Goal: Task Accomplishment & Management: Complete application form

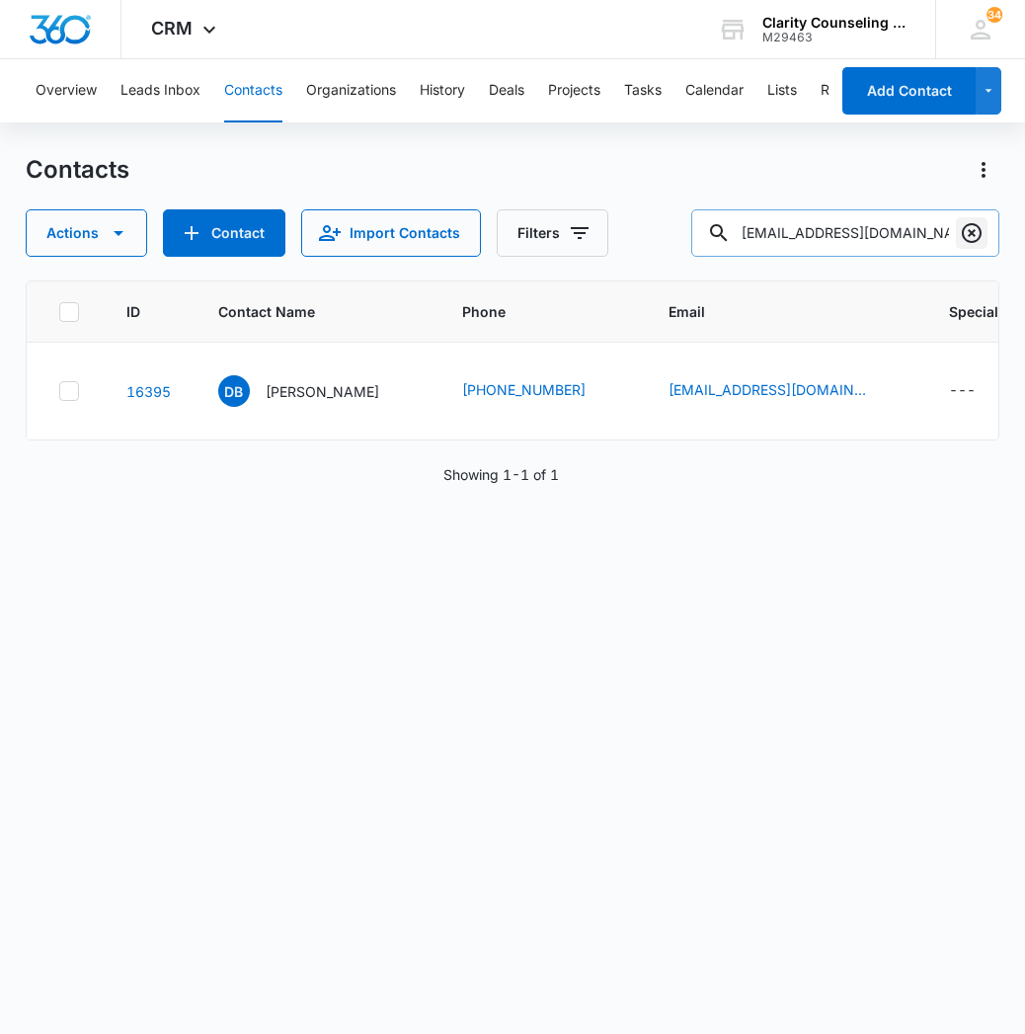
click at [978, 234] on icon "Clear" at bounding box center [972, 233] width 24 height 24
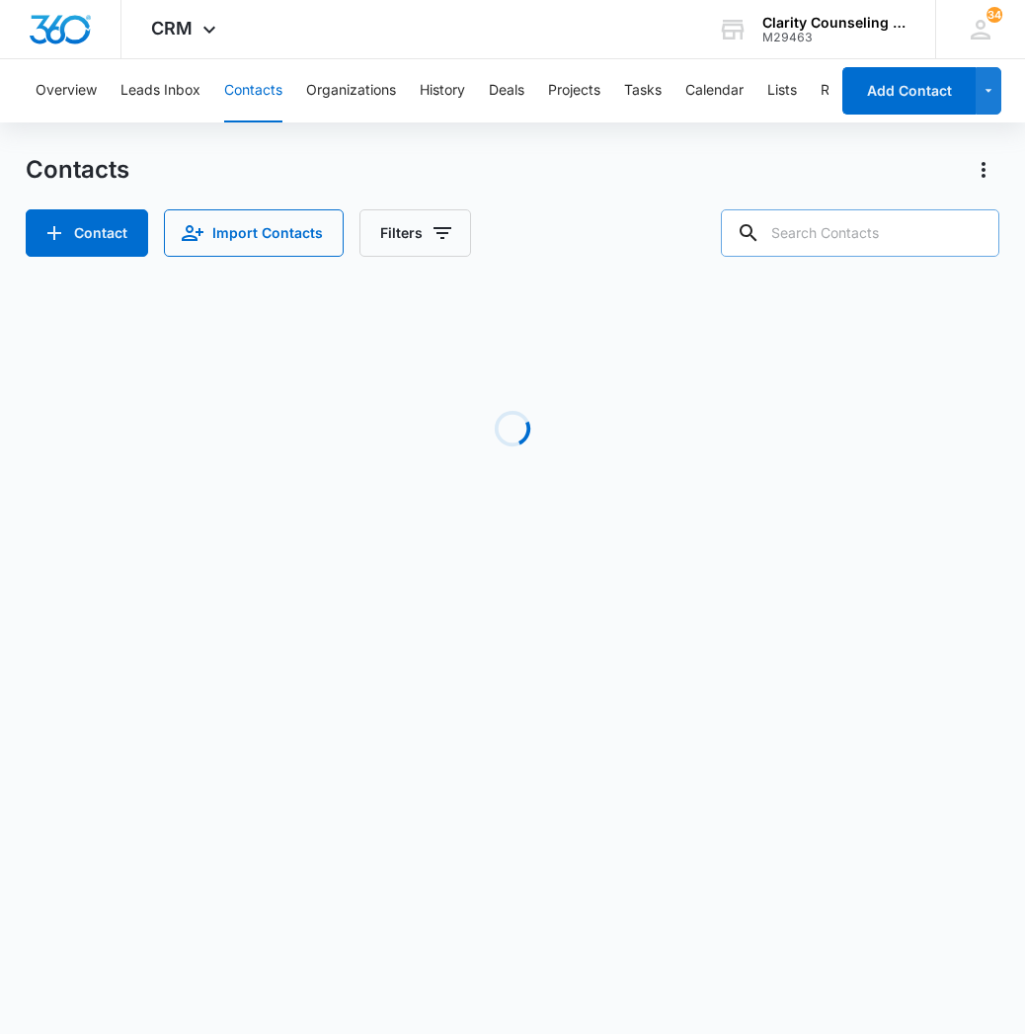
paste input "[EMAIL_ADDRESS][DOMAIN_NAME]"
type input "[EMAIL_ADDRESS][DOMAIN_NAME]"
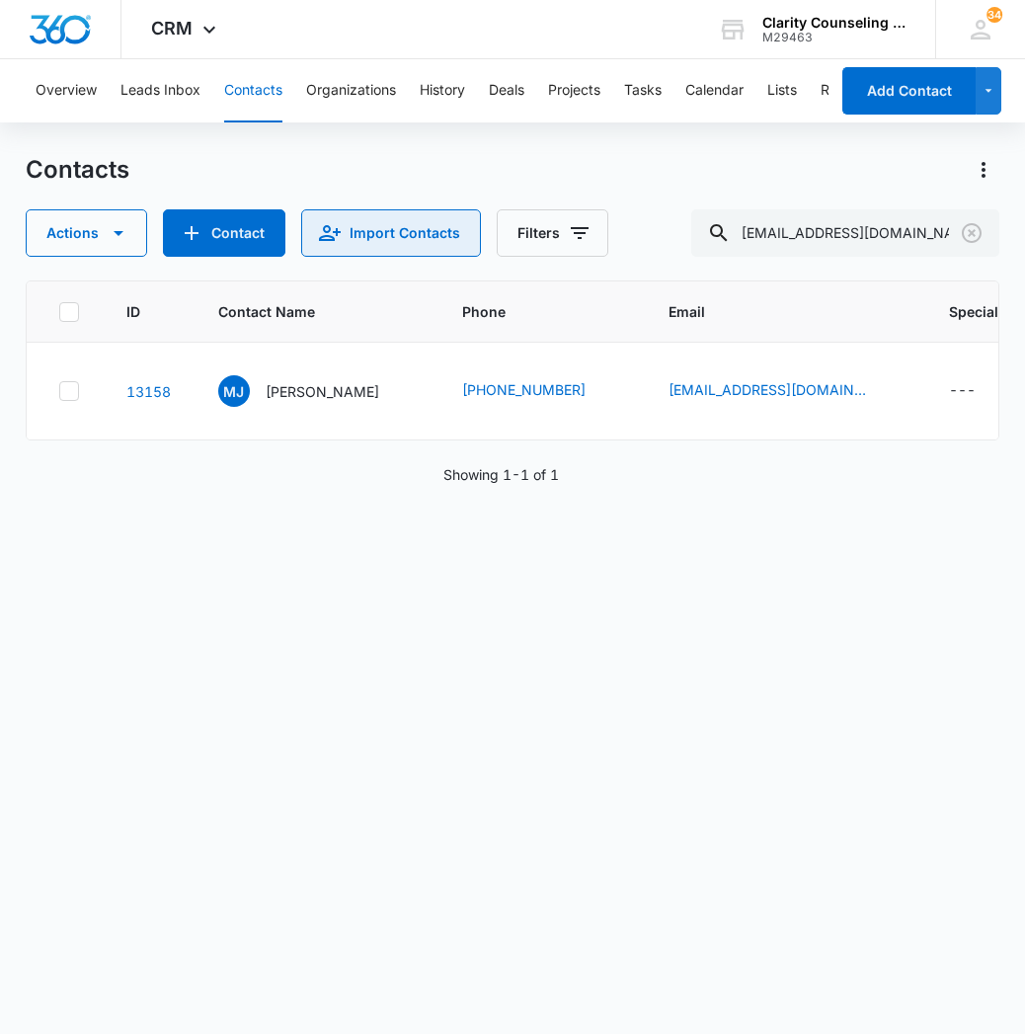
scroll to position [0, 1]
click at [978, 226] on icon "Clear" at bounding box center [972, 233] width 20 height 20
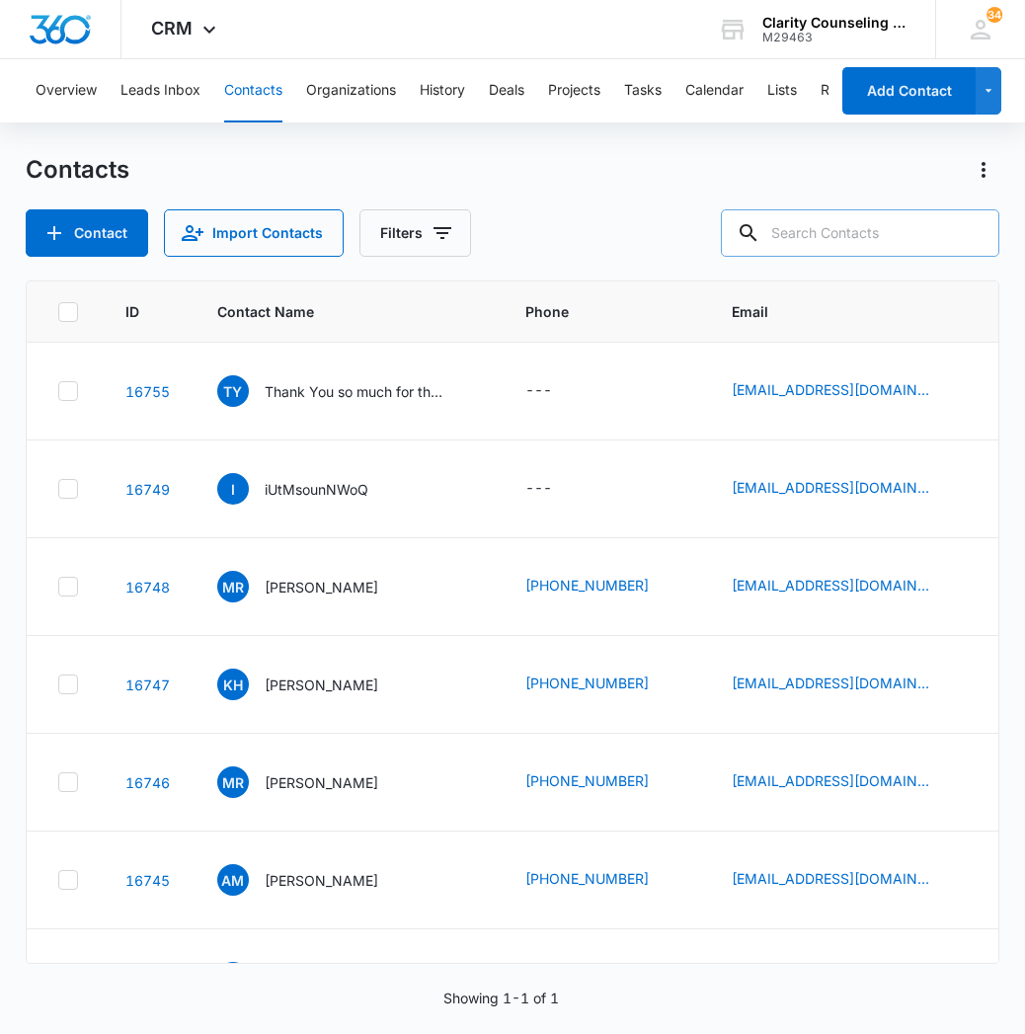
paste input "[EMAIL_ADDRESS][DOMAIN_NAME]"
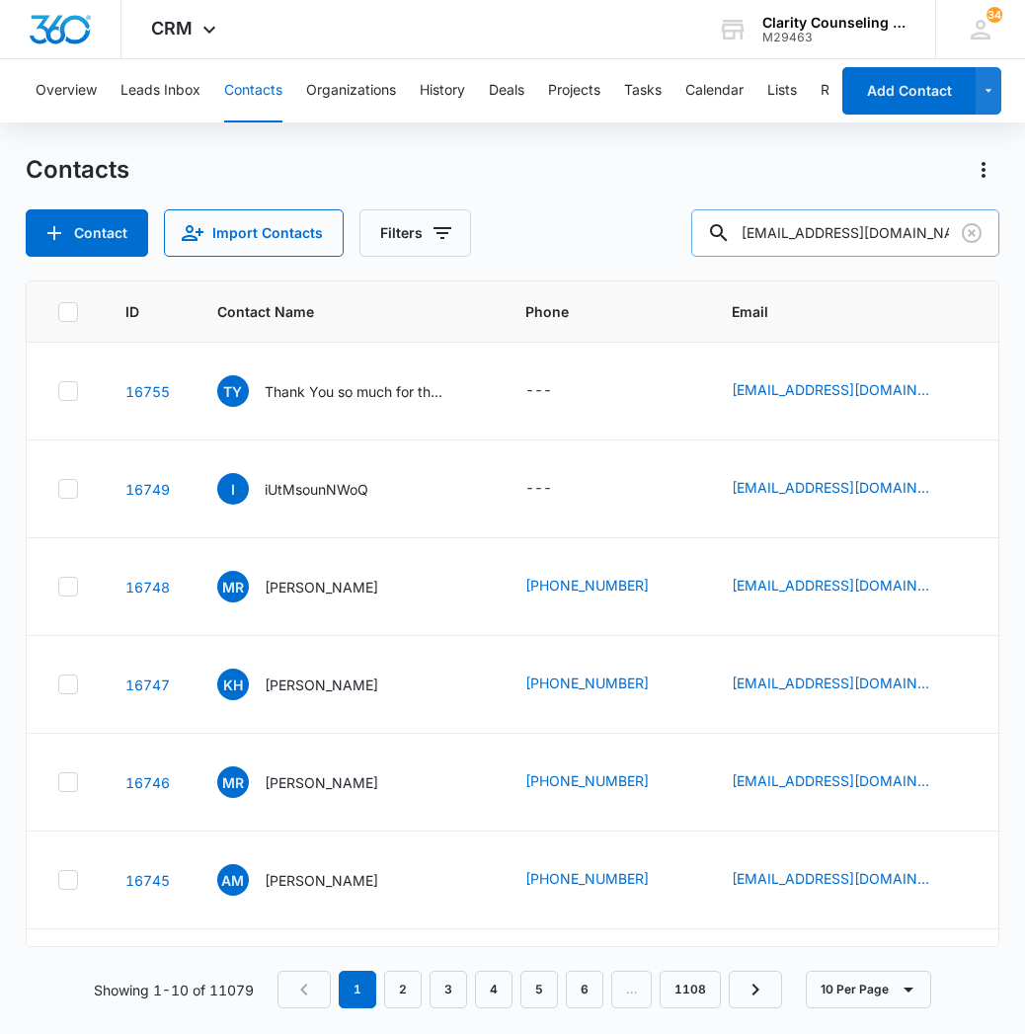
type input "[EMAIL_ADDRESS][DOMAIN_NAME]"
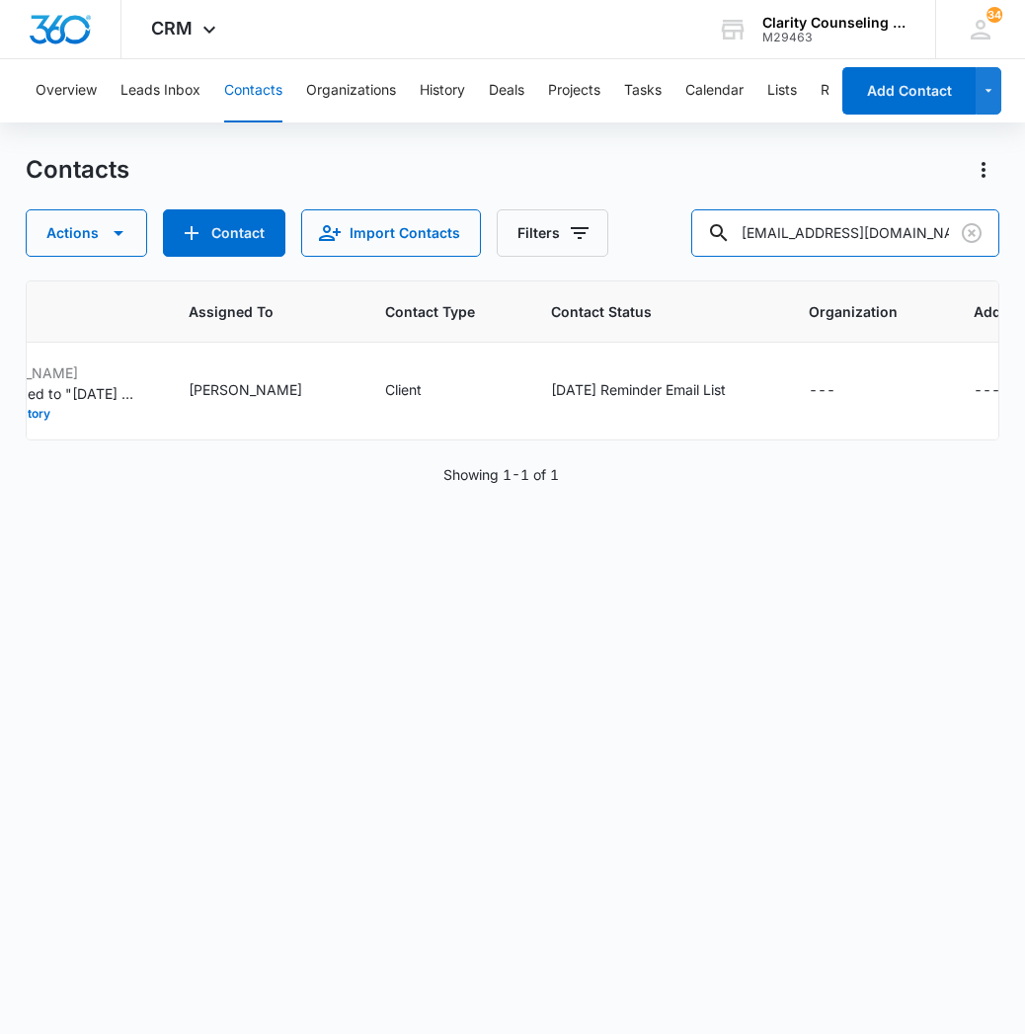
scroll to position [0, 1223]
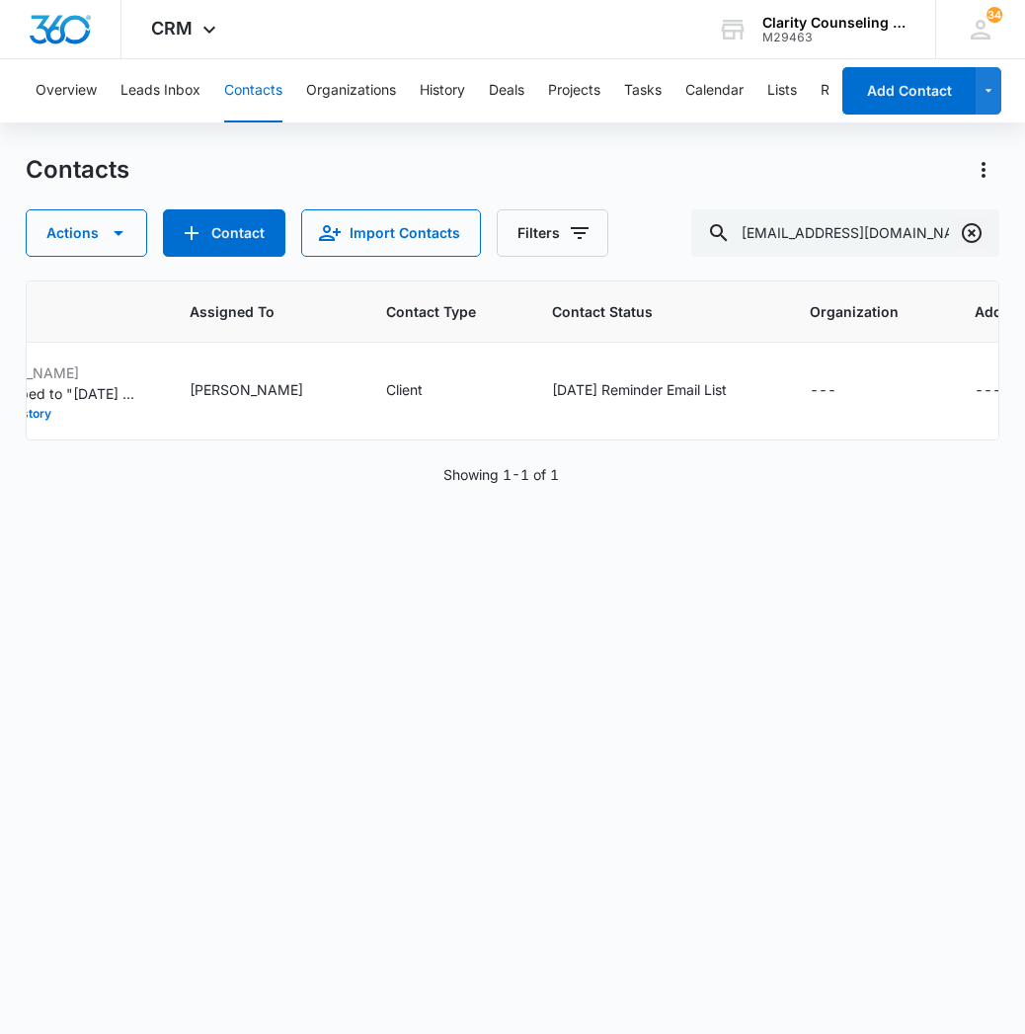
click at [963, 234] on icon "Clear" at bounding box center [972, 233] width 20 height 20
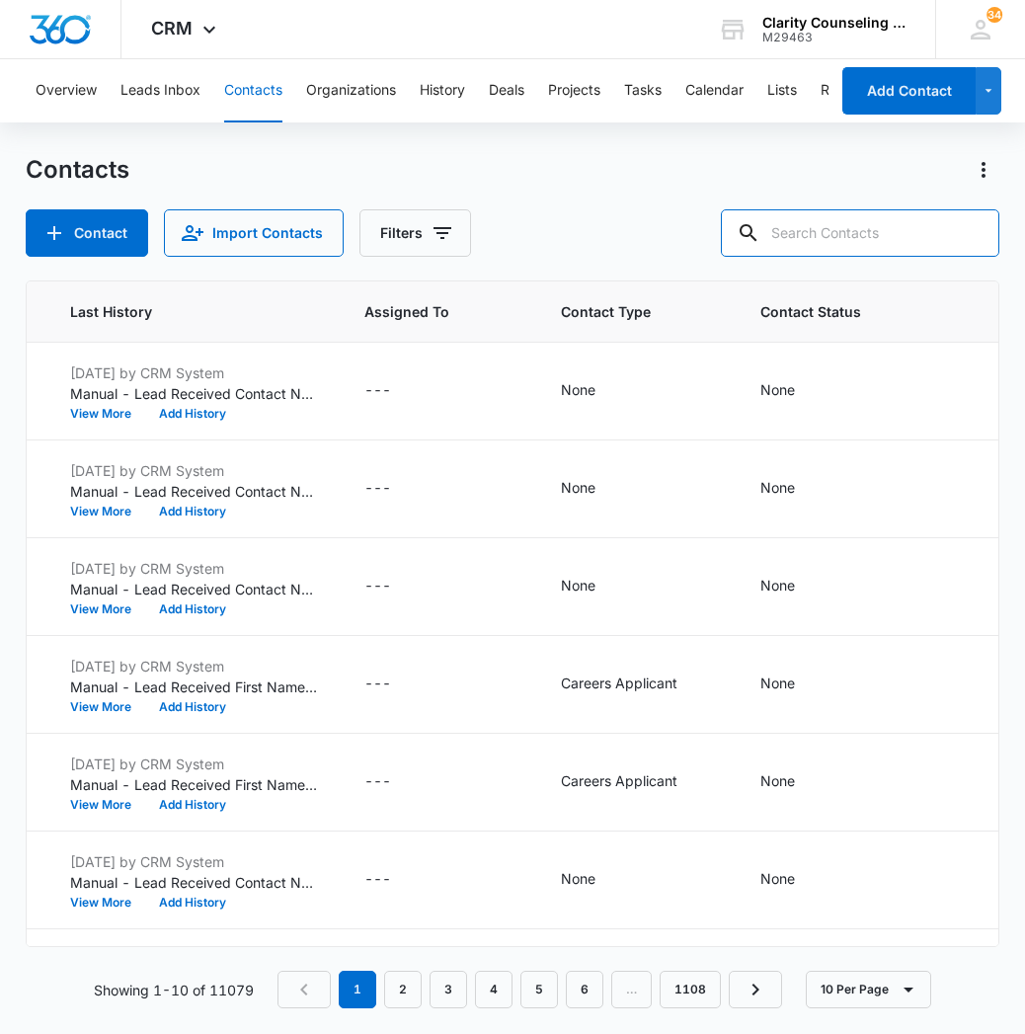
paste input "[EMAIL_ADDRESS][DOMAIN_NAME]"
type input "[EMAIL_ADDRESS][DOMAIN_NAME]"
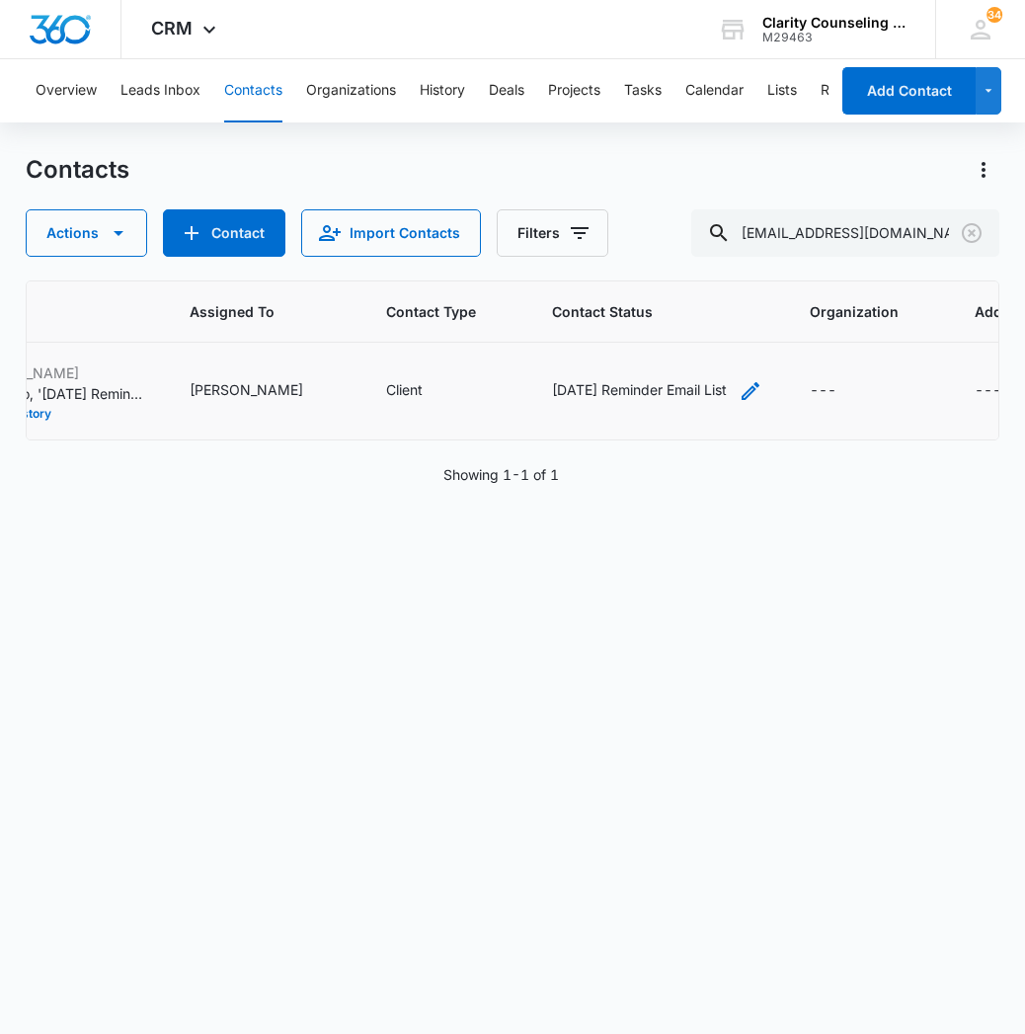
click at [739, 390] on icon "Contact Status - Saturday Reminder Email List - Select to Edit Field" at bounding box center [751, 391] width 24 height 24
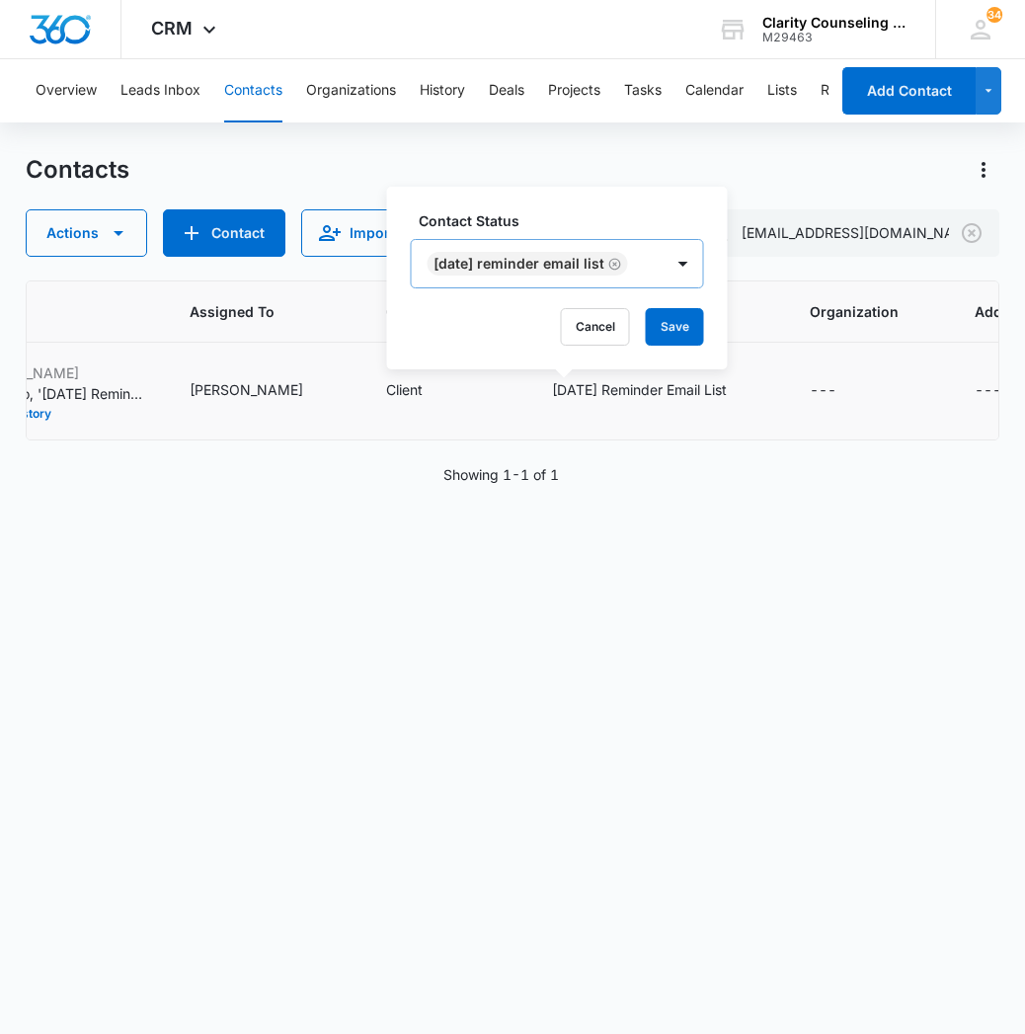
click at [622, 267] on icon "Remove Saturday Reminder Email List" at bounding box center [615, 264] width 14 height 15
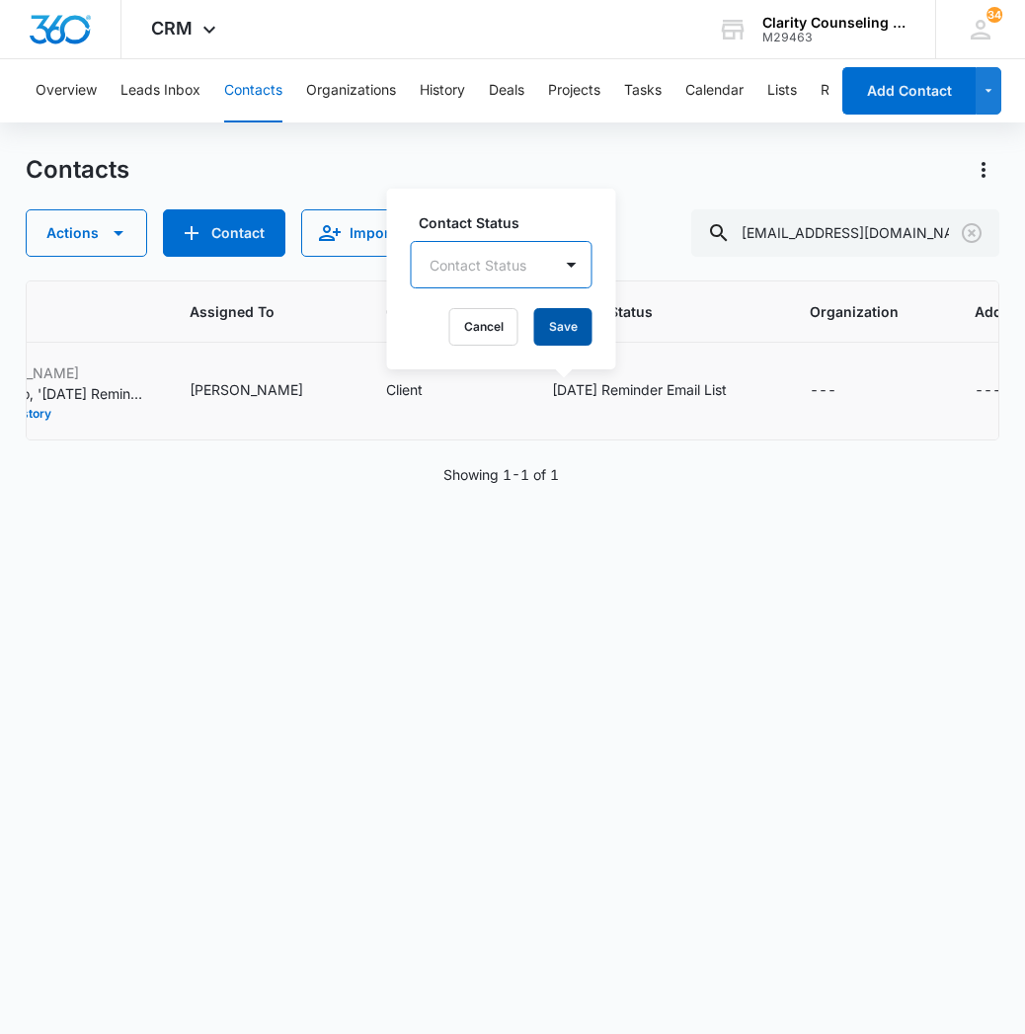
click at [535, 332] on button "Save" at bounding box center [563, 327] width 58 height 38
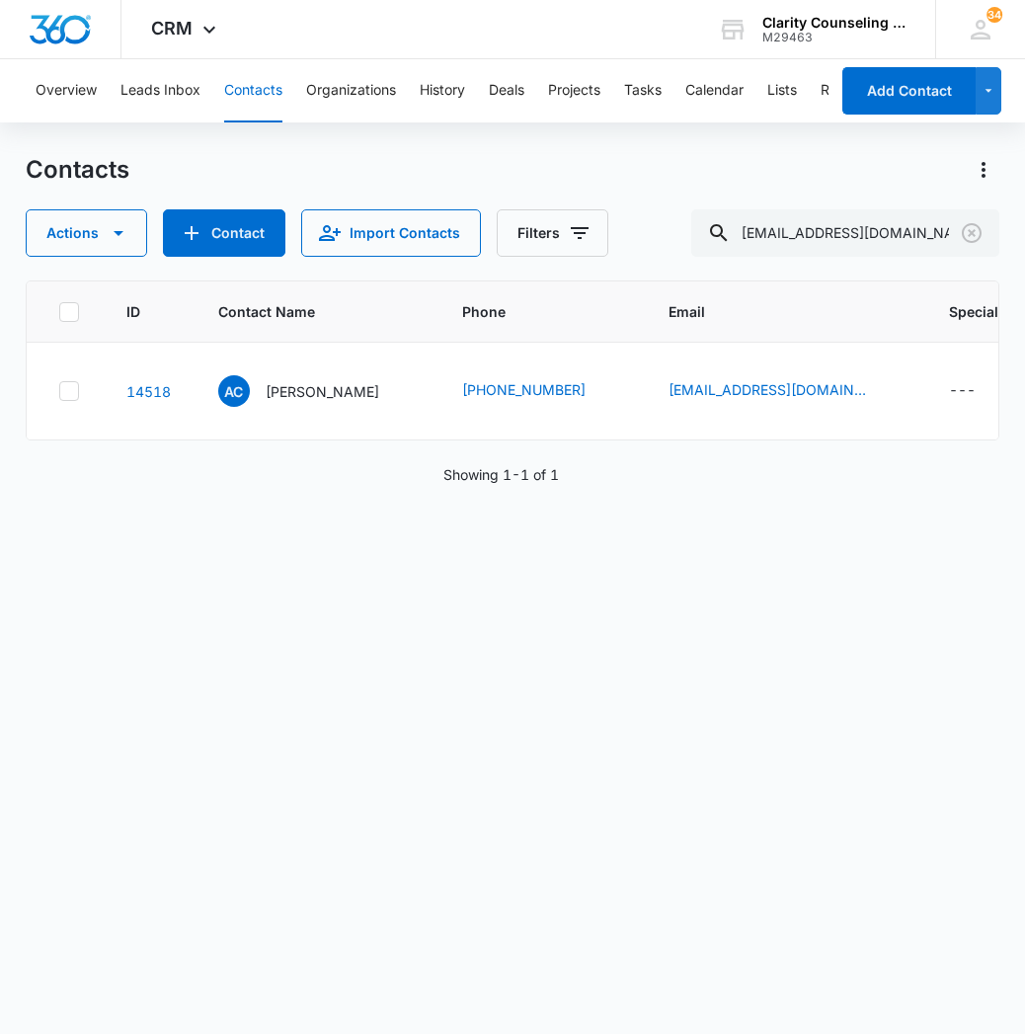
scroll to position [0, 0]
click at [970, 241] on icon "Clear" at bounding box center [972, 233] width 20 height 20
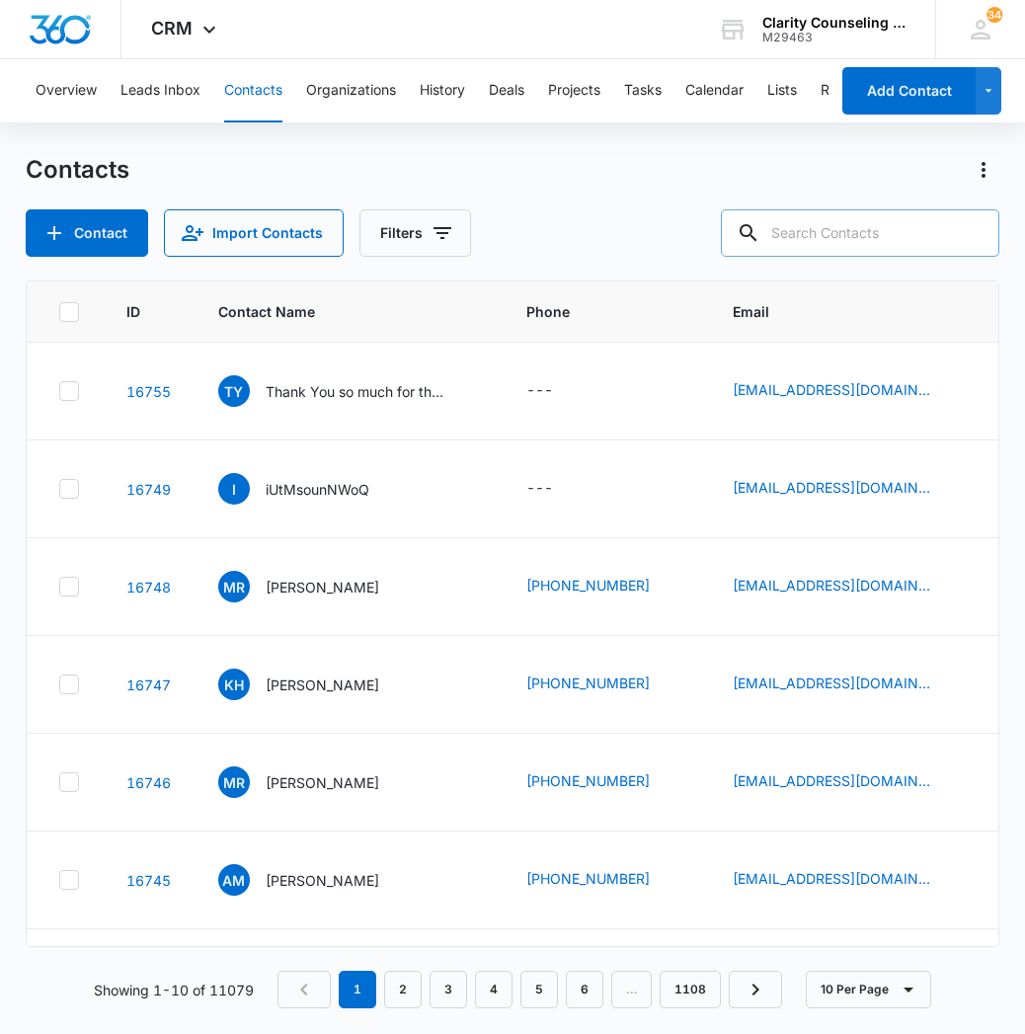
paste input "[EMAIL_ADDRESS][DOMAIN_NAME]"
type input "[EMAIL_ADDRESS][DOMAIN_NAME]"
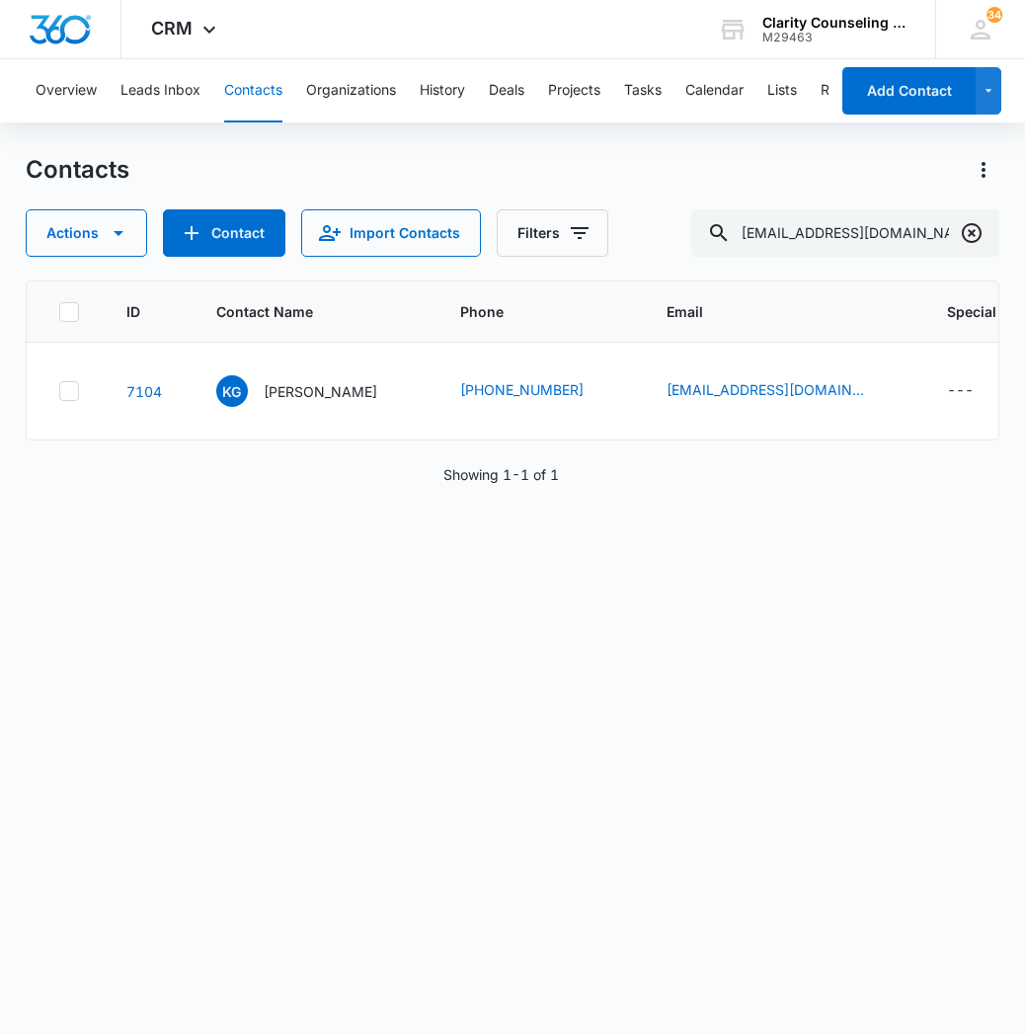
click at [980, 236] on icon "Clear" at bounding box center [972, 233] width 20 height 20
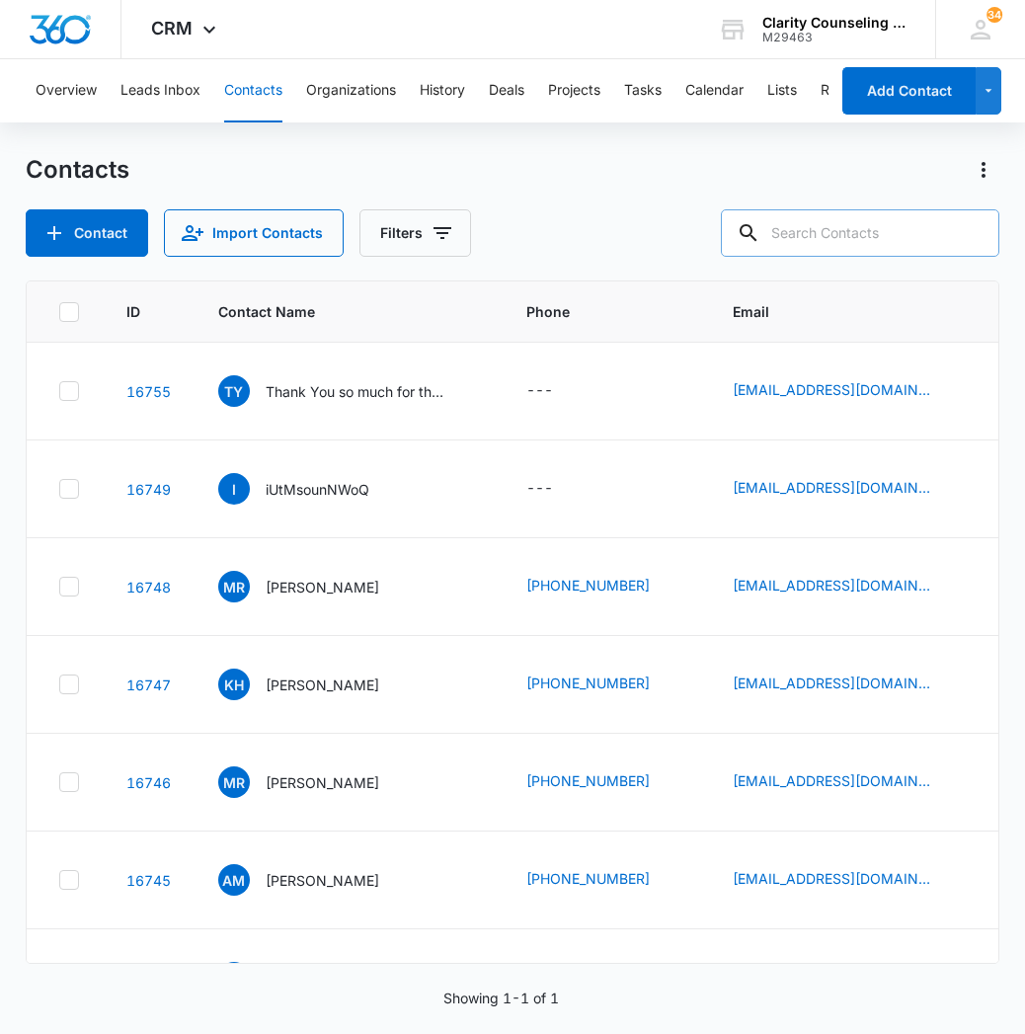
paste input "[PERSON_NAME][EMAIL_ADDRESS][DOMAIN_NAME]"
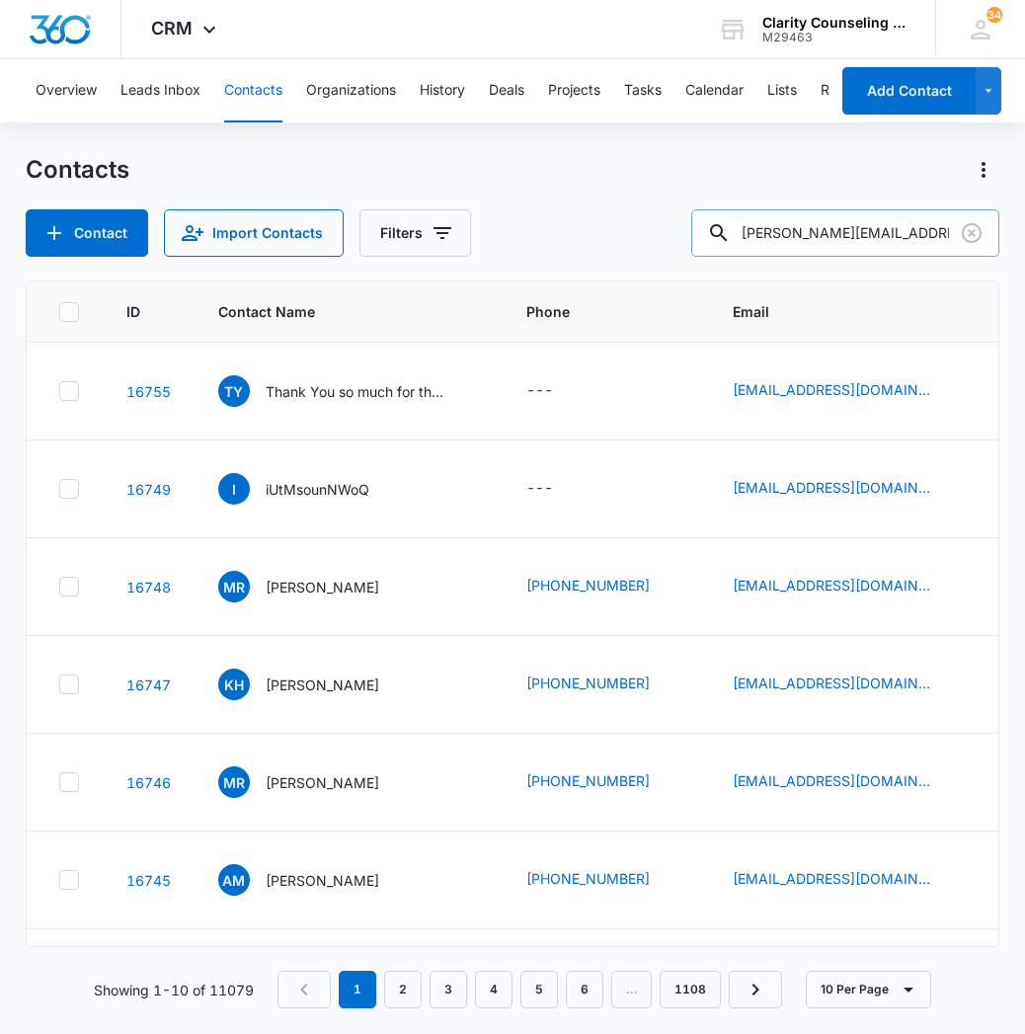
type input "[PERSON_NAME][EMAIL_ADDRESS][DOMAIN_NAME]"
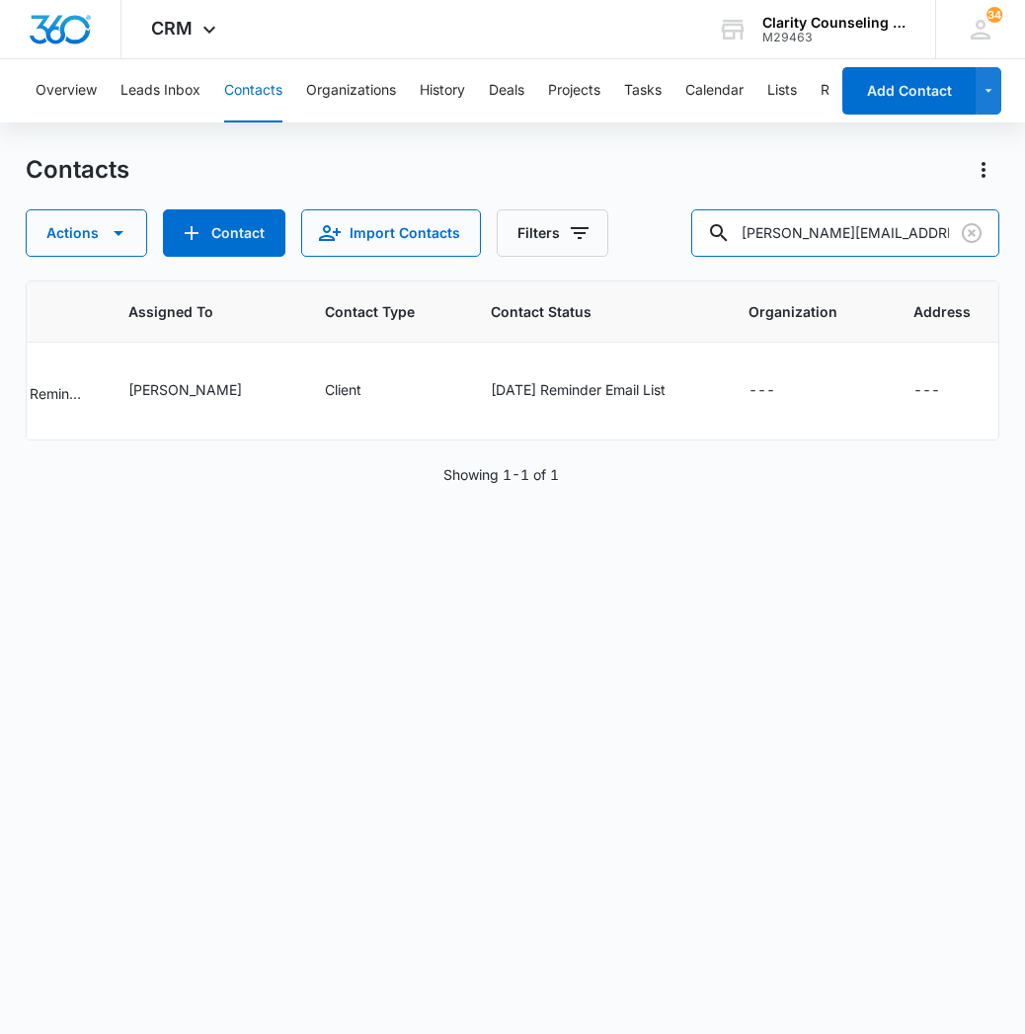
scroll to position [0, 1284]
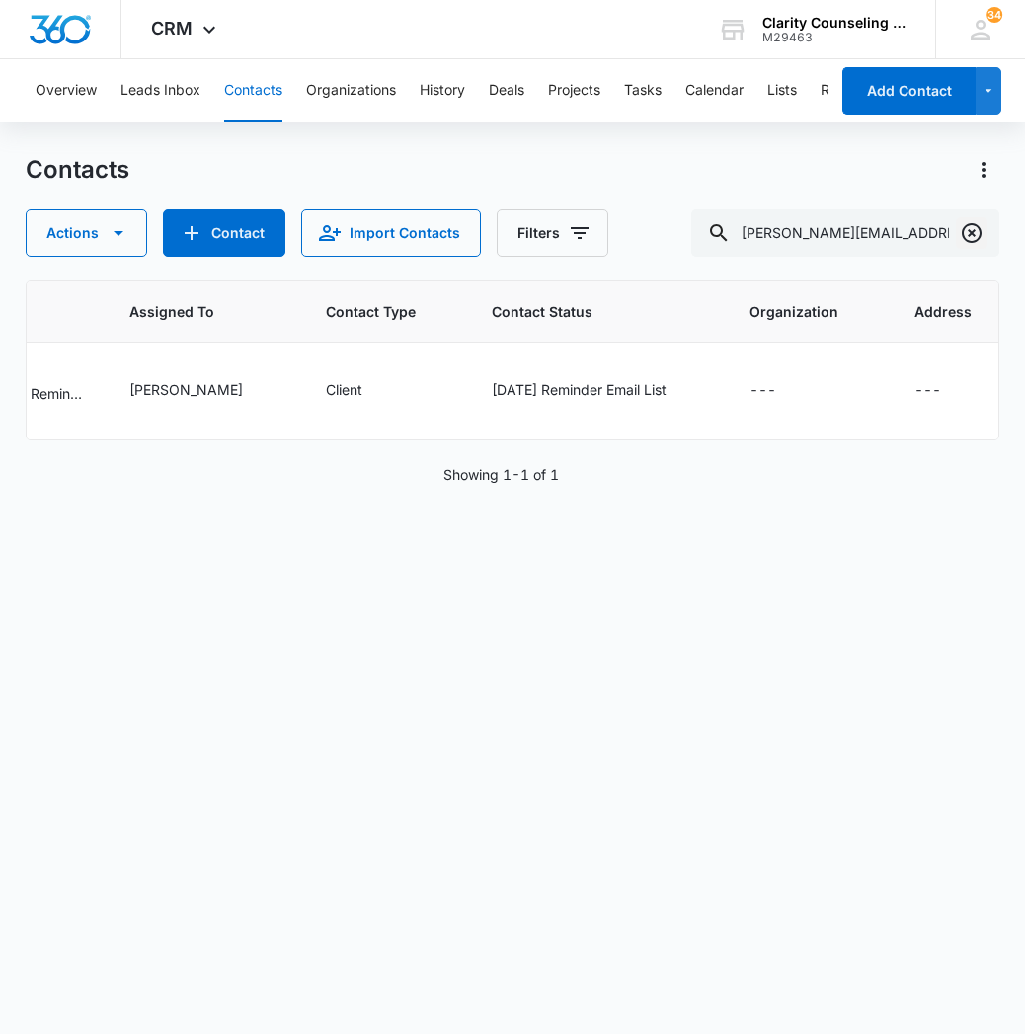
click at [967, 236] on icon "Clear" at bounding box center [972, 233] width 24 height 24
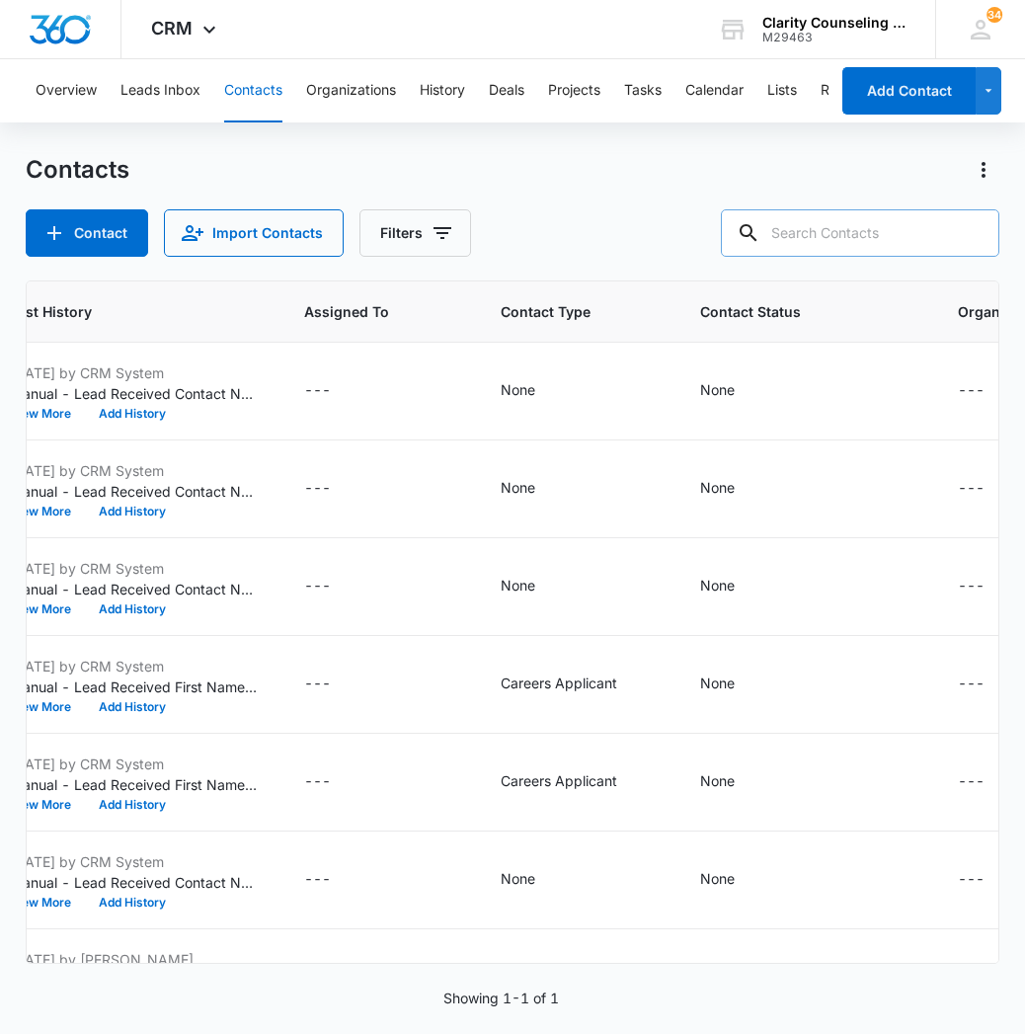
paste input "[EMAIL_ADDRESS][DOMAIN_NAME]"
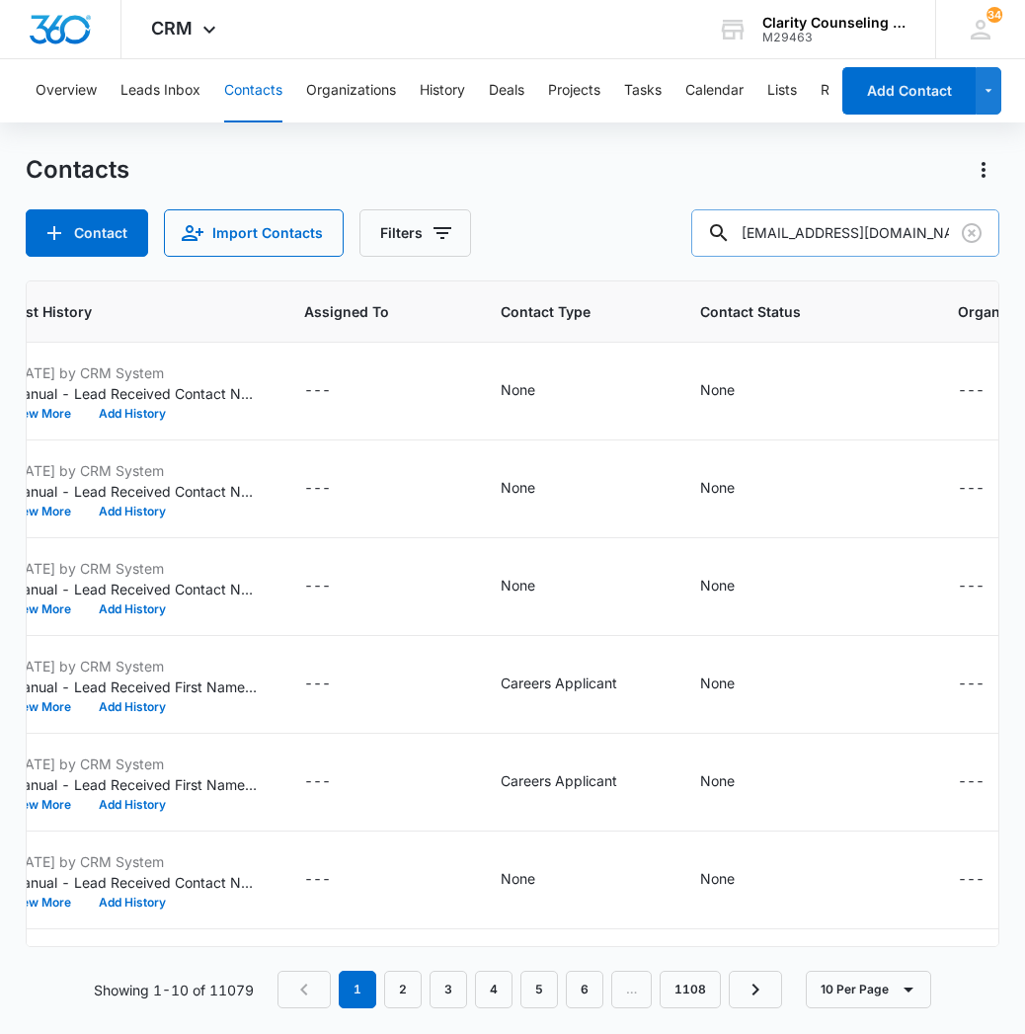
type input "[EMAIL_ADDRESS][DOMAIN_NAME]"
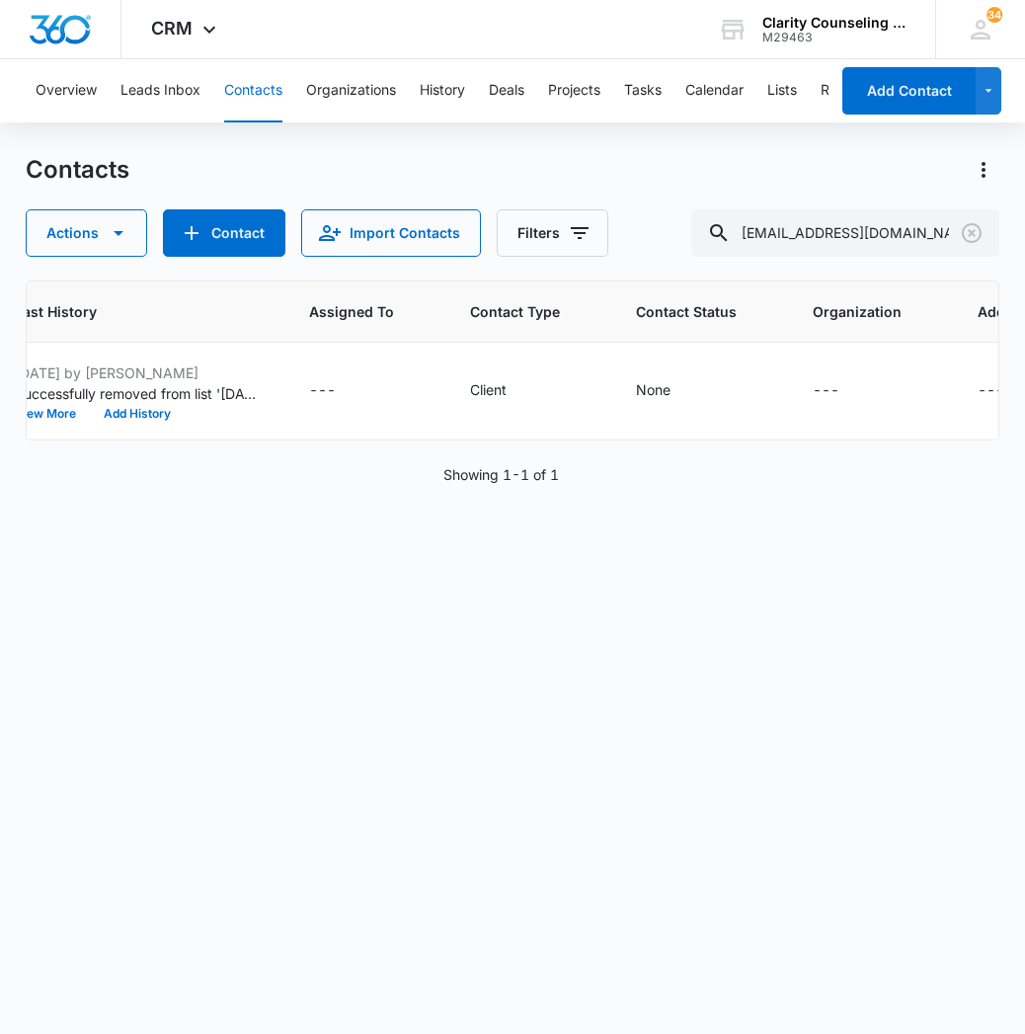
scroll to position [0, 0]
click at [972, 232] on icon "Clear" at bounding box center [972, 233] width 20 height 20
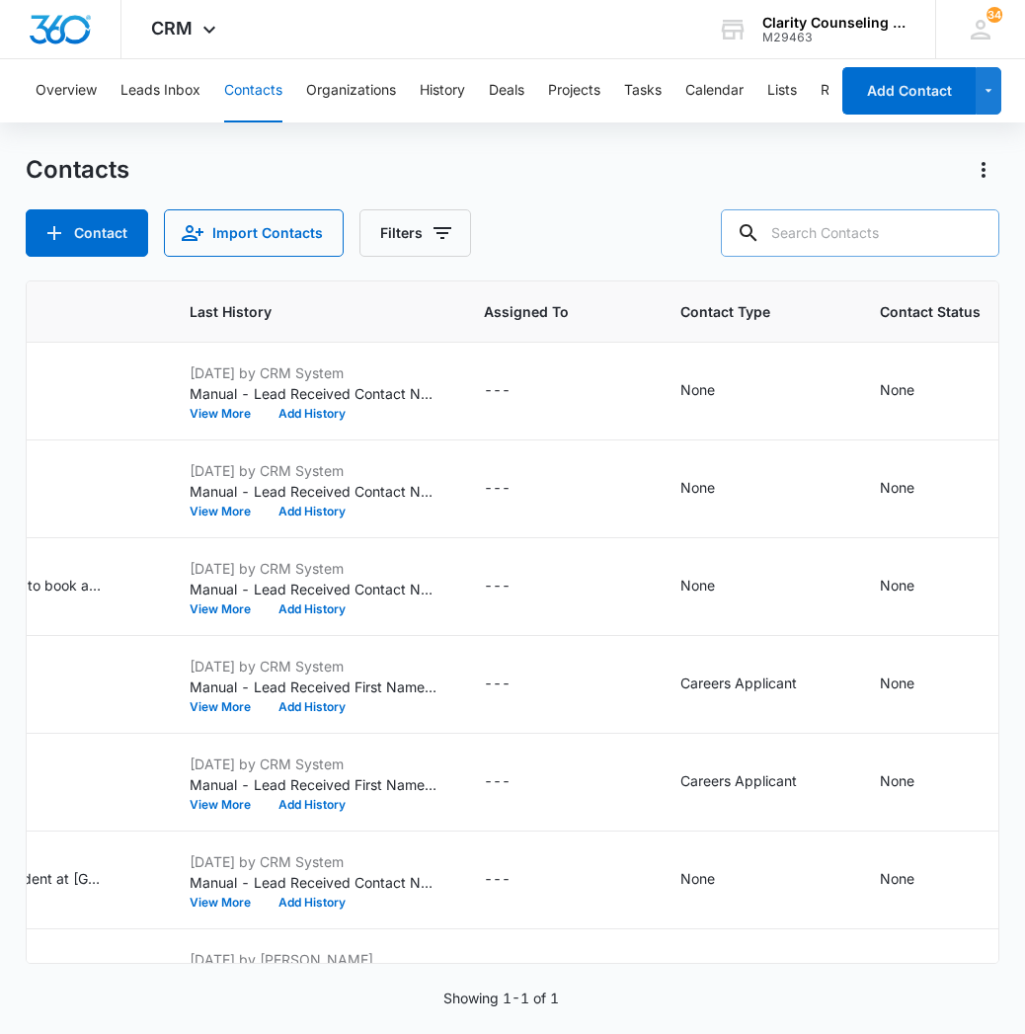
paste input "[EMAIL_ADDRESS][DOMAIN_NAME]"
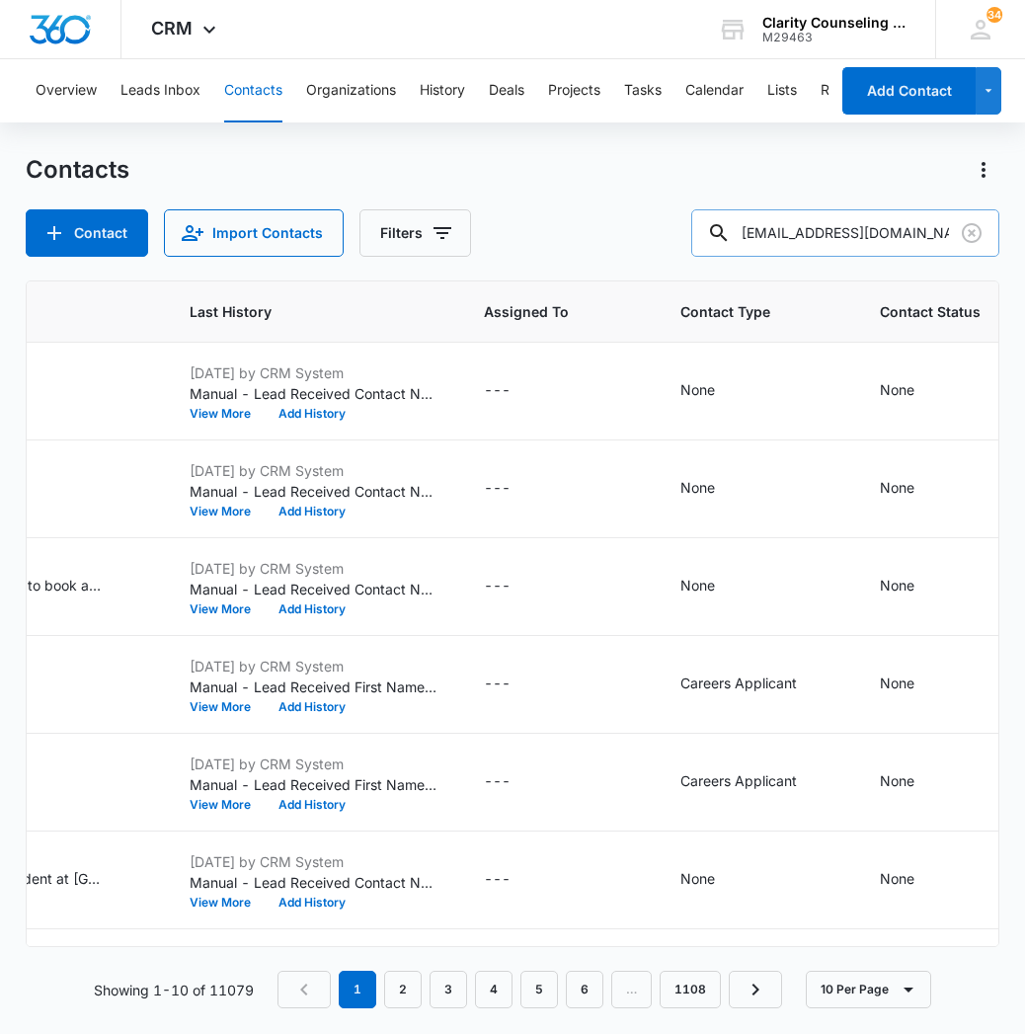
type input "[EMAIL_ADDRESS][DOMAIN_NAME]"
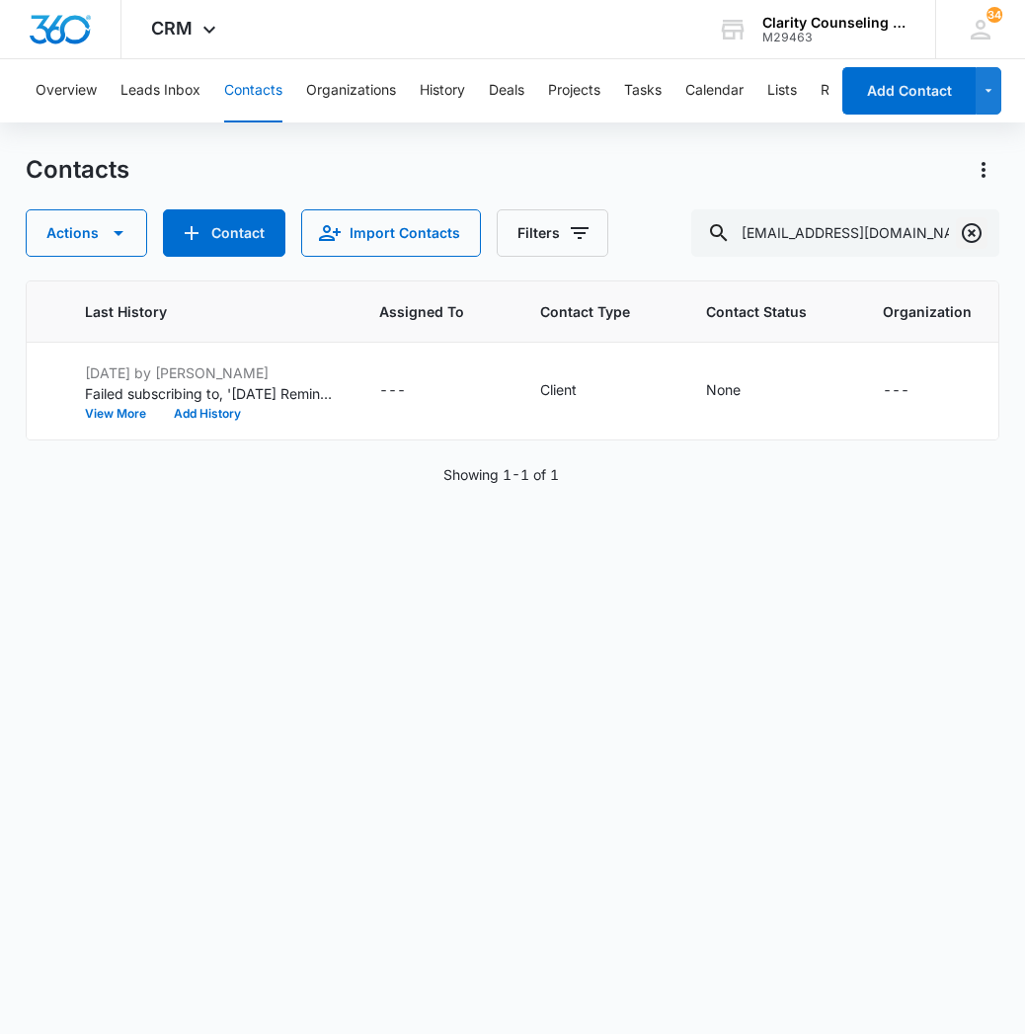
click at [968, 240] on icon "Clear" at bounding box center [972, 233] width 24 height 24
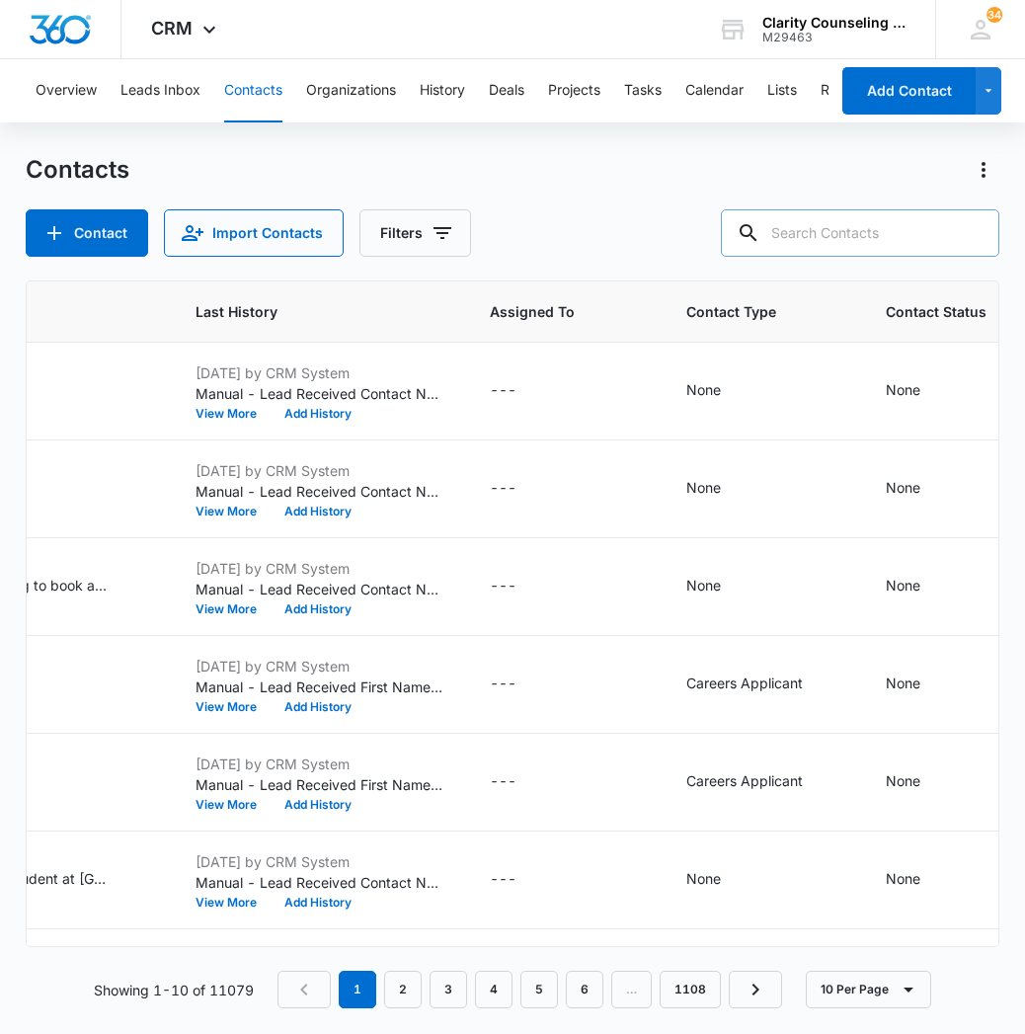
paste input "[EMAIL_ADDRESS][DOMAIN_NAME]"
type input "[EMAIL_ADDRESS][DOMAIN_NAME]"
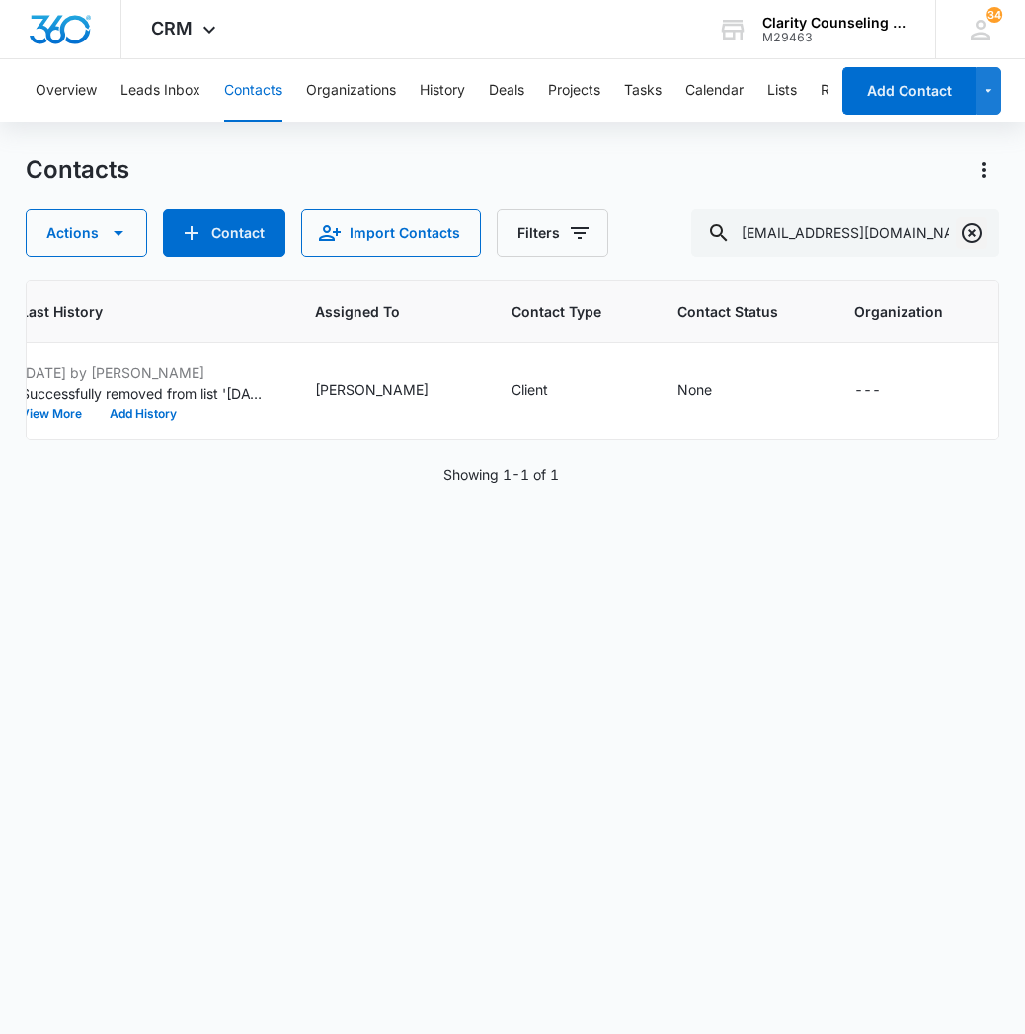
click at [963, 242] on icon "Clear" at bounding box center [972, 233] width 24 height 24
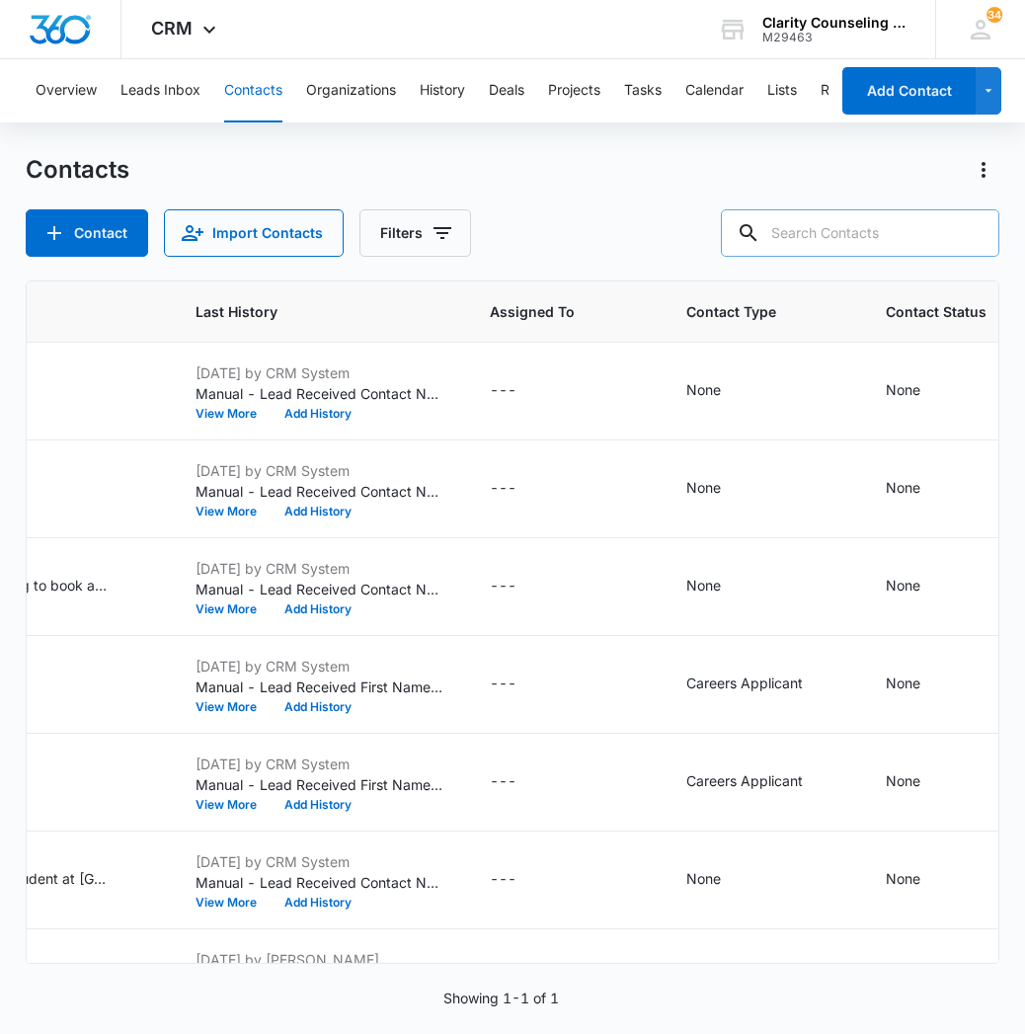
paste input "[EMAIL_ADDRESS][DOMAIN_NAME]"
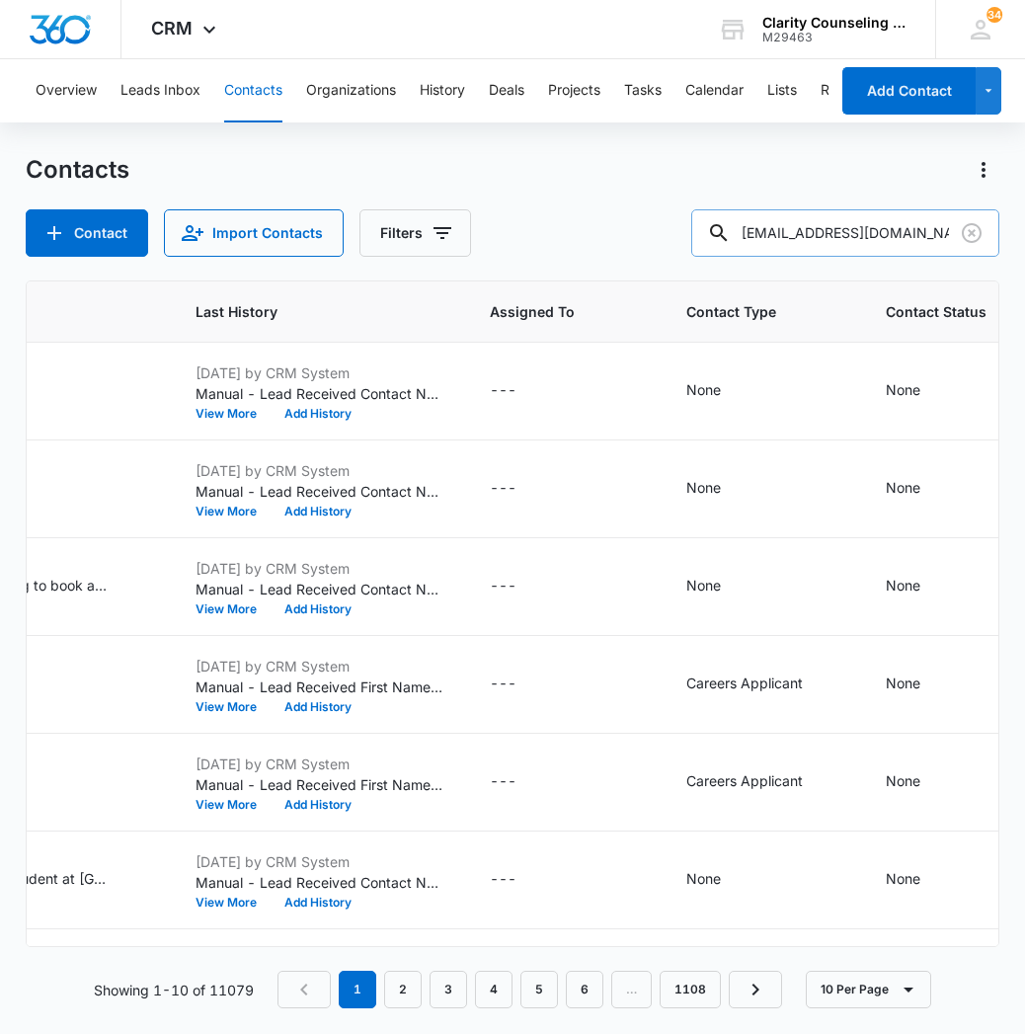
type input "[EMAIL_ADDRESS][DOMAIN_NAME]"
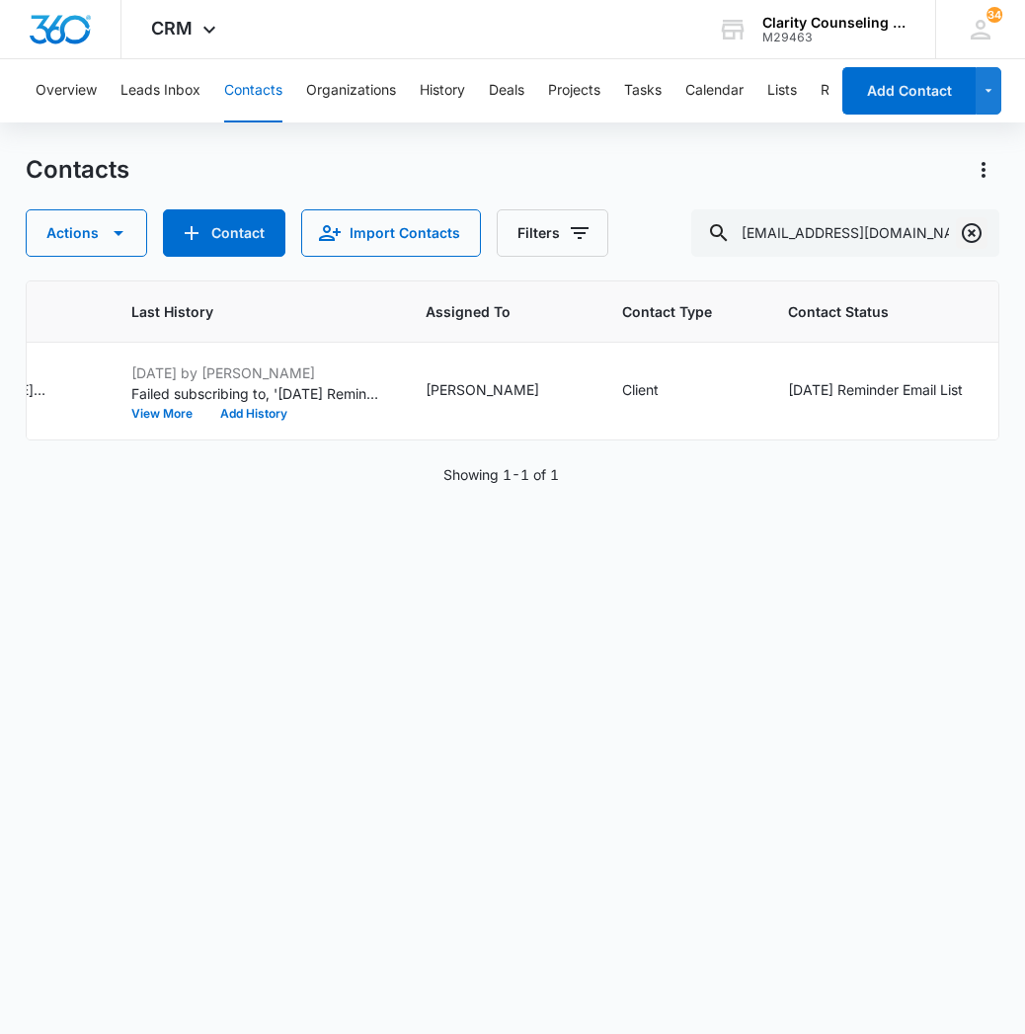
click at [971, 240] on icon "Clear" at bounding box center [972, 233] width 24 height 24
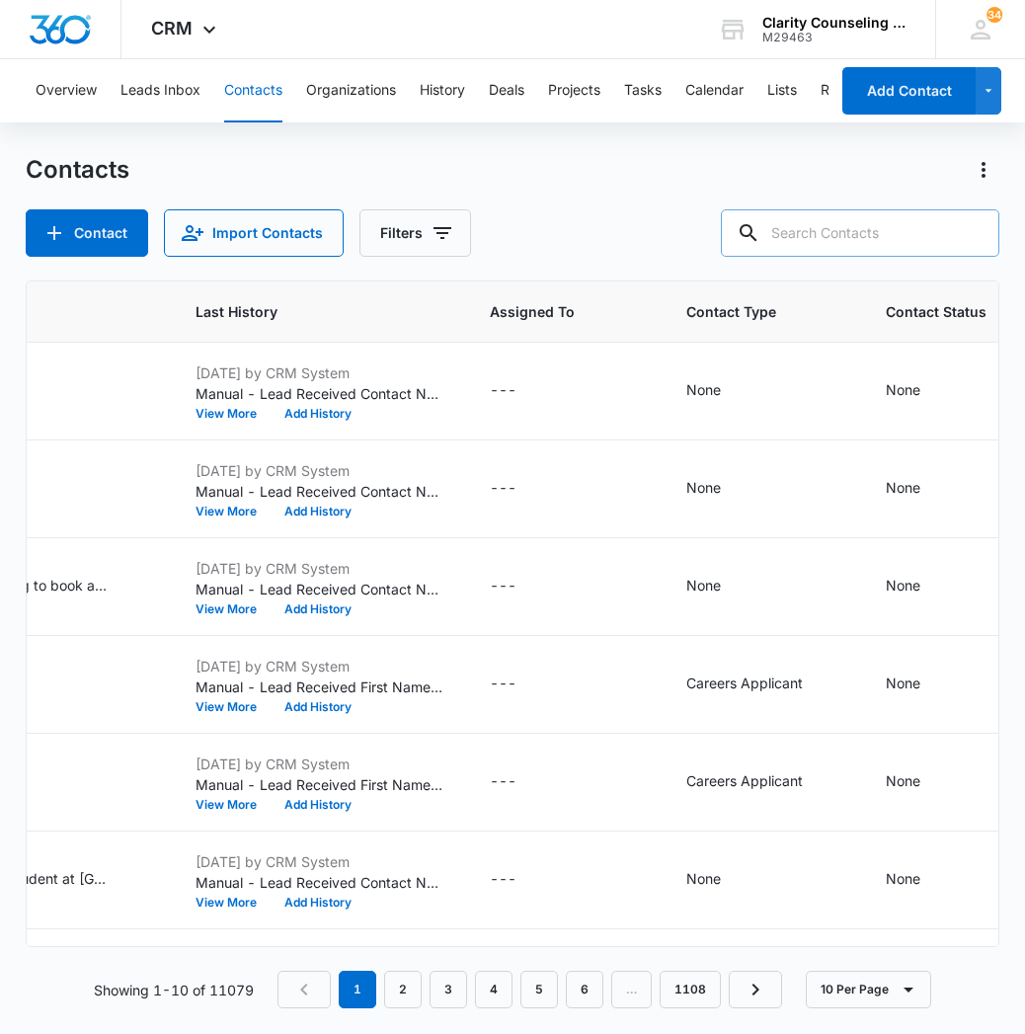
paste input "[EMAIL_ADDRESS][DOMAIN_NAME]"
type input "[EMAIL_ADDRESS][DOMAIN_NAME]"
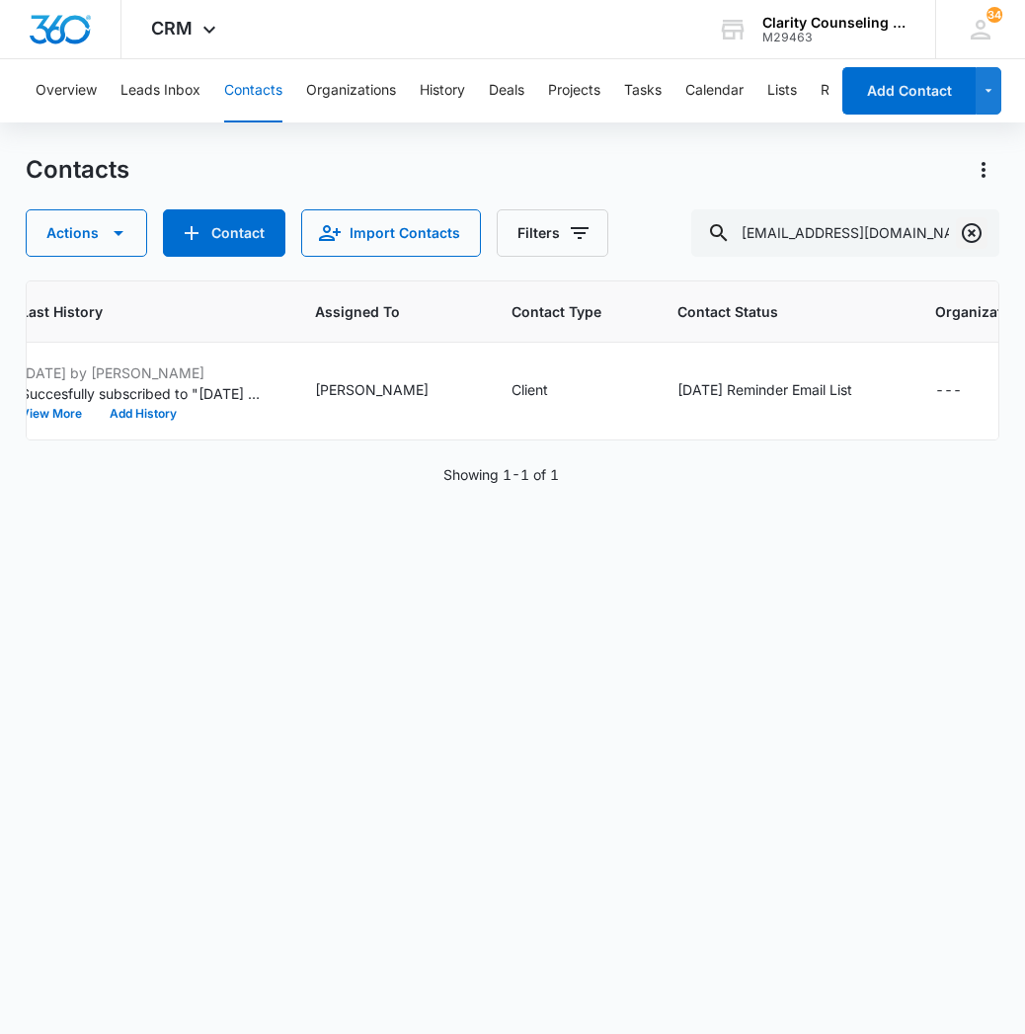
click at [966, 222] on icon "Clear" at bounding box center [972, 233] width 24 height 24
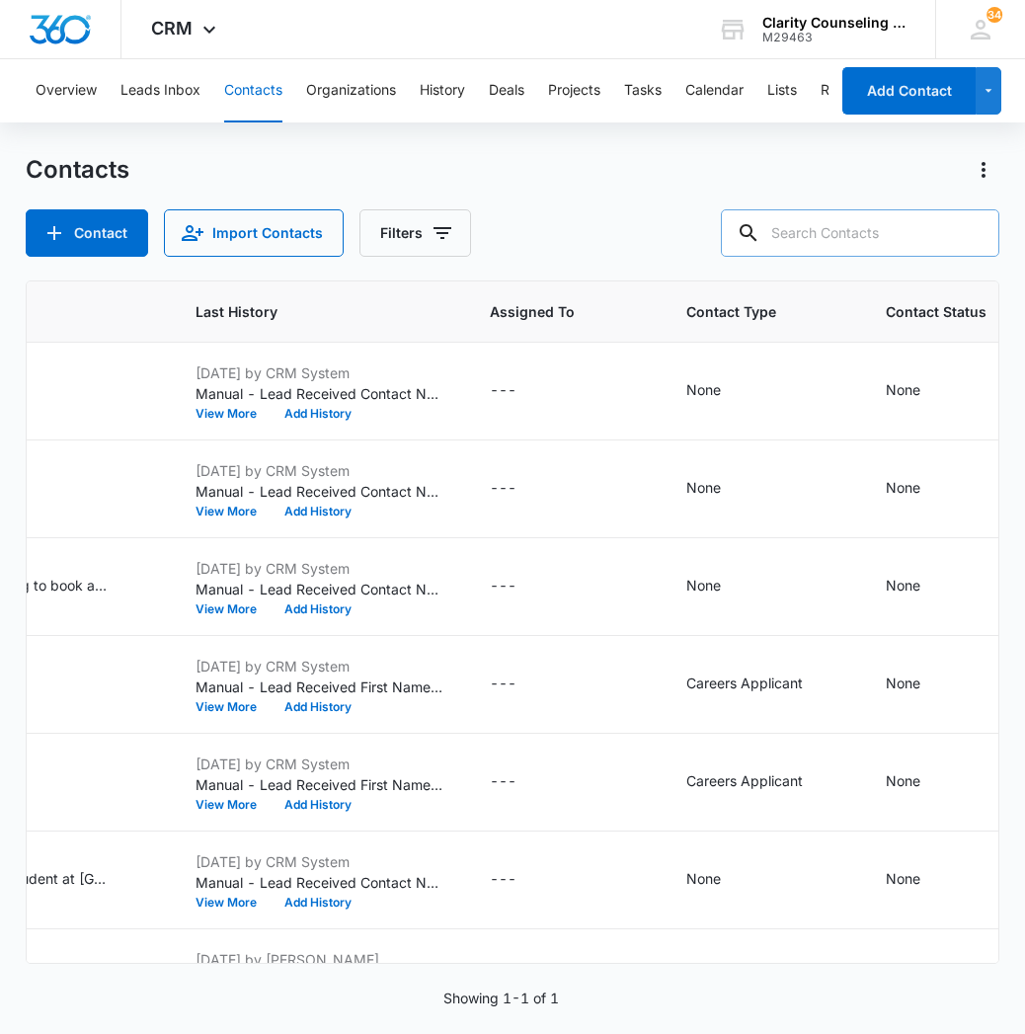
paste input "[EMAIL_ADDRESS][DOMAIN_NAME]"
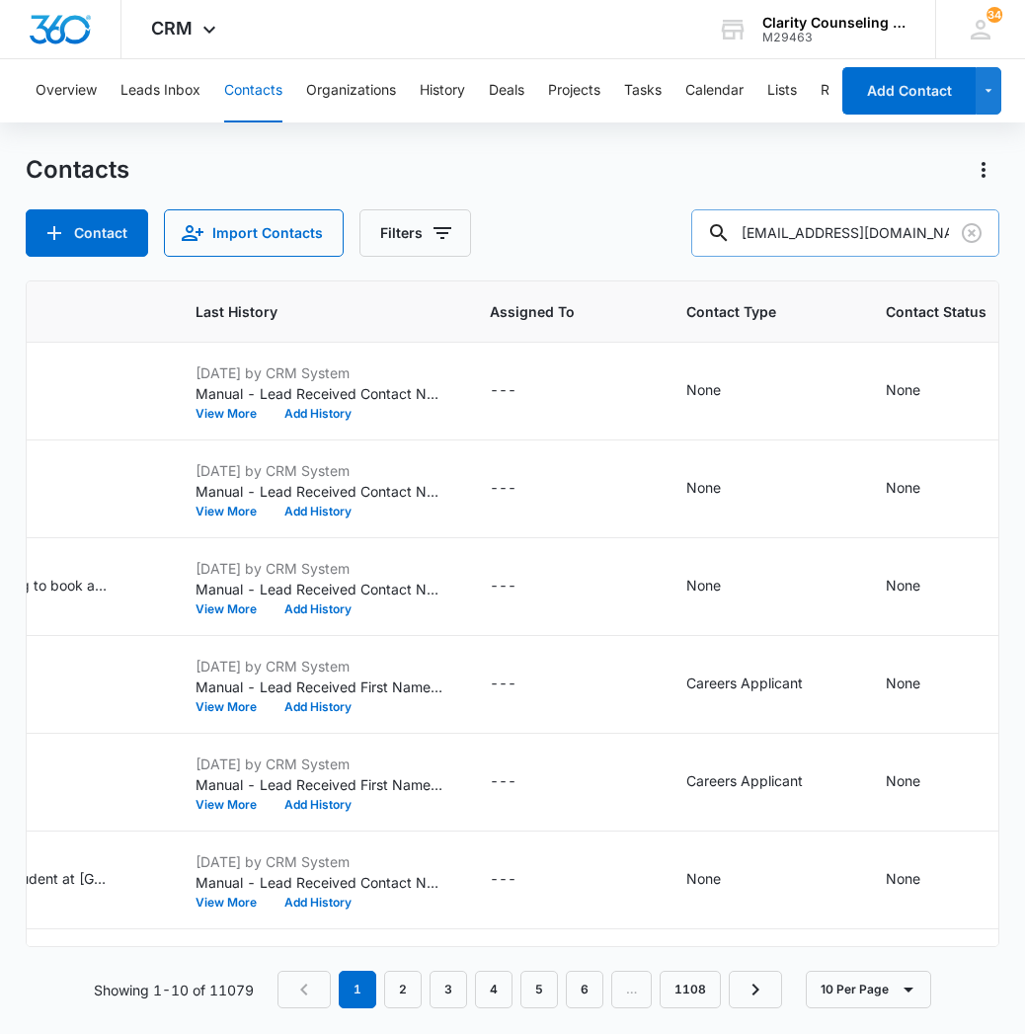
type input "[EMAIL_ADDRESS][DOMAIN_NAME]"
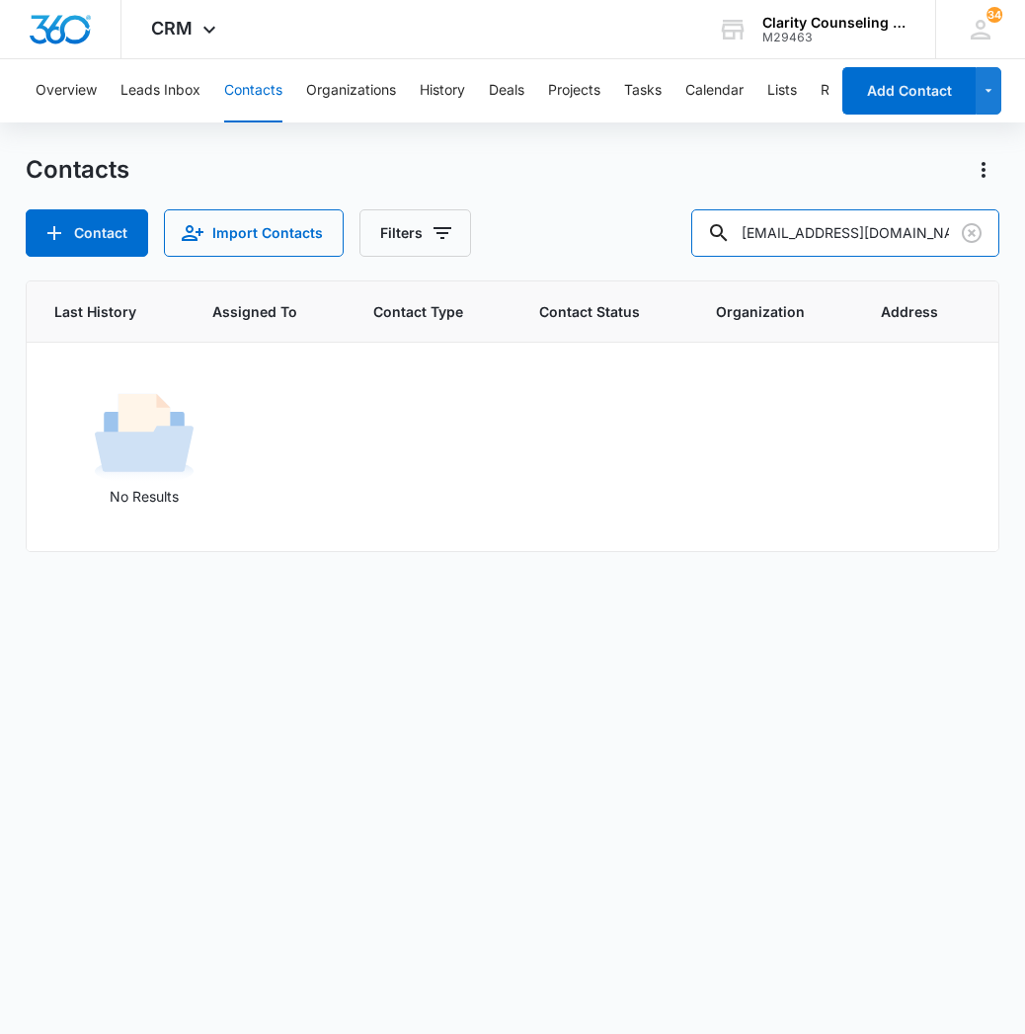
scroll to position [0, 723]
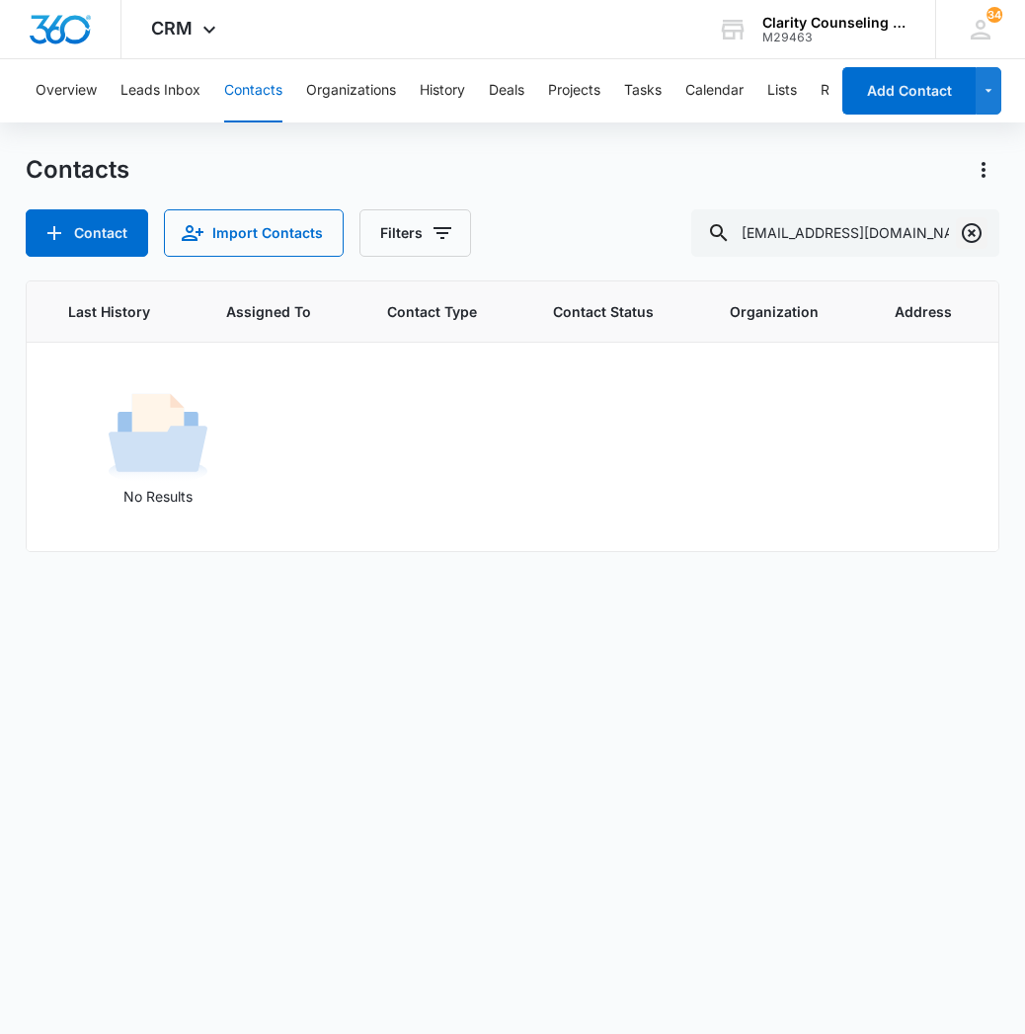
click at [973, 234] on icon "Clear" at bounding box center [972, 233] width 20 height 20
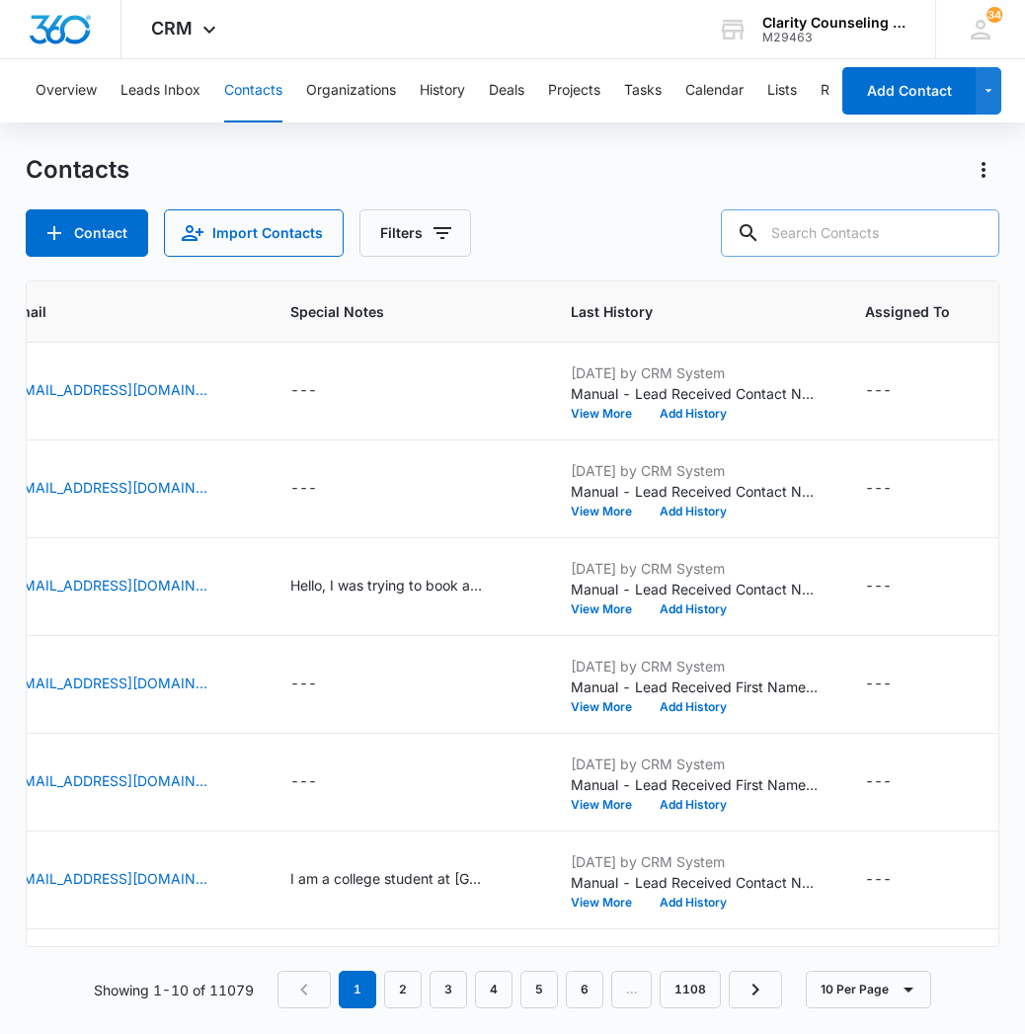
paste input "[EMAIL_ADDRESS][DOMAIN_NAME]"
type input "[EMAIL_ADDRESS][DOMAIN_NAME]"
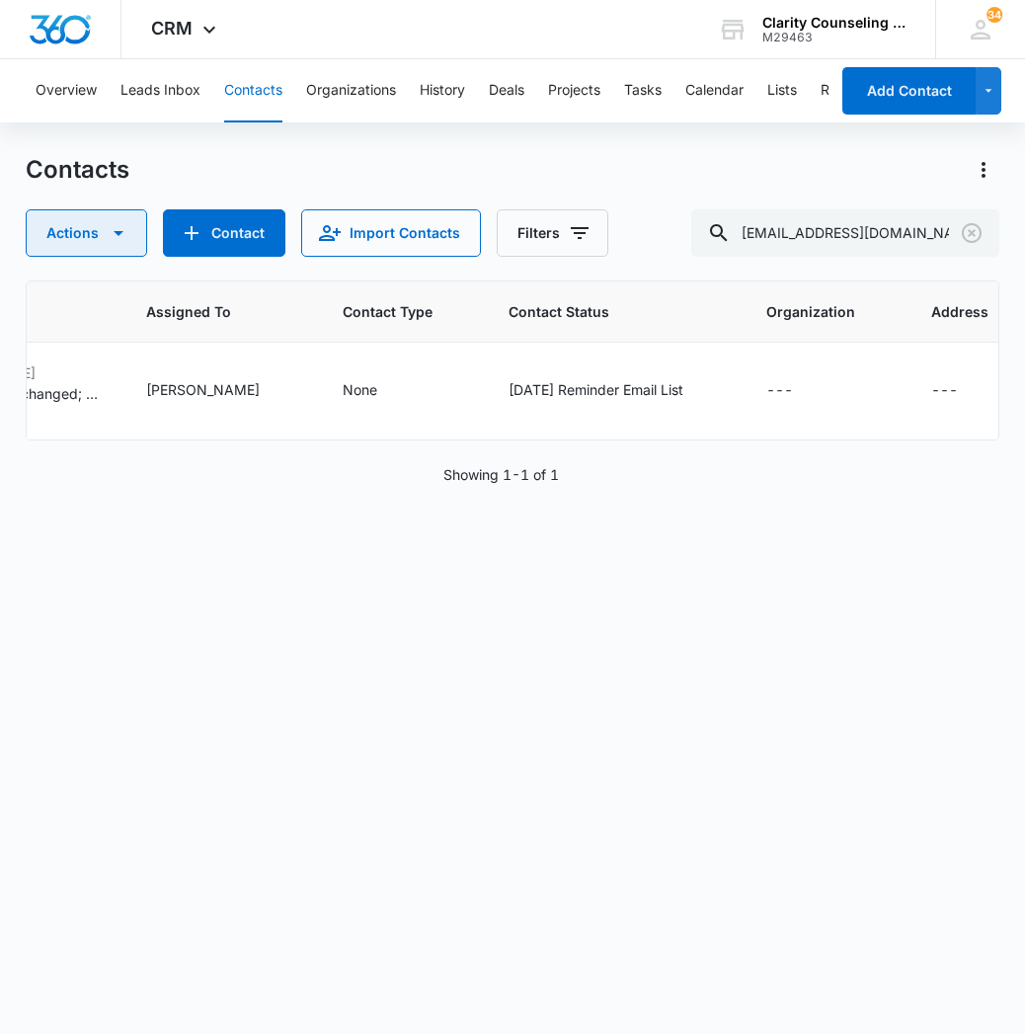
scroll to position [0, 1328]
click at [976, 239] on icon "Clear" at bounding box center [972, 233] width 24 height 24
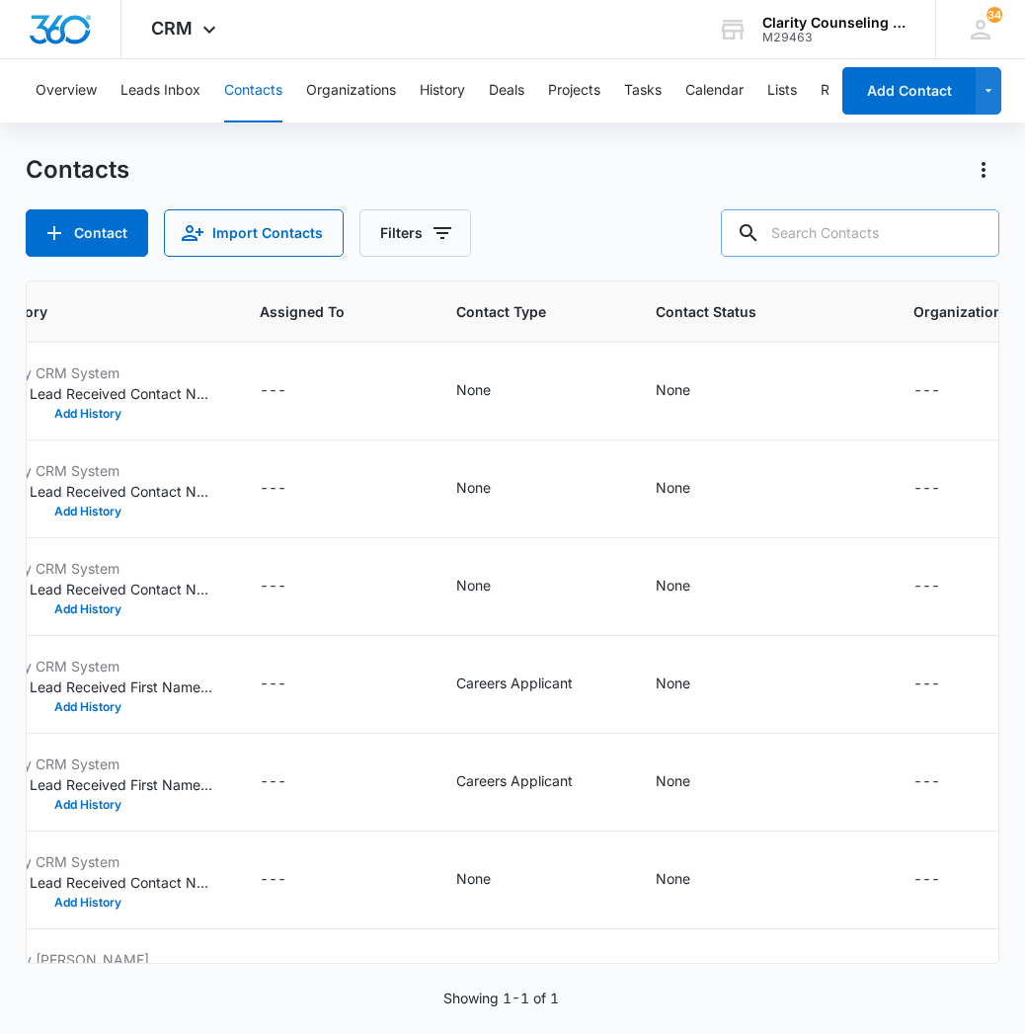
paste input "[EMAIL_ADDRESS][DOMAIN_NAME]"
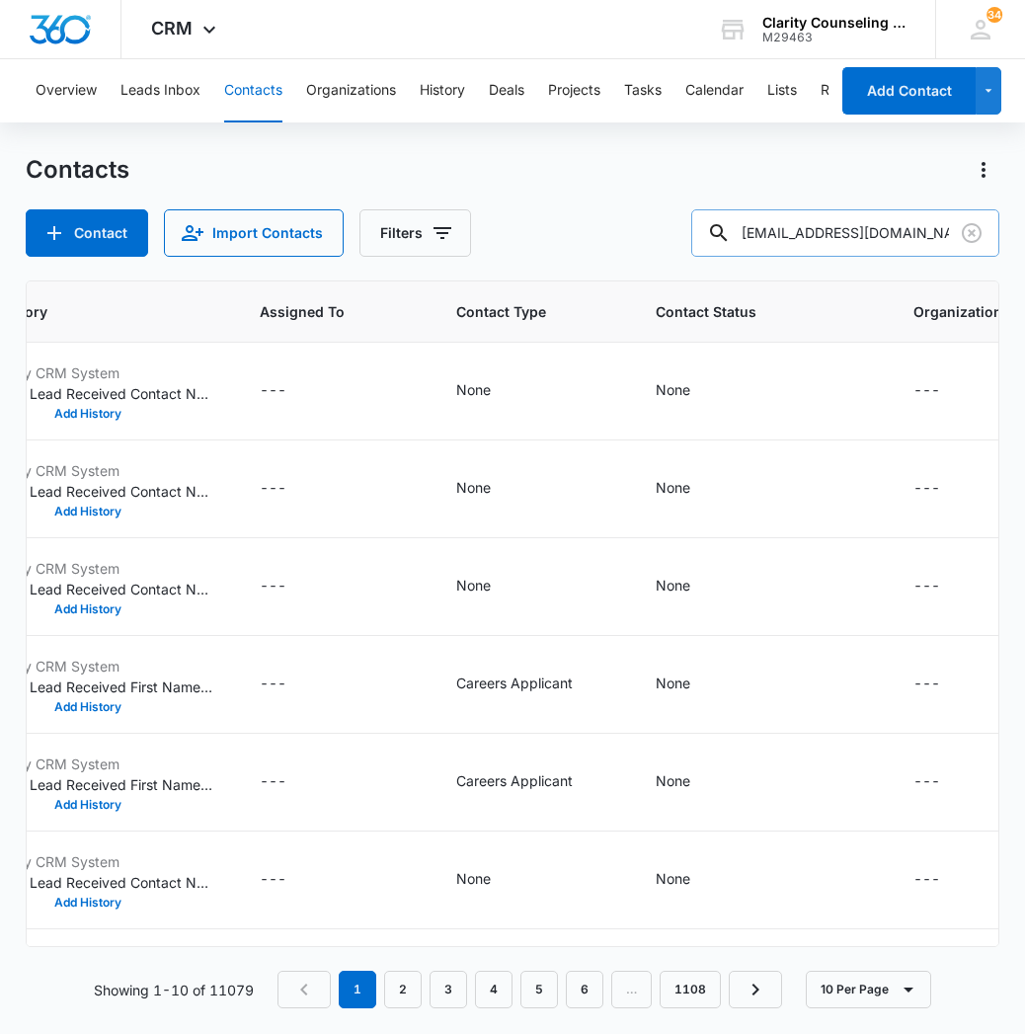
type input "[EMAIL_ADDRESS][DOMAIN_NAME]"
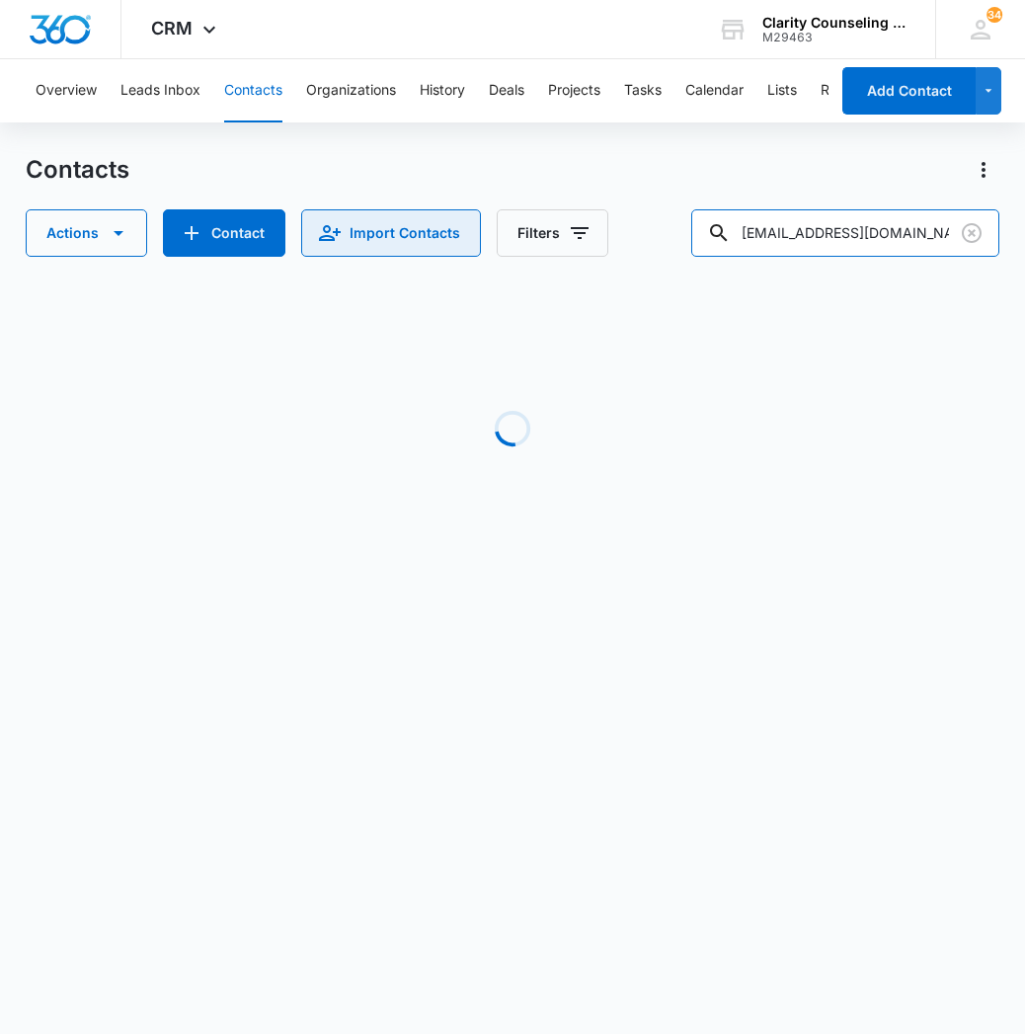
scroll to position [0, 723]
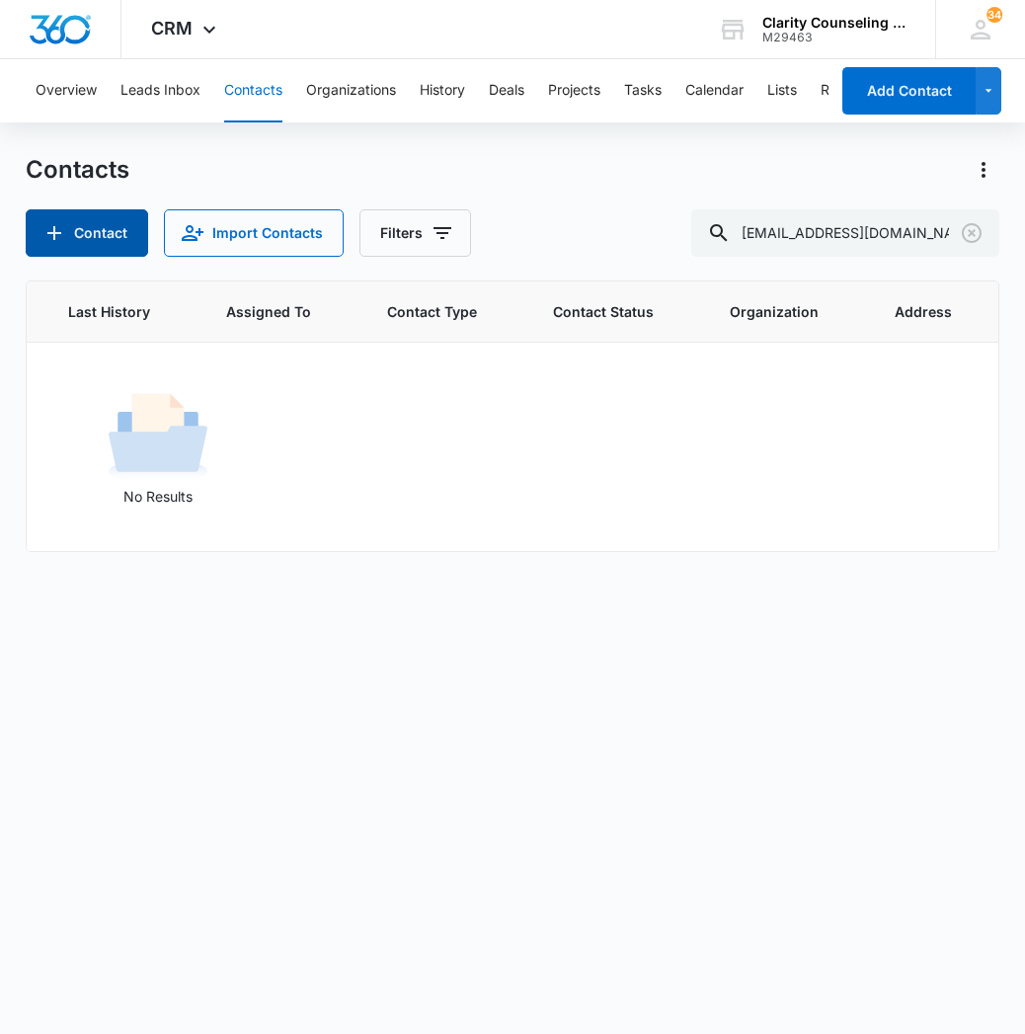
click at [85, 229] on button "Contact" at bounding box center [87, 232] width 122 height 47
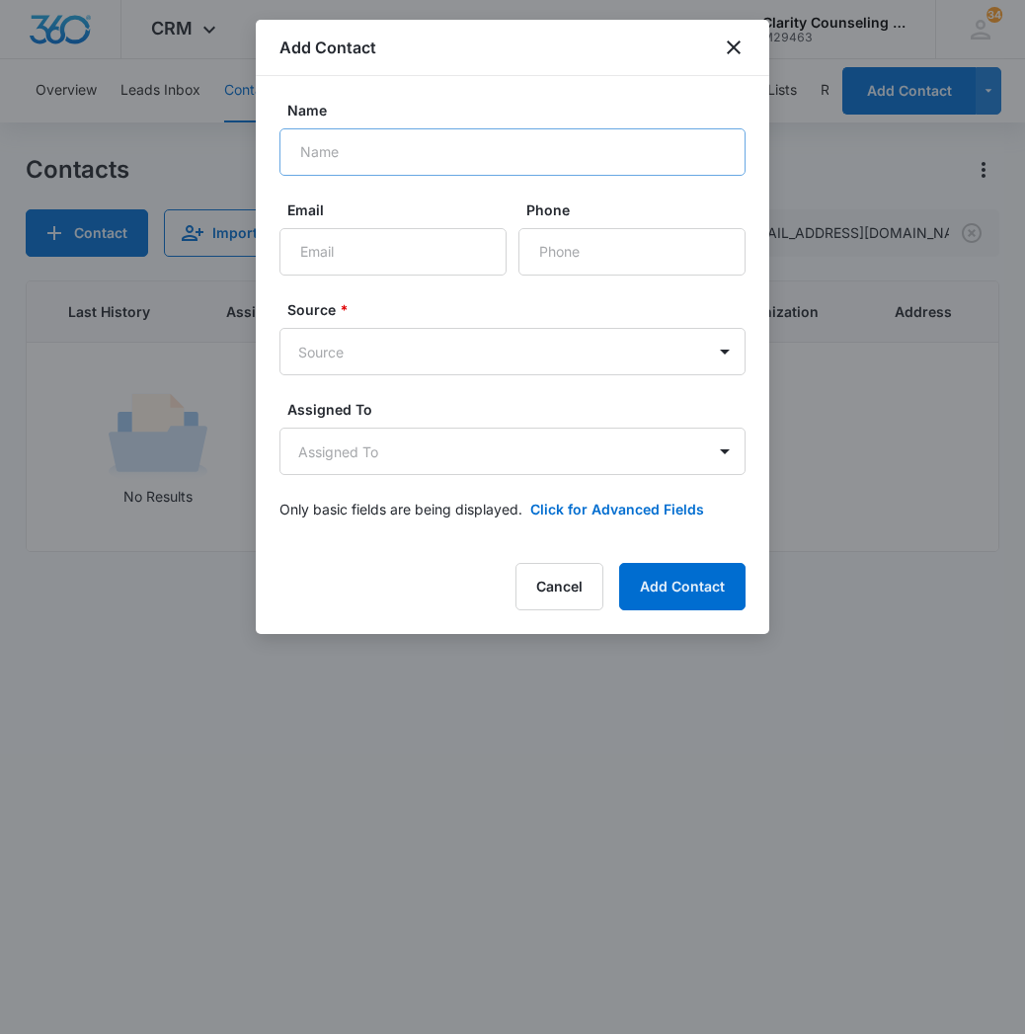
scroll to position [0, 0]
type input "[PERSON_NAME]"
paste input "[EMAIL_ADDRESS][DOMAIN_NAME]"
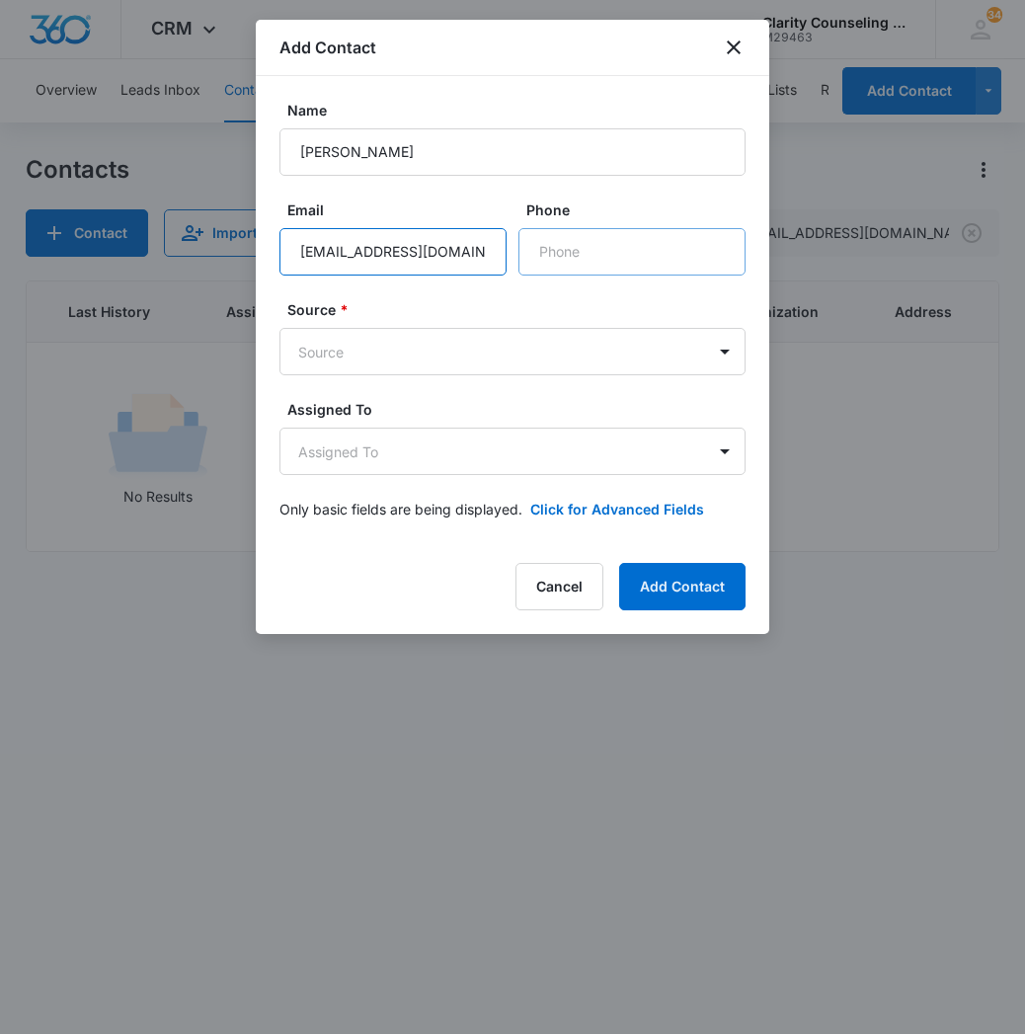
type input "[EMAIL_ADDRESS][DOMAIN_NAME]"
paste input "[PHONE_NUMBER]"
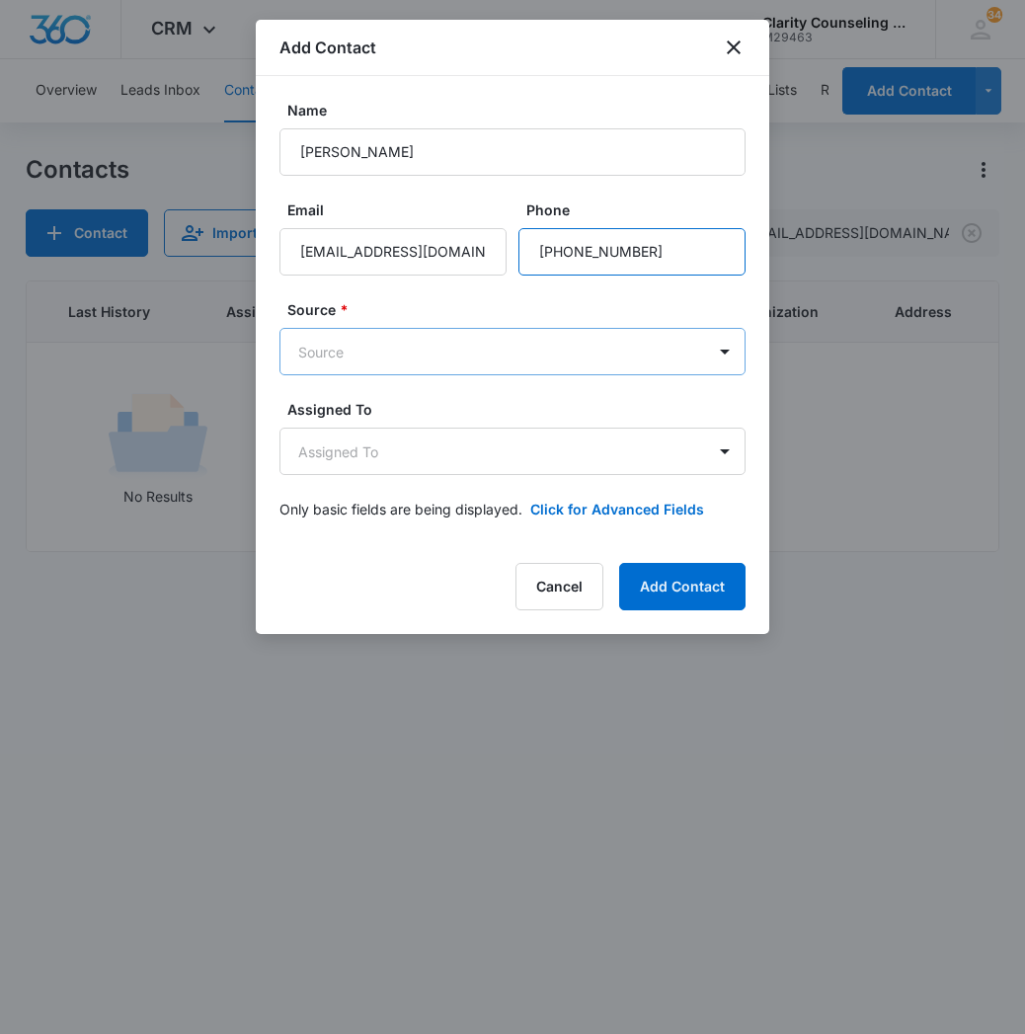
type input "[PHONE_NUMBER]"
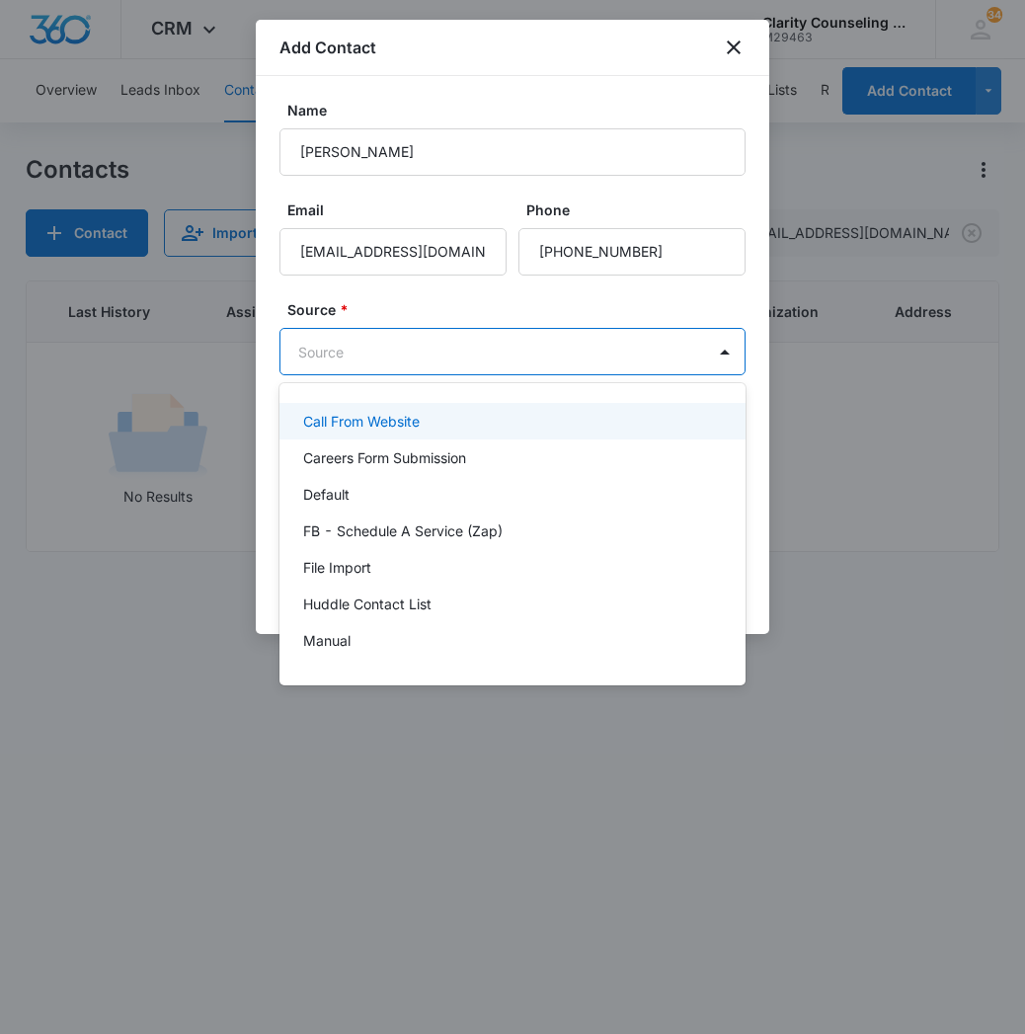
click at [560, 338] on body "CRM Apps Reputation Websites Forms CRM Email Social Content Ads Intelligence Fi…" at bounding box center [512, 517] width 1025 height 1034
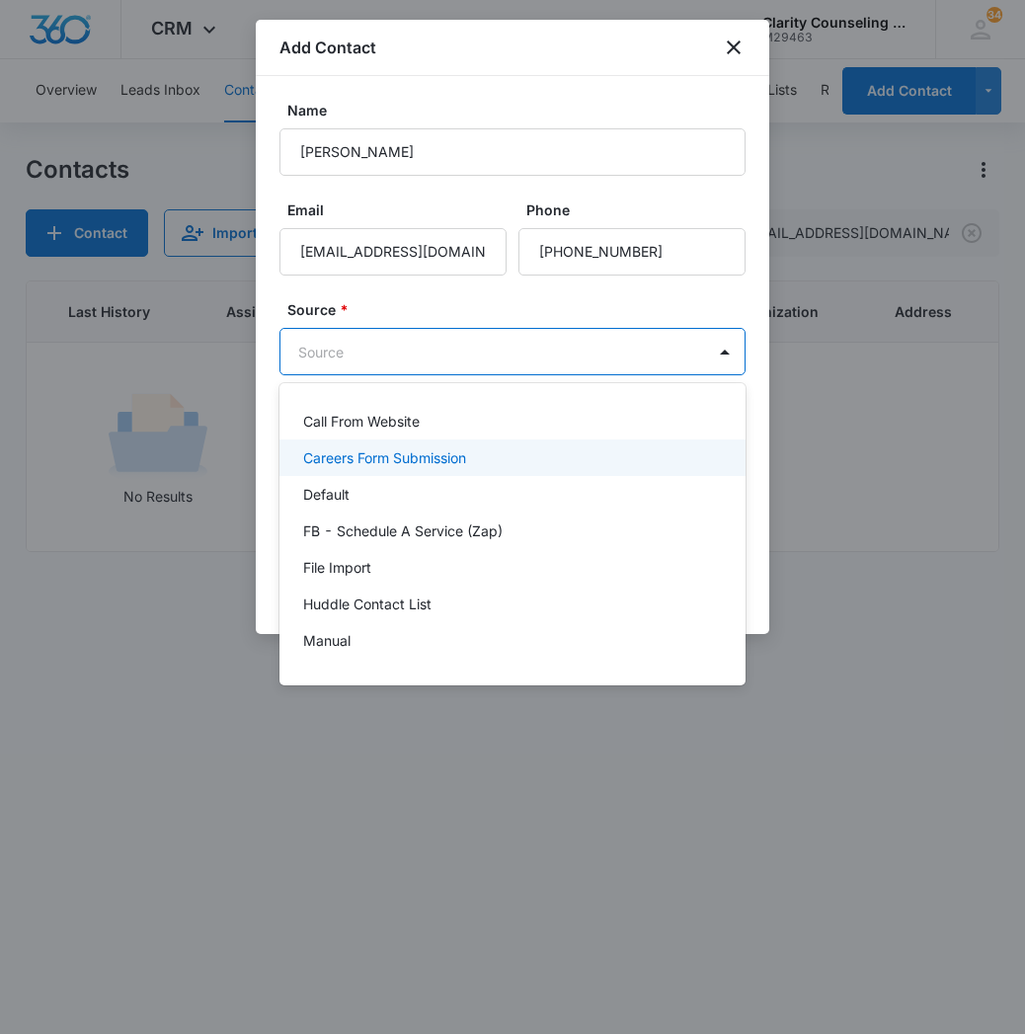
scroll to position [249, 0]
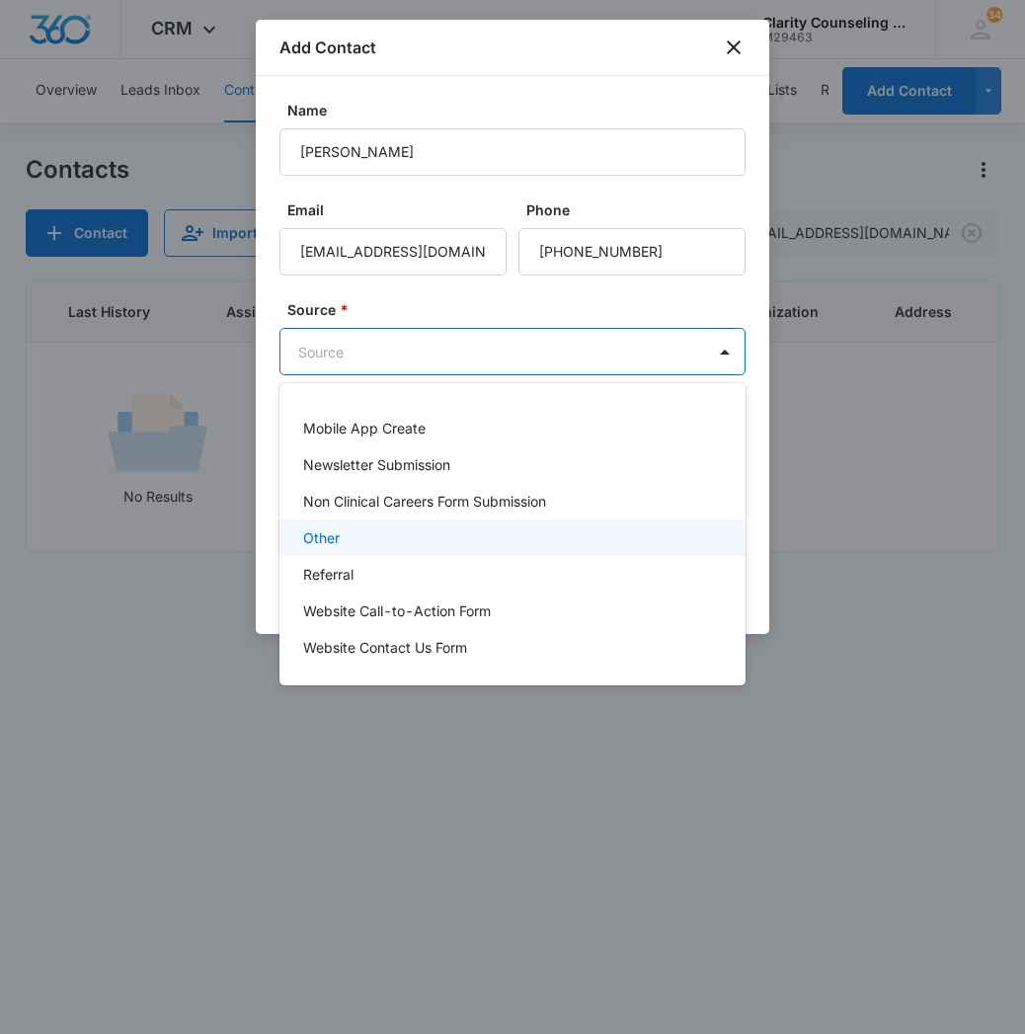
click at [429, 546] on div "Other" at bounding box center [510, 537] width 415 height 21
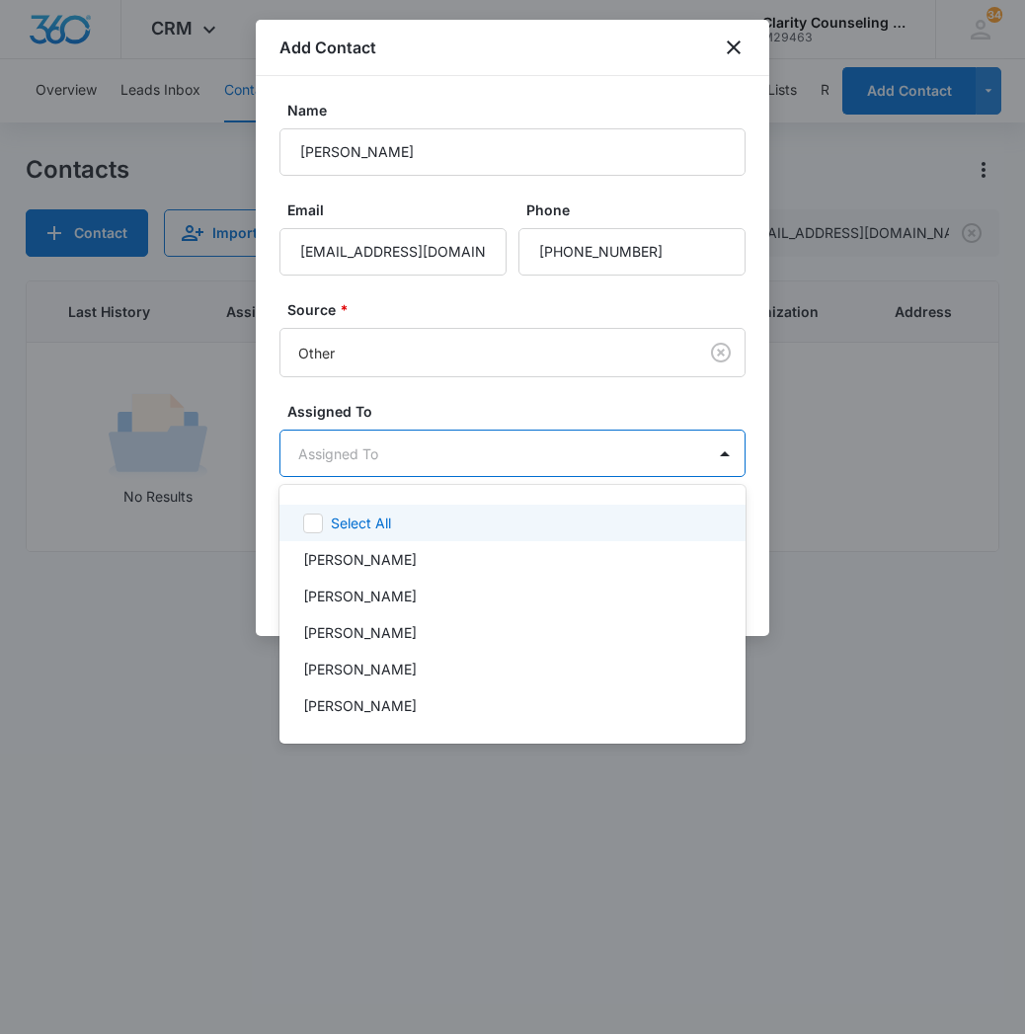
drag, startPoint x: 457, startPoint y: 444, endPoint x: 460, endPoint y: 561, distance: 116.5
click at [457, 445] on body "CRM Apps Reputation Websites Forms CRM Email Social Content Ads Intelligence Fi…" at bounding box center [512, 517] width 1025 height 1034
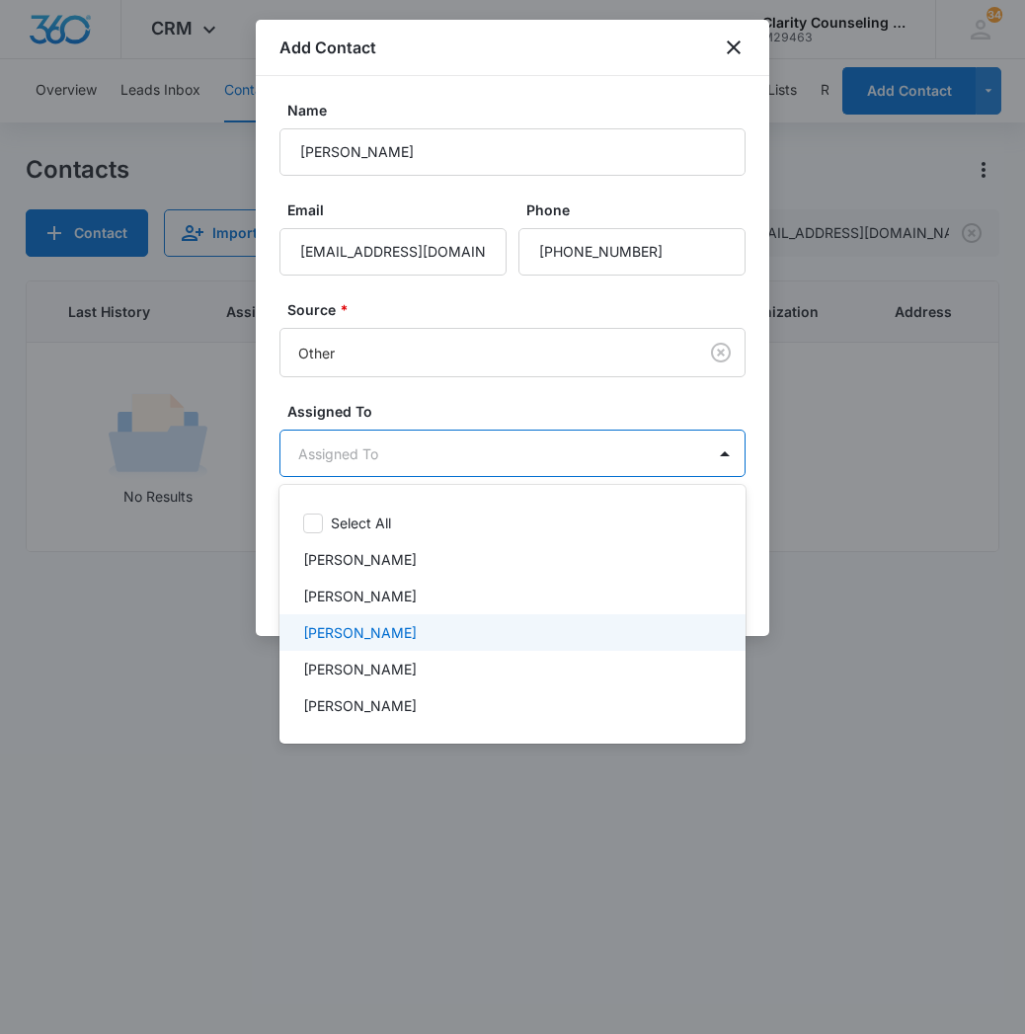
drag, startPoint x: 400, startPoint y: 640, endPoint x: 470, endPoint y: 579, distance: 93.1
click at [400, 640] on div "[PERSON_NAME]" at bounding box center [510, 632] width 415 height 21
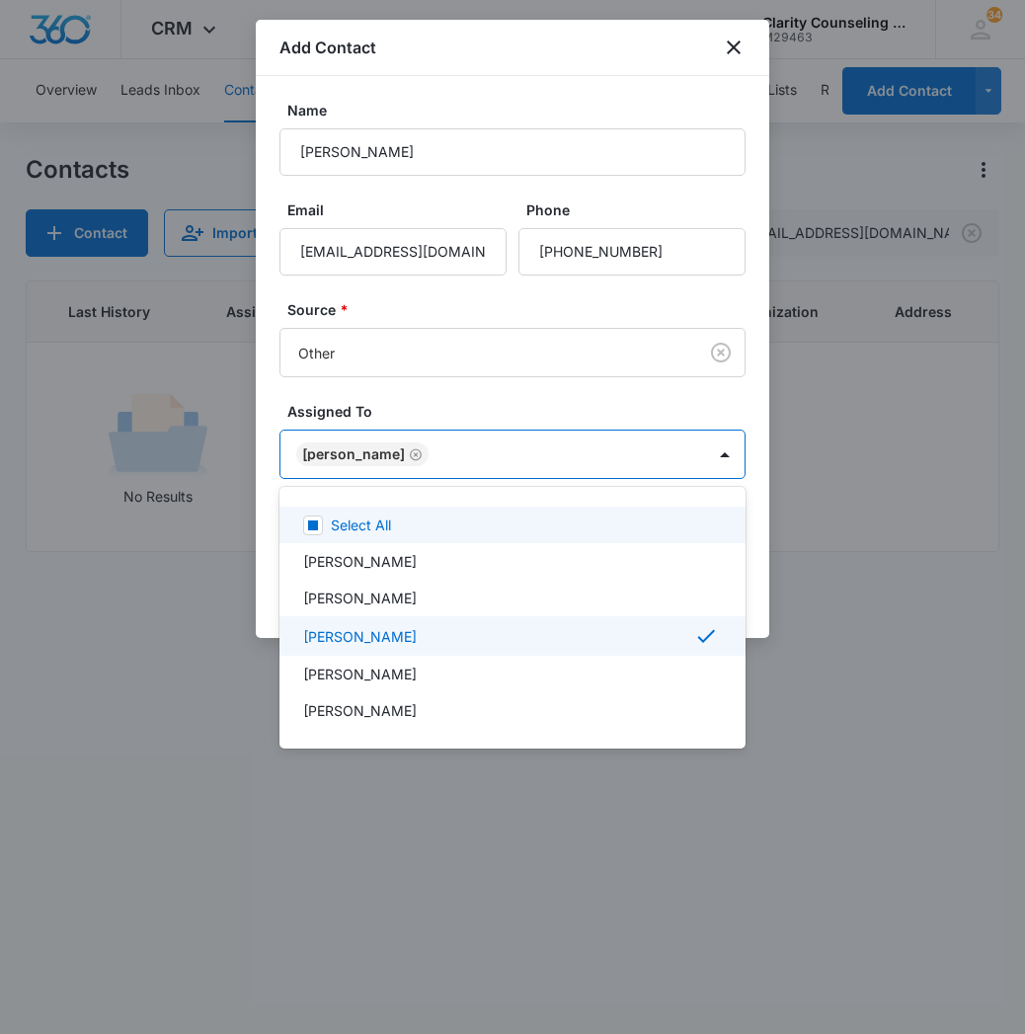
click at [572, 449] on div at bounding box center [512, 517] width 1025 height 1034
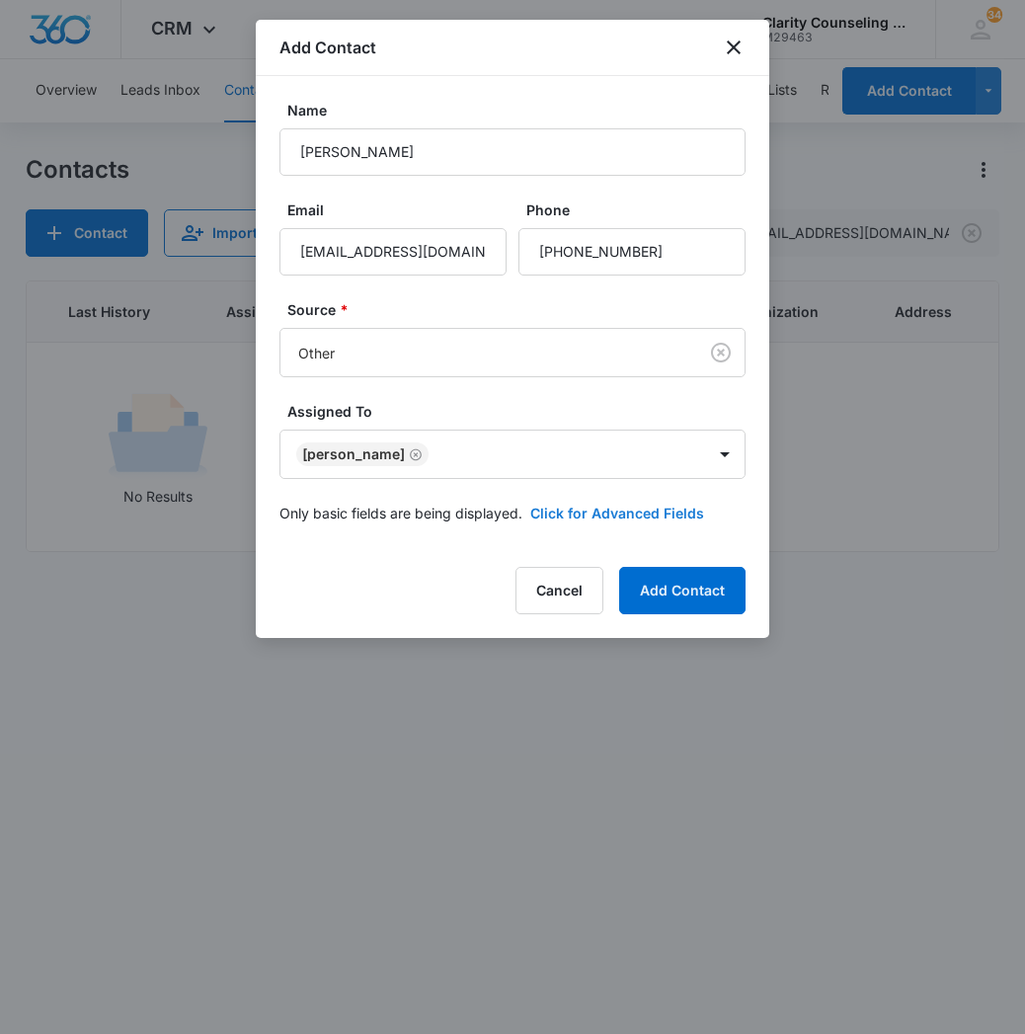
click at [612, 508] on button "Click for Advanced Fields" at bounding box center [617, 513] width 174 height 21
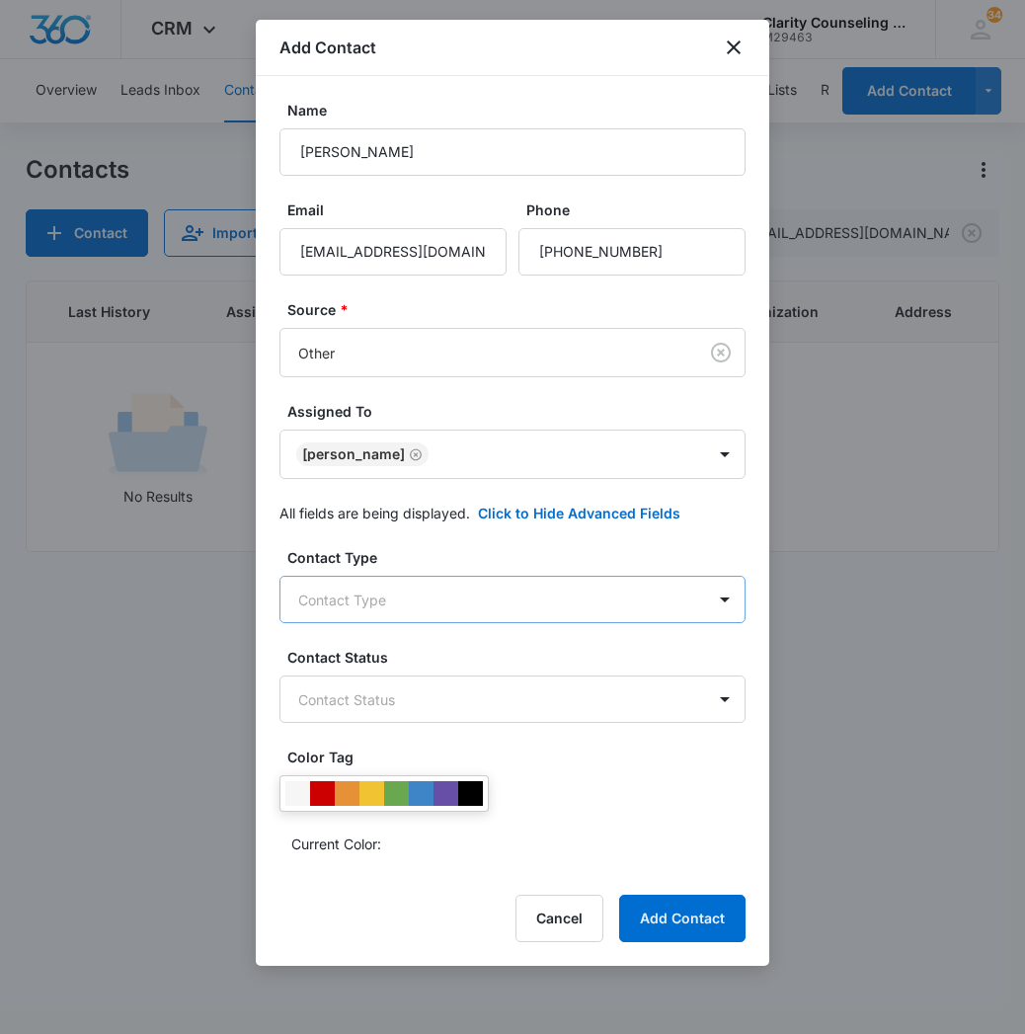
click at [430, 601] on body "CRM Apps Reputation Websites Forms CRM Email Social Content Ads Intelligence Fi…" at bounding box center [512, 517] width 1025 height 1034
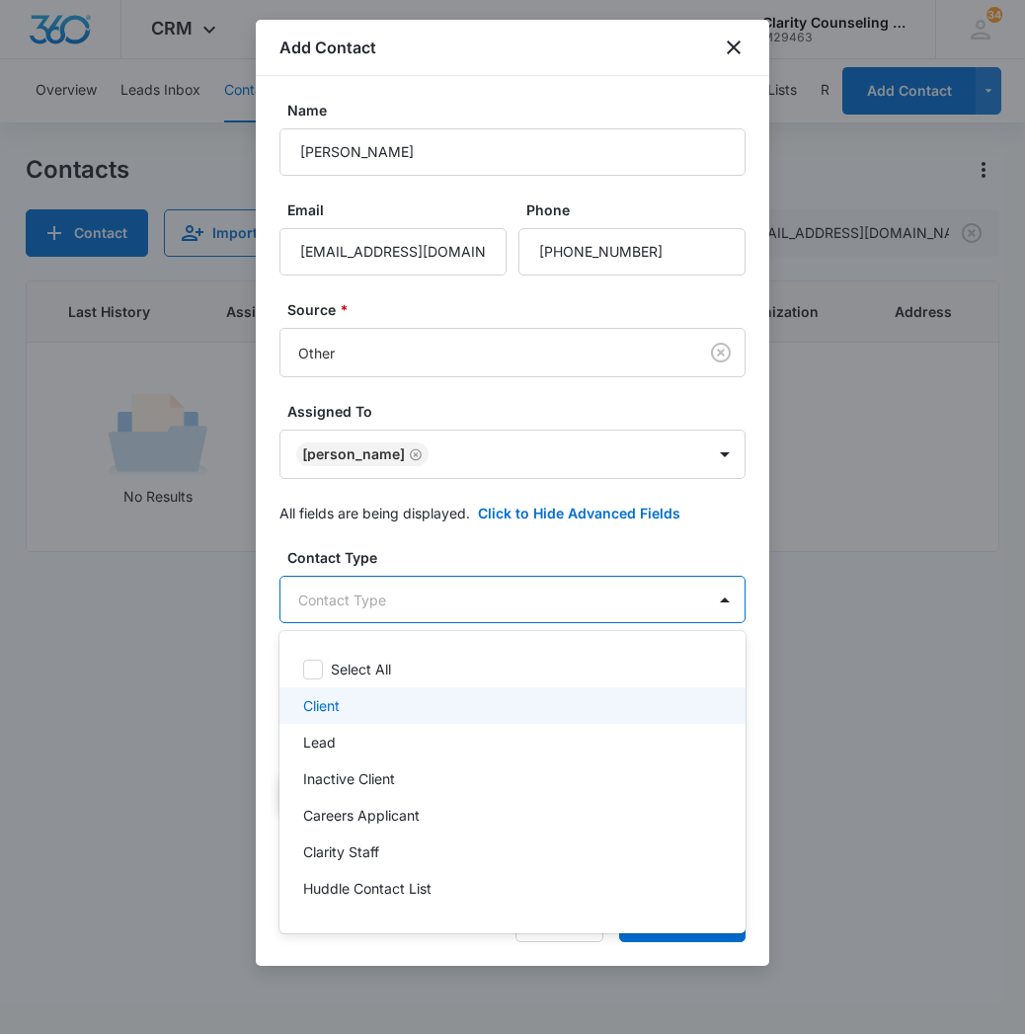
drag, startPoint x: 380, startPoint y: 710, endPoint x: 501, endPoint y: 683, distance: 123.4
click at [380, 710] on div "Client" at bounding box center [510, 705] width 415 height 21
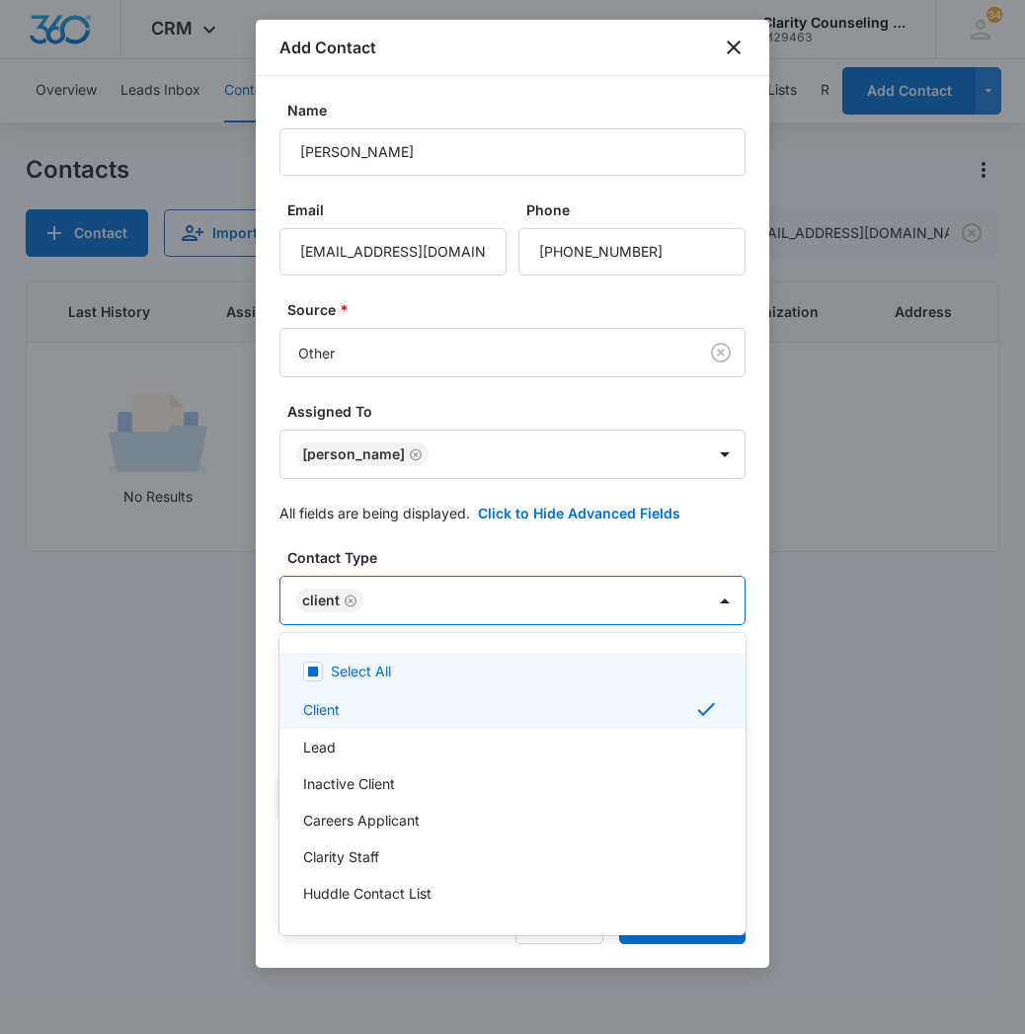
click at [533, 611] on div at bounding box center [512, 517] width 1025 height 1034
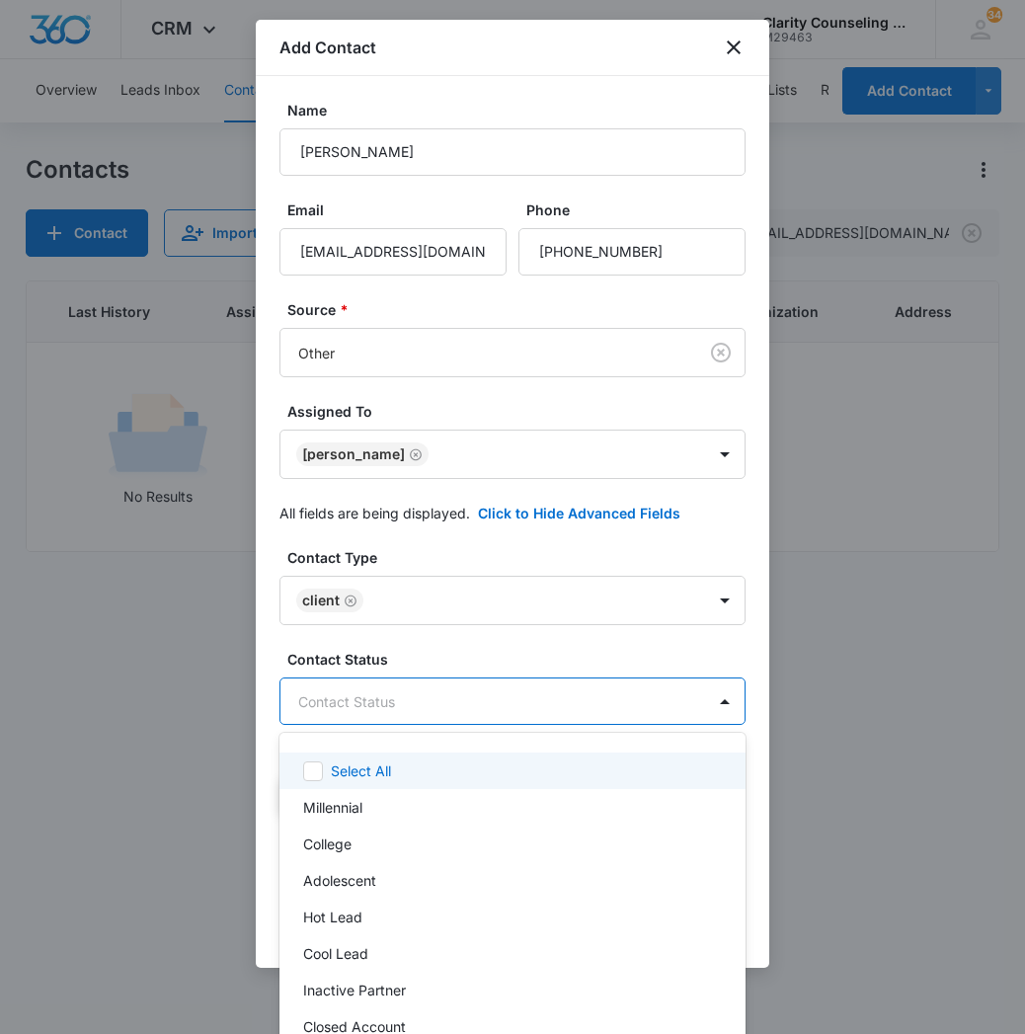
drag, startPoint x: 461, startPoint y: 705, endPoint x: 555, endPoint y: 843, distance: 167.0
click at [461, 705] on body "CRM Apps Reputation Websites Forms CRM Email Social Content Ads Intelligence Fi…" at bounding box center [512, 517] width 1025 height 1034
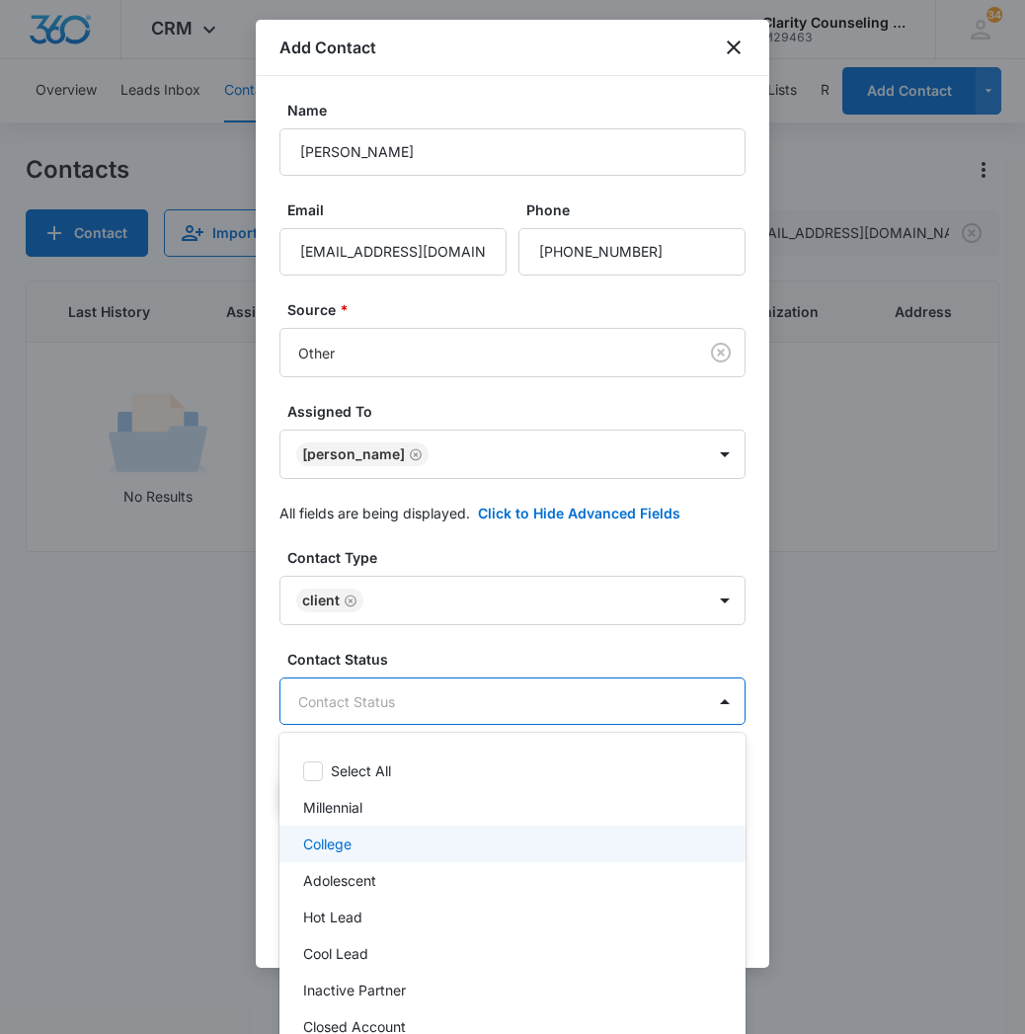
scroll to position [263, 0]
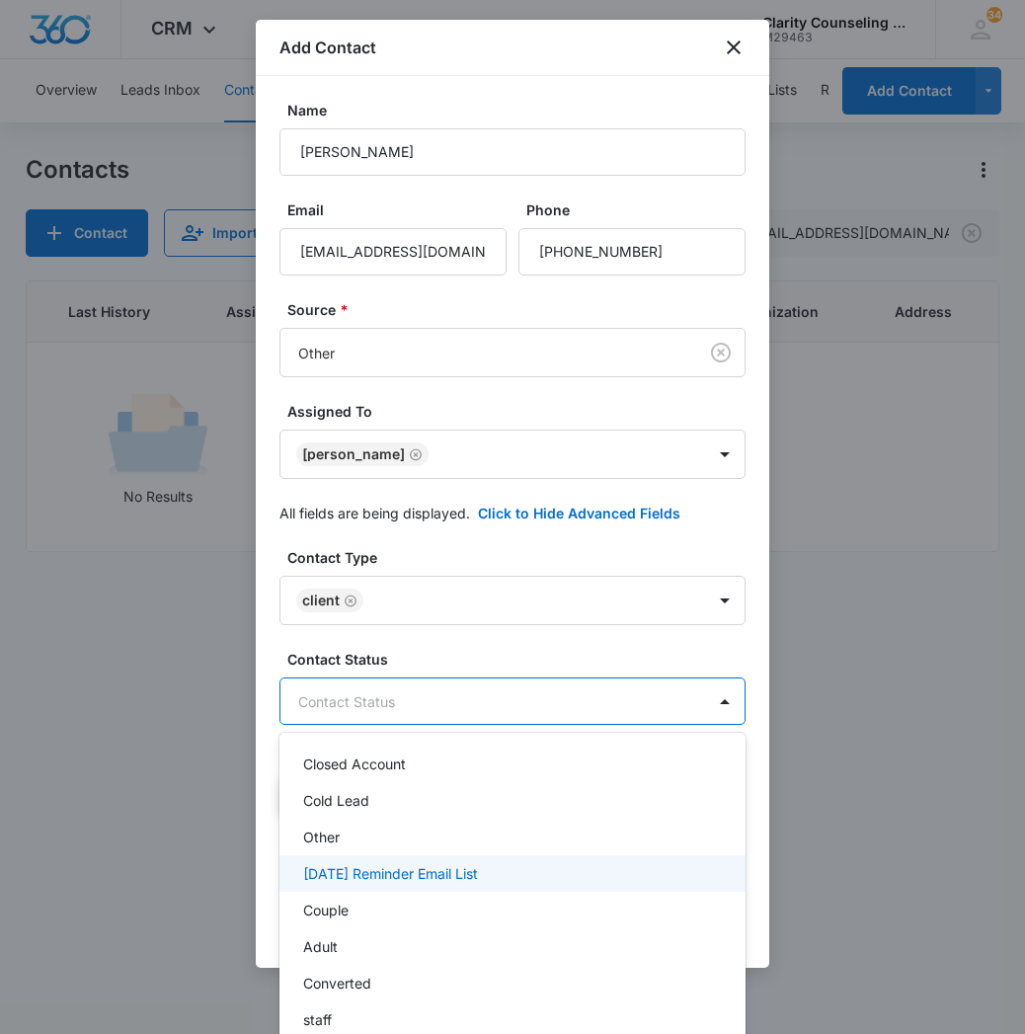
click at [478, 877] on p "[DATE] Reminder Email List" at bounding box center [390, 873] width 175 height 21
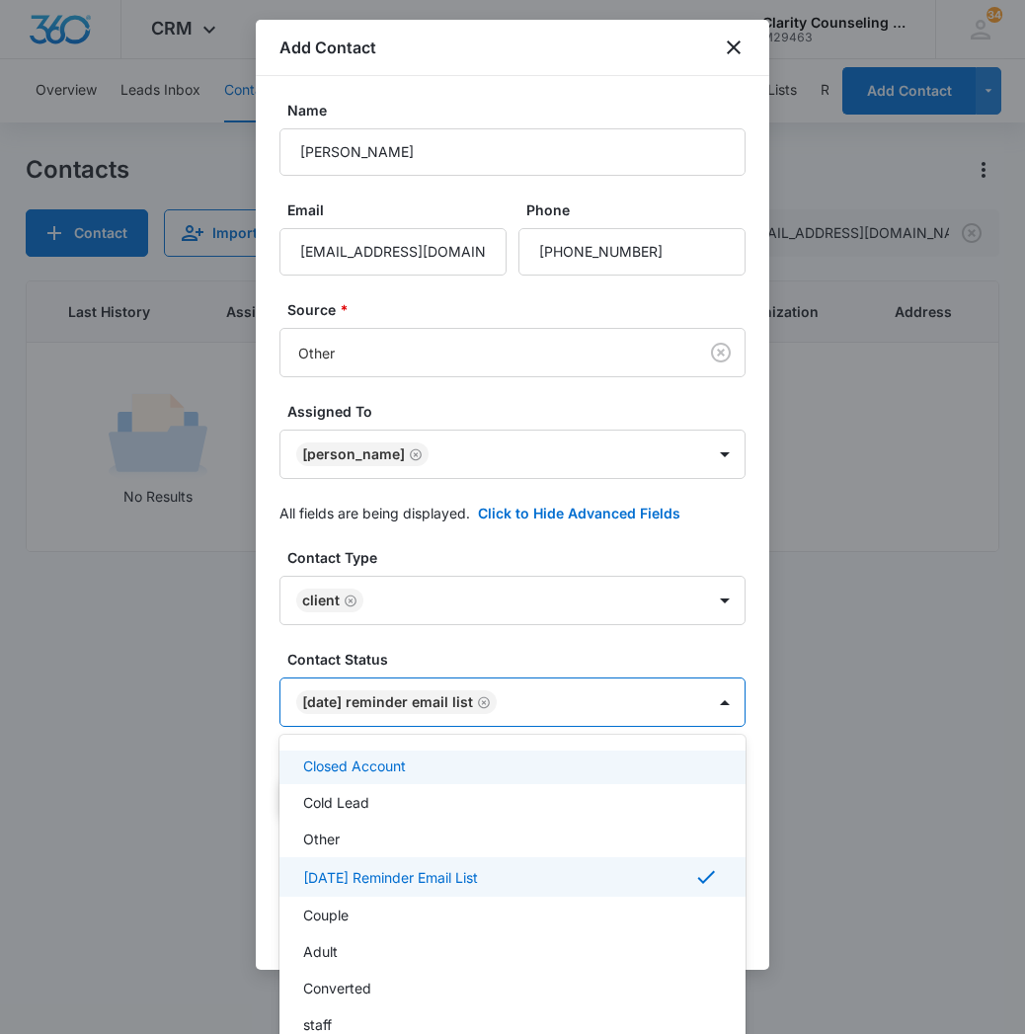
click at [666, 697] on div at bounding box center [512, 517] width 1025 height 1034
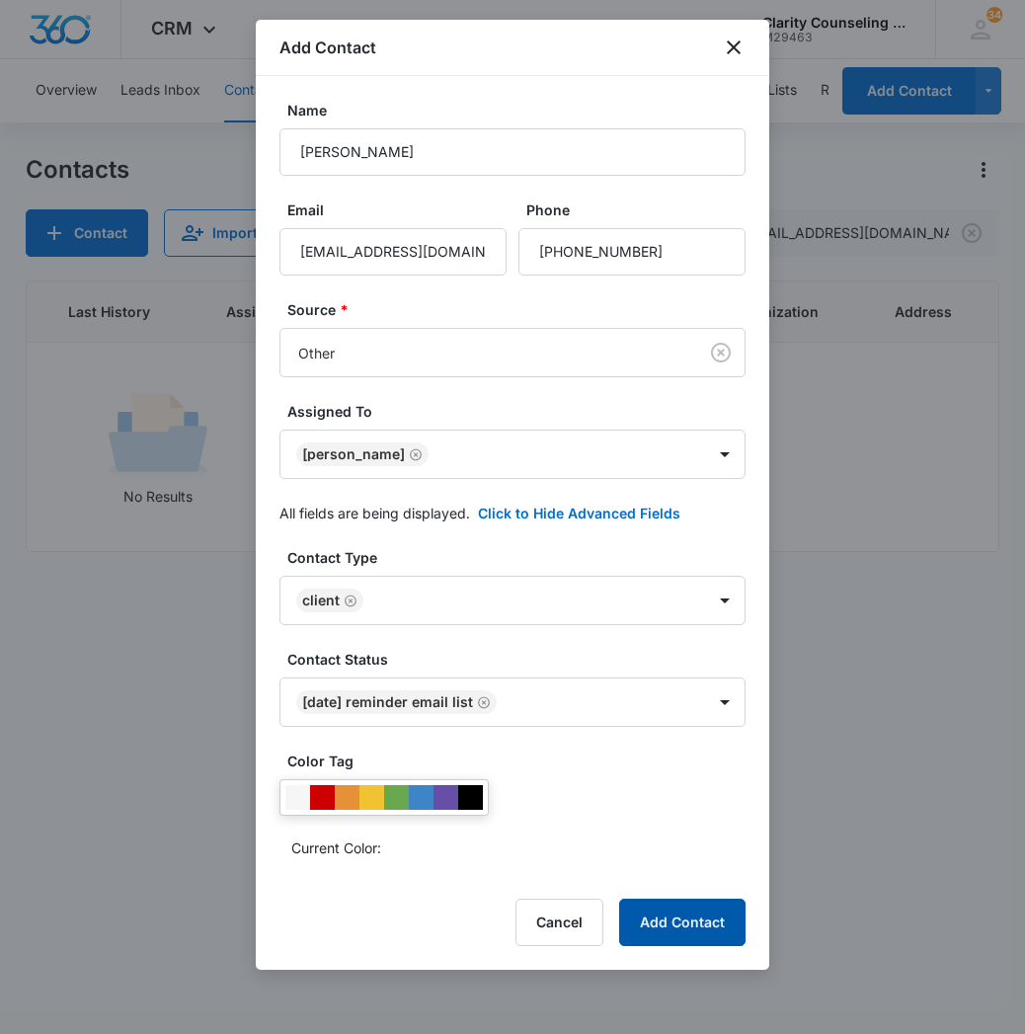
click at [717, 928] on button "Add Contact" at bounding box center [682, 921] width 126 height 47
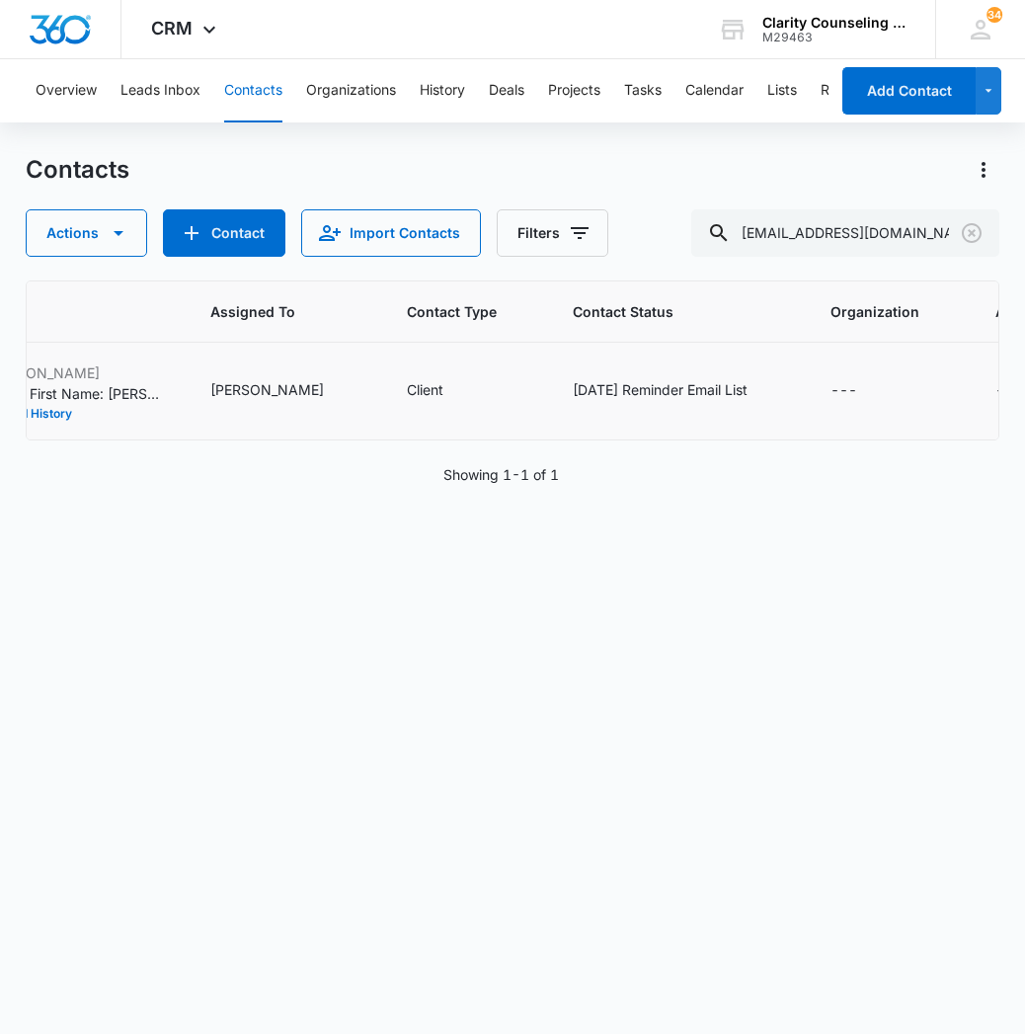
scroll to position [0, 1201]
click at [972, 234] on icon "Clear" at bounding box center [972, 233] width 20 height 20
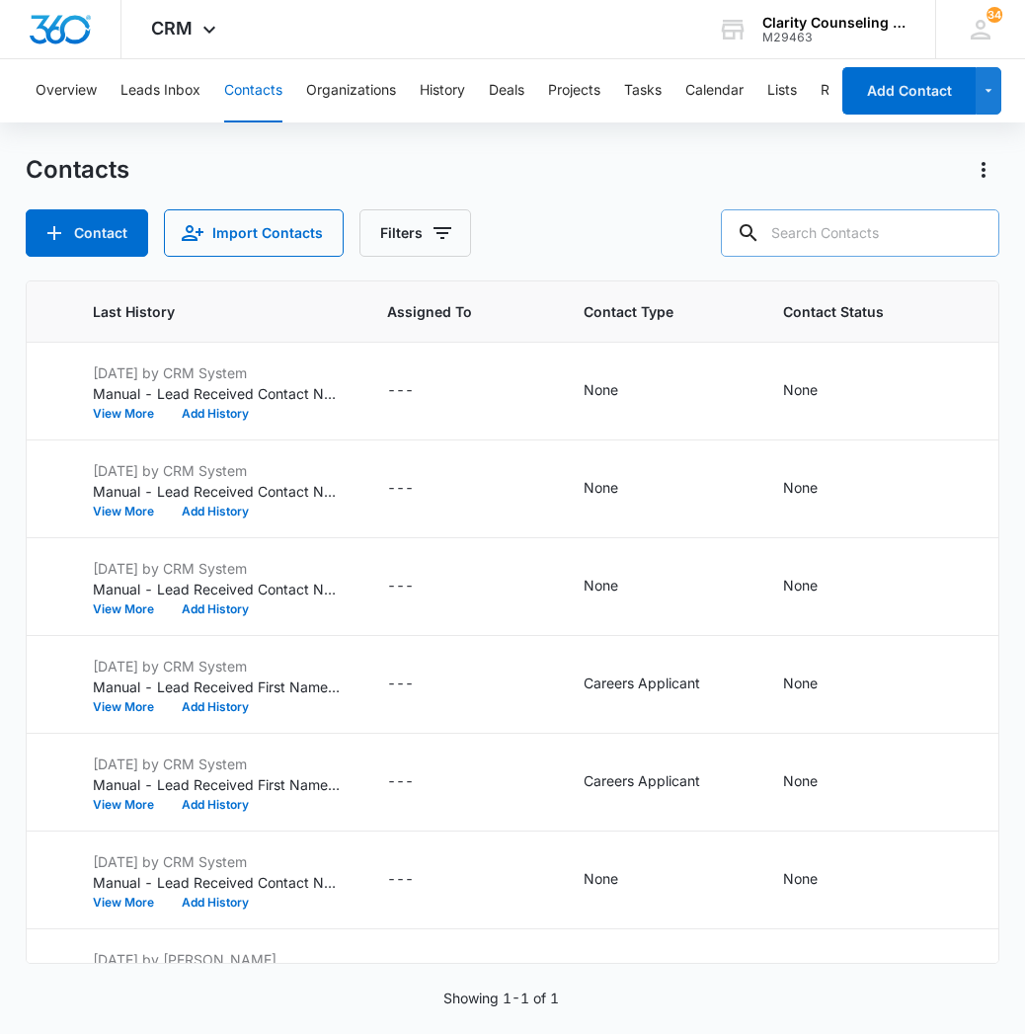
paste input "[EMAIL_ADDRESS][DOMAIN_NAME]"
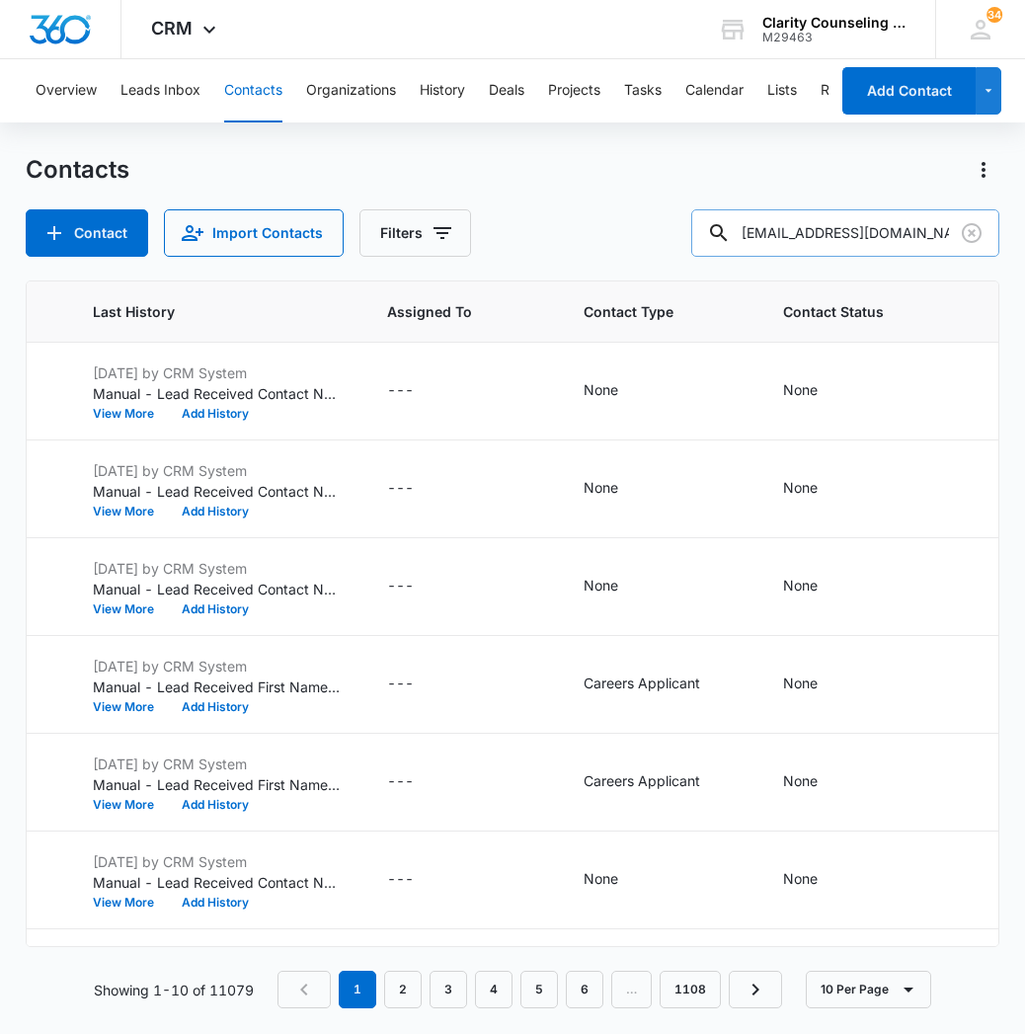
type input "[EMAIL_ADDRESS][DOMAIN_NAME]"
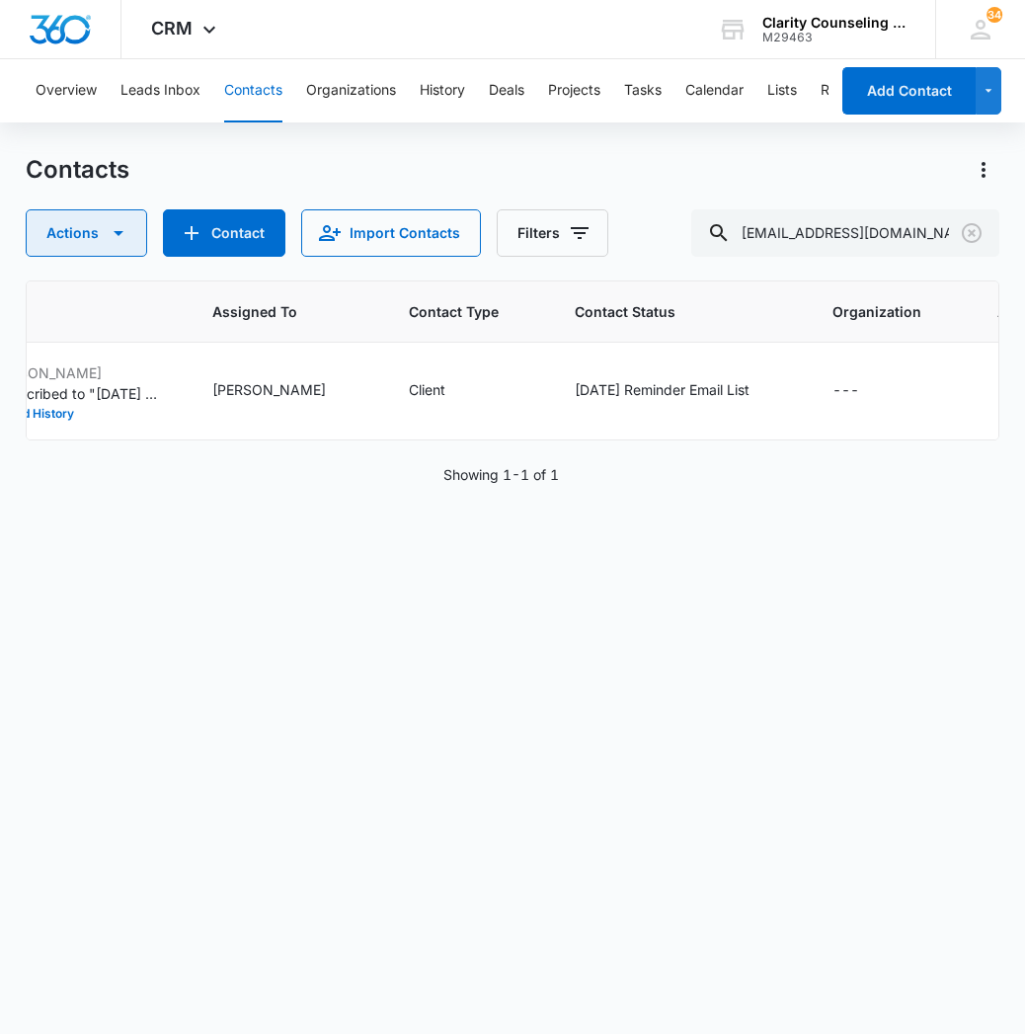
scroll to position [0, 0]
click at [986, 230] on button "Clear" at bounding box center [972, 233] width 32 height 32
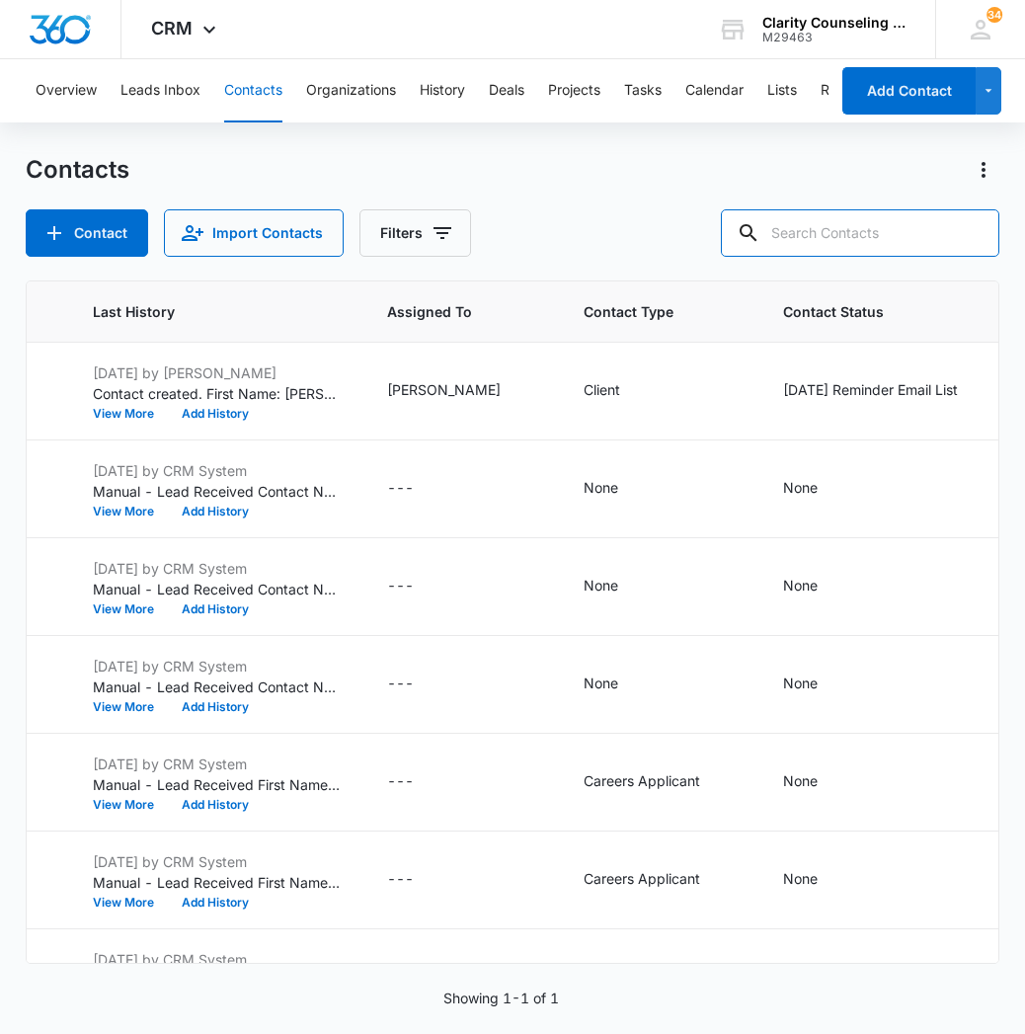
paste input "[EMAIL_ADDRESS][DOMAIN_NAME]"
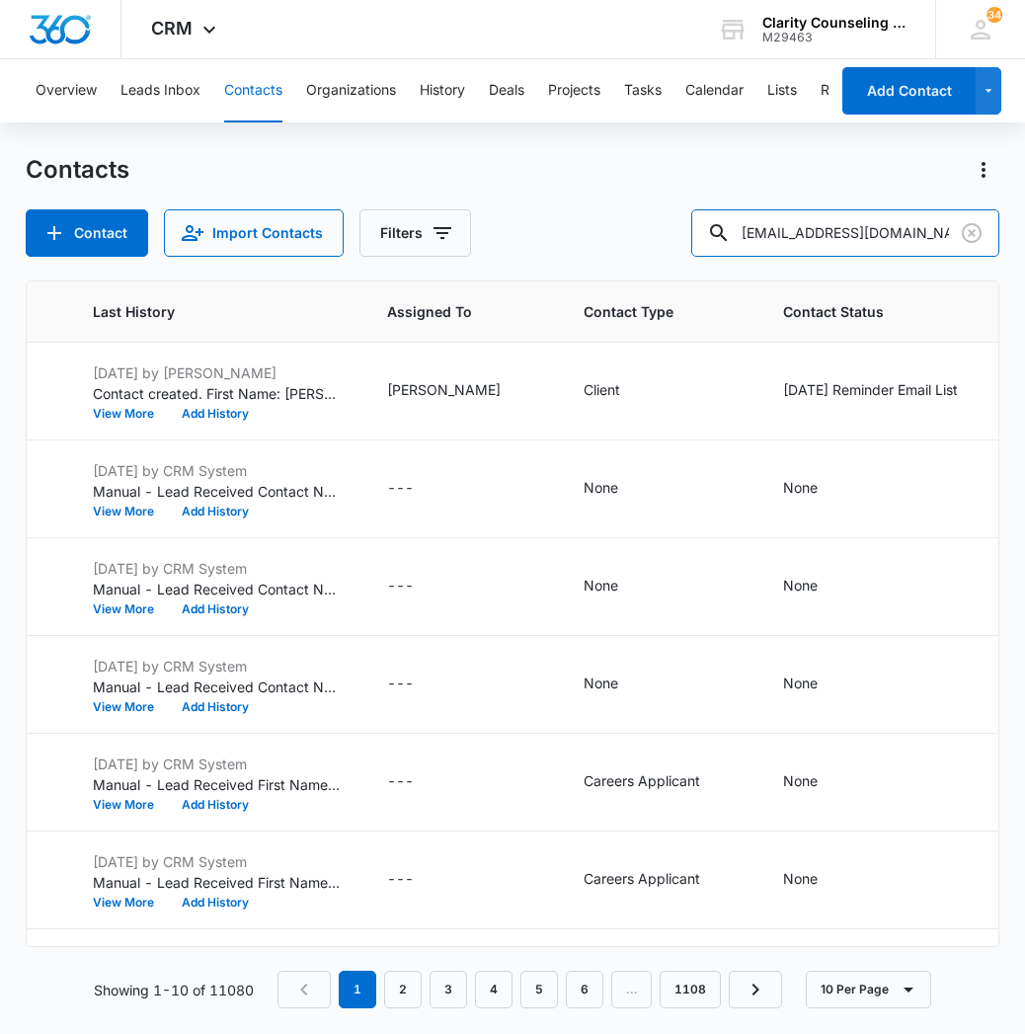
type input "[EMAIL_ADDRESS][DOMAIN_NAME]"
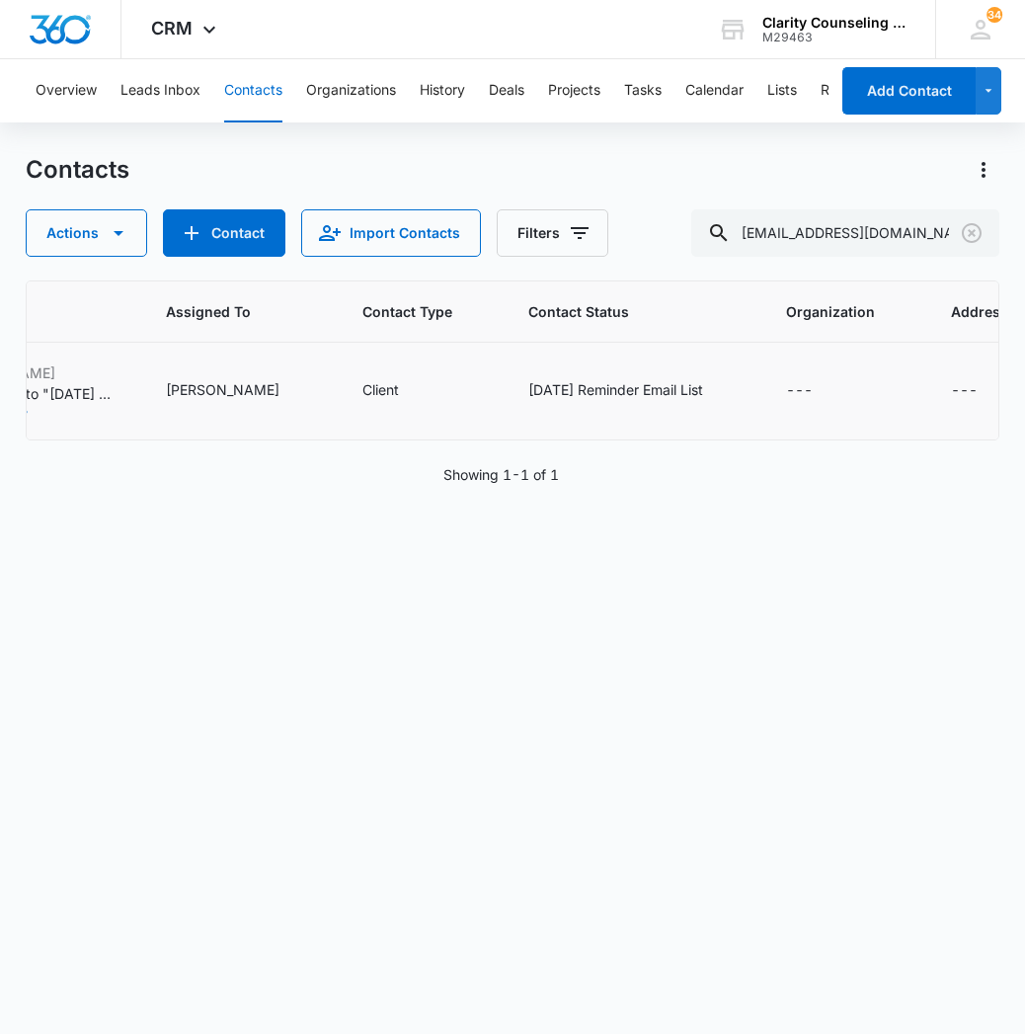
scroll to position [0, 1246]
click at [976, 242] on icon "Clear" at bounding box center [972, 233] width 24 height 24
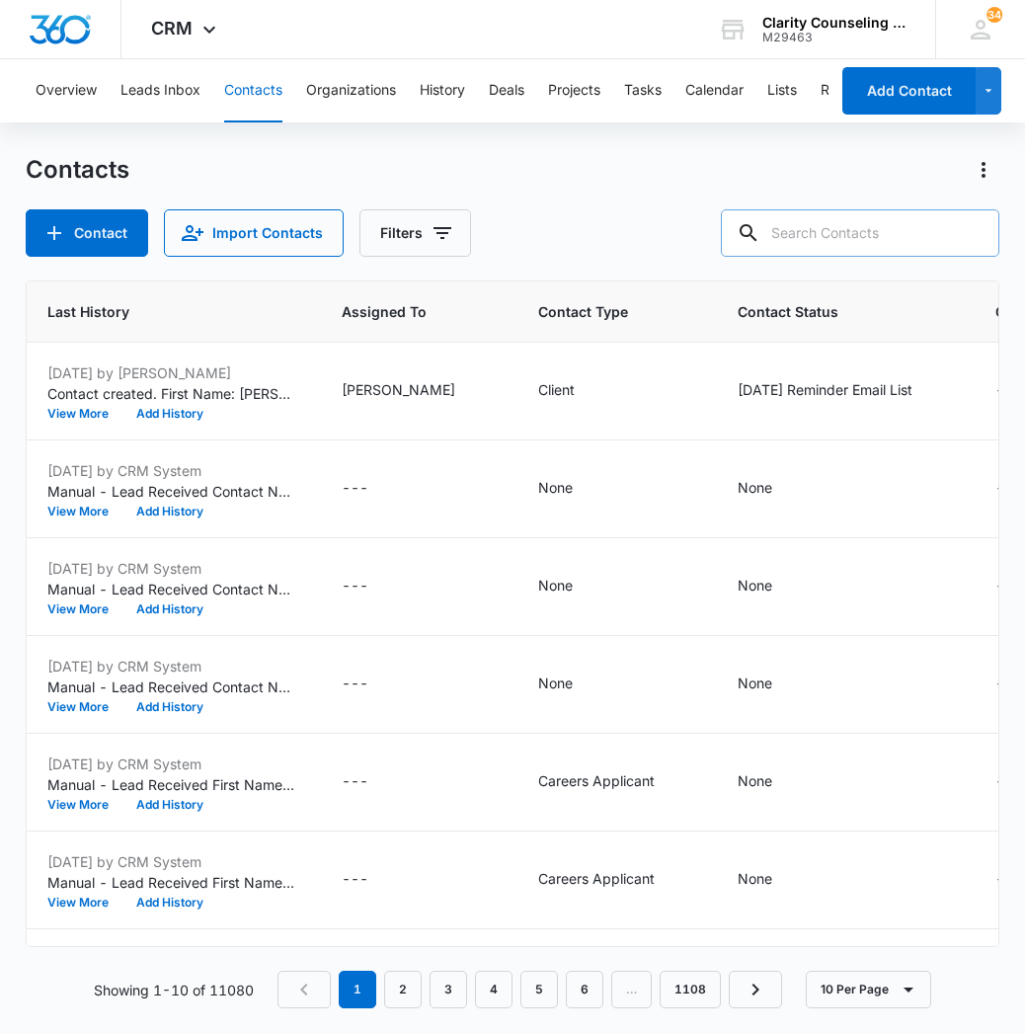
paste input "[EMAIL_ADDRESS][DOMAIN_NAME]"
type input "[EMAIL_ADDRESS][DOMAIN_NAME]"
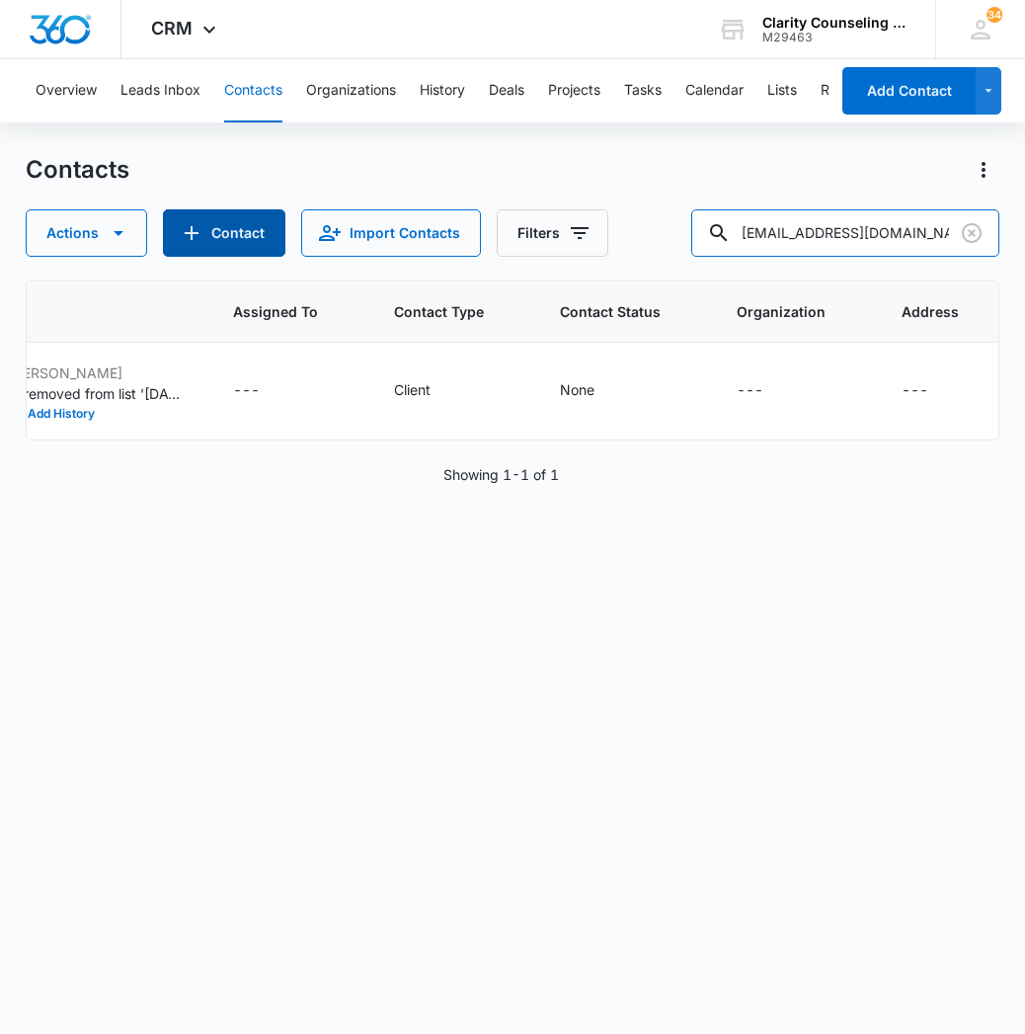
scroll to position [0, 1177]
click at [968, 233] on icon "Clear" at bounding box center [972, 233] width 24 height 24
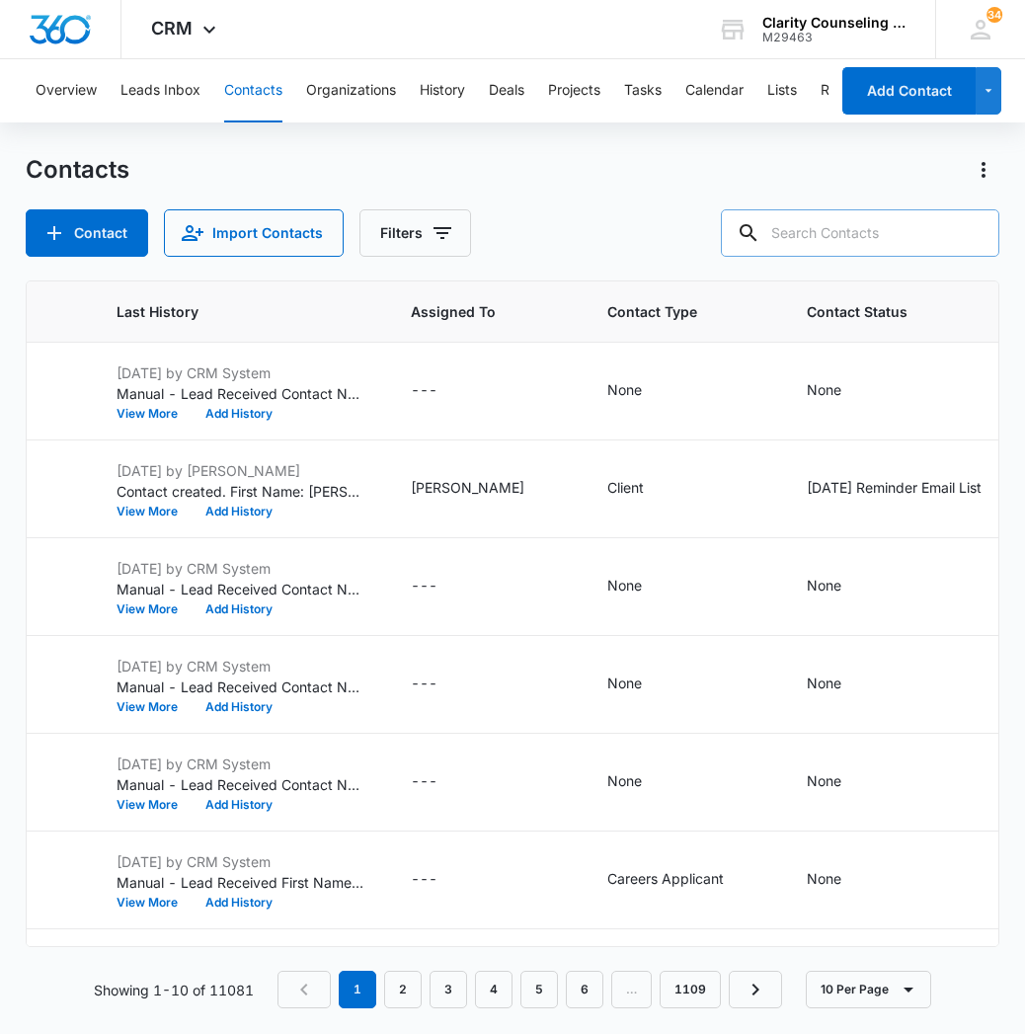
paste input "[EMAIL_ADDRESS][DOMAIN_NAME]"
type input "[EMAIL_ADDRESS][DOMAIN_NAME]"
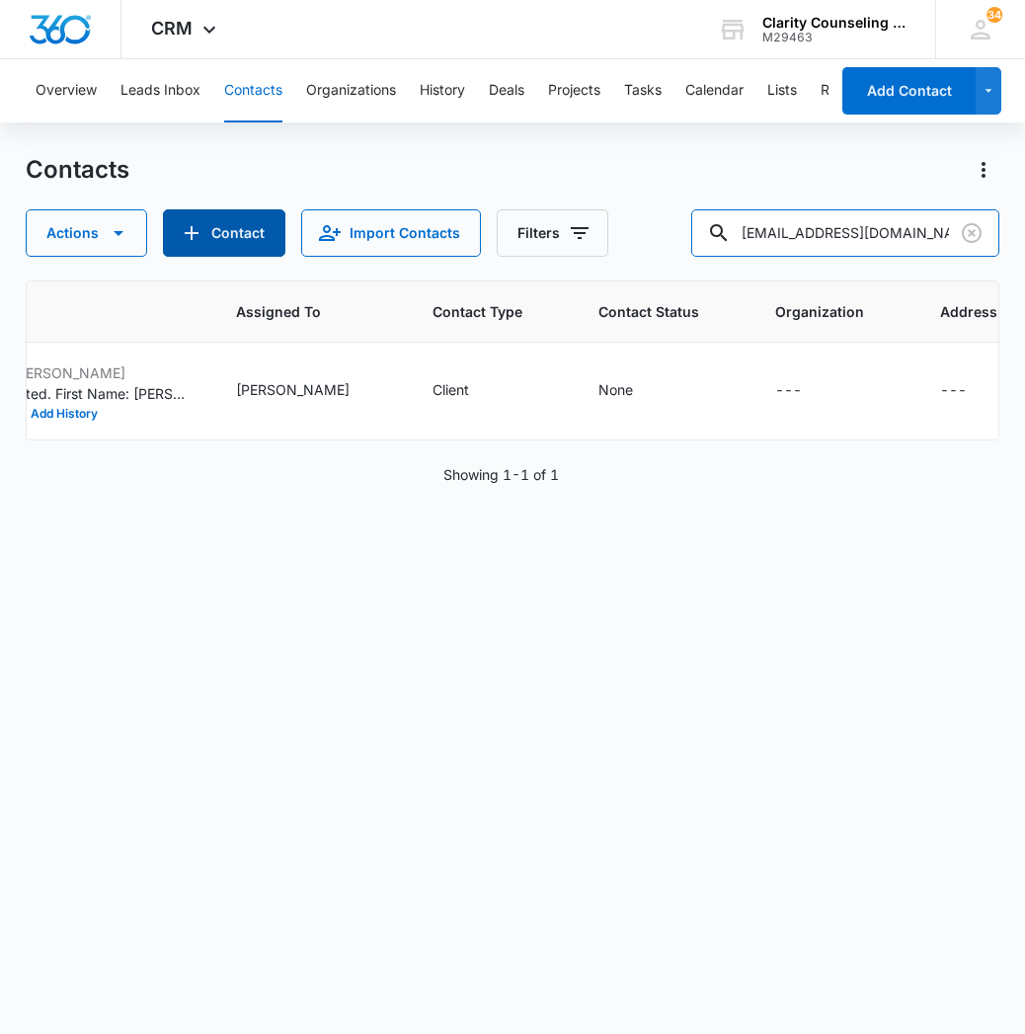
scroll to position [0, 1156]
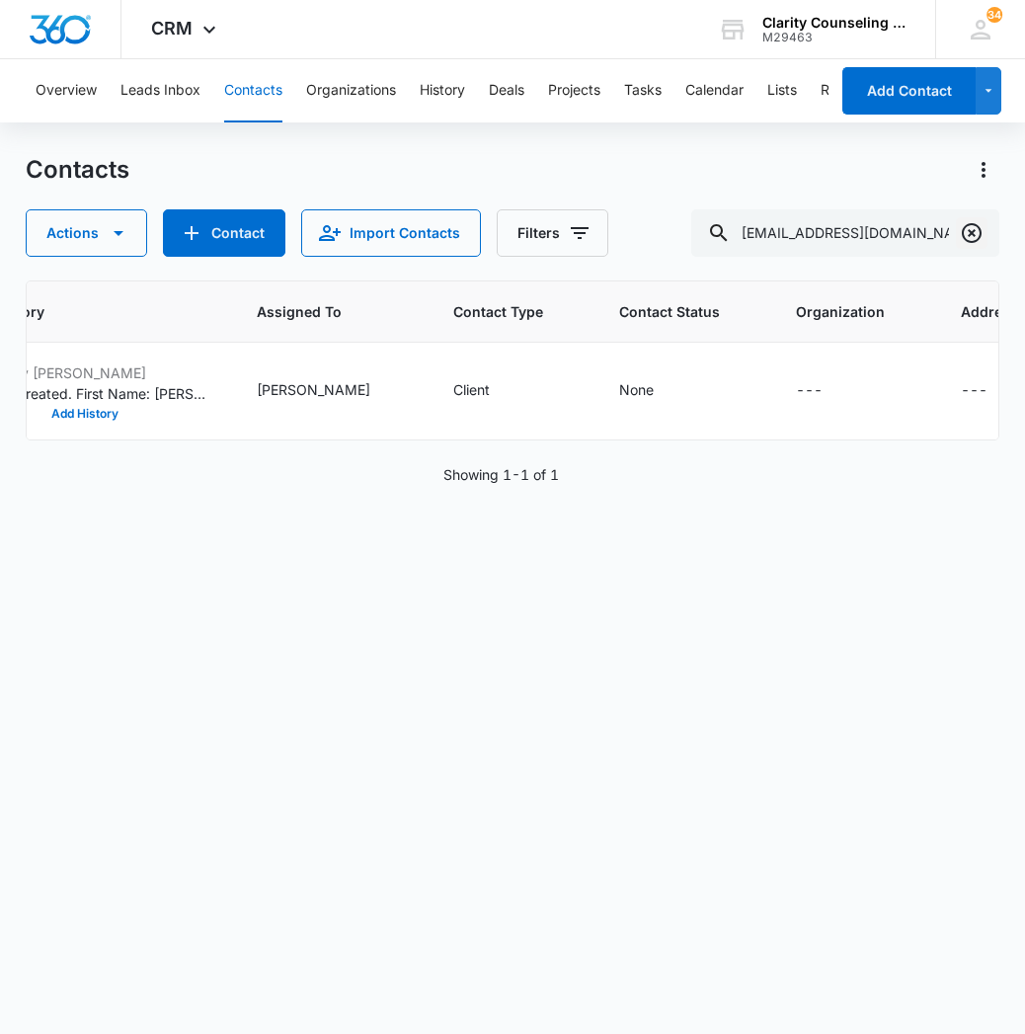
click at [973, 233] on icon "Clear" at bounding box center [972, 233] width 24 height 24
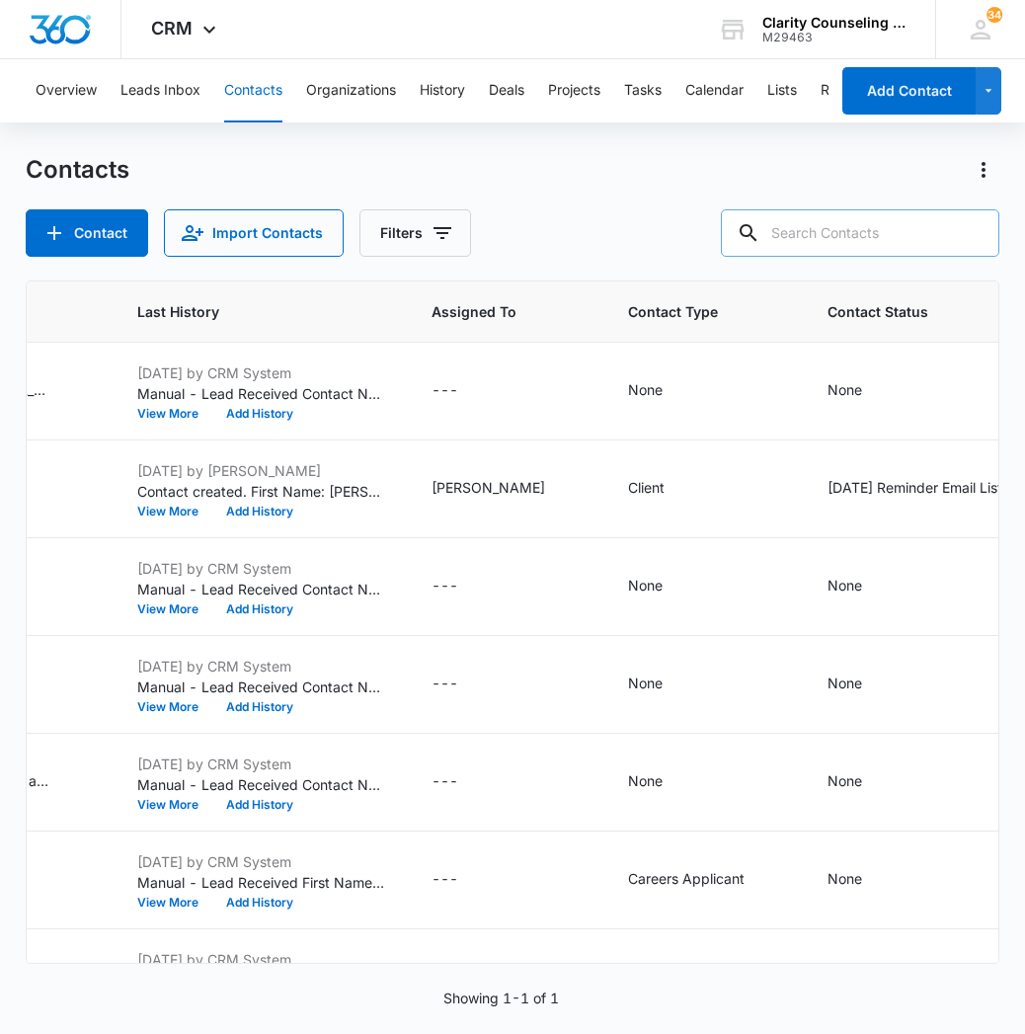
paste input "[EMAIL_ADDRESS][DOMAIN_NAME]"
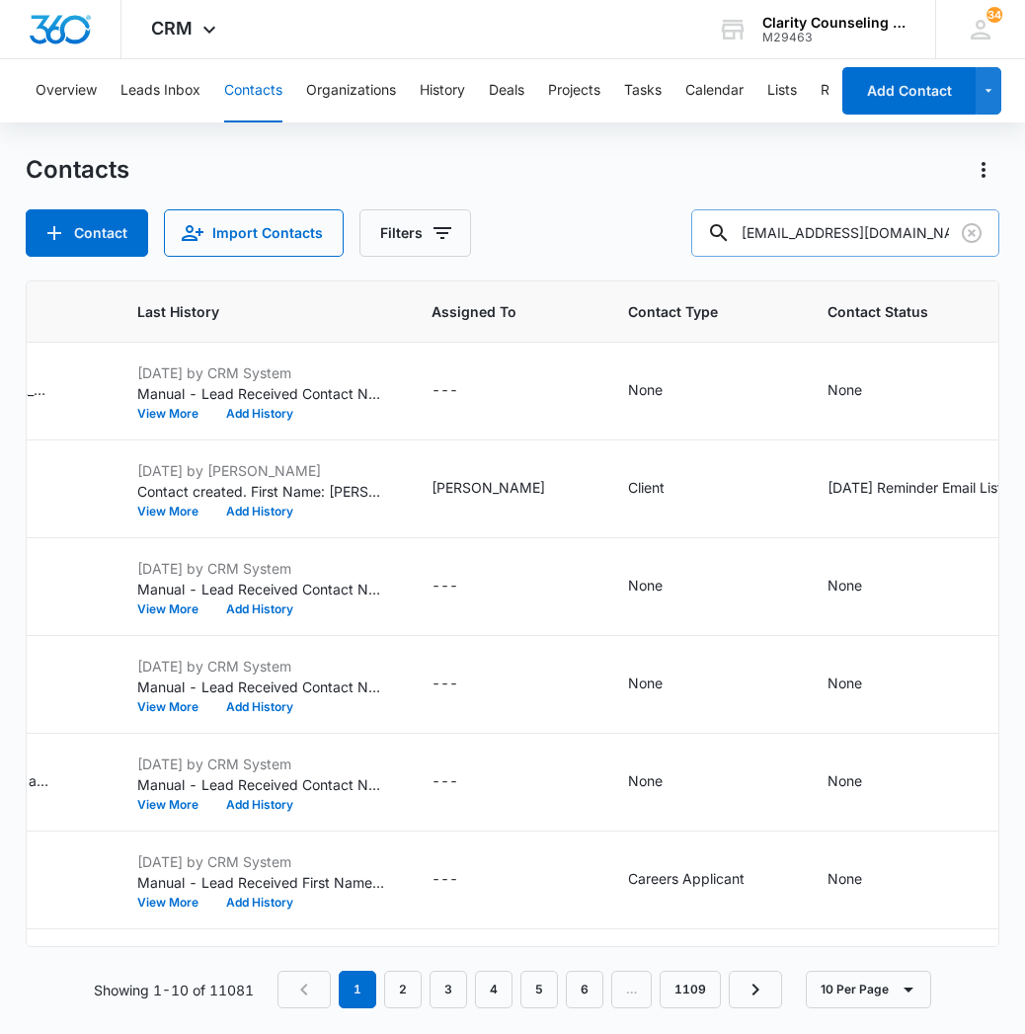
type input "[EMAIL_ADDRESS][DOMAIN_NAME]"
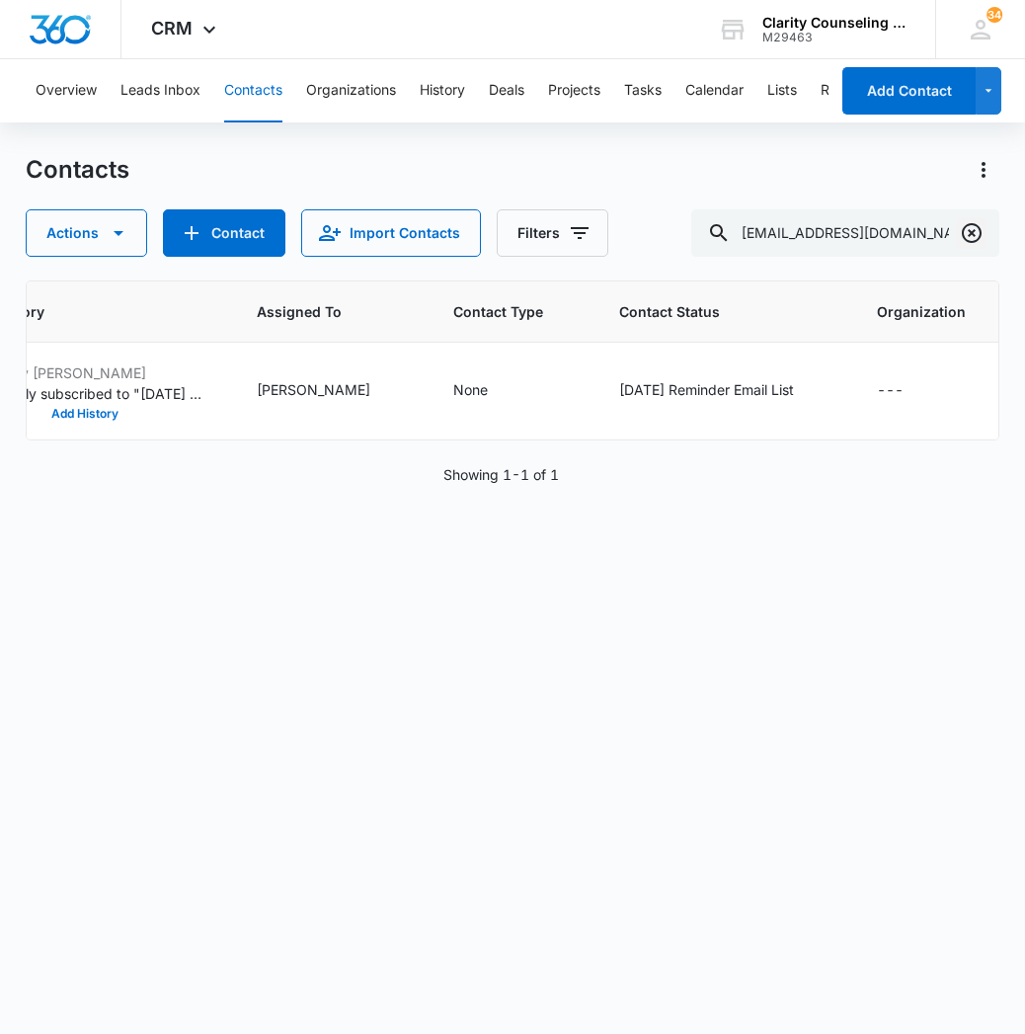
click at [973, 225] on icon "Clear" at bounding box center [972, 233] width 20 height 20
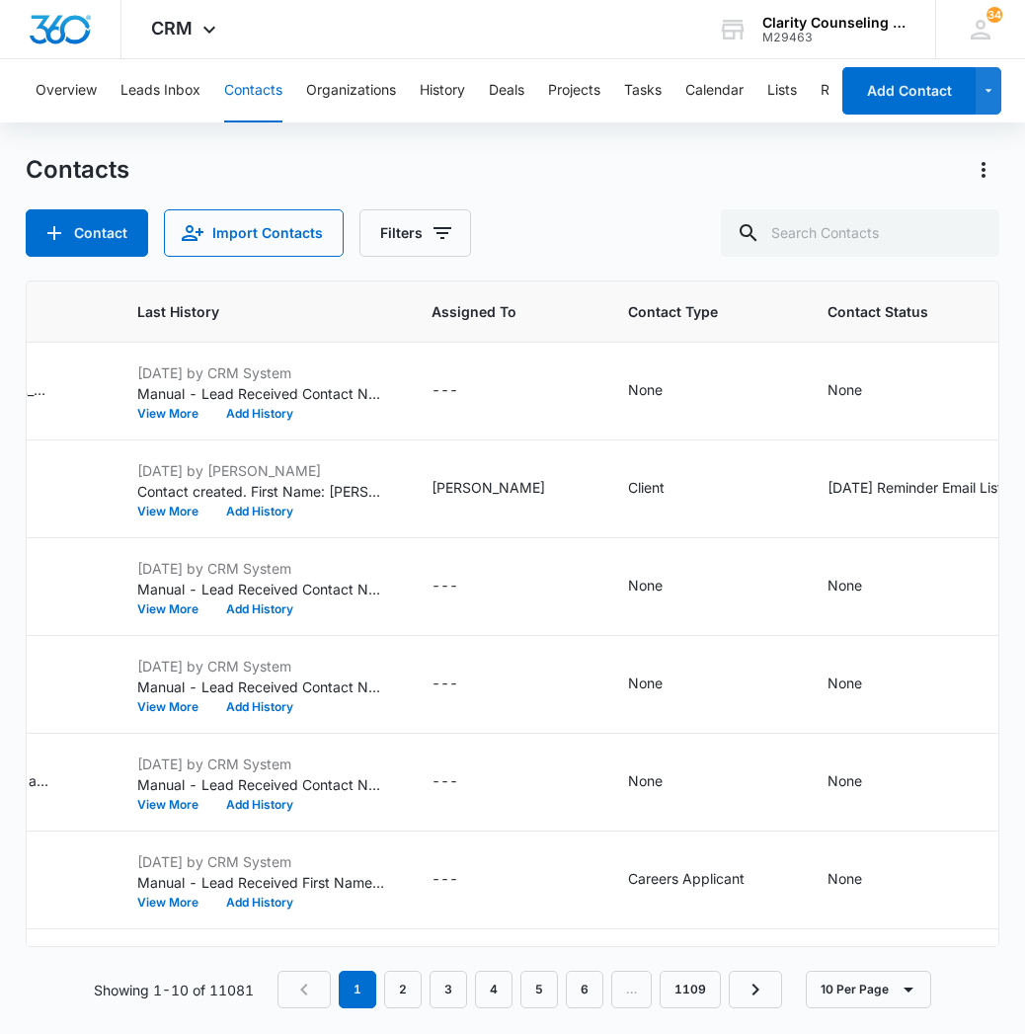
click at [971, 243] on div at bounding box center [972, 232] width 32 height 47
click at [920, 237] on input "text" at bounding box center [860, 232] width 278 height 47
paste input "[EMAIL_ADDRESS][DOMAIN_NAME]"
type input "[EMAIL_ADDRESS][DOMAIN_NAME]"
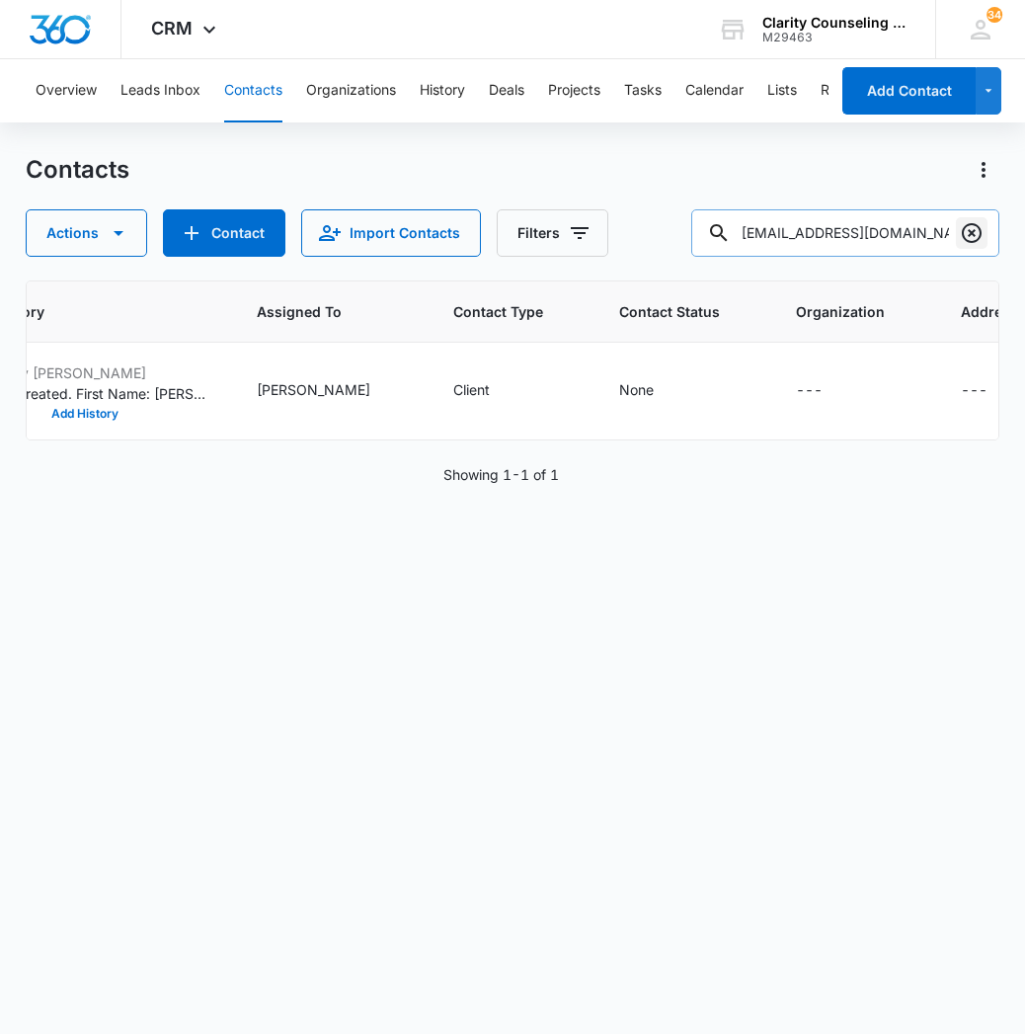
click at [967, 222] on icon "Clear" at bounding box center [972, 233] width 24 height 24
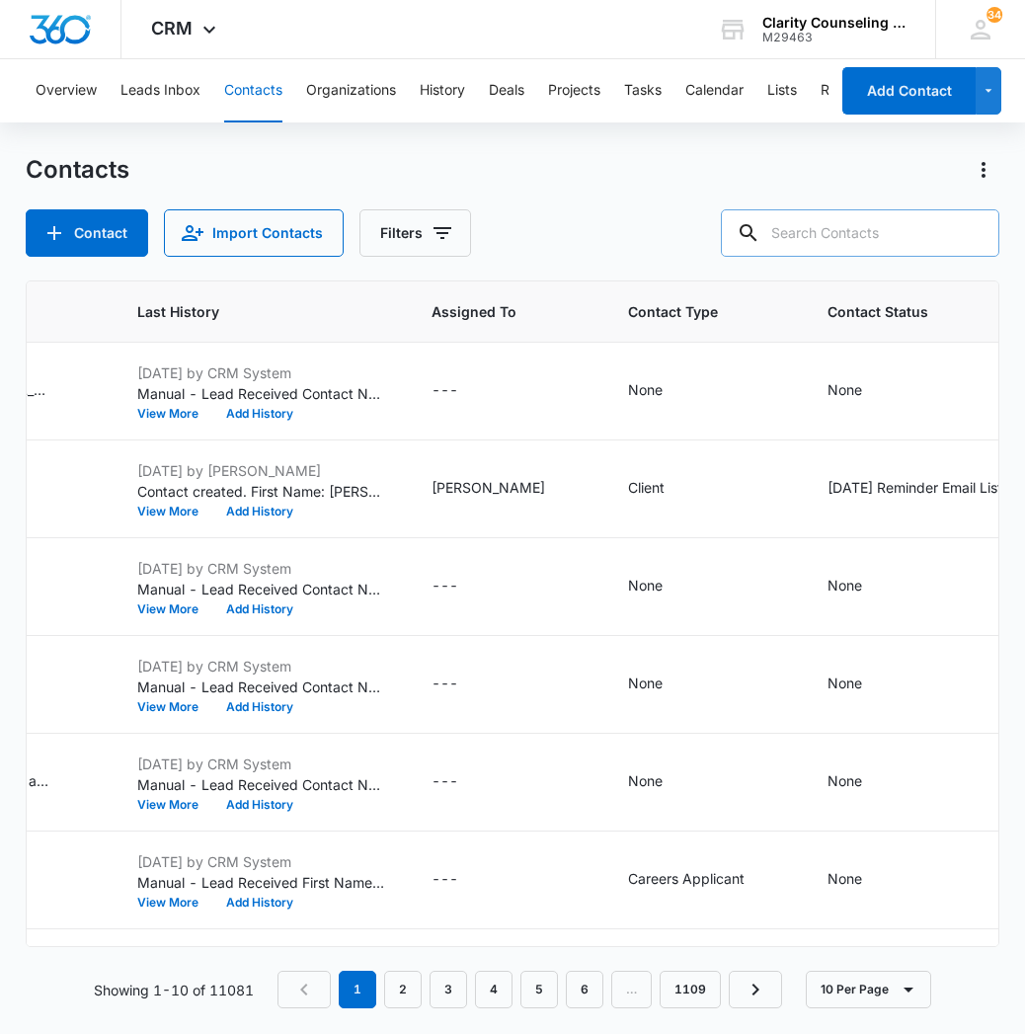
paste input "[PERSON_NAME][EMAIL_ADDRESS][PERSON_NAME][DOMAIN_NAME]"
type input "[PERSON_NAME][EMAIL_ADDRESS][PERSON_NAME][DOMAIN_NAME]"
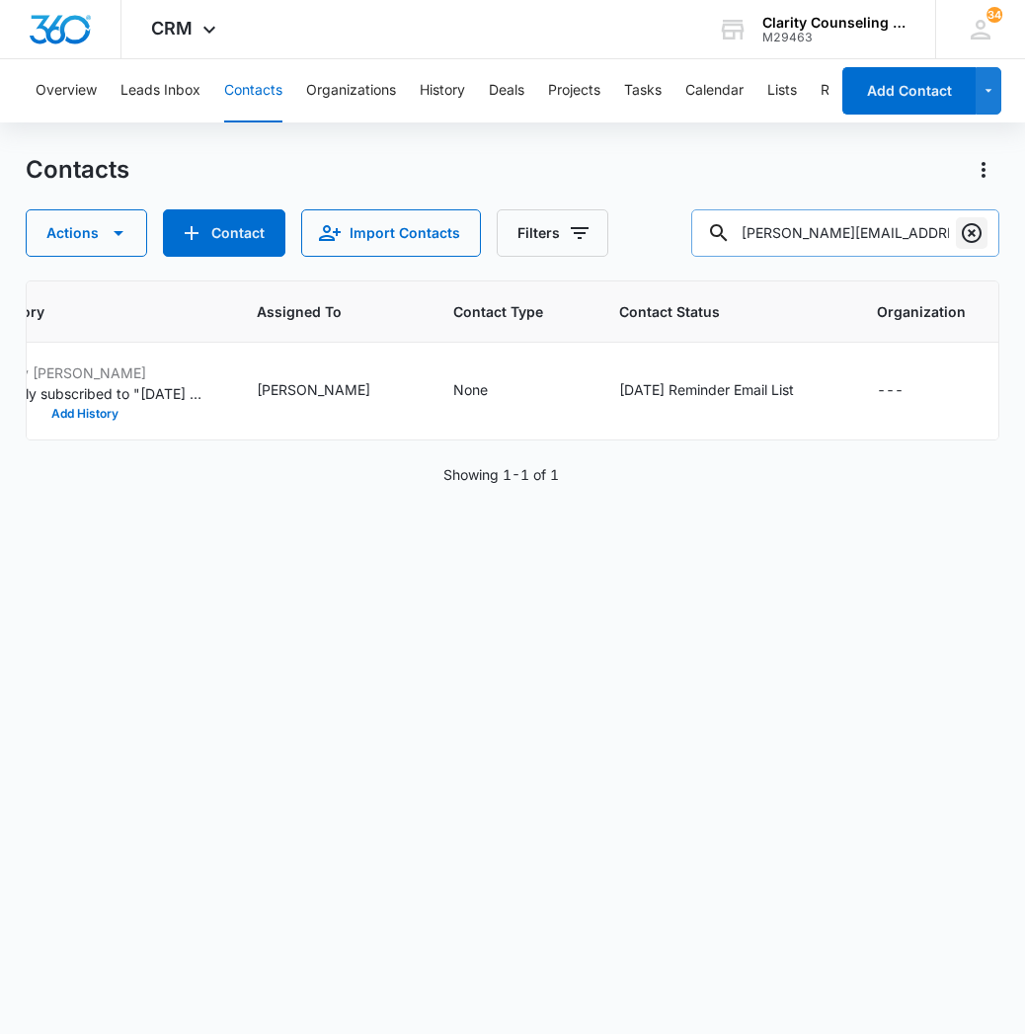
click at [981, 234] on icon "Clear" at bounding box center [972, 233] width 24 height 24
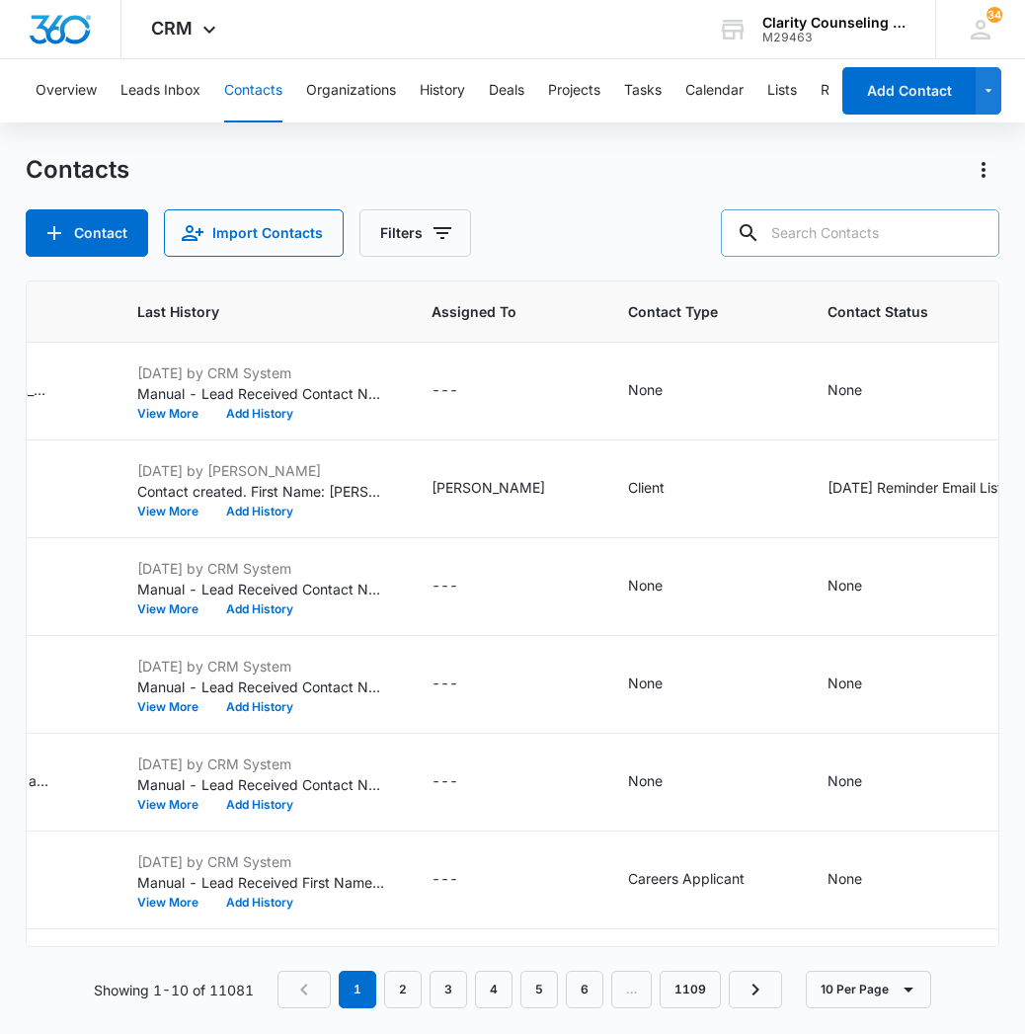
paste input "[EMAIL_ADDRESS][DOMAIN_NAME]"
type input "[EMAIL_ADDRESS][DOMAIN_NAME]"
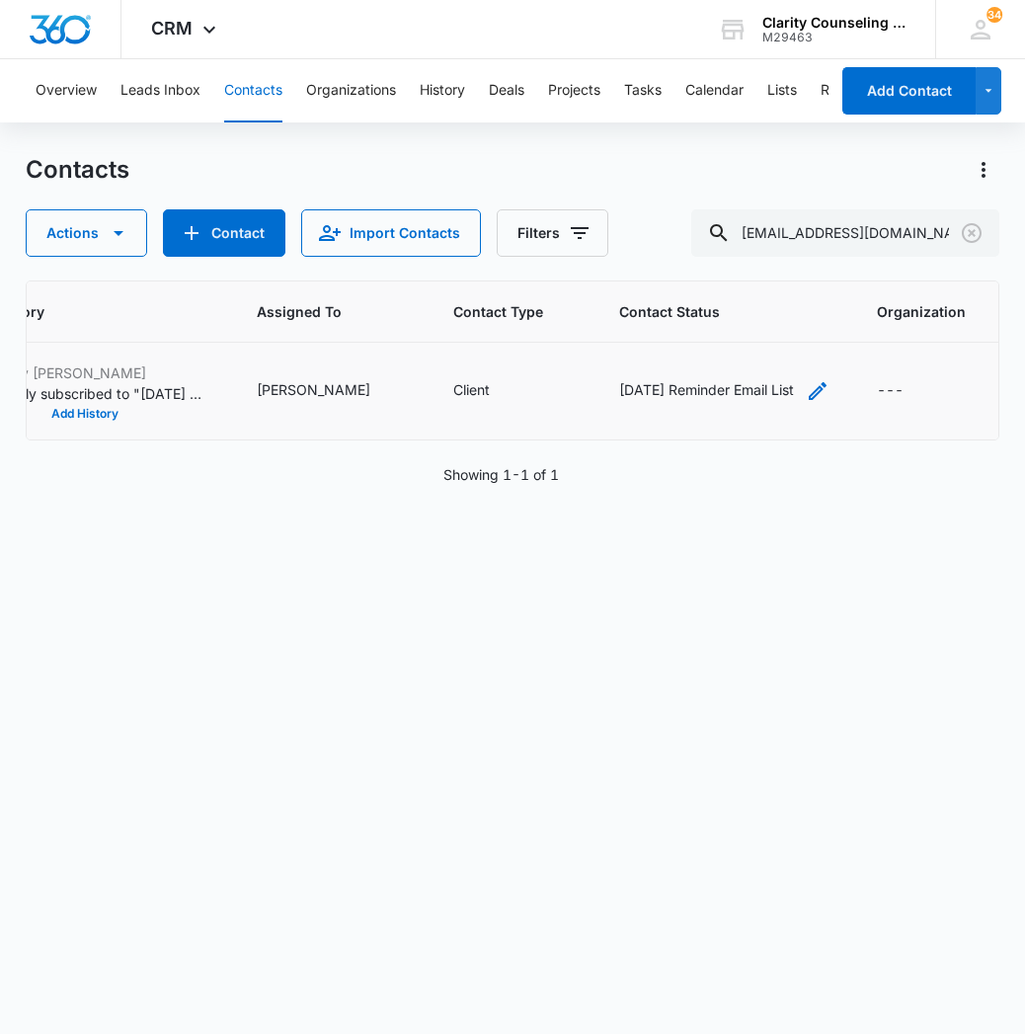
click at [806, 390] on icon "Contact Status - Saturday Reminder Email List - Select to Edit Field" at bounding box center [818, 391] width 24 height 24
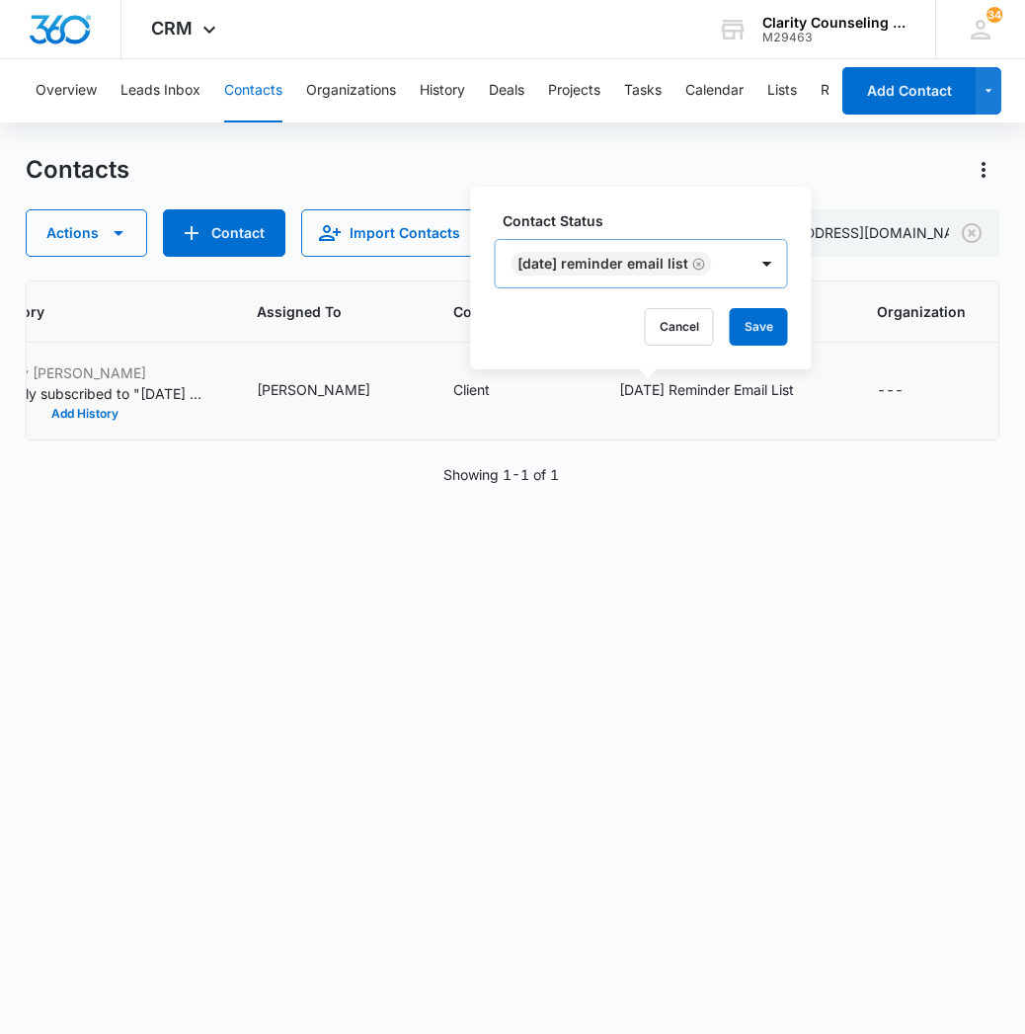
click at [705, 264] on icon "Remove Saturday Reminder Email List" at bounding box center [699, 264] width 12 height 12
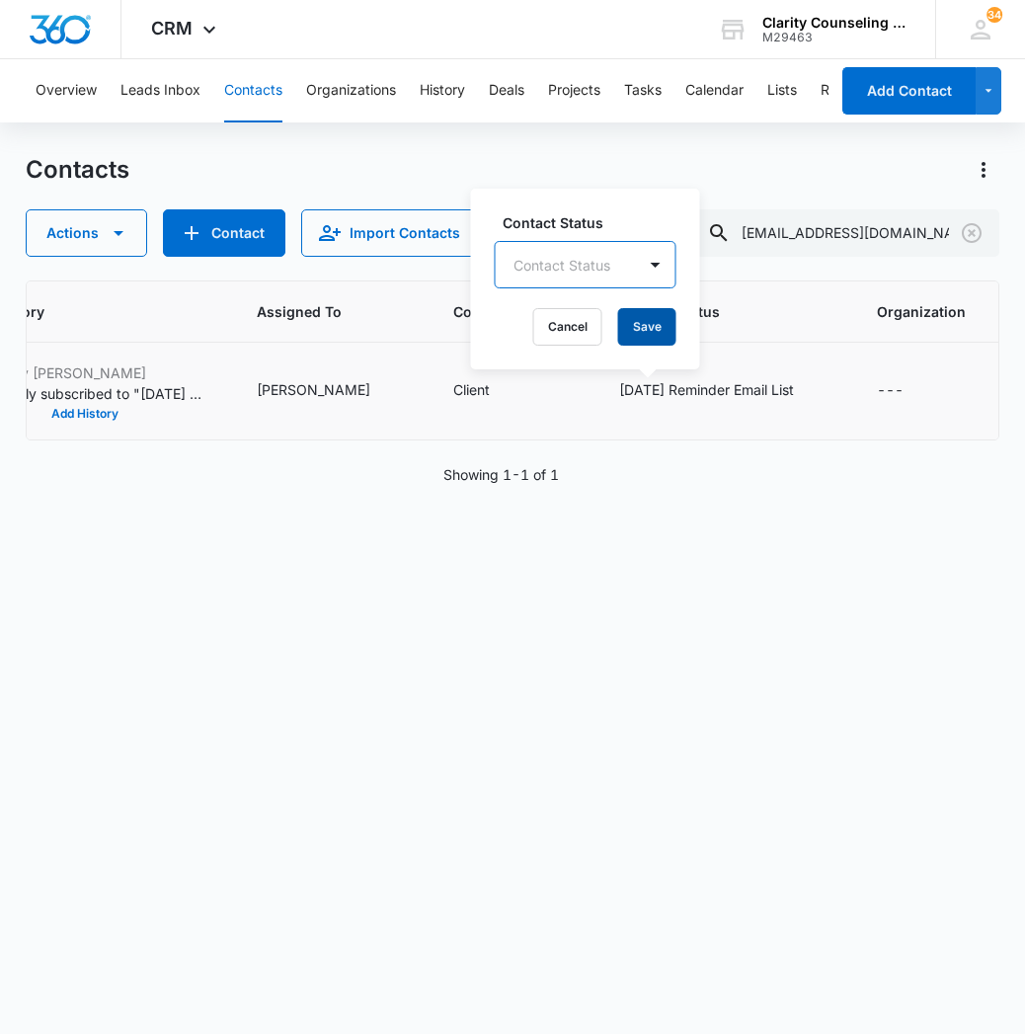
click at [651, 334] on button "Save" at bounding box center [647, 327] width 58 height 38
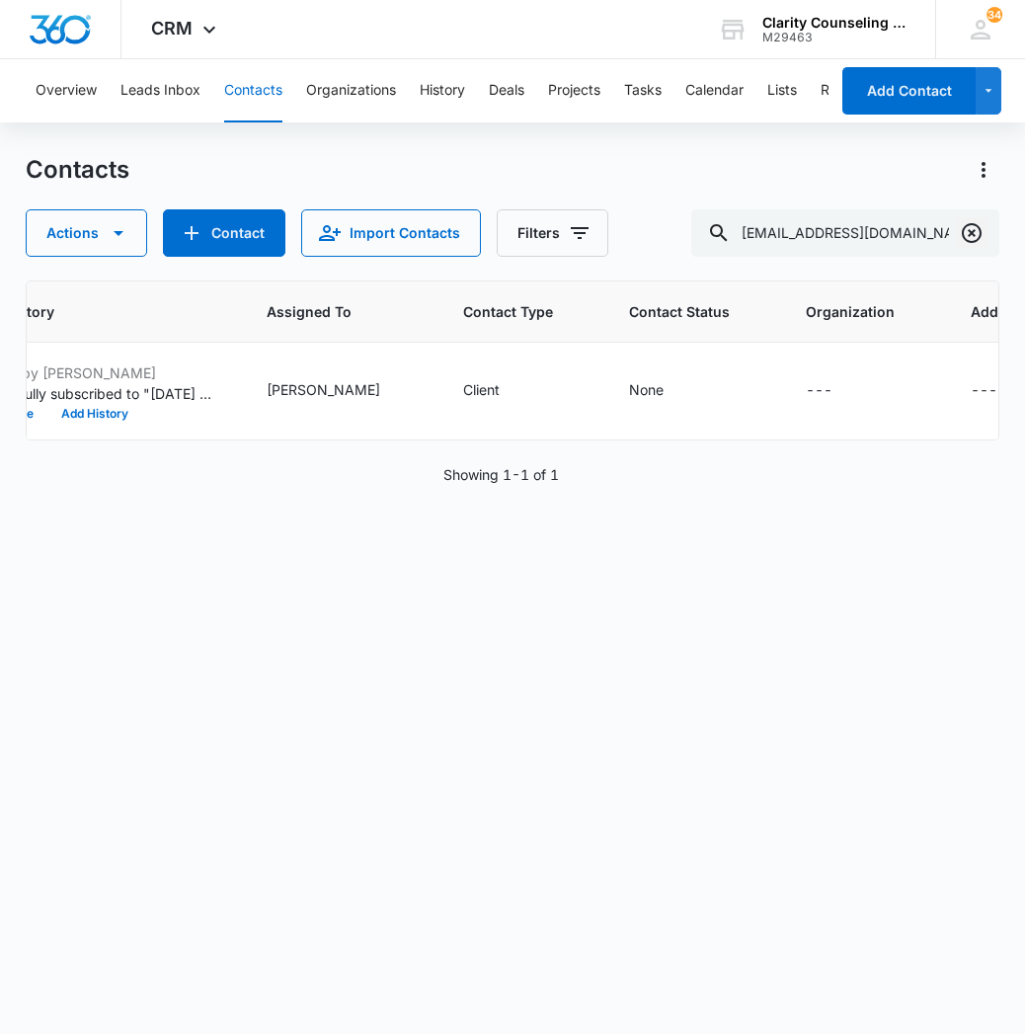
click at [980, 233] on icon "Clear" at bounding box center [972, 233] width 20 height 20
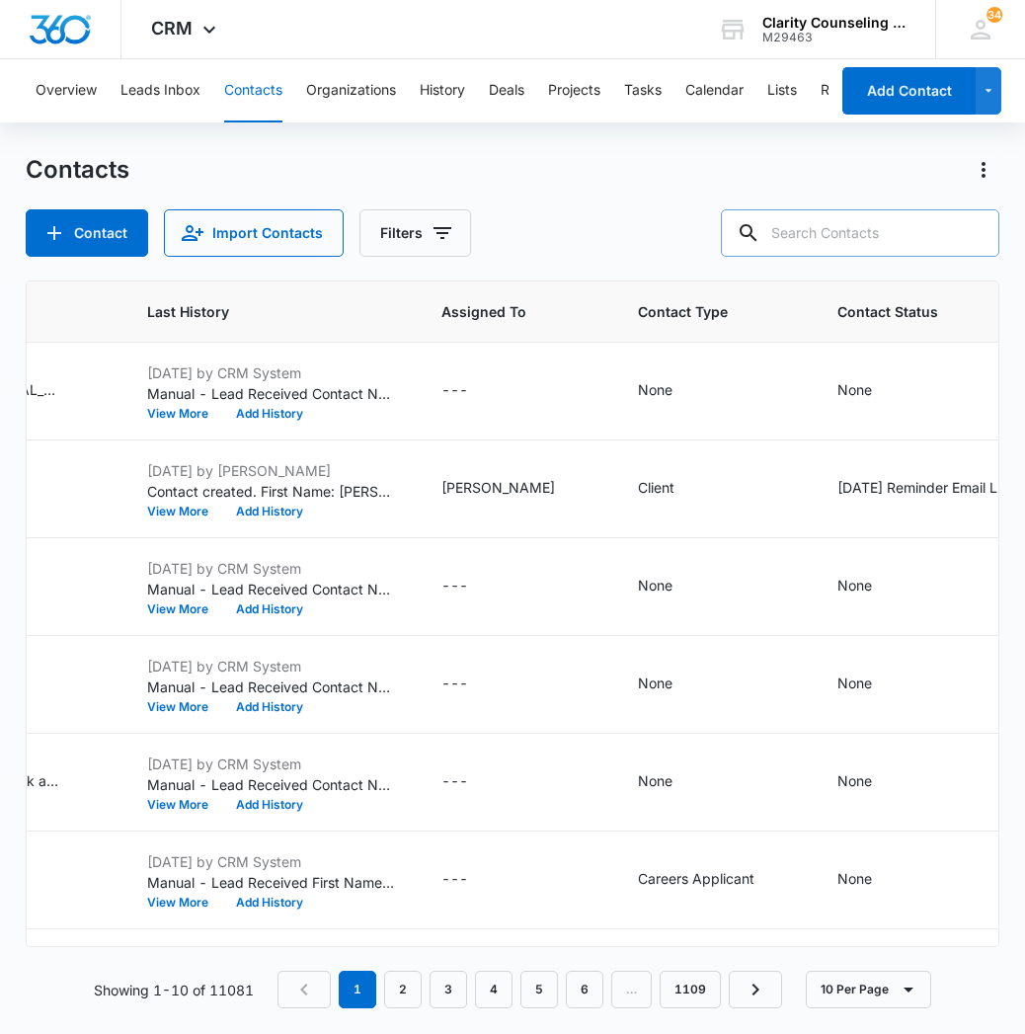
paste input "[EMAIL_ADDRESS][DOMAIN_NAME]"
type input "[EMAIL_ADDRESS][DOMAIN_NAME]"
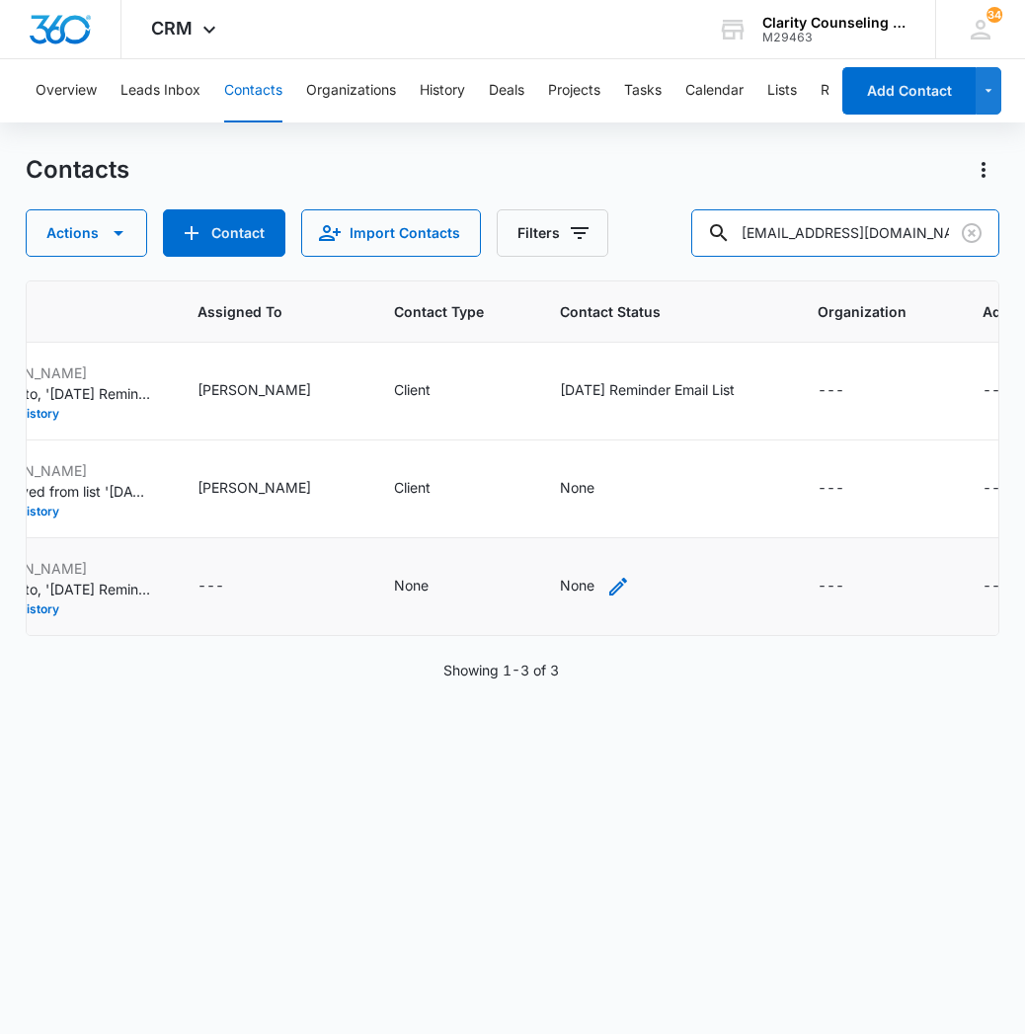
scroll to position [0, 1325]
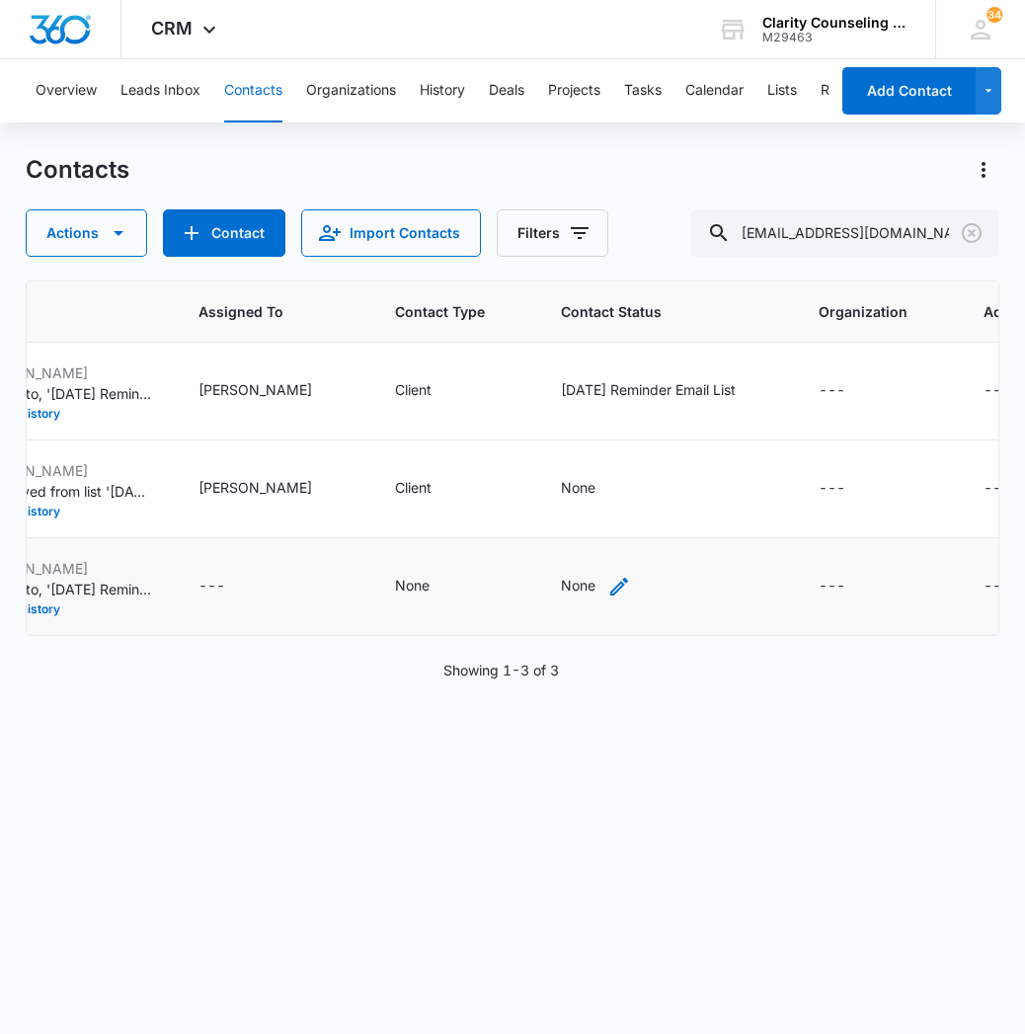
click at [537, 575] on td "None" at bounding box center [666, 587] width 258 height 98
click at [561, 588] on div "None" at bounding box center [578, 585] width 35 height 21
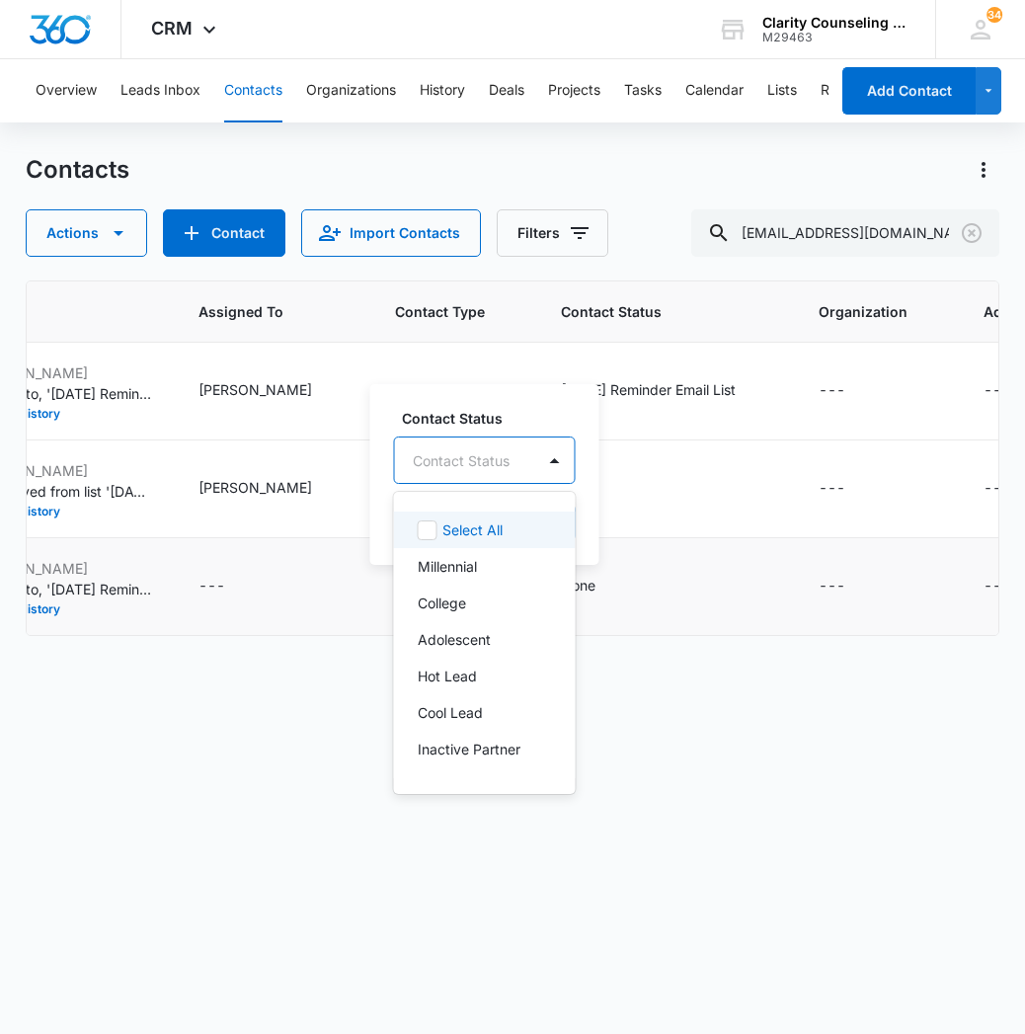
click at [513, 453] on div "Contact Status" at bounding box center [465, 460] width 140 height 44
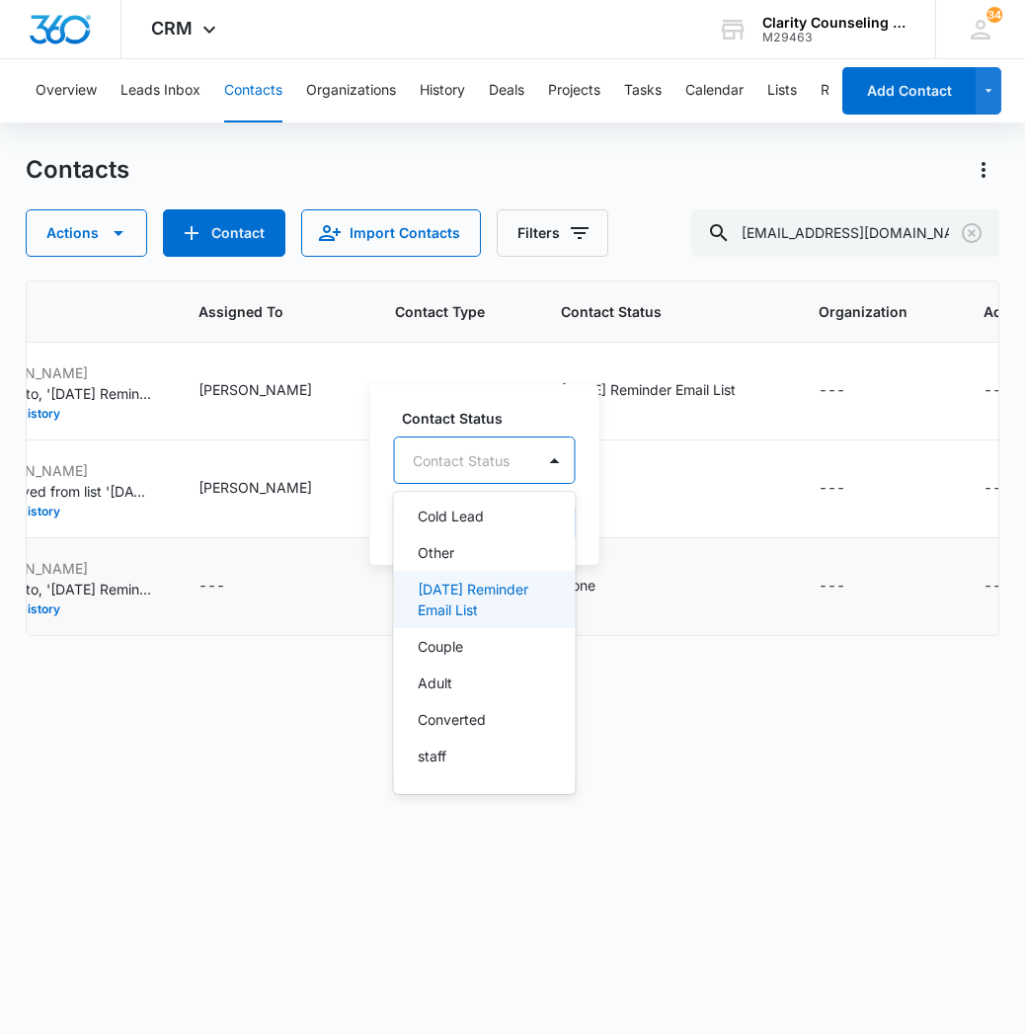
click at [516, 598] on p "[DATE] Reminder Email List" at bounding box center [483, 599] width 130 height 41
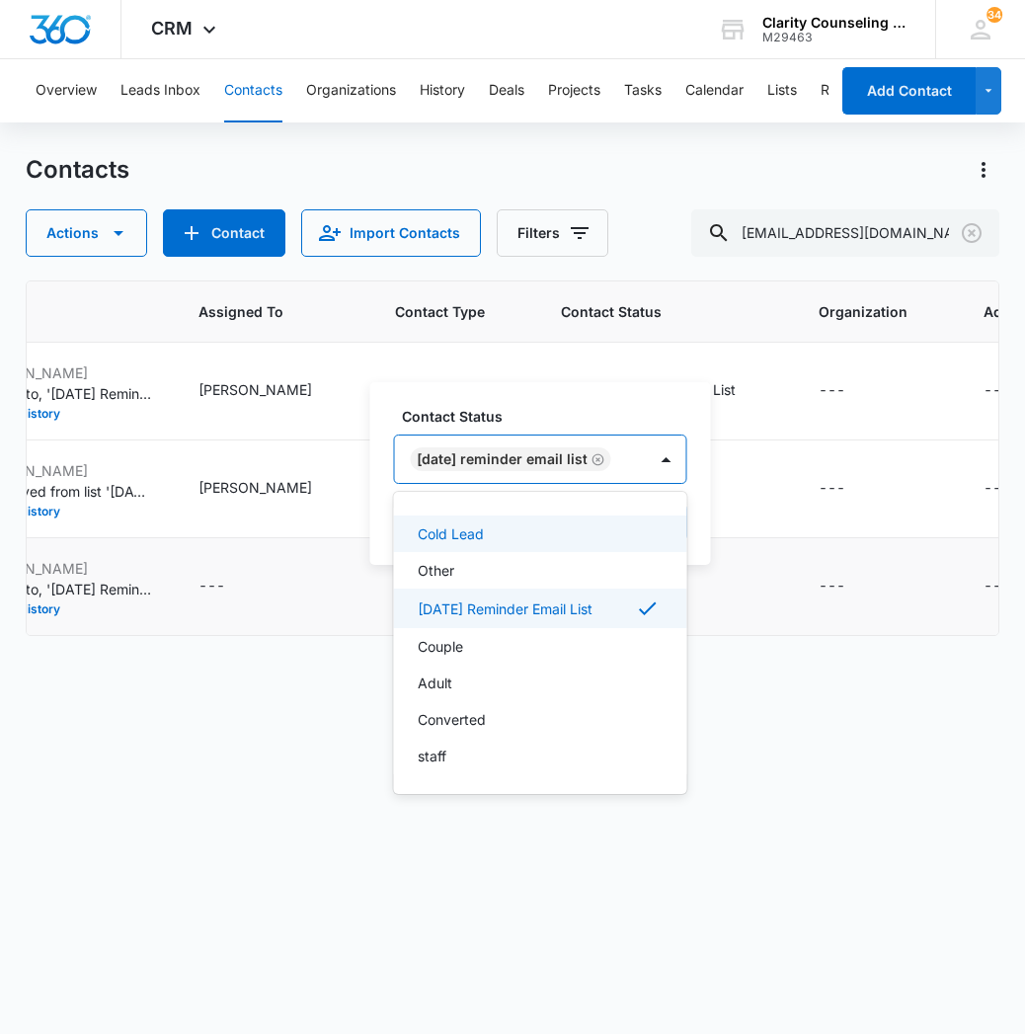
drag, startPoint x: 680, startPoint y: 457, endPoint x: 665, endPoint y: 486, distance: 32.2
click at [680, 457] on div at bounding box center [667, 459] width 32 height 32
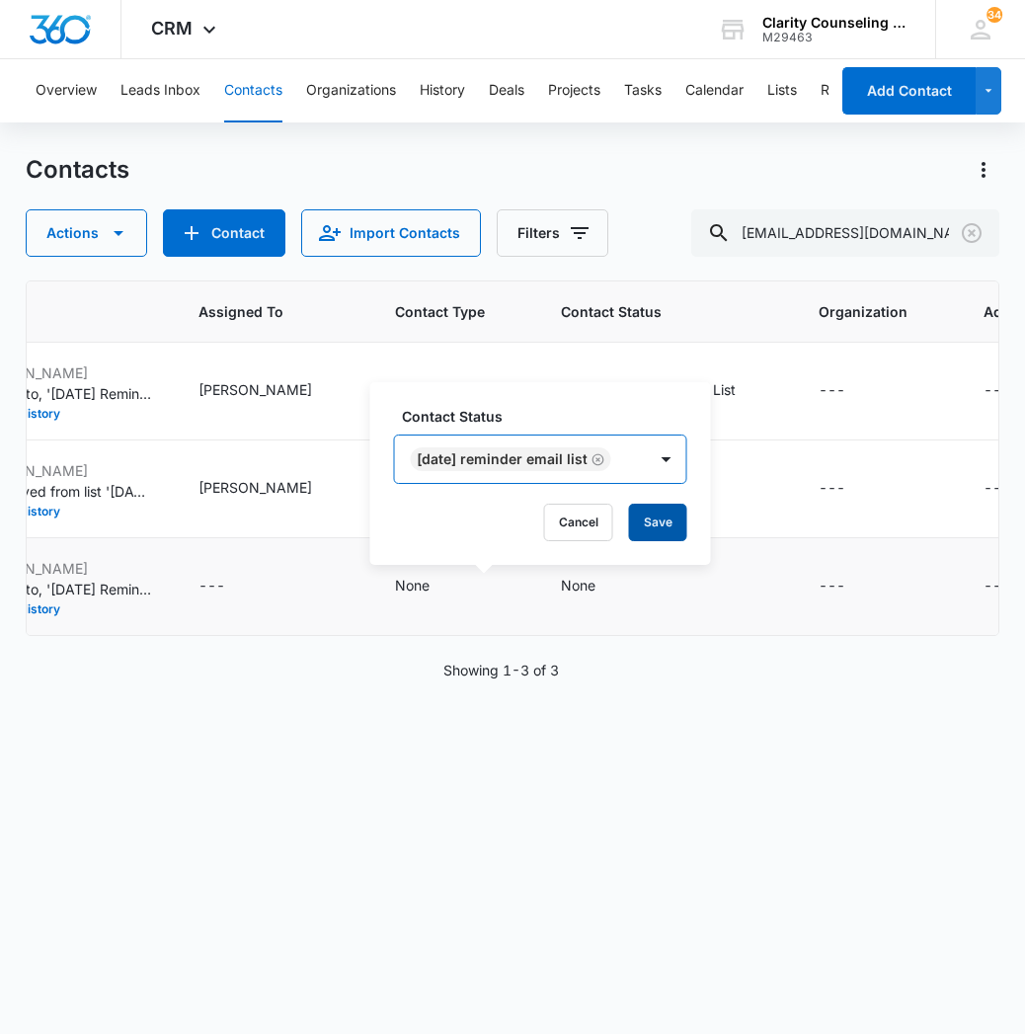
click at [653, 528] on button "Save" at bounding box center [658, 523] width 58 height 38
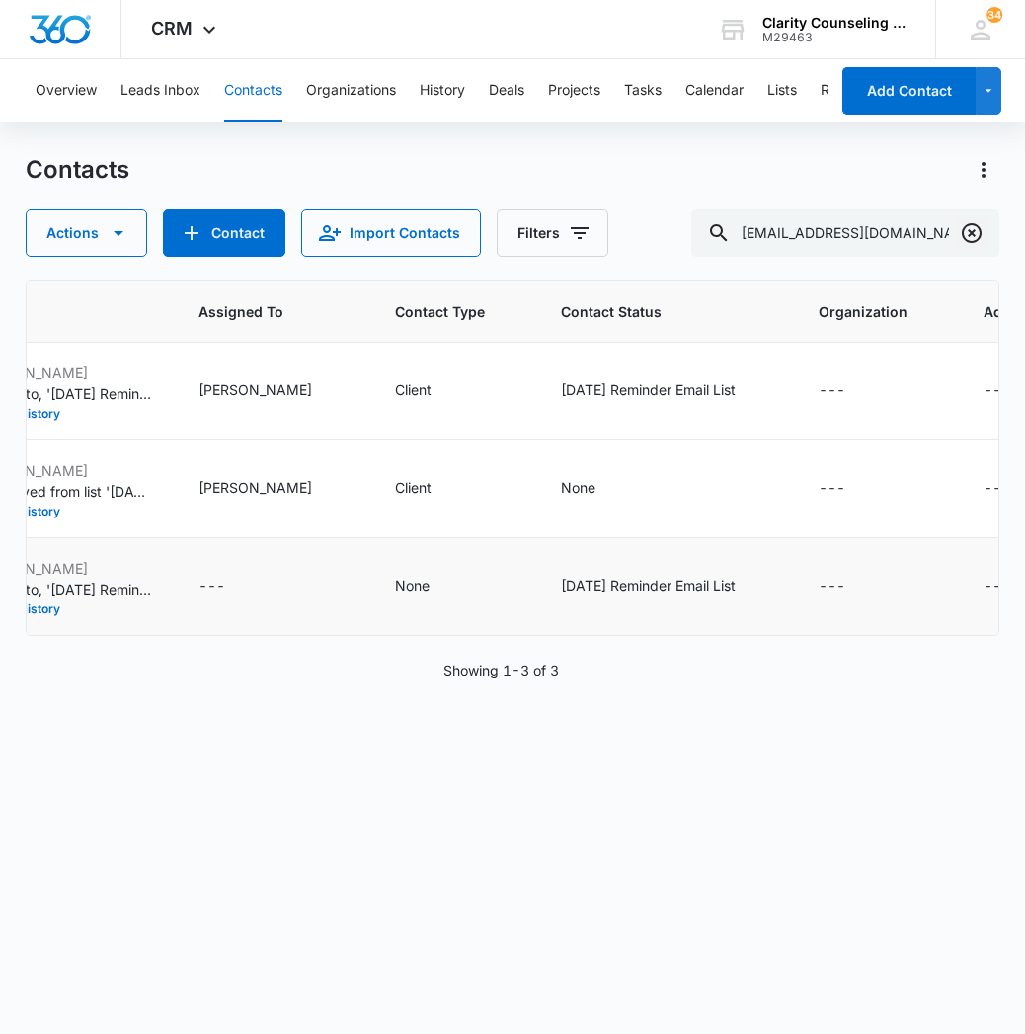
click at [973, 231] on icon "Clear" at bounding box center [972, 233] width 20 height 20
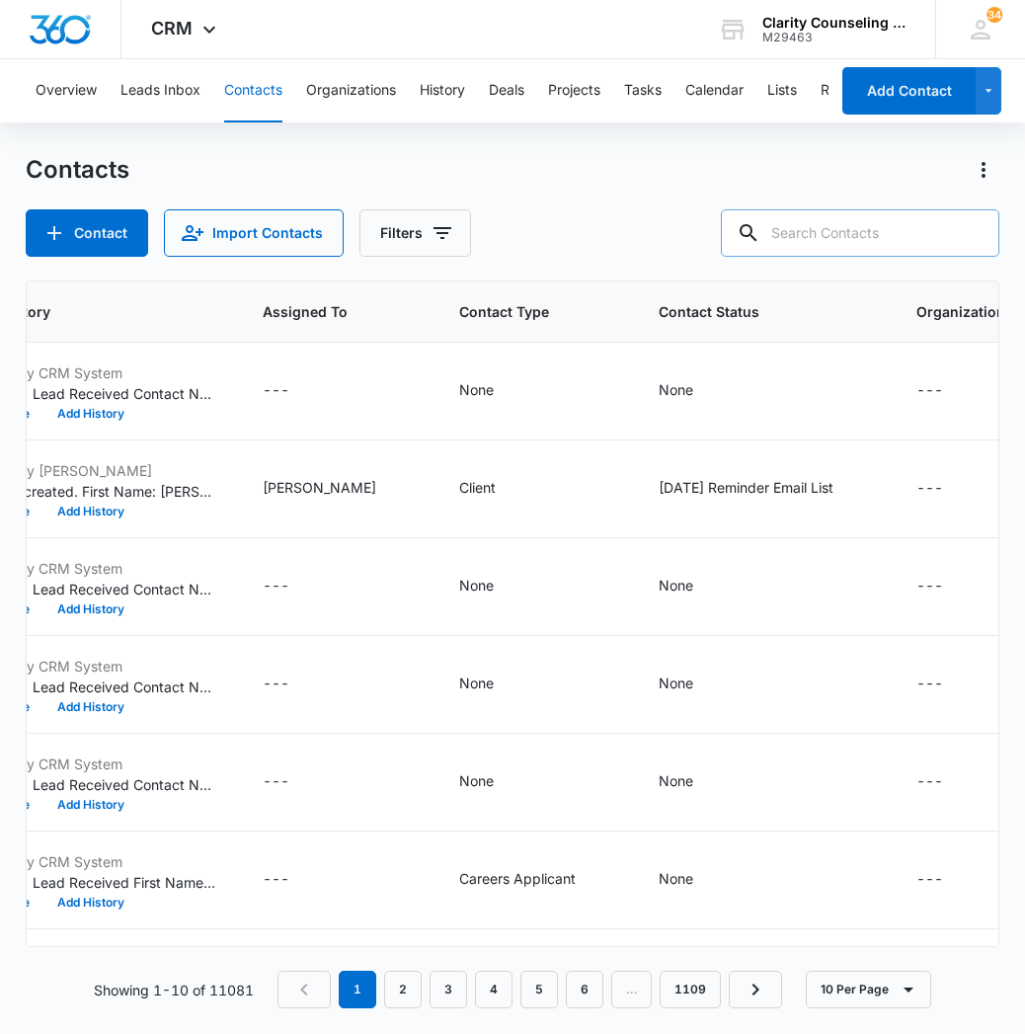
paste input "[EMAIL_ADDRESS][DOMAIN_NAME]"
type input "[EMAIL_ADDRESS][DOMAIN_NAME]"
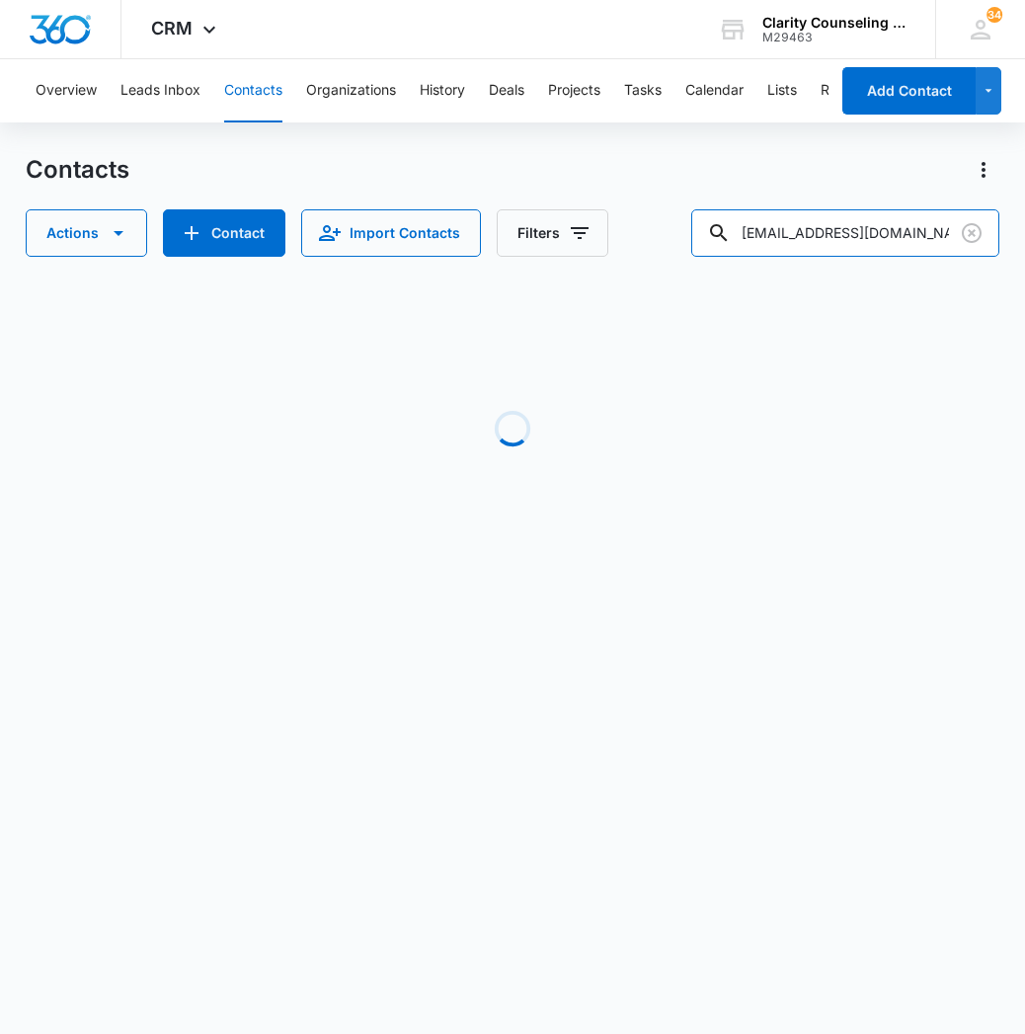
scroll to position [0, 1244]
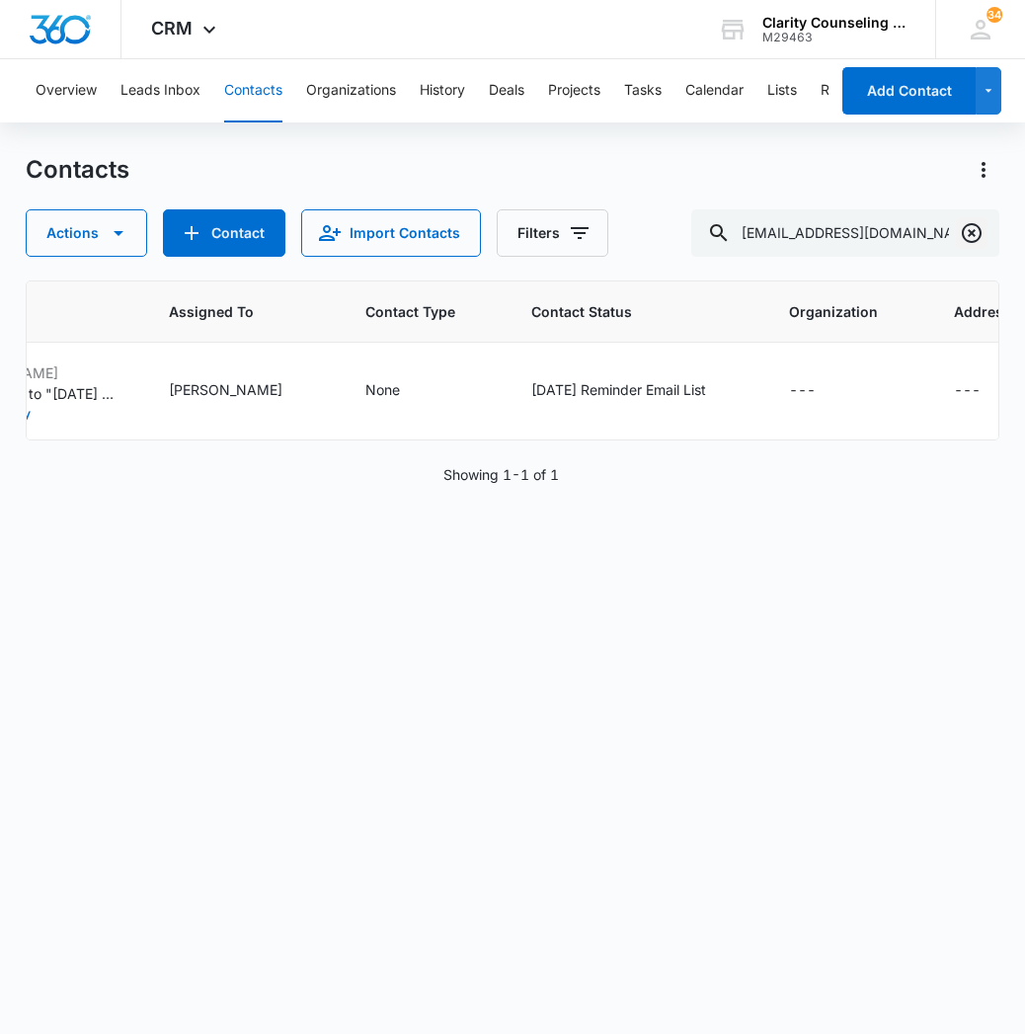
click at [973, 235] on icon "Clear" at bounding box center [972, 233] width 20 height 20
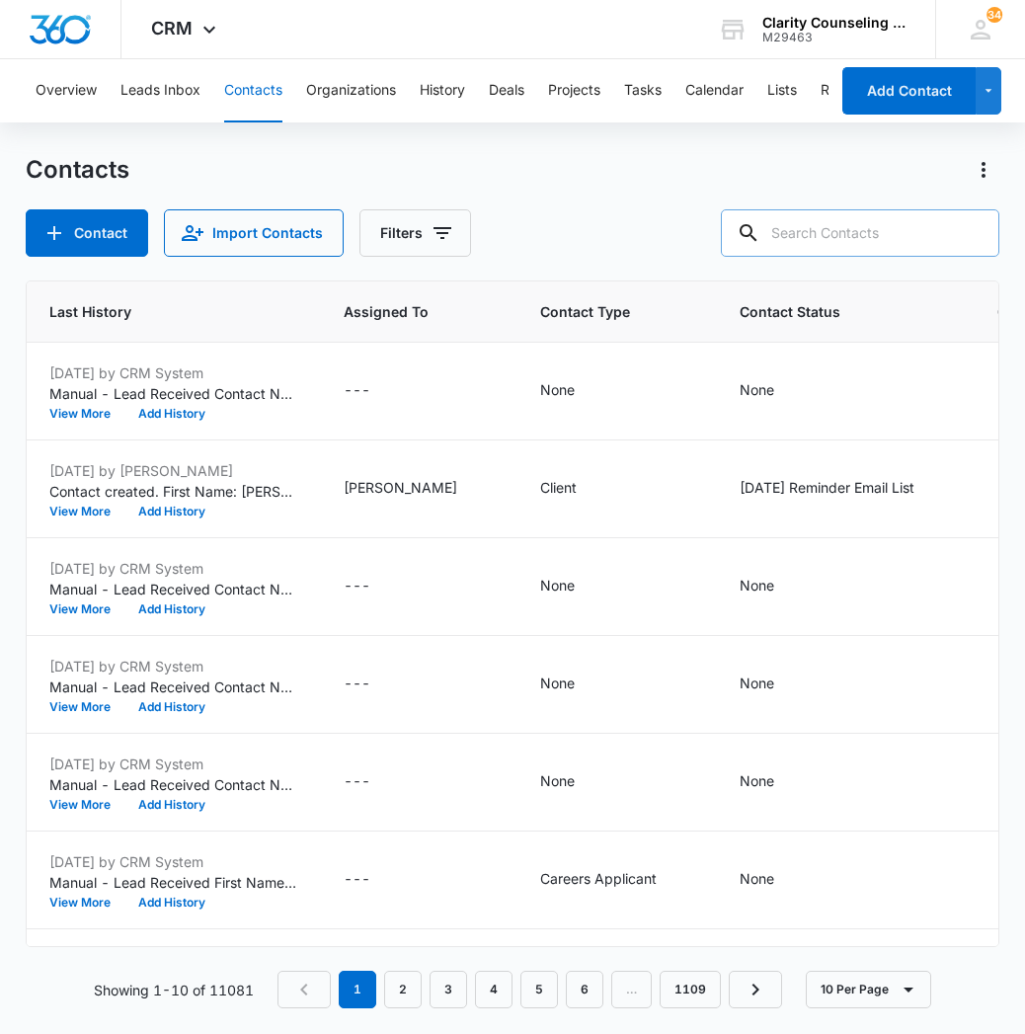
paste input "[EMAIL_ADDRESS][DOMAIN_NAME]"
type input "[EMAIL_ADDRESS][DOMAIN_NAME]"
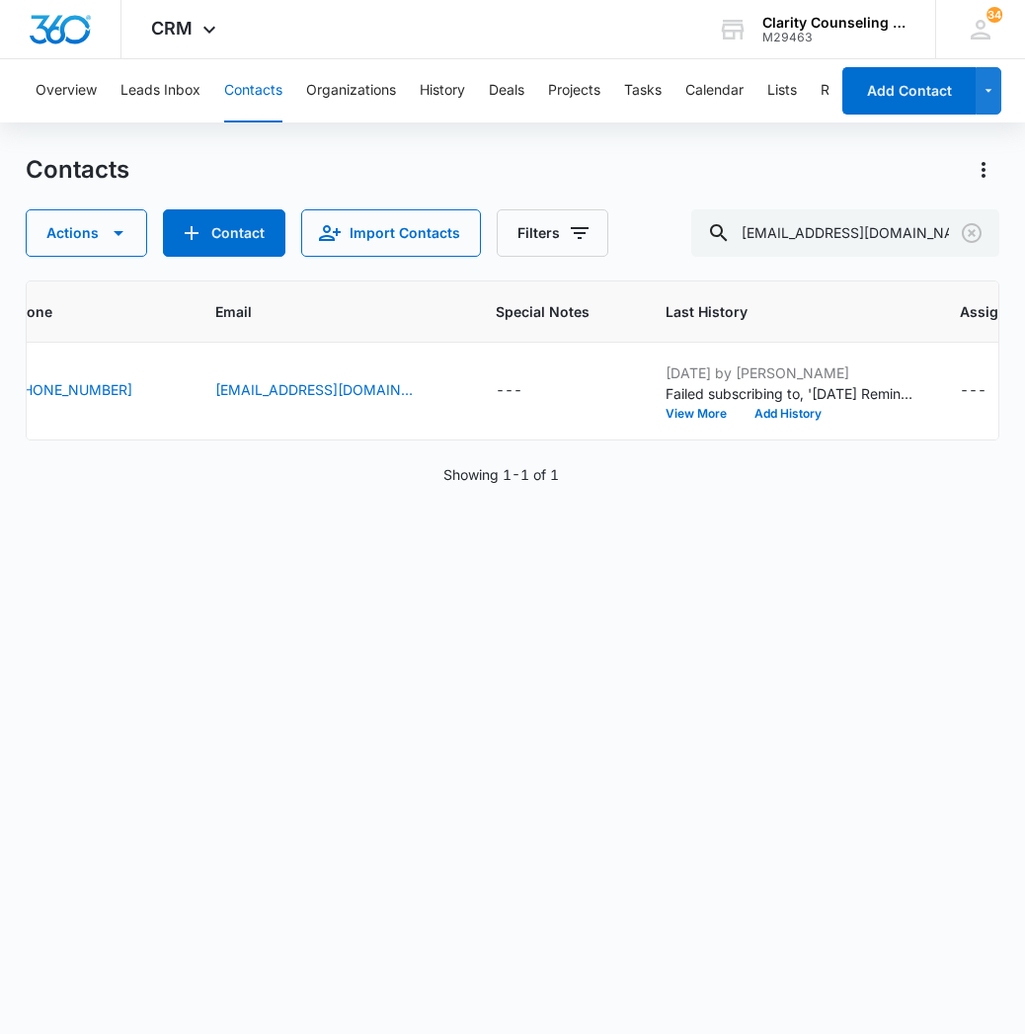
scroll to position [0, 437]
click at [969, 230] on icon "Clear" at bounding box center [972, 233] width 20 height 20
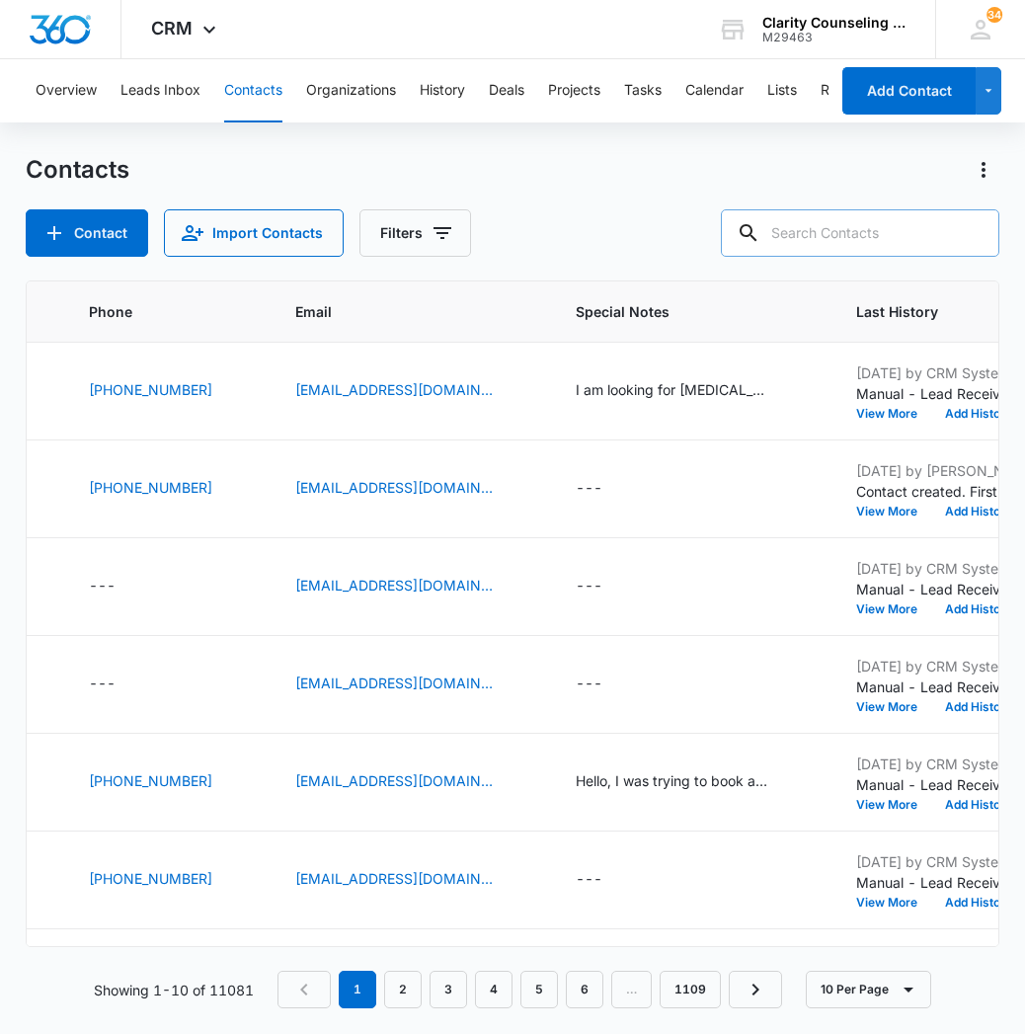
paste input "[EMAIL_ADDRESS][DOMAIN_NAME]"
type input "[EMAIL_ADDRESS][DOMAIN_NAME]"
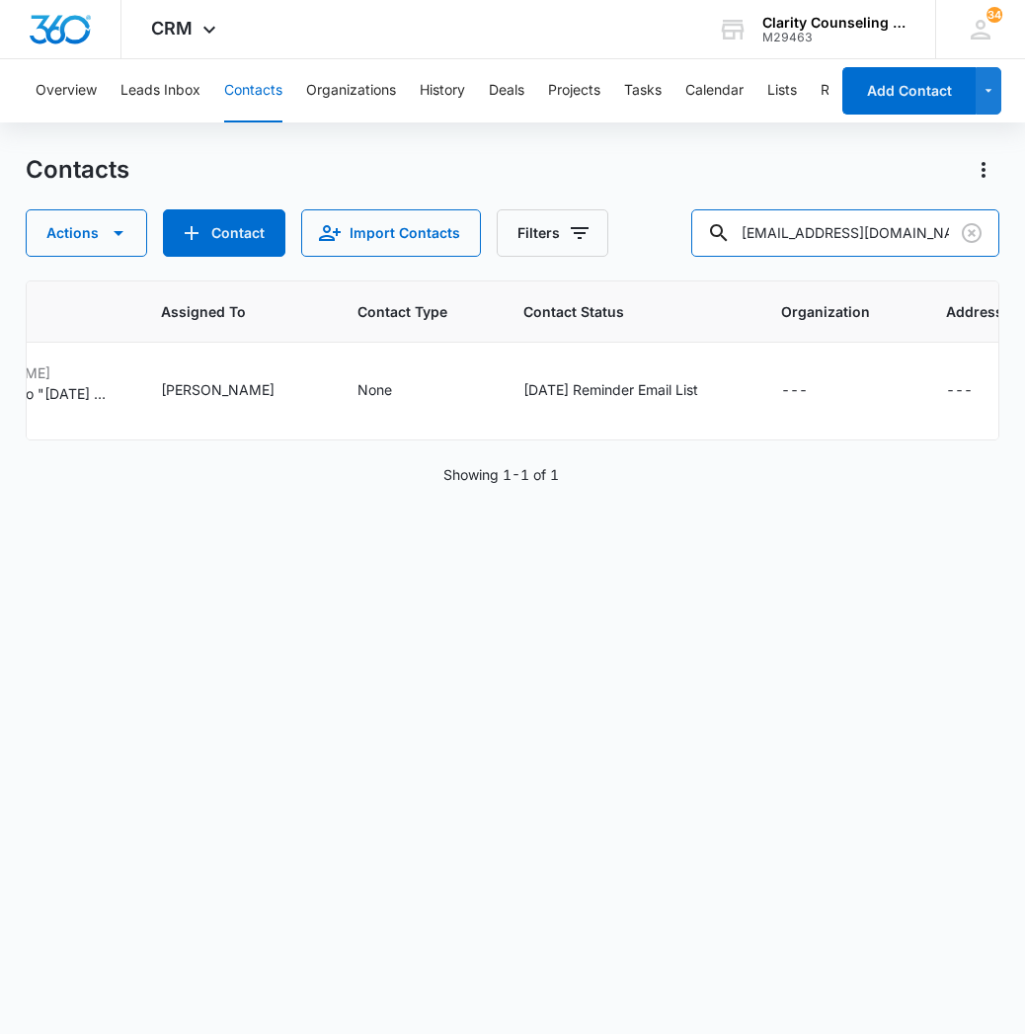
scroll to position [0, 1251]
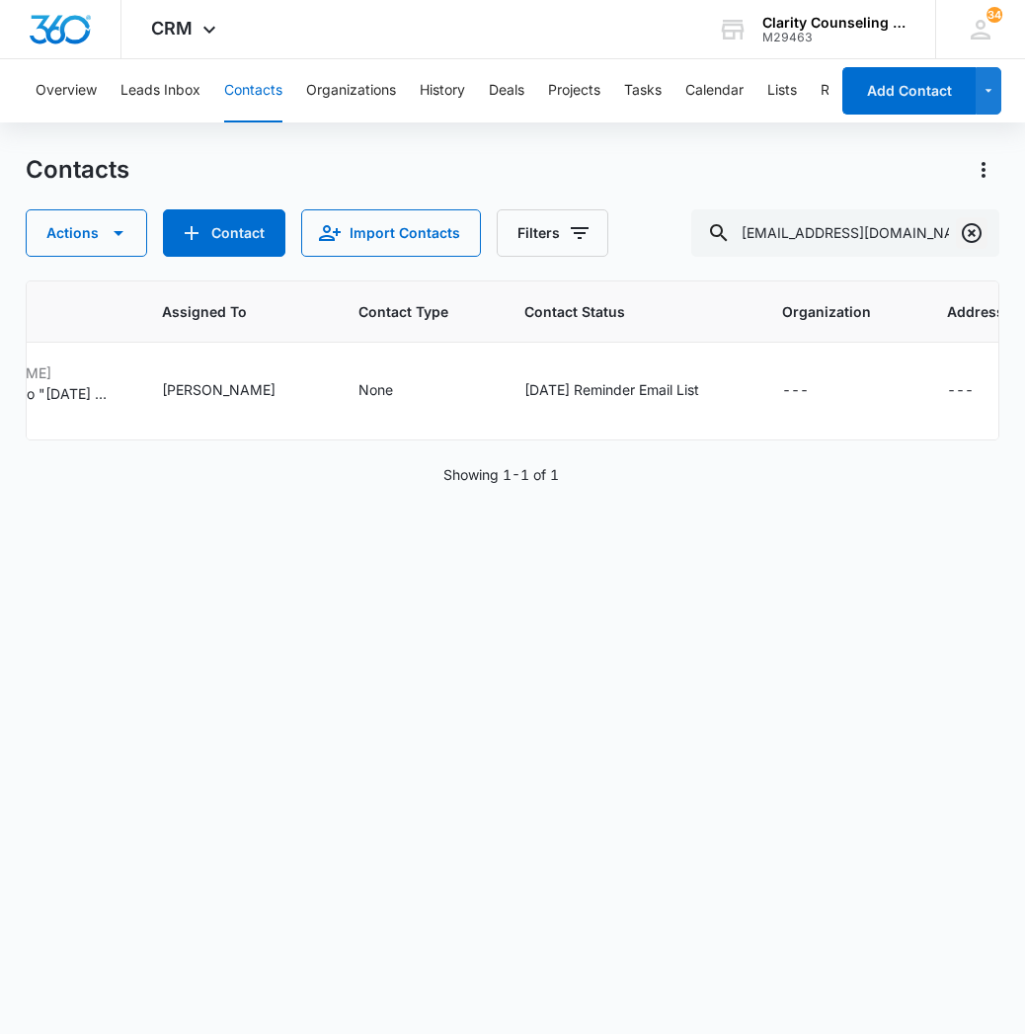
click at [968, 231] on icon "Clear" at bounding box center [972, 233] width 24 height 24
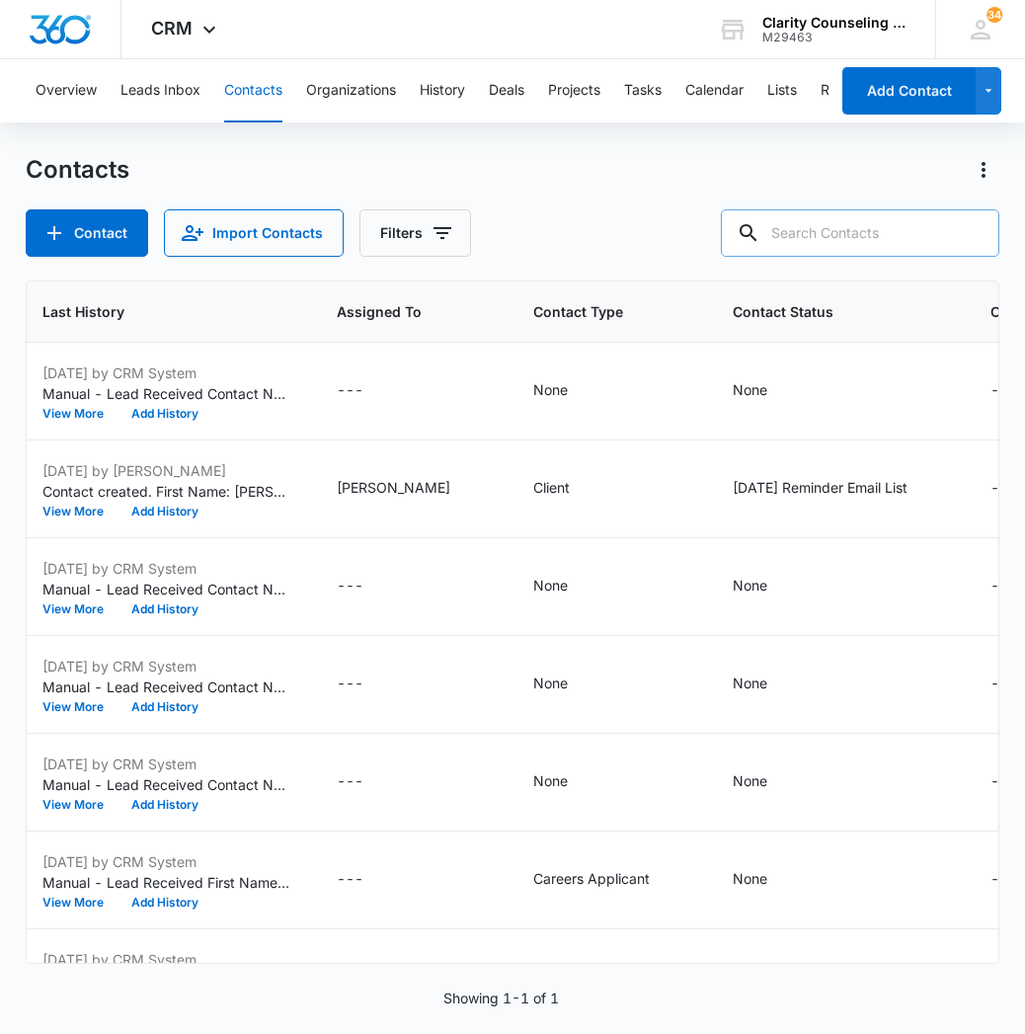
paste input "[EMAIL_ADDRESS][DOMAIN_NAME]"
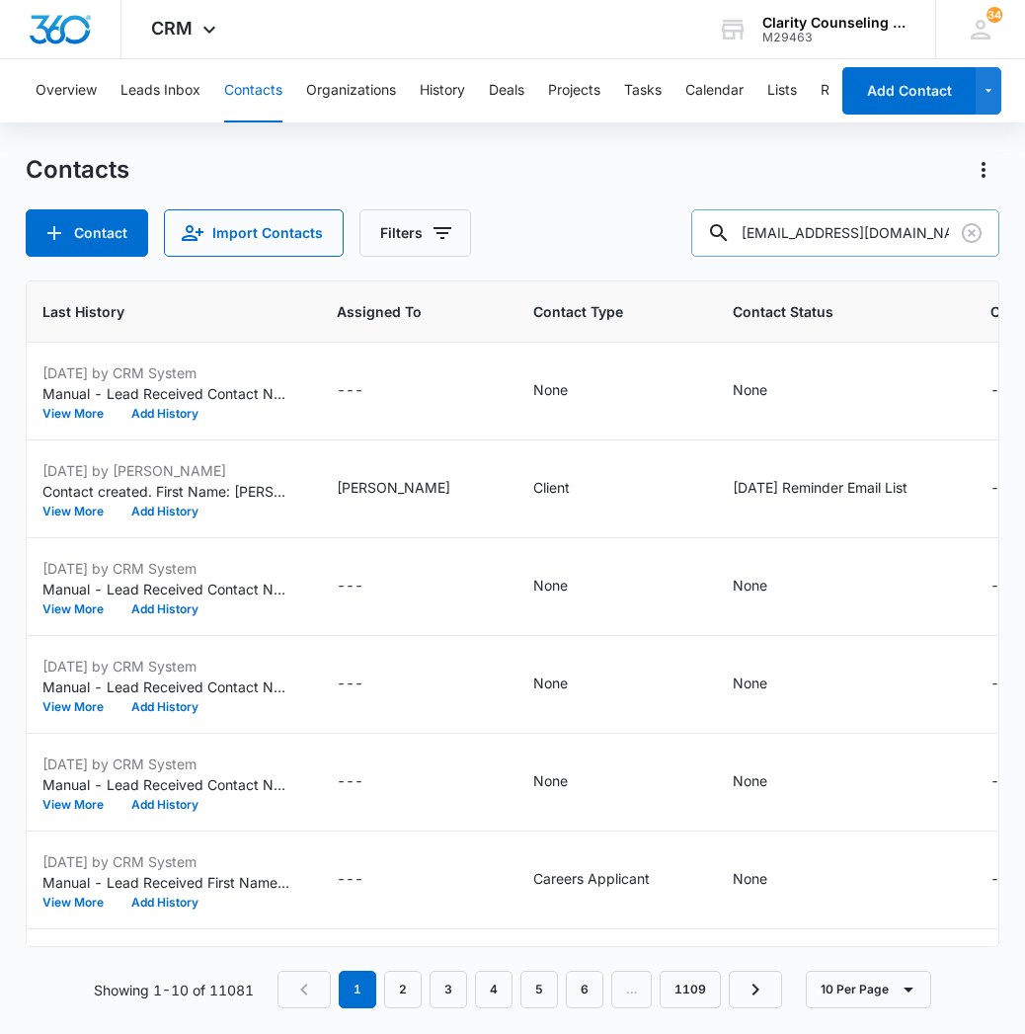
type input "[EMAIL_ADDRESS][DOMAIN_NAME]"
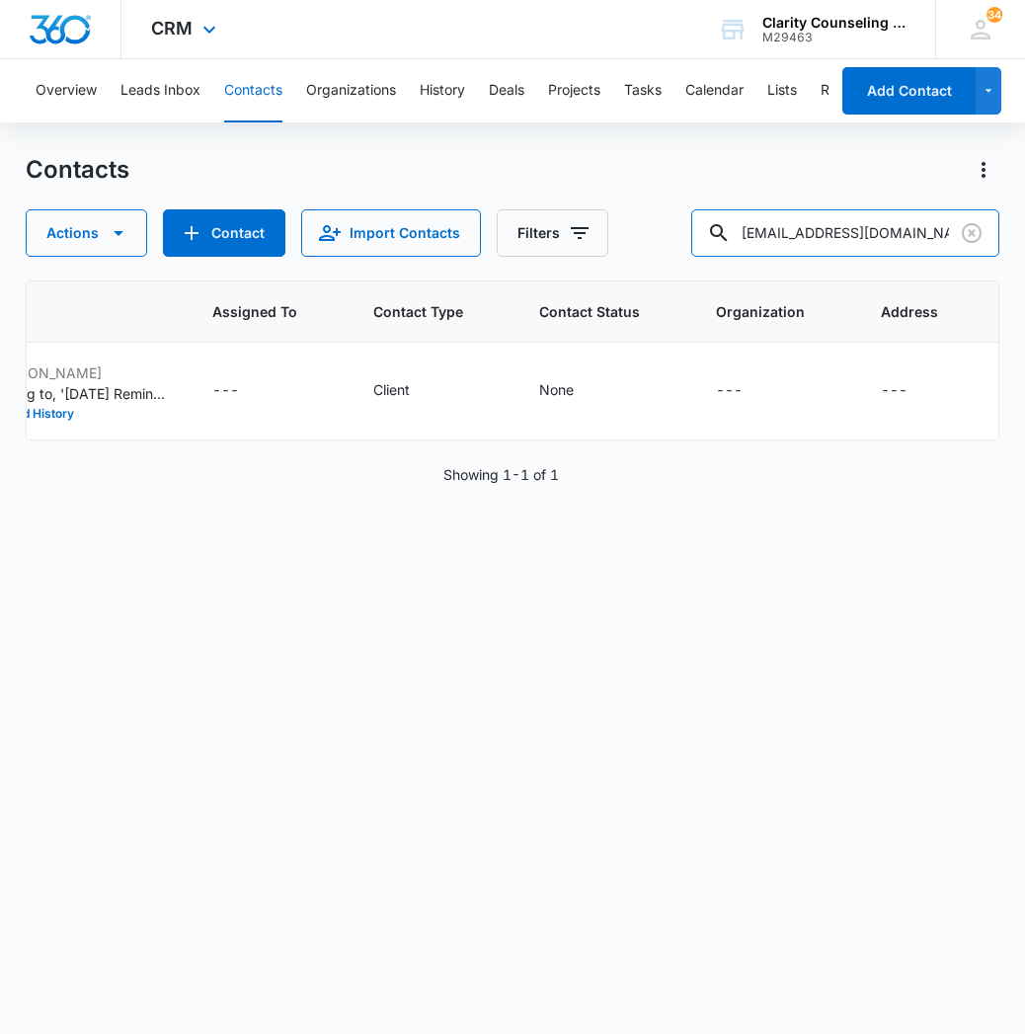
scroll to position [0, 1140]
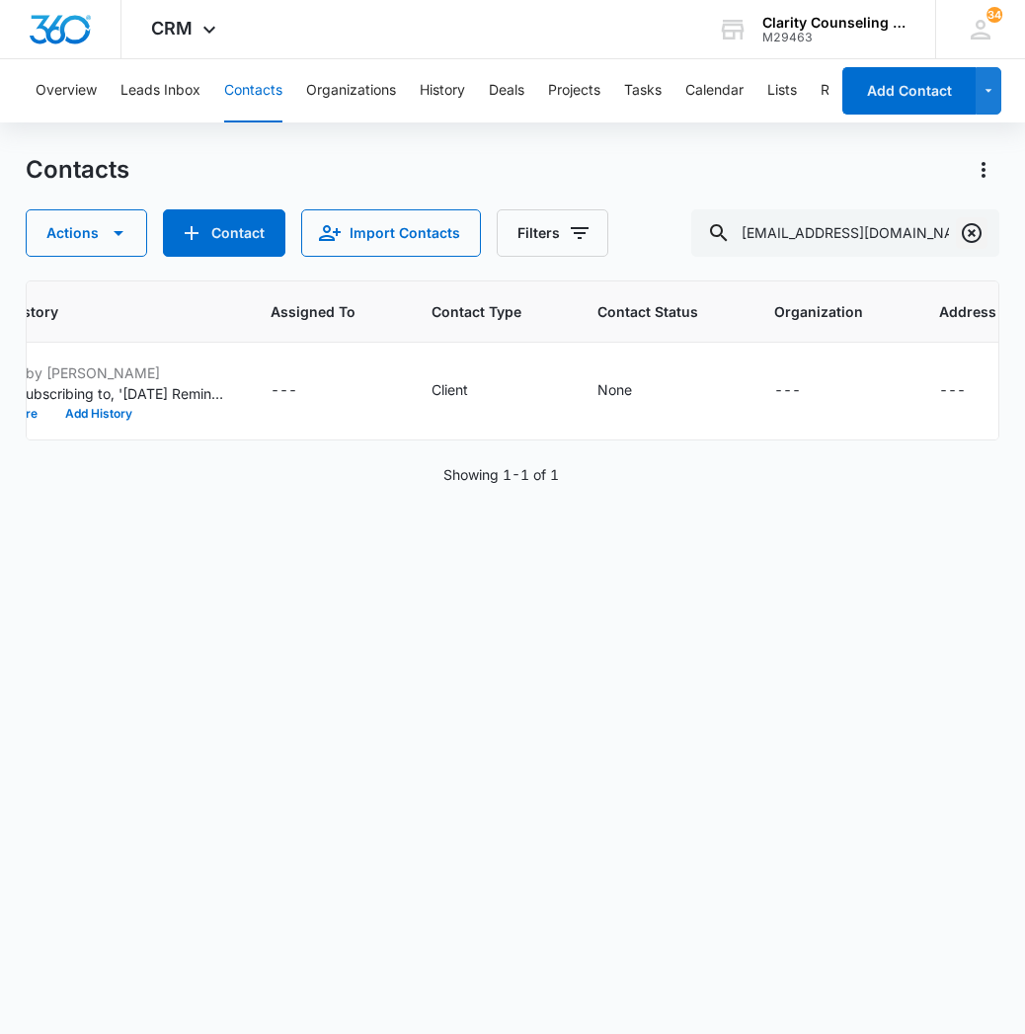
click at [976, 230] on icon "Clear" at bounding box center [972, 233] width 24 height 24
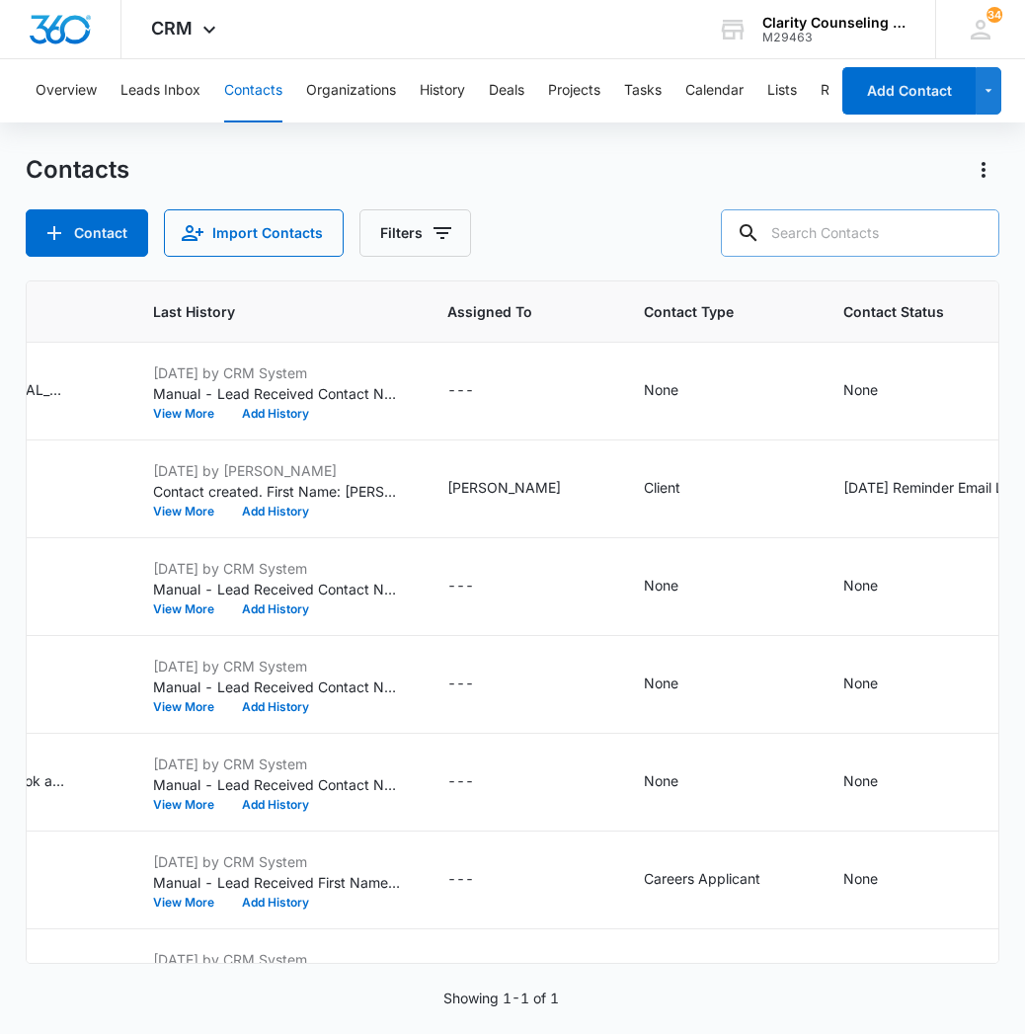
paste input "[EMAIL_ADDRESS][DOMAIN_NAME]"
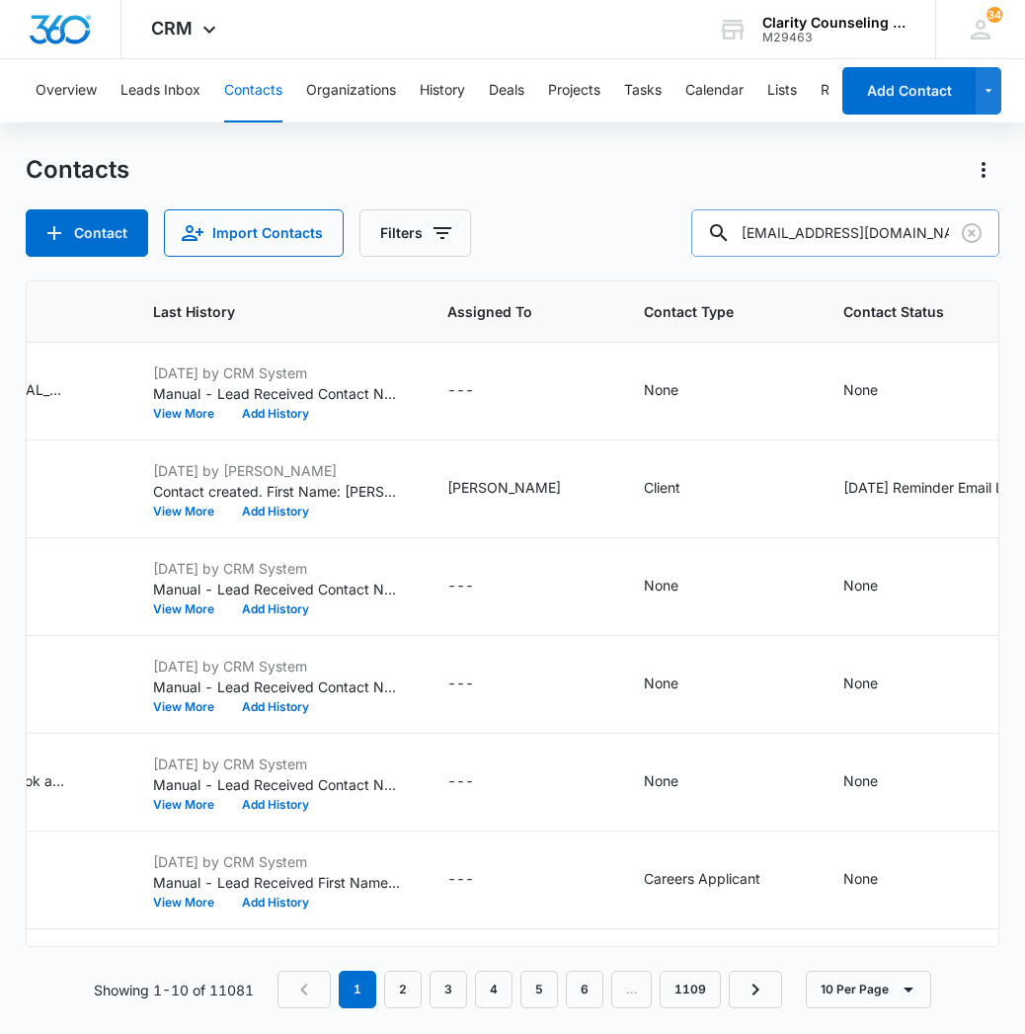
type input "[EMAIL_ADDRESS][DOMAIN_NAME]"
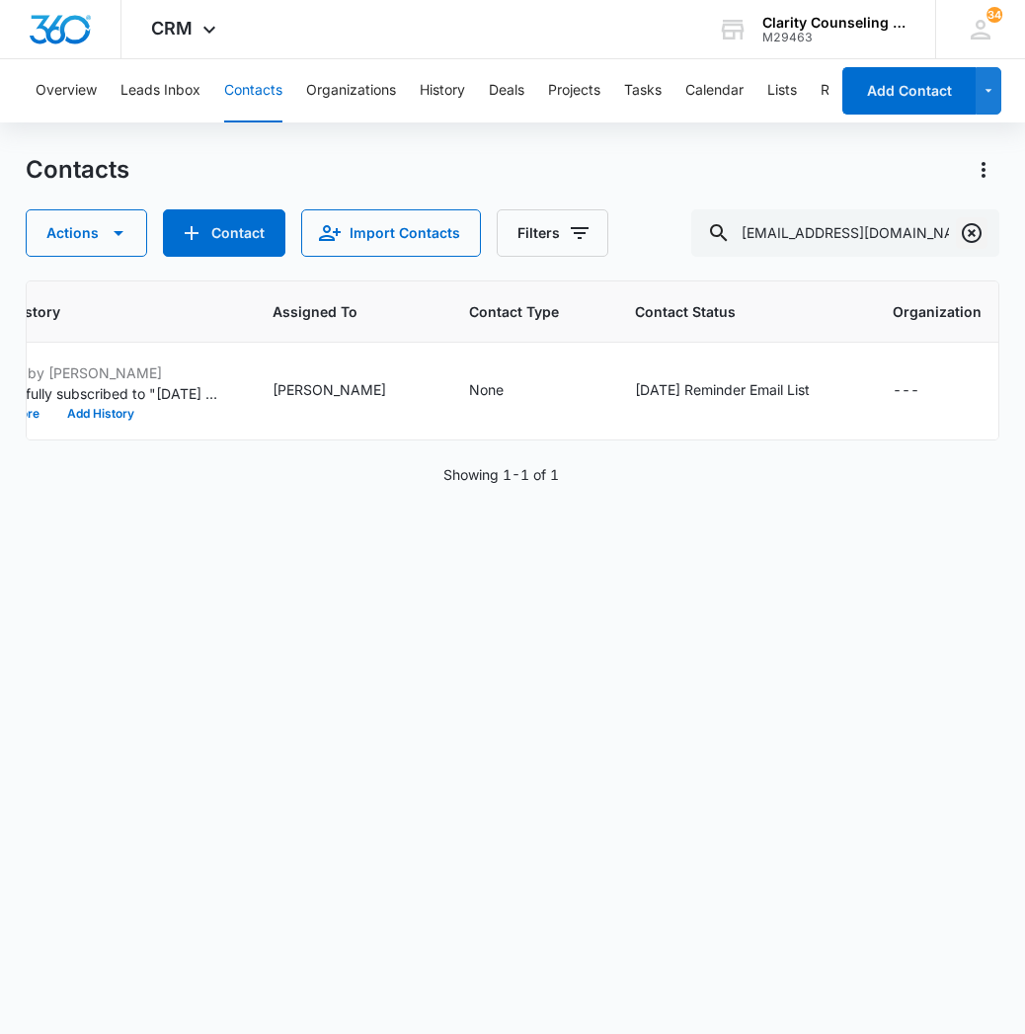
click at [964, 246] on button "Clear" at bounding box center [972, 233] width 32 height 32
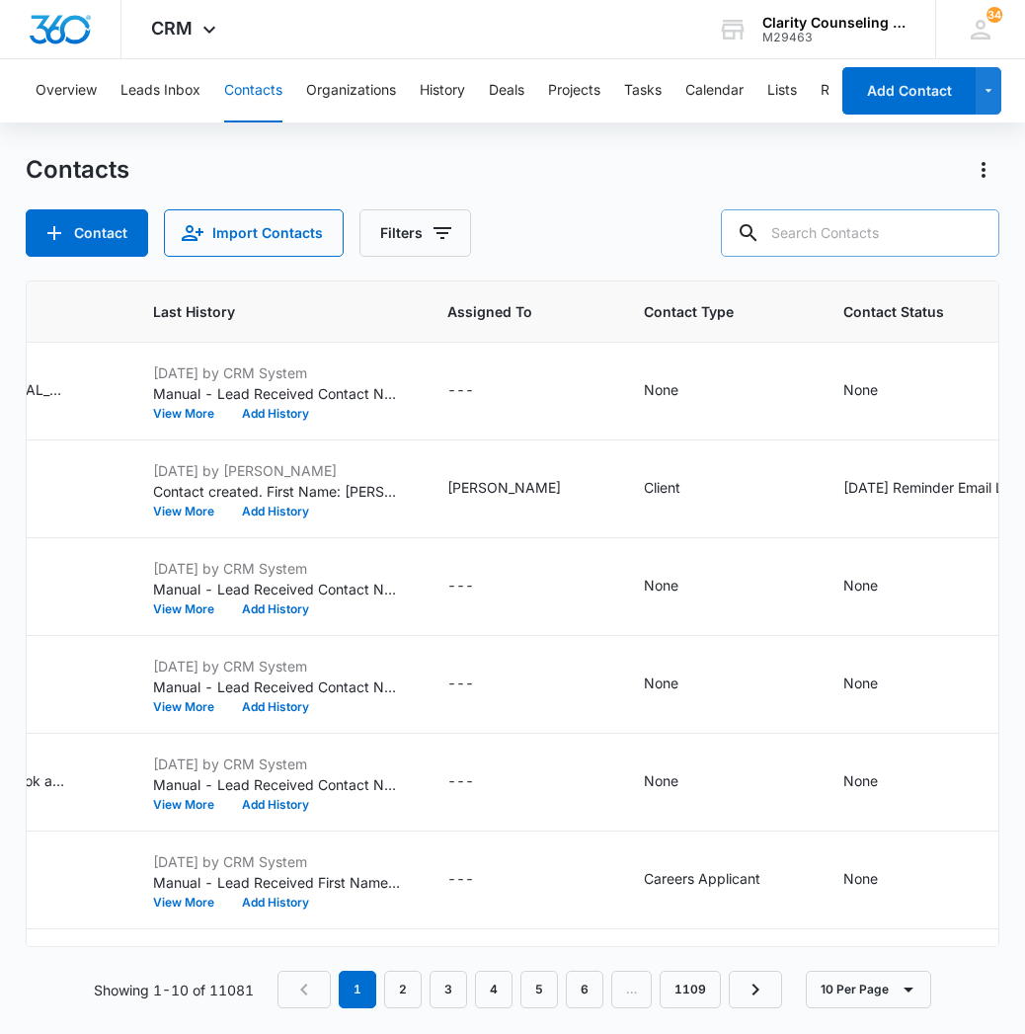
paste input "[EMAIL_ADDRESS][DOMAIN_NAME]"
type input "[EMAIL_ADDRESS][DOMAIN_NAME]"
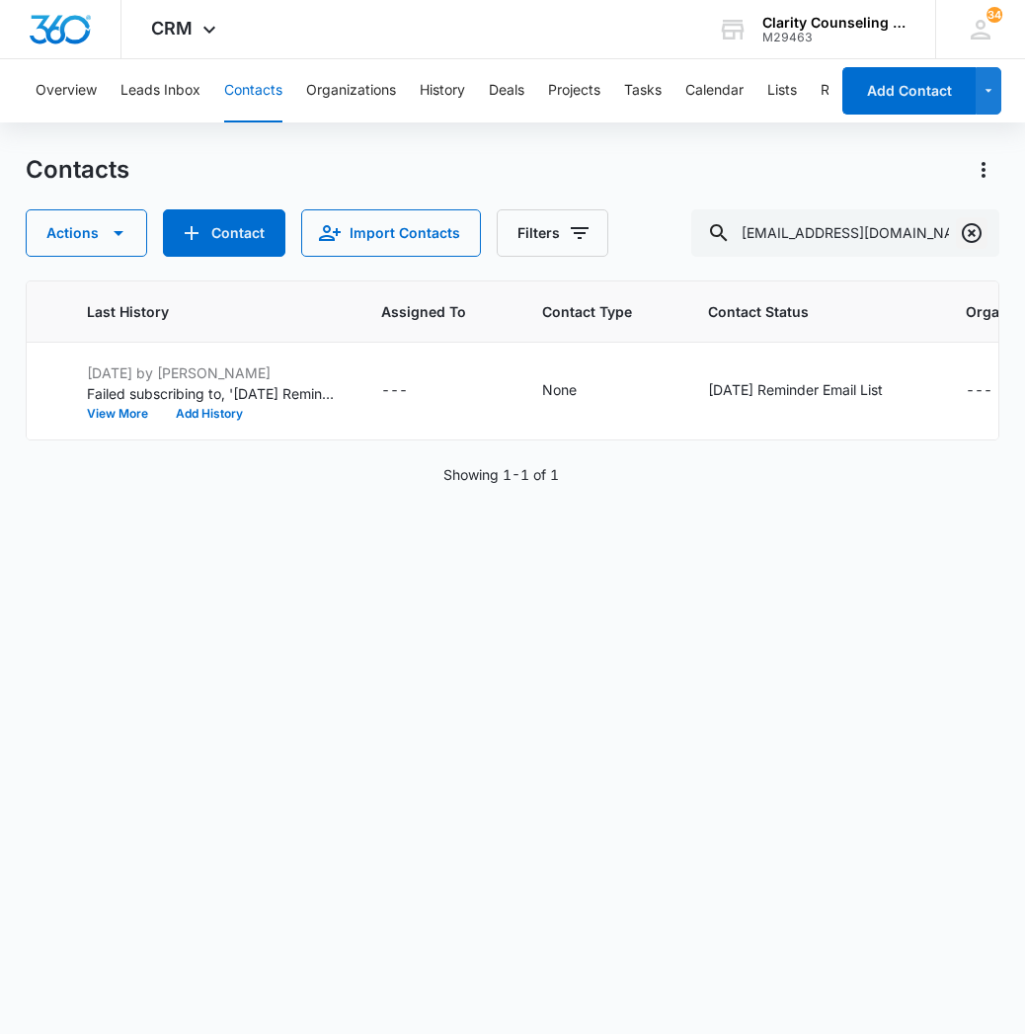
click at [971, 234] on icon "Clear" at bounding box center [972, 233] width 20 height 20
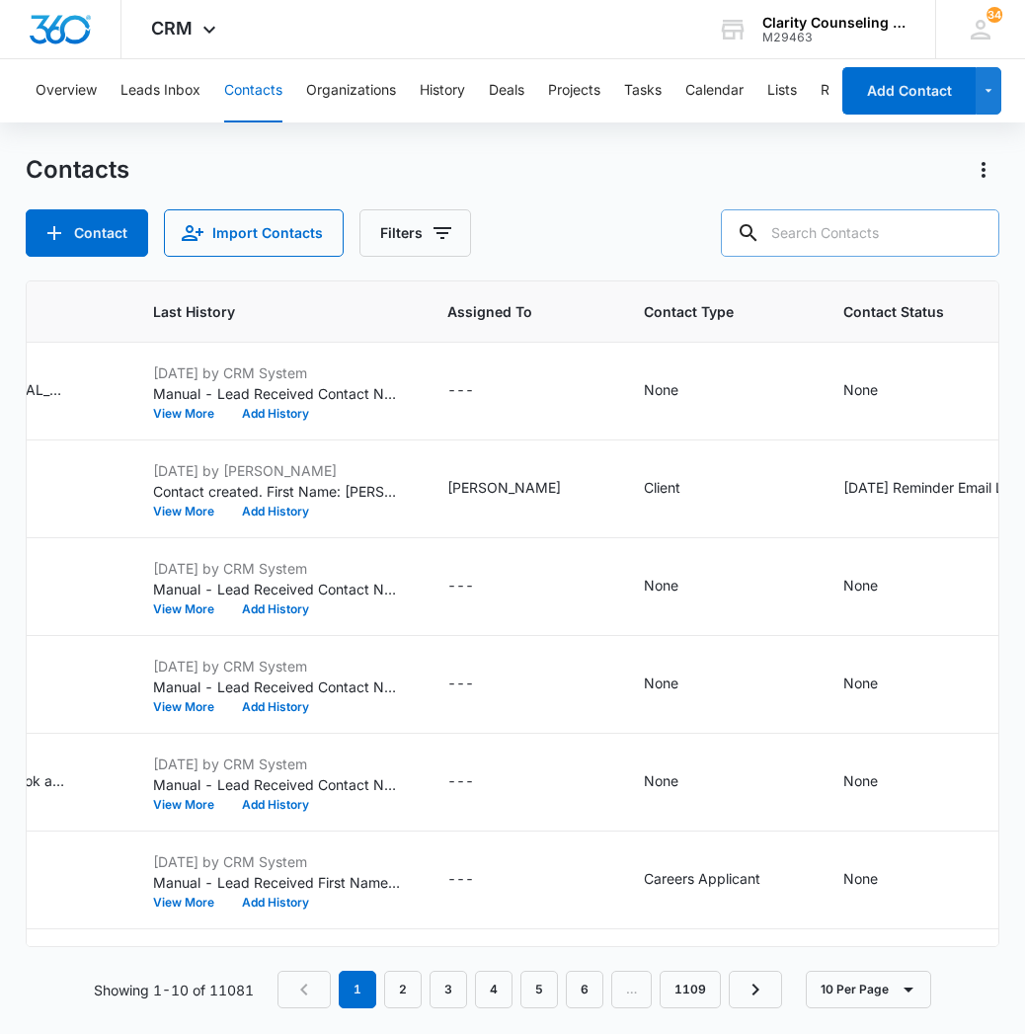
paste input "[EMAIL_ADDRESS][DOMAIN_NAME]"
type input "[EMAIL_ADDRESS][DOMAIN_NAME]"
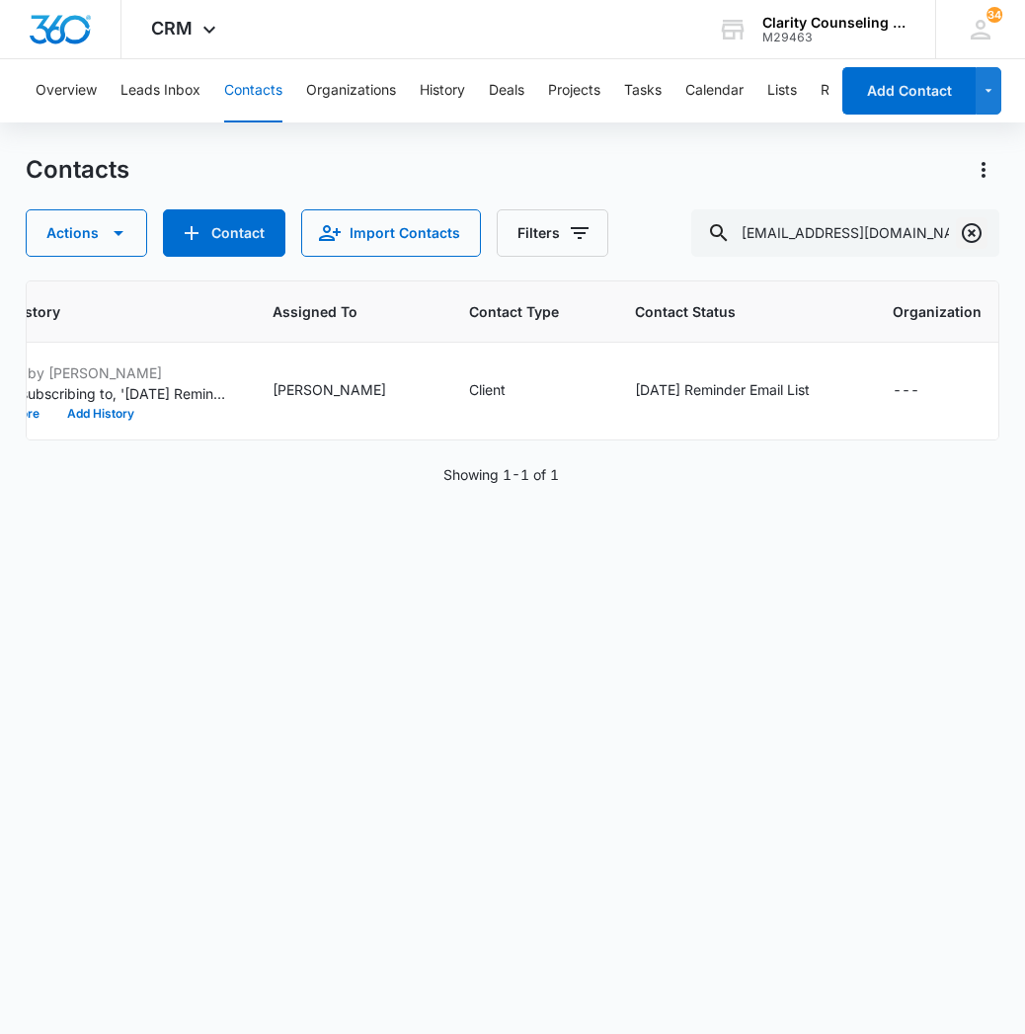
click at [979, 235] on icon "Clear" at bounding box center [972, 233] width 20 height 20
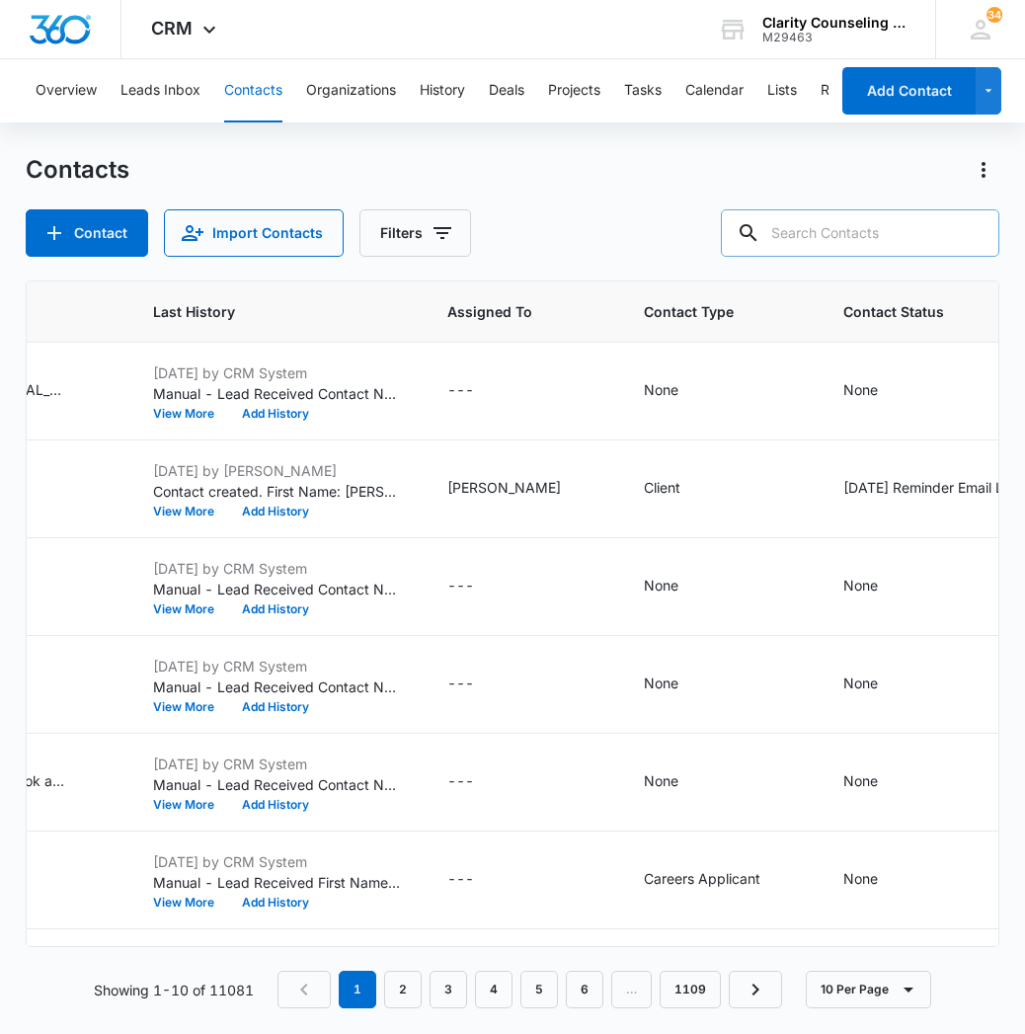
paste input "[EMAIL_ADDRESS][PERSON_NAME][DOMAIN_NAME]"
type input "[EMAIL_ADDRESS][PERSON_NAME][DOMAIN_NAME]"
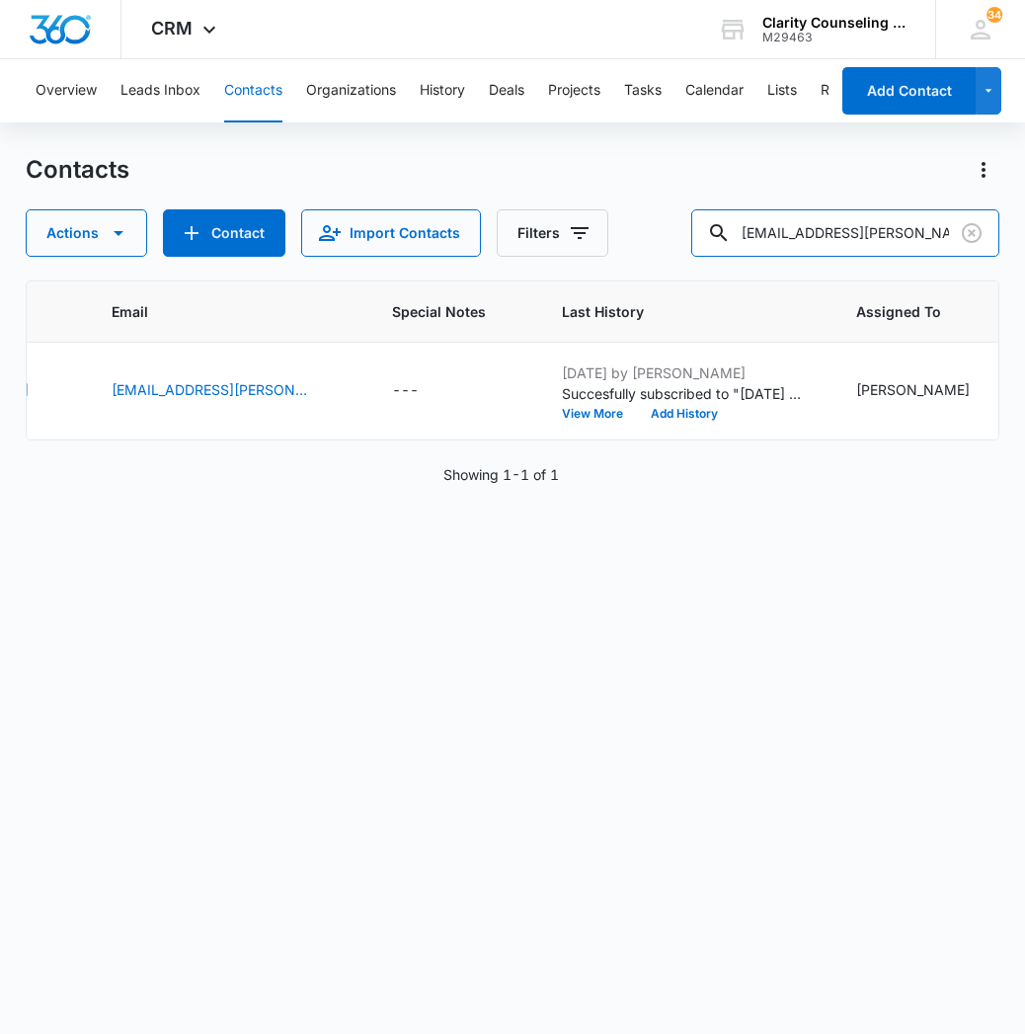
scroll to position [0, 508]
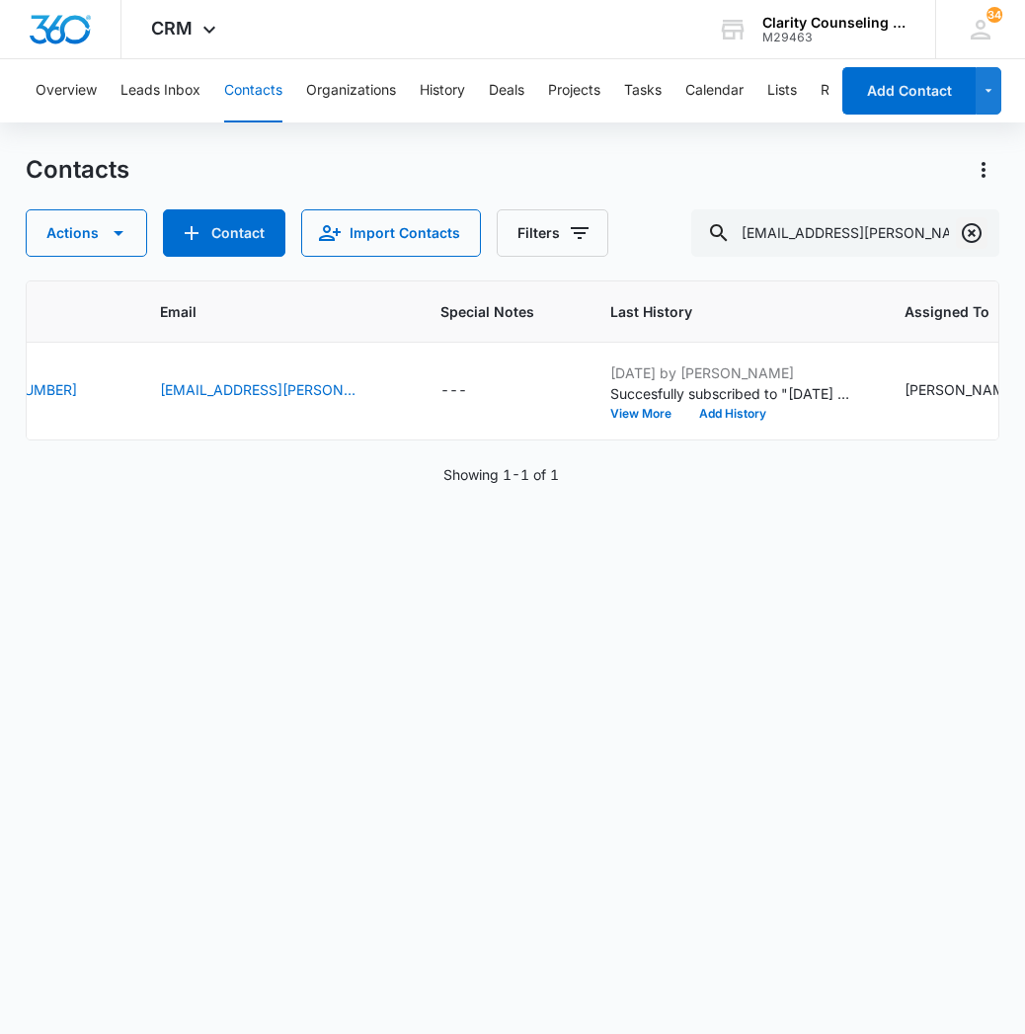
click at [977, 235] on icon "Clear" at bounding box center [972, 233] width 24 height 24
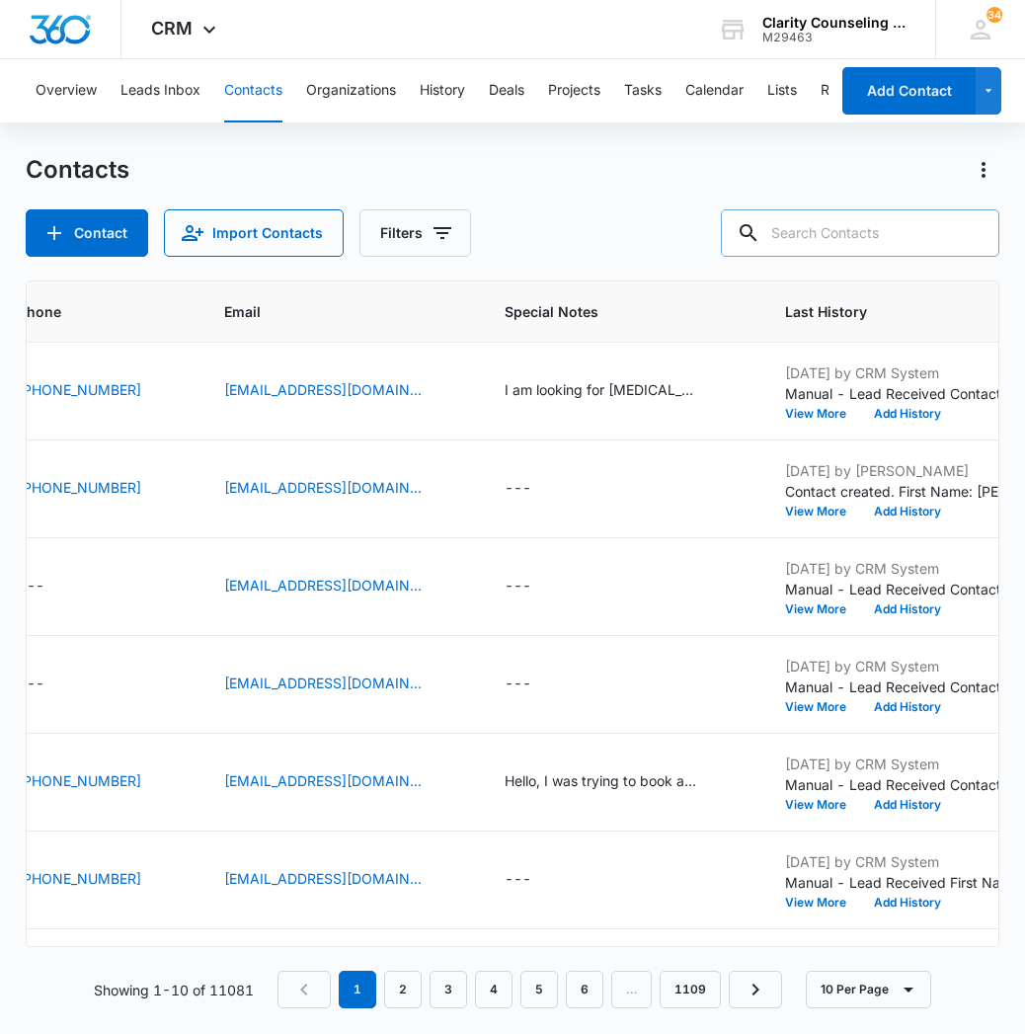
paste input "[EMAIL_ADDRESS][DOMAIN_NAME]"
type input "[EMAIL_ADDRESS][DOMAIN_NAME]"
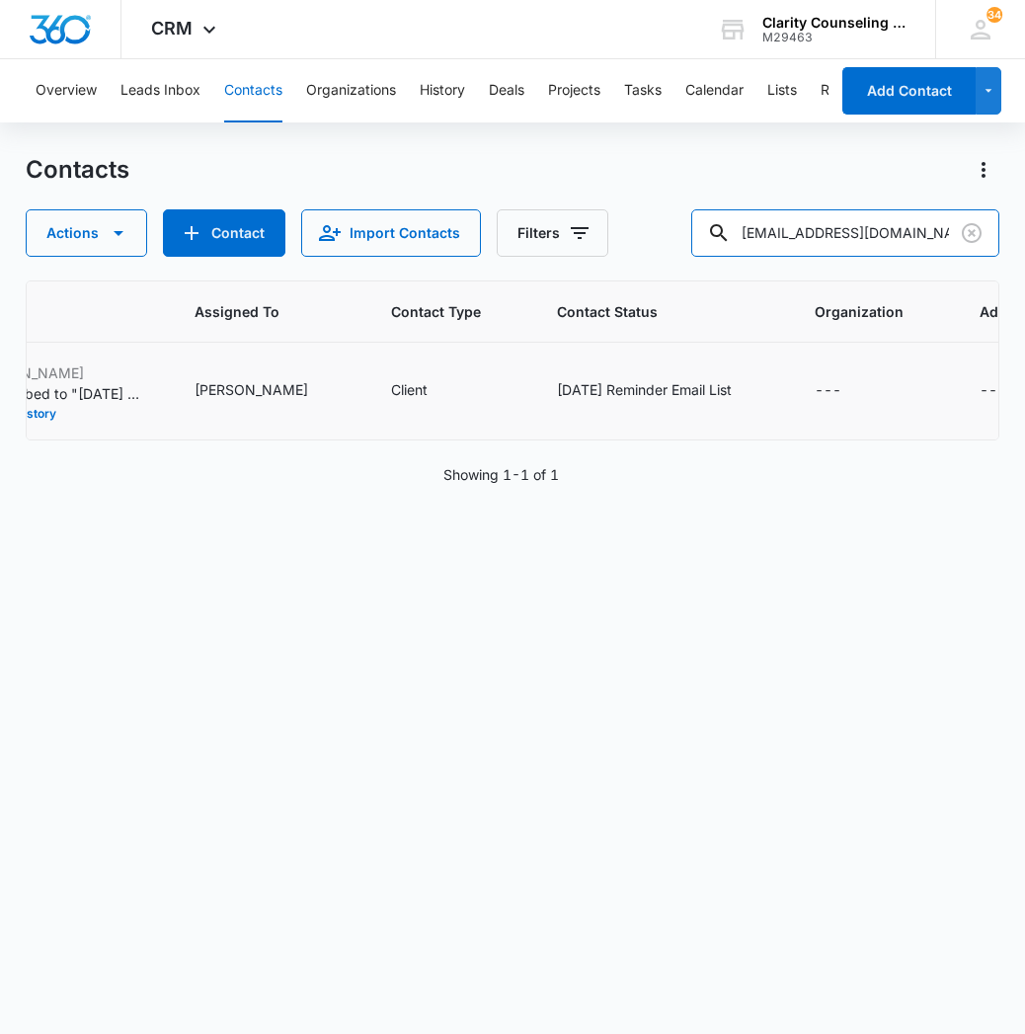
scroll to position [0, 1216]
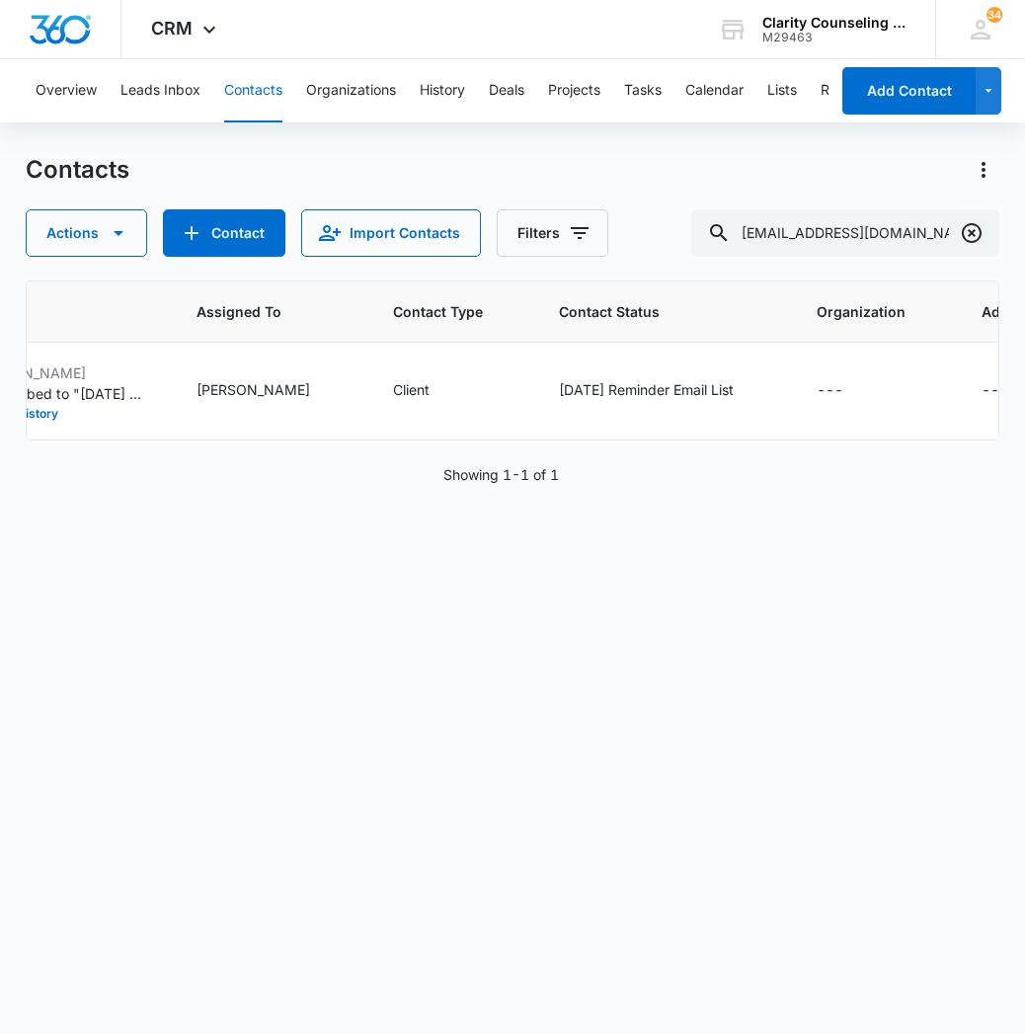
click at [977, 234] on icon "Clear" at bounding box center [972, 233] width 24 height 24
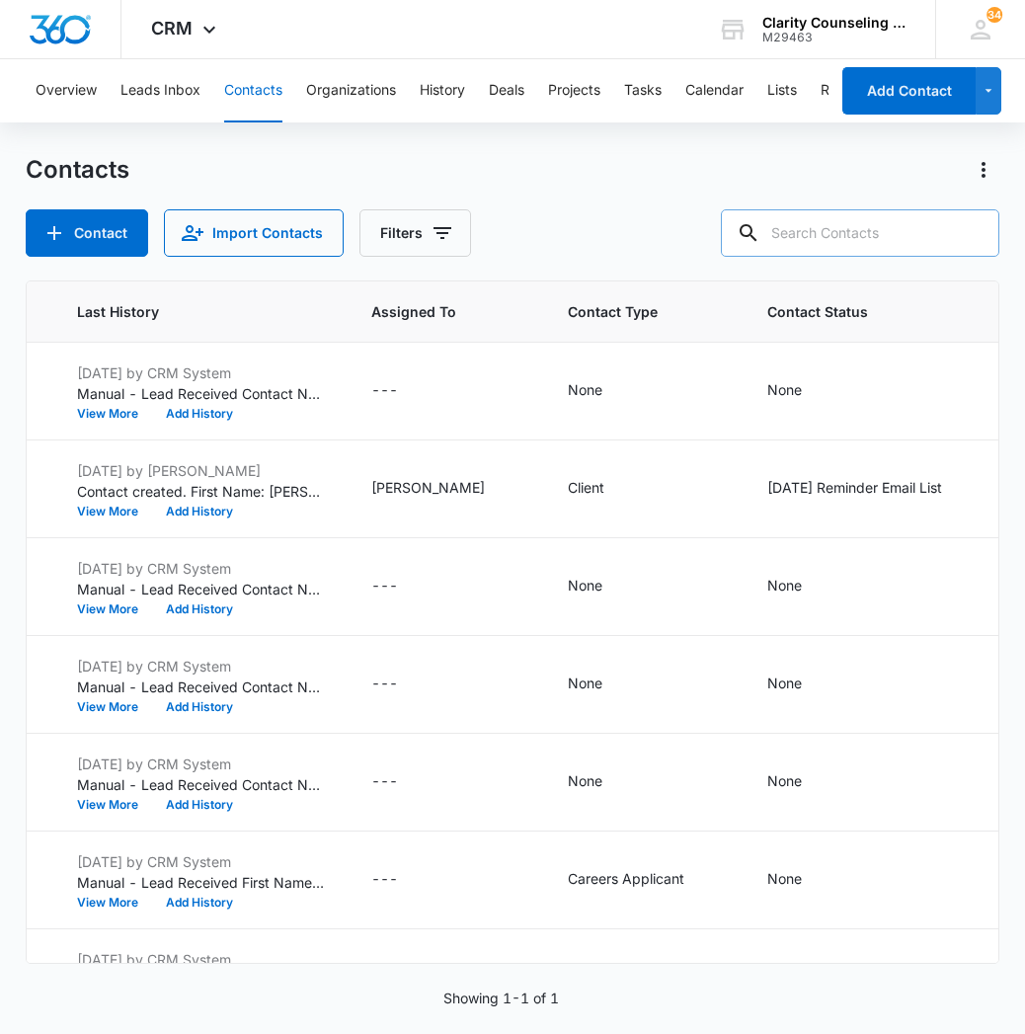
paste input "[EMAIL_ADDRESS][DOMAIN_NAME]"
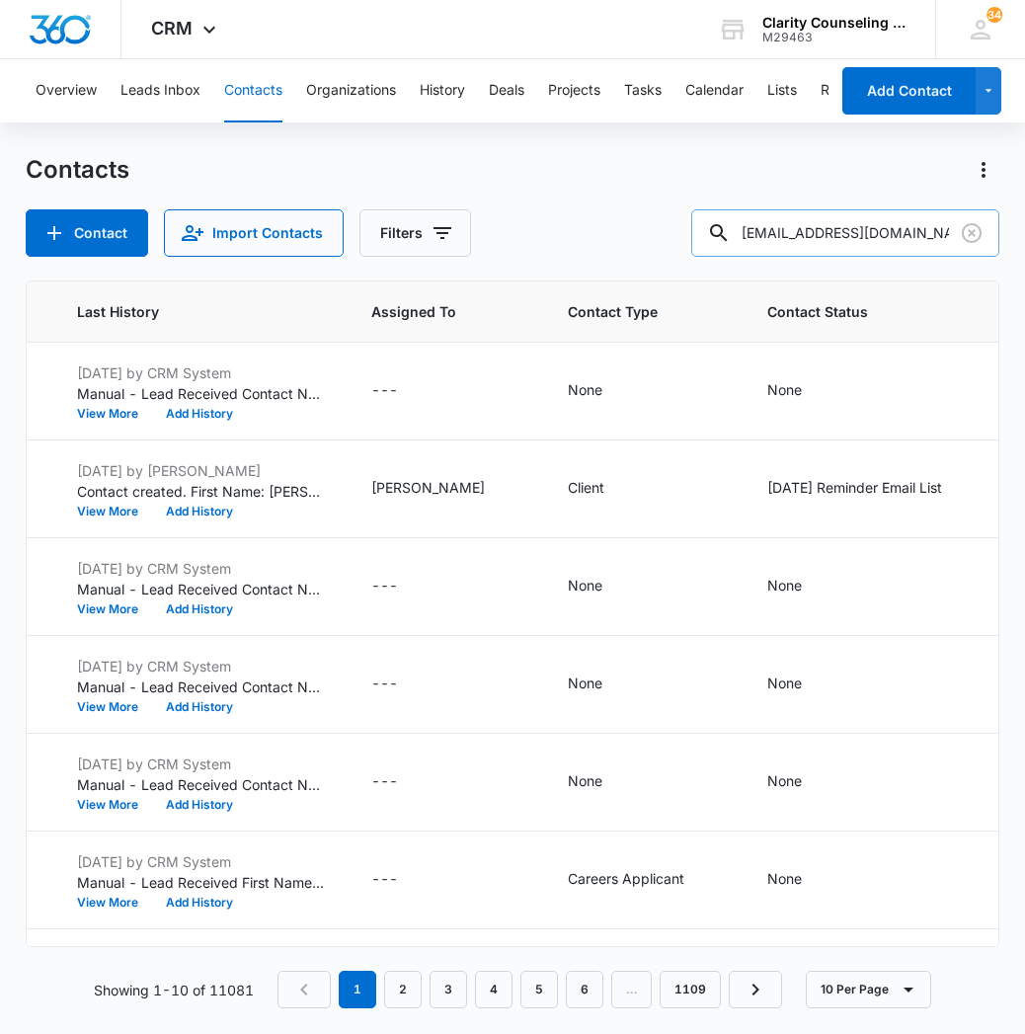
type input "[EMAIL_ADDRESS][DOMAIN_NAME]"
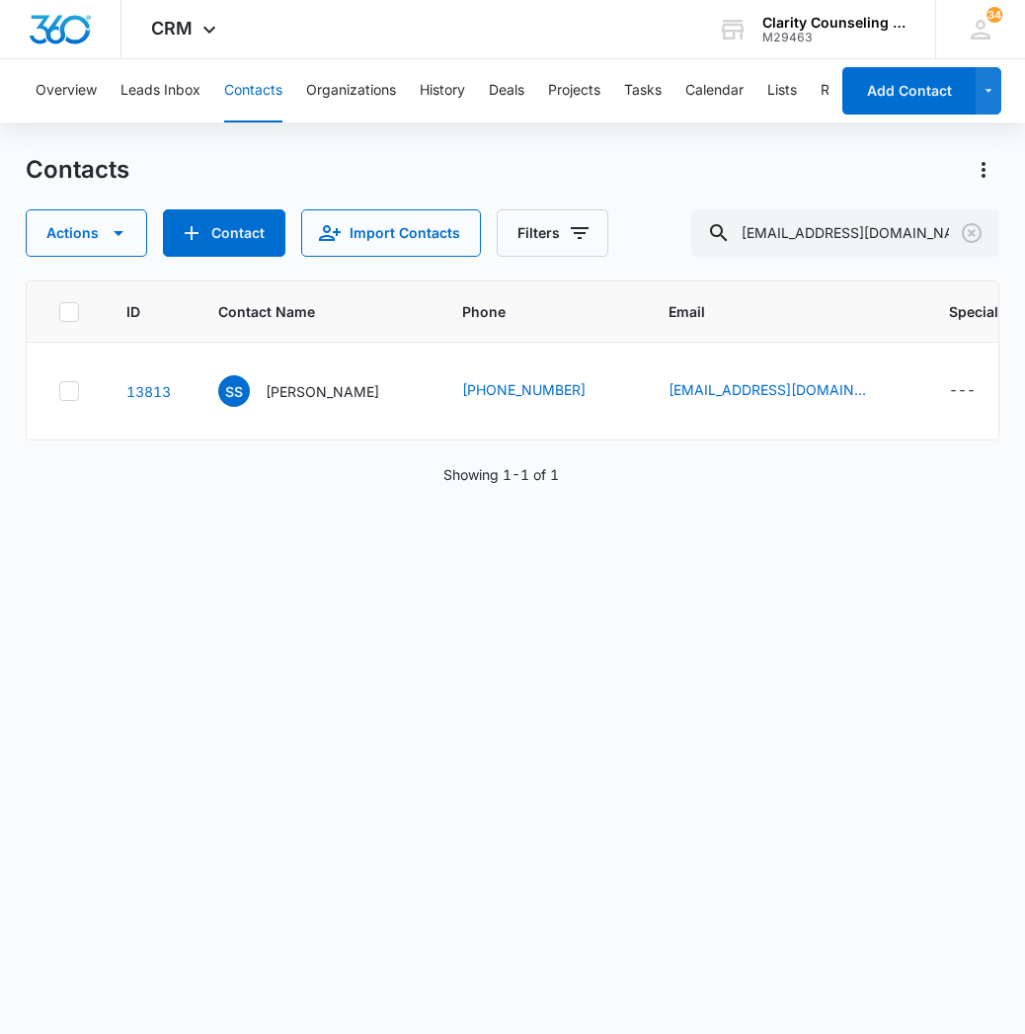
scroll to position [0, 0]
click at [962, 235] on icon "Clear" at bounding box center [972, 233] width 24 height 24
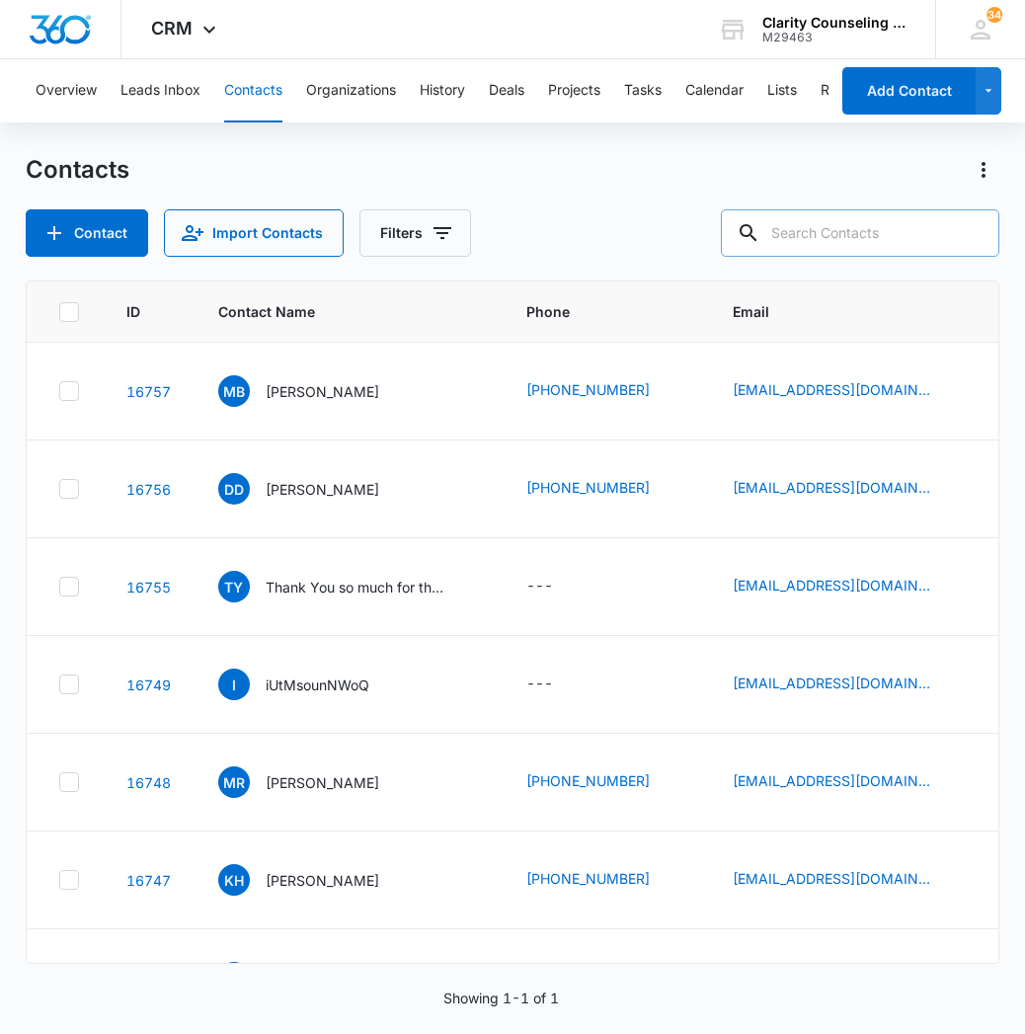
paste input "[EMAIL_ADDRESS][DOMAIN_NAME]"
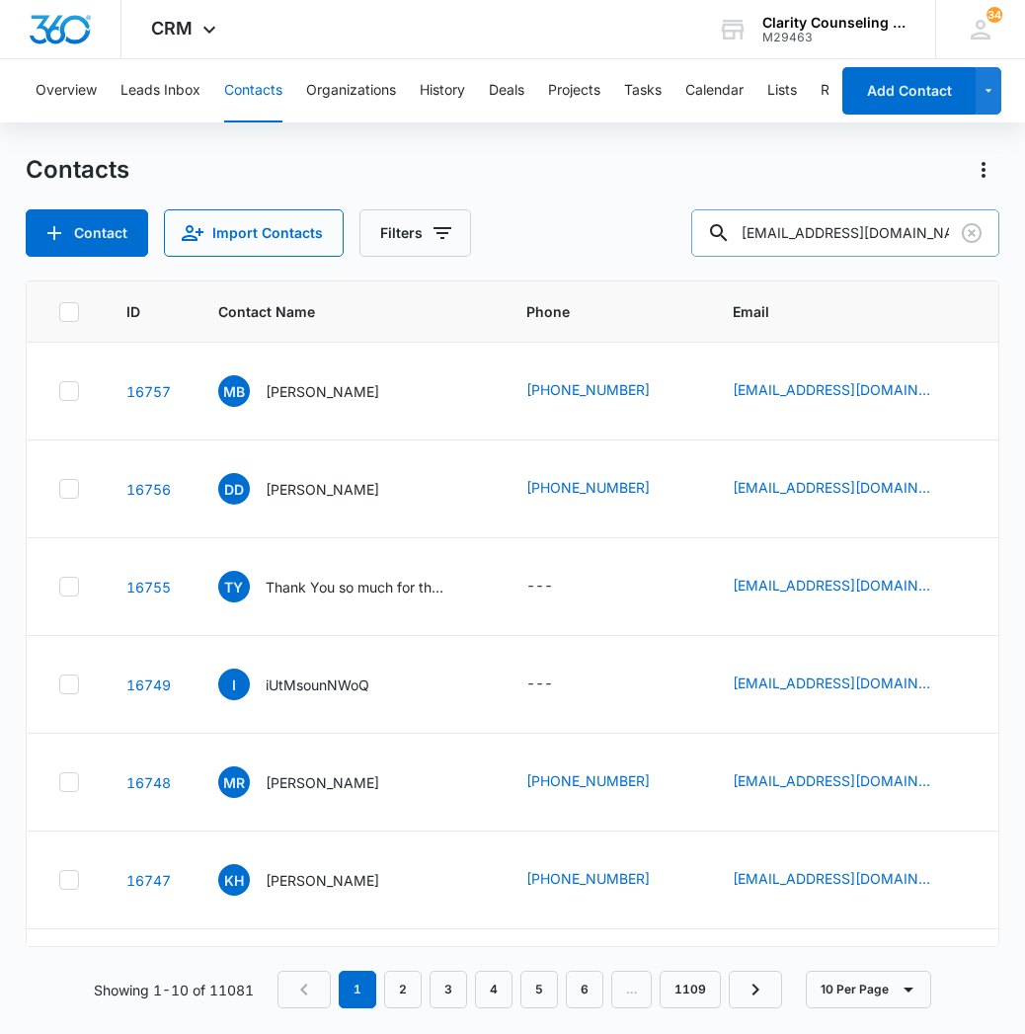
type input "[EMAIL_ADDRESS][DOMAIN_NAME]"
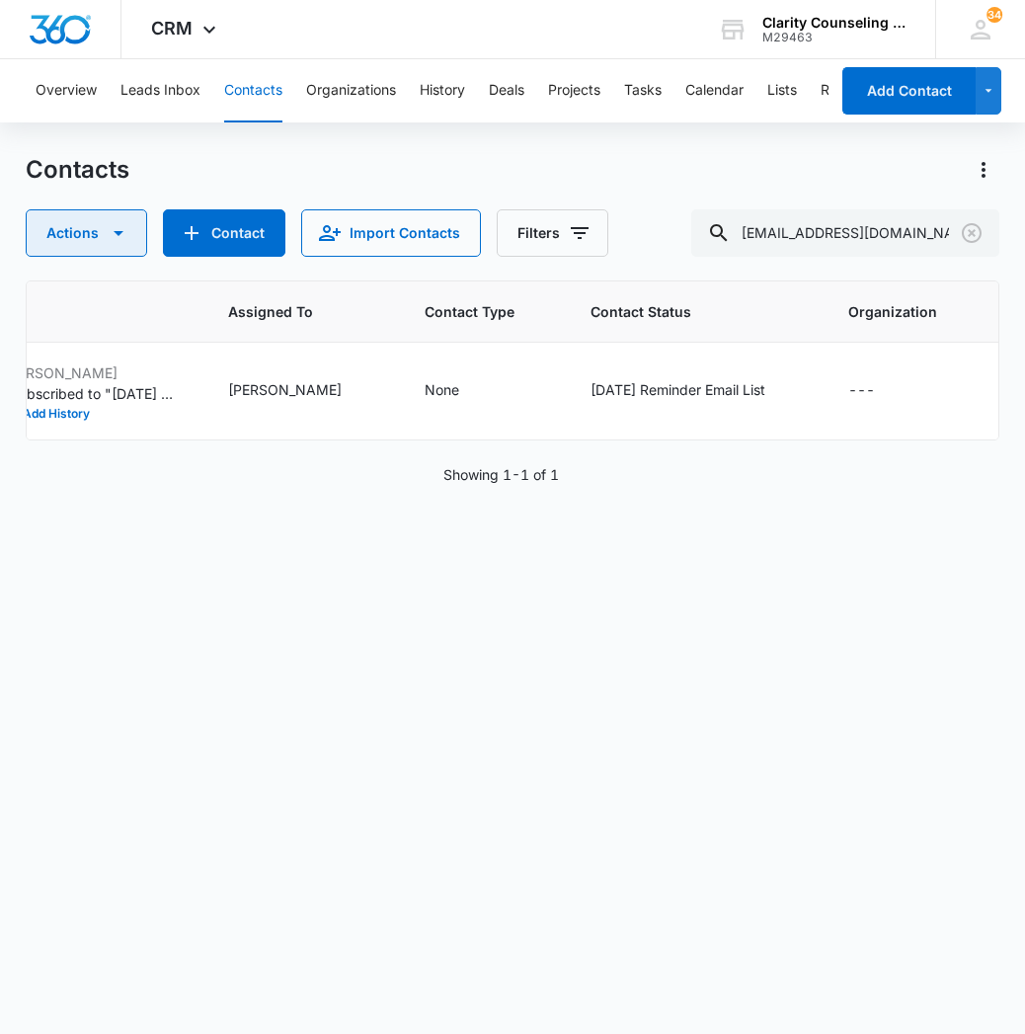
scroll to position [0, 1248]
click at [965, 236] on icon "Clear" at bounding box center [972, 233] width 24 height 24
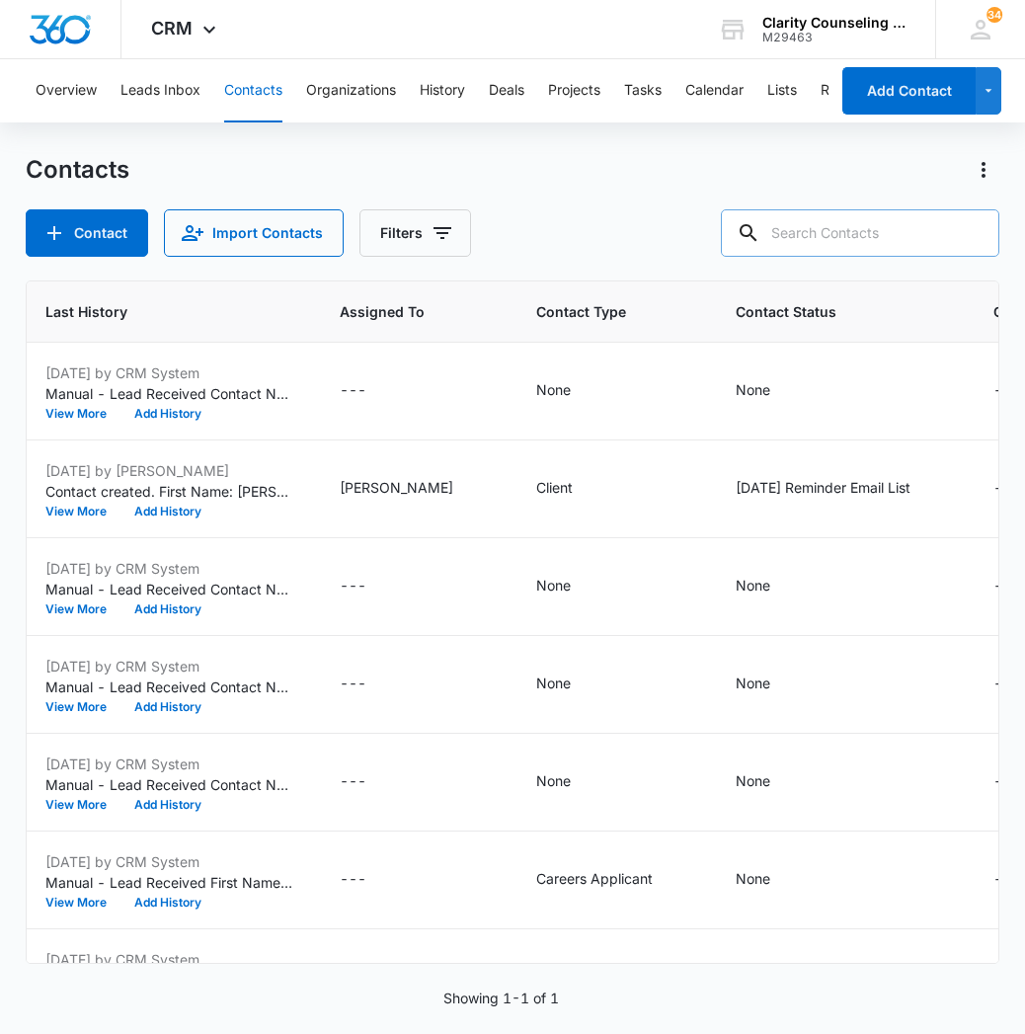
paste input "[EMAIL_ADDRESS][DOMAIN_NAME]"
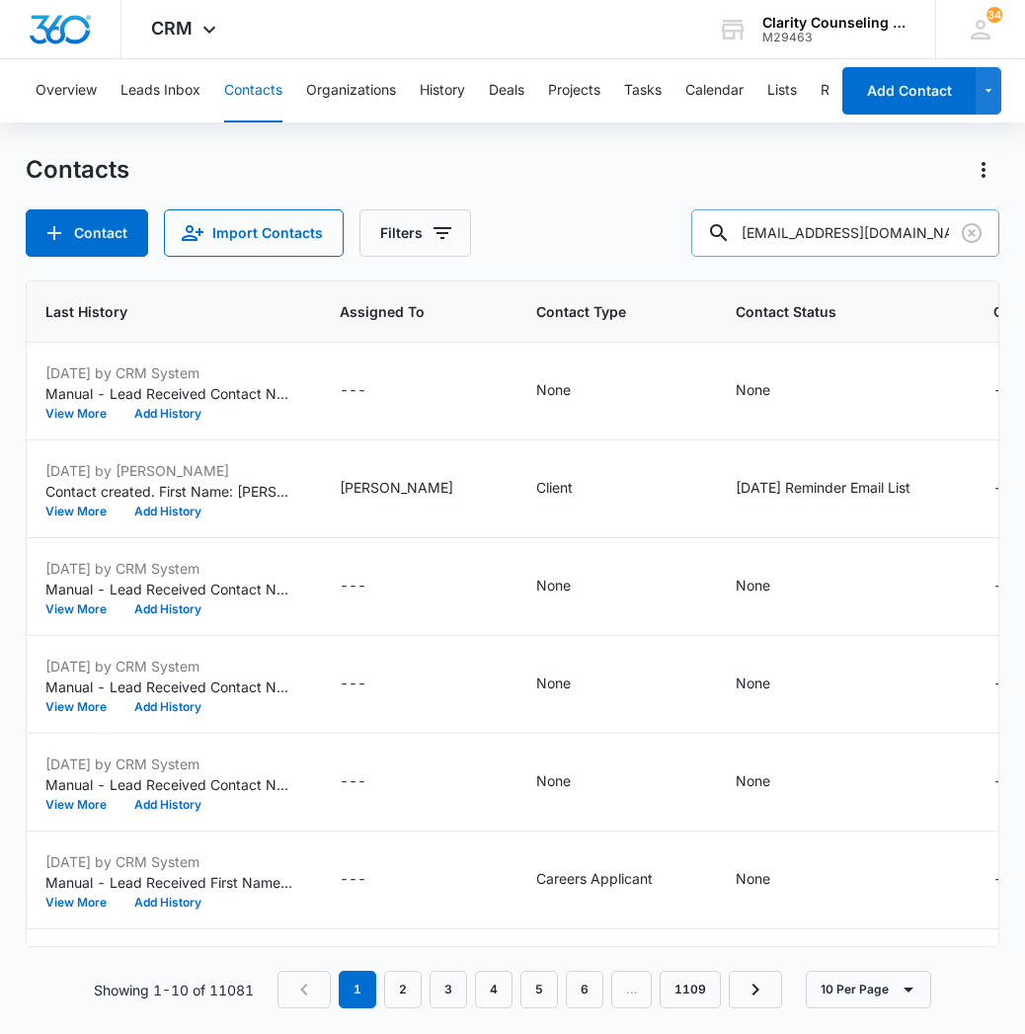
type input "[EMAIL_ADDRESS][DOMAIN_NAME]"
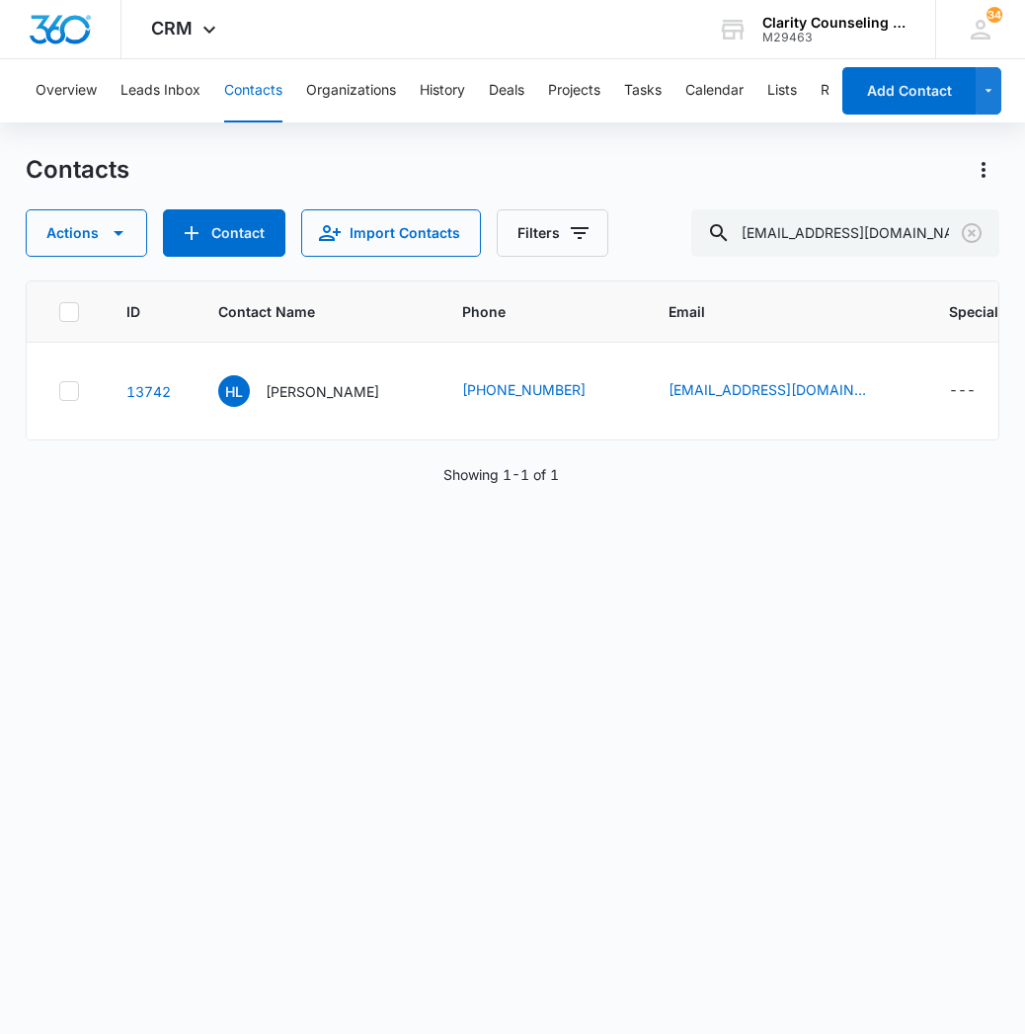
scroll to position [0, 0]
click at [969, 238] on icon "Clear" at bounding box center [972, 233] width 24 height 24
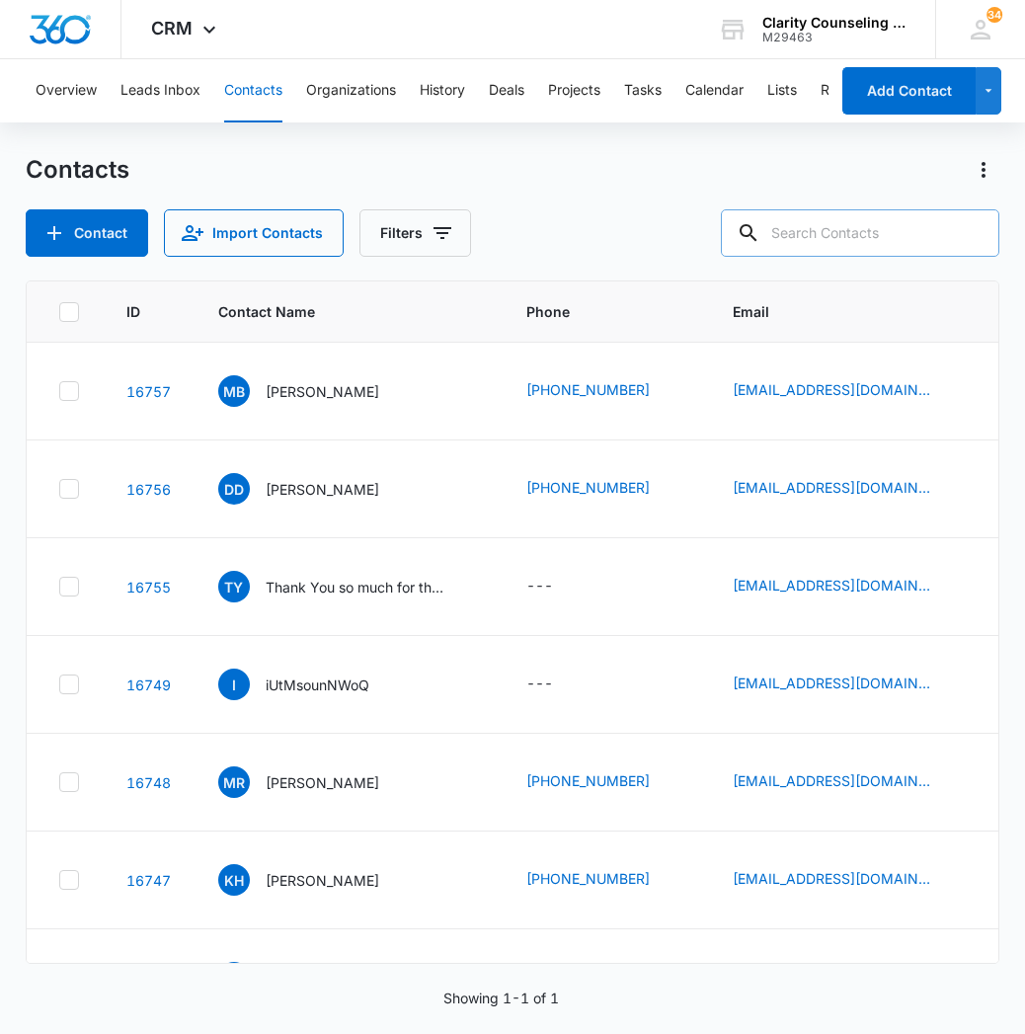
paste input "[EMAIL_ADDRESS][DOMAIN_NAME]"
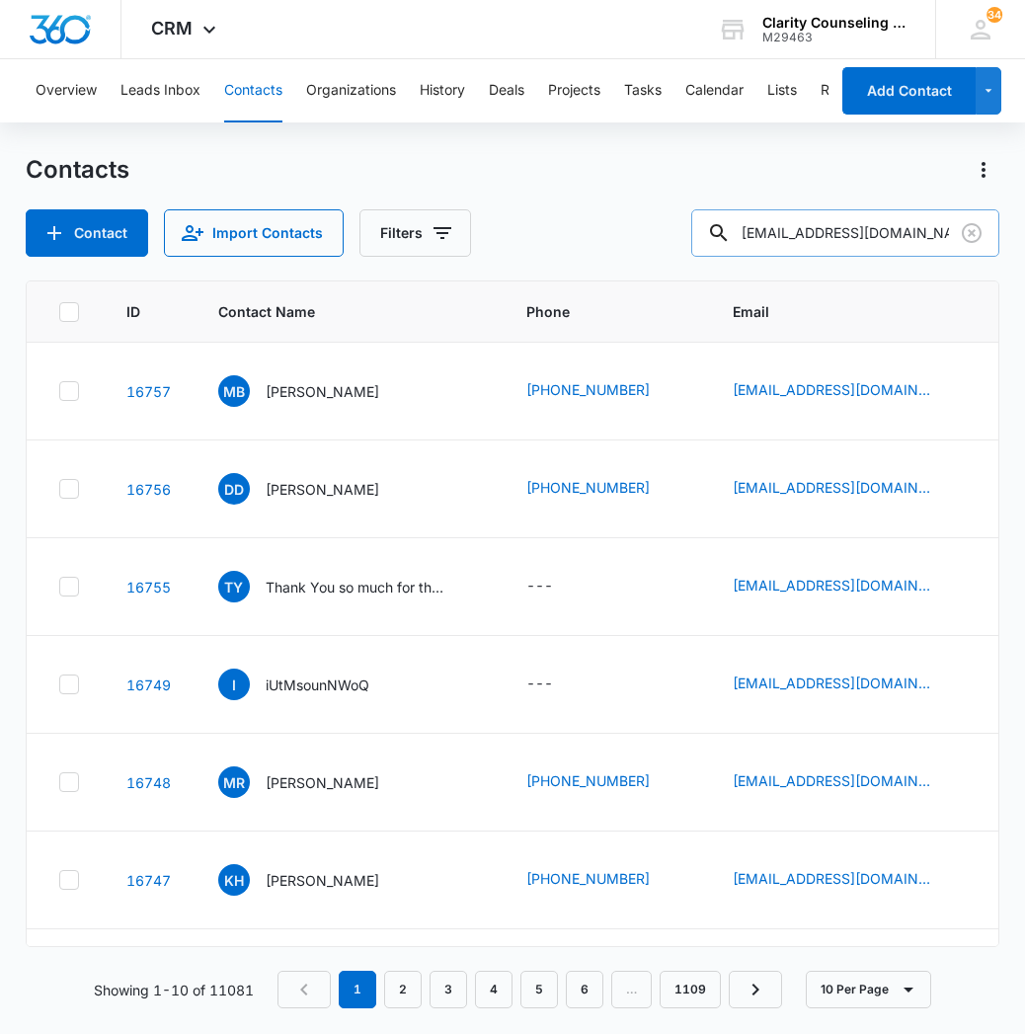
type input "[EMAIL_ADDRESS][DOMAIN_NAME]"
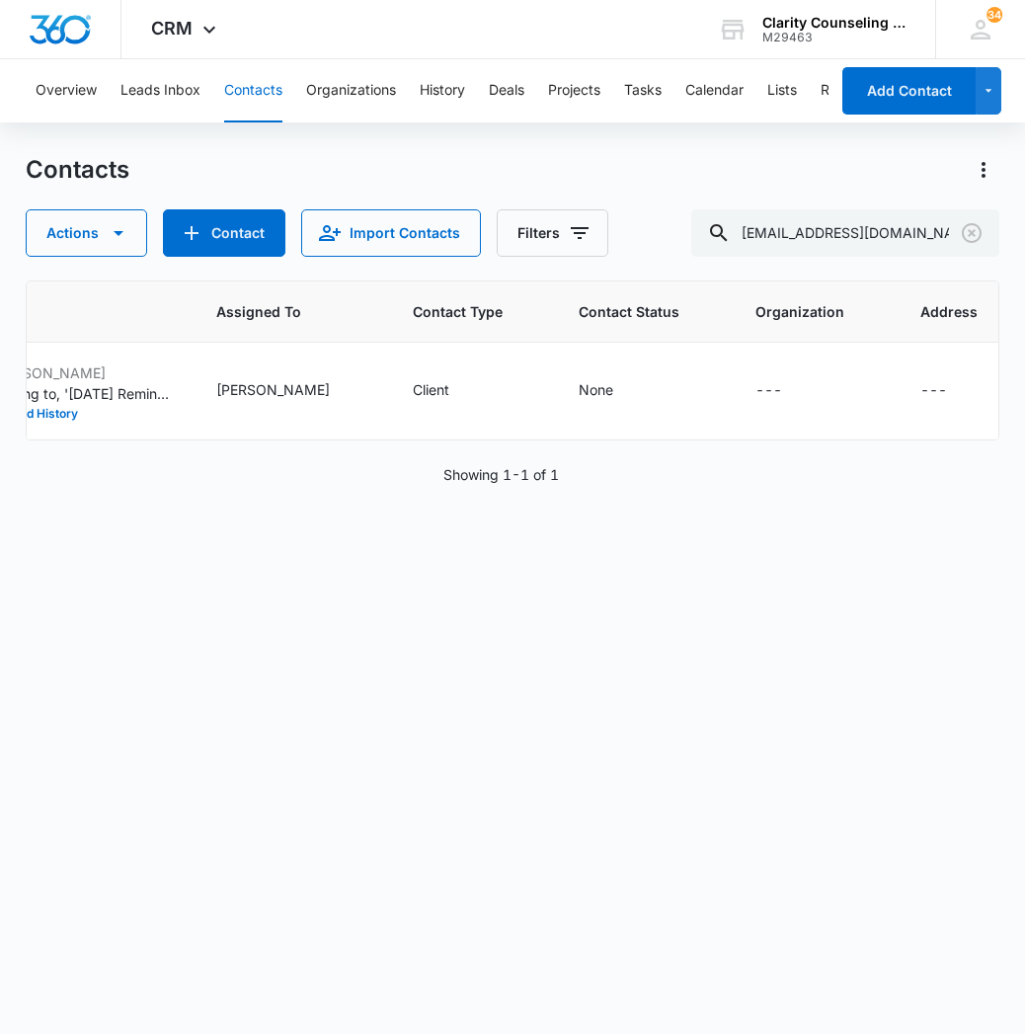
scroll to position [0, 1306]
click at [556, 392] on td "None" at bounding box center [644, 392] width 177 height 98
click at [580, 394] on div "None" at bounding box center [597, 389] width 35 height 21
click at [594, 262] on div at bounding box center [581, 248] width 205 height 47
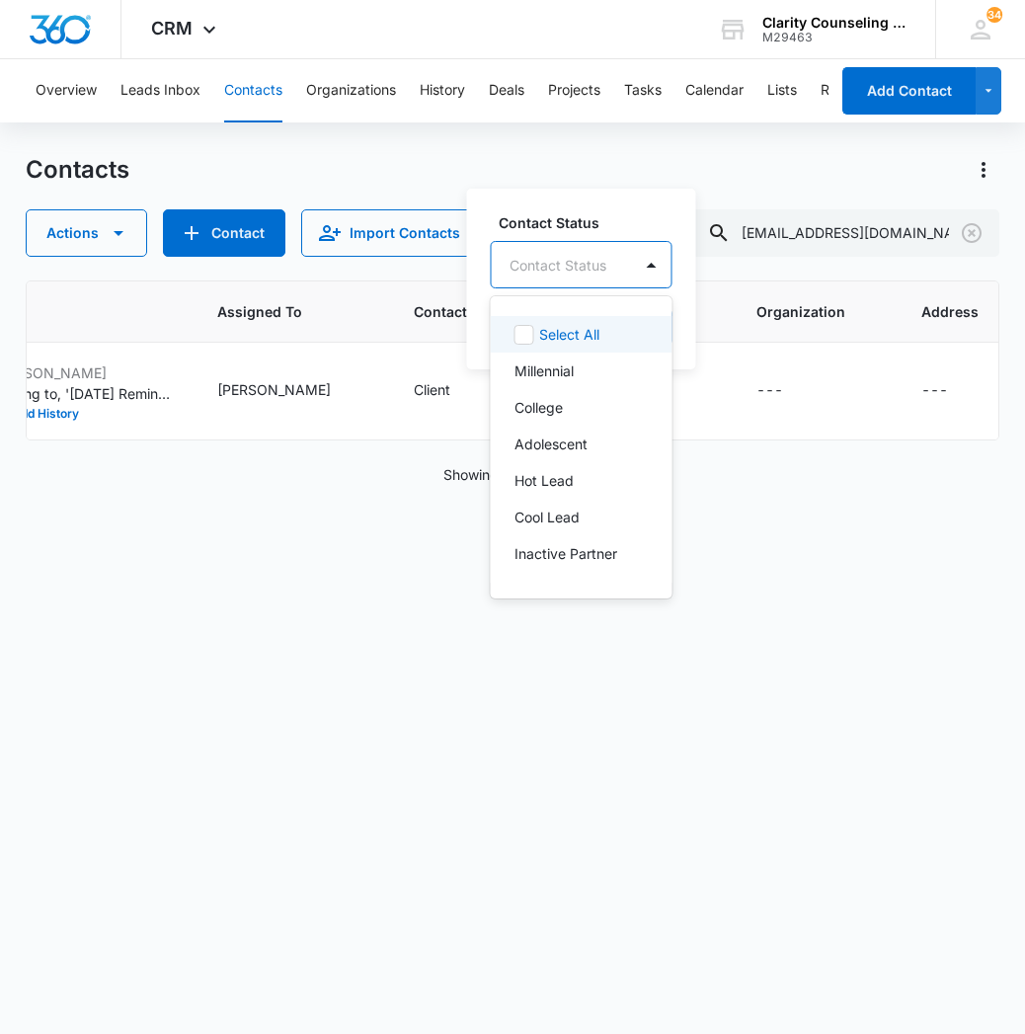
scroll to position [0, 1]
click at [591, 262] on div "Contact Status" at bounding box center [557, 265] width 97 height 21
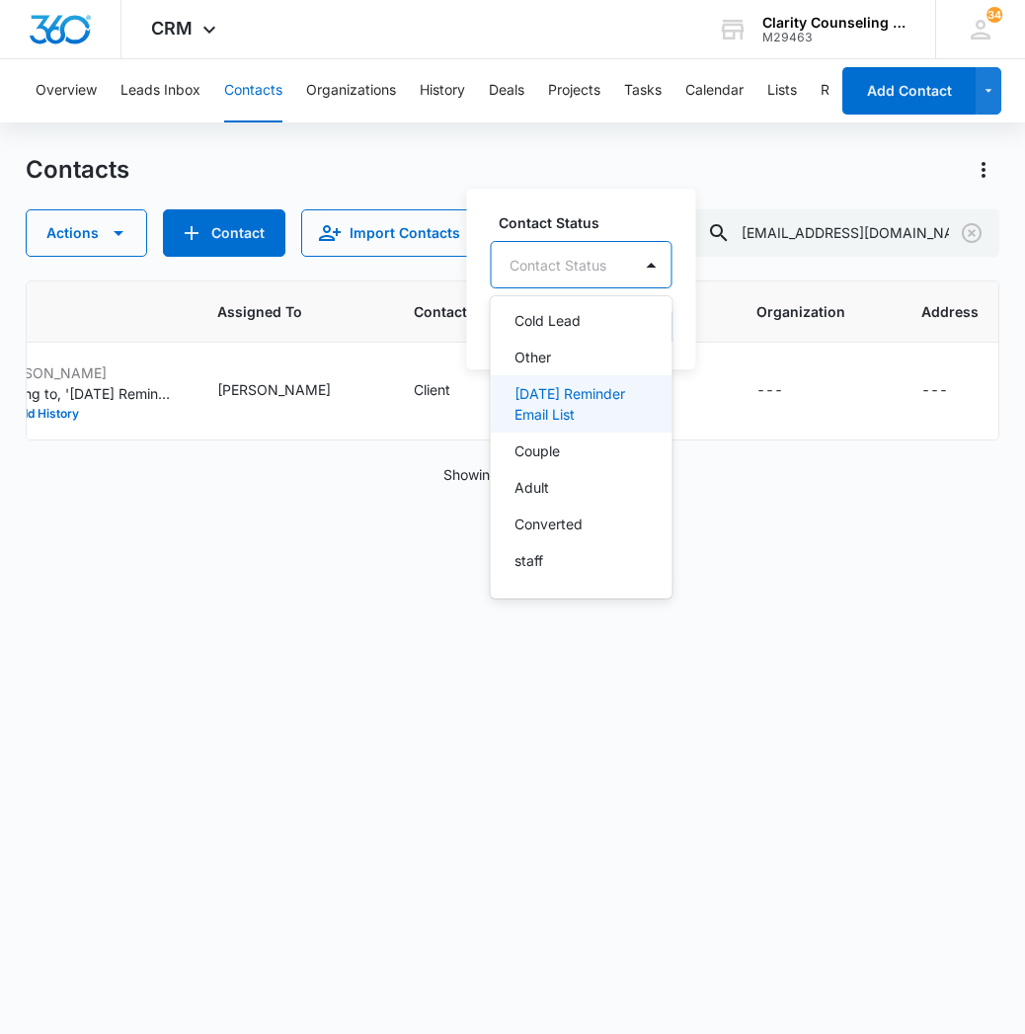
drag, startPoint x: 582, startPoint y: 398, endPoint x: 703, endPoint y: 322, distance: 143.3
click at [582, 398] on p "[DATE] Reminder Email List" at bounding box center [579, 403] width 130 height 41
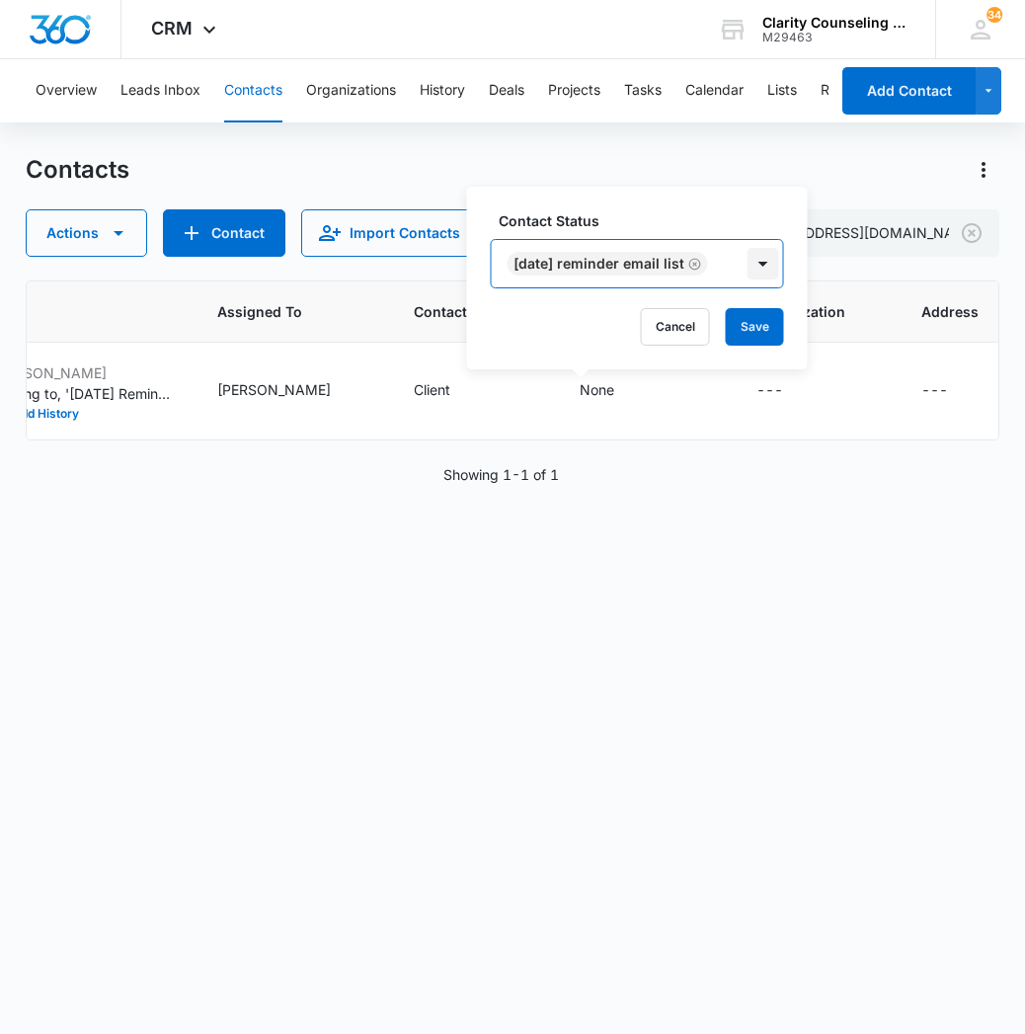
click at [779, 257] on div at bounding box center [763, 264] width 32 height 32
click at [777, 312] on button "Save" at bounding box center [755, 327] width 58 height 38
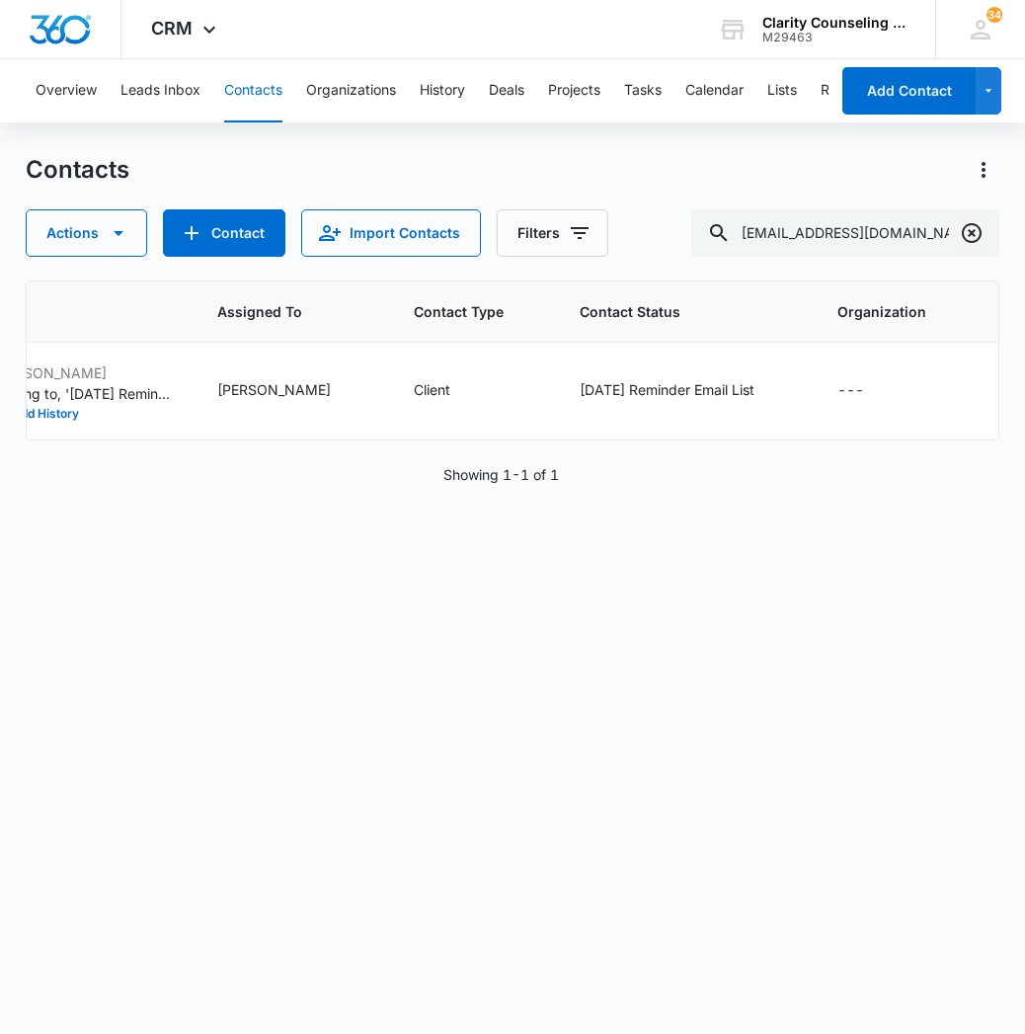
click at [972, 236] on icon "Clear" at bounding box center [972, 233] width 24 height 24
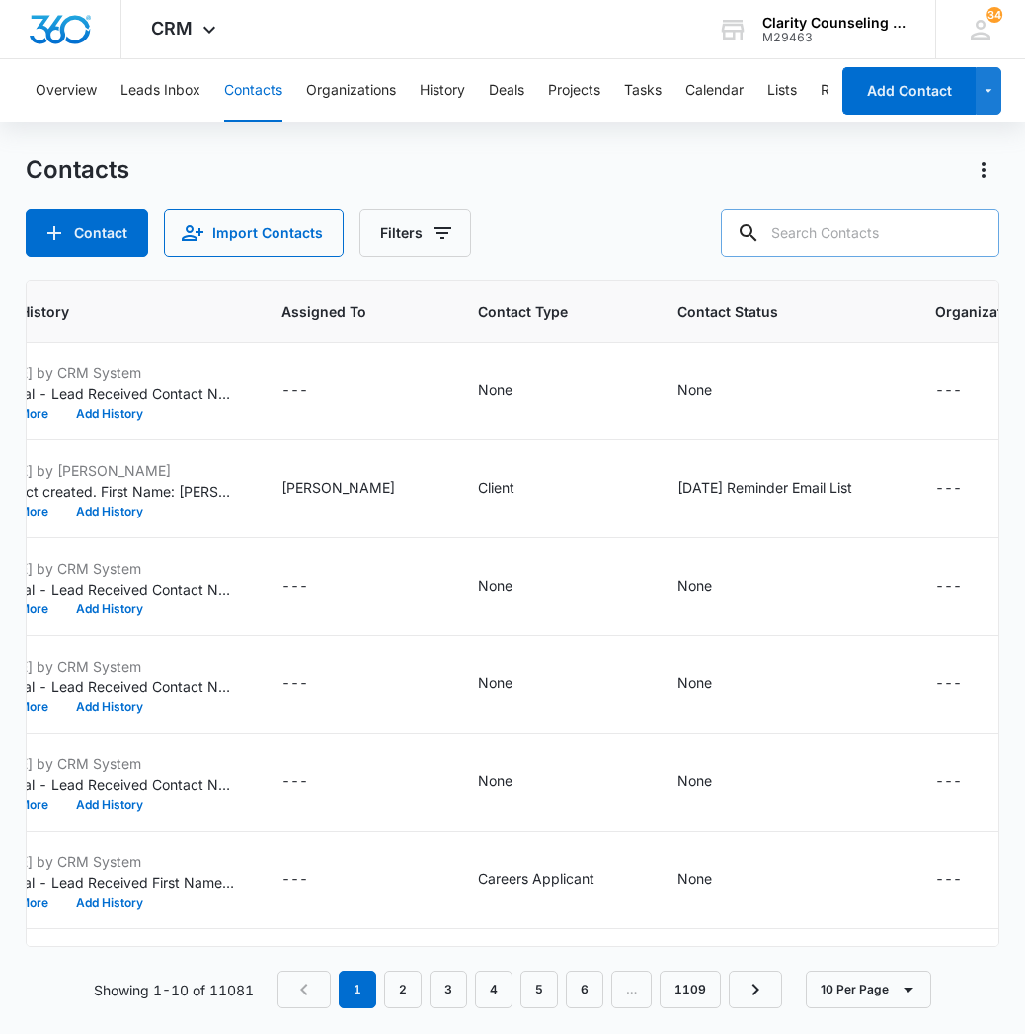
paste input "[EMAIL_ADDRESS][DOMAIN_NAME]"
type input "[EMAIL_ADDRESS][DOMAIN_NAME]"
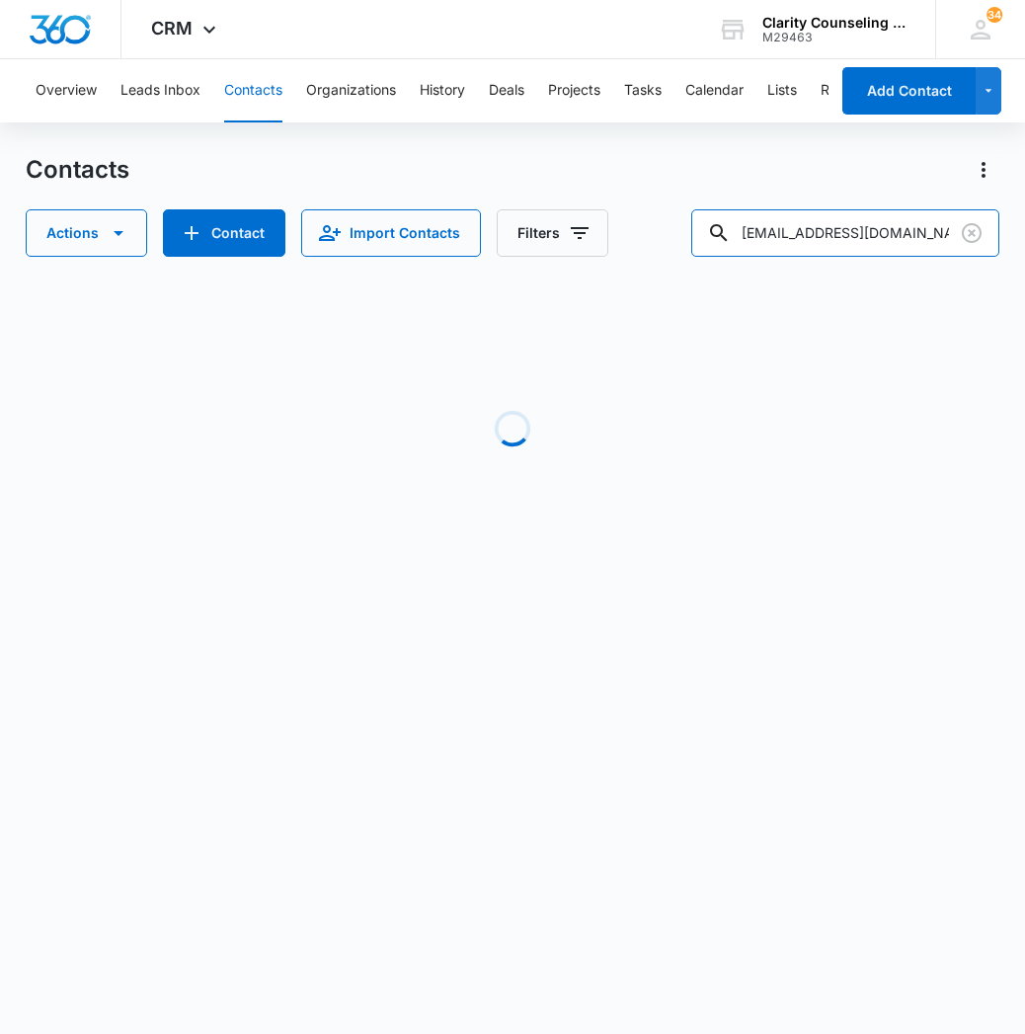
scroll to position [0, 1123]
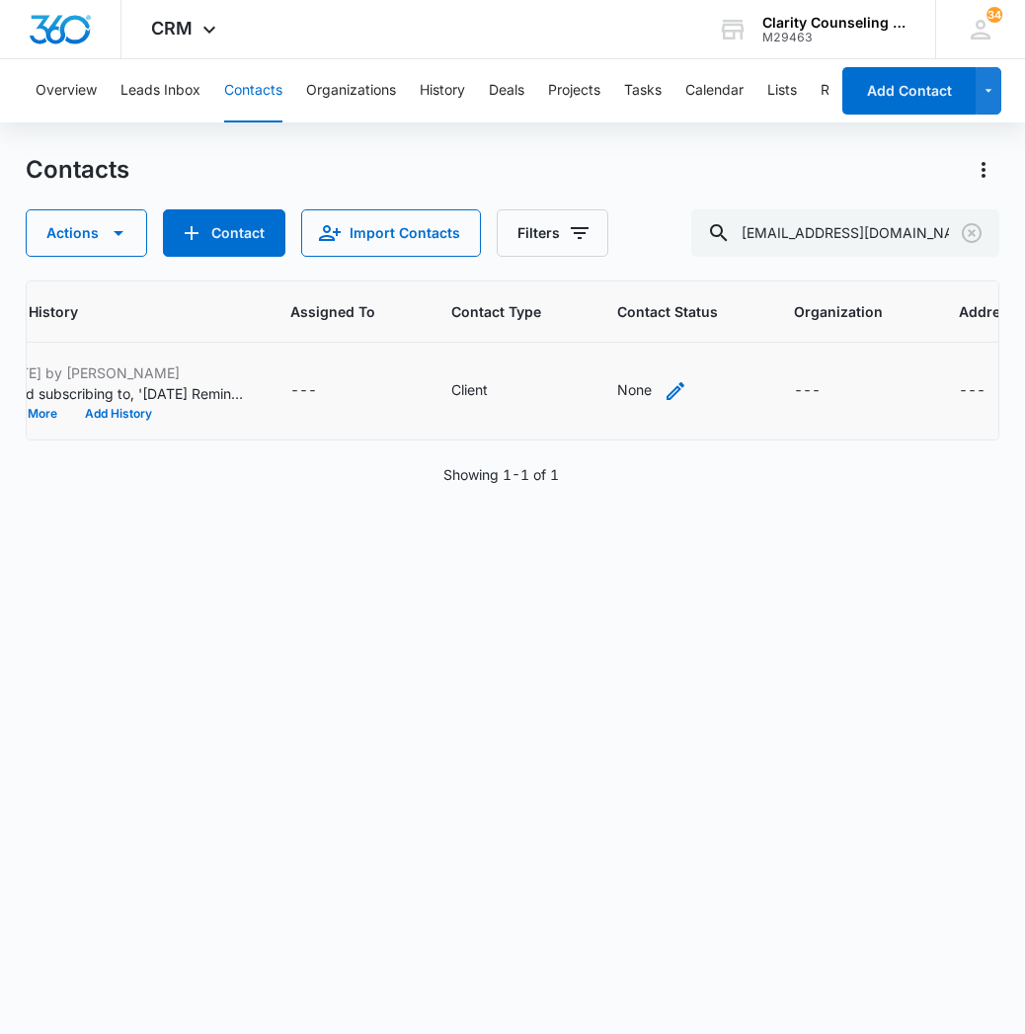
click at [617, 394] on div "None" at bounding box center [634, 389] width 35 height 21
click at [509, 236] on div at bounding box center [580, 248] width 205 height 47
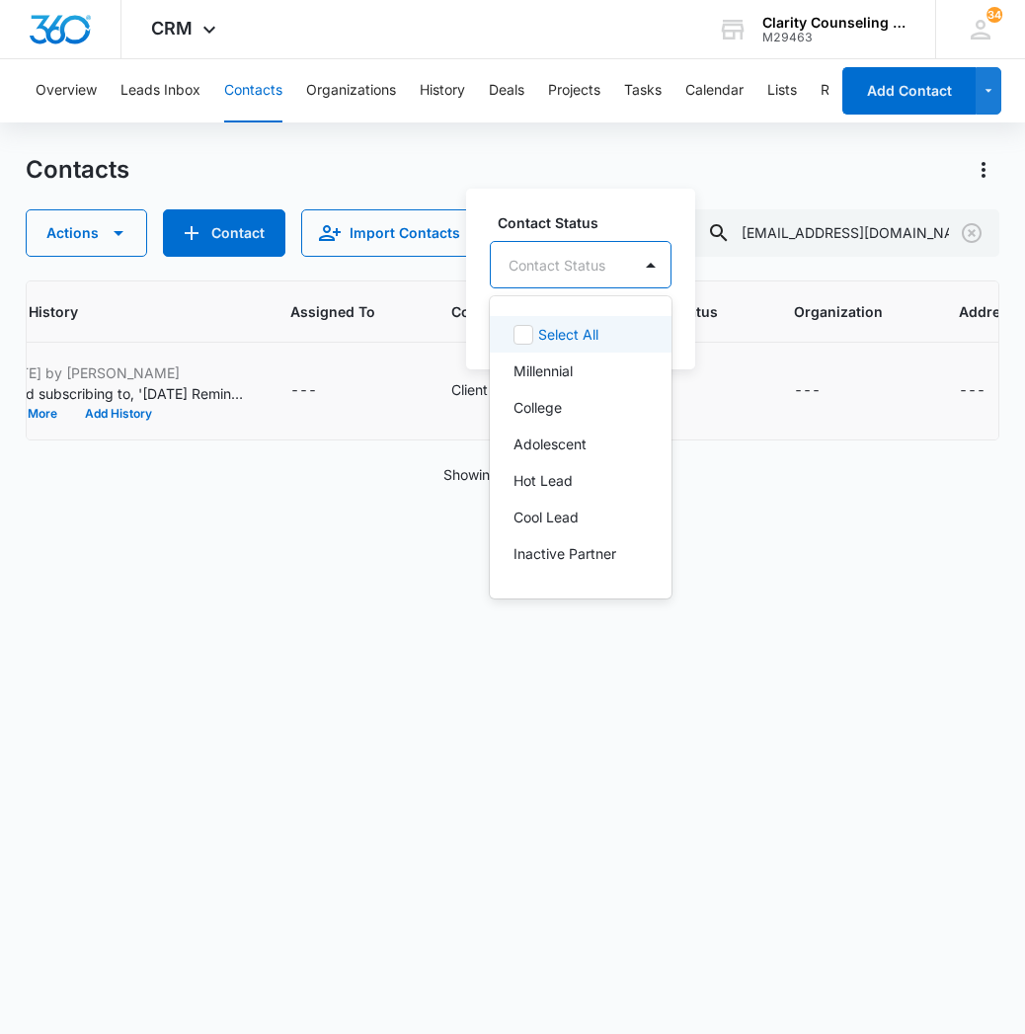
drag, startPoint x: 569, startPoint y: 268, endPoint x: 550, endPoint y: 310, distance: 46.4
click at [569, 268] on div "Contact Status" at bounding box center [556, 265] width 97 height 21
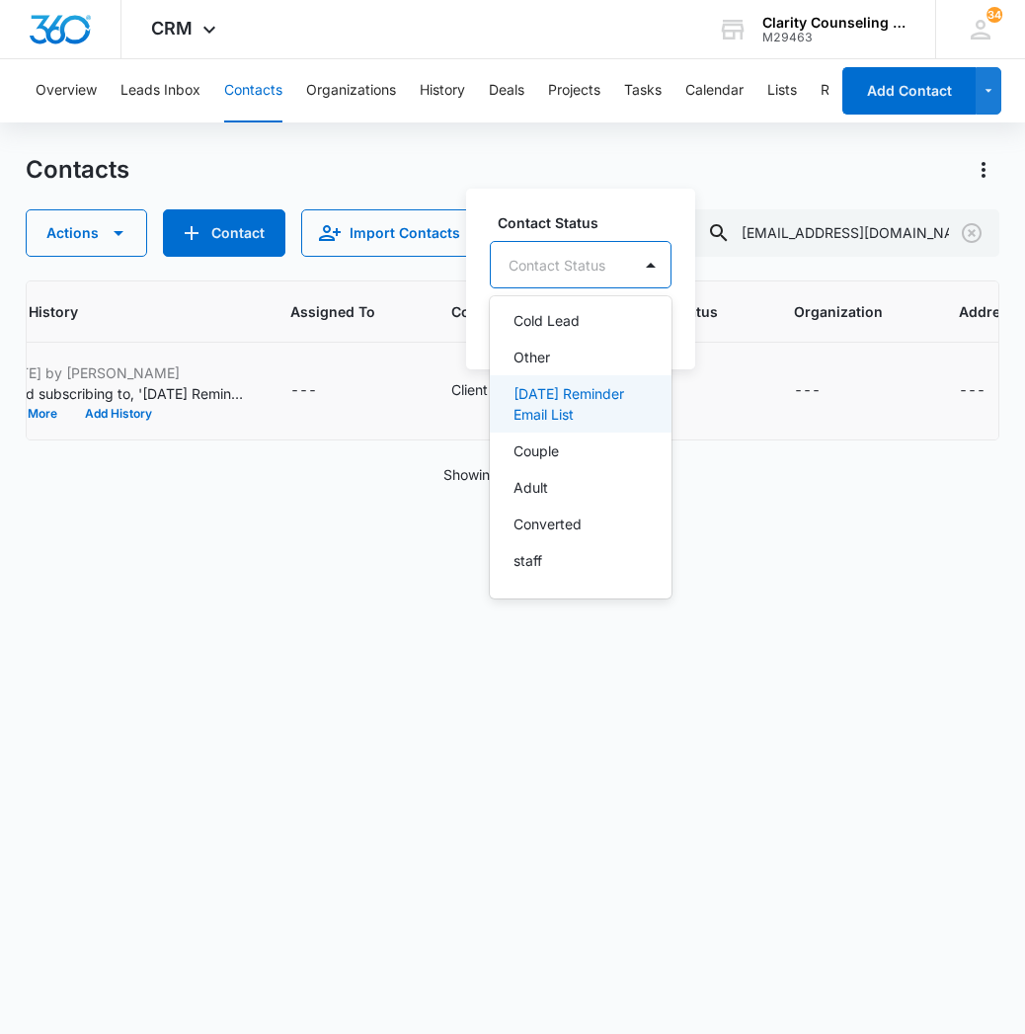
click at [567, 418] on p "[DATE] Reminder Email List" at bounding box center [578, 403] width 130 height 41
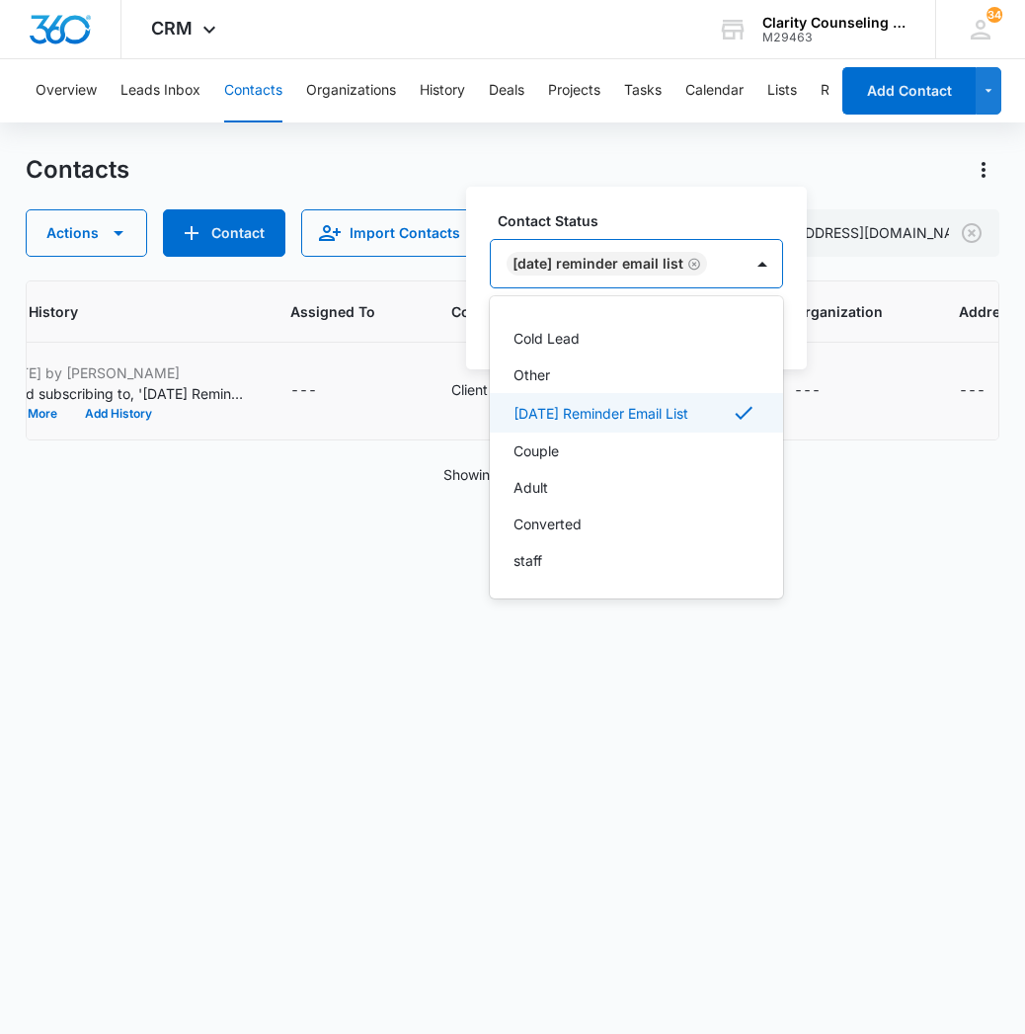
scroll to position [288, 0]
click at [742, 269] on div "[DATE] Reminder Email List" at bounding box center [617, 263] width 252 height 47
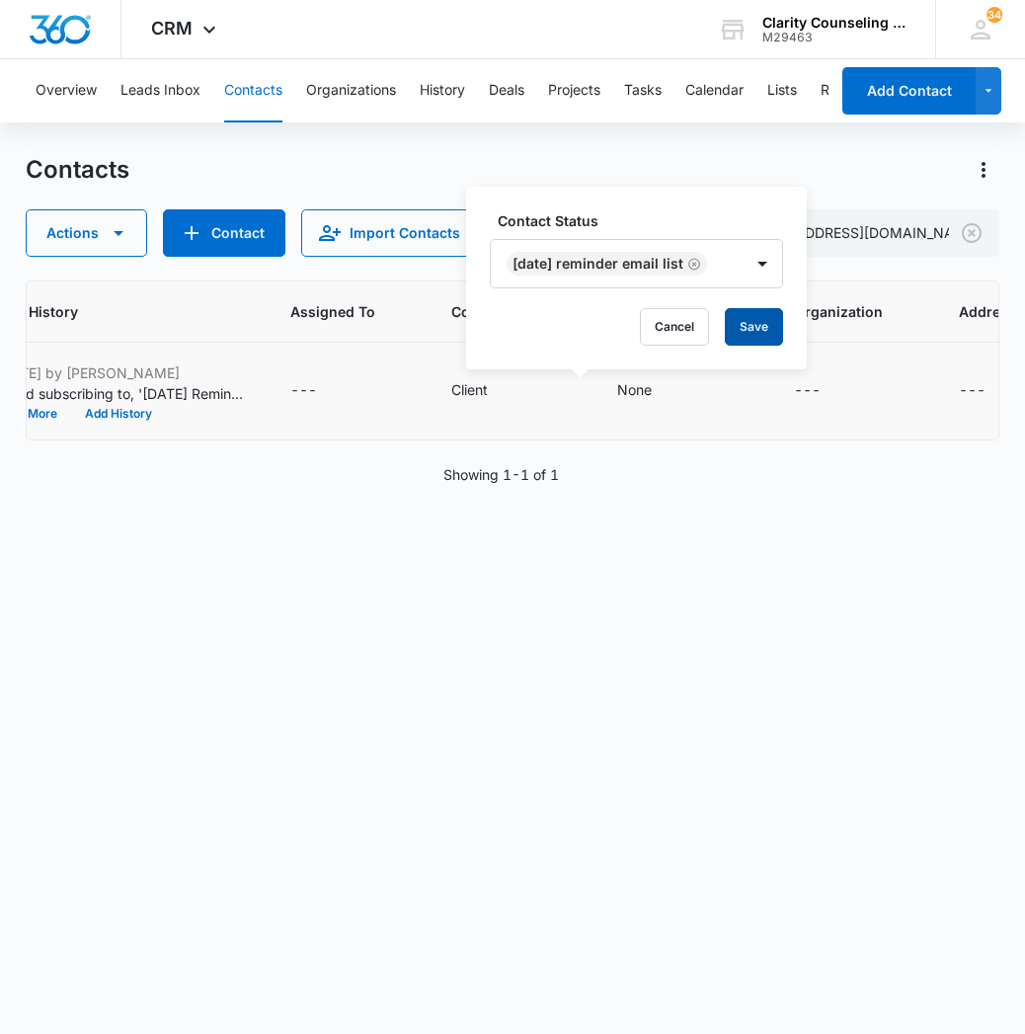
click at [779, 328] on button "Save" at bounding box center [754, 327] width 58 height 38
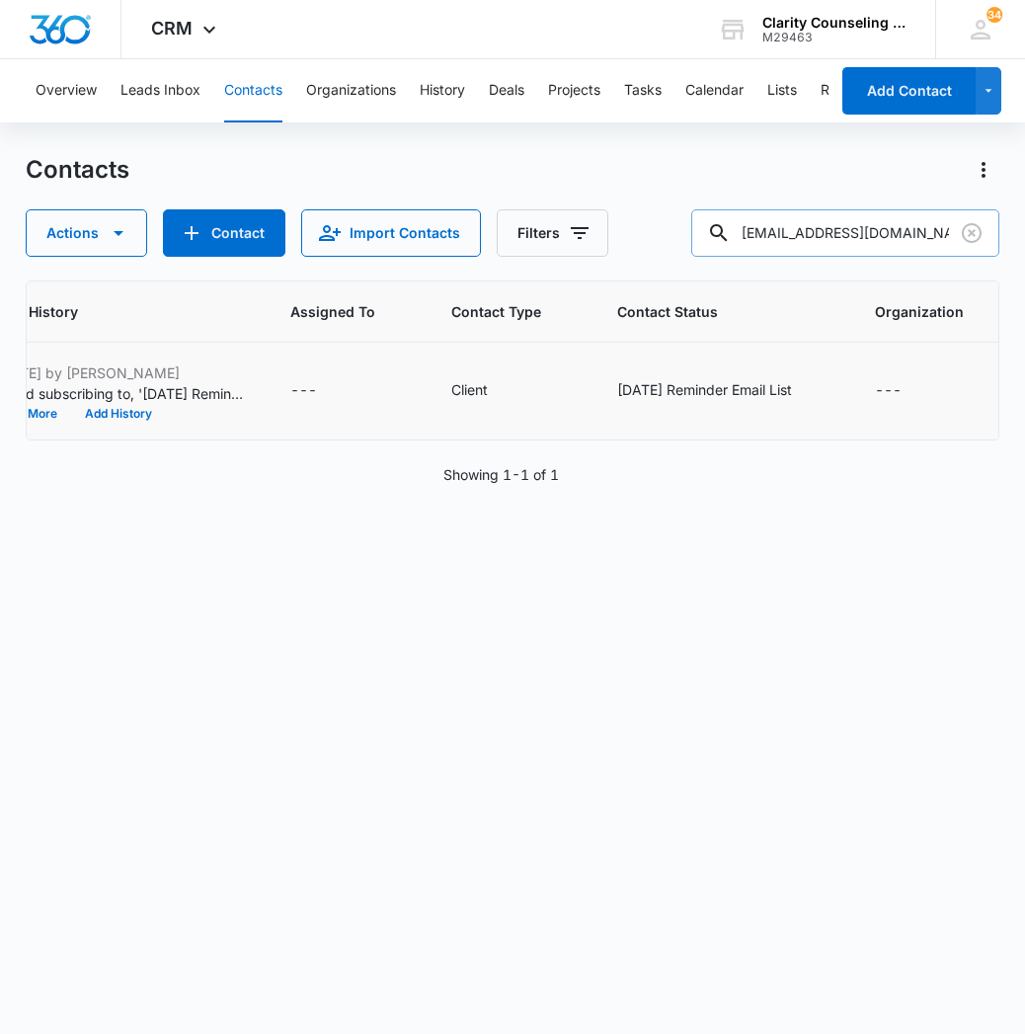
drag, startPoint x: 975, startPoint y: 238, endPoint x: 950, endPoint y: 235, distance: 25.8
click at [975, 238] on icon "Clear" at bounding box center [972, 233] width 24 height 24
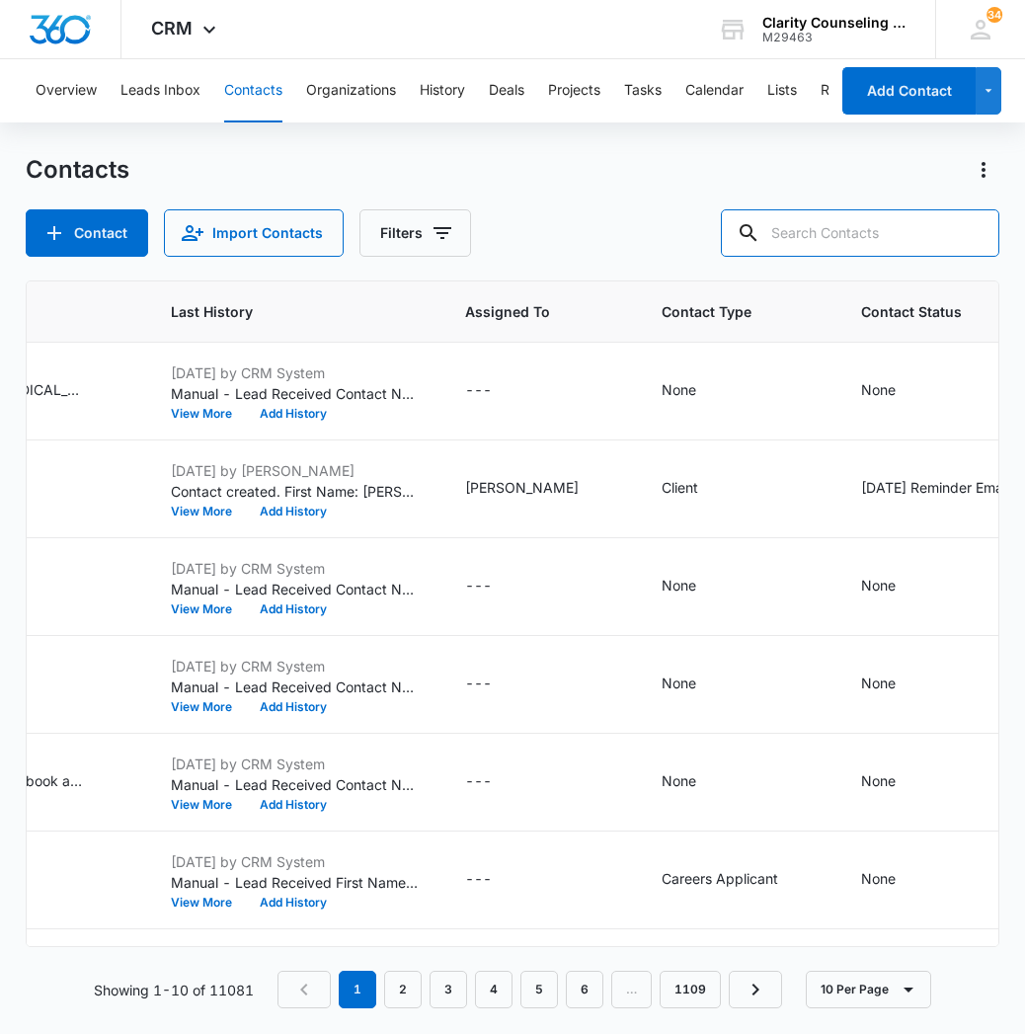
paste input "[EMAIL_ADDRESS][DOMAIN_NAME]"
type input "[EMAIL_ADDRESS][DOMAIN_NAME]"
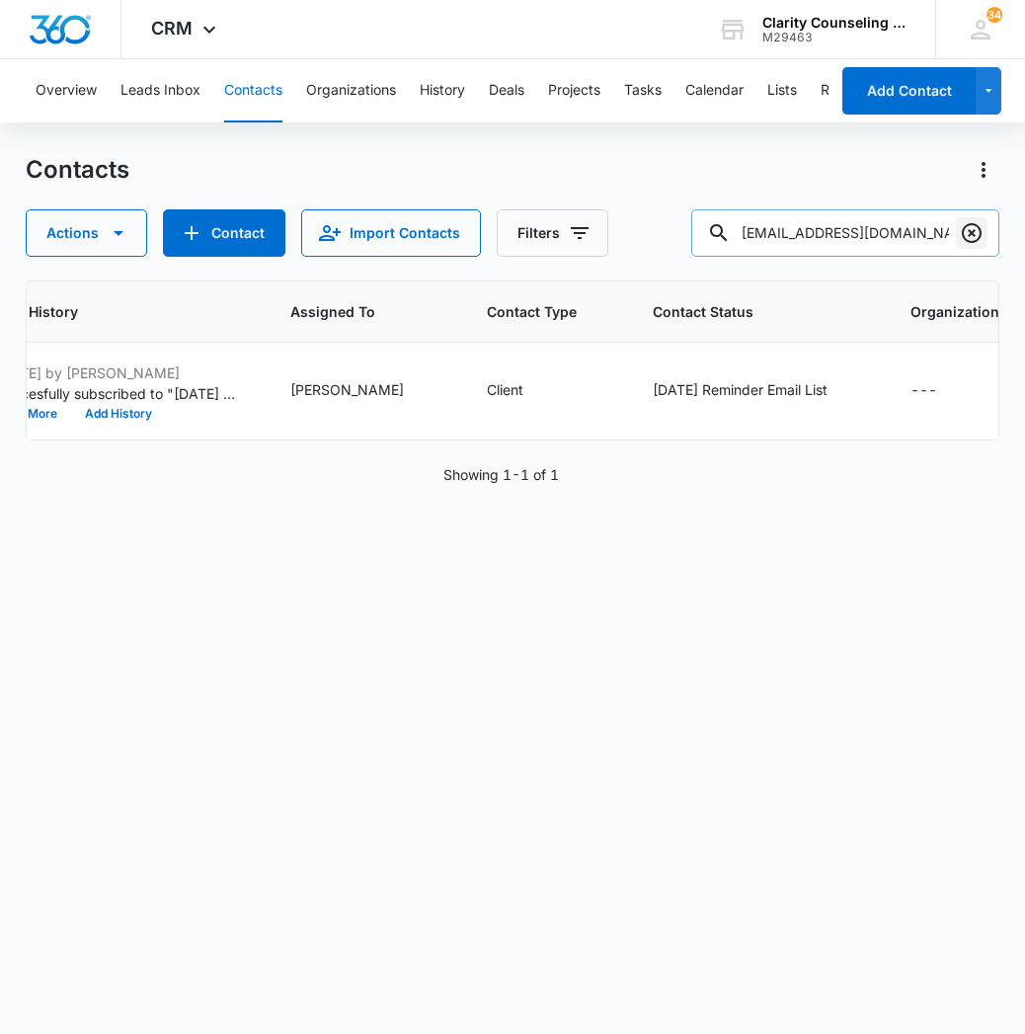
click at [975, 234] on icon "Clear" at bounding box center [972, 233] width 24 height 24
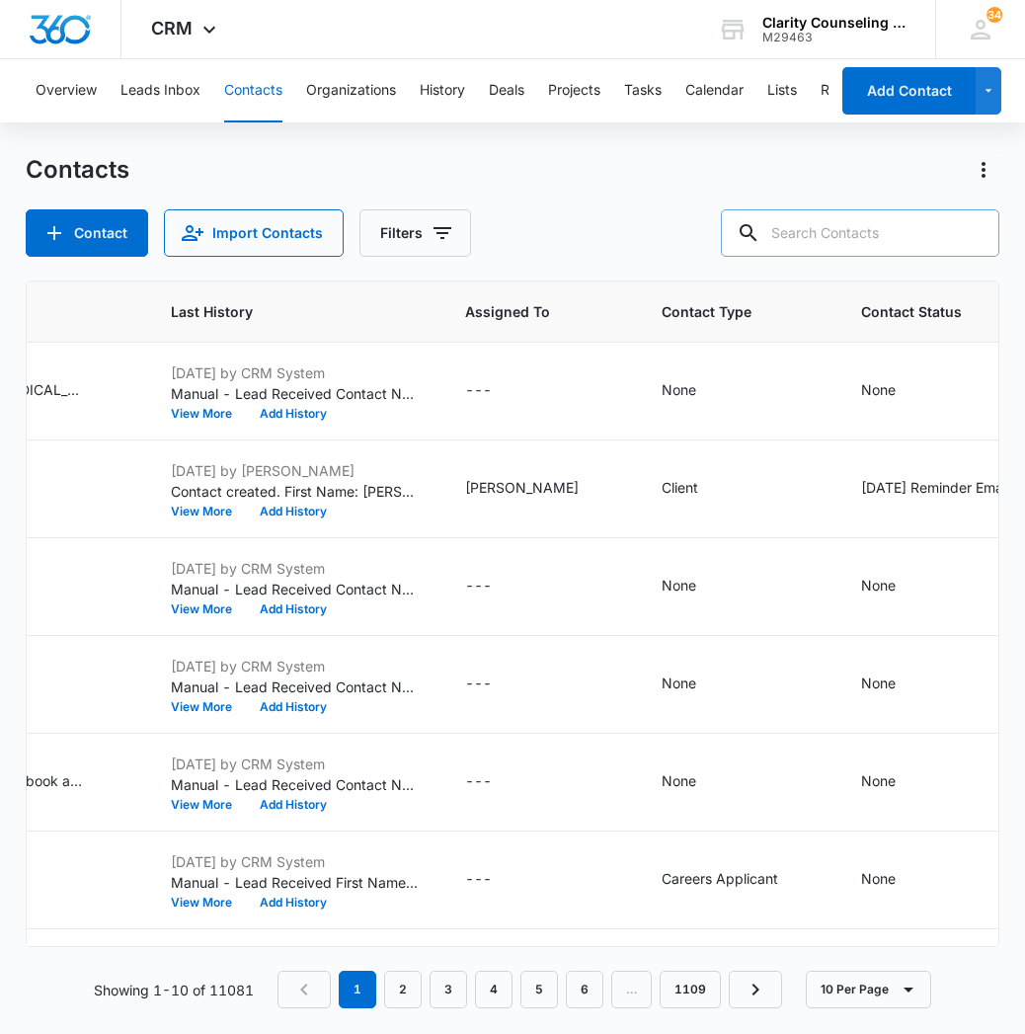
paste input "[EMAIL_ADDRESS][DOMAIN_NAME]"
type input "[EMAIL_ADDRESS][DOMAIN_NAME]"
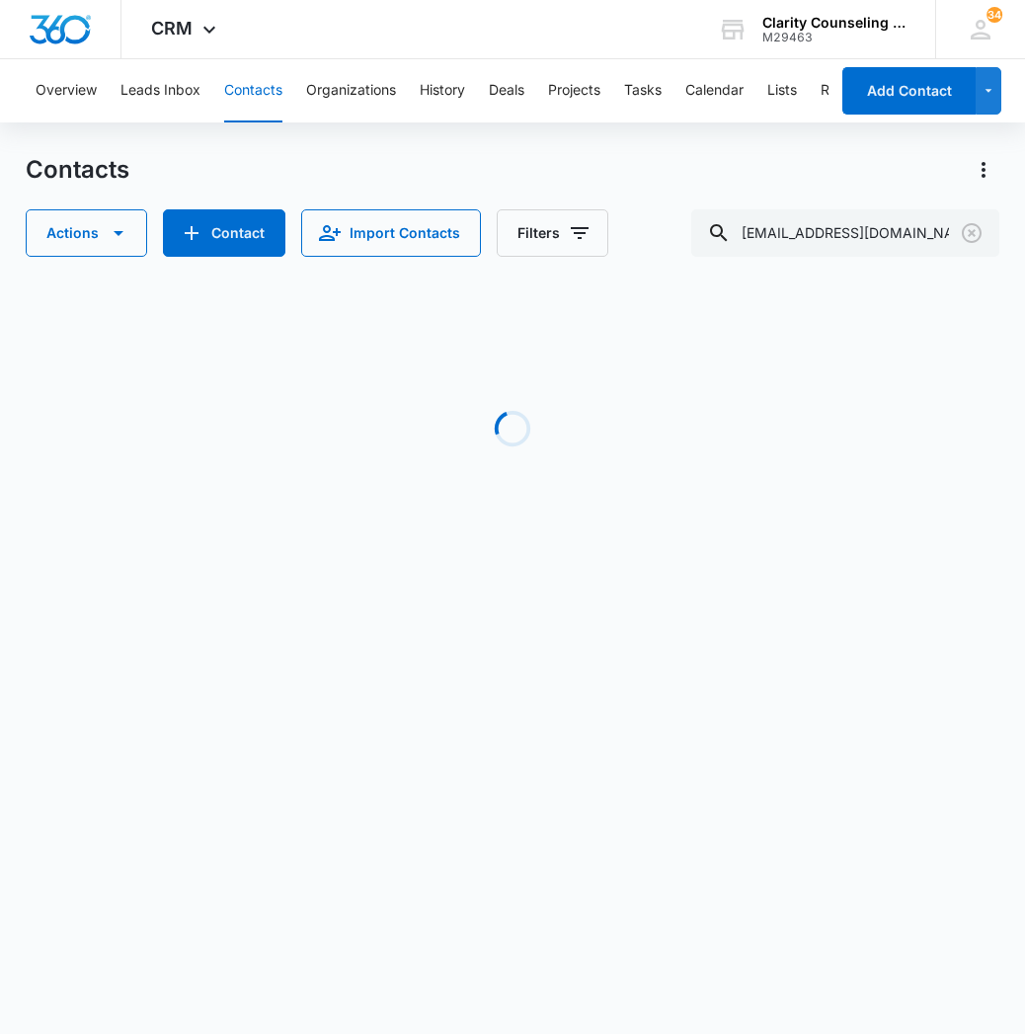
scroll to position [0, 1013]
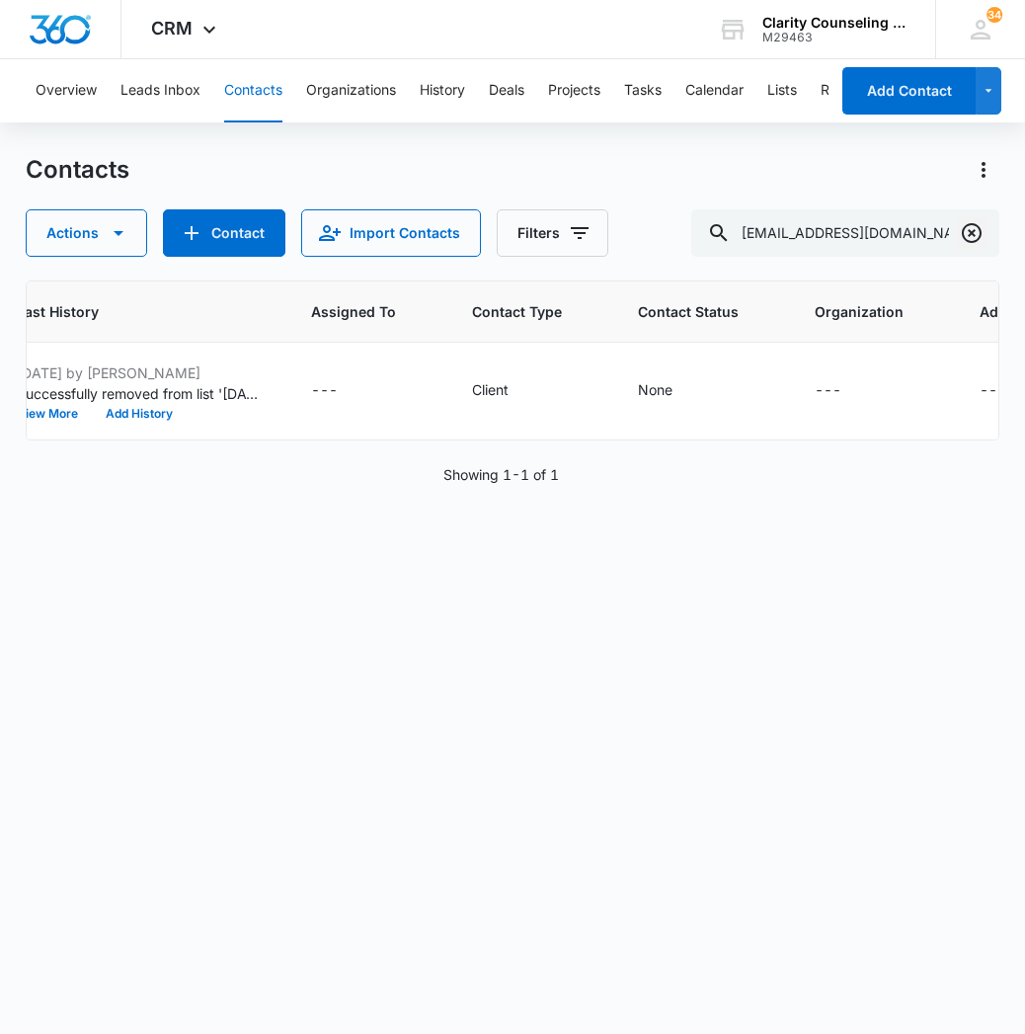
click at [977, 238] on icon "Clear" at bounding box center [972, 233] width 24 height 24
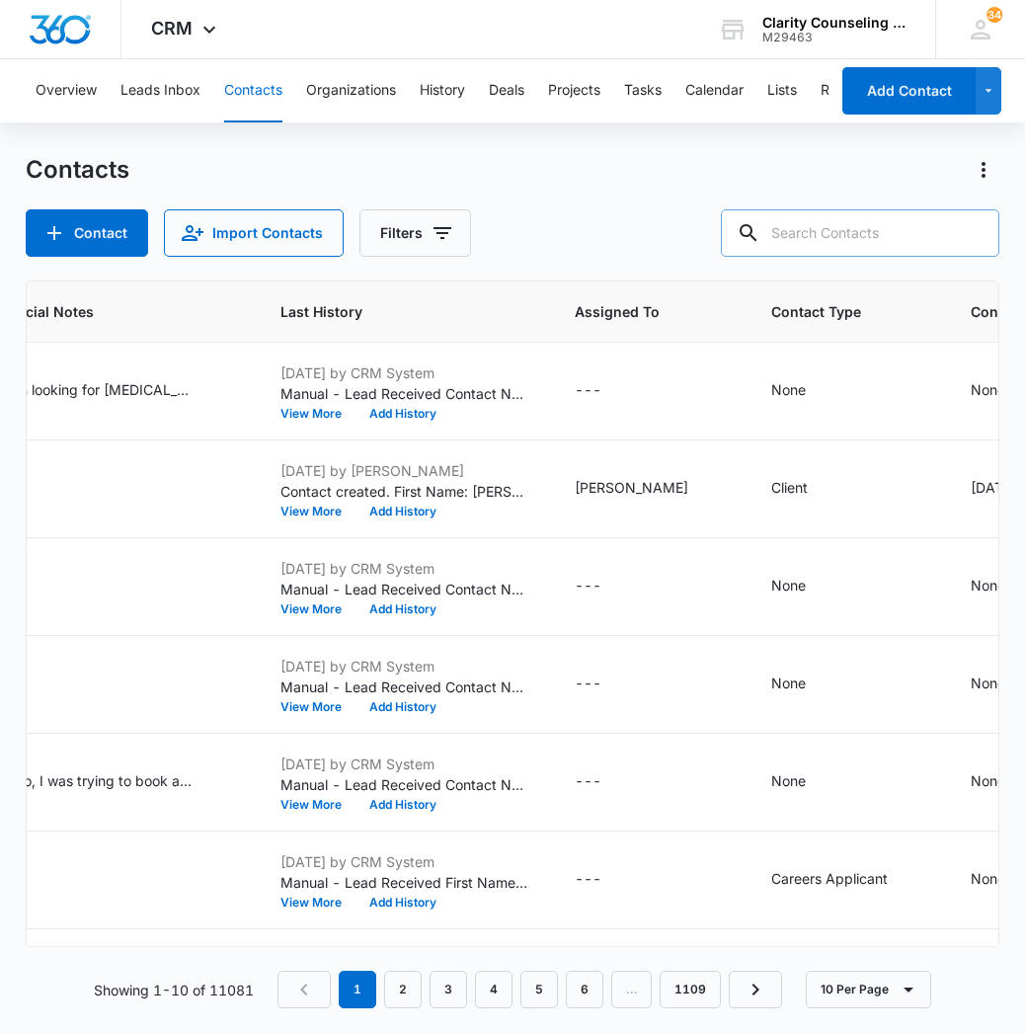
paste input "[EMAIL_ADDRESS][DOMAIN_NAME]"
type input "[EMAIL_ADDRESS][DOMAIN_NAME]"
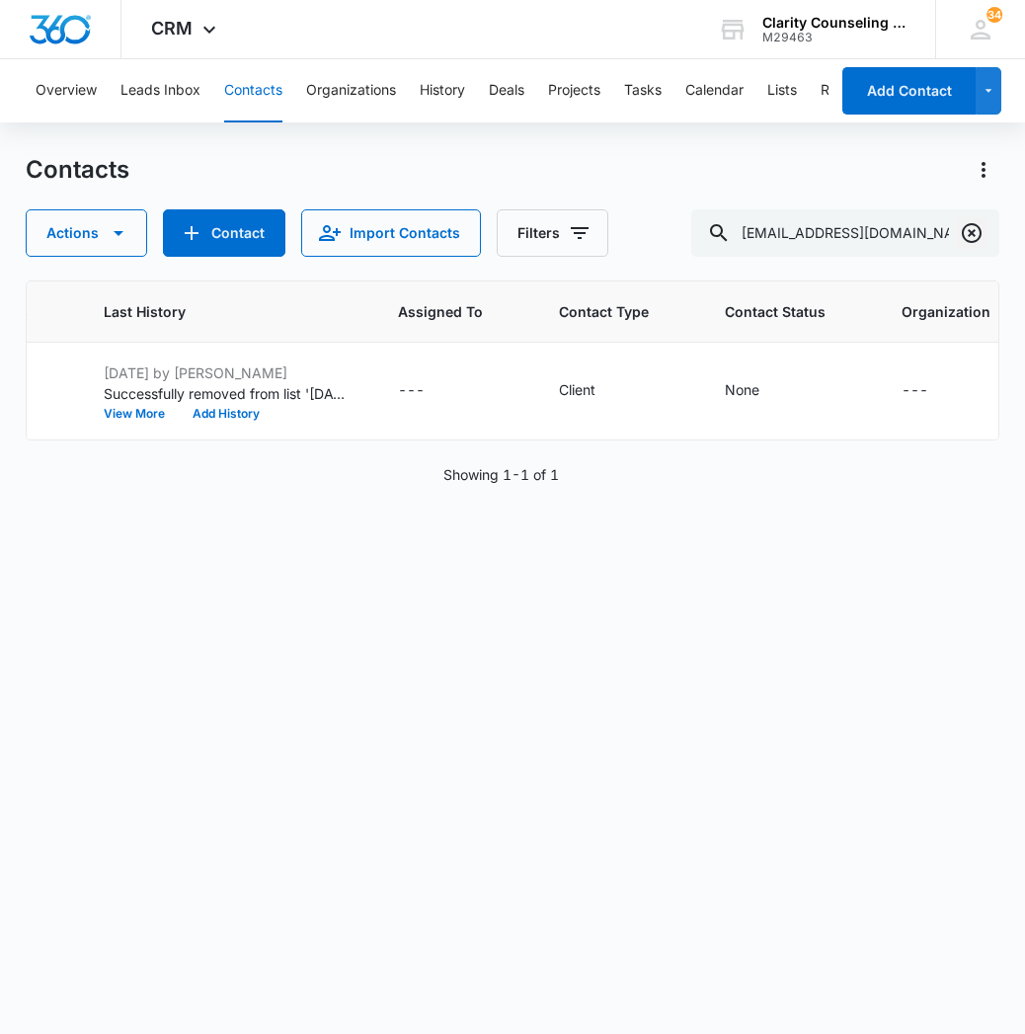
click at [969, 229] on icon "Clear" at bounding box center [972, 233] width 24 height 24
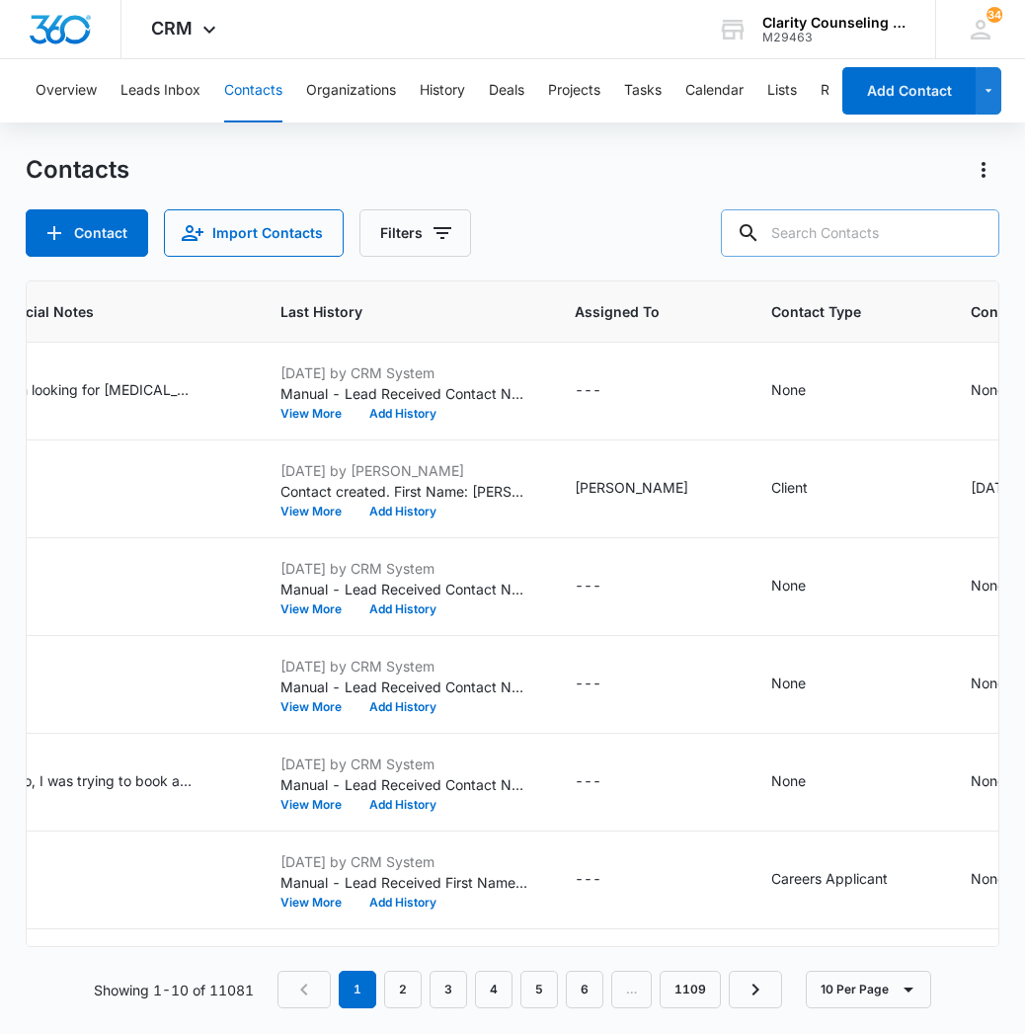
paste input "[PERSON_NAME][EMAIL_ADDRESS][PERSON_NAME][DOMAIN_NAME]"
type input "[PERSON_NAME][EMAIL_ADDRESS][PERSON_NAME][DOMAIN_NAME]"
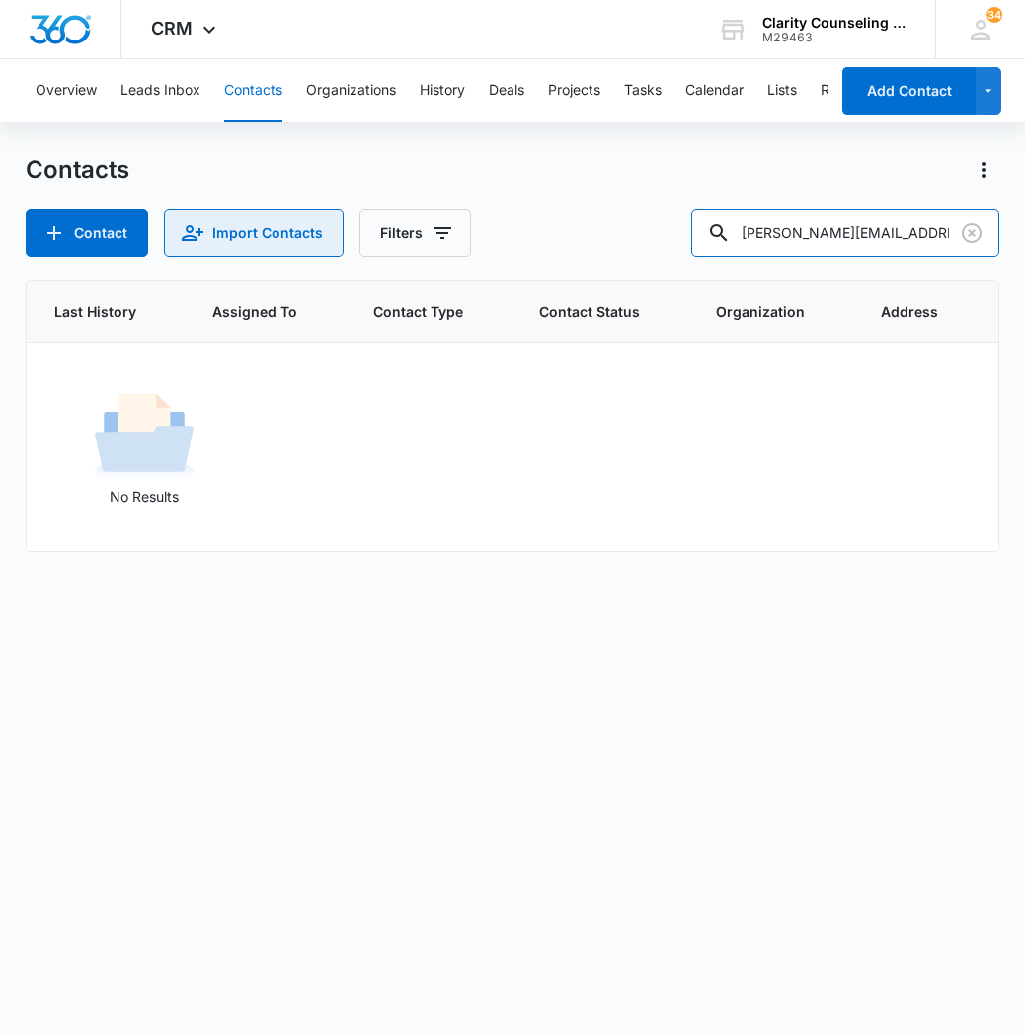
scroll to position [0, 723]
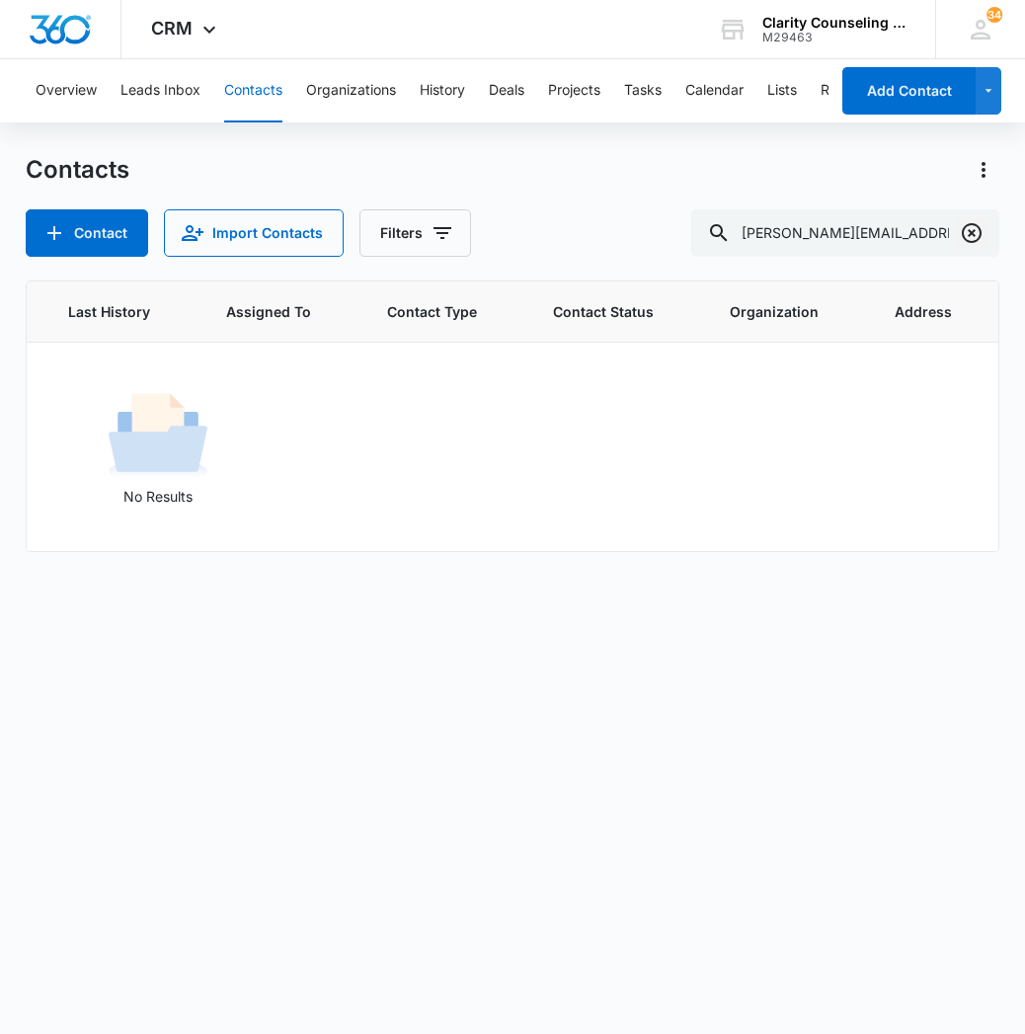
click at [969, 239] on icon "Clear" at bounding box center [972, 233] width 24 height 24
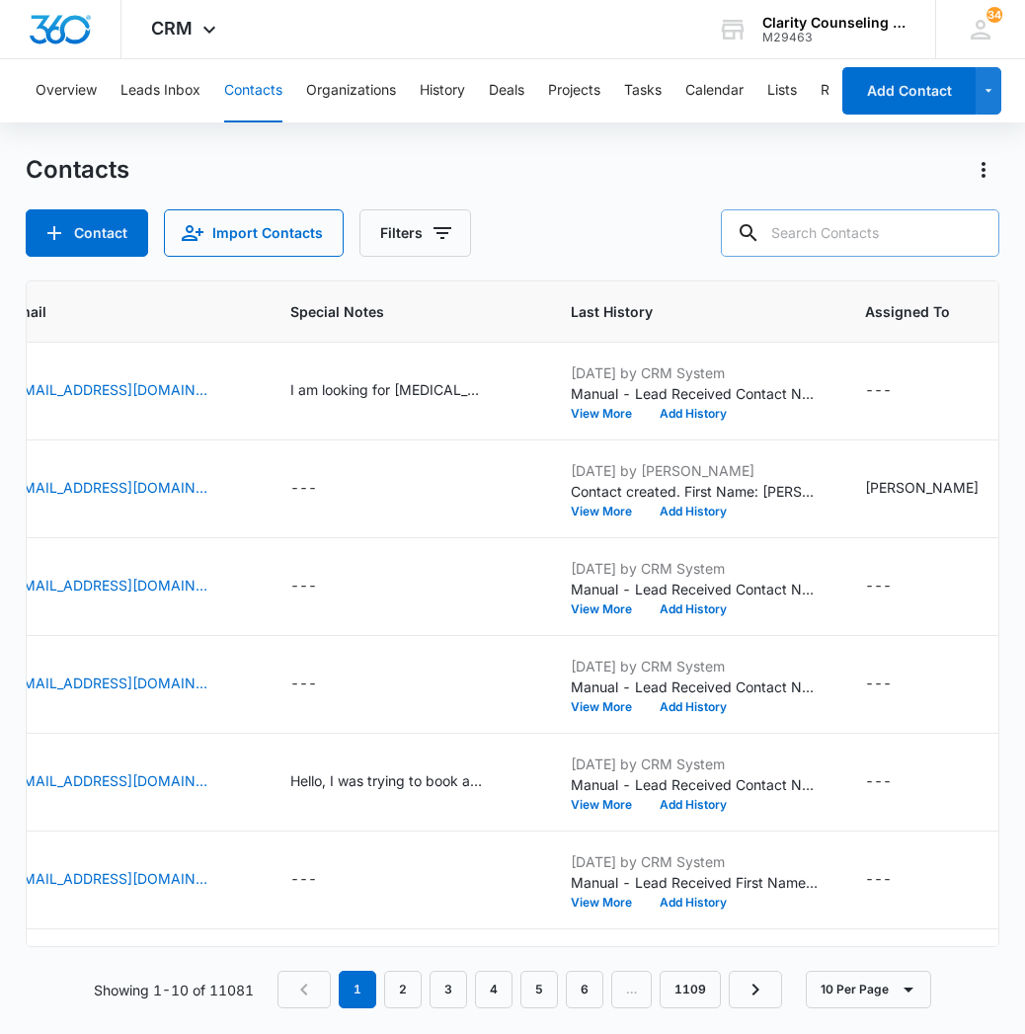
paste input "[EMAIL_ADDRESS][DOMAIN_NAME]"
type input "[EMAIL_ADDRESS][DOMAIN_NAME]"
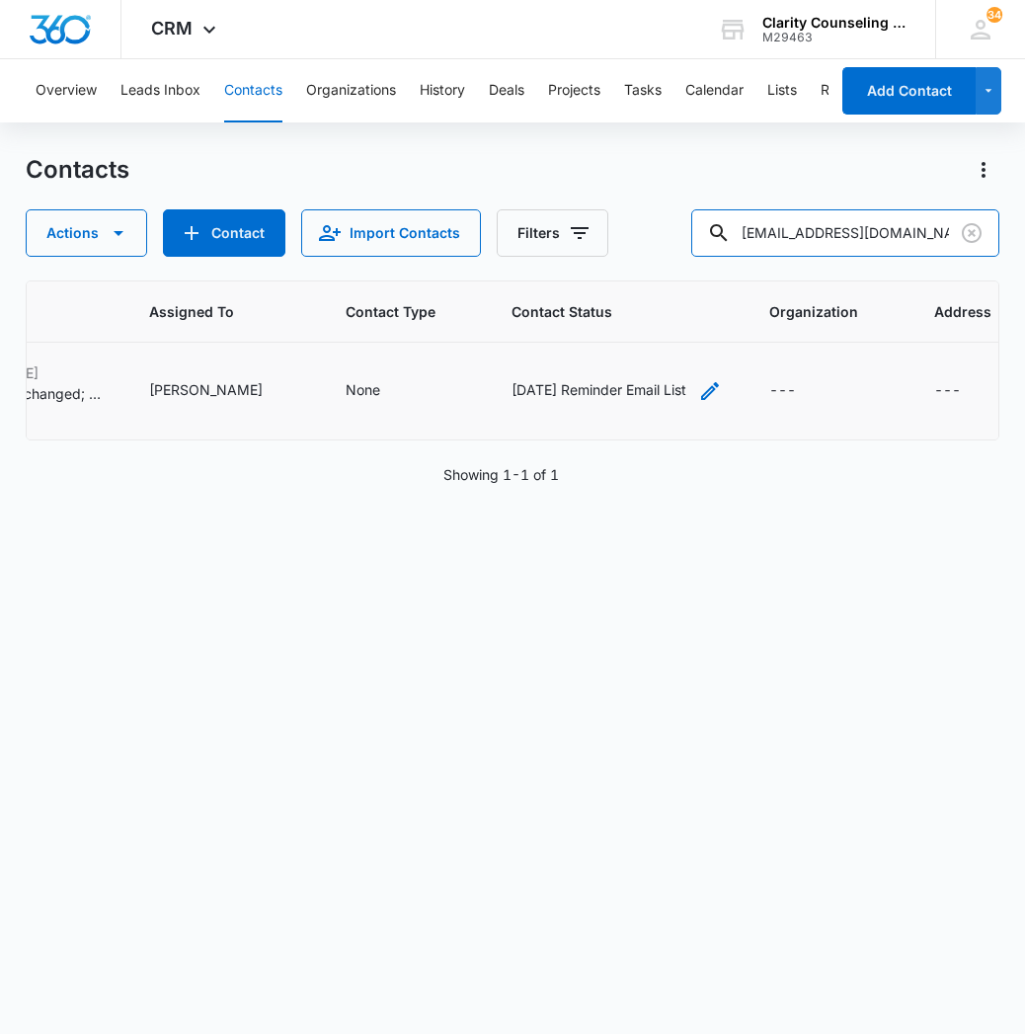
scroll to position [0, 1263]
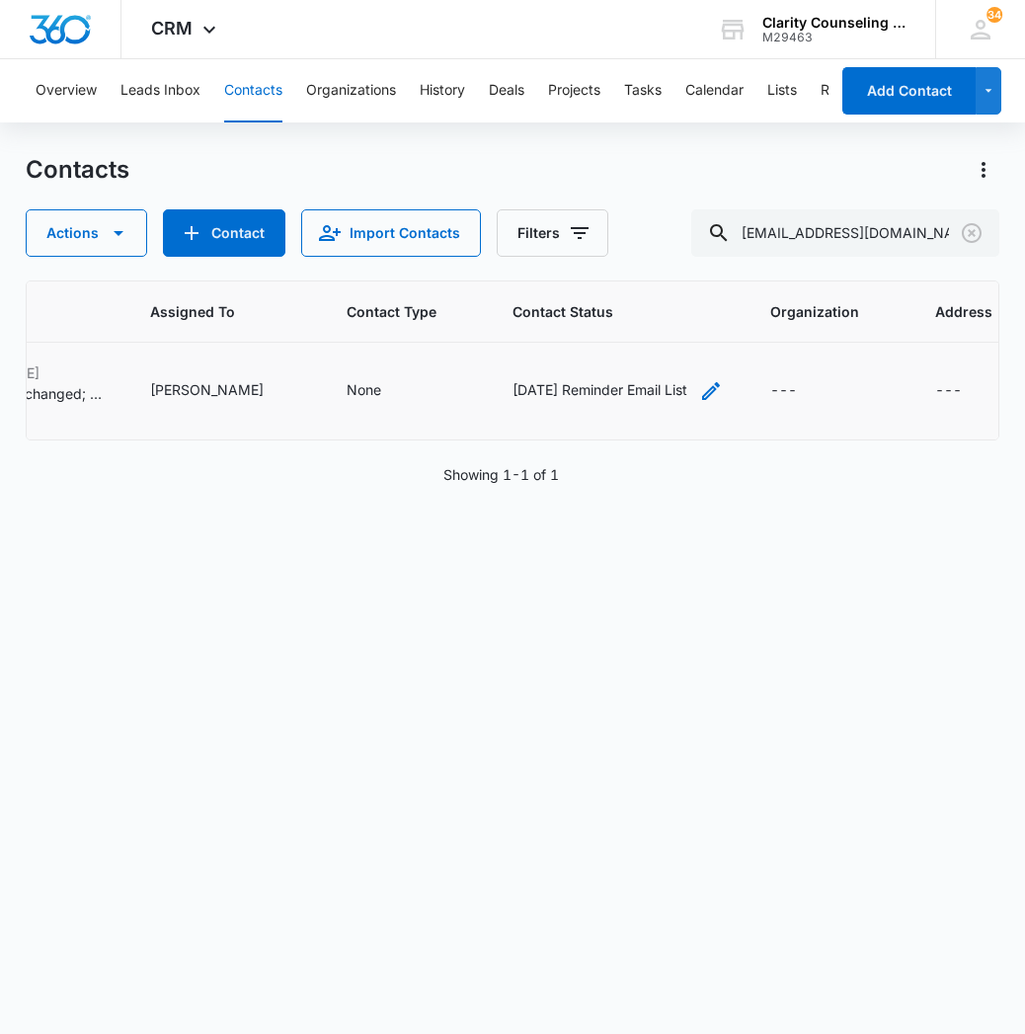
click at [702, 392] on icon "Contact Status - Saturday Reminder Email List - Select to Edit Field" at bounding box center [711, 391] width 18 height 18
click at [637, 259] on div at bounding box center [632, 265] width 32 height 32
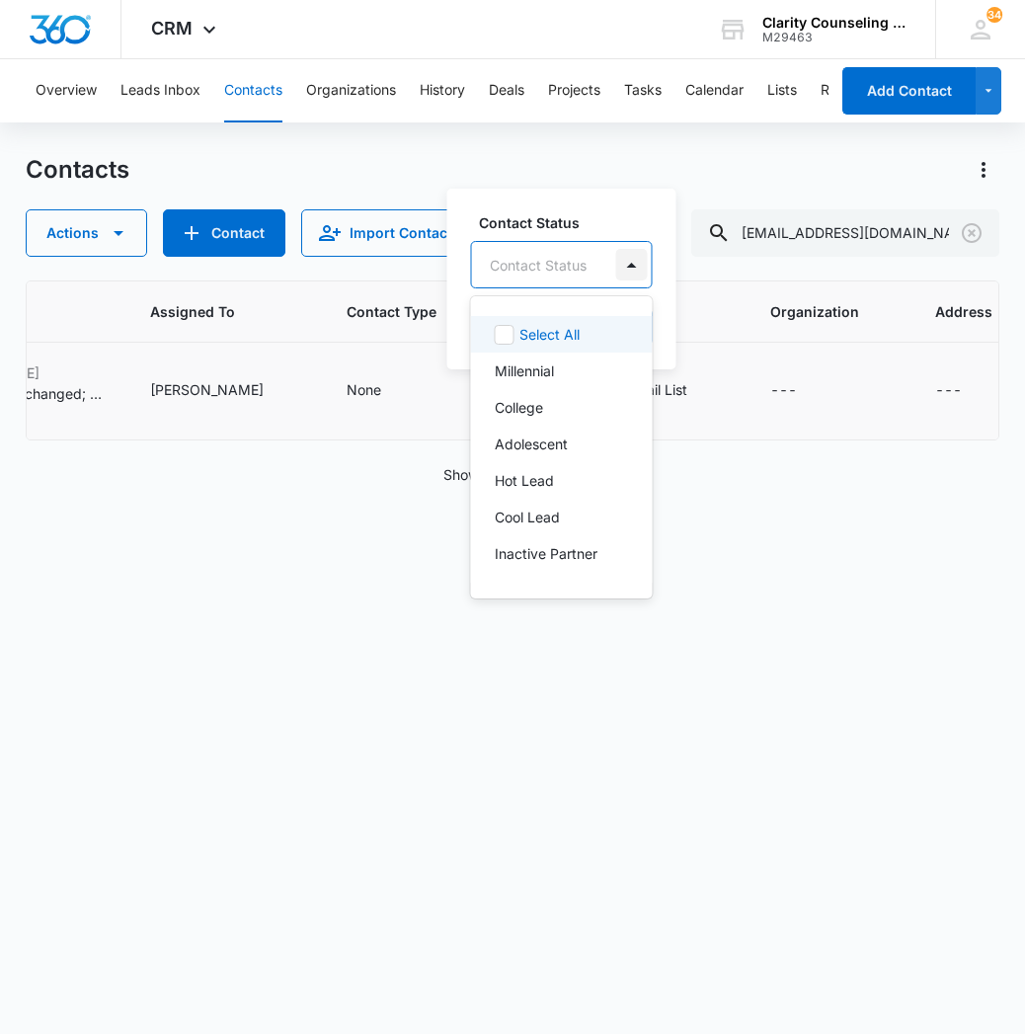
click at [632, 267] on div at bounding box center [632, 265] width 32 height 32
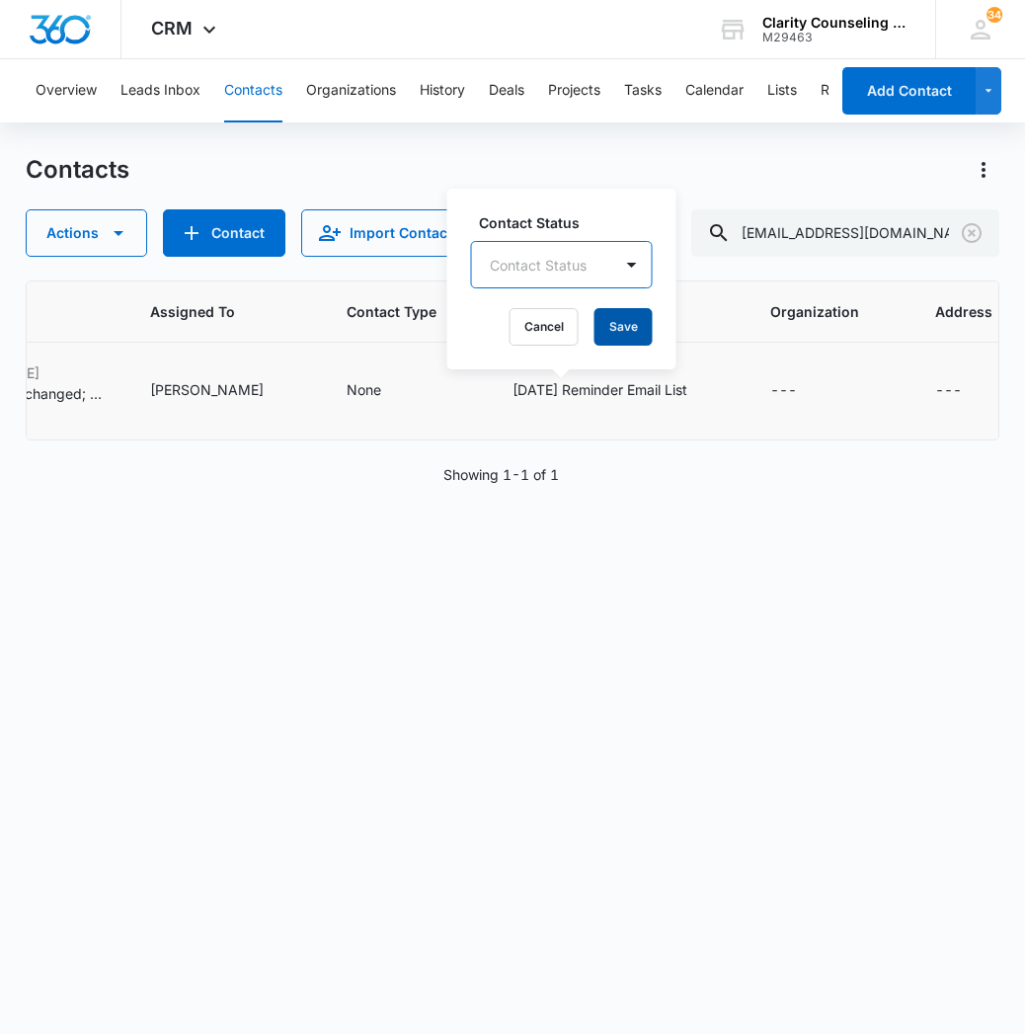
click at [626, 328] on button "Save" at bounding box center [623, 327] width 58 height 38
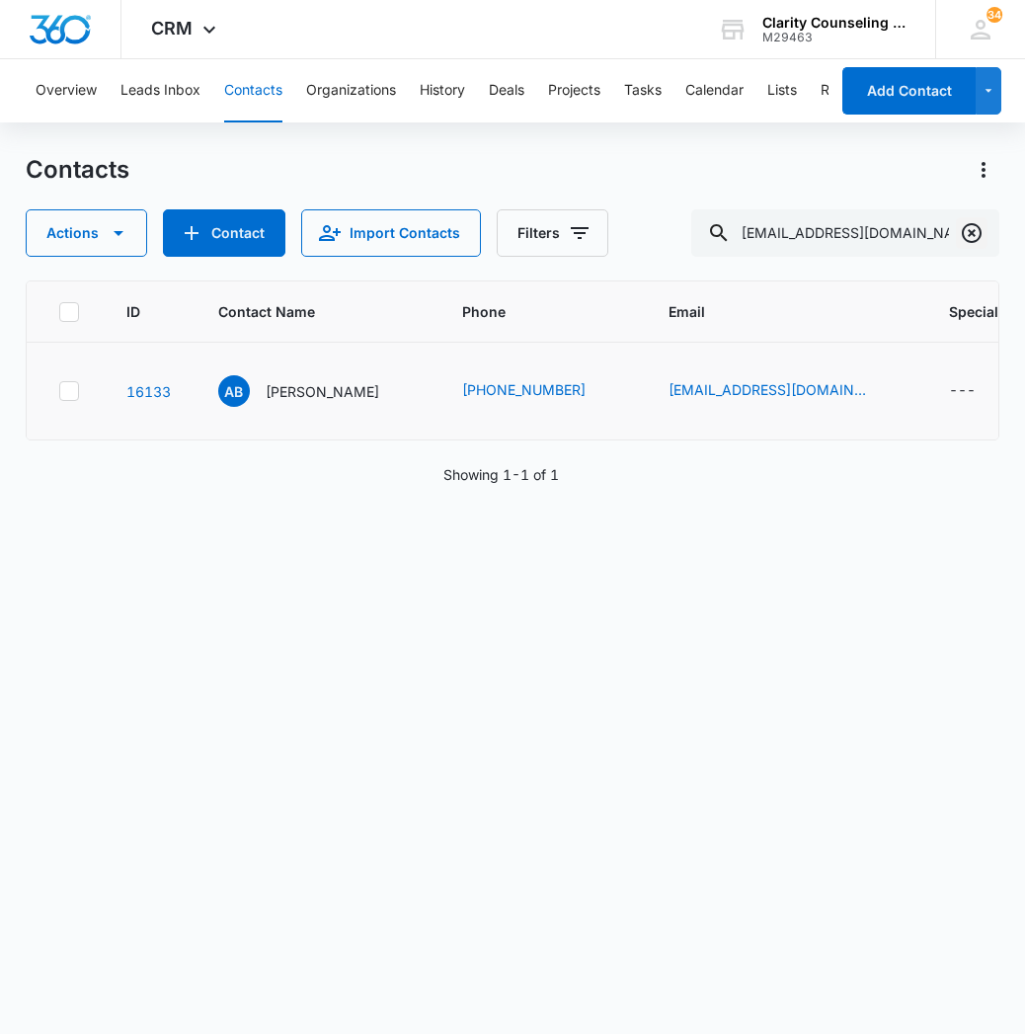
scroll to position [0, 1166]
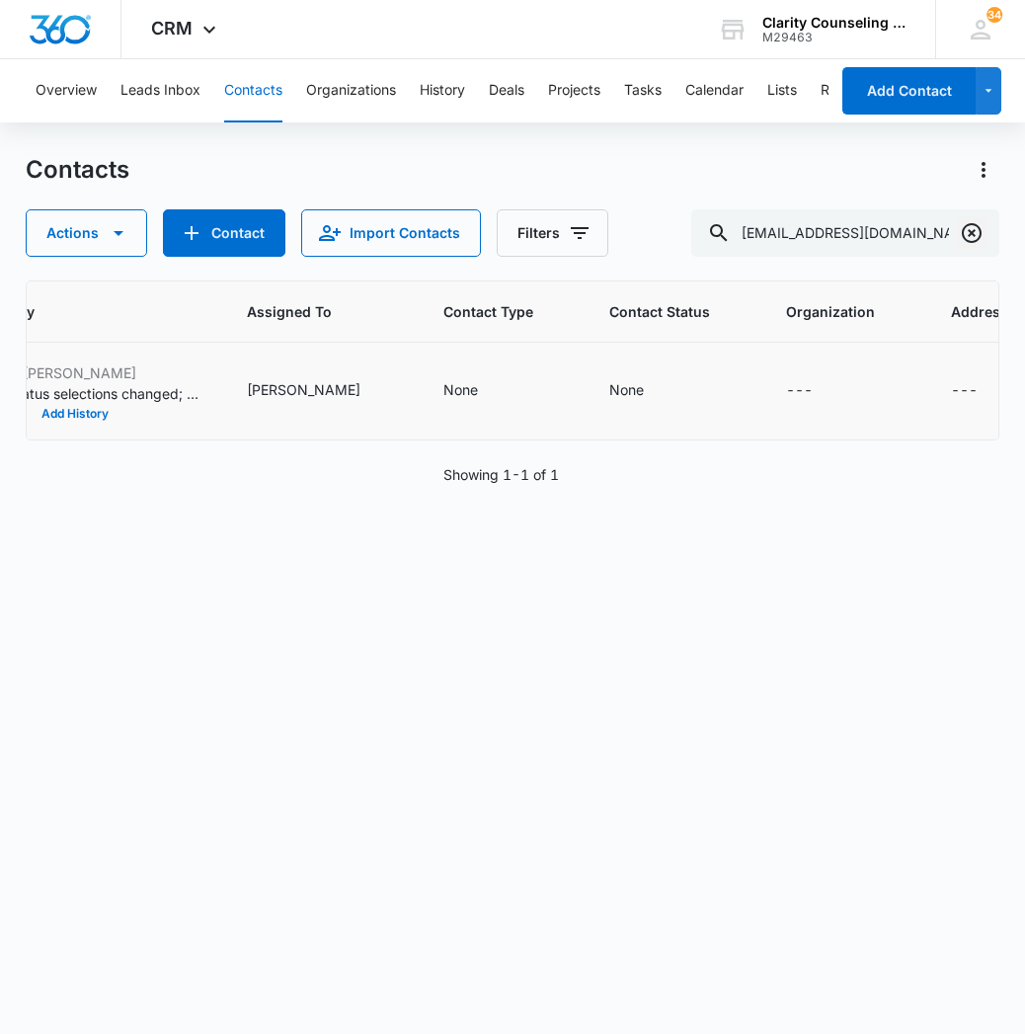
click at [972, 239] on icon "Clear" at bounding box center [972, 233] width 24 height 24
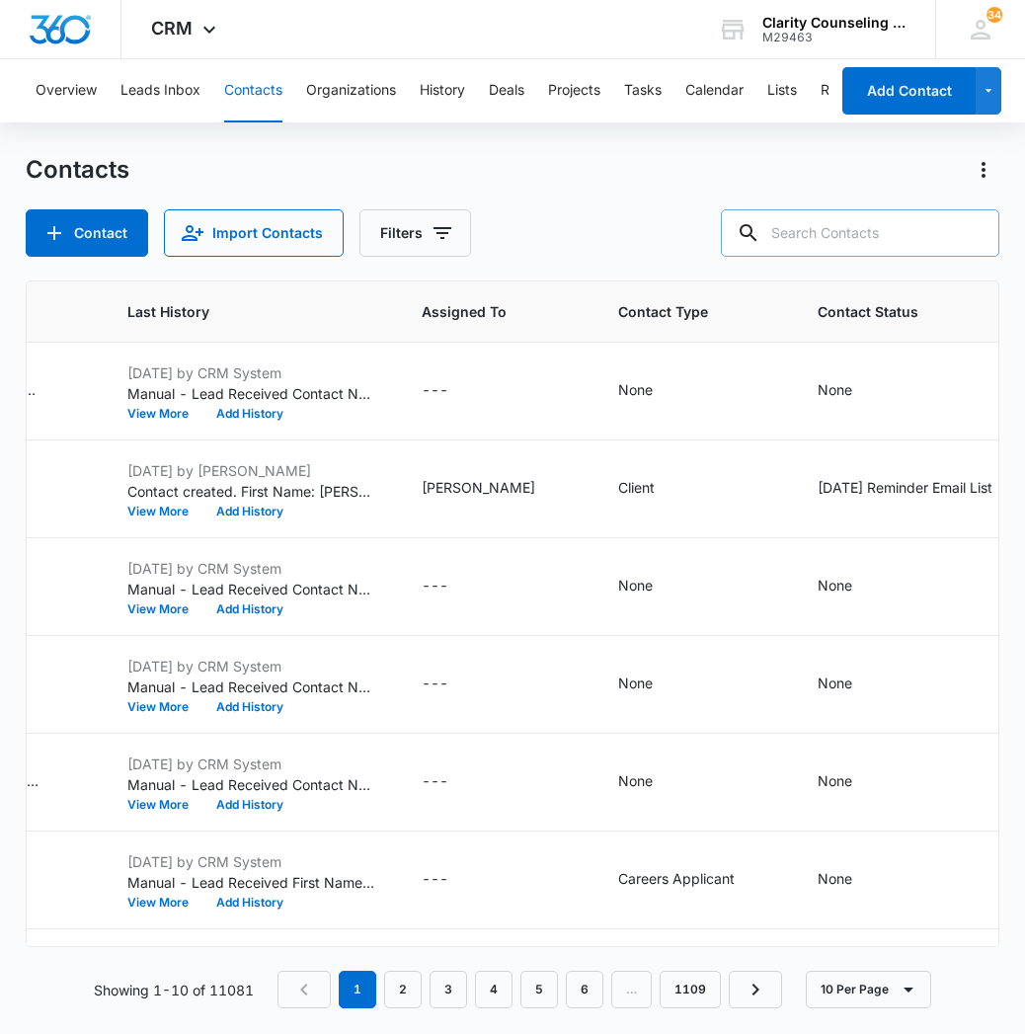
paste input "[EMAIL_ADDRESS][DOMAIN_NAME]"
type input "[EMAIL_ADDRESS][DOMAIN_NAME]"
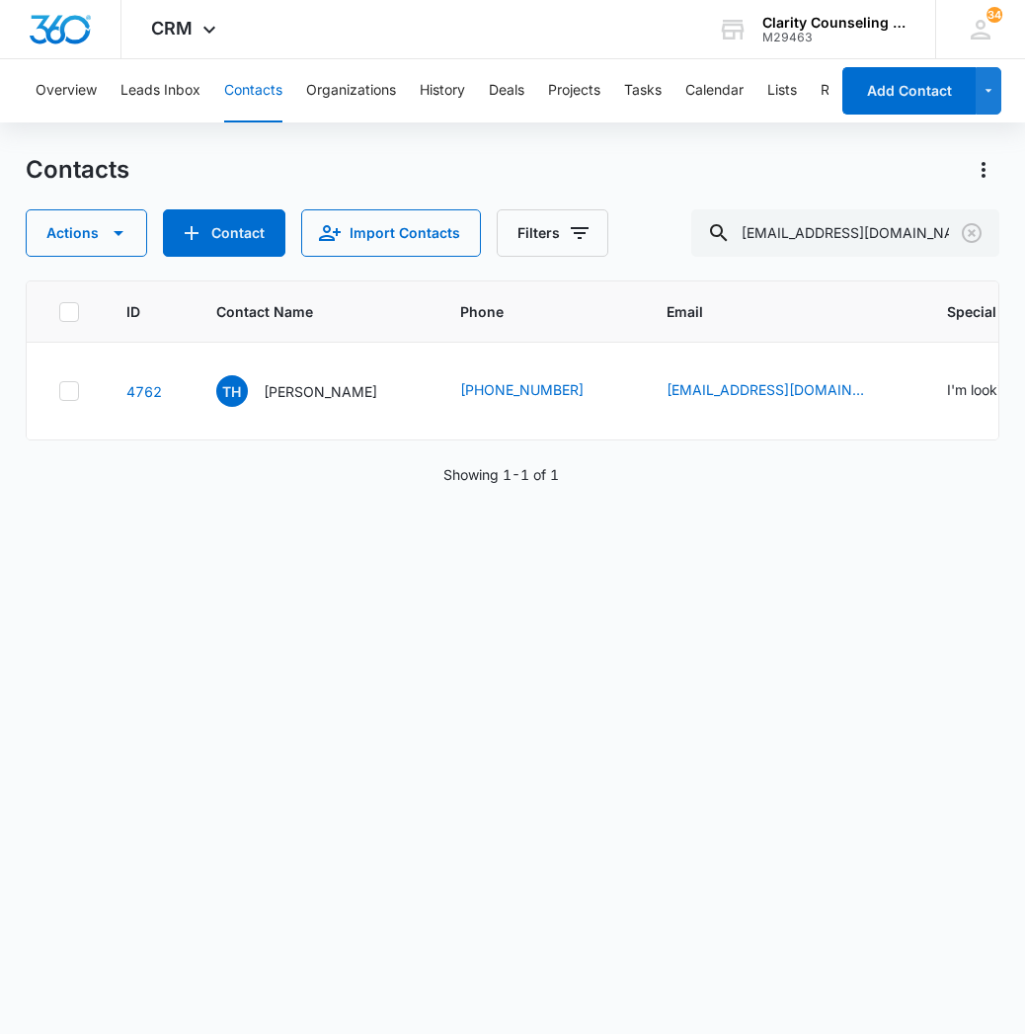
scroll to position [0, 0]
click at [964, 235] on icon "Clear" at bounding box center [972, 233] width 20 height 20
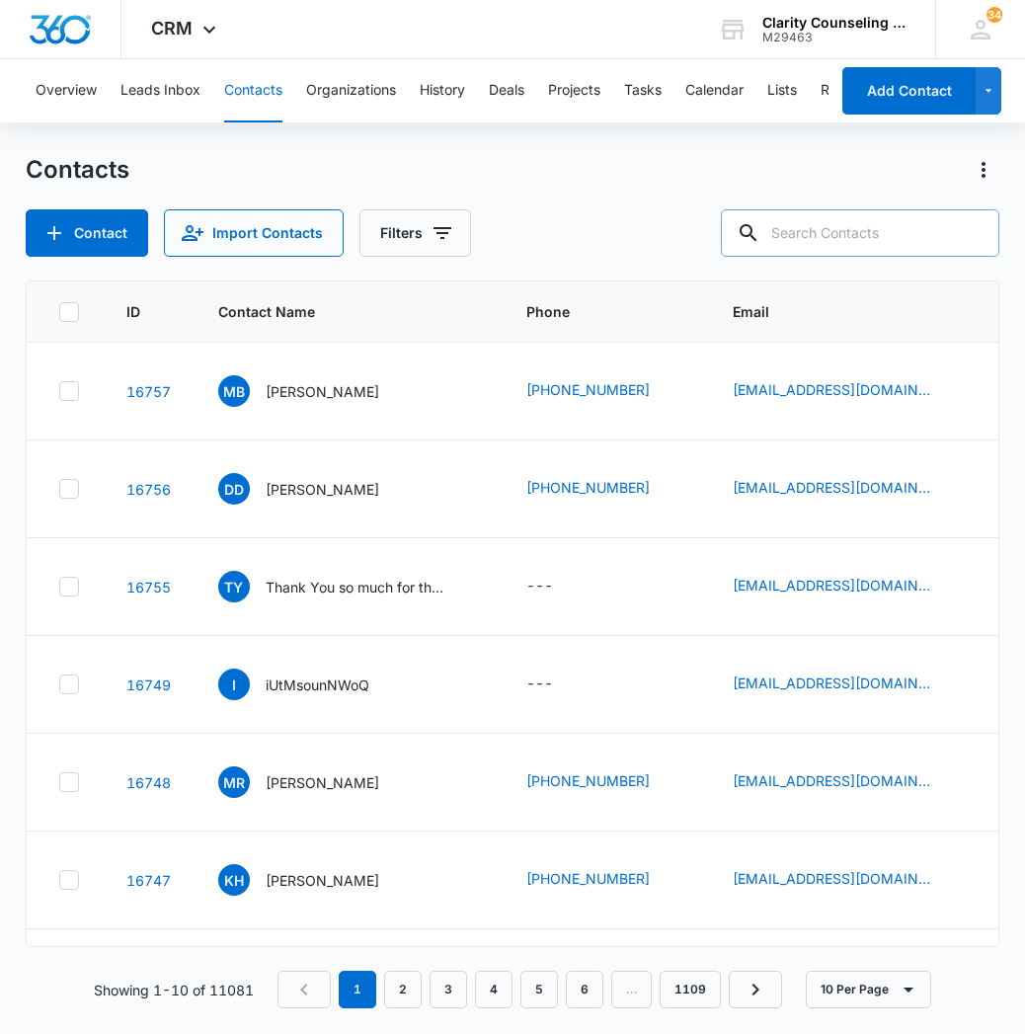
paste input "[EMAIL_ADDRESS][DOMAIN_NAME]"
type input "[EMAIL_ADDRESS][DOMAIN_NAME]"
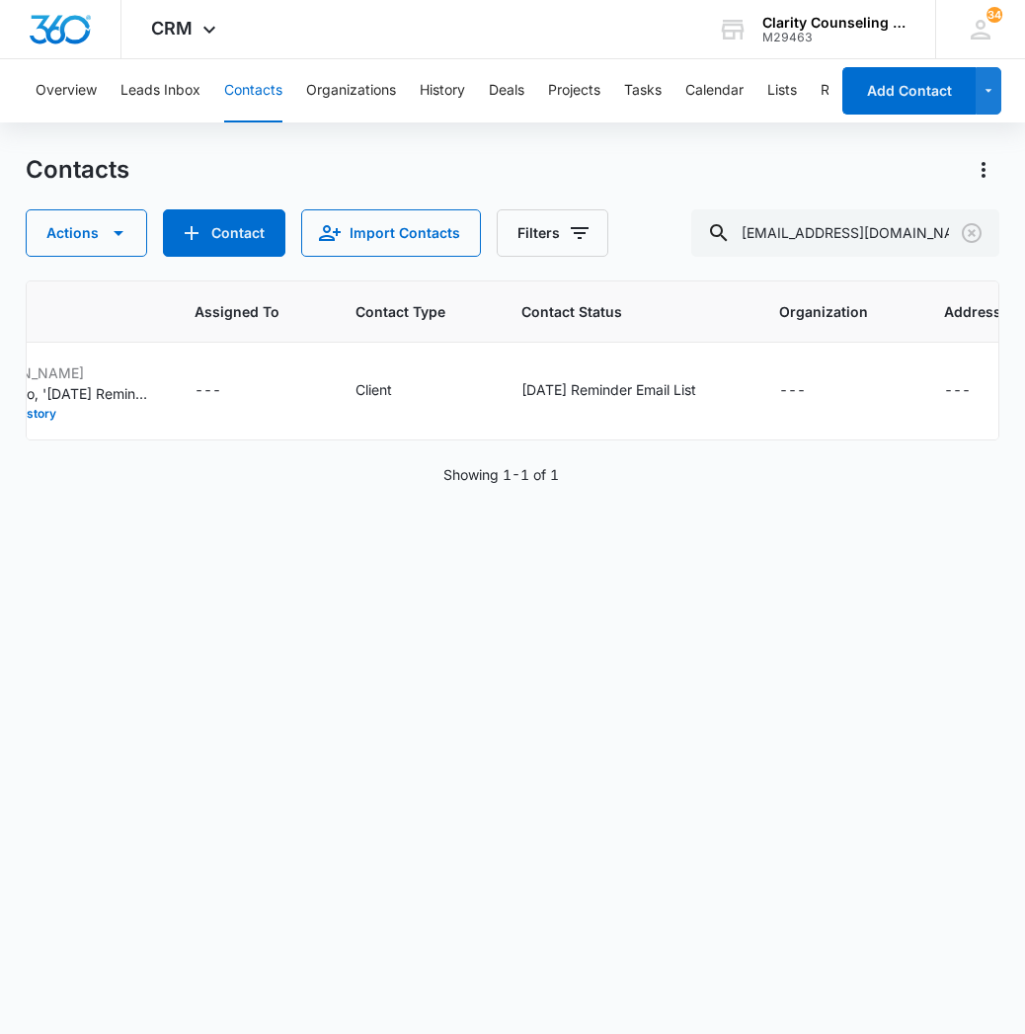
scroll to position [0, 1215]
click at [975, 229] on icon "Clear" at bounding box center [972, 233] width 24 height 24
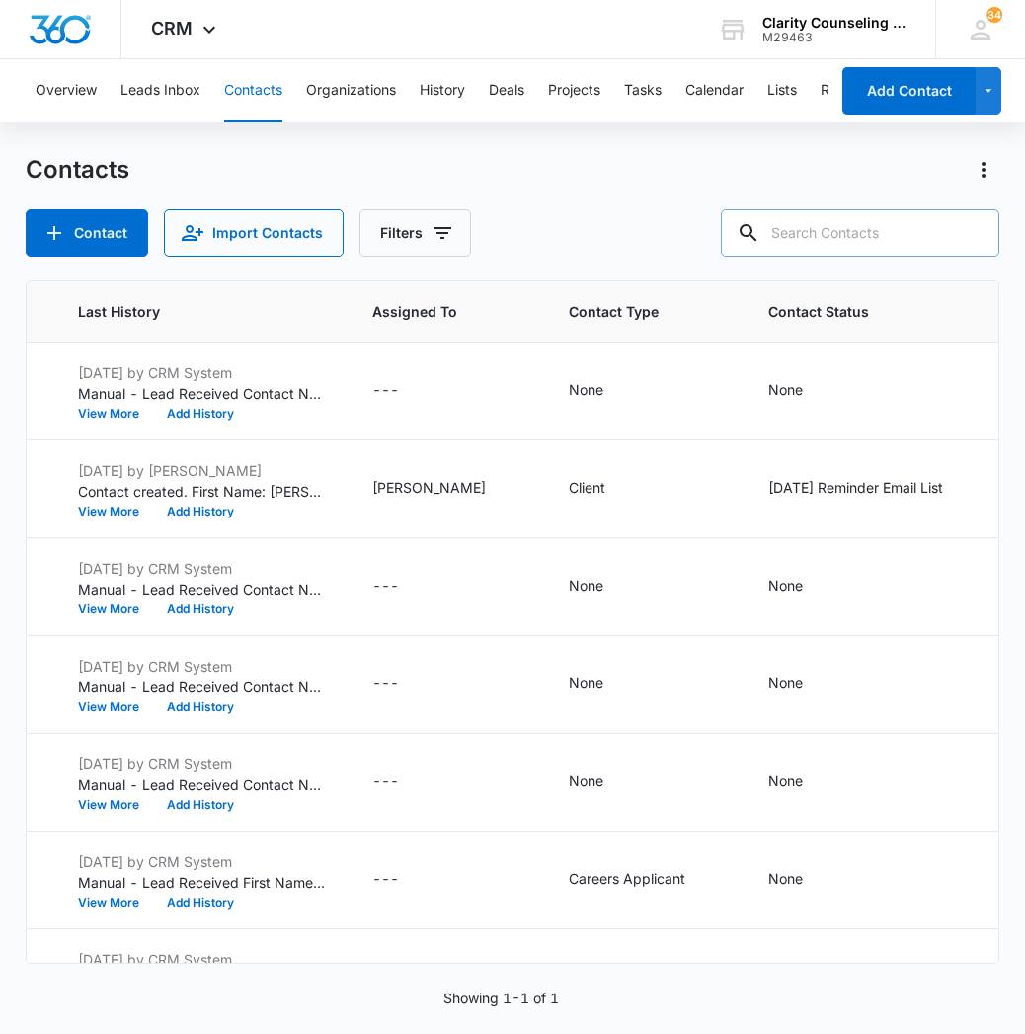
paste input "[EMAIL_ADDRESS][DOMAIN_NAME]"
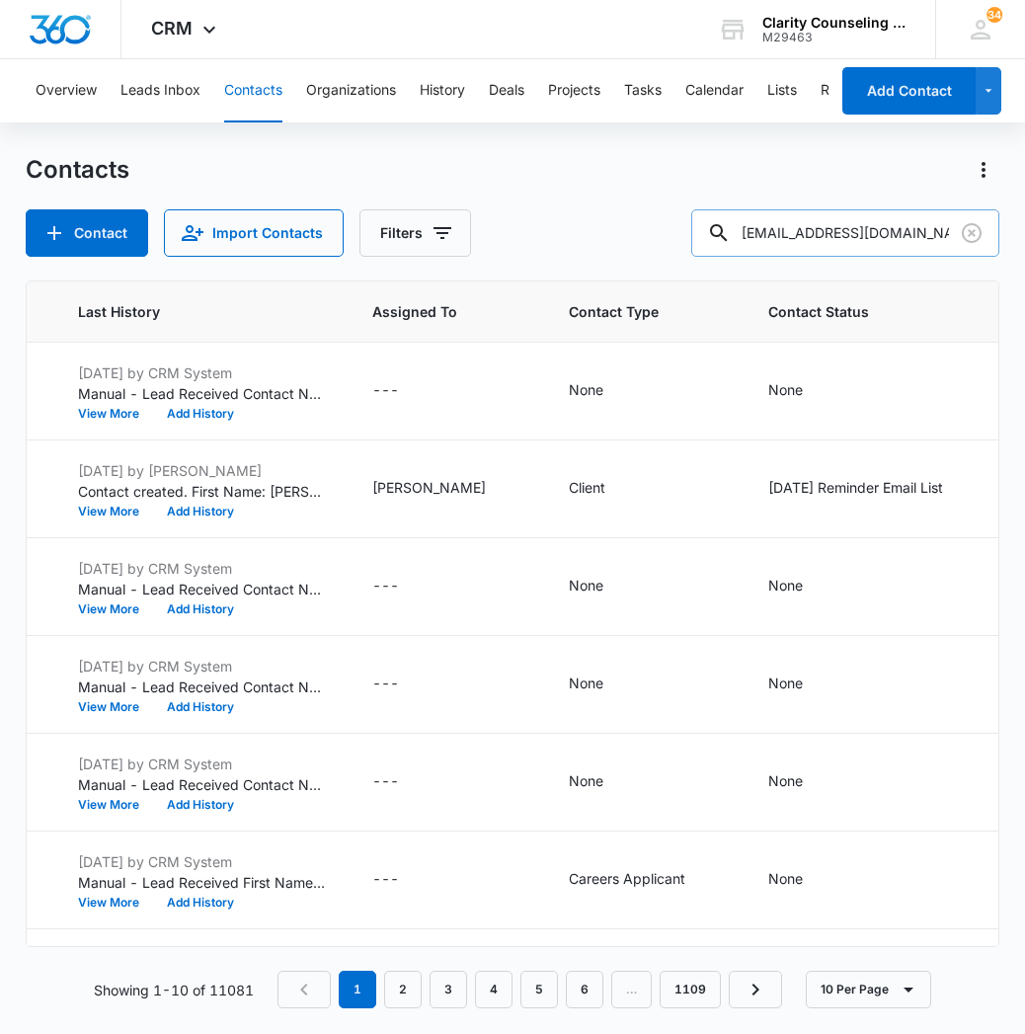
type input "[EMAIL_ADDRESS][DOMAIN_NAME]"
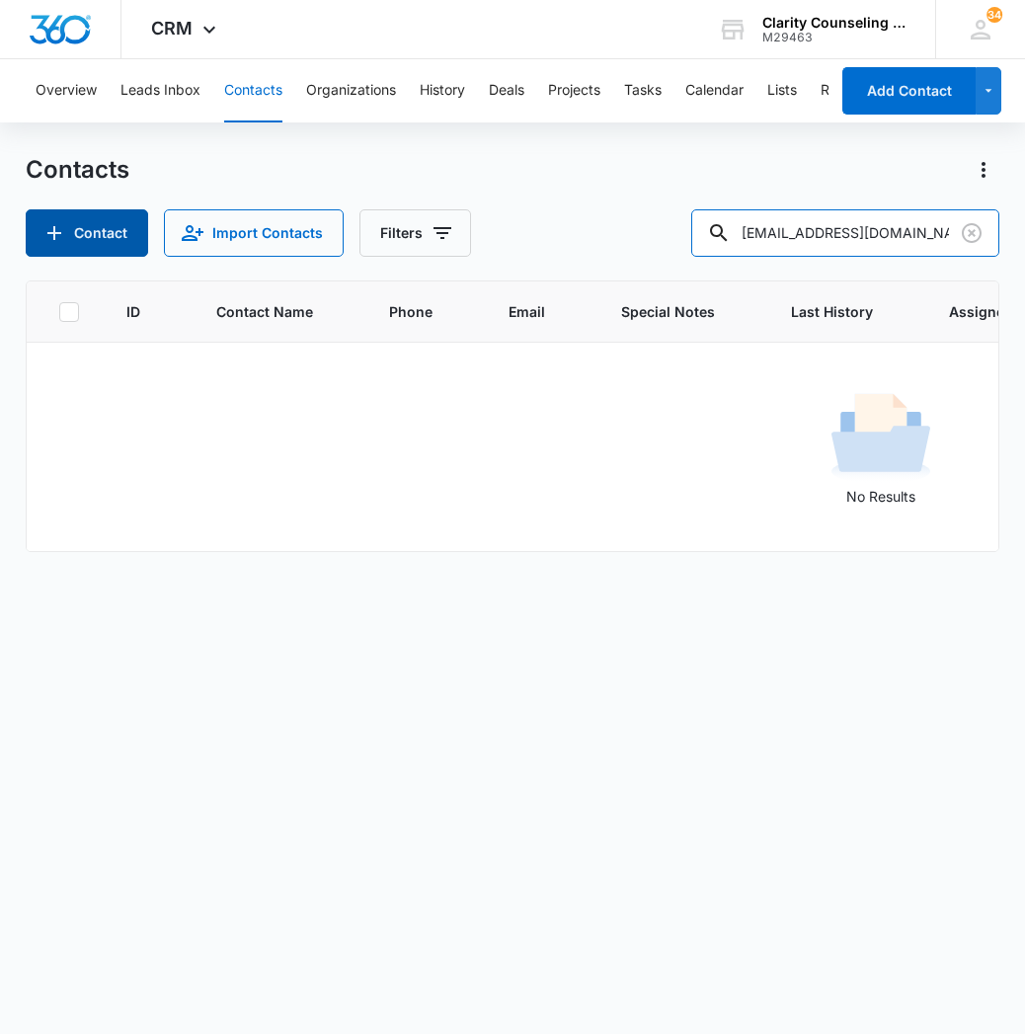
scroll to position [0, 0]
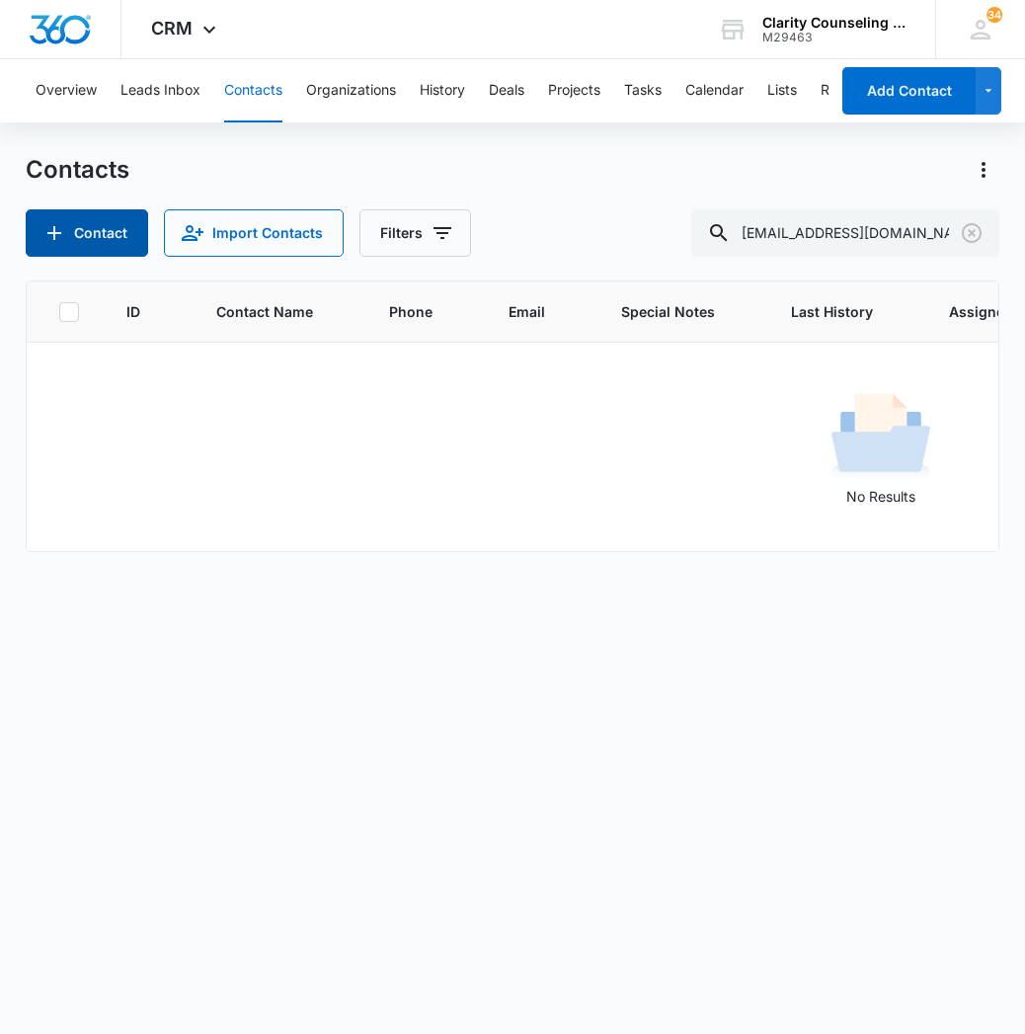
click at [101, 237] on button "Contact" at bounding box center [87, 232] width 122 height 47
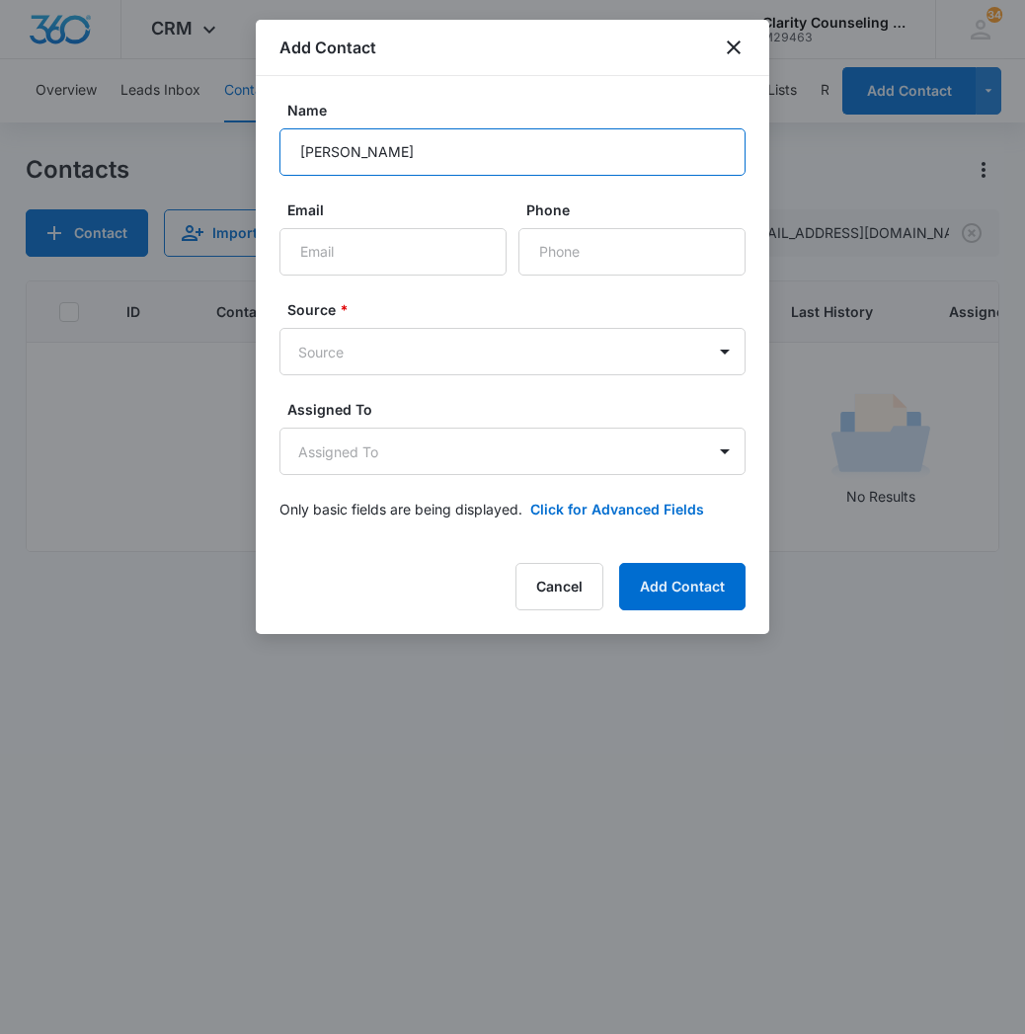
type input "[PERSON_NAME]"
paste input "[EMAIL_ADDRESS][DOMAIN_NAME]"
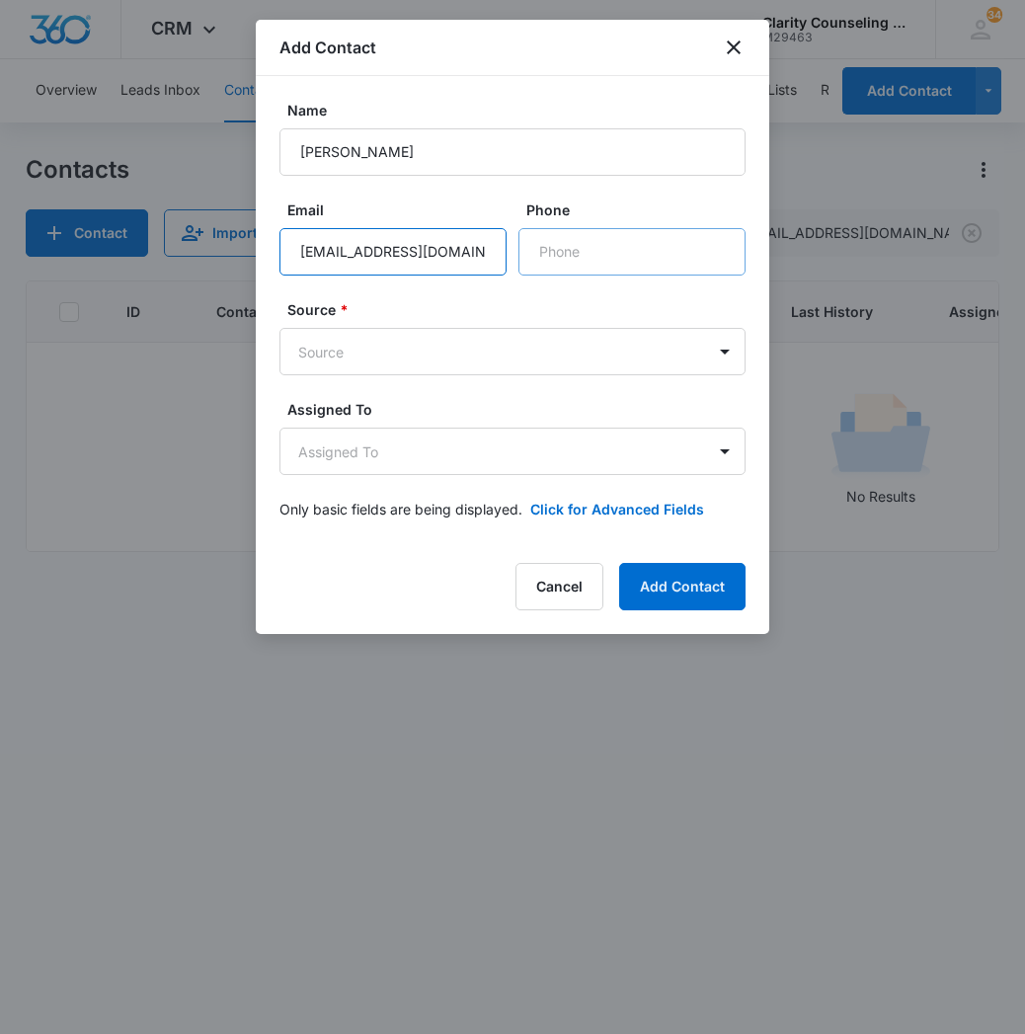
type input "[EMAIL_ADDRESS][DOMAIN_NAME]"
paste input "[PHONE_NUMBER]"
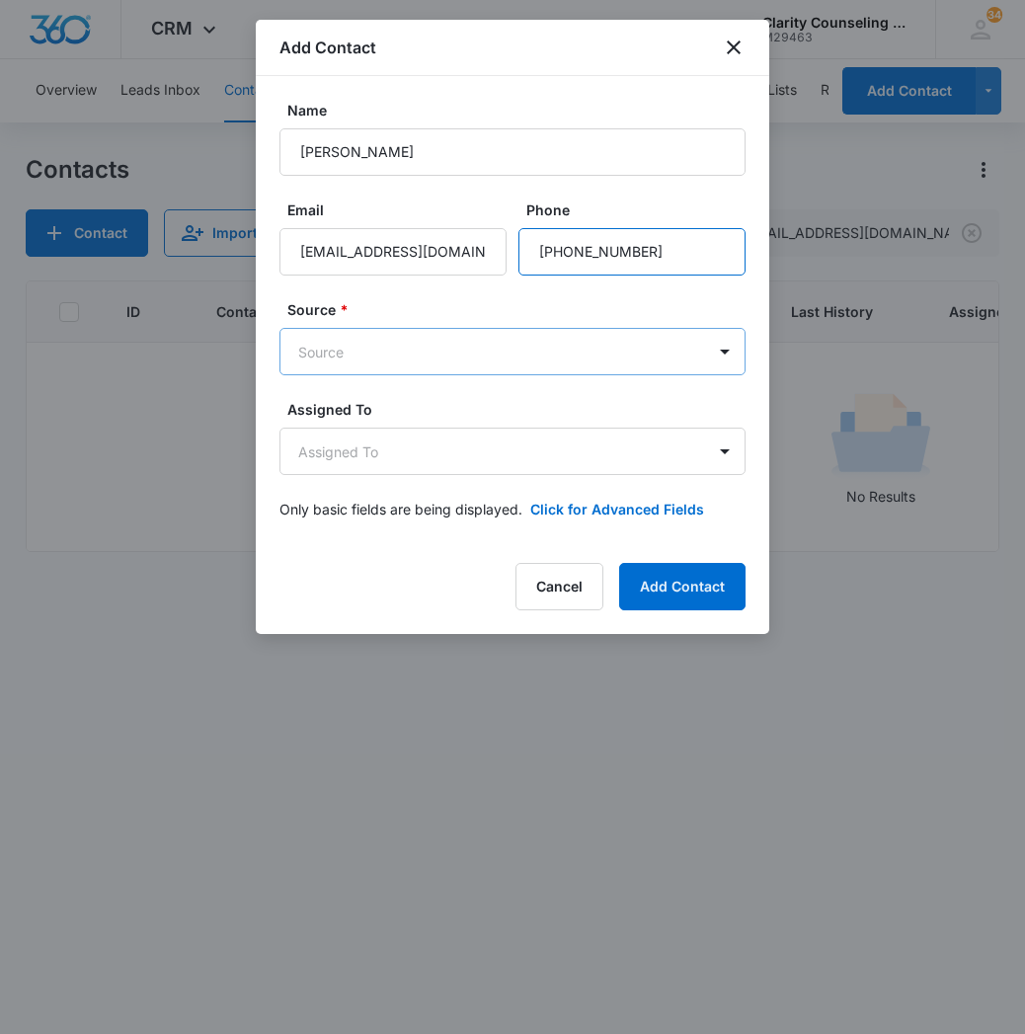
type input "[PHONE_NUMBER]"
click at [532, 333] on body "CRM Apps Reputation Websites Forms CRM Email Social Content Ads Intelligence Fi…" at bounding box center [512, 517] width 1025 height 1034
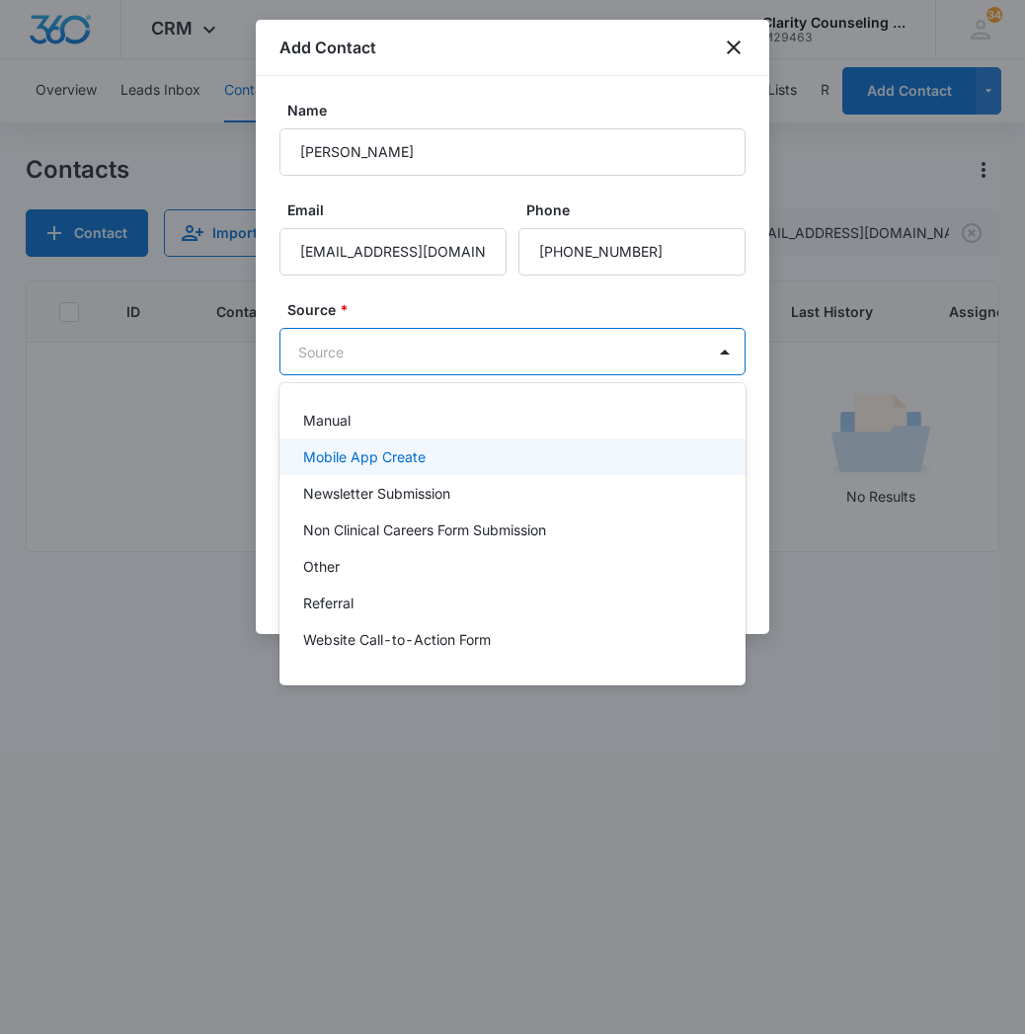
scroll to position [249, 0]
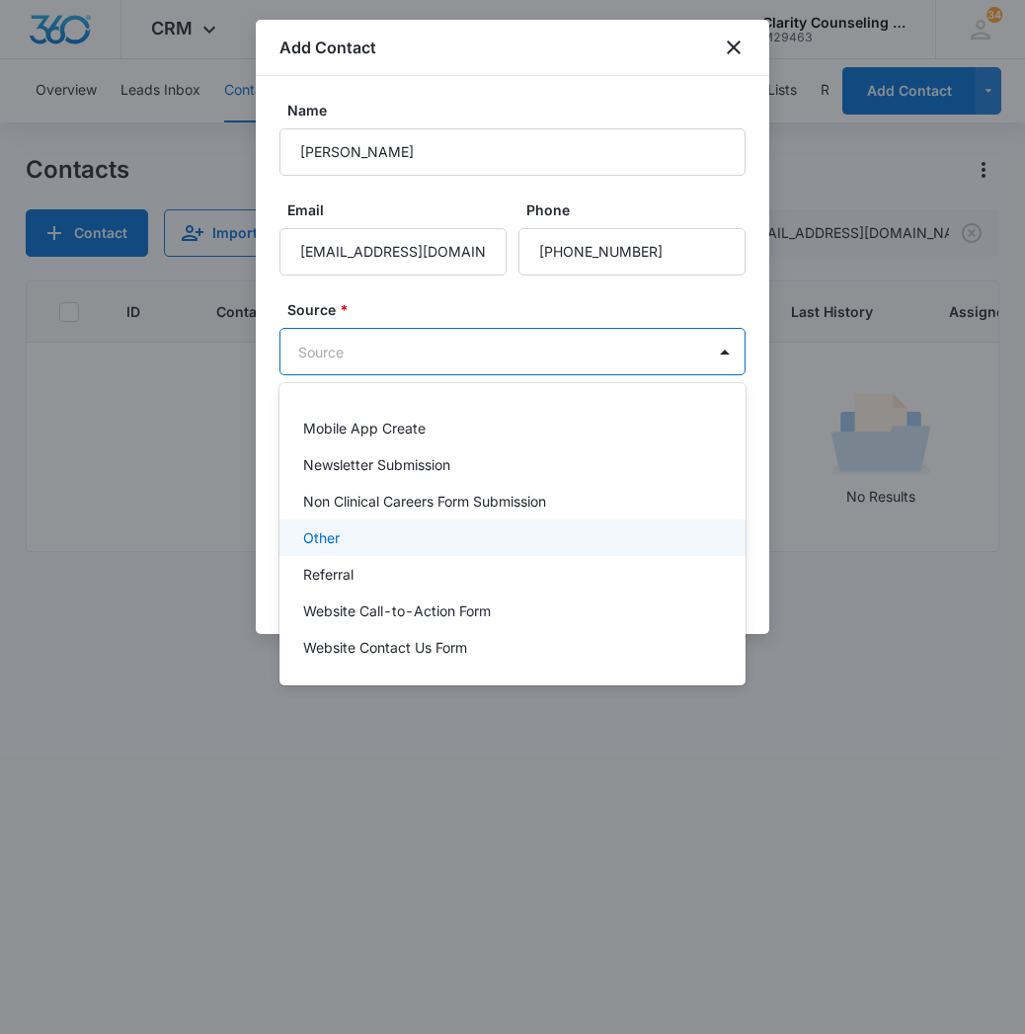
click at [410, 538] on div "Other" at bounding box center [510, 537] width 415 height 21
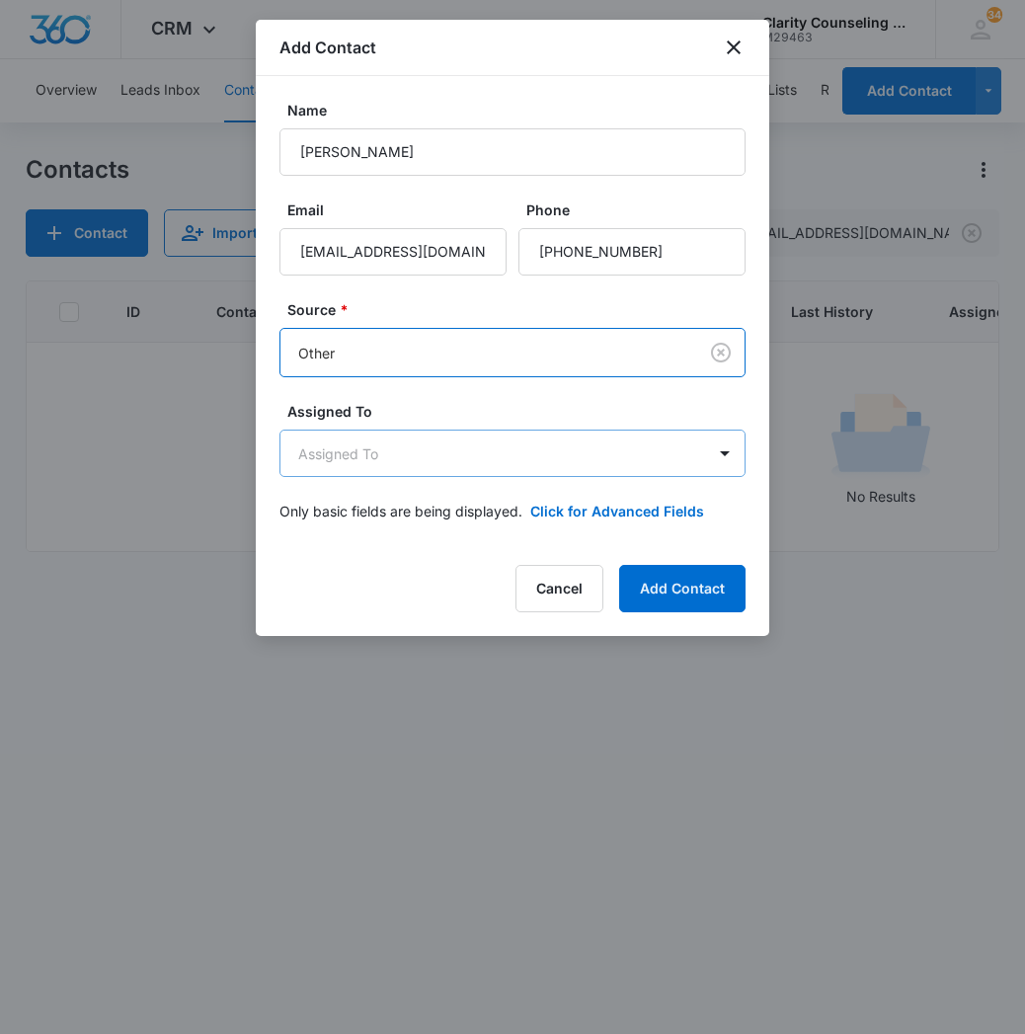
click at [479, 466] on body "CRM Apps Reputation Websites Forms CRM Email Social Content Ads Intelligence Fi…" at bounding box center [512, 517] width 1025 height 1034
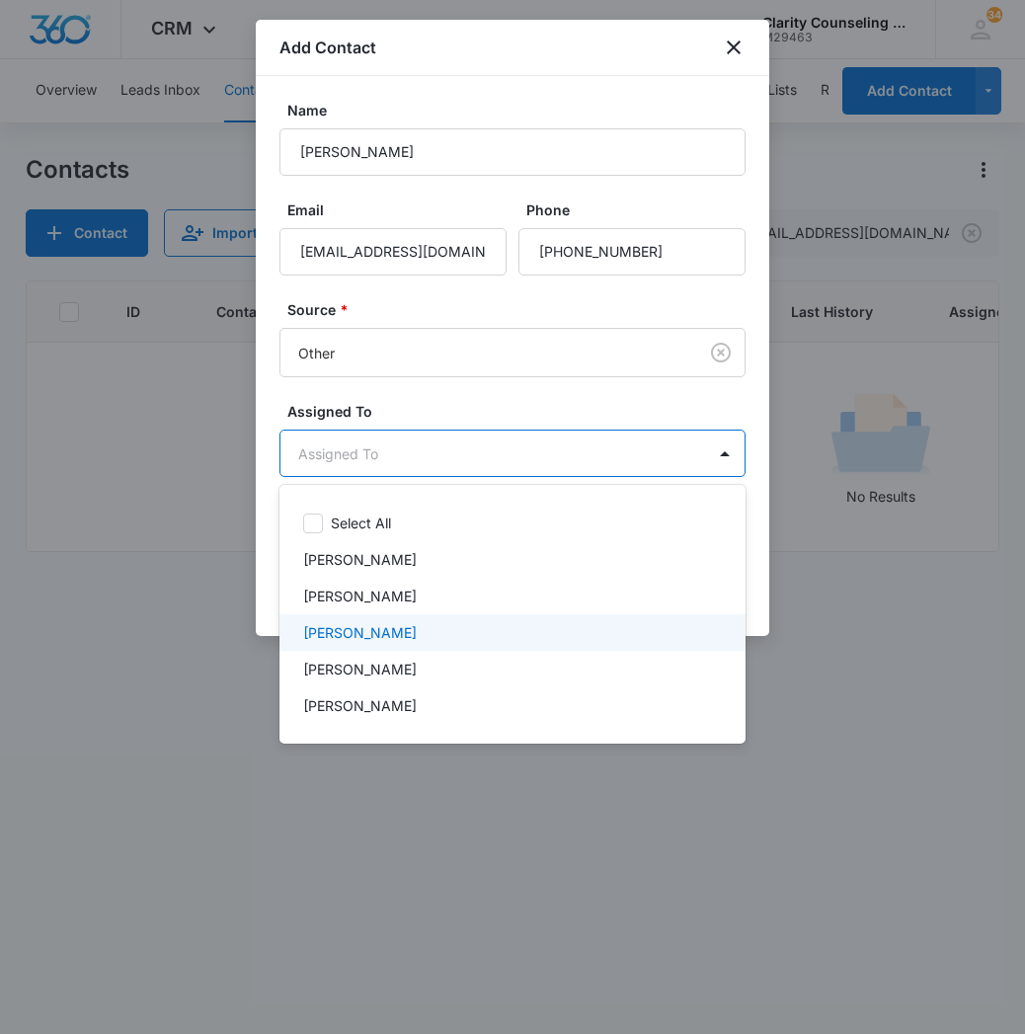
click at [445, 619] on div "[PERSON_NAME]" at bounding box center [512, 632] width 466 height 37
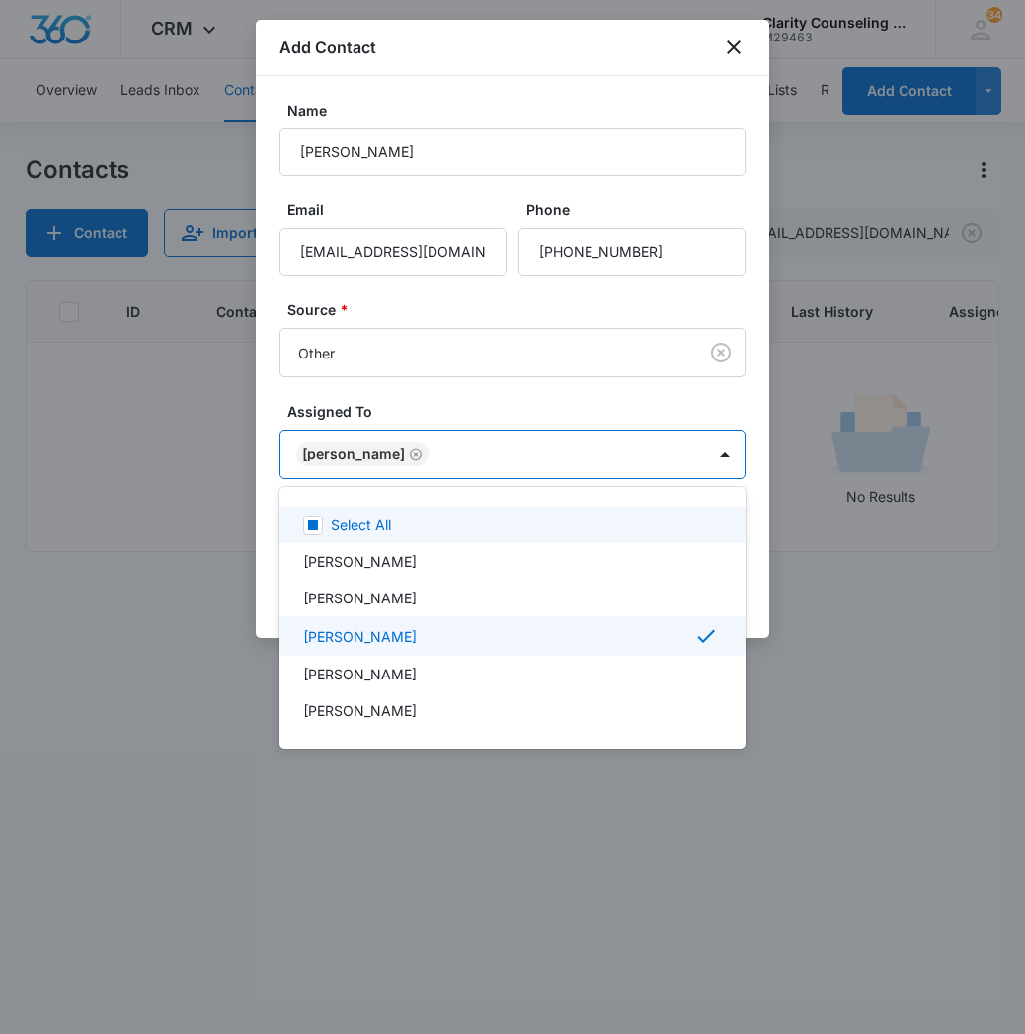
drag, startPoint x: 601, startPoint y: 446, endPoint x: 603, endPoint y: 512, distance: 66.2
click at [601, 446] on div at bounding box center [512, 517] width 1025 height 1034
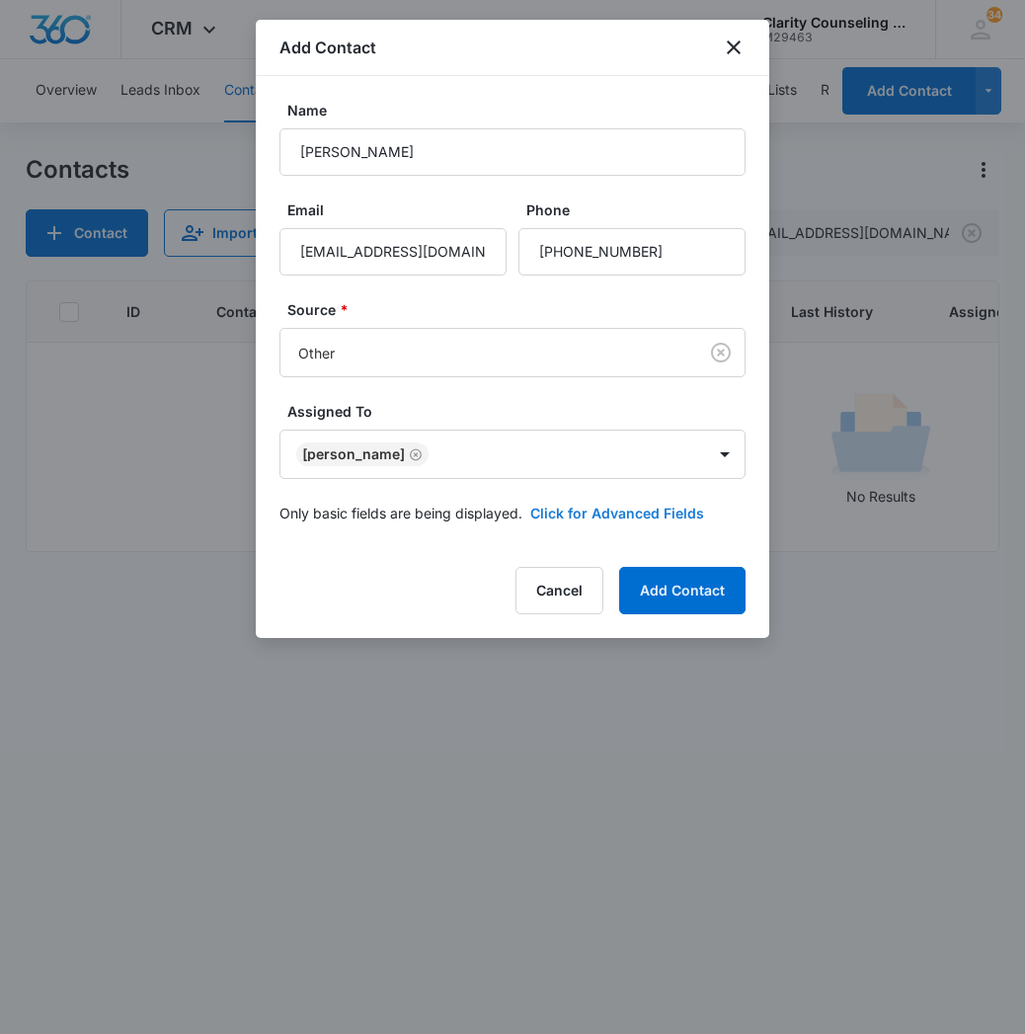
click at [621, 506] on button "Click for Advanced Fields" at bounding box center [617, 513] width 174 height 21
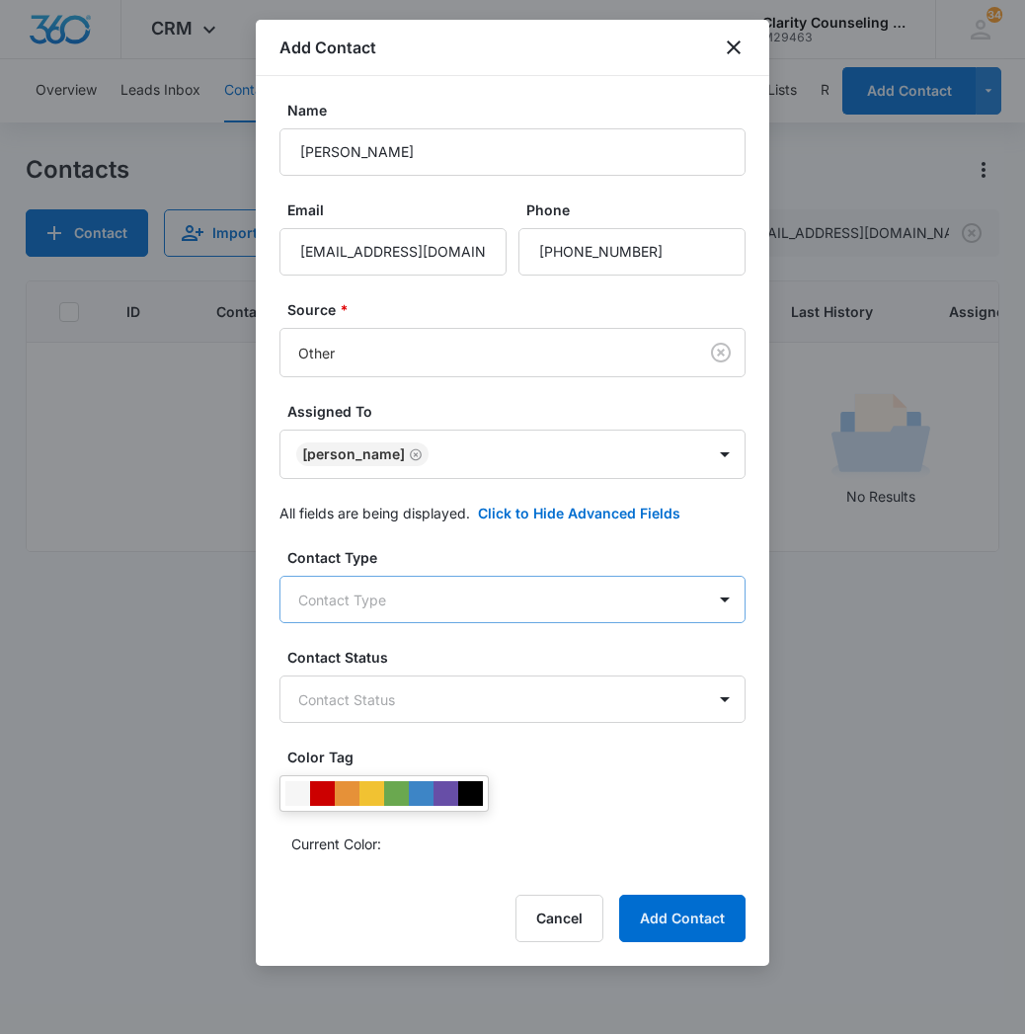
click at [453, 597] on body "CRM Apps Reputation Websites Forms CRM Email Social Content Ads Intelligence Fi…" at bounding box center [512, 517] width 1025 height 1034
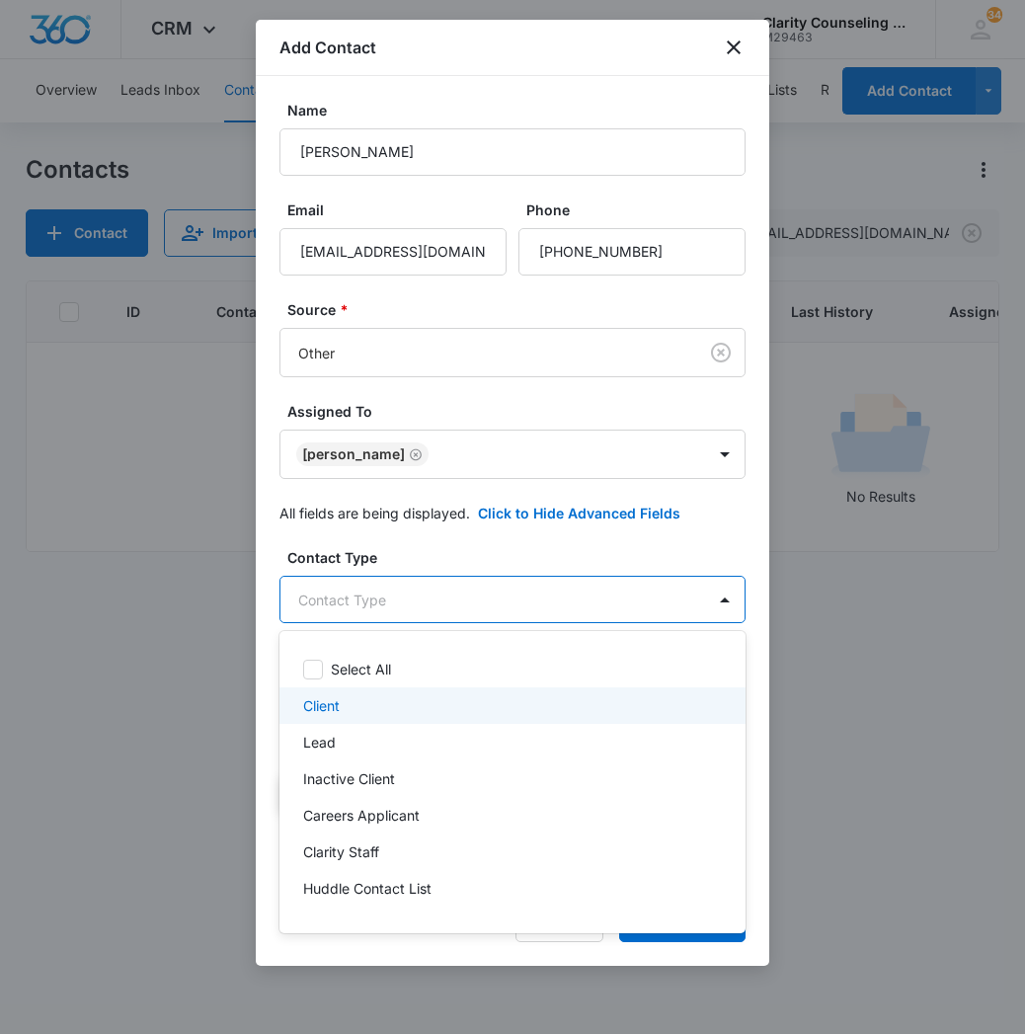
click at [401, 692] on div "Client" at bounding box center [512, 705] width 466 height 37
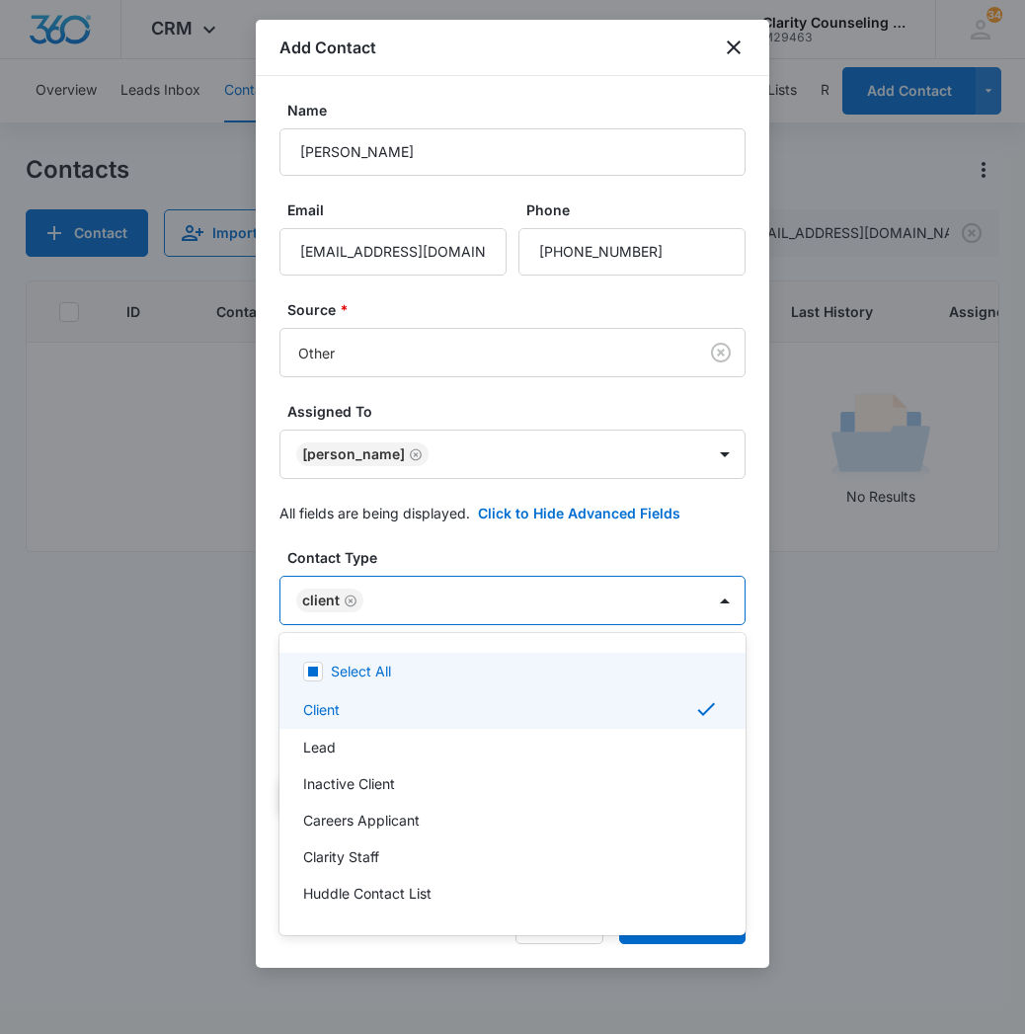
click at [558, 578] on div at bounding box center [512, 517] width 1025 height 1034
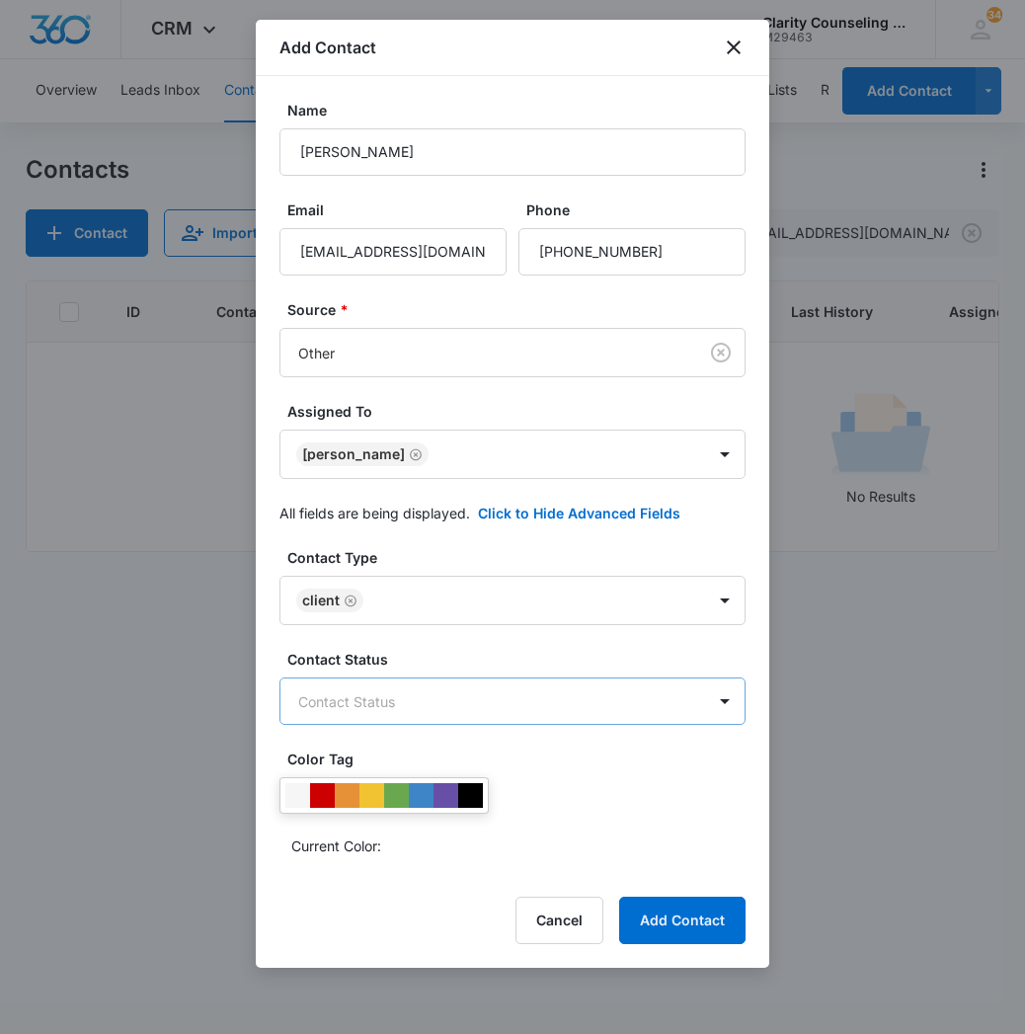
click at [519, 697] on body "CRM Apps Reputation Websites Forms CRM Email Social Content Ads Intelligence Fi…" at bounding box center [512, 517] width 1025 height 1034
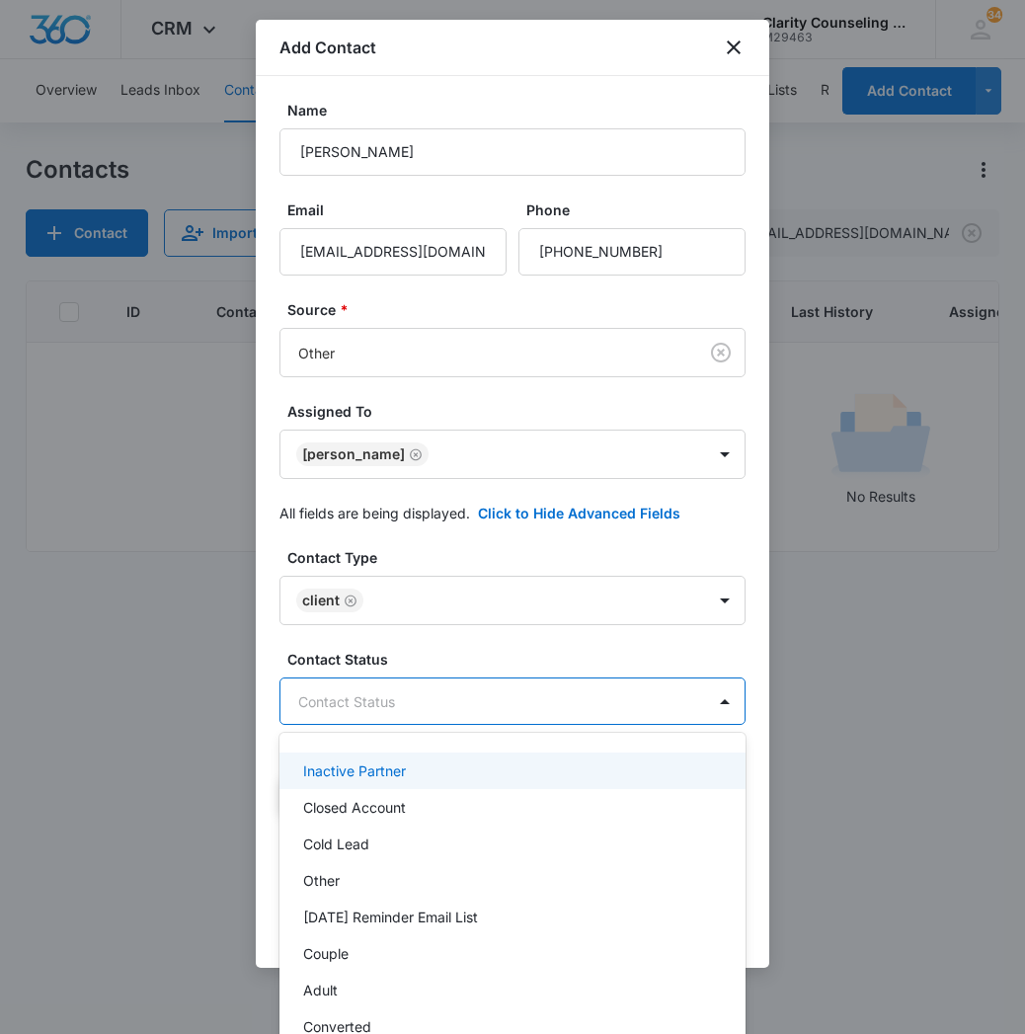
scroll to position [263, 0]
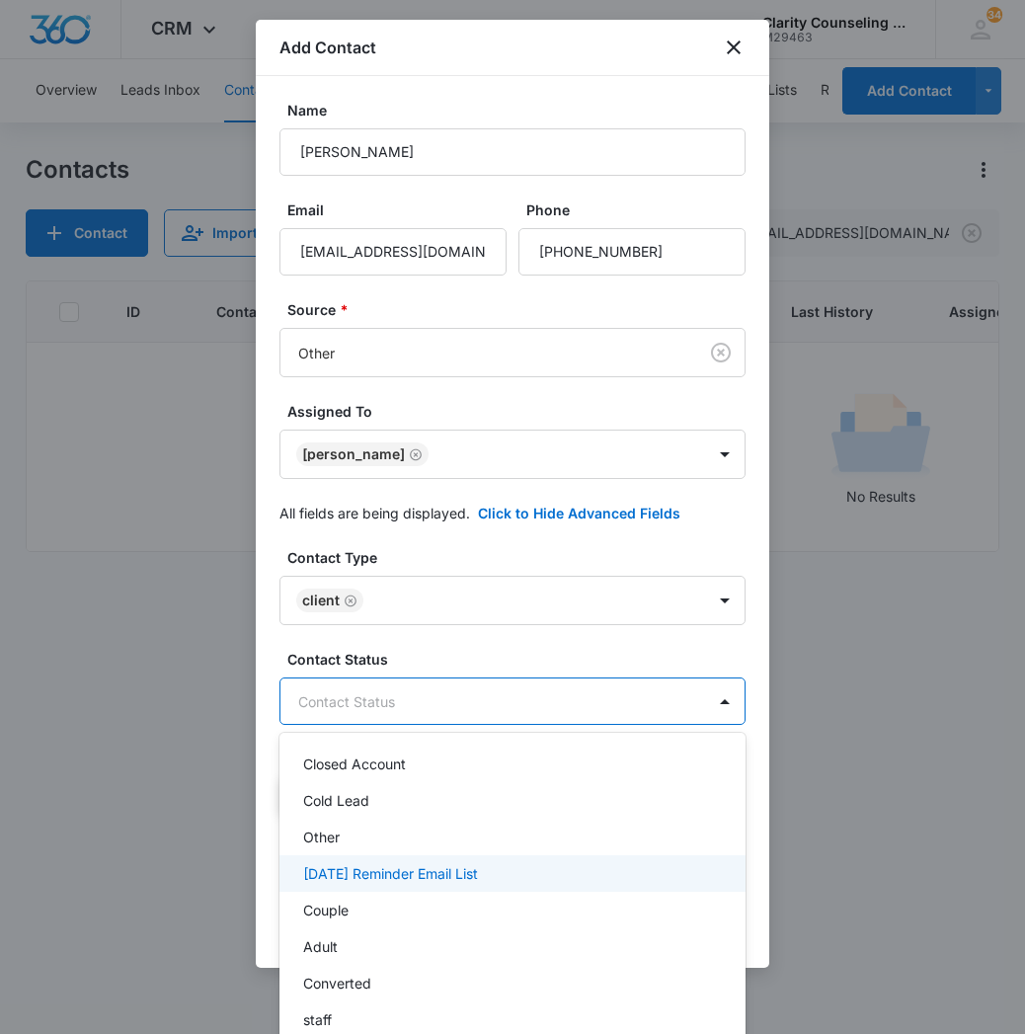
click at [546, 871] on div "[DATE] Reminder Email List" at bounding box center [510, 873] width 415 height 21
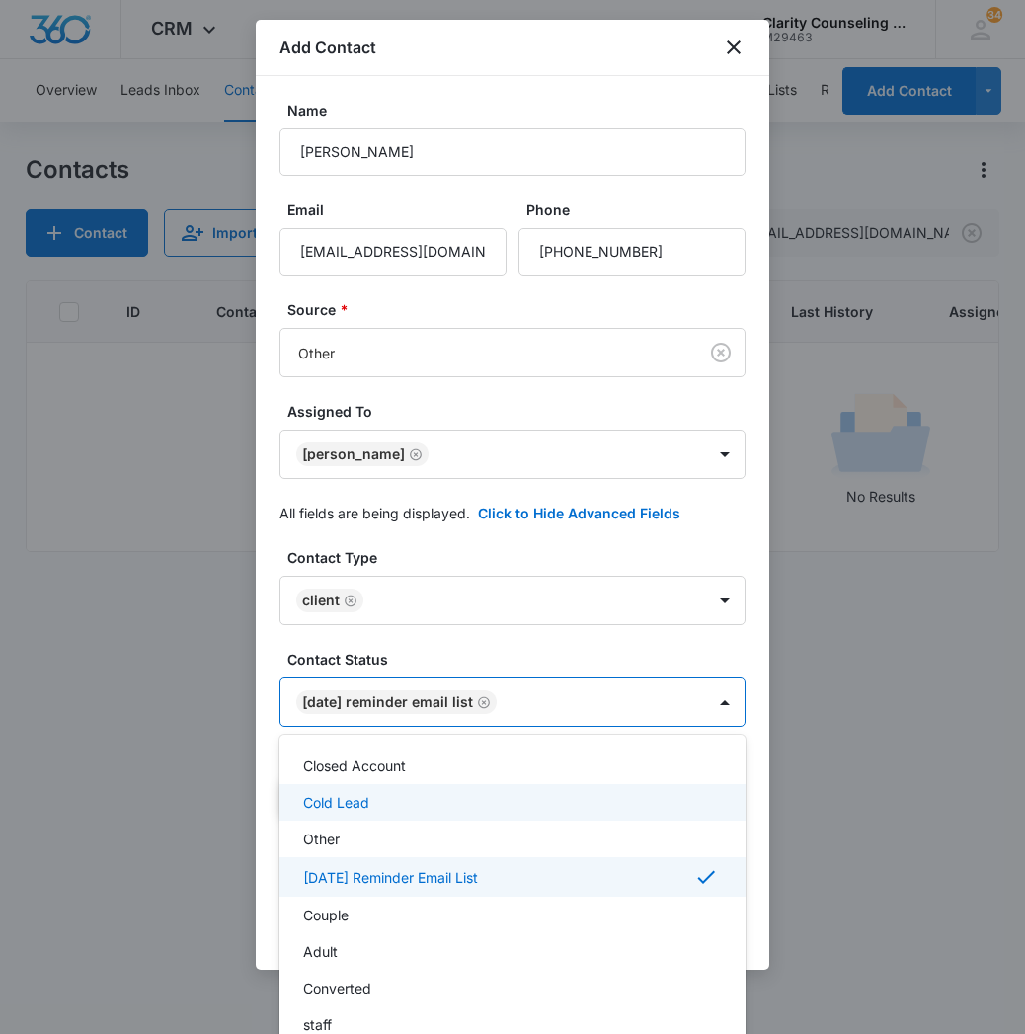
drag, startPoint x: 622, startPoint y: 706, endPoint x: 706, endPoint y: 874, distance: 187.7
click at [622, 706] on div at bounding box center [512, 517] width 1025 height 1034
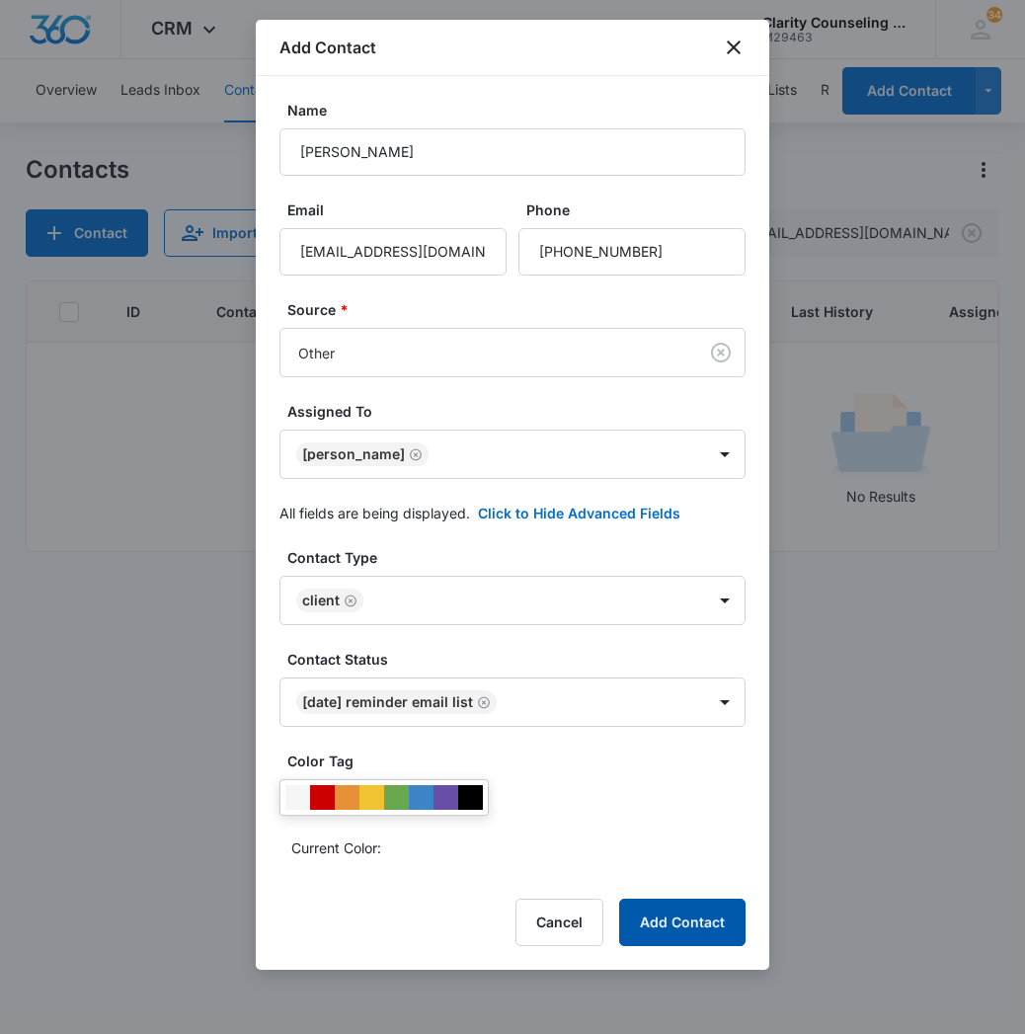
click at [675, 912] on button "Add Contact" at bounding box center [682, 921] width 126 height 47
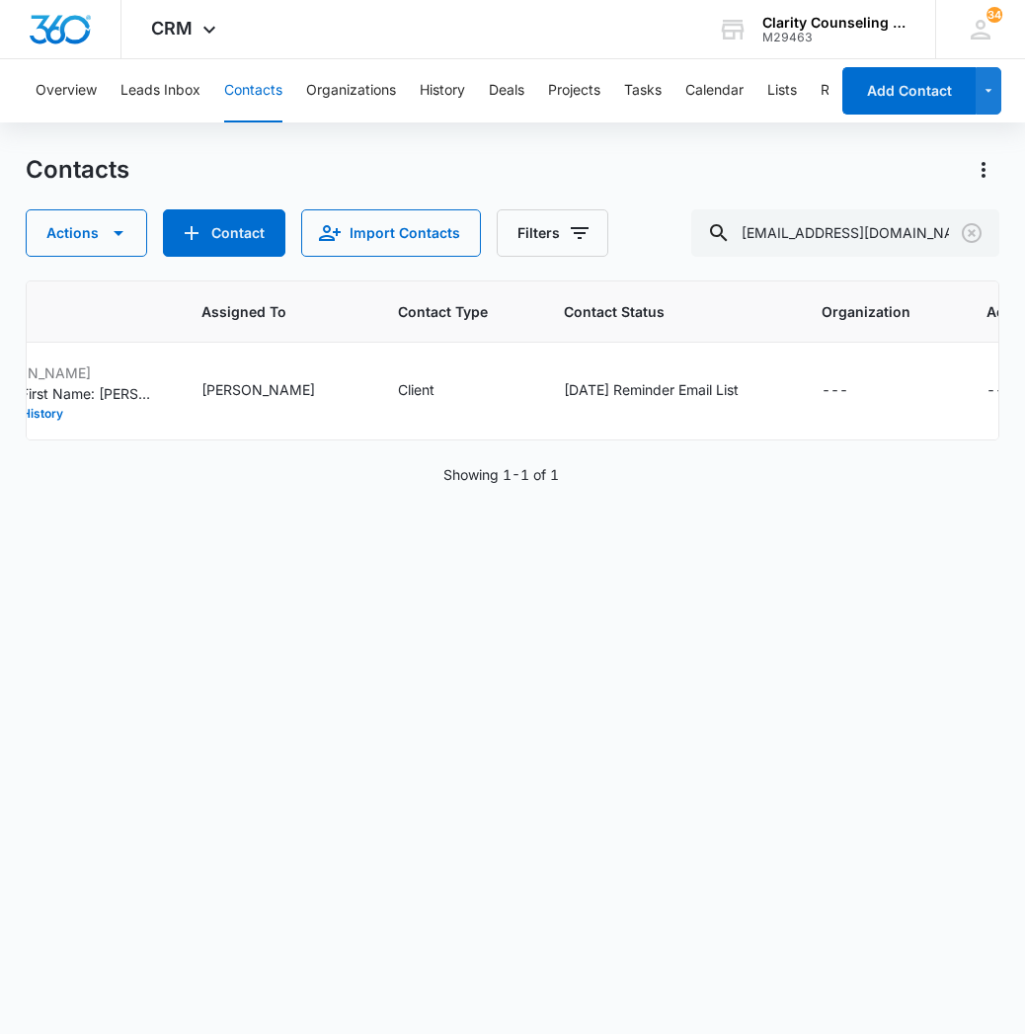
scroll to position [0, 1209]
drag, startPoint x: 984, startPoint y: 247, endPoint x: 968, endPoint y: 236, distance: 20.0
click at [985, 247] on button "Clear" at bounding box center [972, 233] width 32 height 32
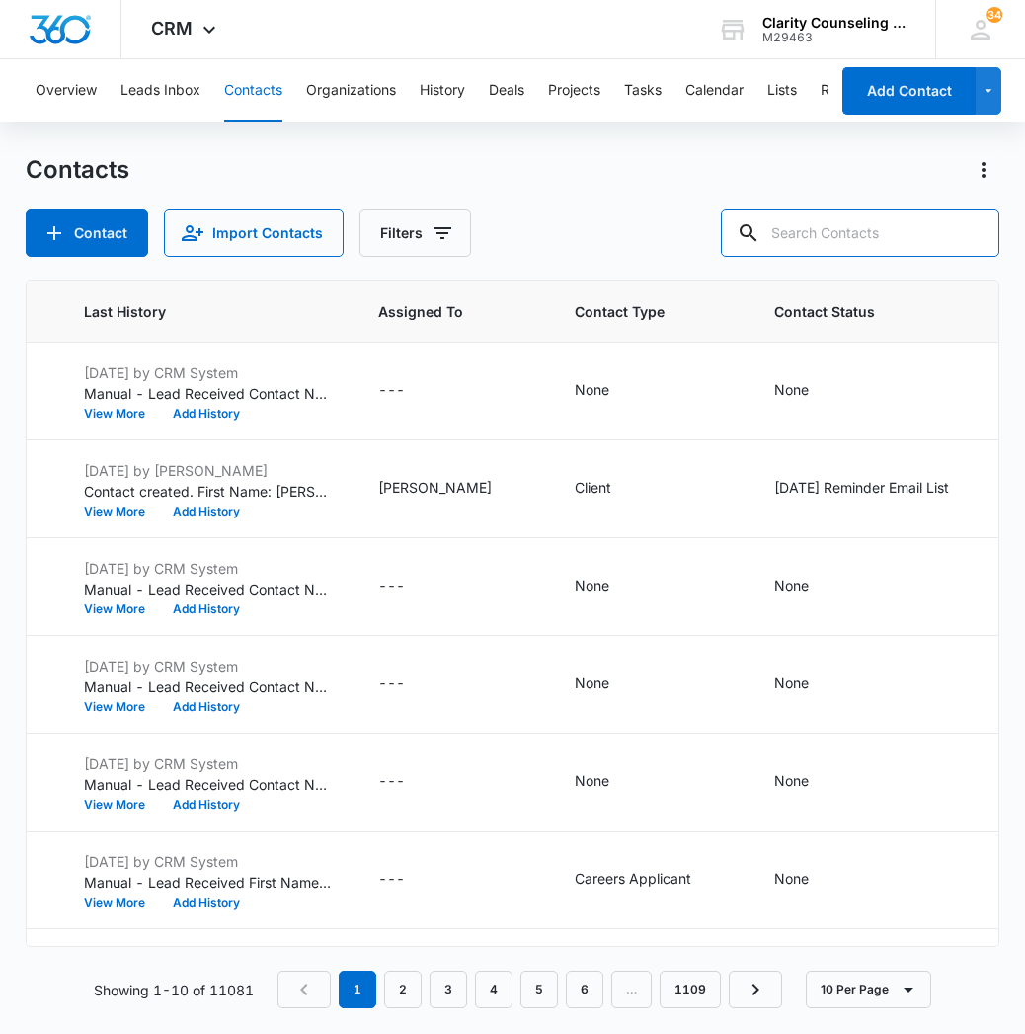
paste input "[EMAIL_ADDRESS][DOMAIN_NAME]"
type input "[EMAIL_ADDRESS][DOMAIN_NAME]"
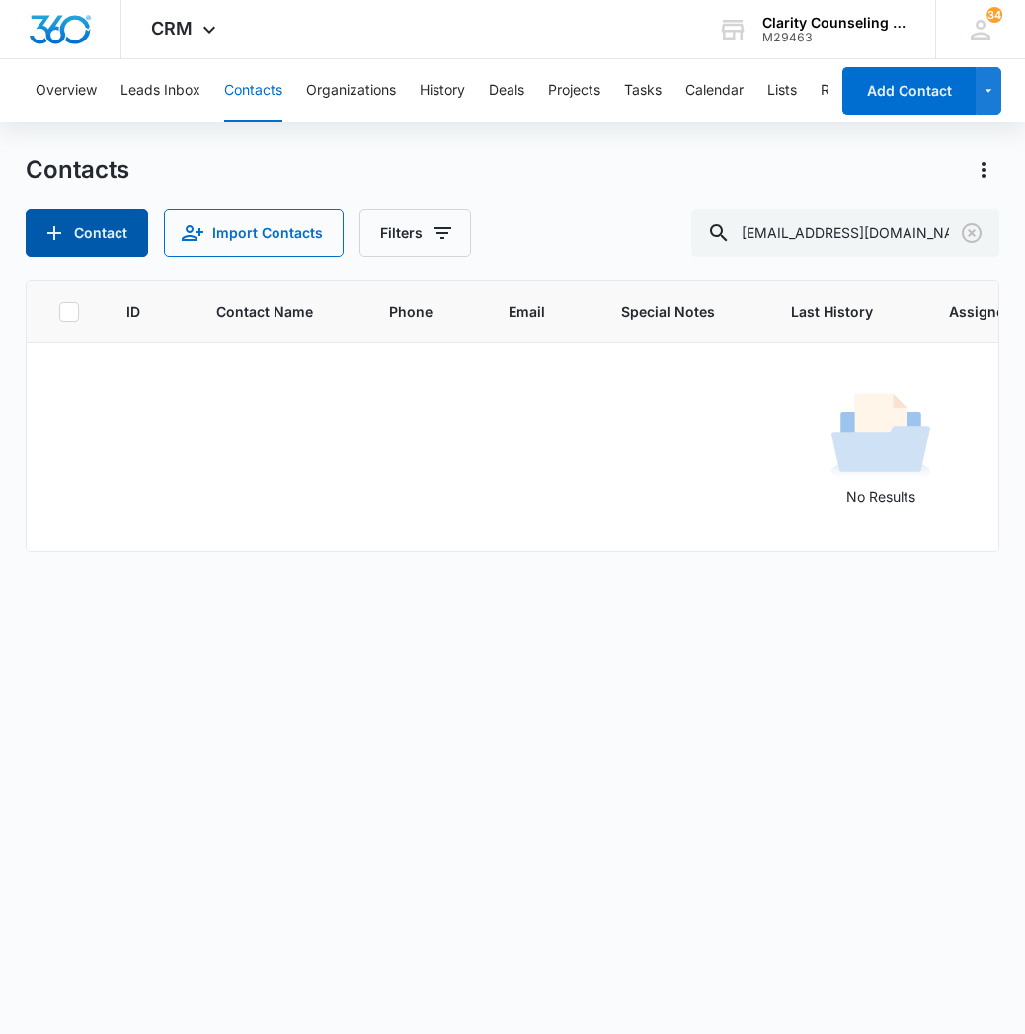
scroll to position [0, 0]
click at [85, 256] on button "Contact" at bounding box center [87, 232] width 122 height 47
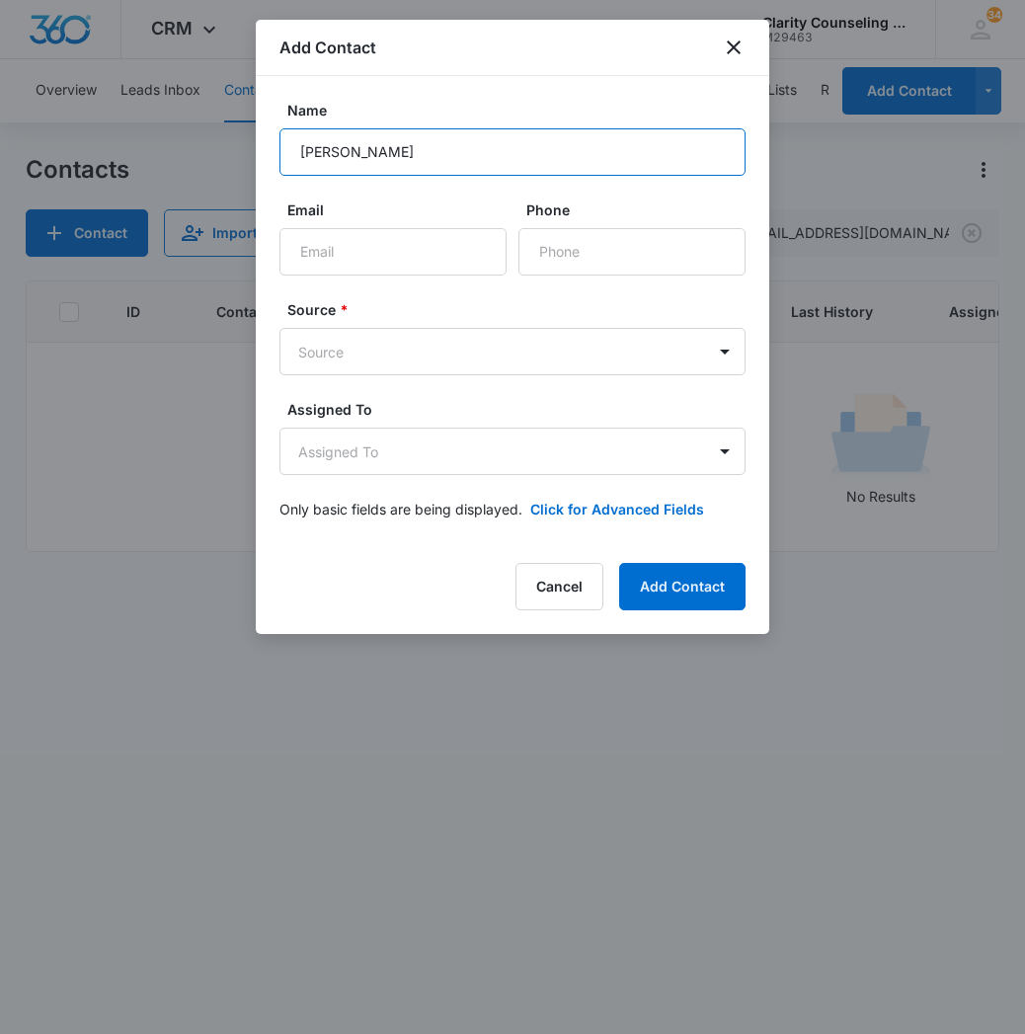
type input "[PERSON_NAME]"
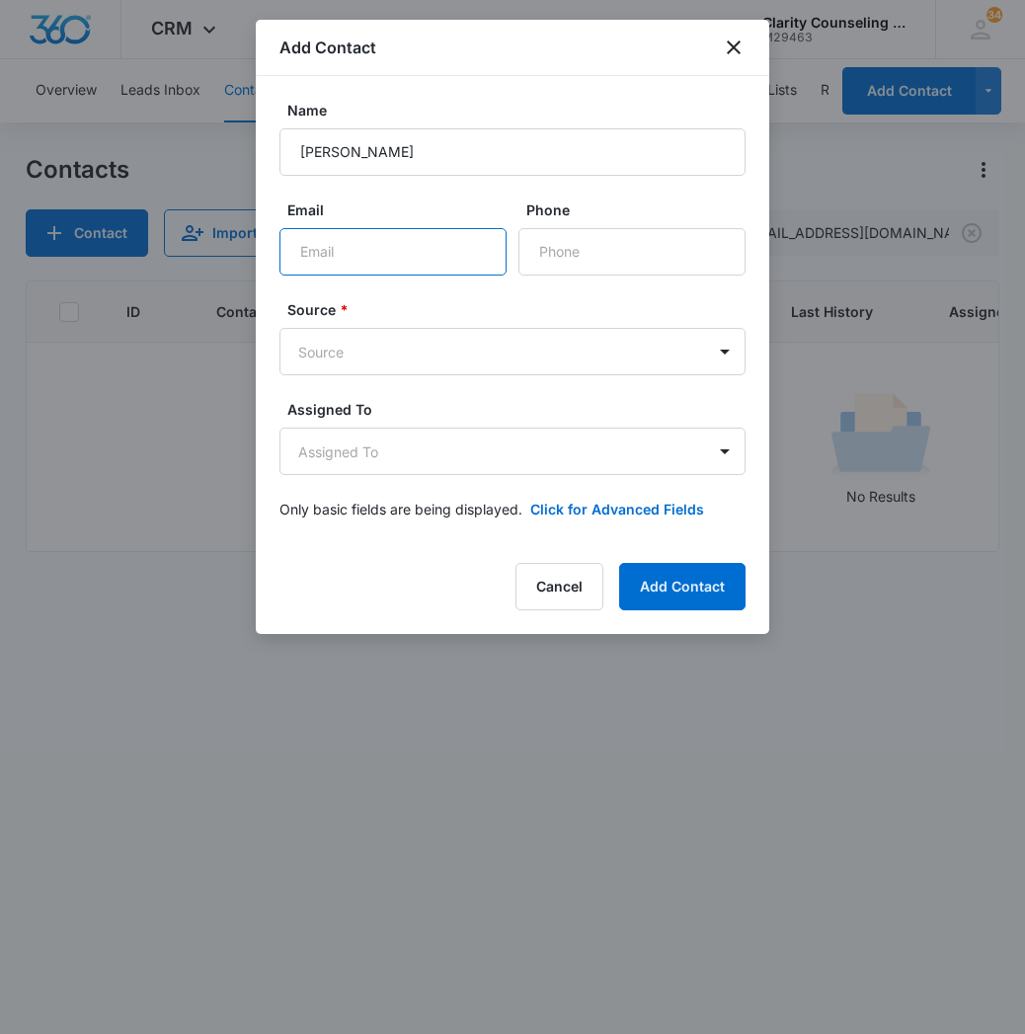
paste input "[EMAIL_ADDRESS][DOMAIN_NAME]"
type input "[EMAIL_ADDRESS][DOMAIN_NAME]"
paste input "[PHONE_NUMBER]"
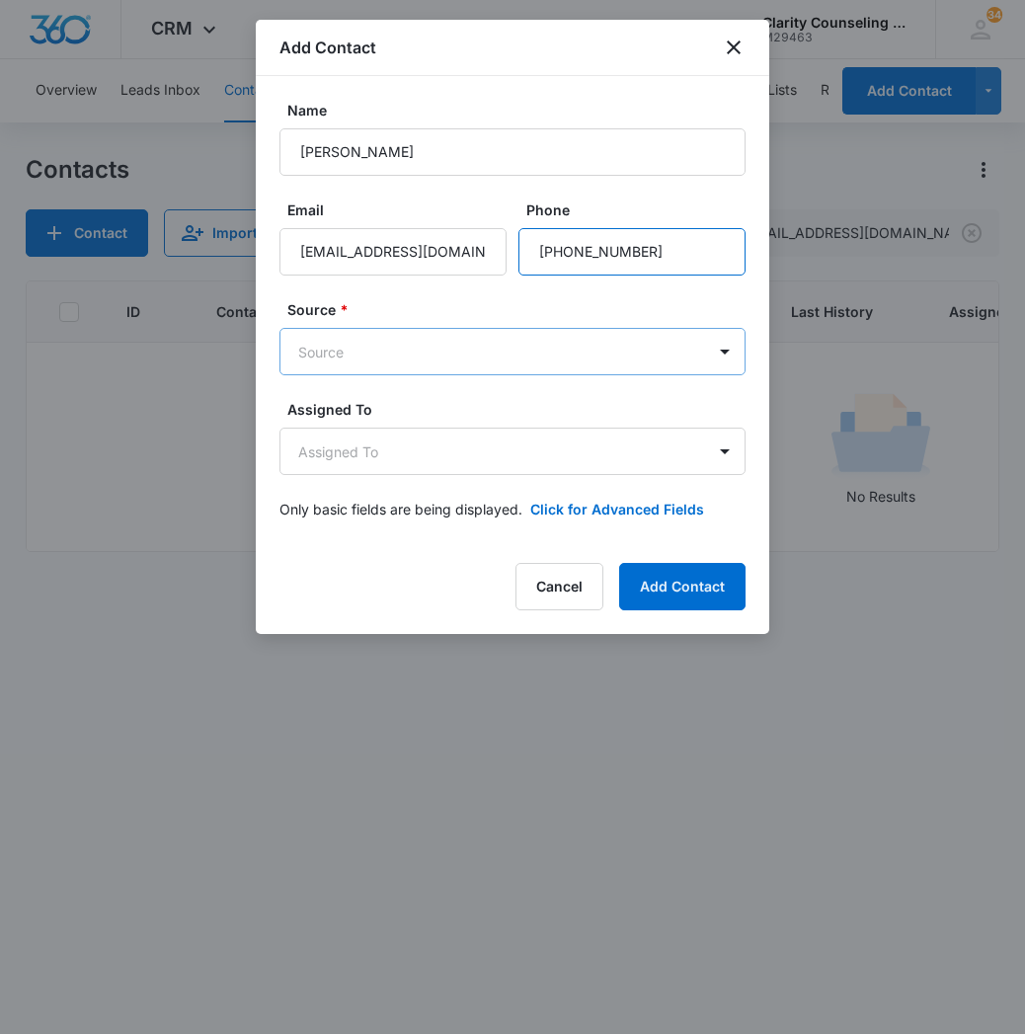
type input "[PHONE_NUMBER]"
click at [519, 362] on body "CRM Apps Reputation Websites Forms CRM Email Social Content Ads Intelligence Fi…" at bounding box center [512, 517] width 1025 height 1034
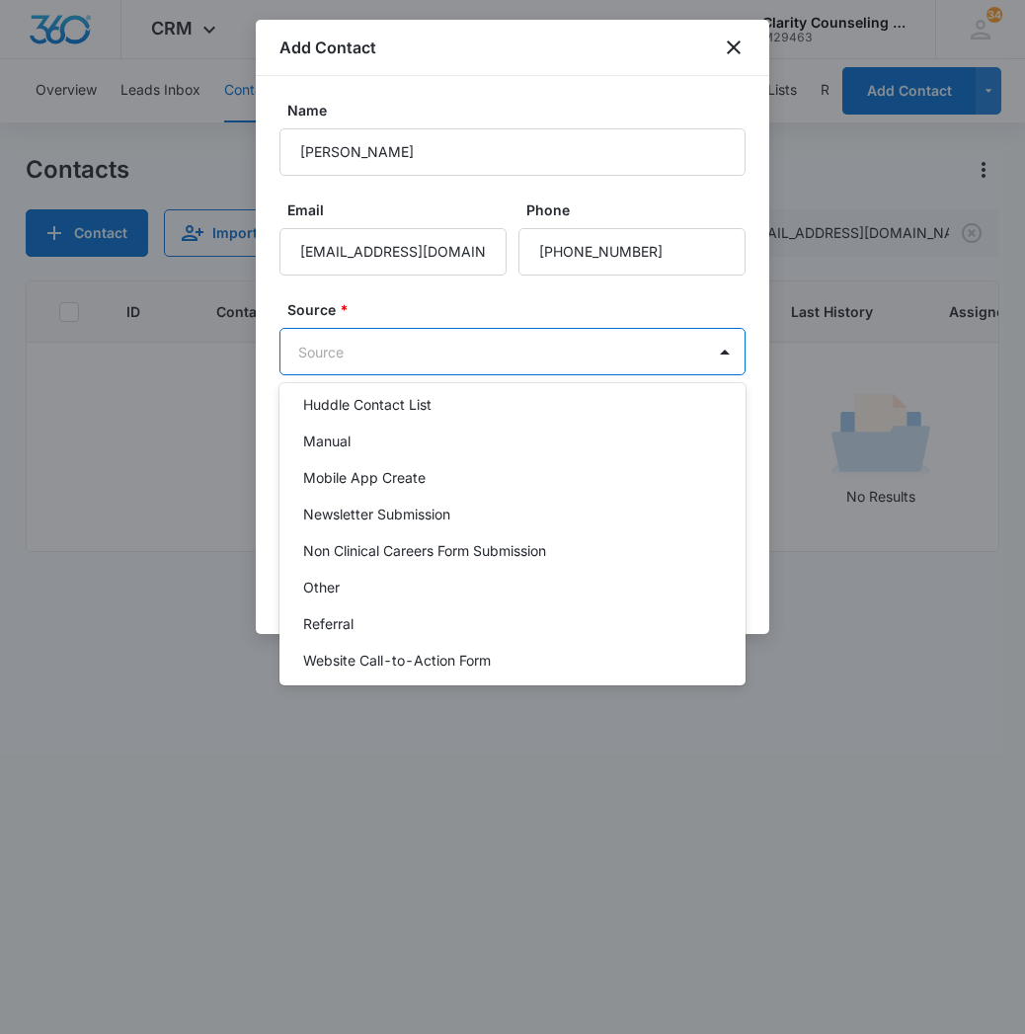
scroll to position [249, 0]
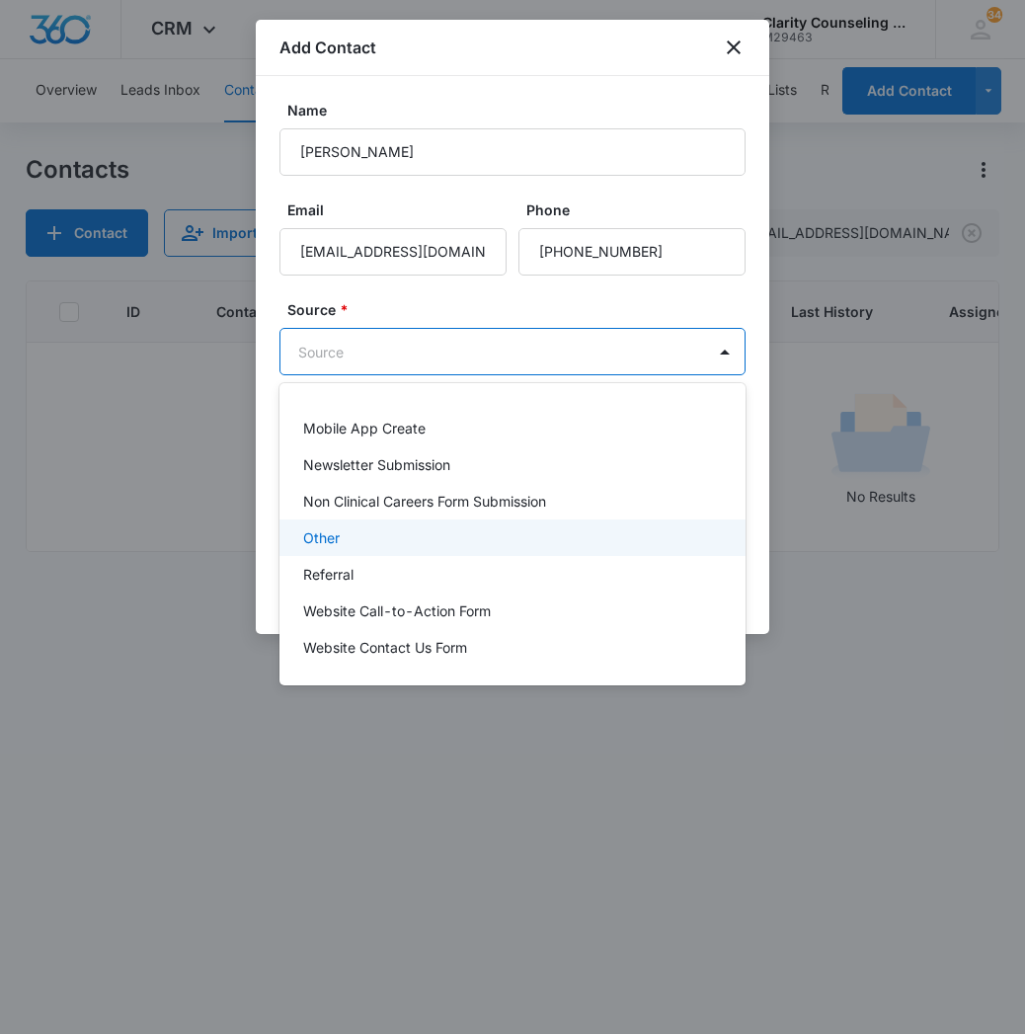
drag, startPoint x: 426, startPoint y: 528, endPoint x: 410, endPoint y: 526, distance: 15.9
click at [426, 529] on div "Other" at bounding box center [510, 537] width 415 height 21
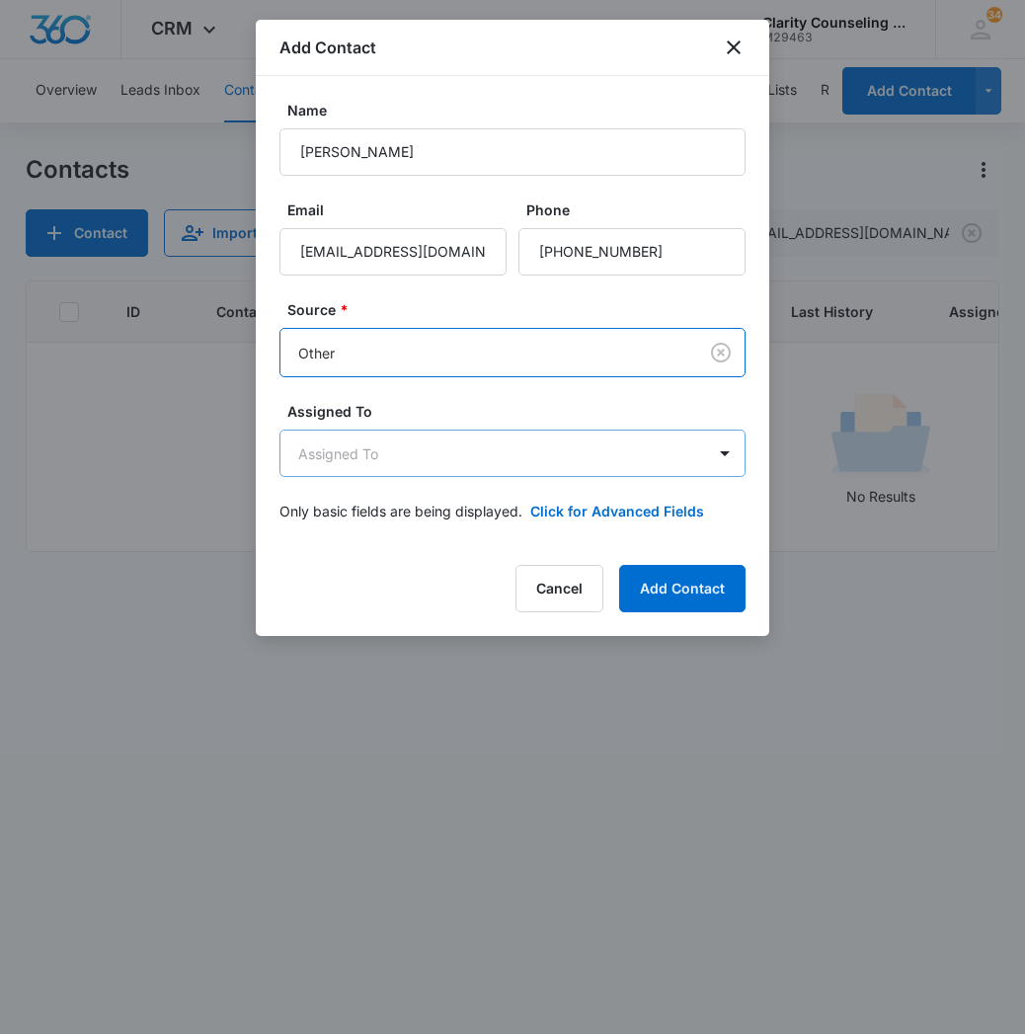
click at [381, 449] on body "CRM Apps Reputation Websites Forms CRM Email Social Content Ads Intelligence Fi…" at bounding box center [512, 517] width 1025 height 1034
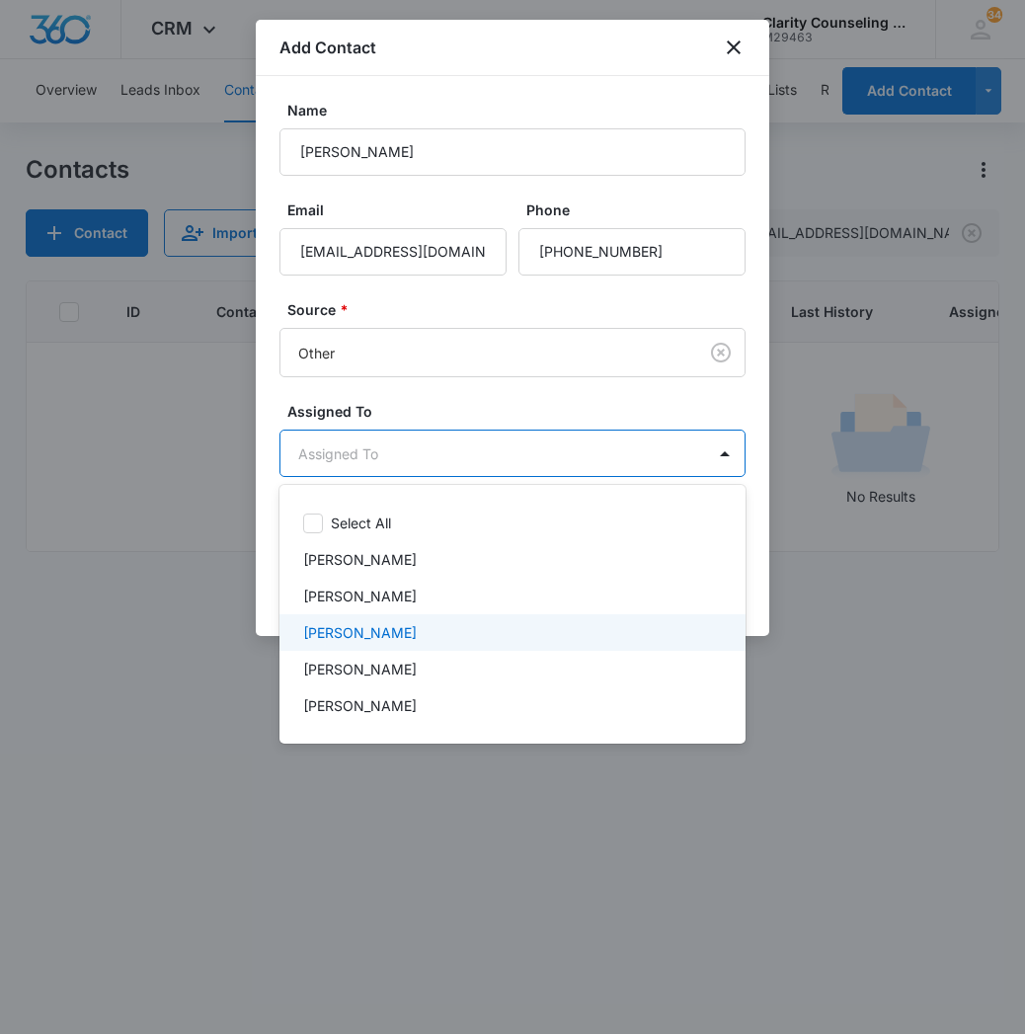
click at [381, 637] on p "[PERSON_NAME]" at bounding box center [360, 632] width 114 height 21
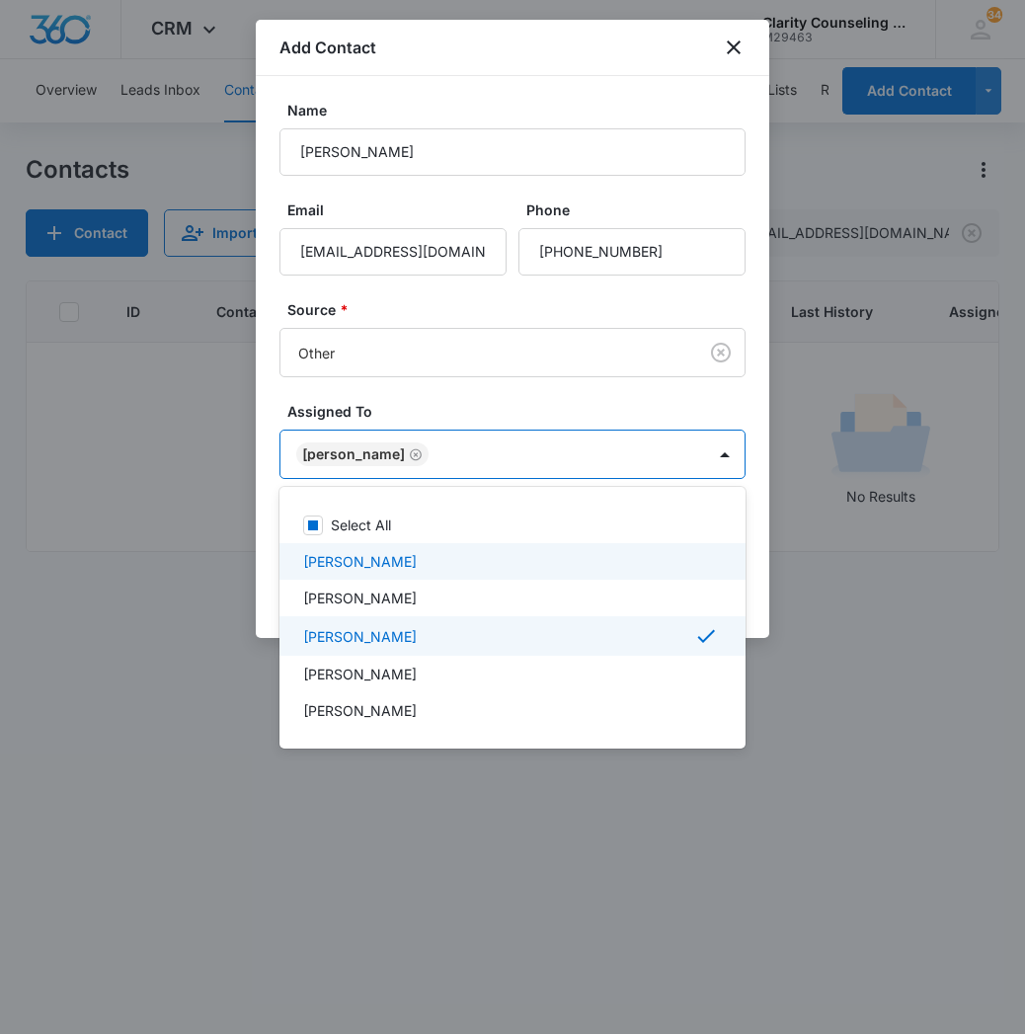
click at [596, 480] on div at bounding box center [512, 517] width 1025 height 1034
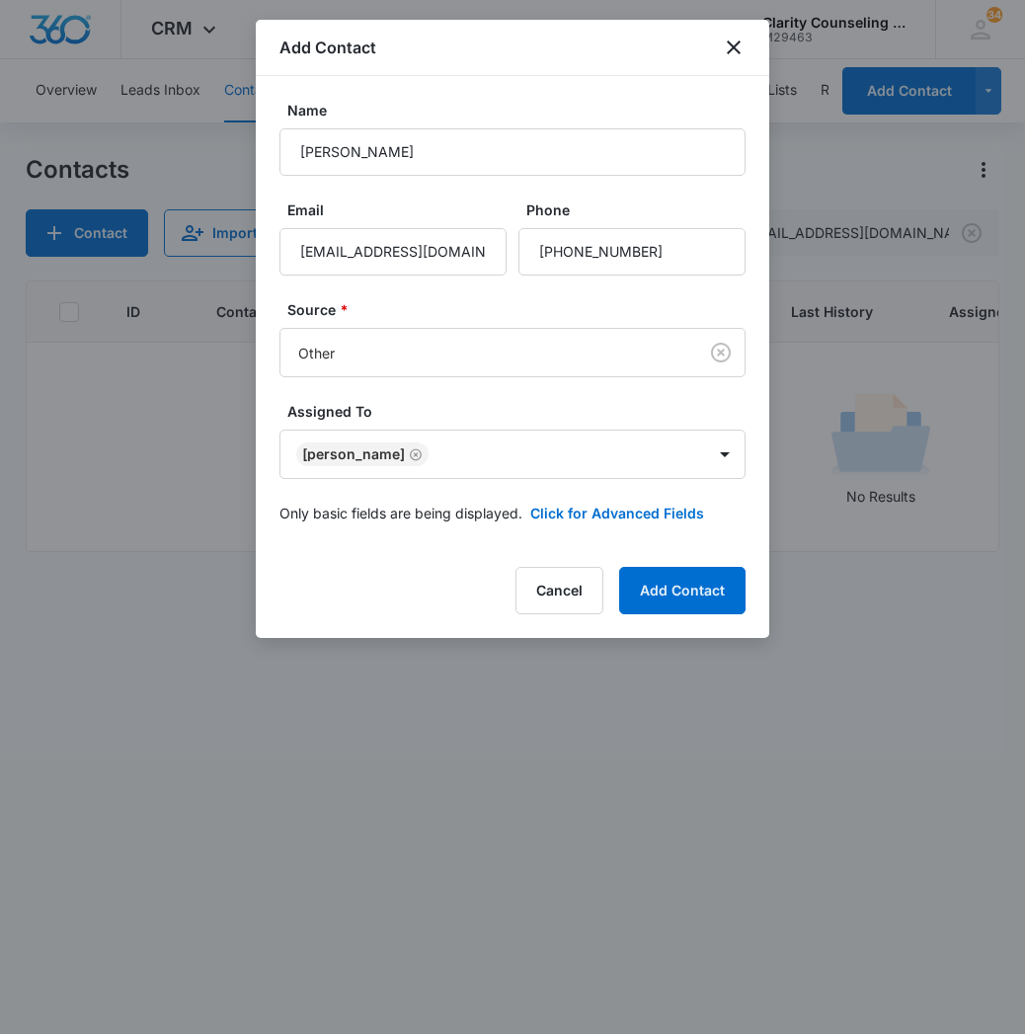
click at [625, 525] on form "Name [PERSON_NAME] Email [EMAIL_ADDRESS][DOMAIN_NAME] Phone Source * Other Assi…" at bounding box center [512, 323] width 466 height 447
click at [603, 512] on button "Click for Advanced Fields" at bounding box center [617, 513] width 174 height 21
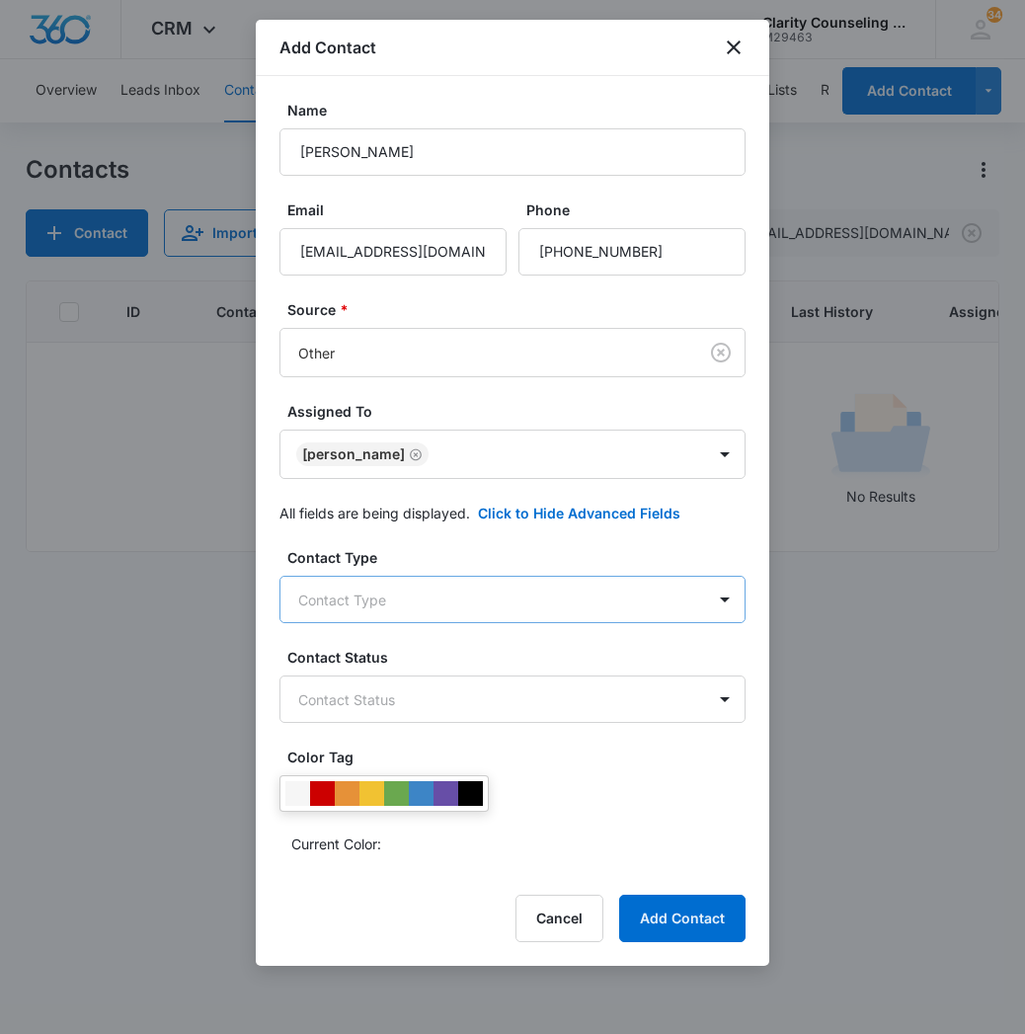
click at [513, 593] on body "CRM Apps Reputation Websites Forms CRM Email Social Content Ads Intelligence Fi…" at bounding box center [512, 517] width 1025 height 1034
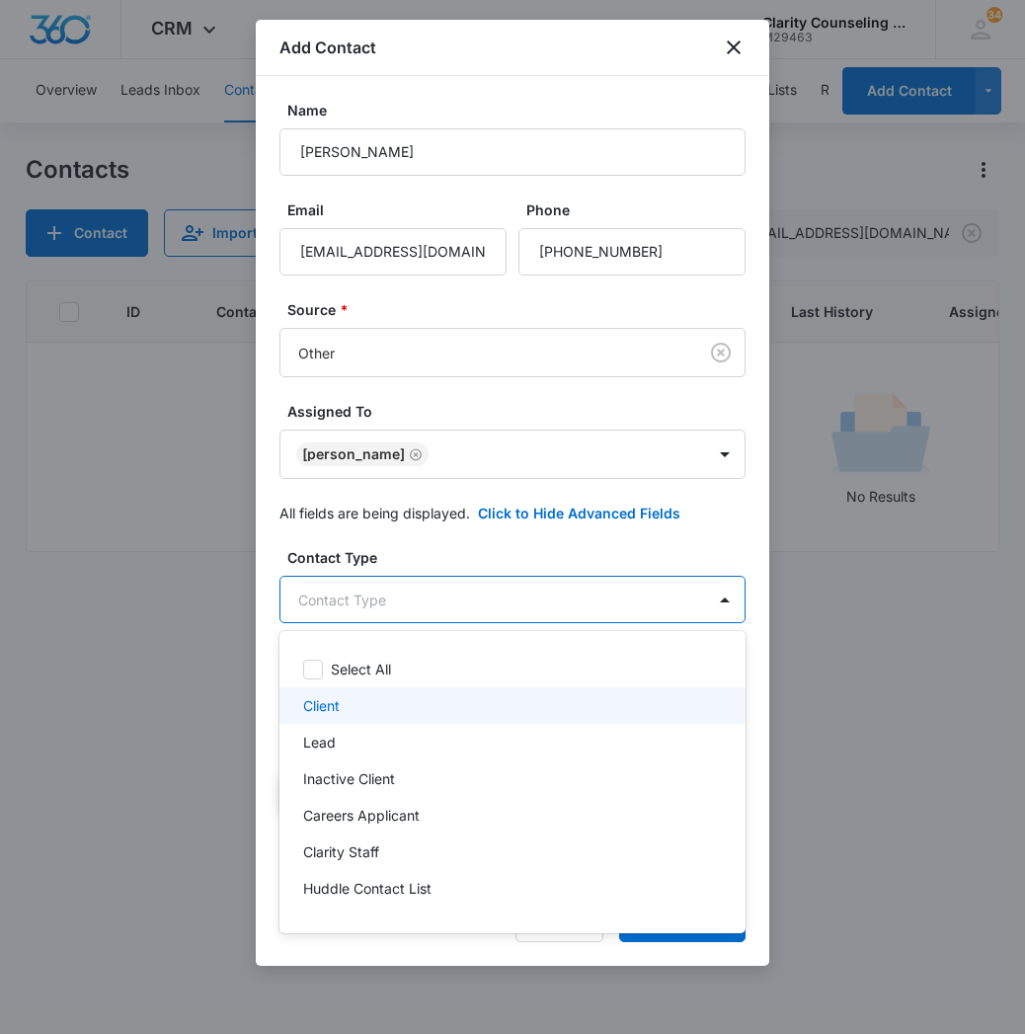
click at [424, 701] on div "Client" at bounding box center [510, 705] width 415 height 21
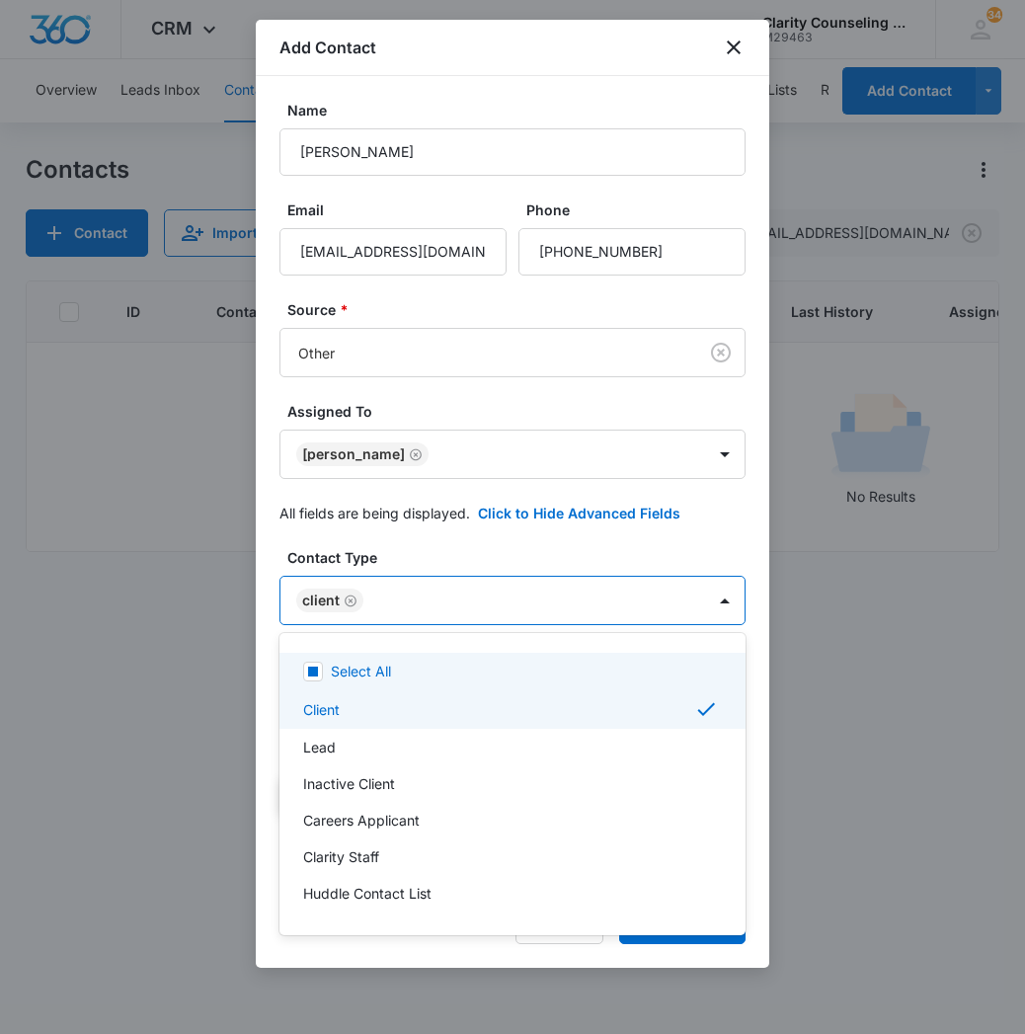
click at [490, 601] on div at bounding box center [512, 517] width 1025 height 1034
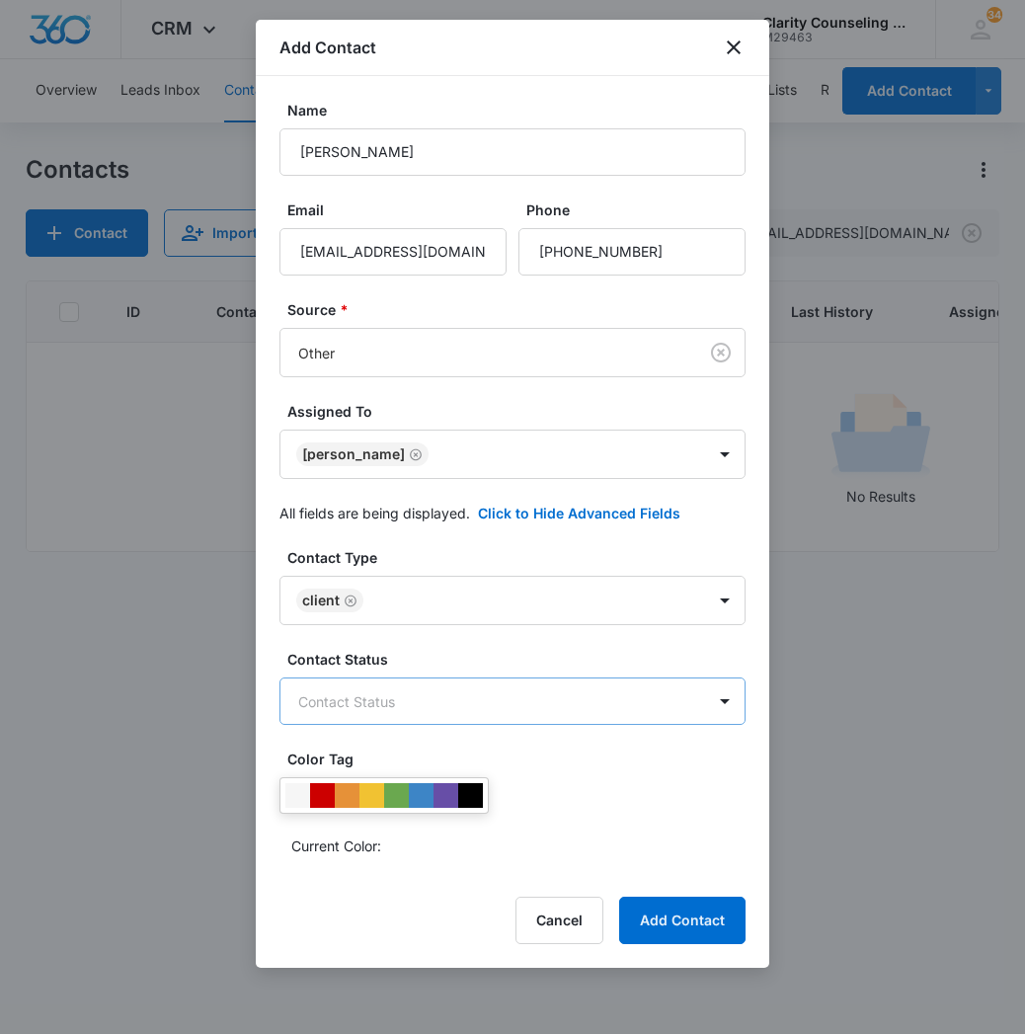
scroll to position [0, 0]
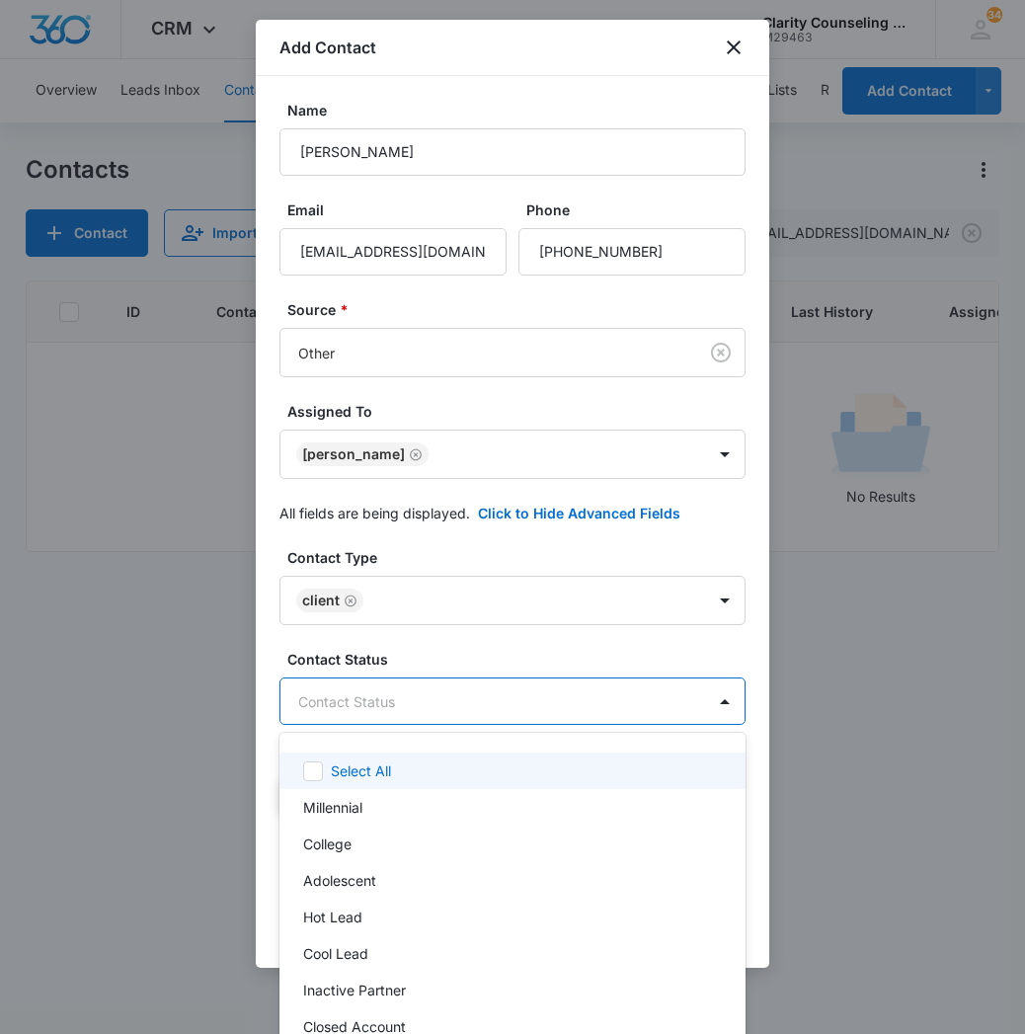
drag, startPoint x: 429, startPoint y: 695, endPoint x: 428, endPoint y: 750, distance: 55.3
click at [429, 695] on body "CRM Apps Reputation Websites Forms CRM Email Social Content Ads Intelligence Fi…" at bounding box center [512, 517] width 1025 height 1034
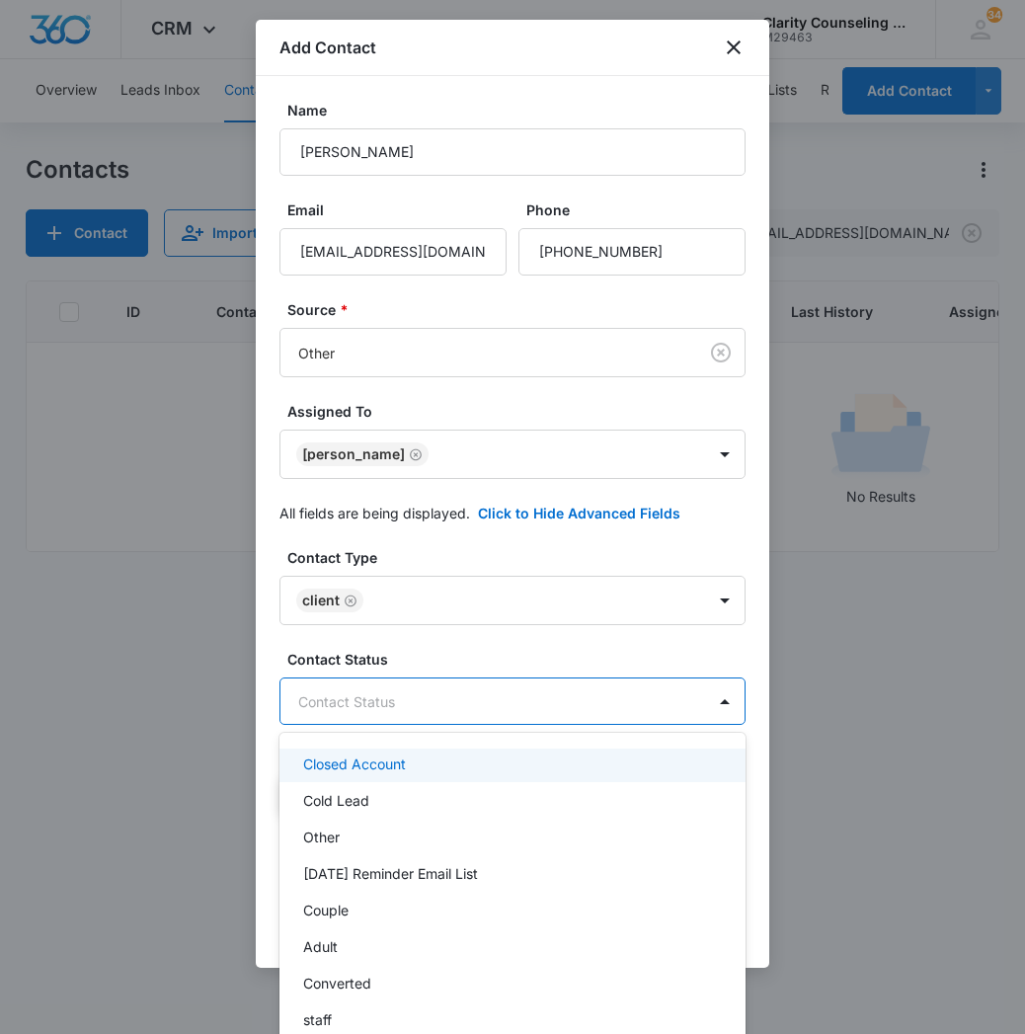
scroll to position [263, 0]
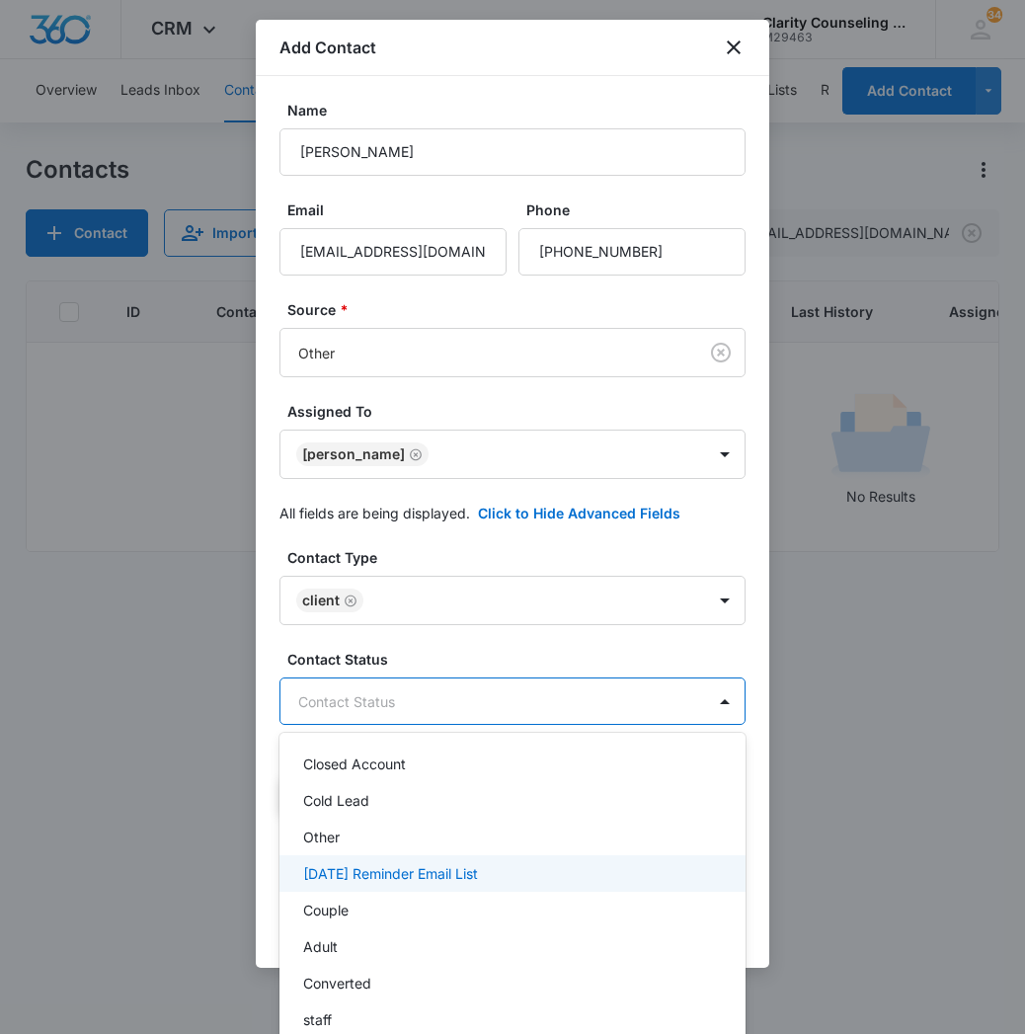
click at [471, 883] on p "[DATE] Reminder Email List" at bounding box center [390, 873] width 175 height 21
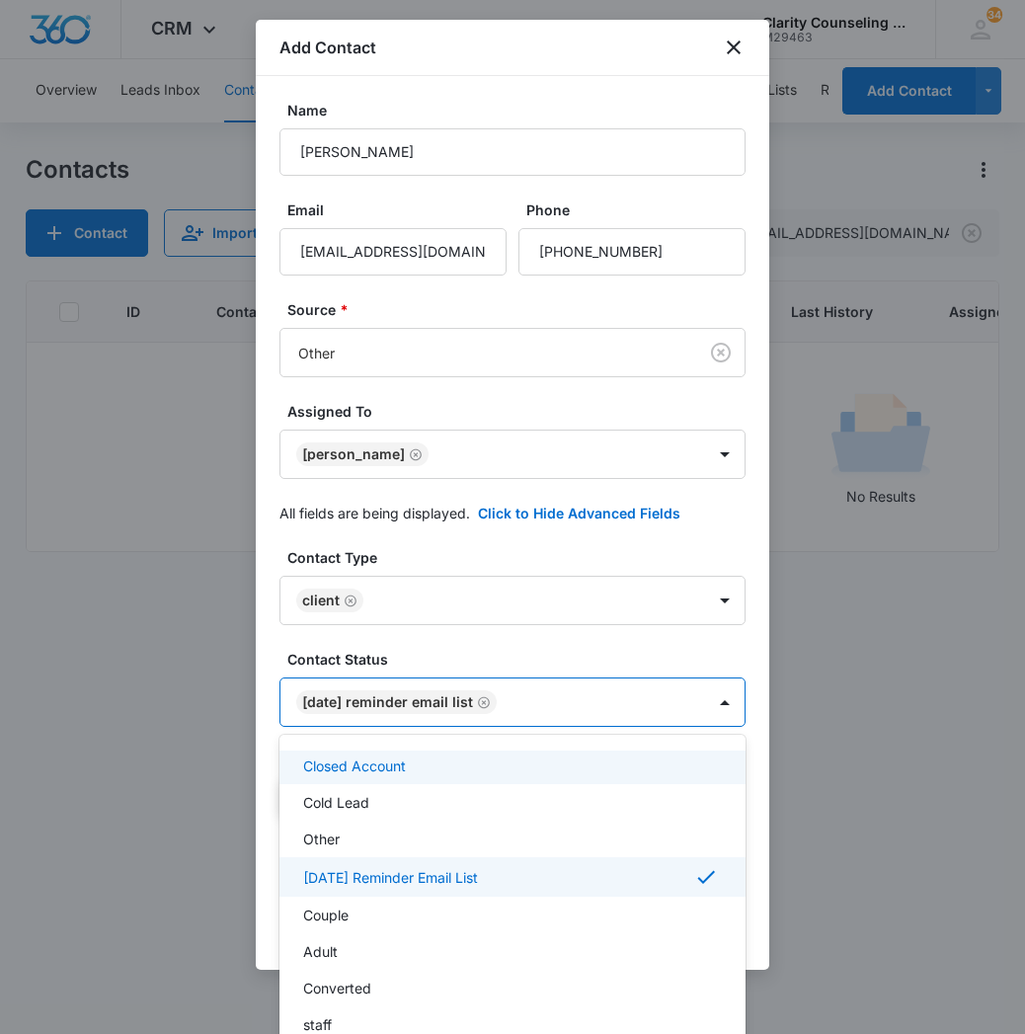
click at [634, 711] on div at bounding box center [512, 517] width 1025 height 1034
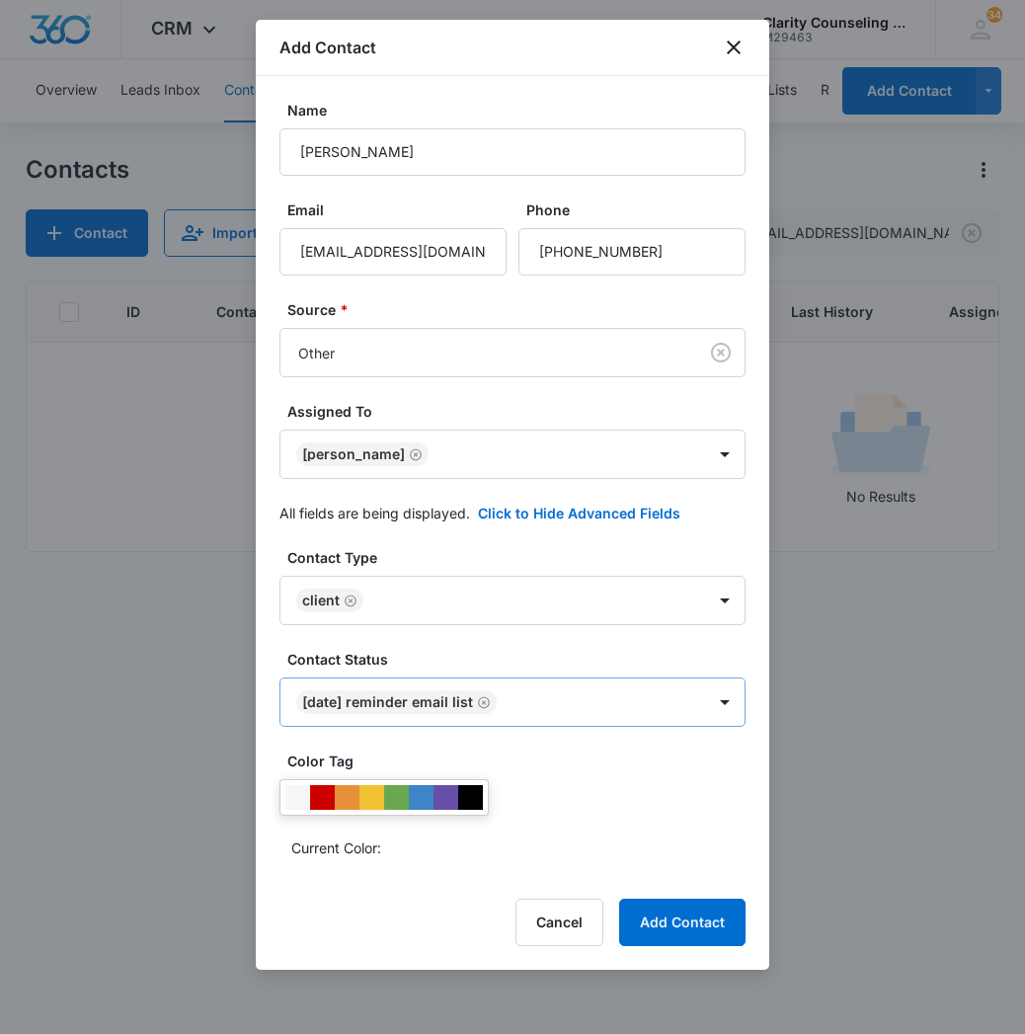
scroll to position [0, 0]
click at [686, 930] on button "Add Contact" at bounding box center [682, 921] width 126 height 47
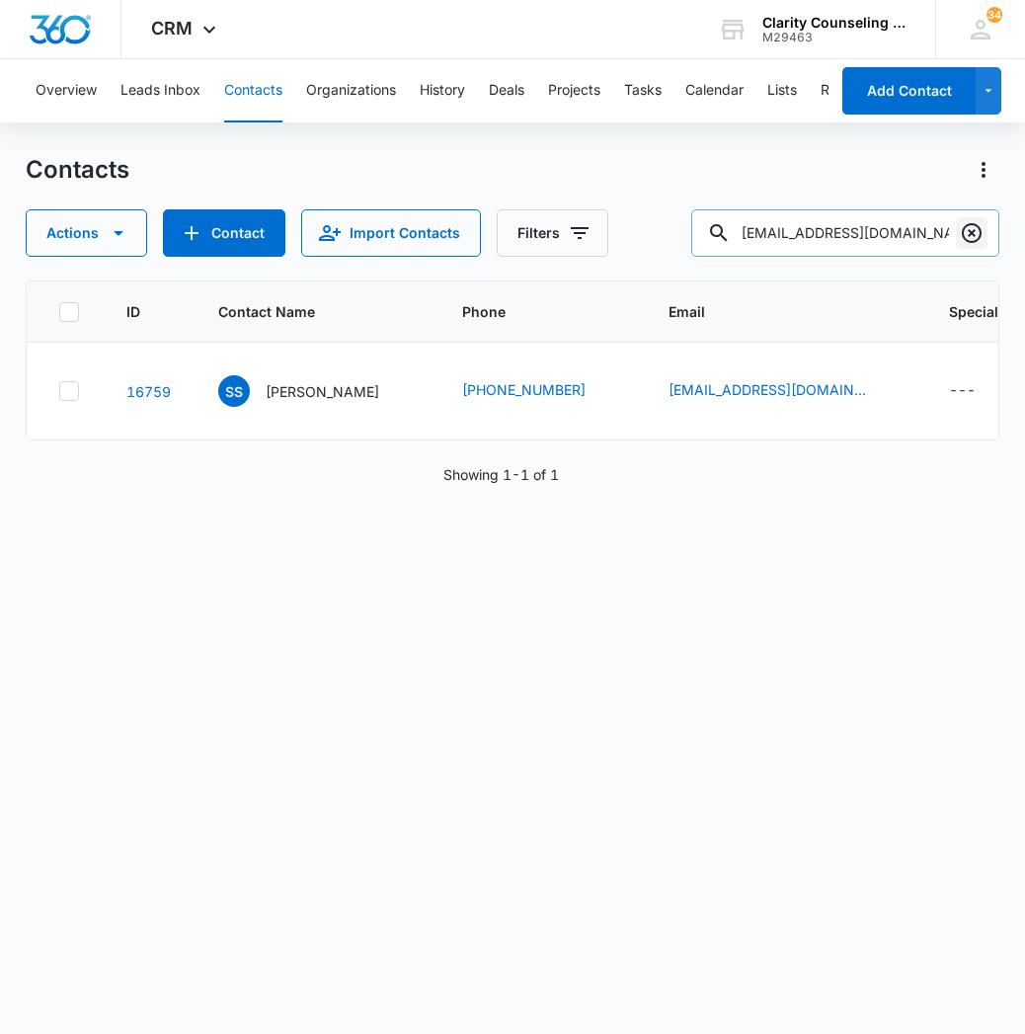
click at [979, 232] on icon "Clear" at bounding box center [972, 233] width 20 height 20
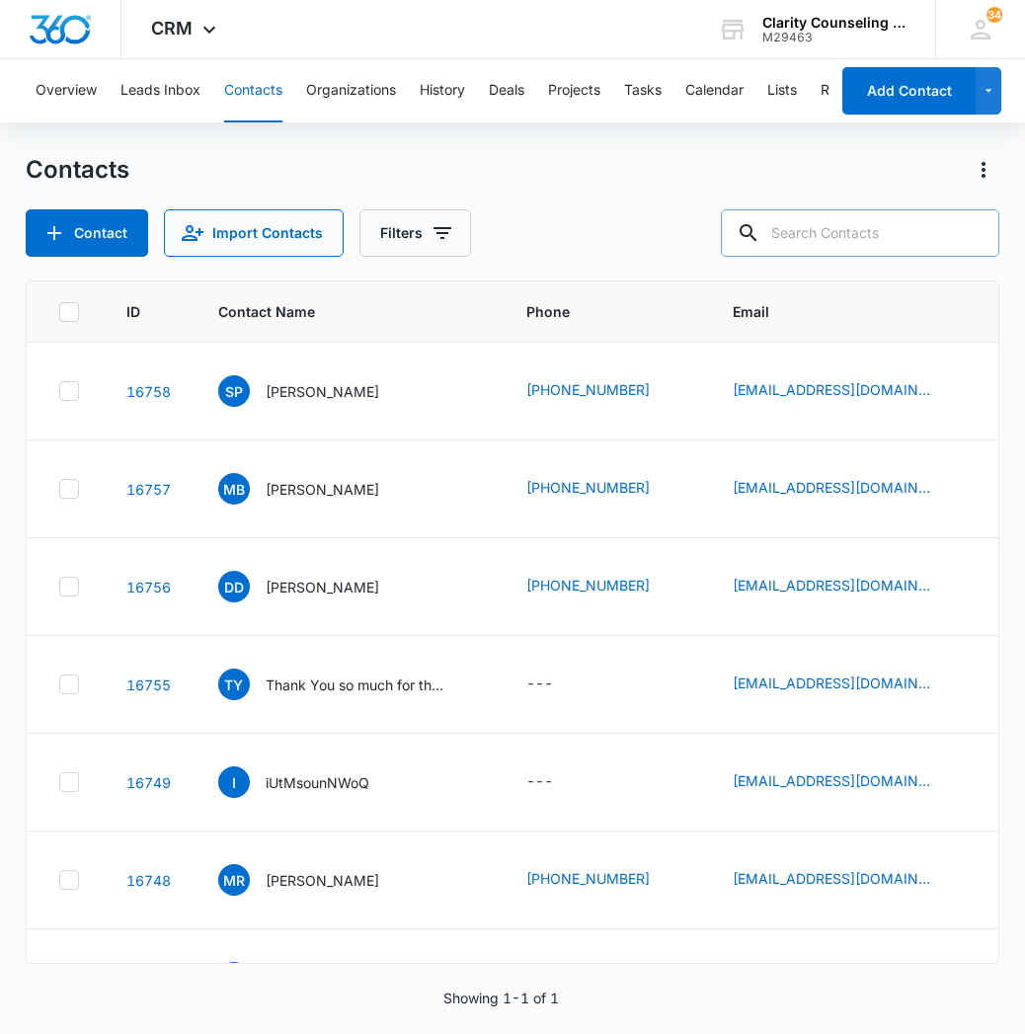
paste input "[EMAIL_ADDRESS][DOMAIN_NAME]"
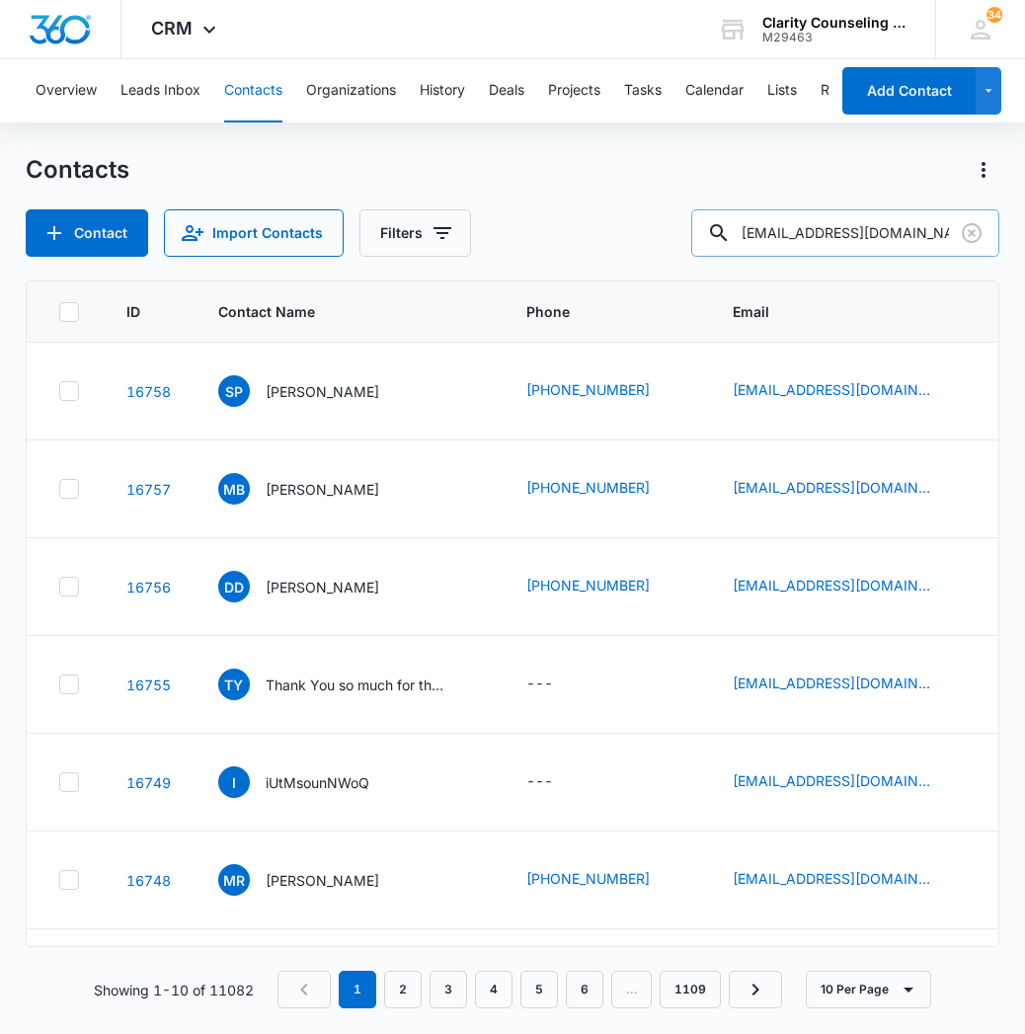
type input "[EMAIL_ADDRESS][DOMAIN_NAME]"
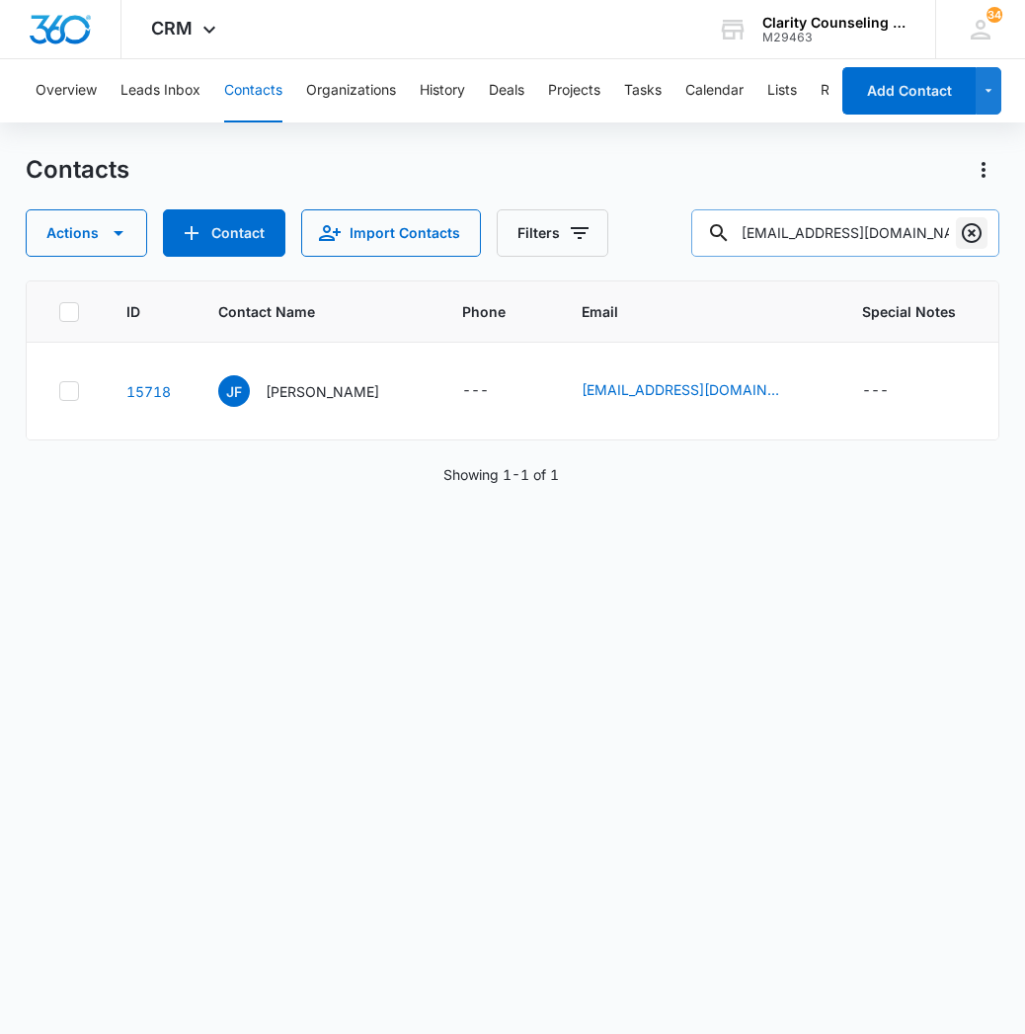
click at [978, 234] on icon "Clear" at bounding box center [972, 233] width 24 height 24
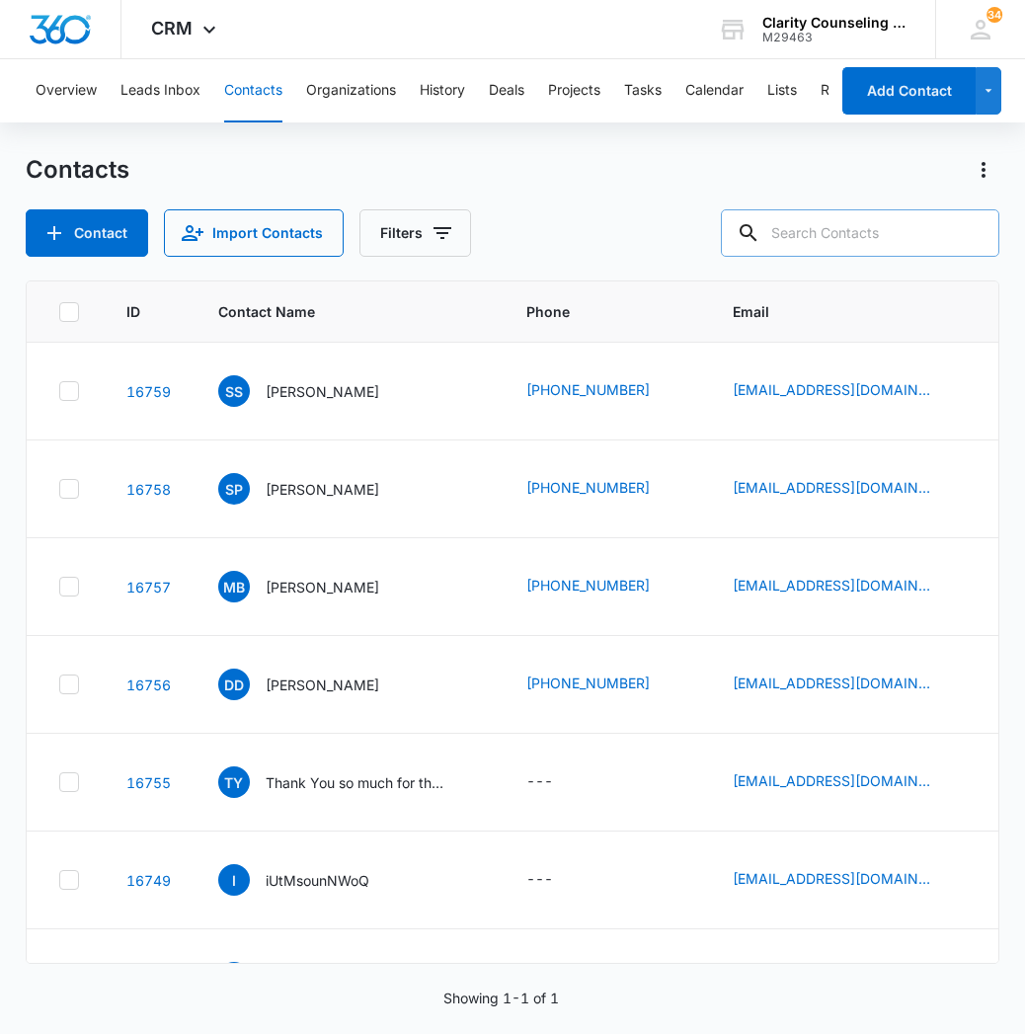
paste input "[EMAIL_ADDRESS][DOMAIN_NAME]"
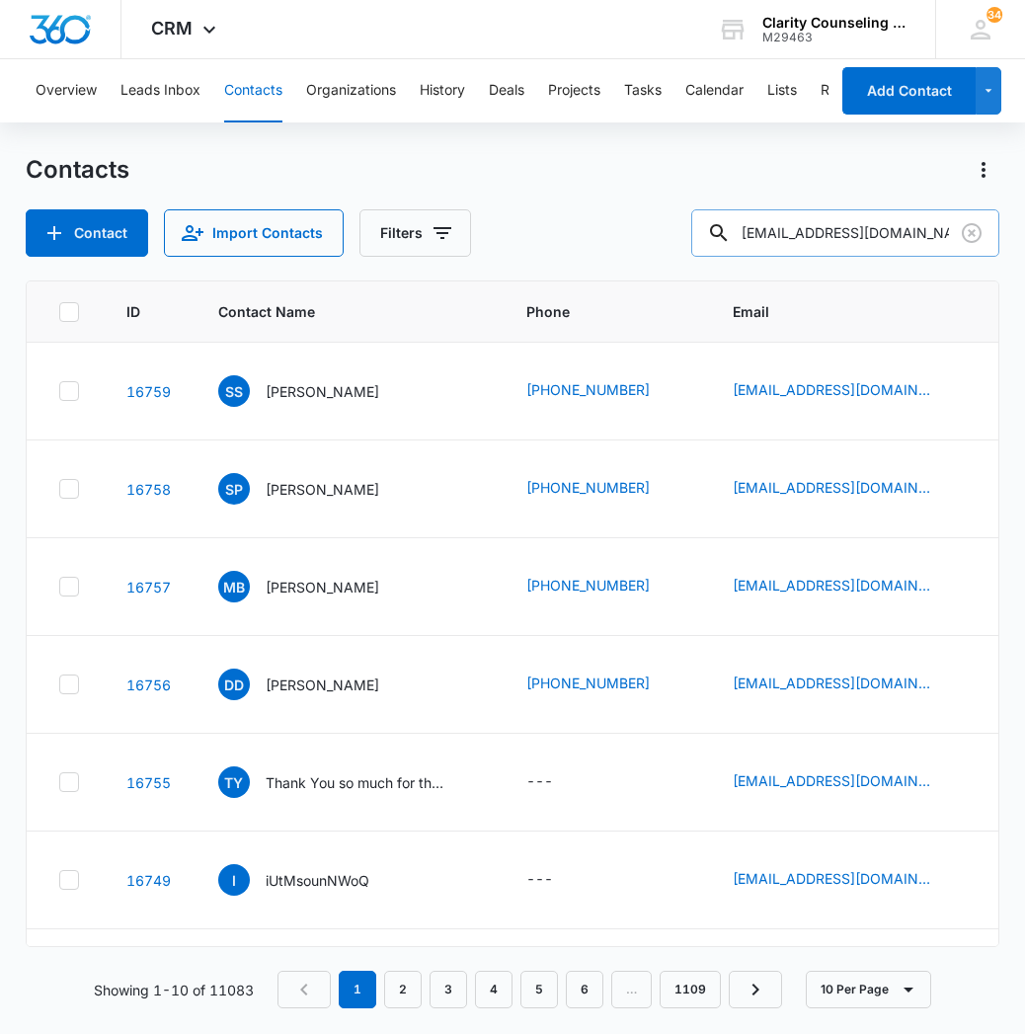
type input "[EMAIL_ADDRESS][DOMAIN_NAME]"
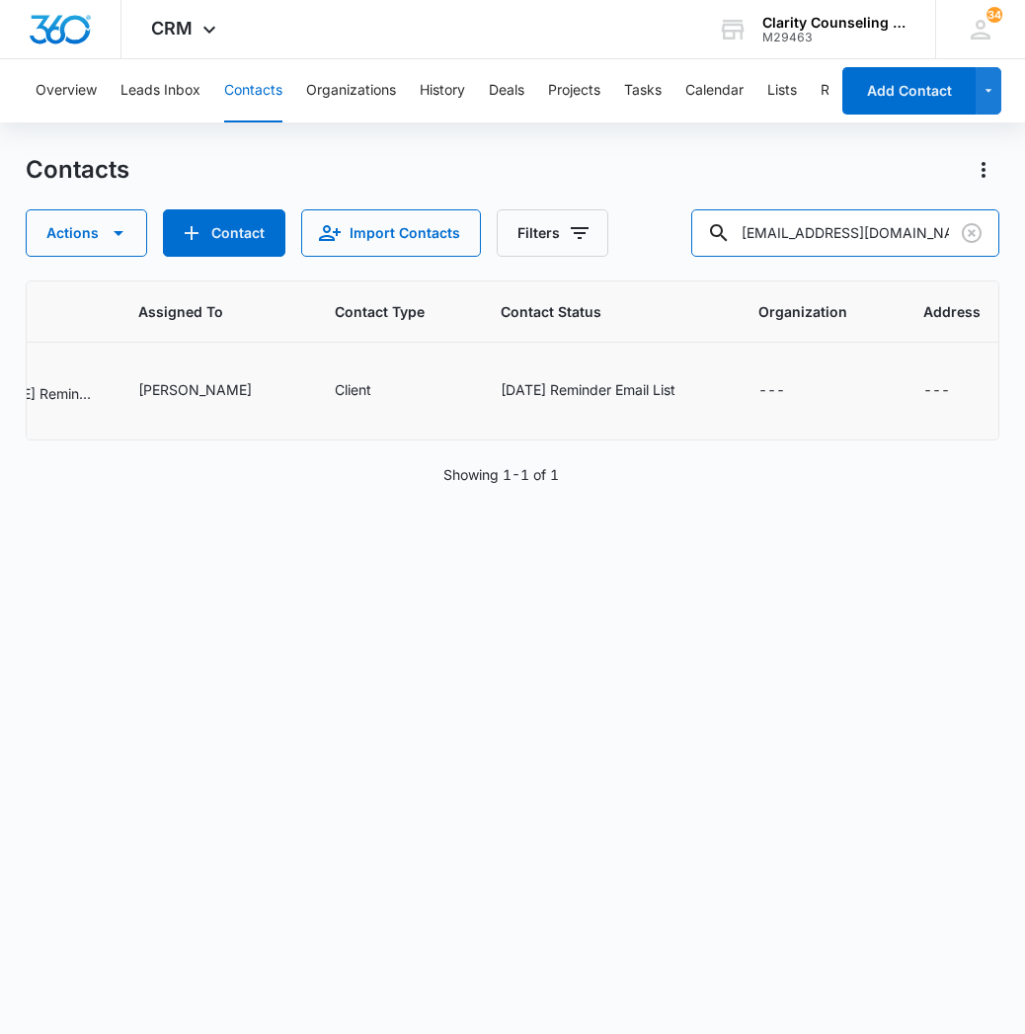
scroll to position [0, 1274]
click at [976, 236] on icon "Clear" at bounding box center [972, 233] width 24 height 24
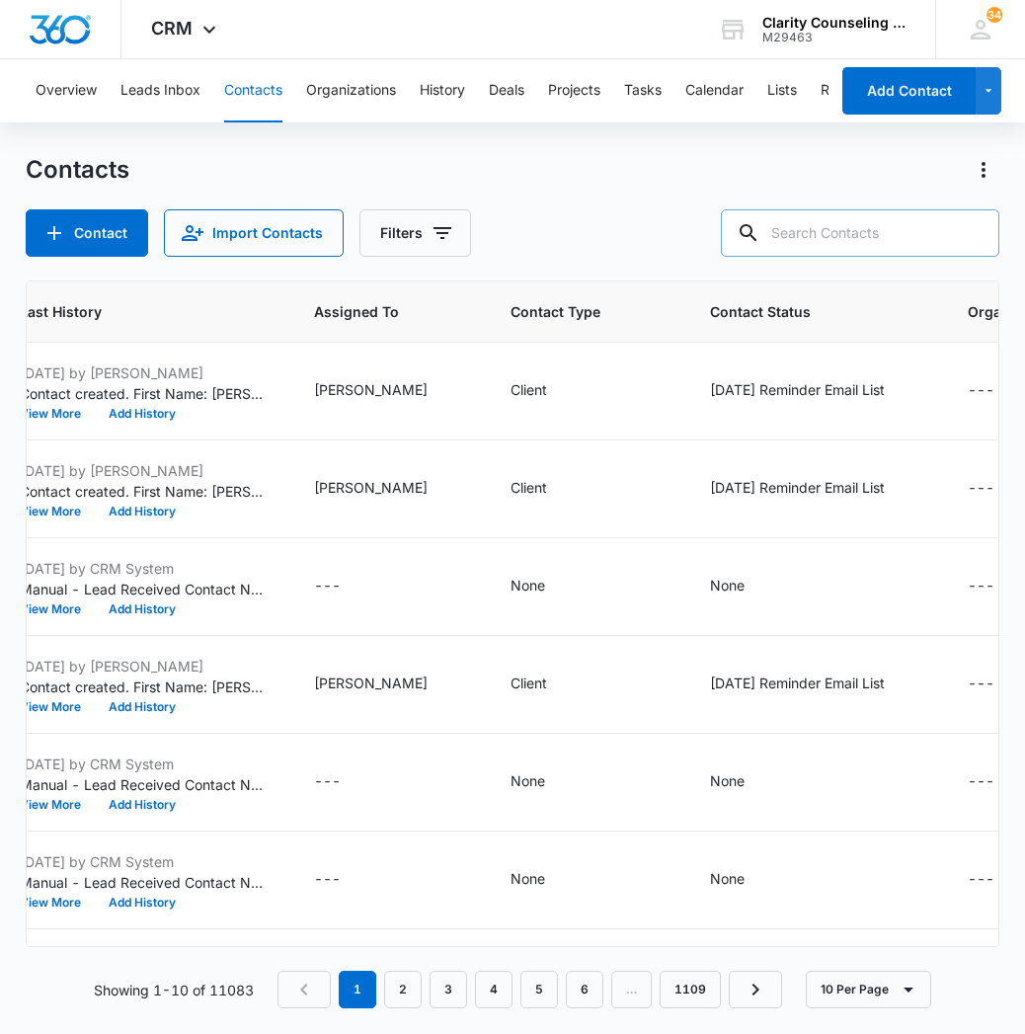
paste input "[EMAIL_ADDRESS][DOMAIN_NAME]"
type input "[EMAIL_ADDRESS][DOMAIN_NAME]"
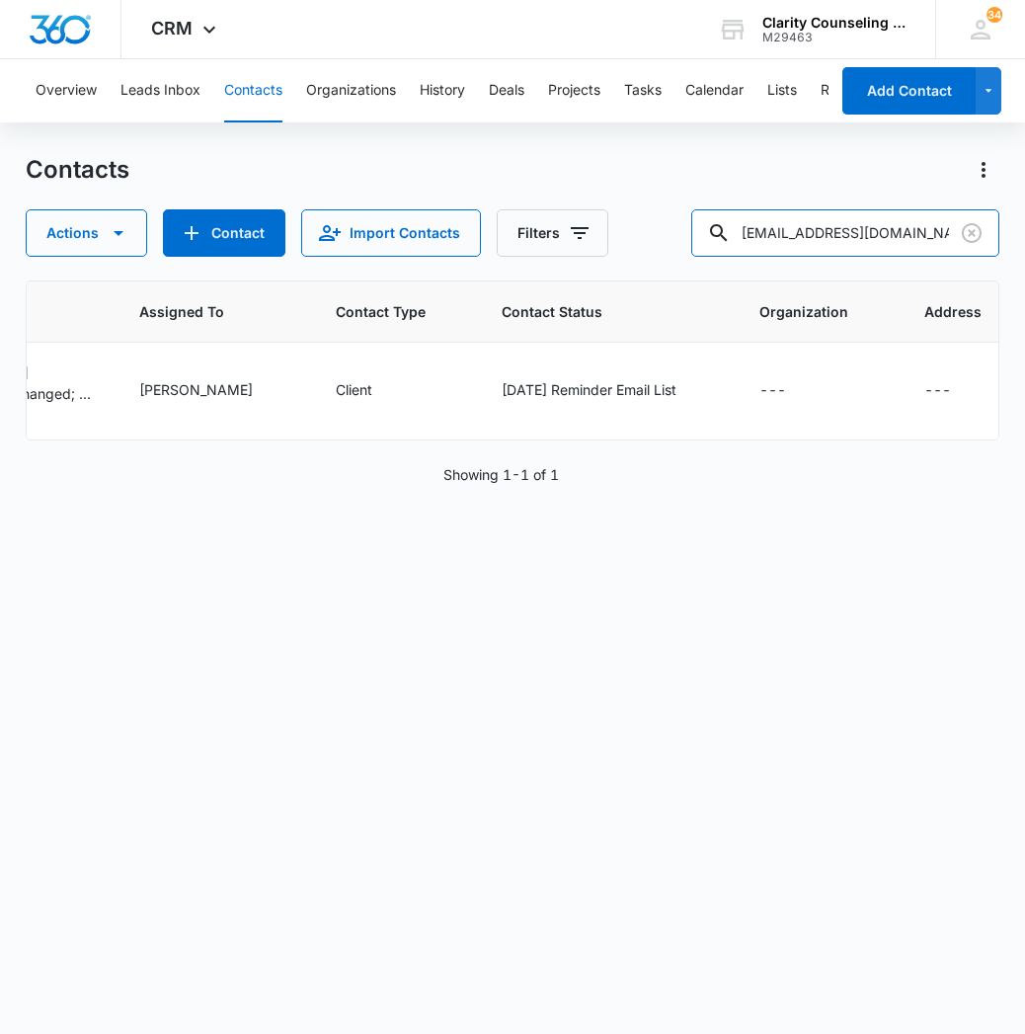
scroll to position [0, 1213]
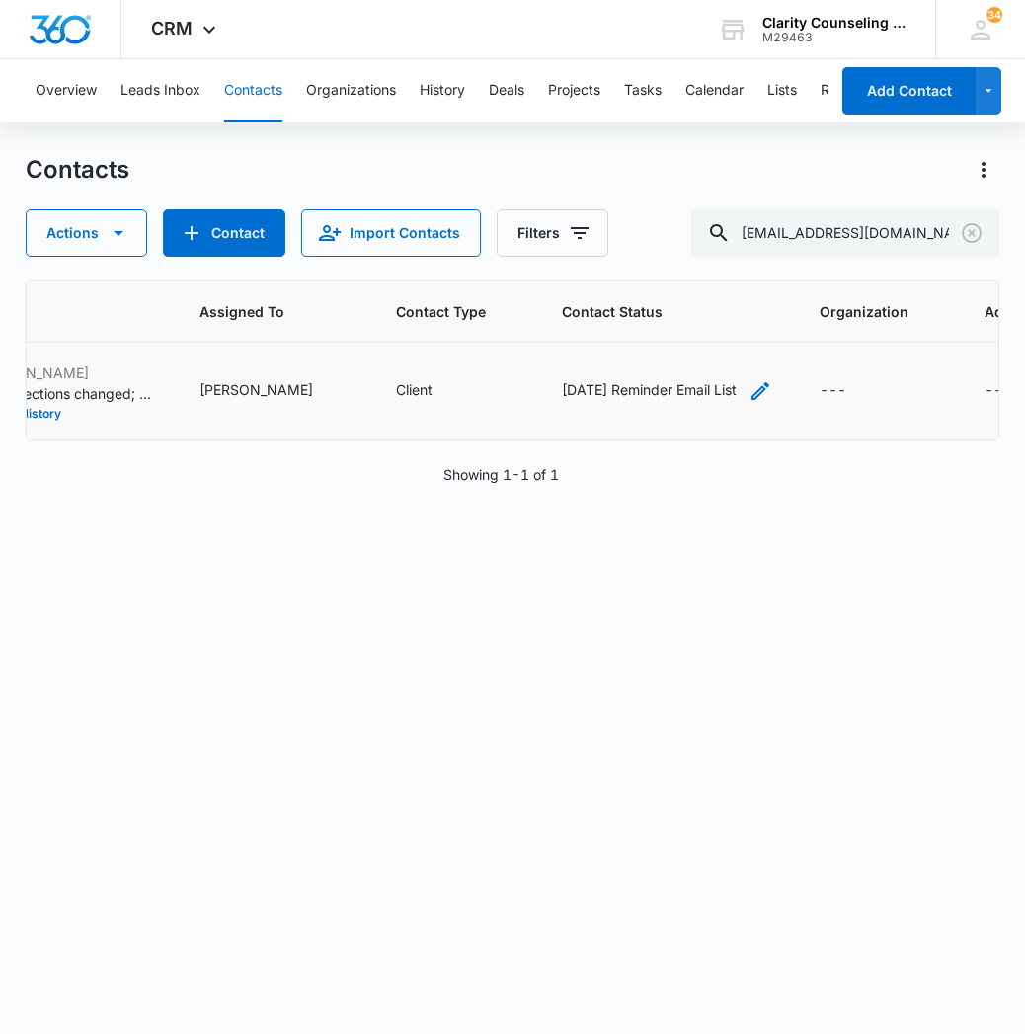
click at [748, 385] on icon "Contact Status - Saturday Reminder Email List - Select to Edit Field" at bounding box center [760, 391] width 24 height 24
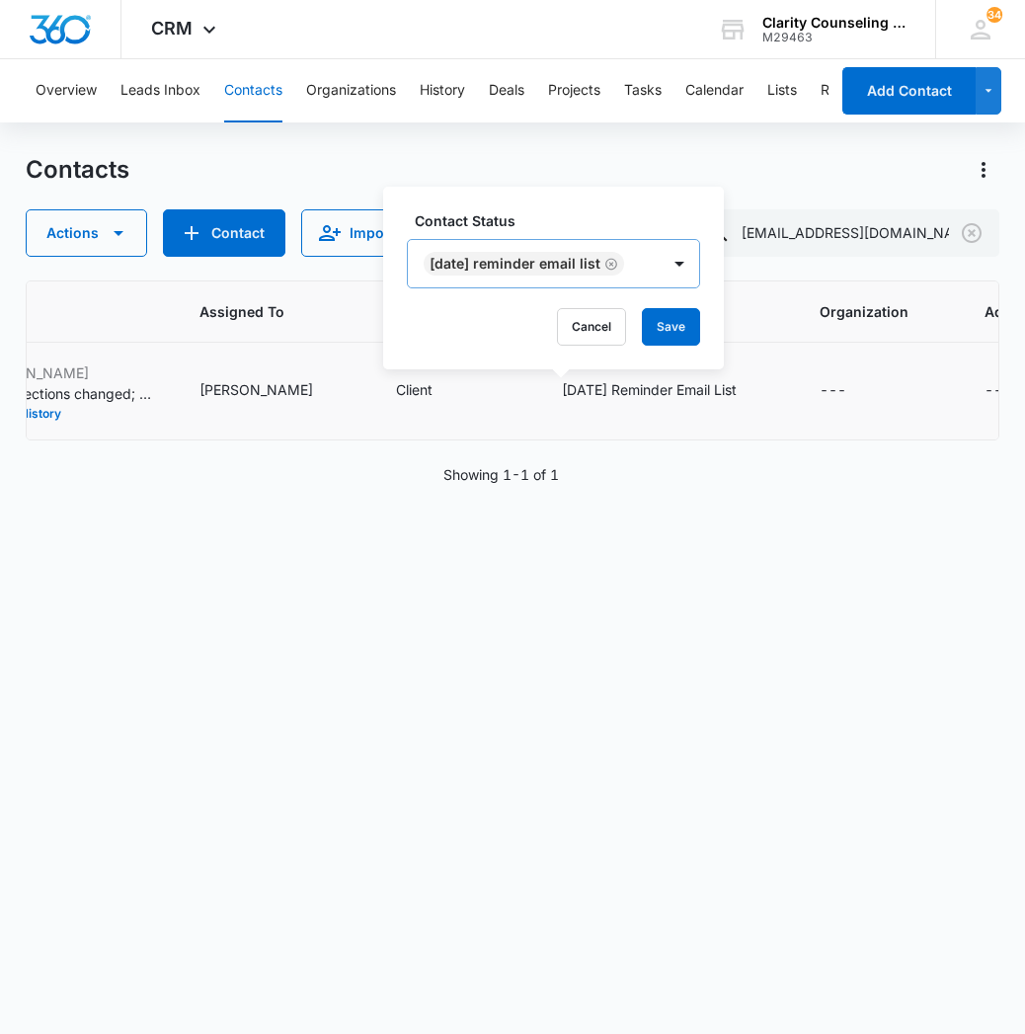
click at [618, 262] on icon "Remove Saturday Reminder Email List" at bounding box center [611, 264] width 14 height 15
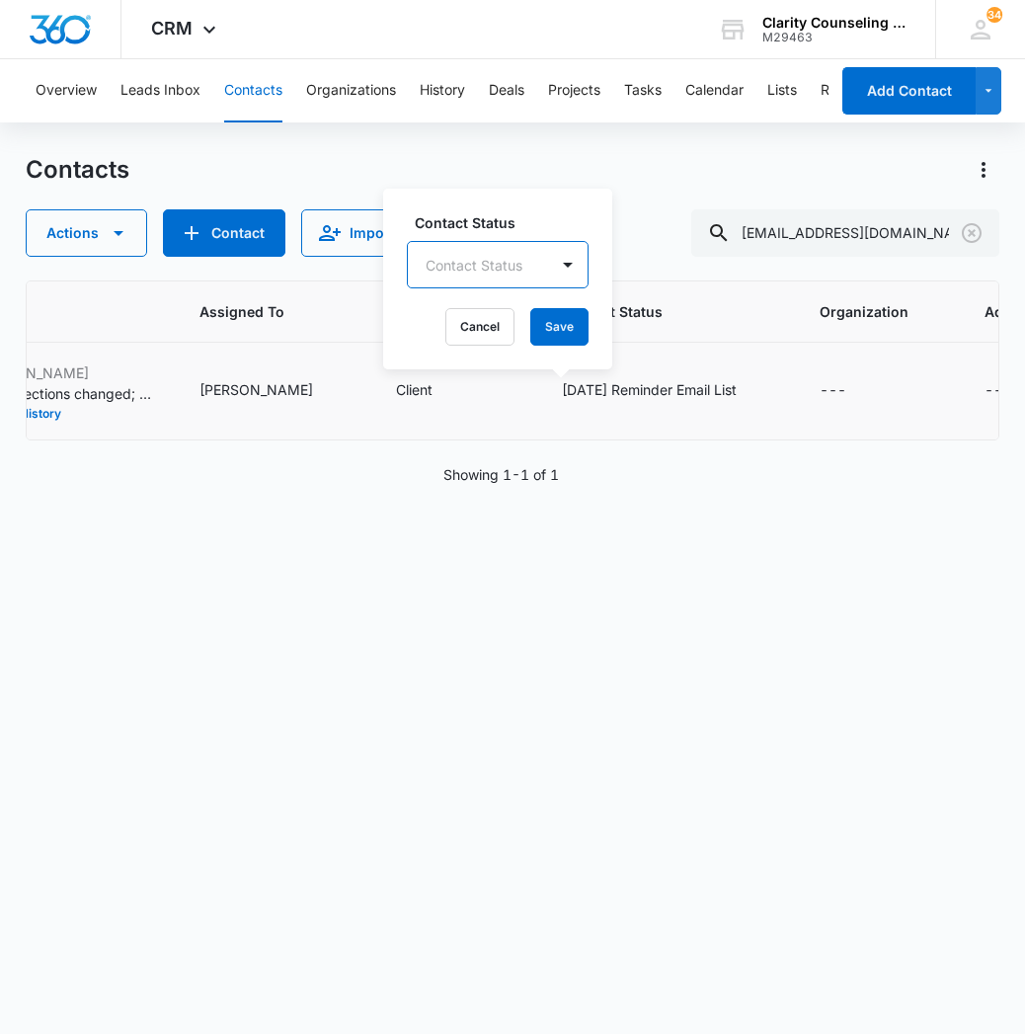
drag, startPoint x: 550, startPoint y: 326, endPoint x: 543, endPoint y: 349, distance: 23.7
click at [550, 326] on button "Save" at bounding box center [559, 327] width 58 height 38
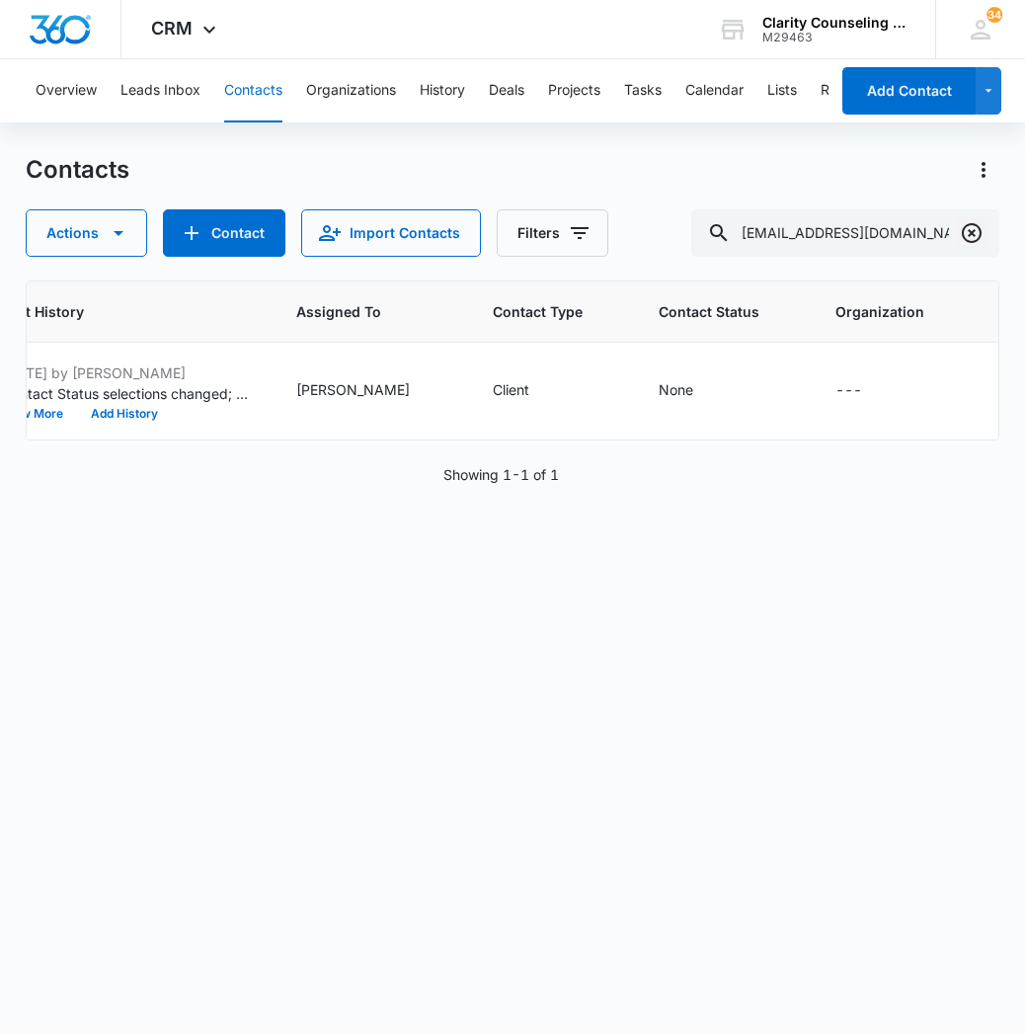
click at [973, 223] on icon "Clear" at bounding box center [972, 233] width 24 height 24
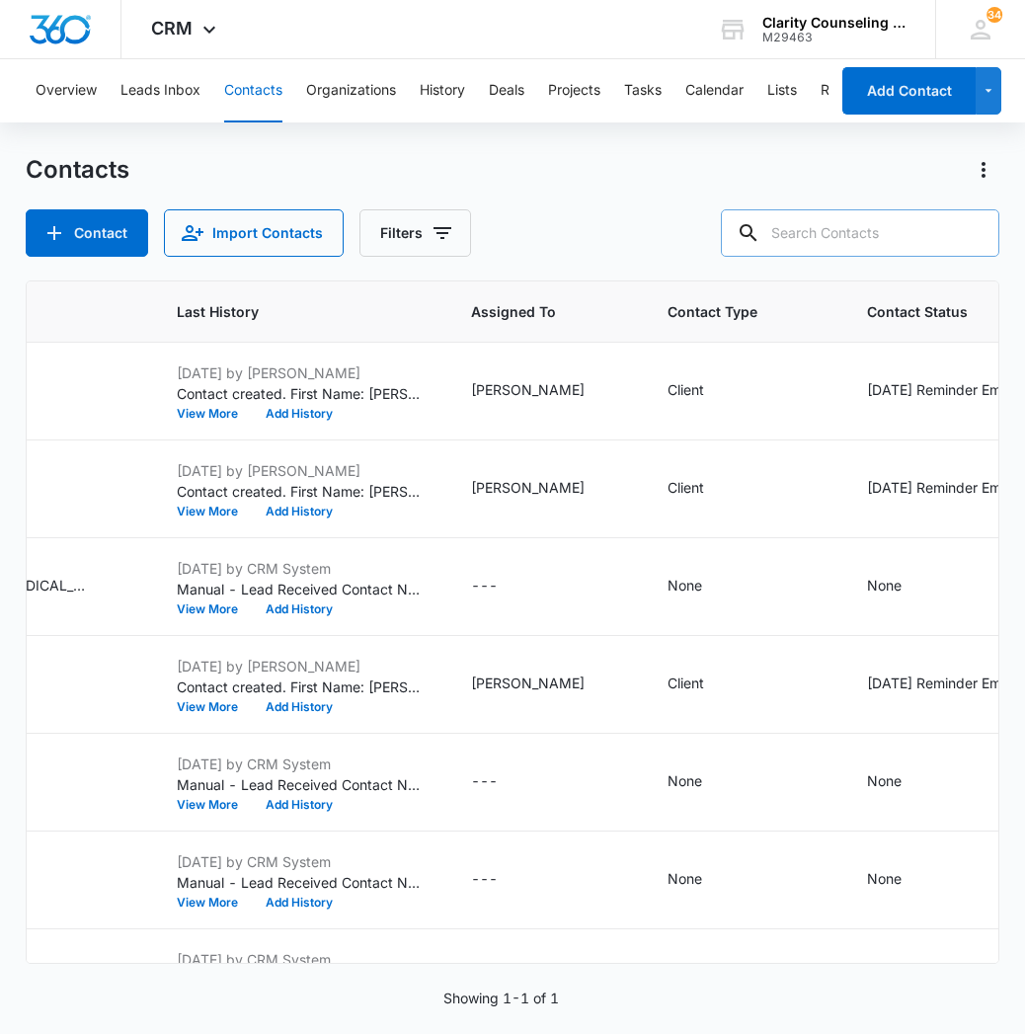
paste input "[EMAIL_ADDRESS][DOMAIN_NAME]"
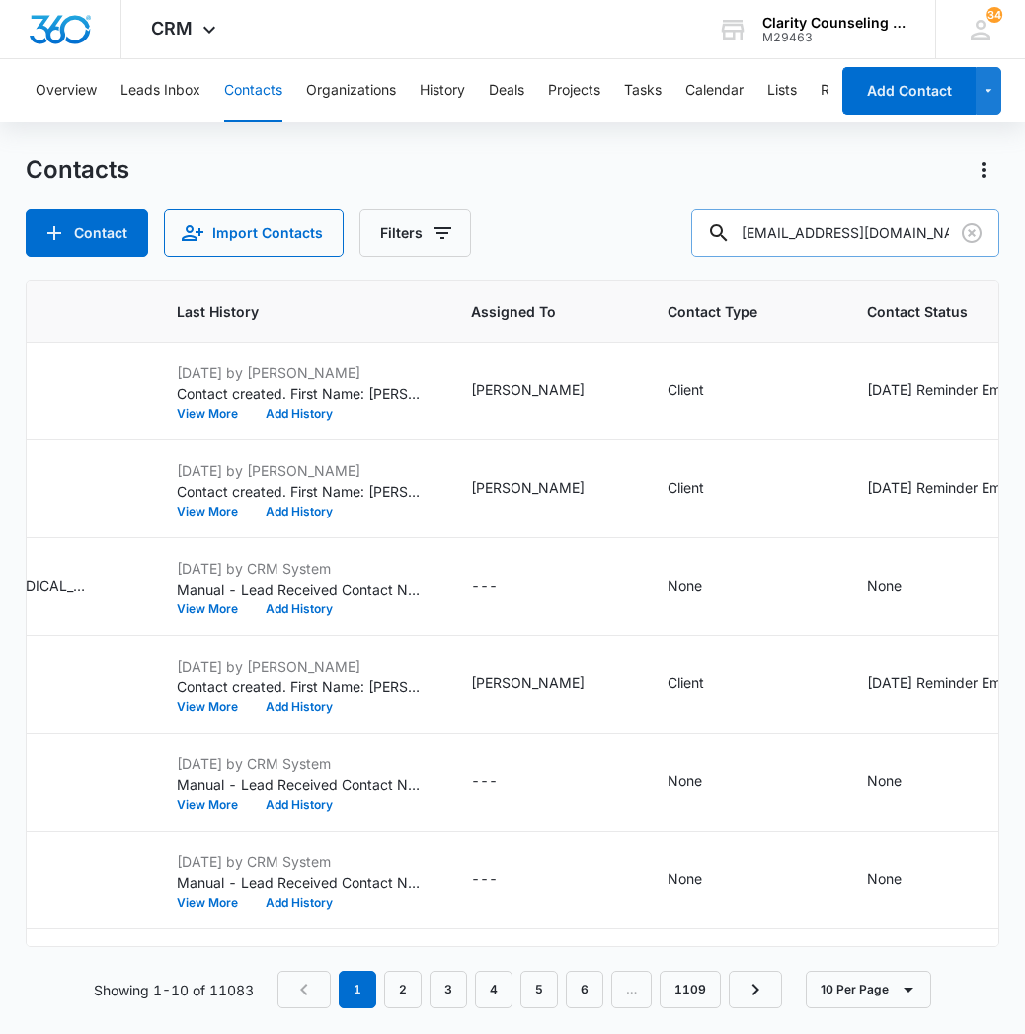
type input "[EMAIL_ADDRESS][DOMAIN_NAME]"
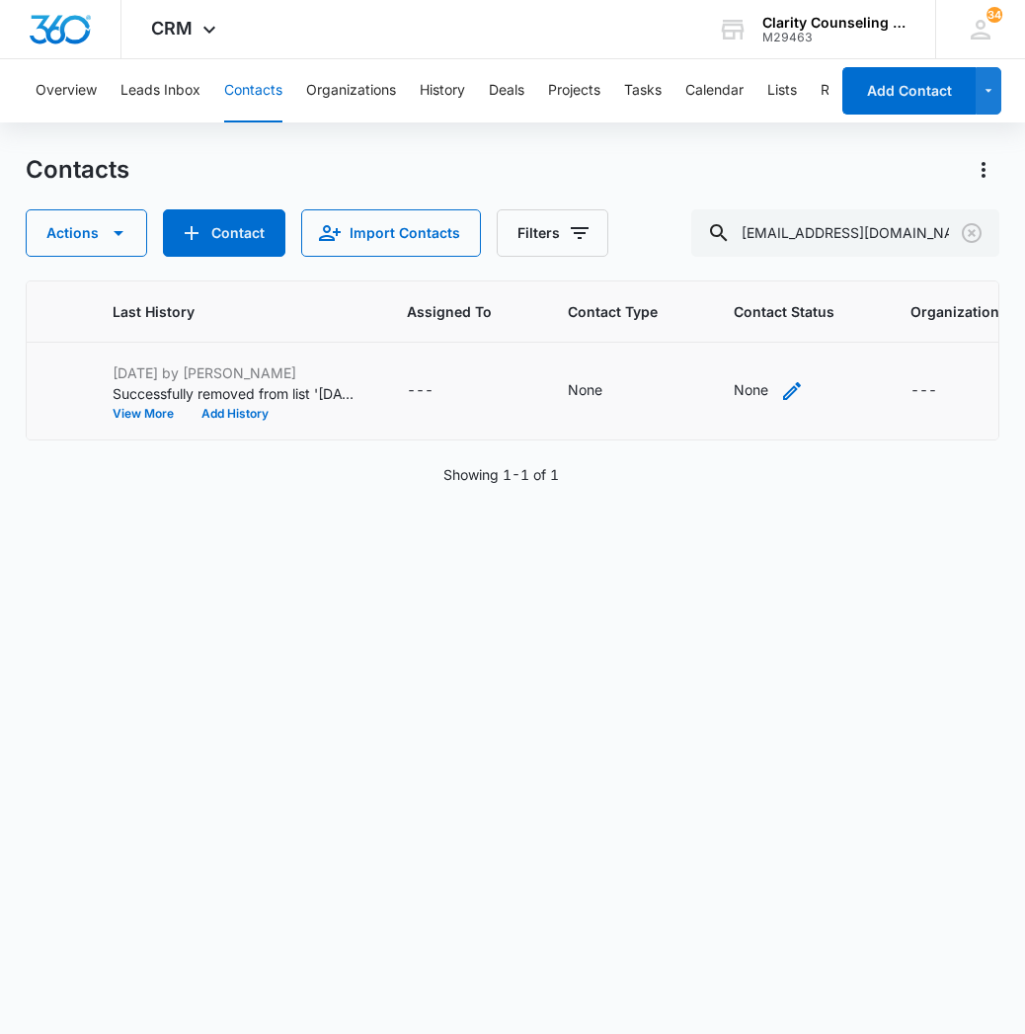
click at [734, 387] on div "None" at bounding box center [769, 391] width 70 height 24
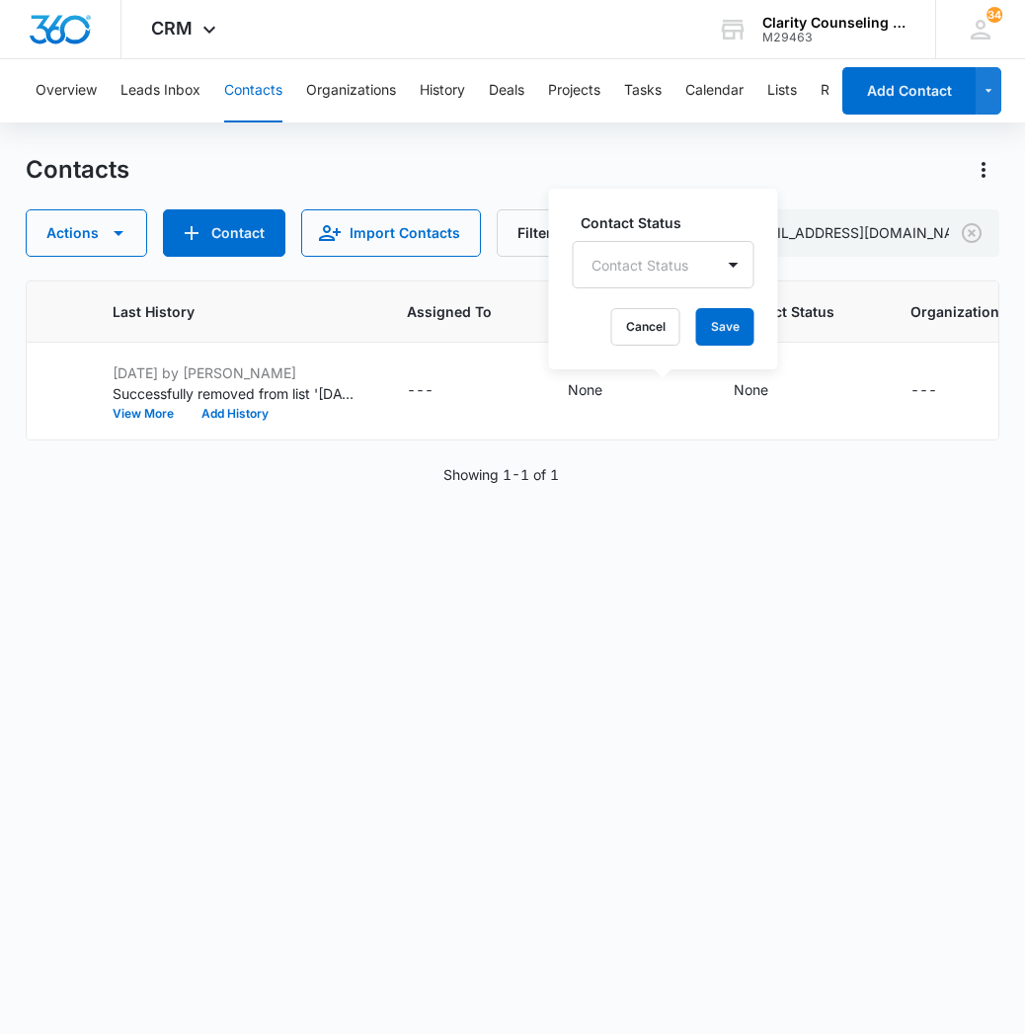
click at [706, 268] on div "Contact Status" at bounding box center [644, 265] width 140 height 44
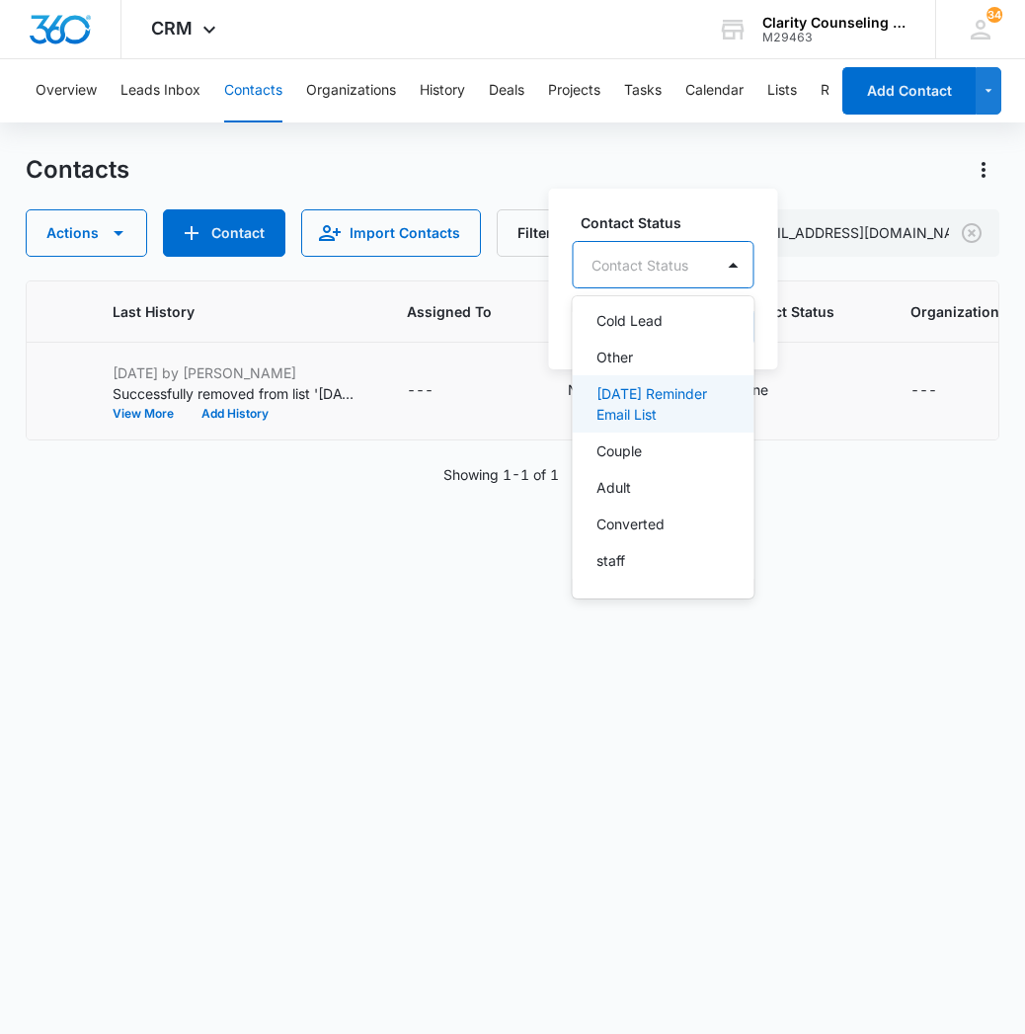
click at [664, 396] on p "[DATE] Reminder Email List" at bounding box center [661, 403] width 130 height 41
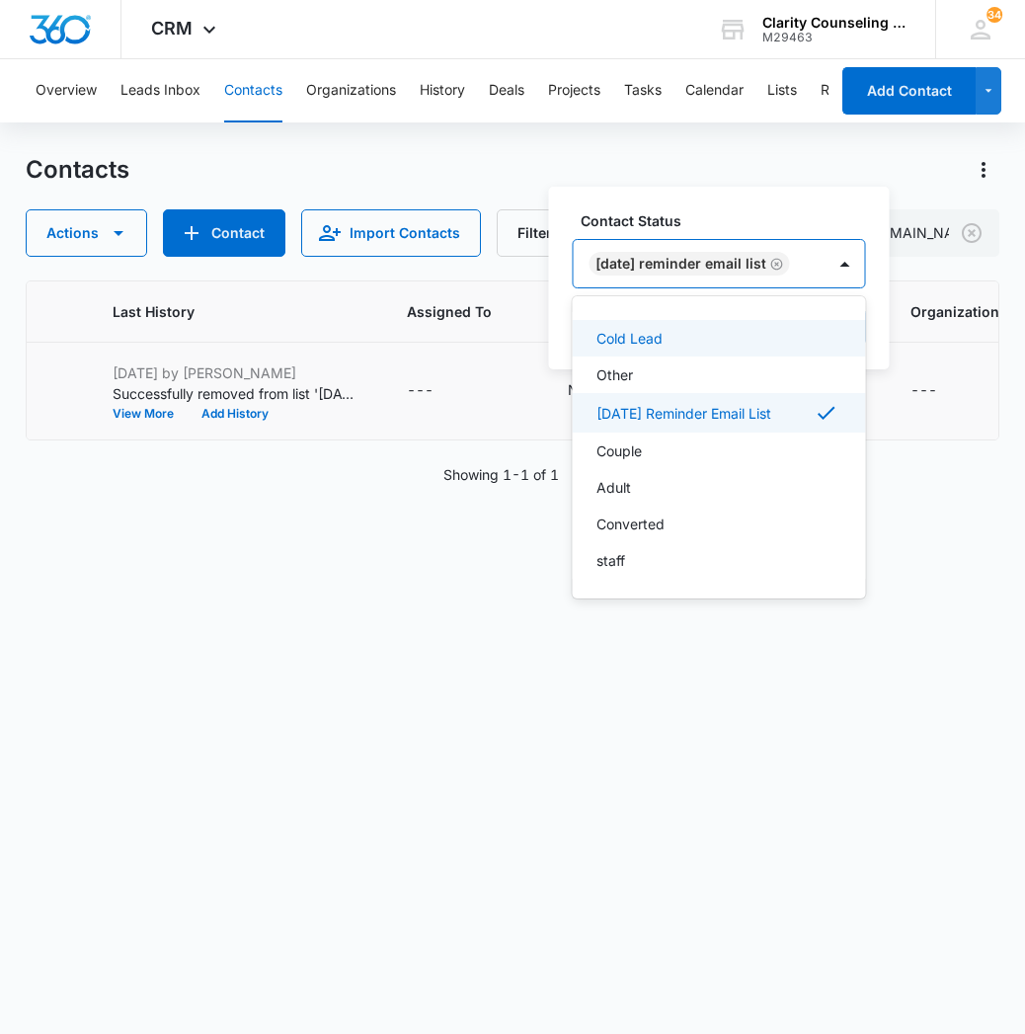
drag, startPoint x: 833, startPoint y: 256, endPoint x: 863, endPoint y: 312, distance: 63.6
click at [825, 259] on div "[DATE] Reminder Email List" at bounding box center [700, 263] width 252 height 47
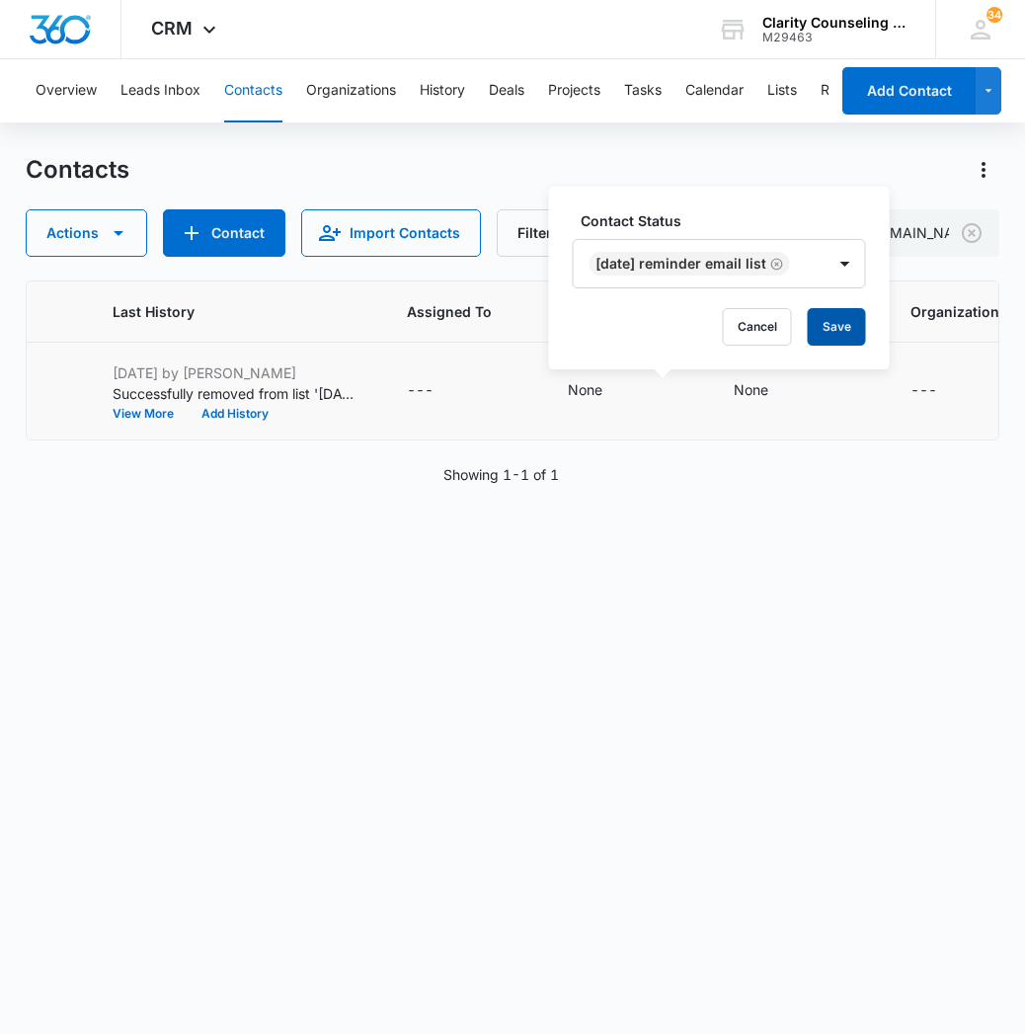
drag, startPoint x: 846, startPoint y: 326, endPoint x: 13, endPoint y: 470, distance: 845.7
click at [845, 327] on button "Save" at bounding box center [837, 327] width 58 height 38
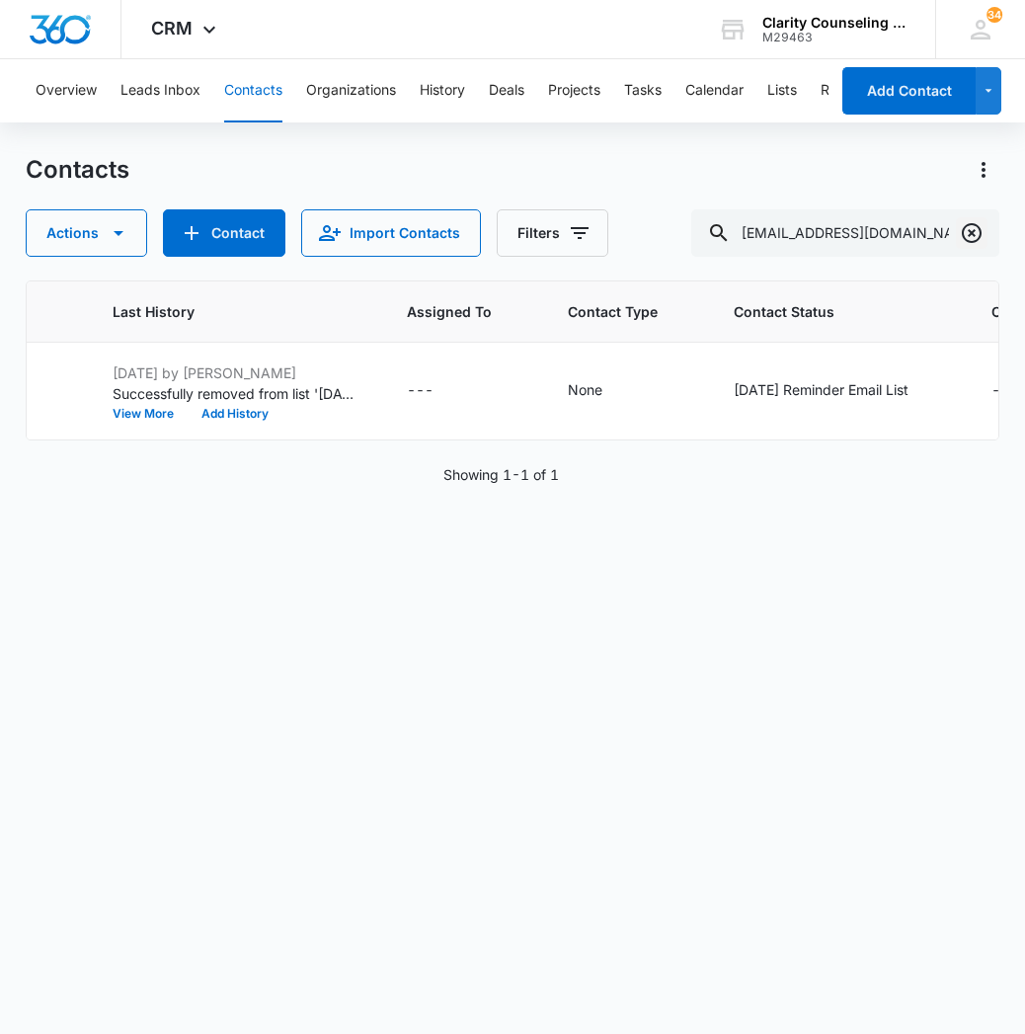
click at [980, 231] on icon "Clear" at bounding box center [972, 233] width 20 height 20
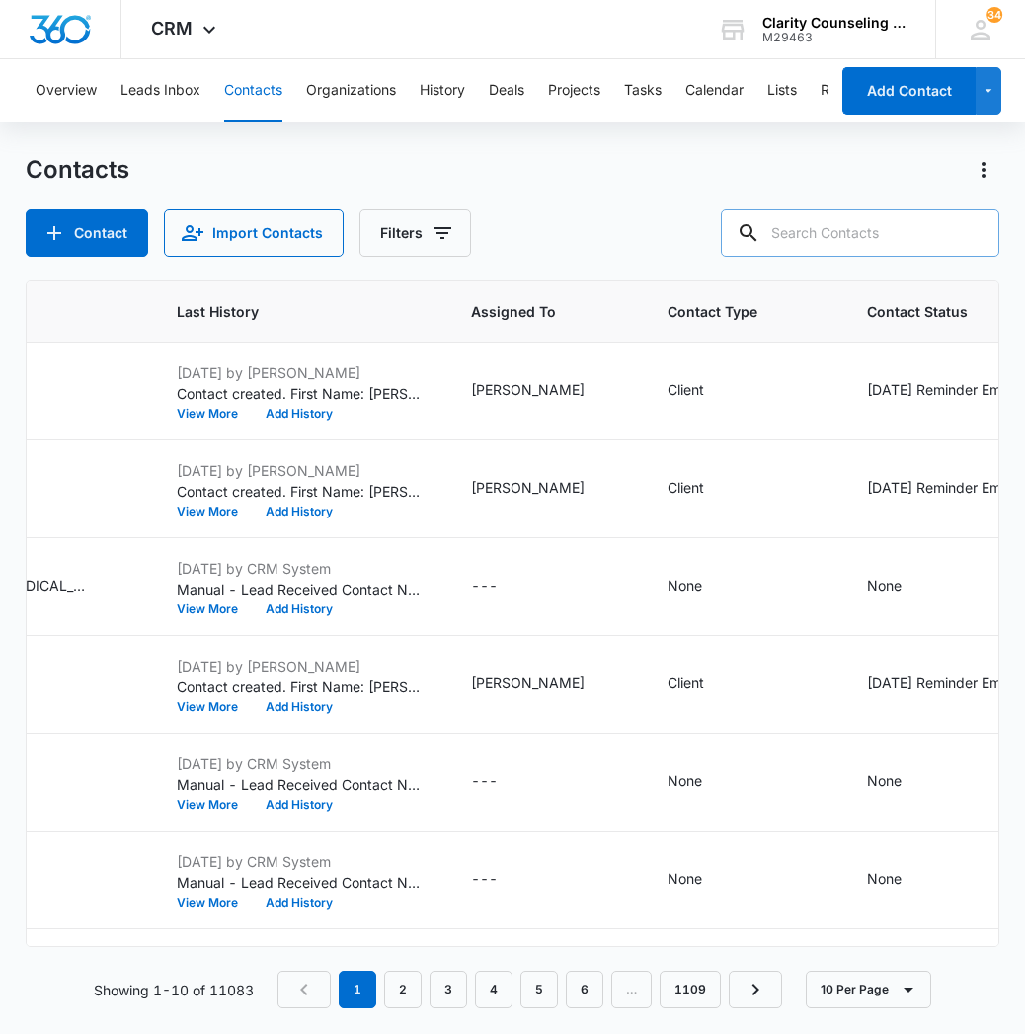
paste input "[EMAIL_ADDRESS][DOMAIN_NAME]"
type input "[EMAIL_ADDRESS][DOMAIN_NAME]"
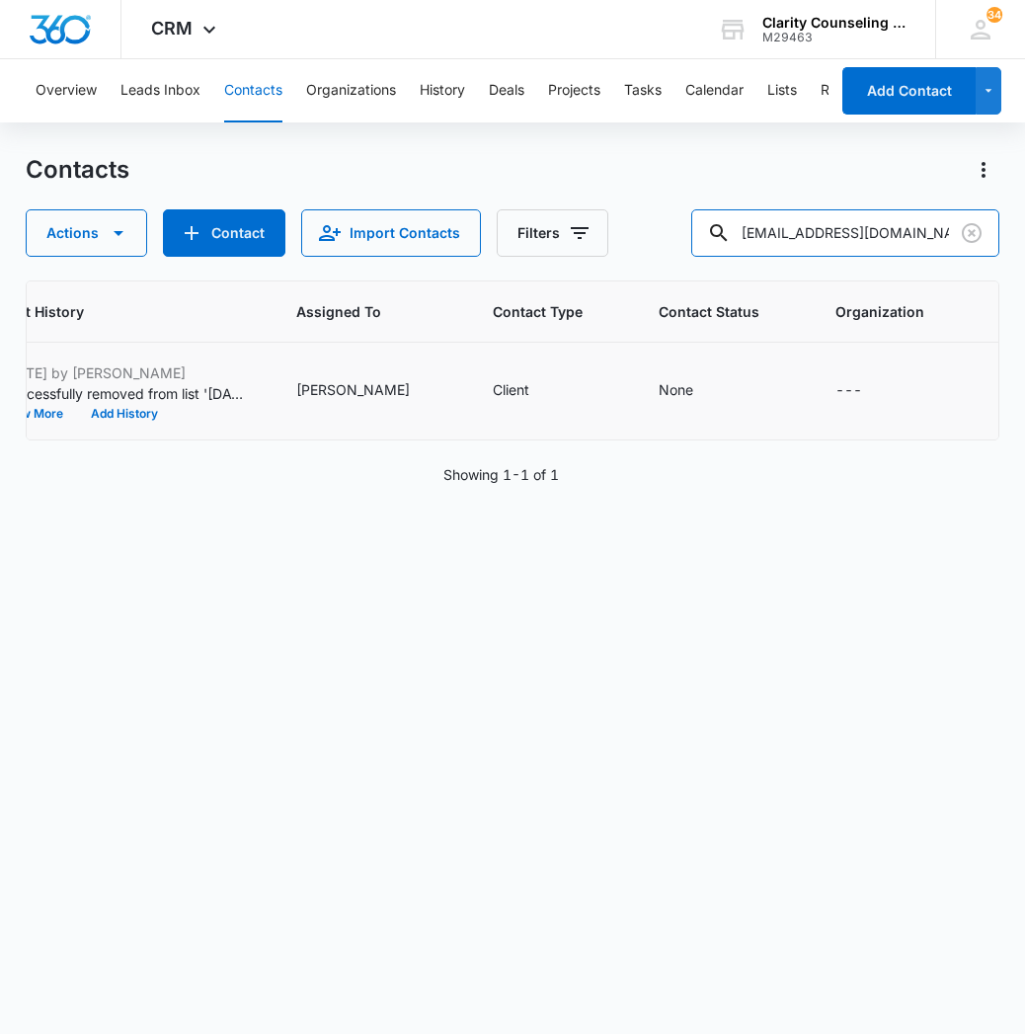
scroll to position [0, 0]
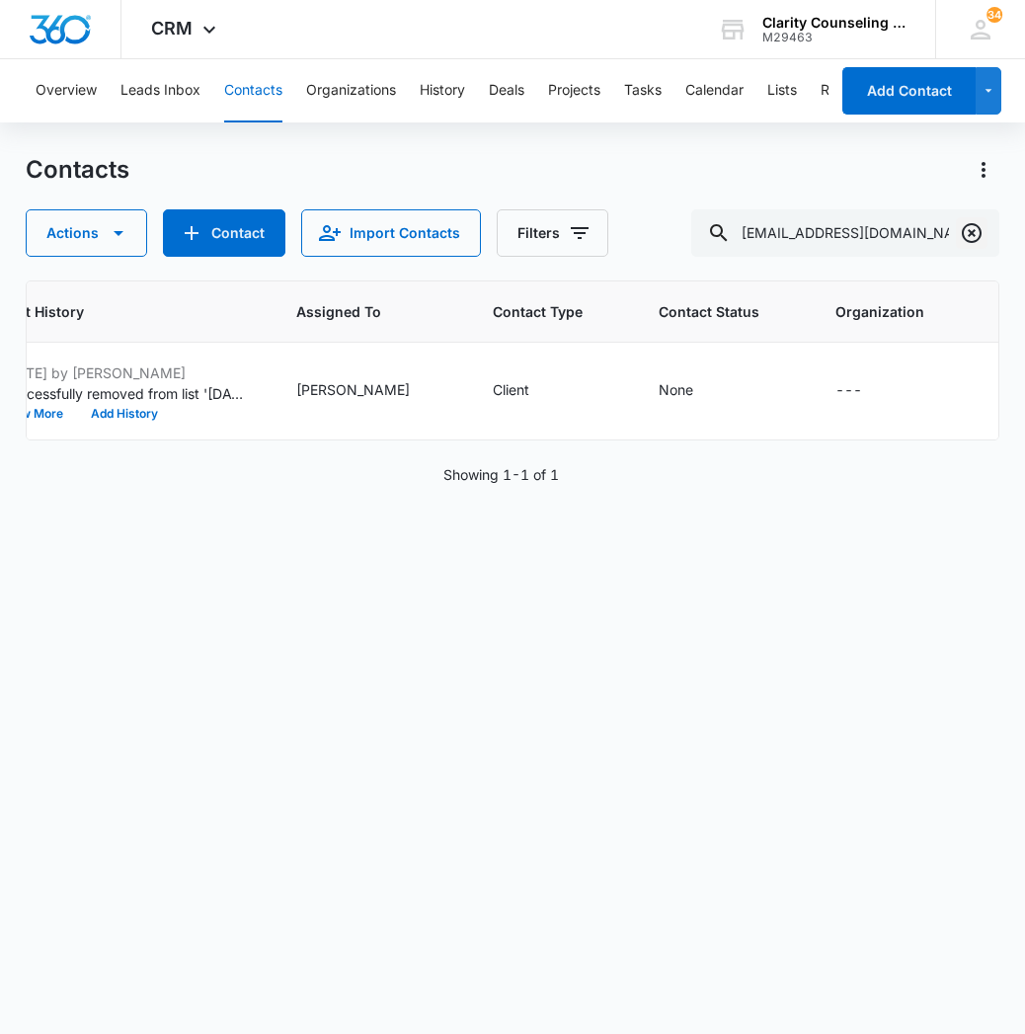
click at [974, 239] on icon "Clear" at bounding box center [972, 233] width 24 height 24
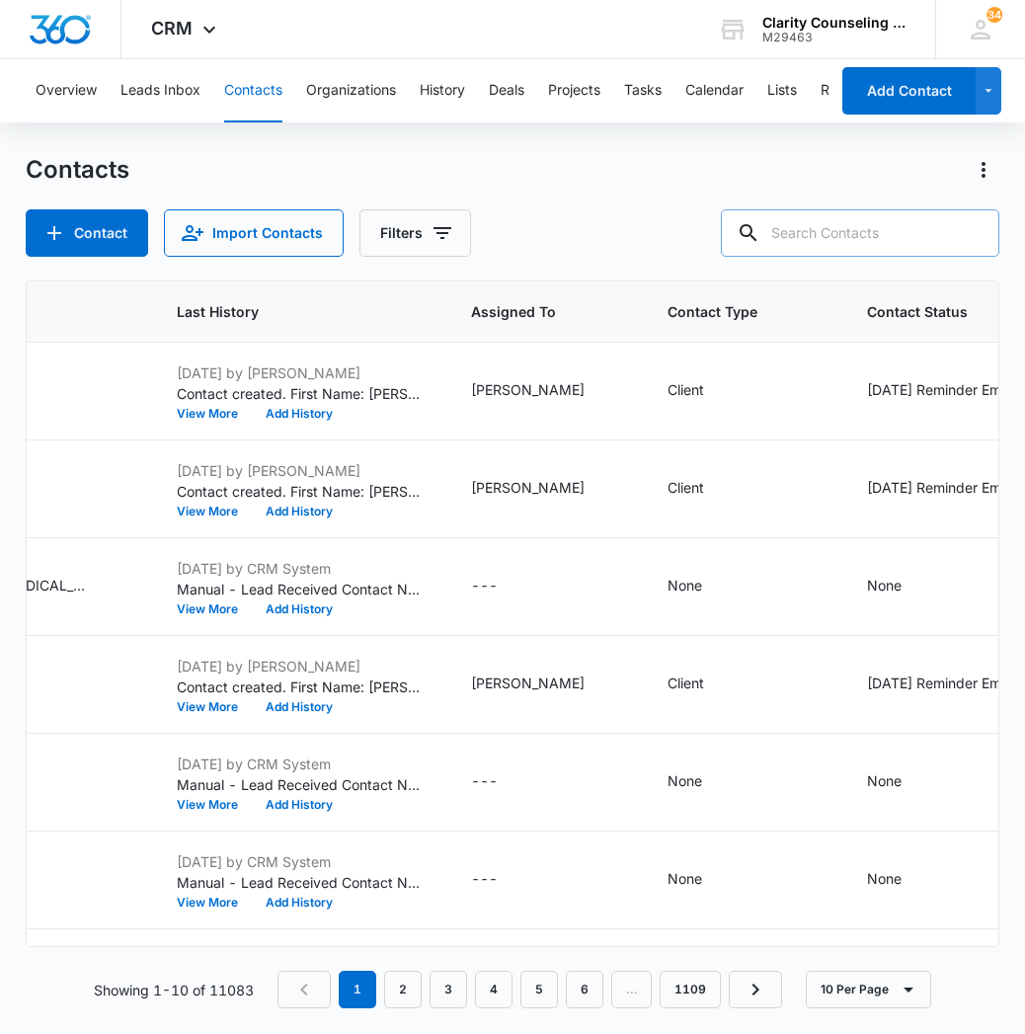
paste input "[PERSON_NAME][EMAIL_ADDRESS][DOMAIN_NAME]"
type input "[PERSON_NAME][EMAIL_ADDRESS][DOMAIN_NAME]"
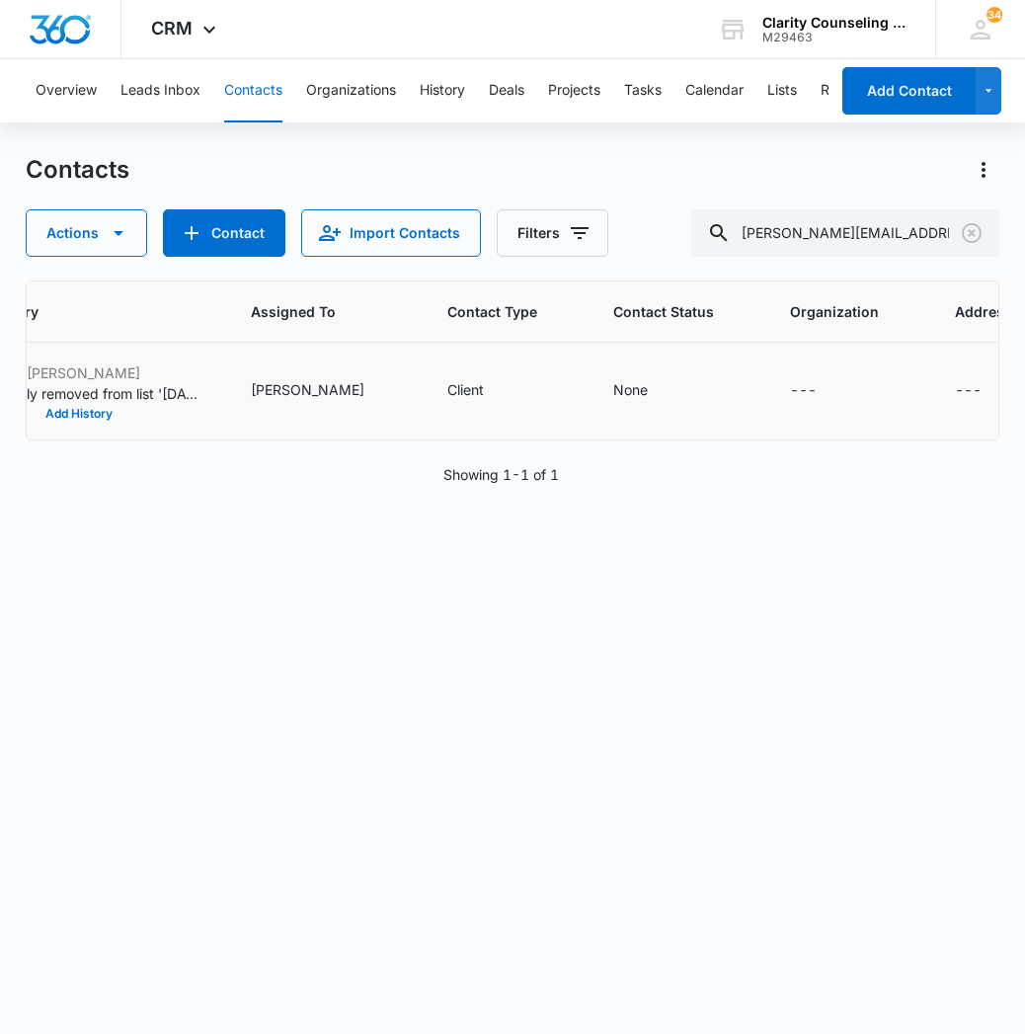
scroll to position [0, 1161]
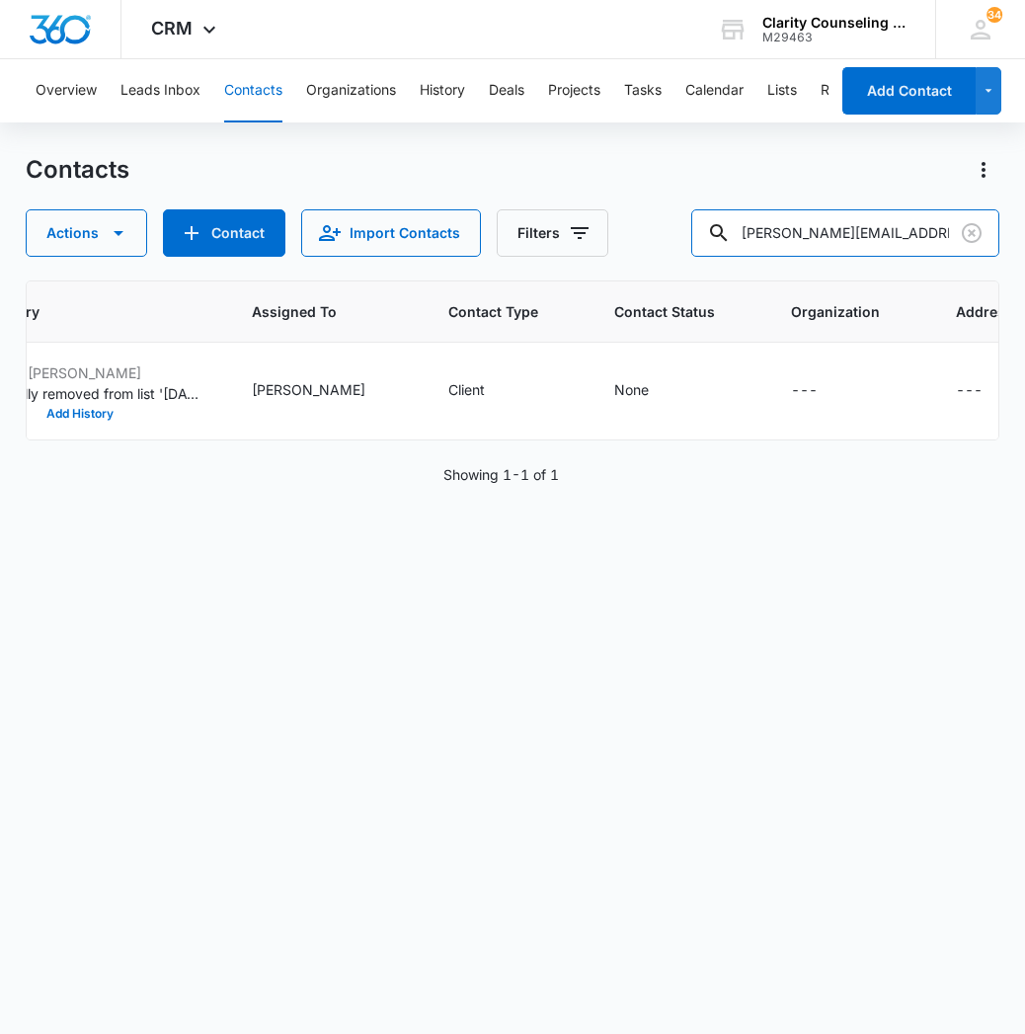
click at [954, 230] on input "[PERSON_NAME][EMAIL_ADDRESS][DOMAIN_NAME]" at bounding box center [845, 232] width 308 height 47
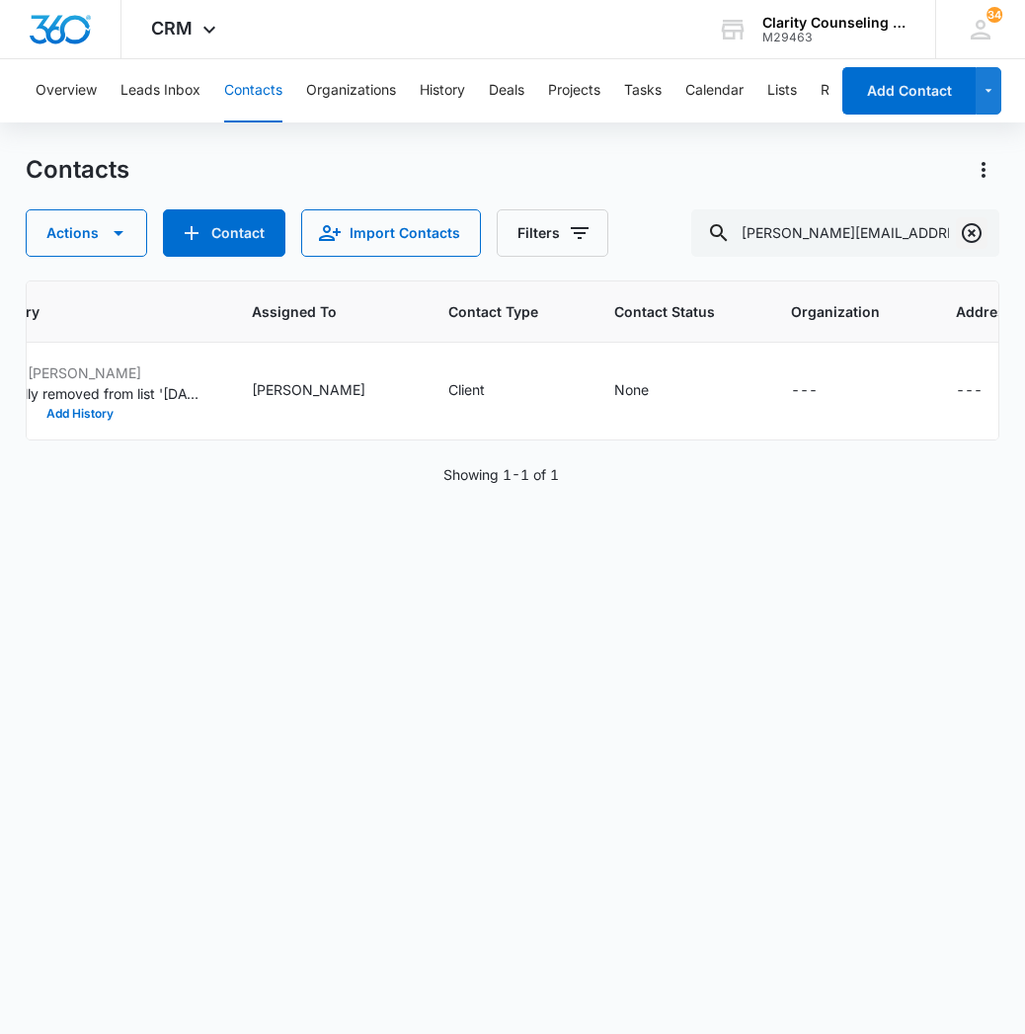
click at [965, 236] on icon "Clear" at bounding box center [972, 233] width 24 height 24
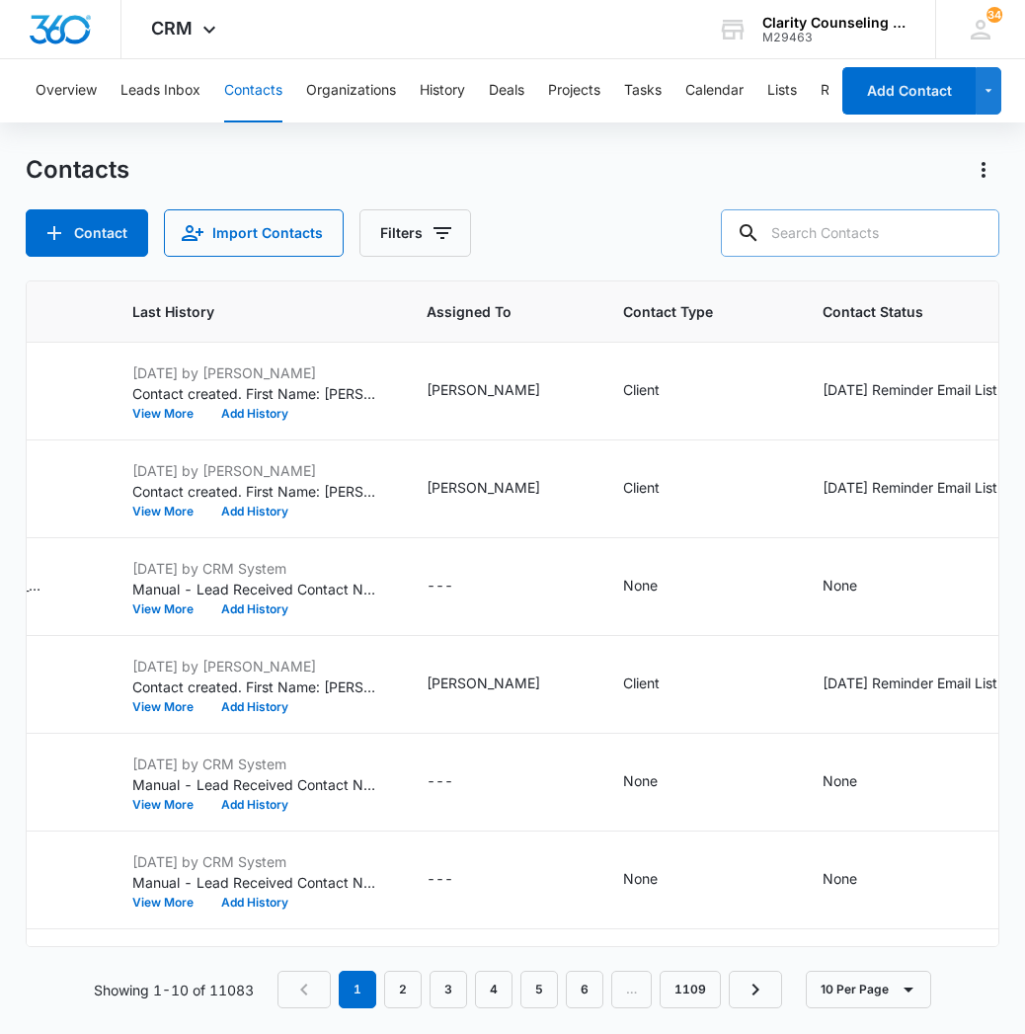
paste input "[EMAIL_ADDRESS][DOMAIN_NAME]"
type input "[EMAIL_ADDRESS][DOMAIN_NAME]"
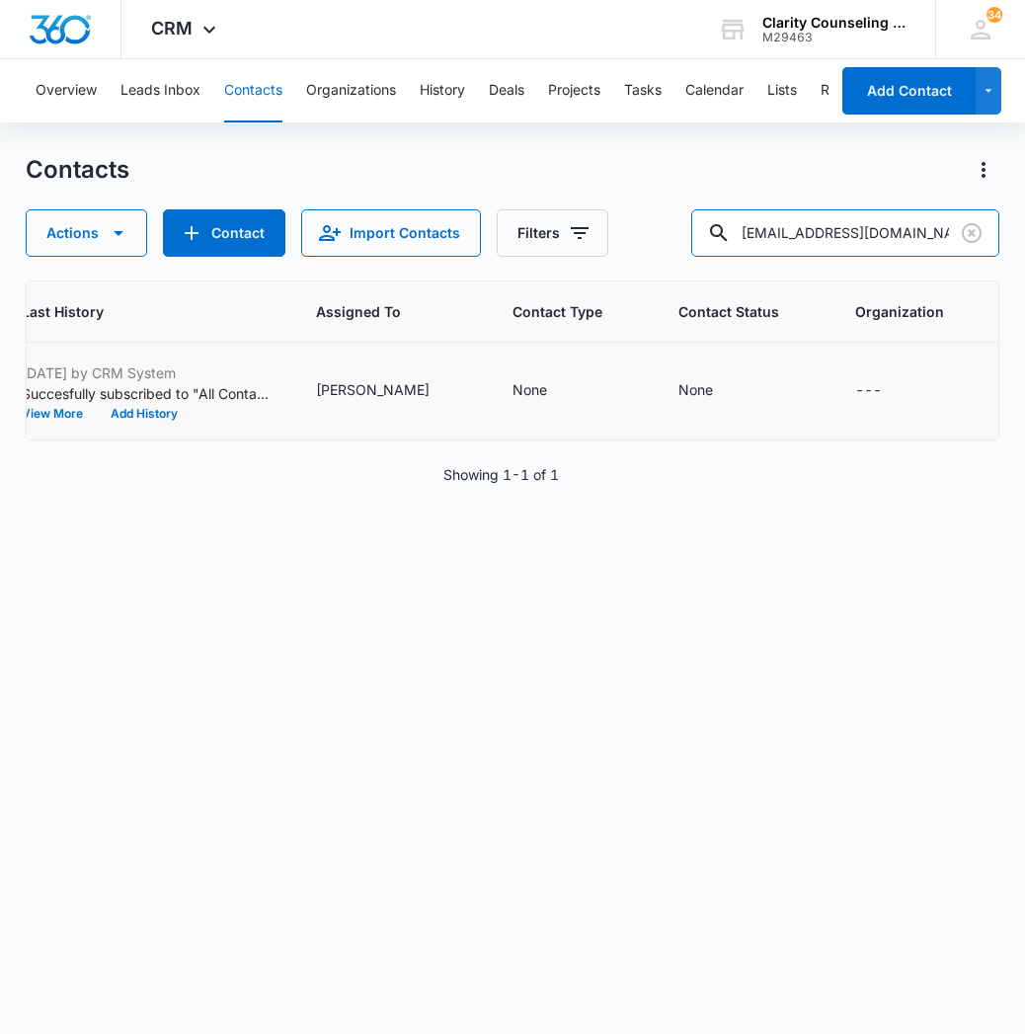
scroll to position [0, 1164]
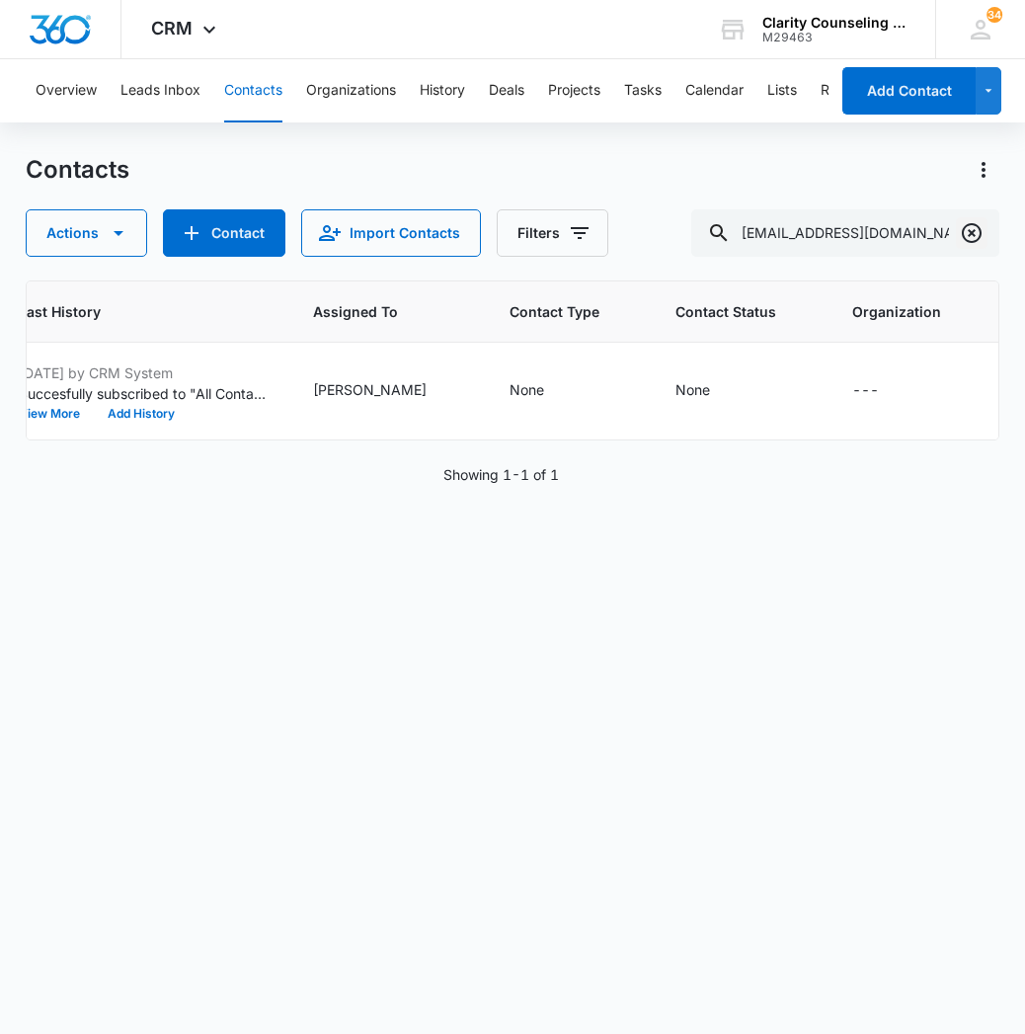
click at [978, 236] on icon "Clear" at bounding box center [972, 233] width 24 height 24
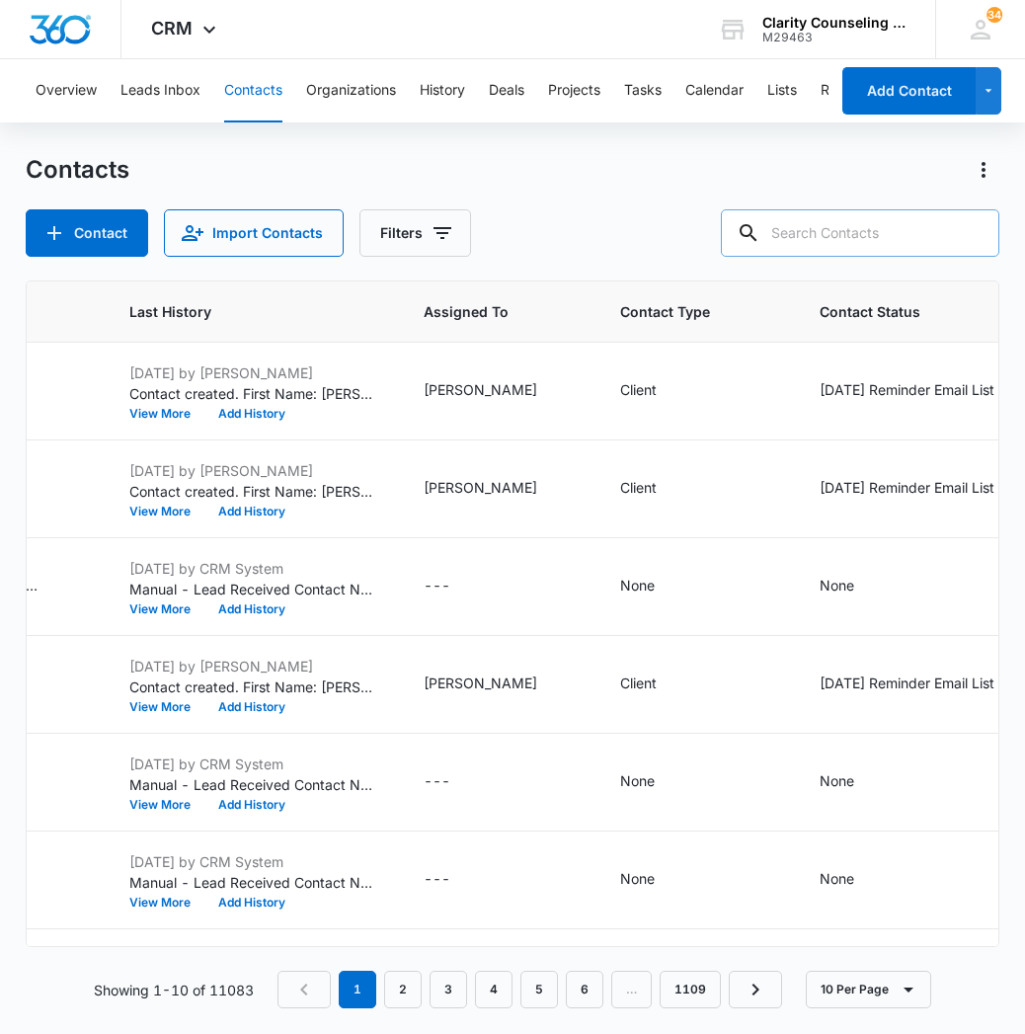
paste input "[EMAIL_ADDRESS][DOMAIN_NAME]"
type input "[EMAIL_ADDRESS][DOMAIN_NAME]"
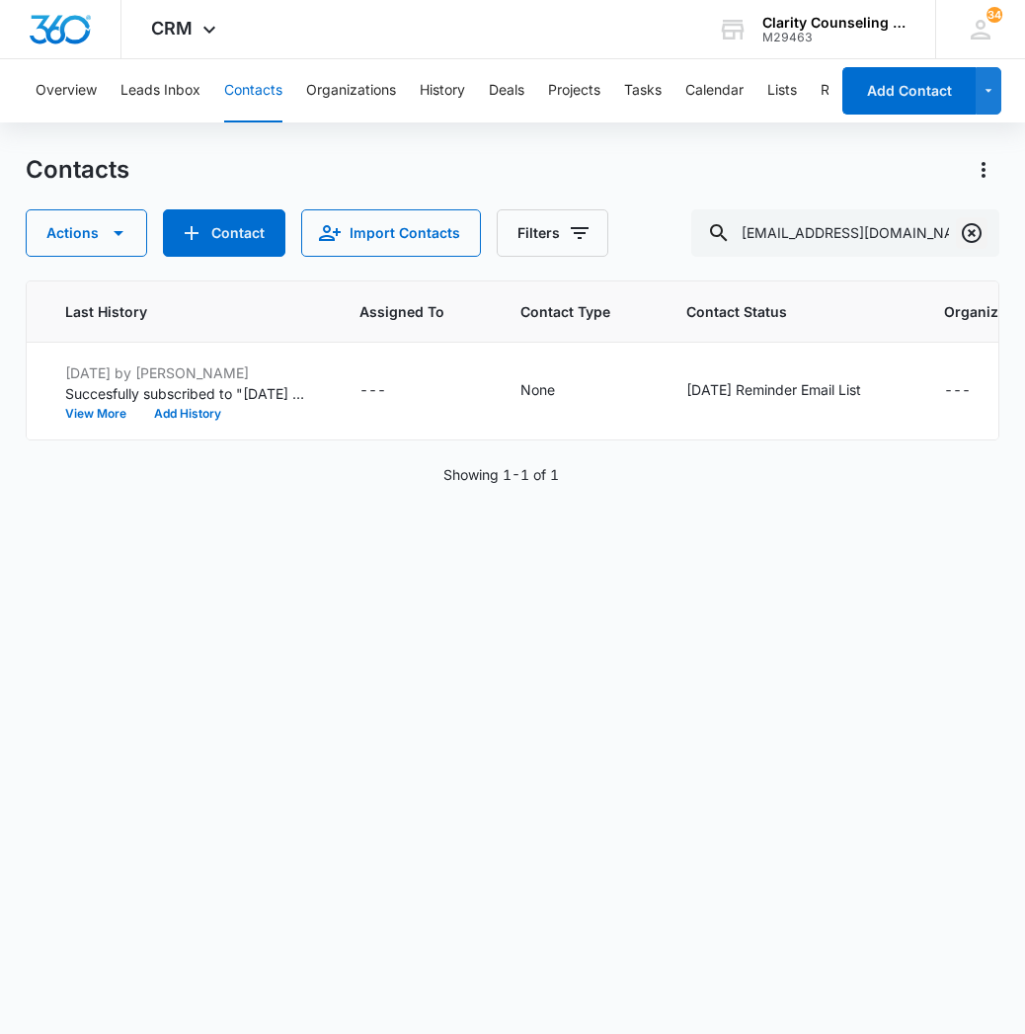
click at [973, 234] on icon "Clear" at bounding box center [972, 233] width 20 height 20
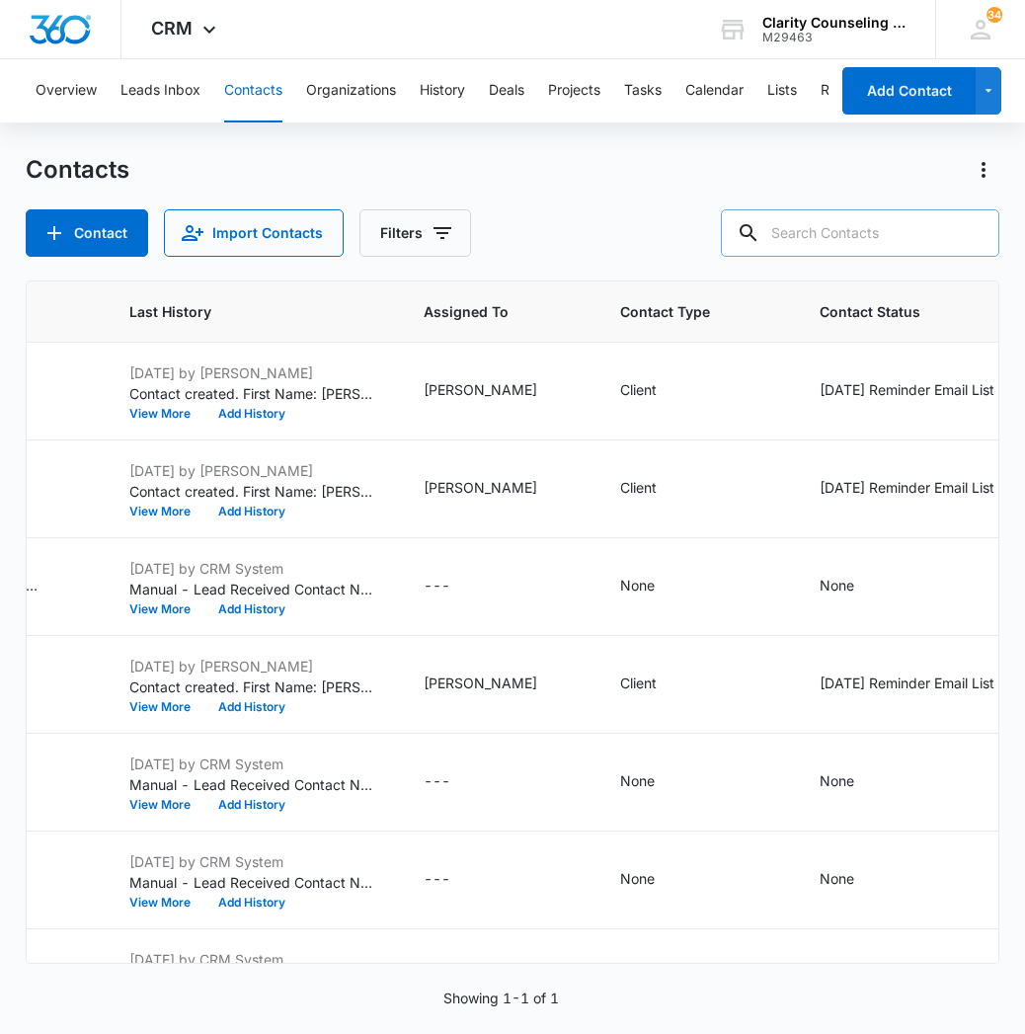
paste input "[EMAIL_ADDRESS][DOMAIN_NAME]"
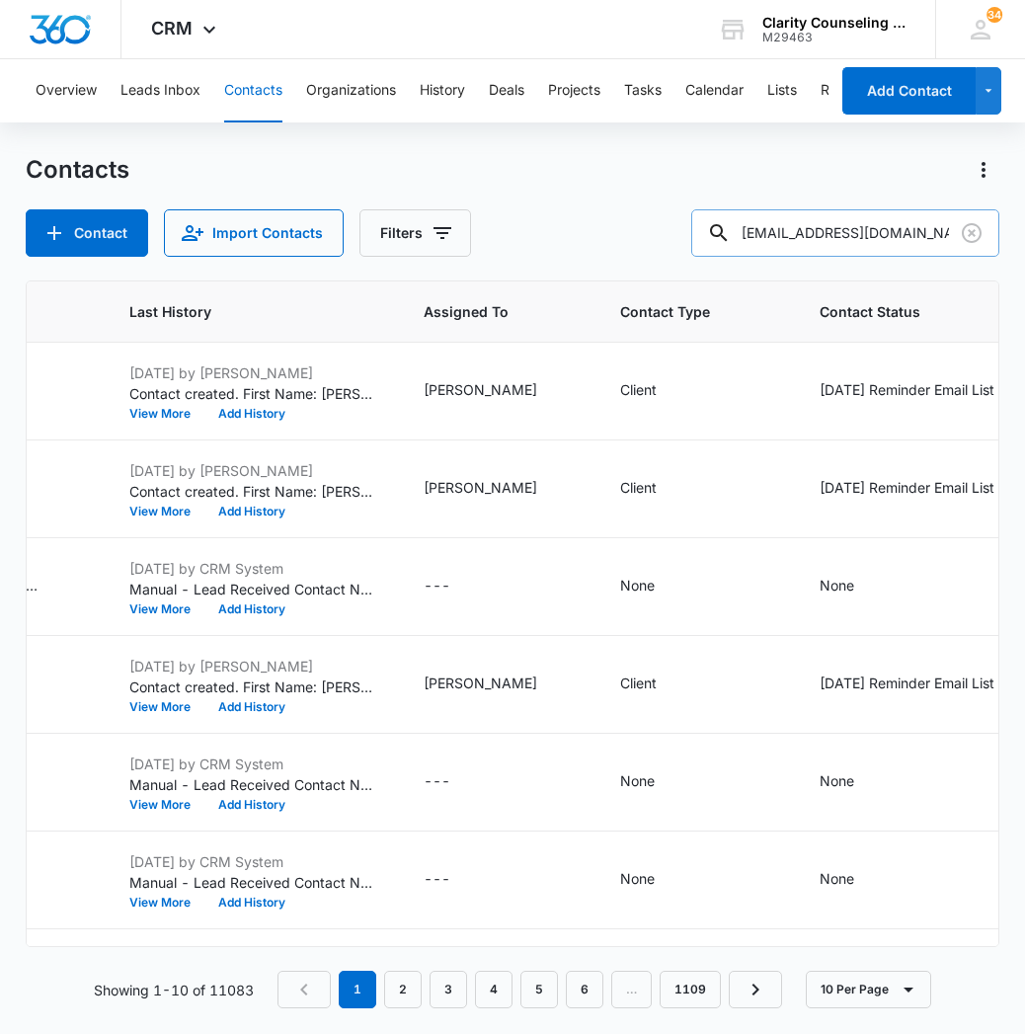
type input "[EMAIL_ADDRESS][DOMAIN_NAME]"
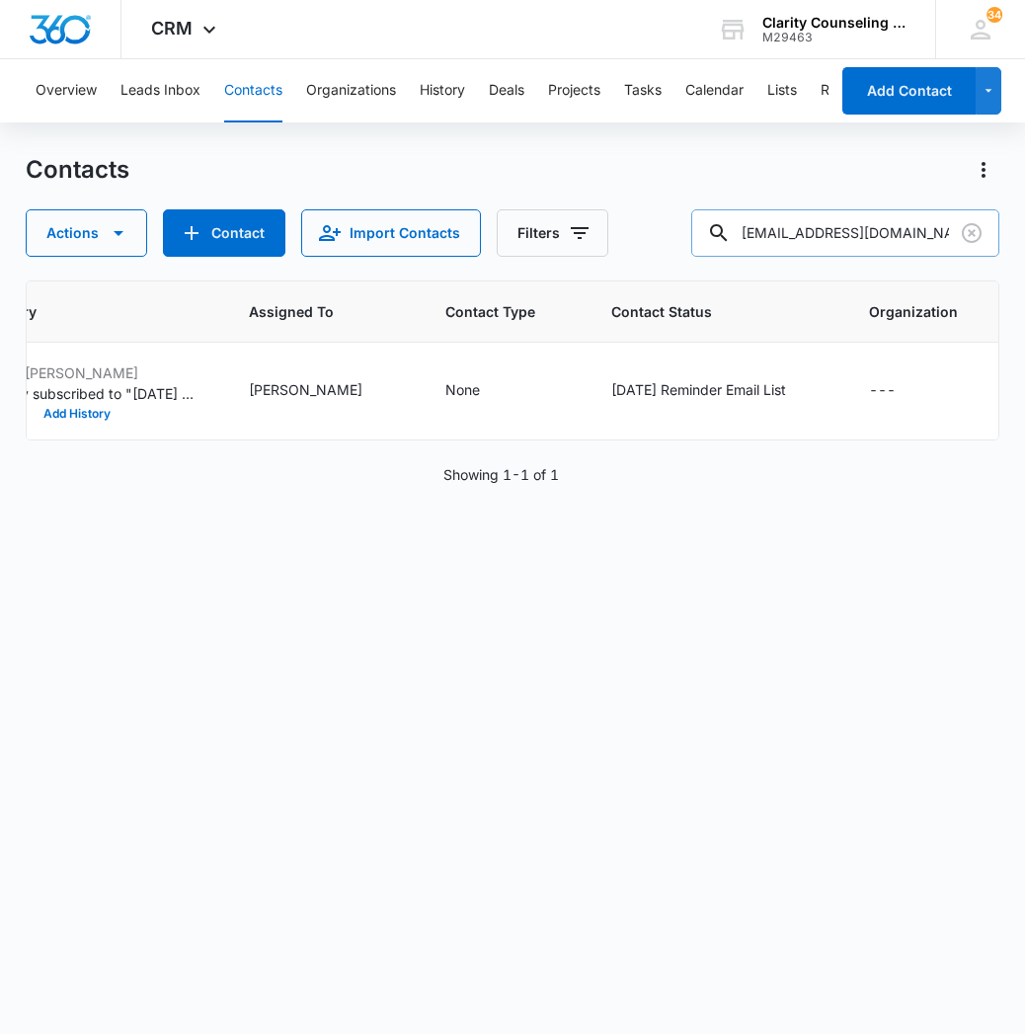
drag, startPoint x: 968, startPoint y: 222, endPoint x: 952, endPoint y: 233, distance: 19.2
click at [968, 222] on icon "Clear" at bounding box center [972, 233] width 24 height 24
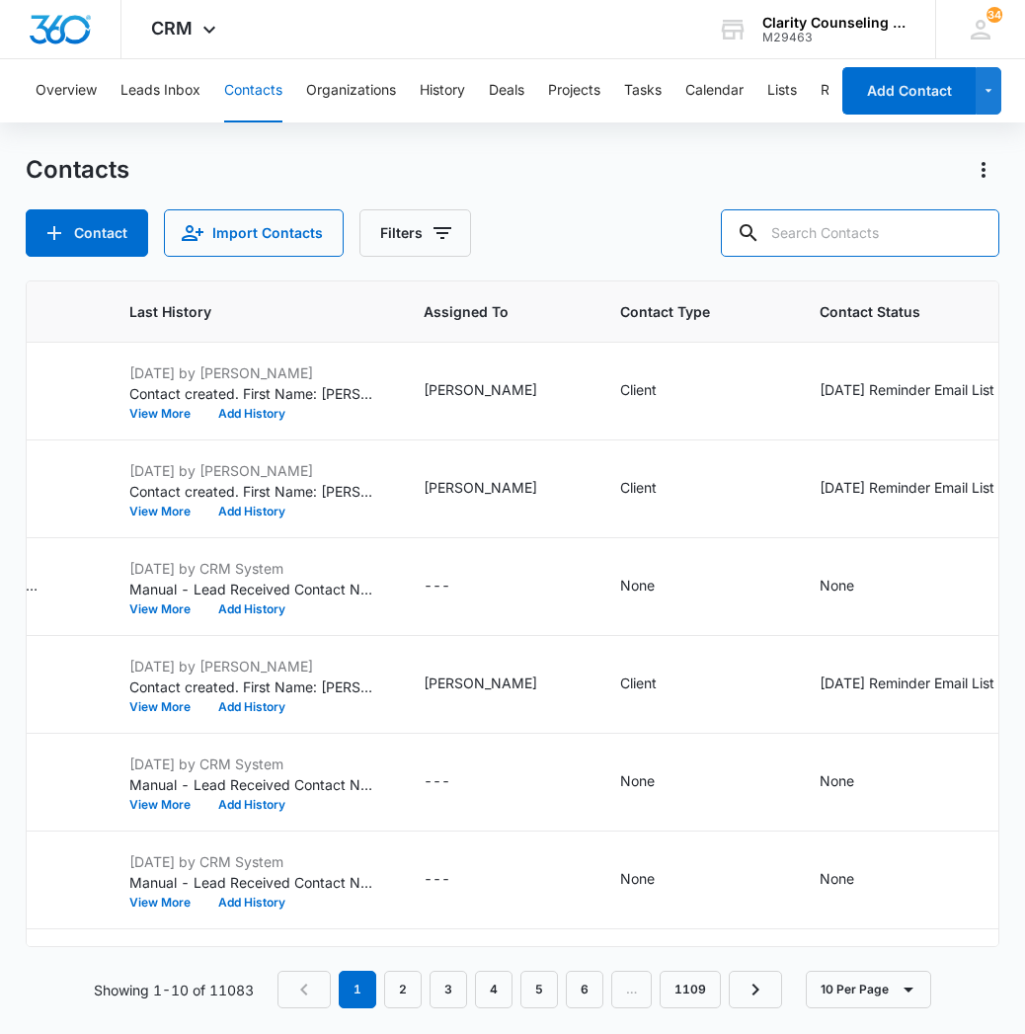
paste input "[EMAIL_ADDRESS][PERSON_NAME][DOMAIN_NAME]"
type input "[EMAIL_ADDRESS][PERSON_NAME][DOMAIN_NAME]"
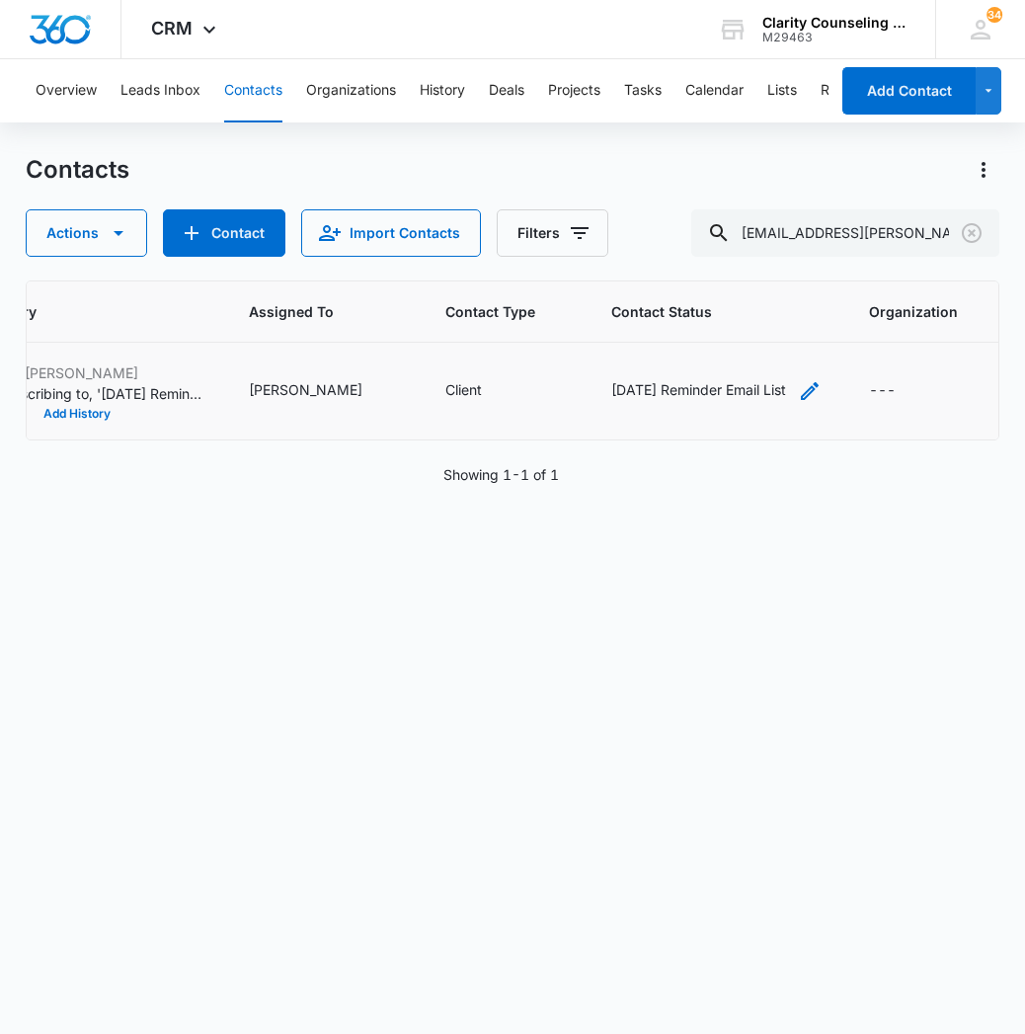
click at [798, 392] on icon "Contact Status - Saturday Reminder Email List - Select to Edit Field" at bounding box center [810, 391] width 24 height 24
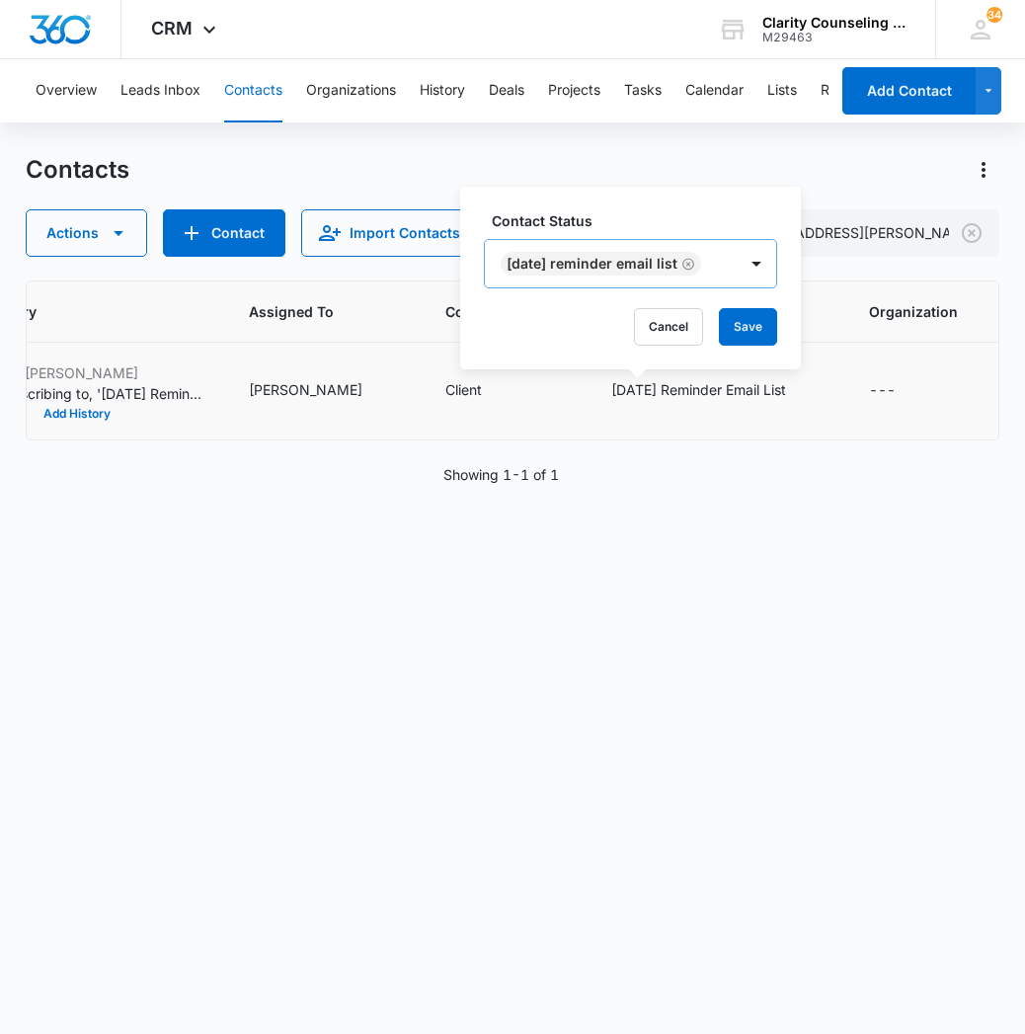
click at [695, 263] on icon "Remove Saturday Reminder Email List" at bounding box center [688, 264] width 14 height 15
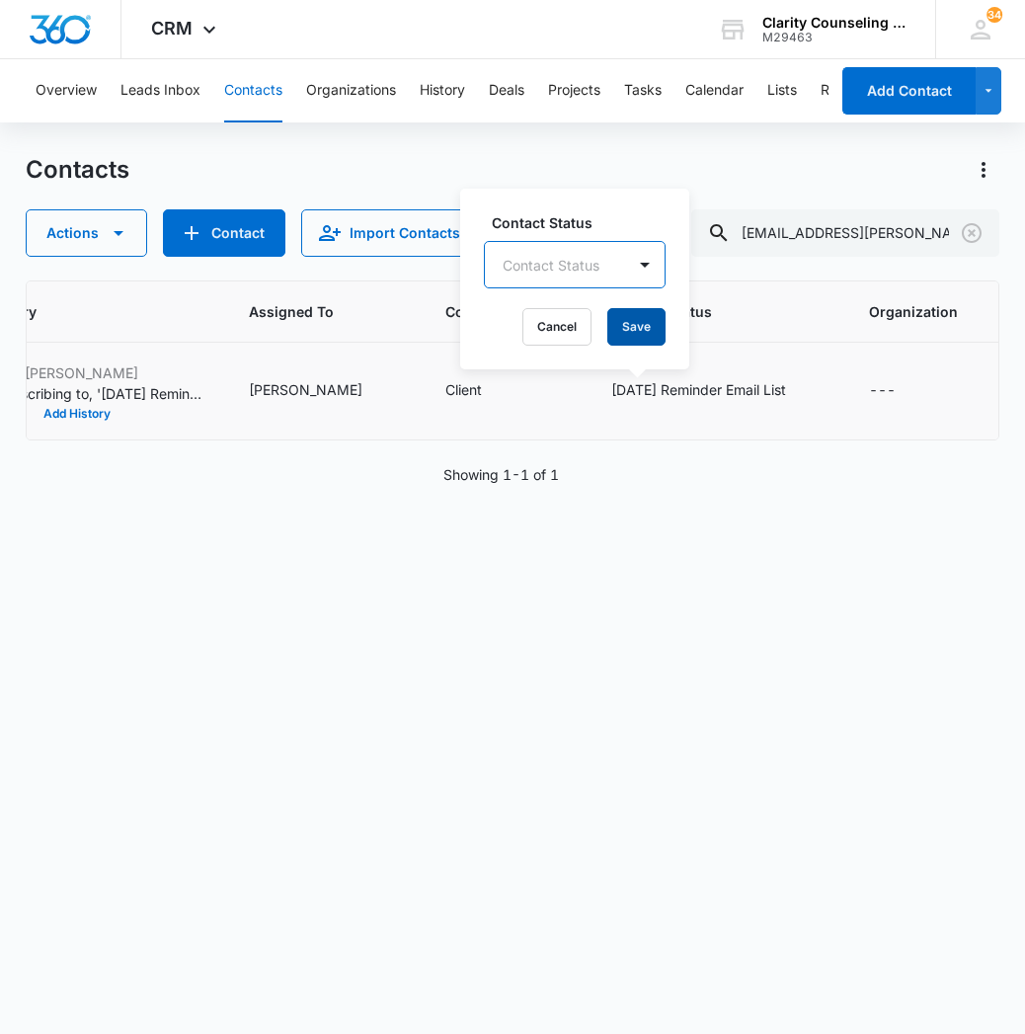
click at [643, 329] on button "Save" at bounding box center [636, 327] width 58 height 38
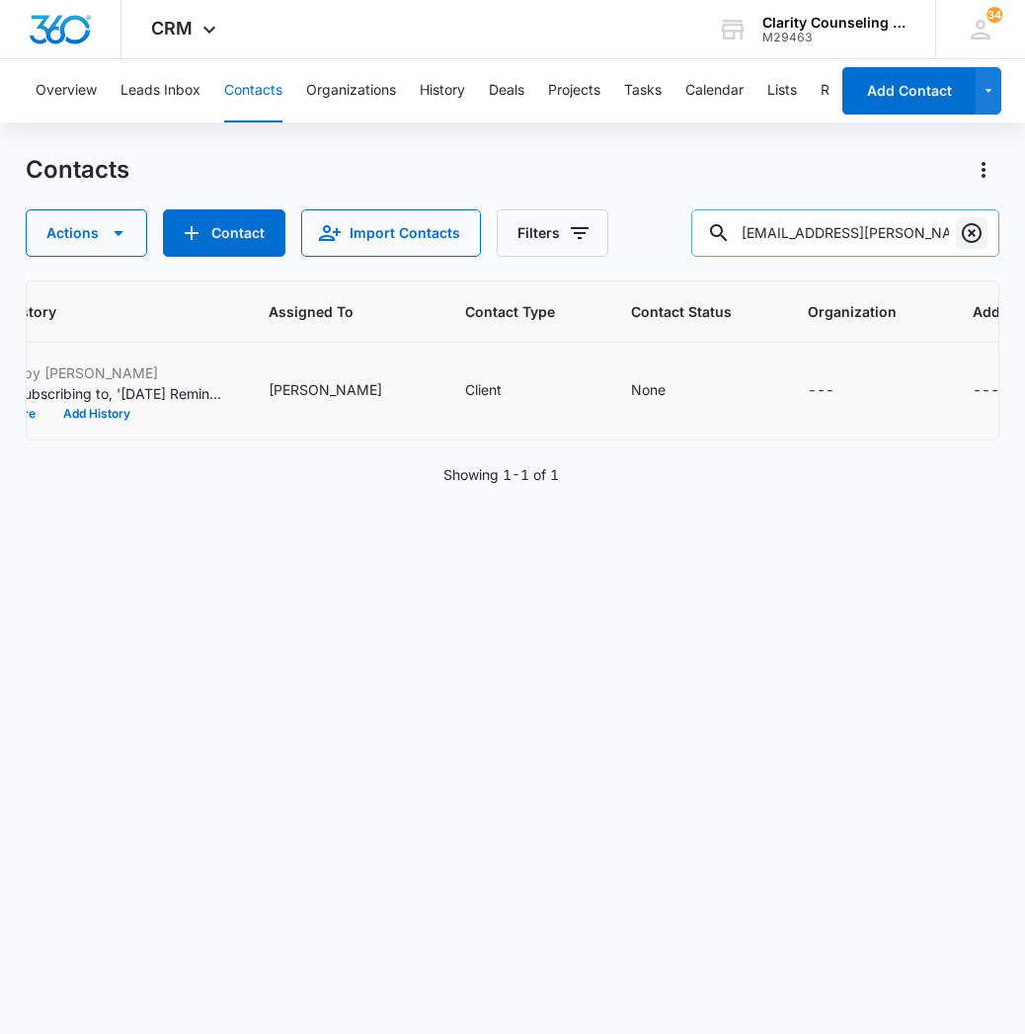
click at [967, 232] on icon "Clear" at bounding box center [972, 233] width 24 height 24
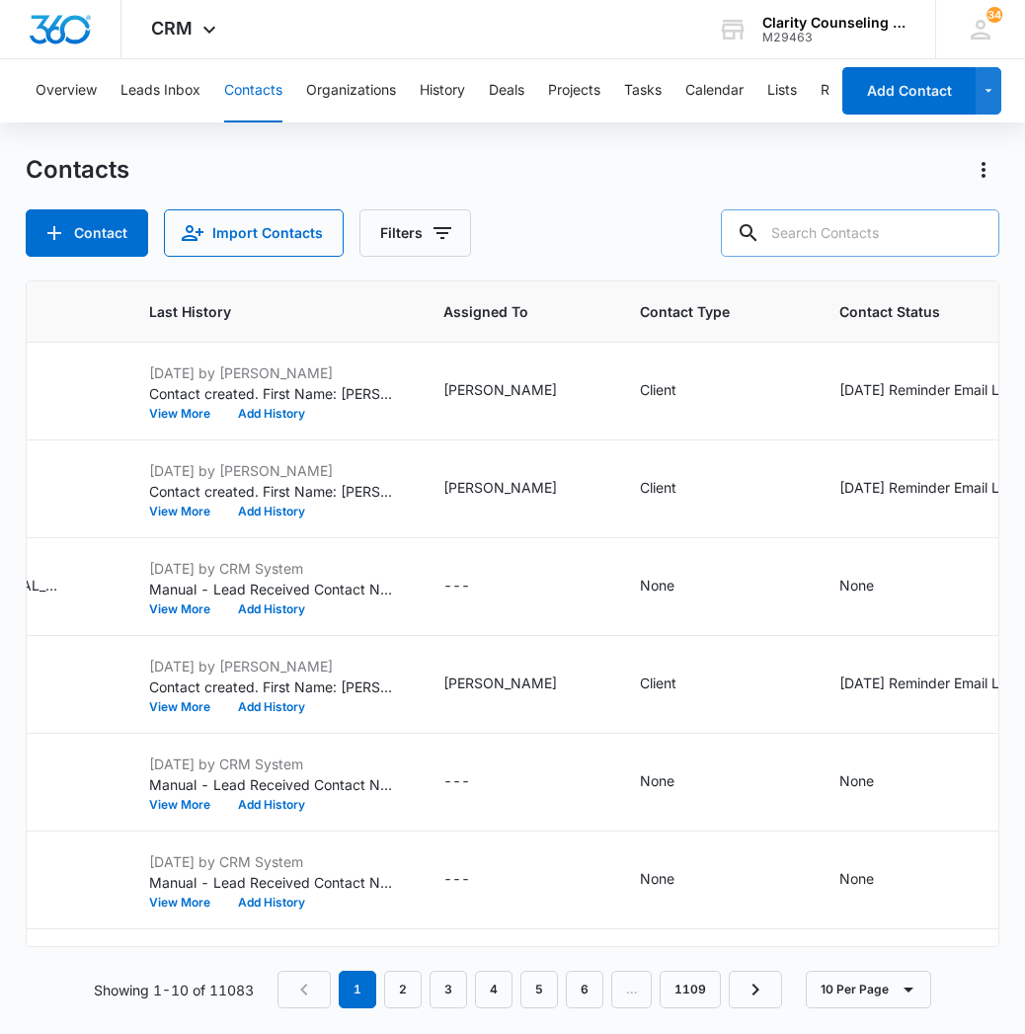
click at [883, 239] on input "text" at bounding box center [860, 232] width 278 height 47
paste input "[EMAIL_ADDRESS][DOMAIN_NAME]"
type input "[EMAIL_ADDRESS][DOMAIN_NAME]"
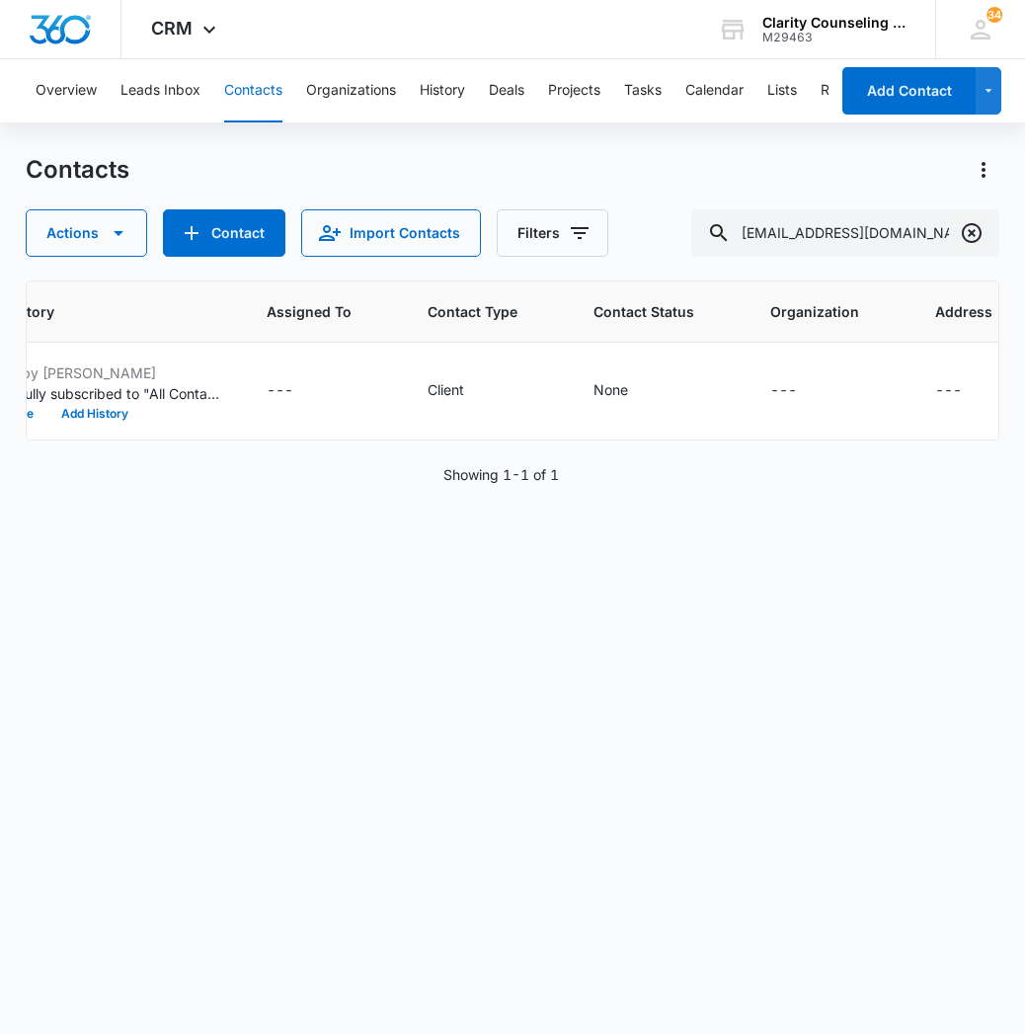
click at [973, 237] on icon "Clear" at bounding box center [972, 233] width 24 height 24
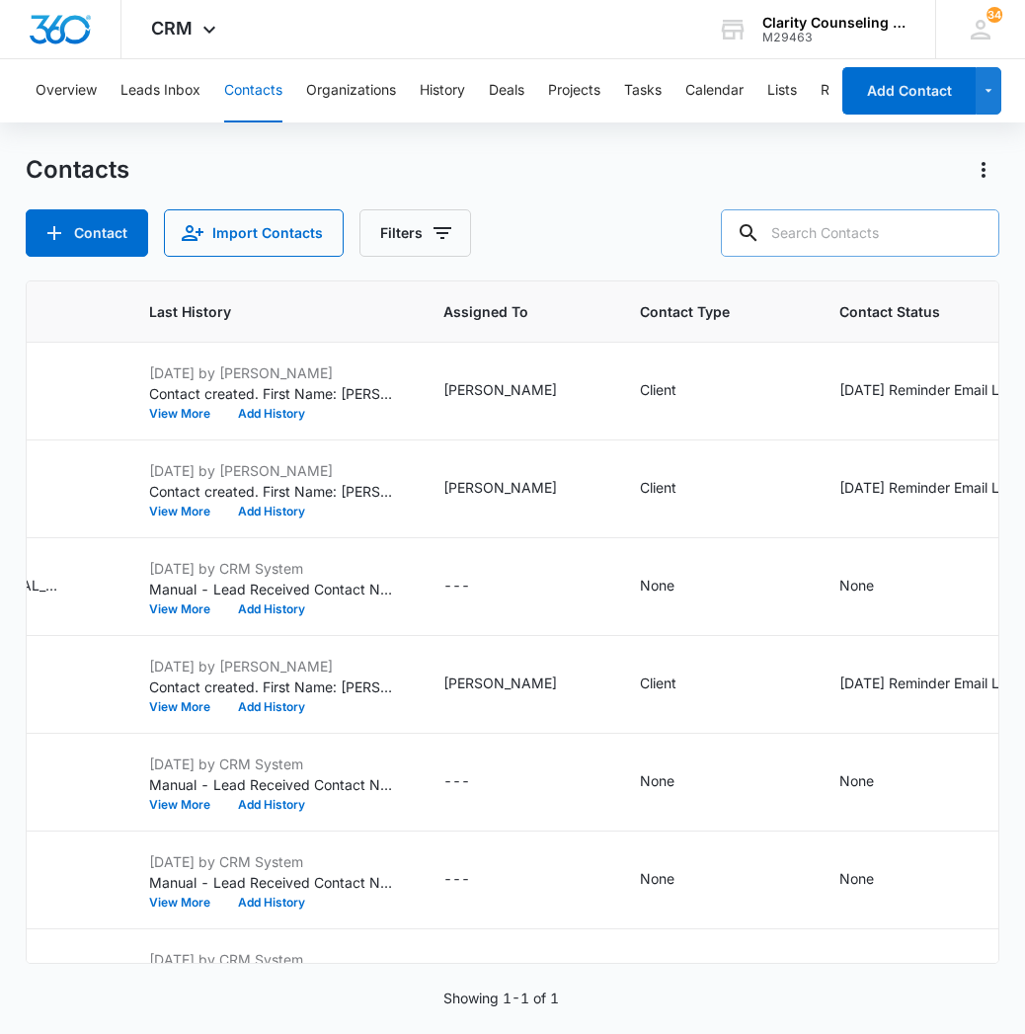
paste input "[EMAIL_ADDRESS][PERSON_NAME][DOMAIN_NAME]"
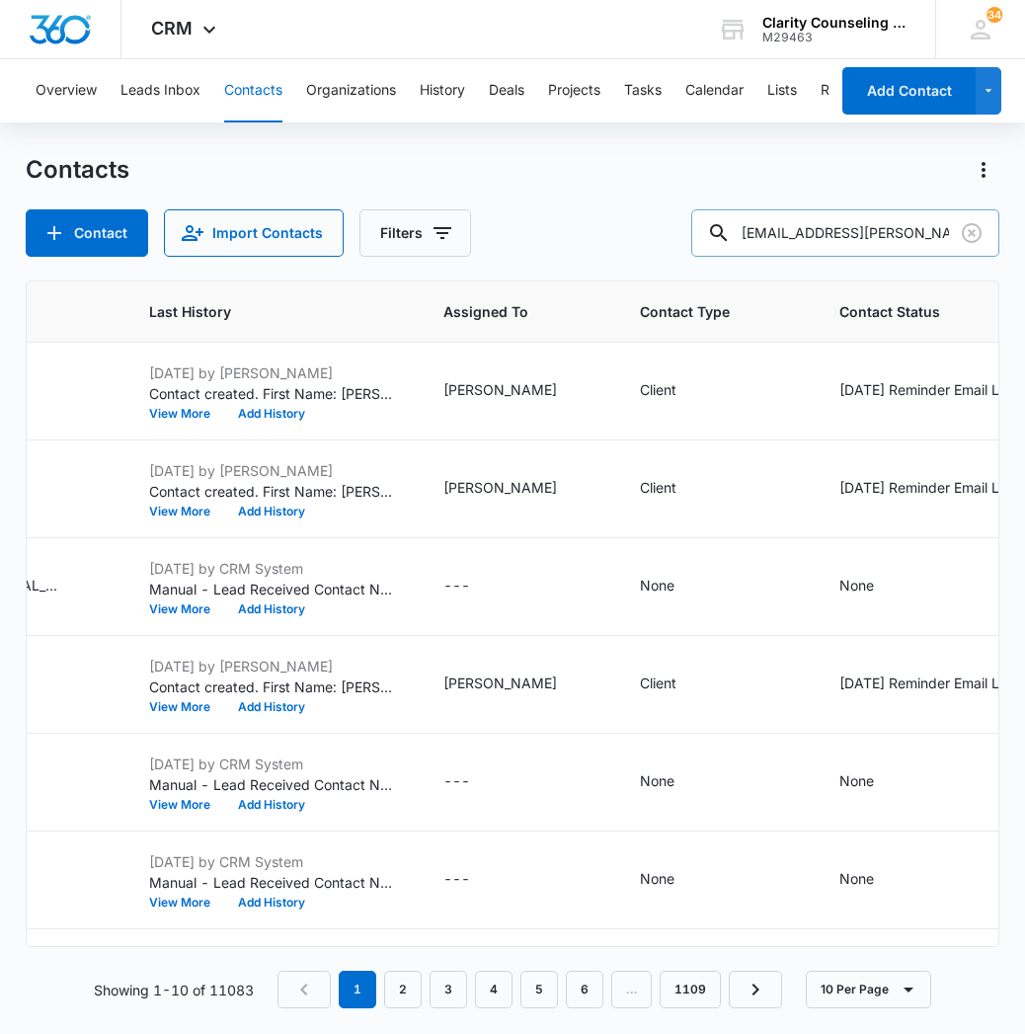
type input "[EMAIL_ADDRESS][PERSON_NAME][DOMAIN_NAME]"
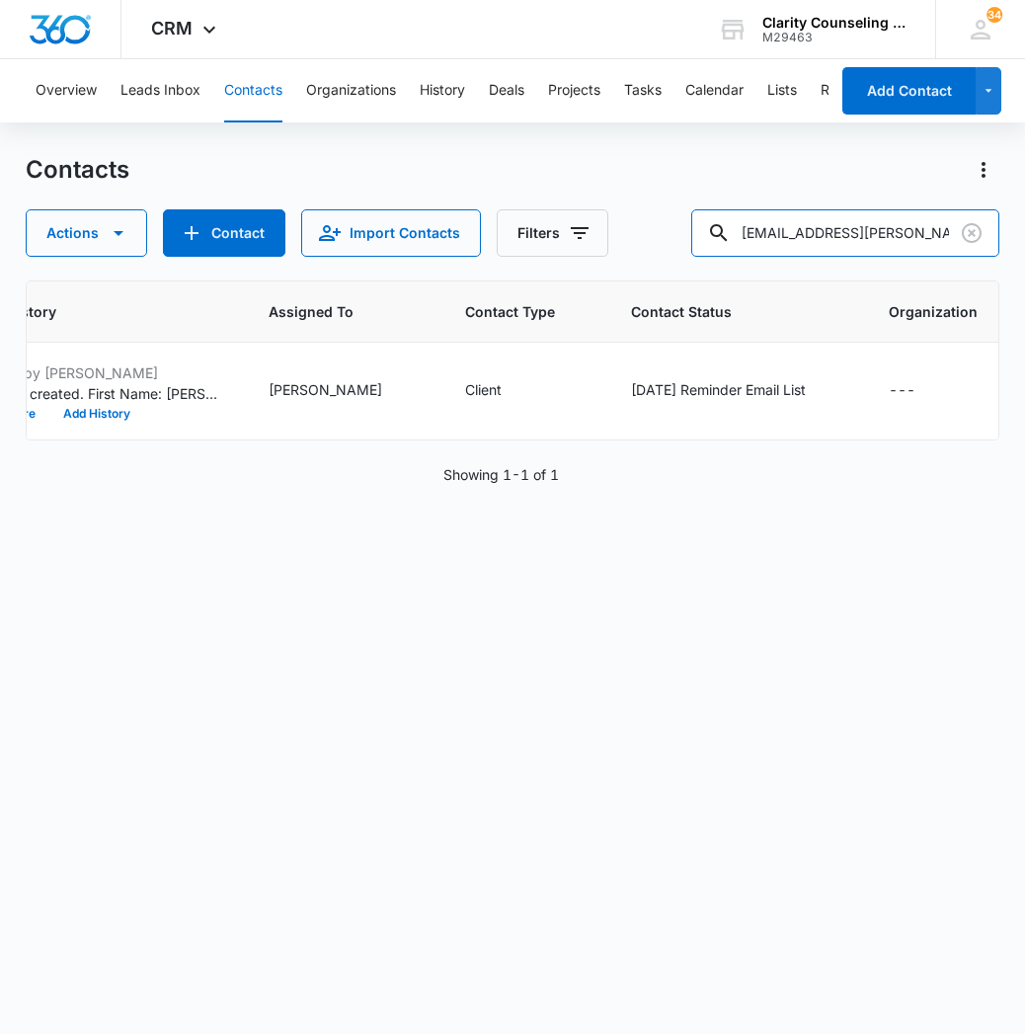
scroll to position [0, 0]
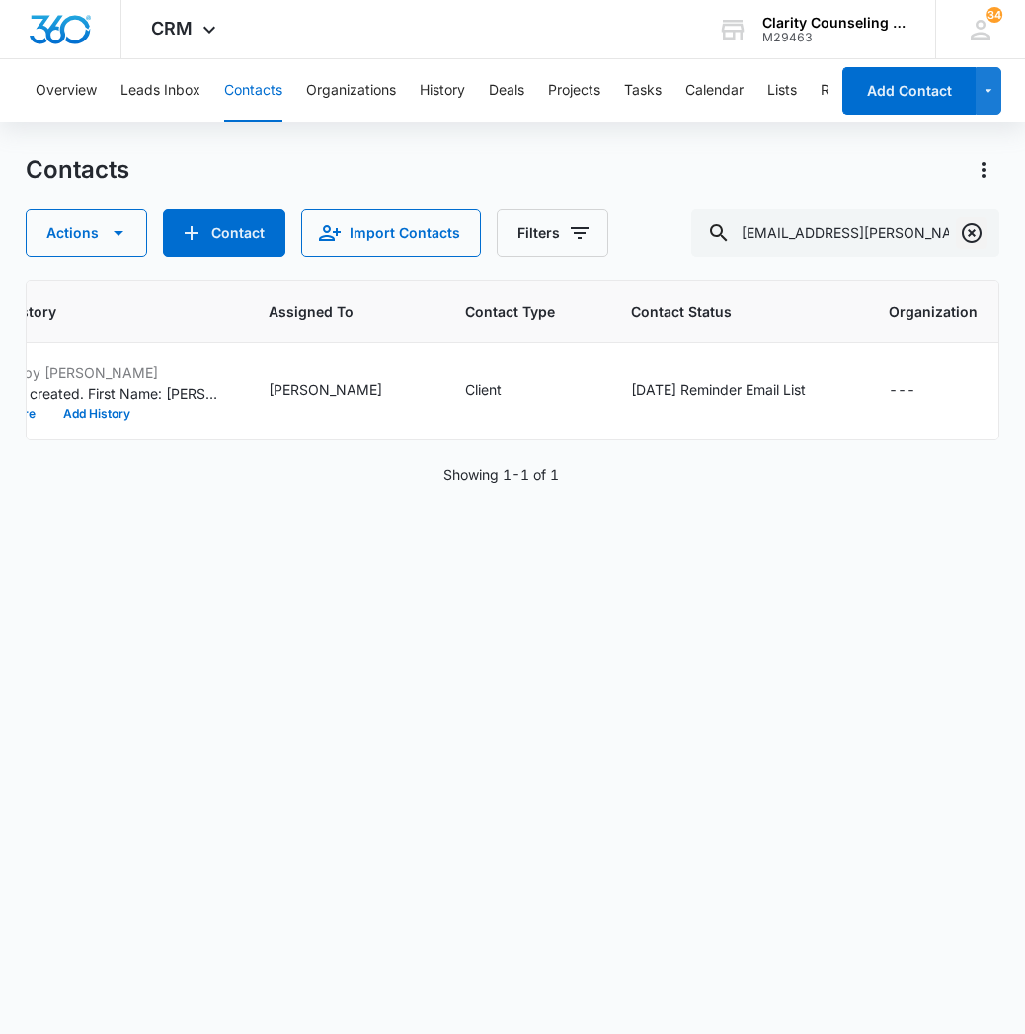
click at [969, 231] on icon "Clear" at bounding box center [972, 233] width 20 height 20
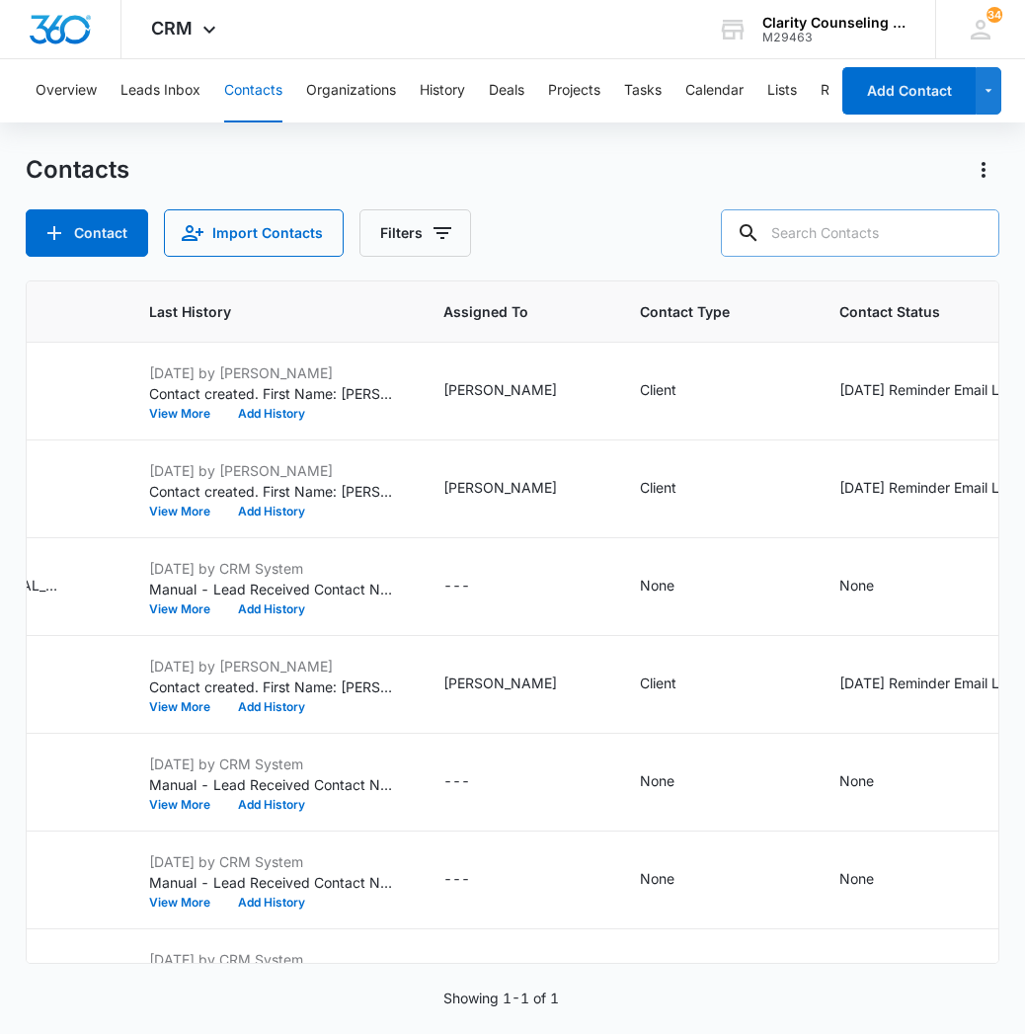
paste input "[EMAIL_ADDRESS][DOMAIN_NAME]"
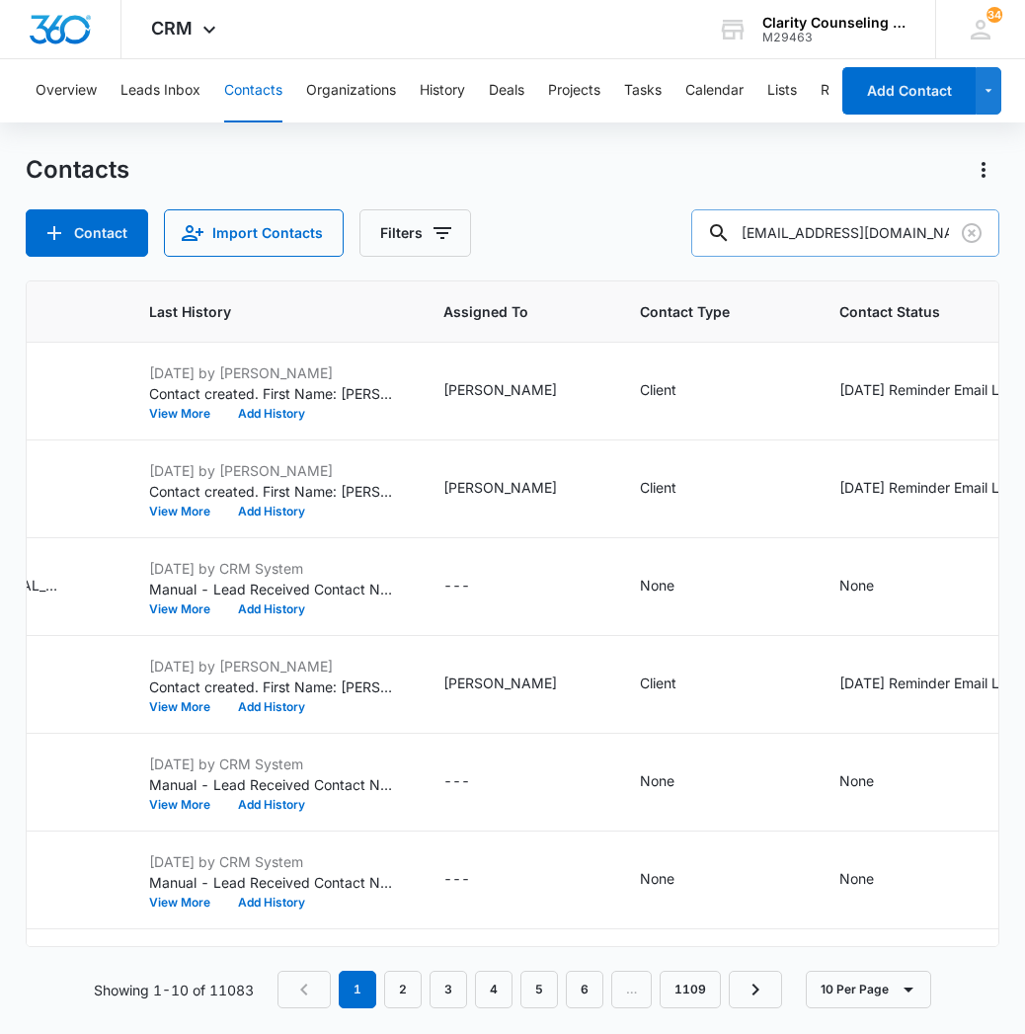
type input "[EMAIL_ADDRESS][DOMAIN_NAME]"
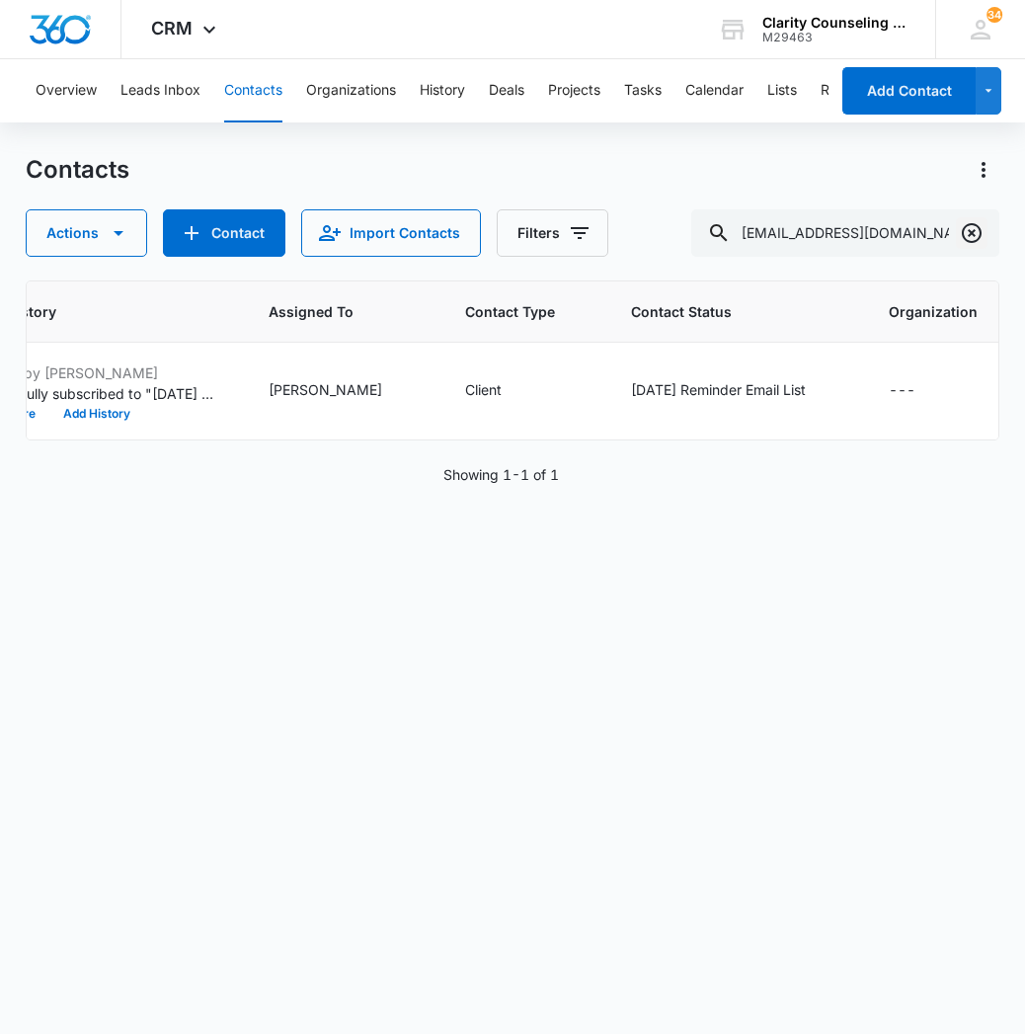
click at [973, 241] on icon "Clear" at bounding box center [972, 233] width 20 height 20
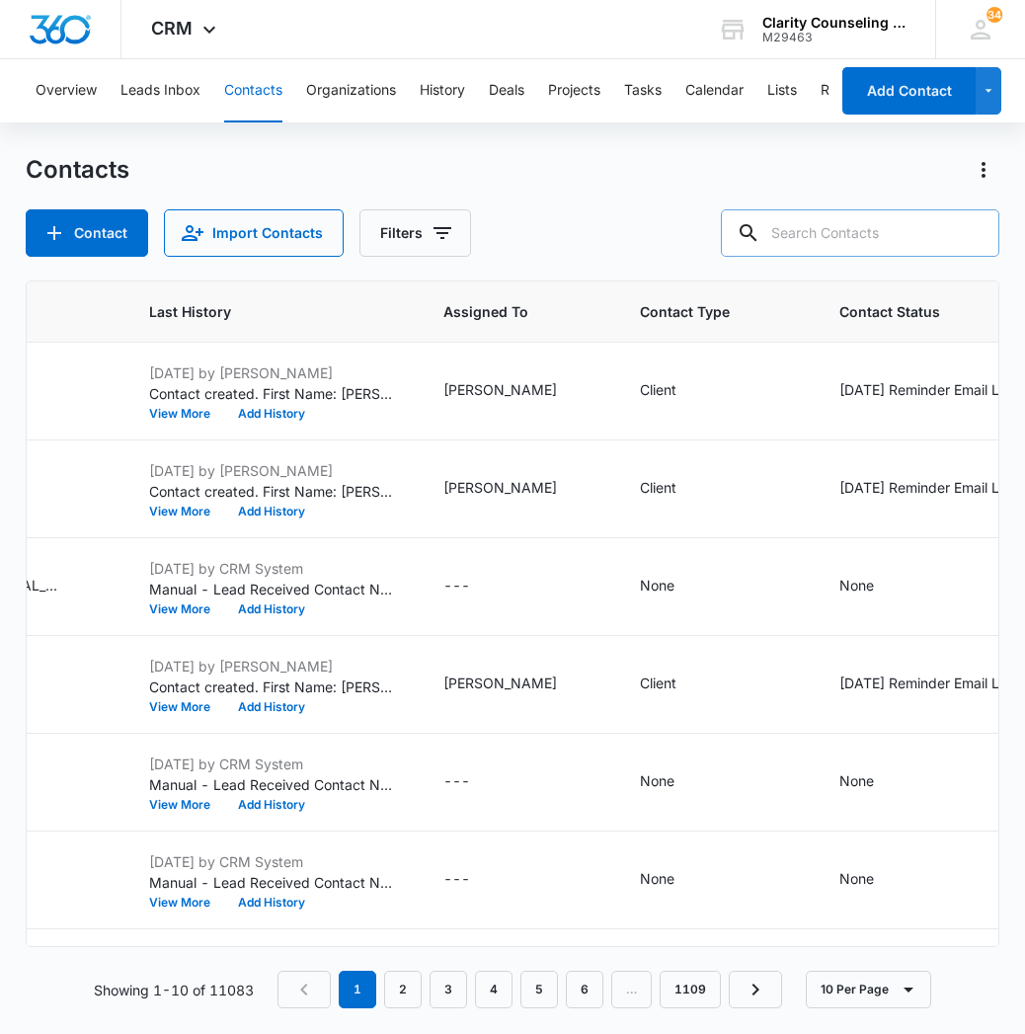
paste input "[EMAIL_ADDRESS][DOMAIN_NAME]"
type input "[EMAIL_ADDRESS][DOMAIN_NAME]"
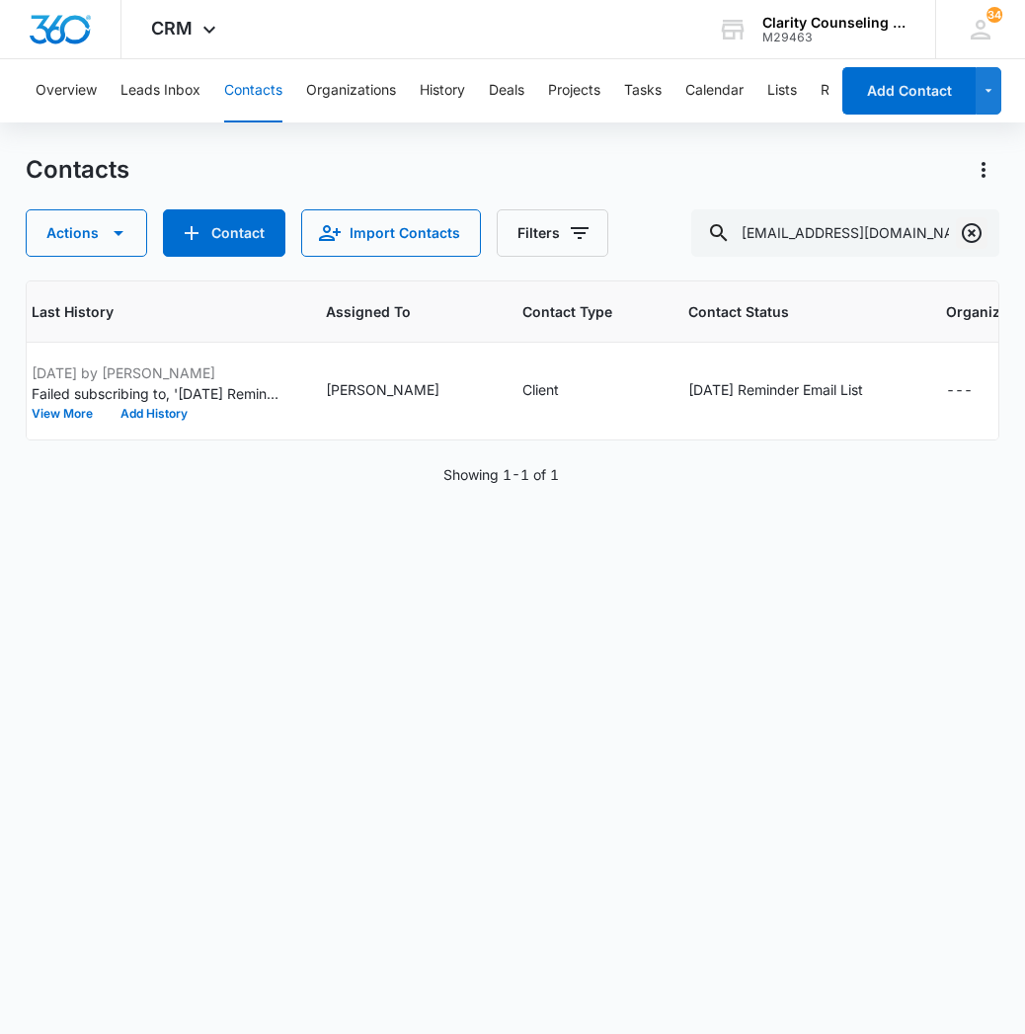
click at [975, 240] on icon "Clear" at bounding box center [972, 233] width 20 height 20
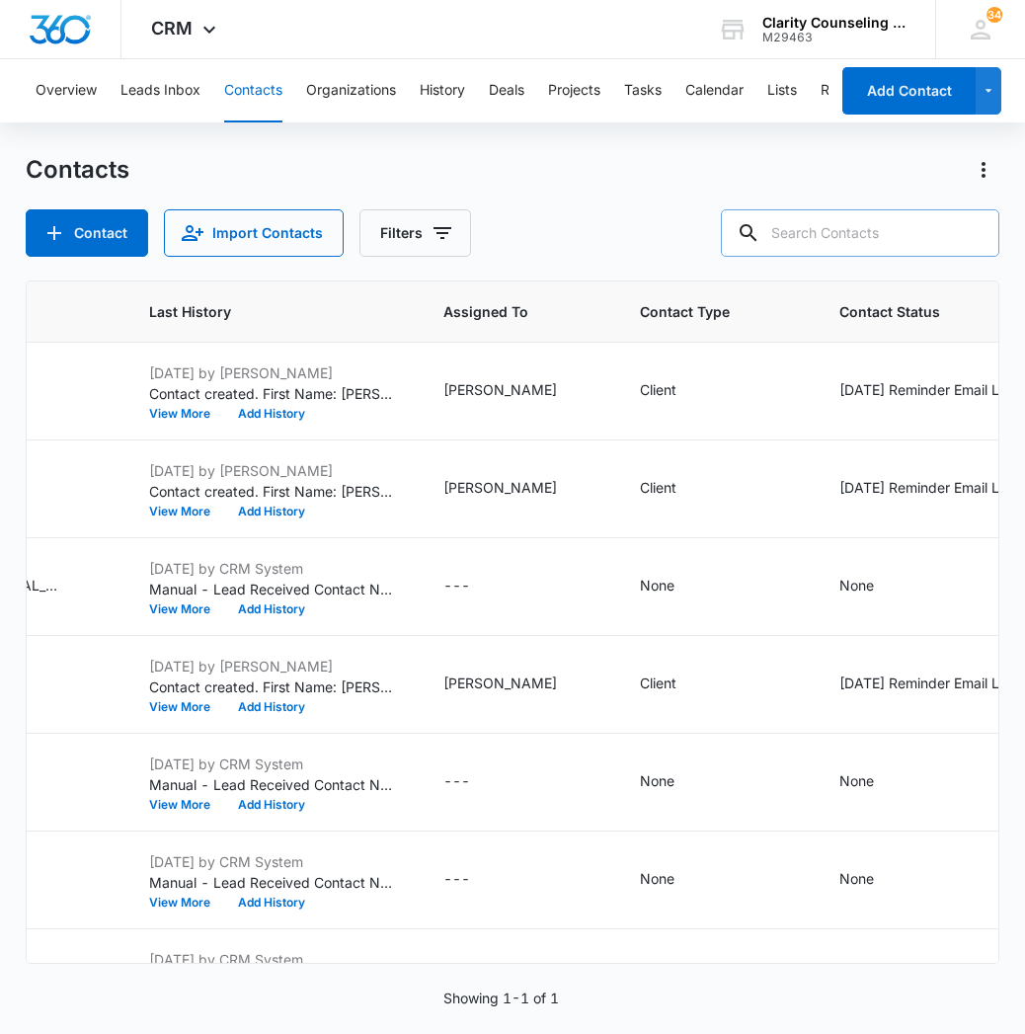
paste input "[EMAIL_ADDRESS][DOMAIN_NAME]"
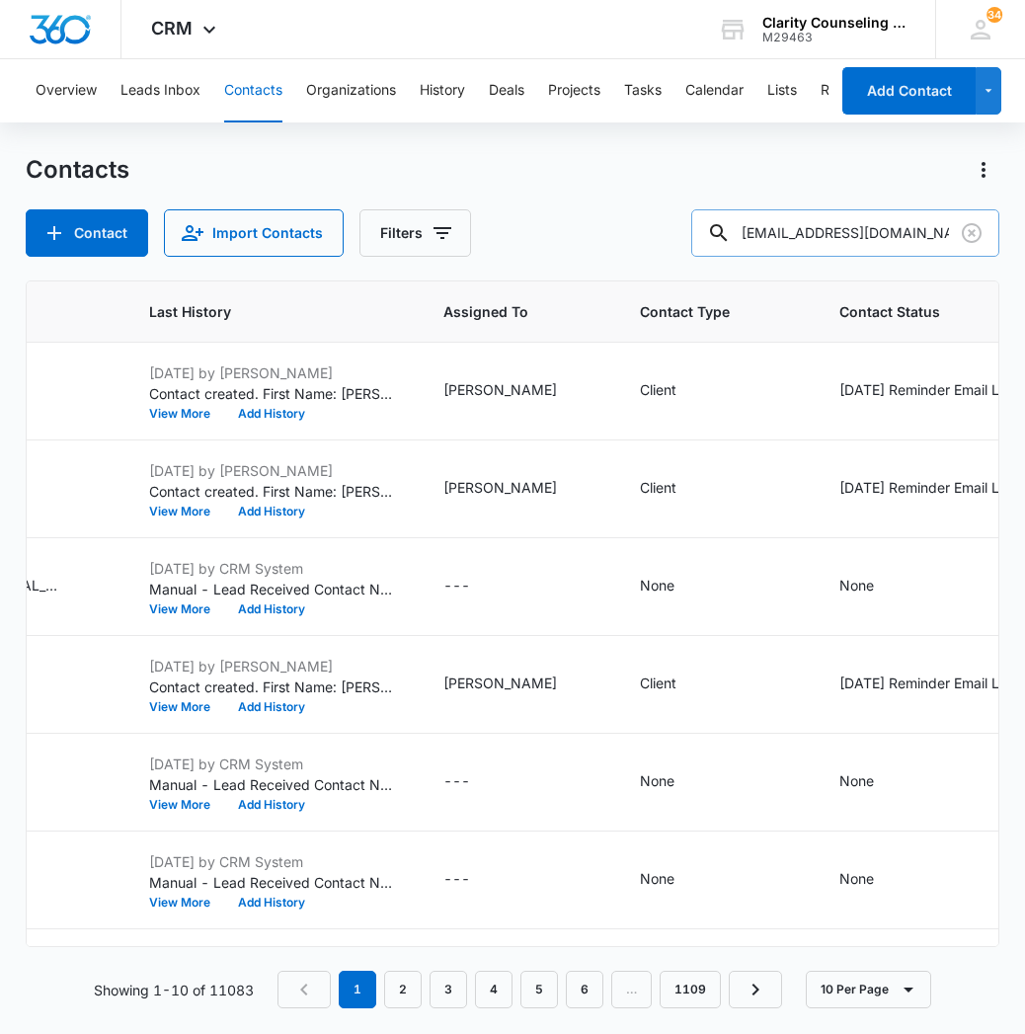
type input "[EMAIL_ADDRESS][DOMAIN_NAME]"
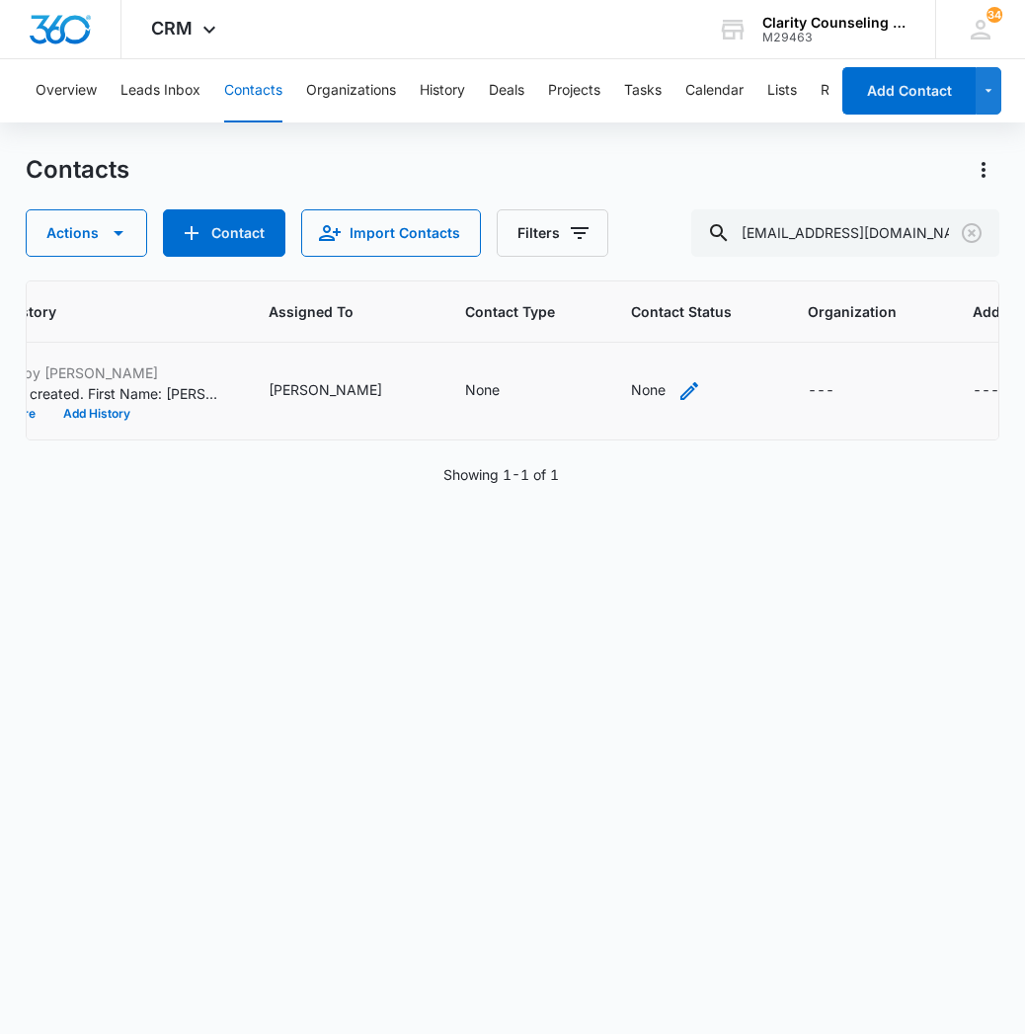
click at [680, 399] on icon "Contact Status - None - Select to Edit Field" at bounding box center [689, 391] width 18 height 18
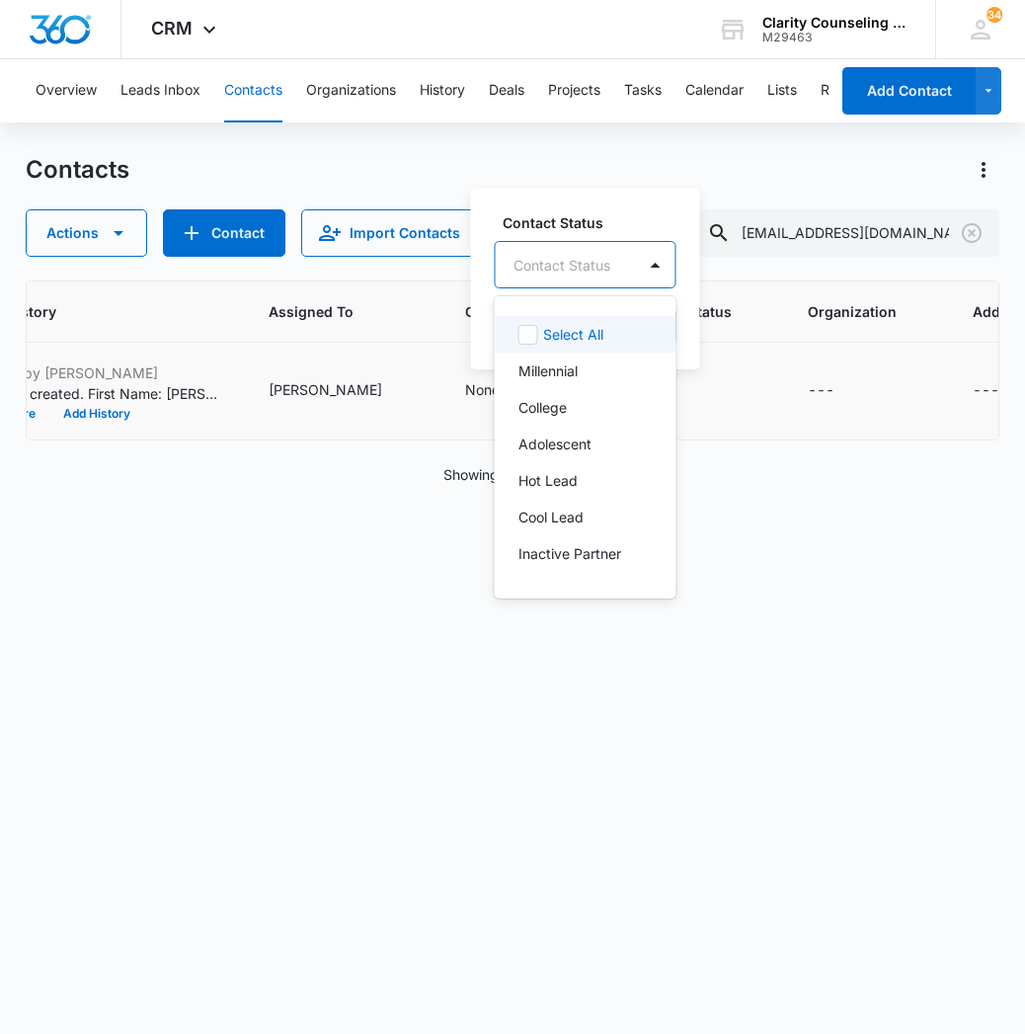
click at [616, 267] on div "Contact Status" at bounding box center [566, 265] width 140 height 44
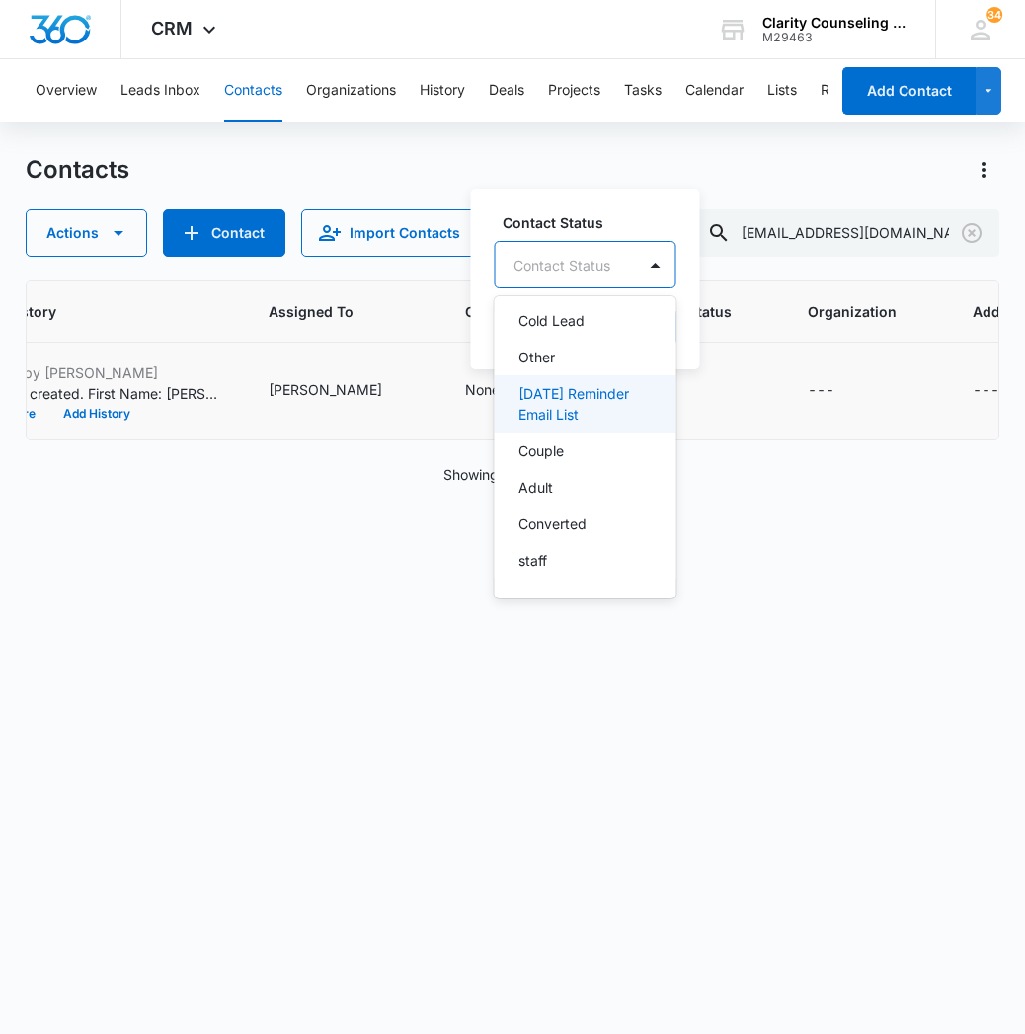
click at [601, 417] on p "[DATE] Reminder Email List" at bounding box center [583, 403] width 130 height 41
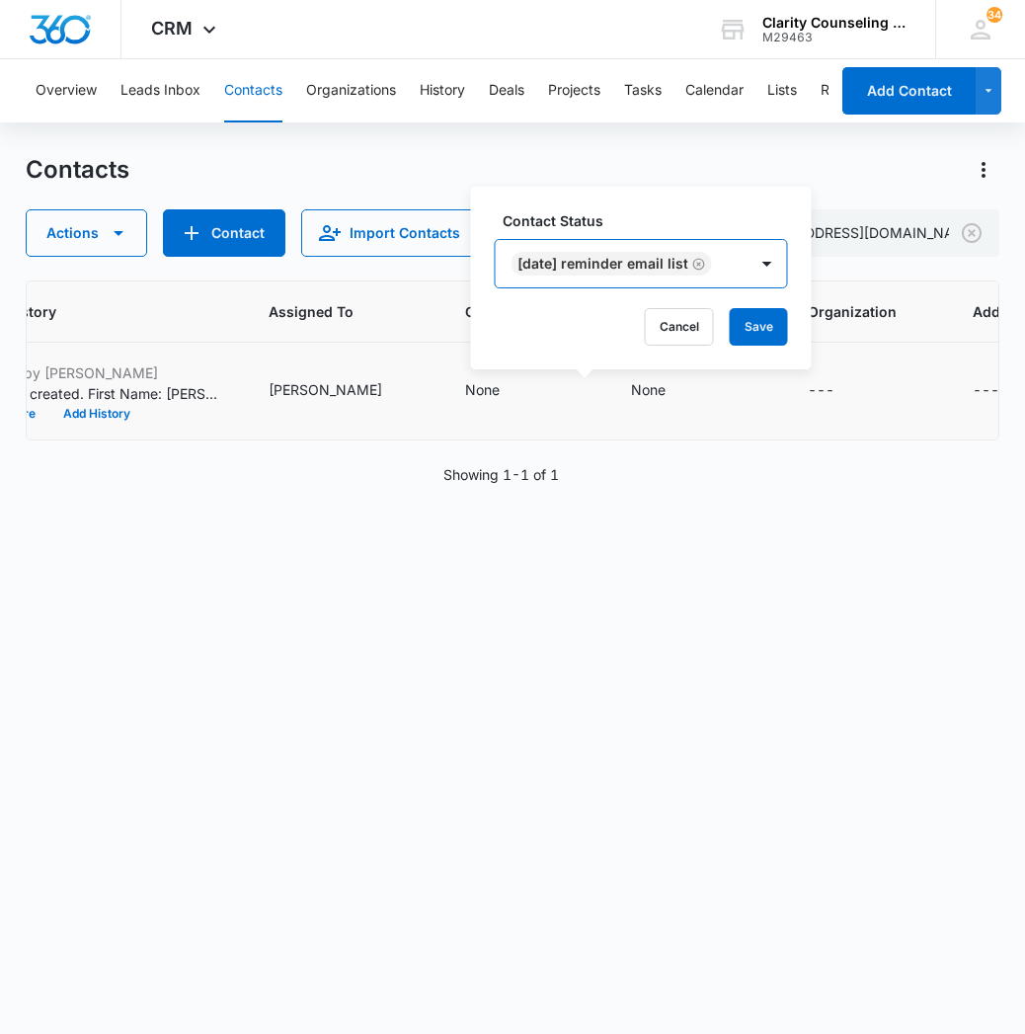
drag, startPoint x: 757, startPoint y: 266, endPoint x: 749, endPoint y: 278, distance: 15.1
click at [747, 266] on div "[DATE] Reminder Email List" at bounding box center [622, 263] width 252 height 47
click at [771, 322] on button "Save" at bounding box center [759, 327] width 58 height 38
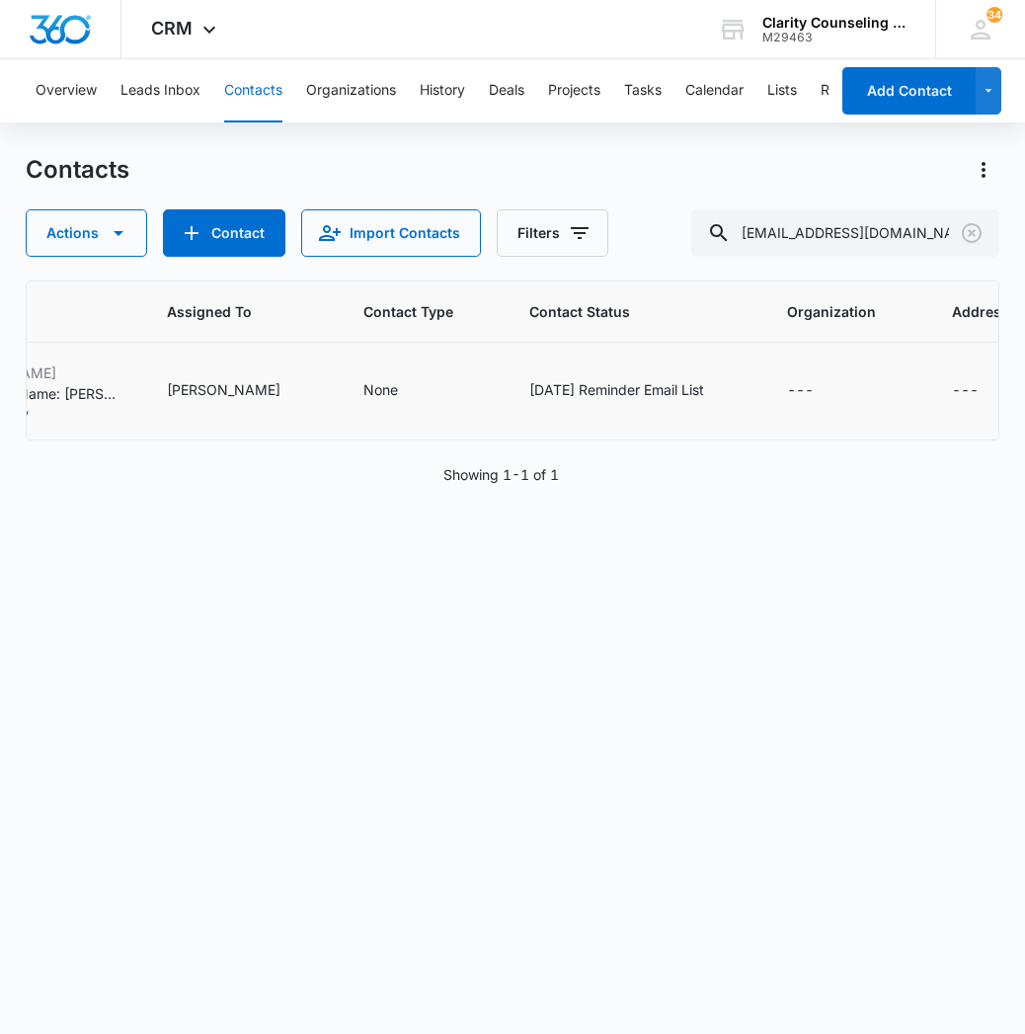
scroll to position [0, 1245]
click at [965, 231] on icon "Clear" at bounding box center [972, 233] width 24 height 24
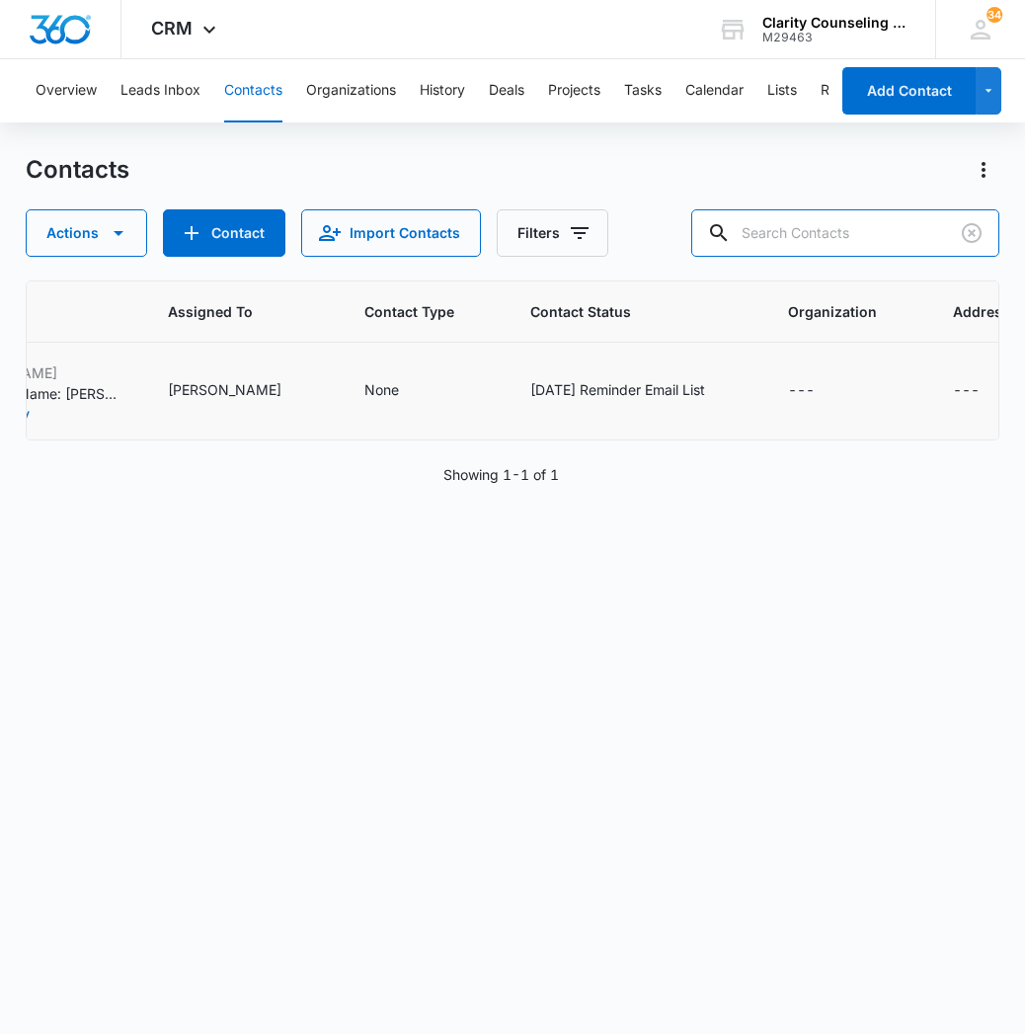
paste input "[EMAIL_ADDRESS][DOMAIN_NAME]"
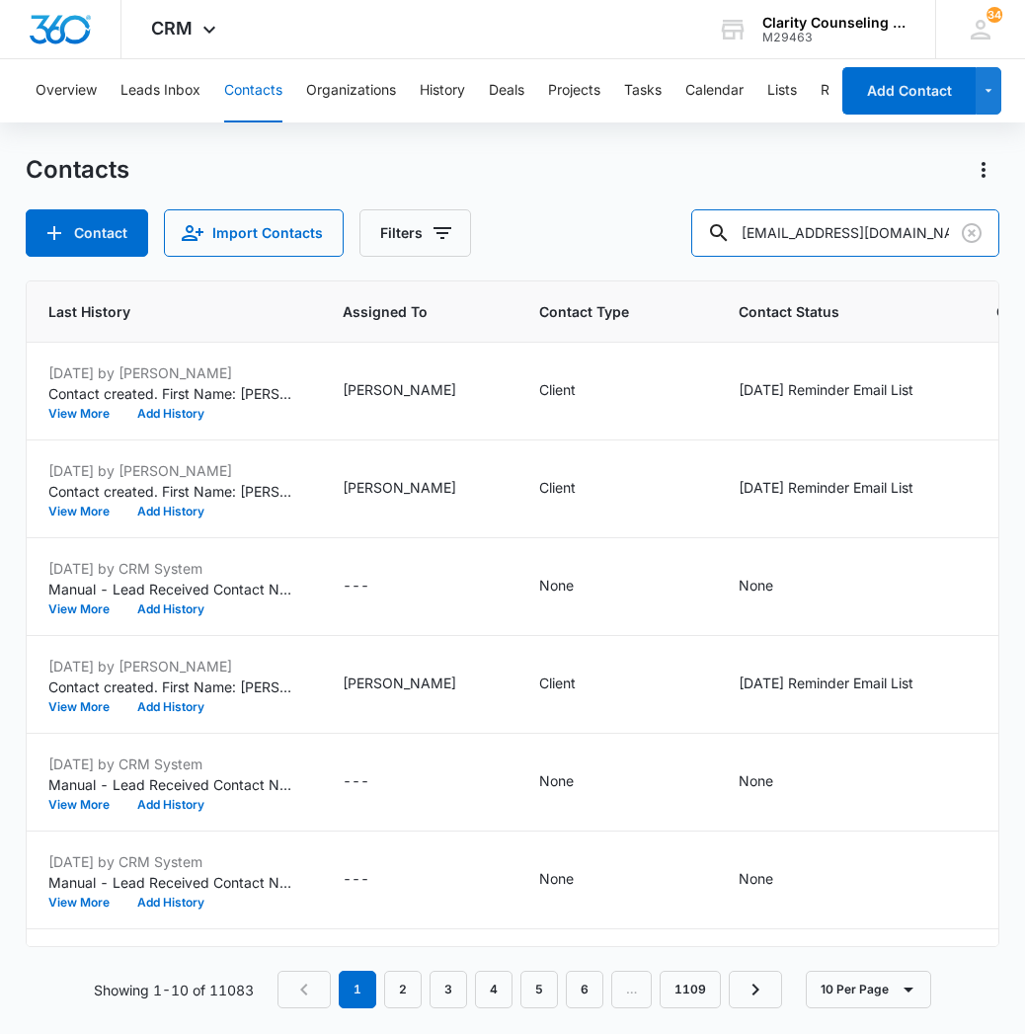
type input "[EMAIL_ADDRESS][DOMAIN_NAME]"
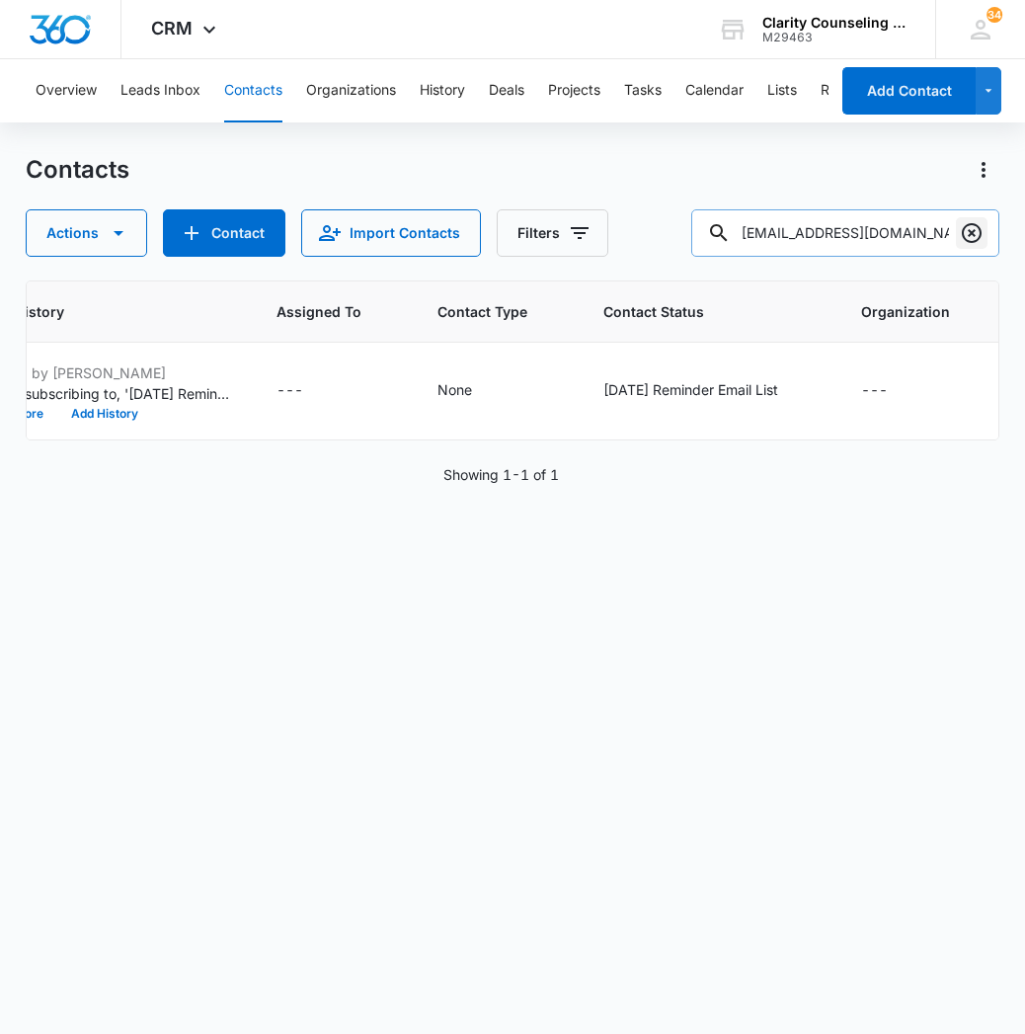
click at [973, 225] on icon "Clear" at bounding box center [972, 233] width 20 height 20
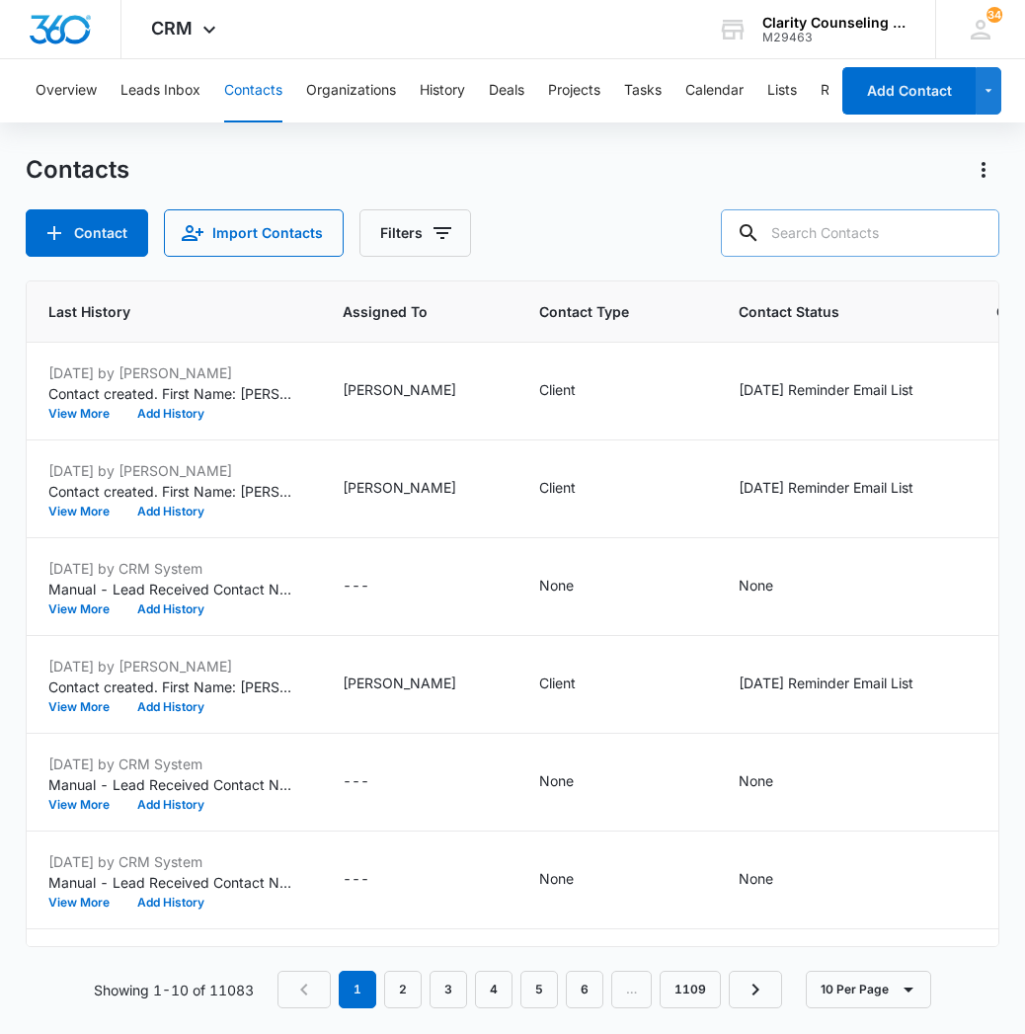
paste input "[EMAIL_ADDRESS][DOMAIN_NAME]"
type input "[EMAIL_ADDRESS][DOMAIN_NAME]"
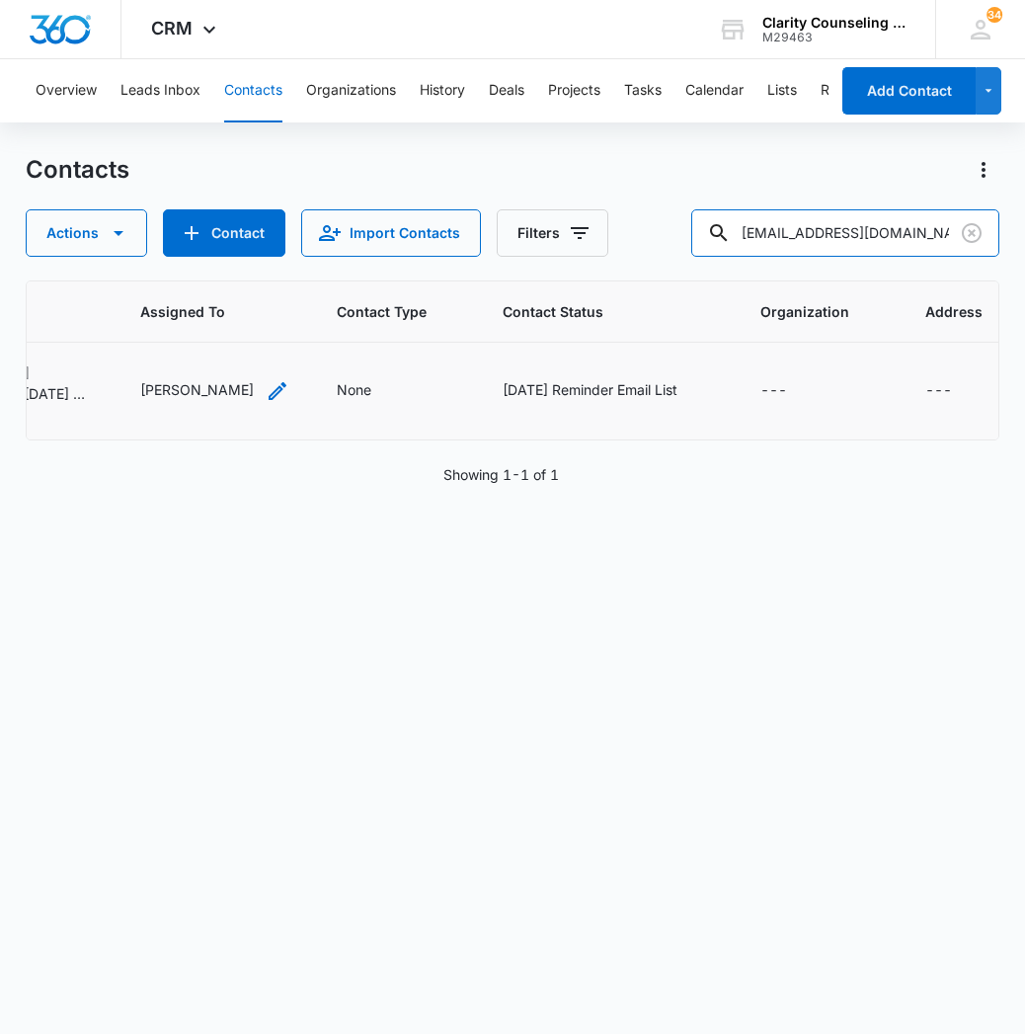
scroll to position [0, 1272]
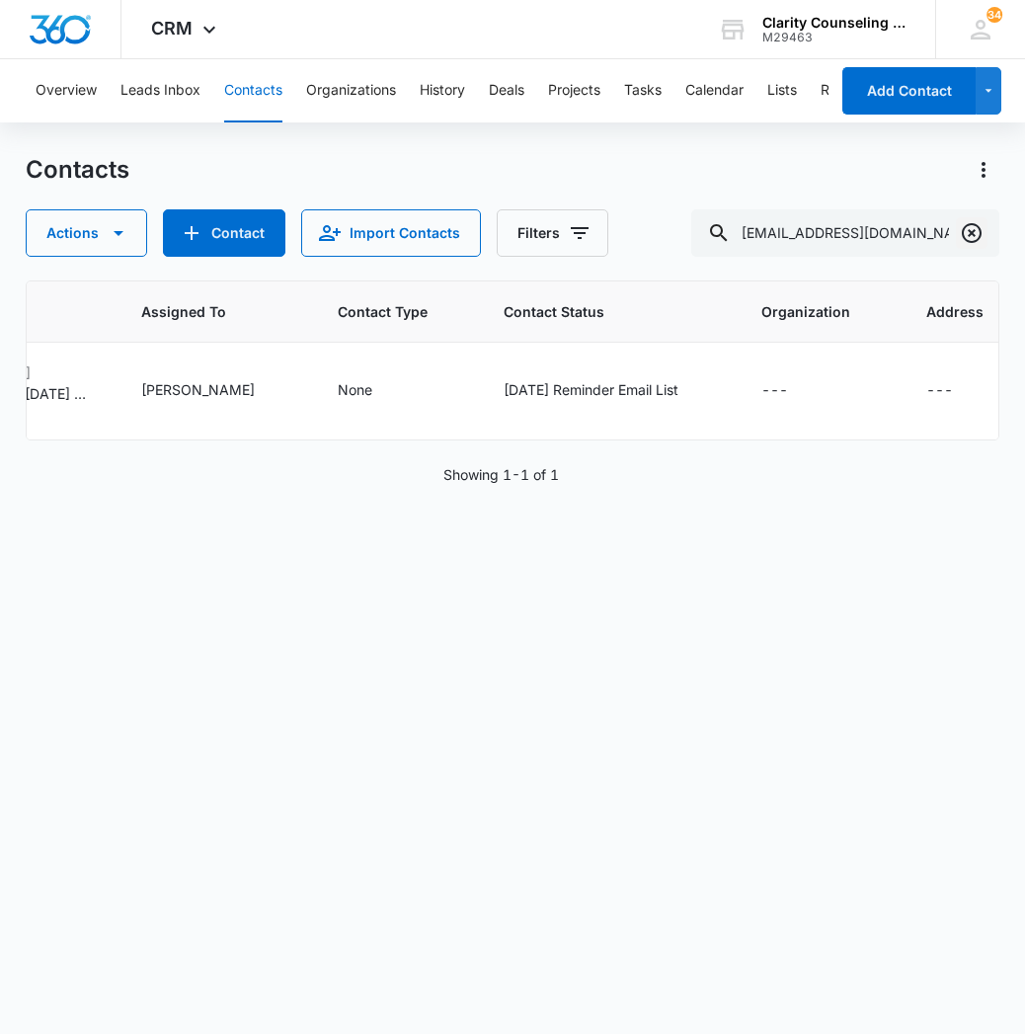
click at [979, 232] on icon "Clear" at bounding box center [972, 233] width 20 height 20
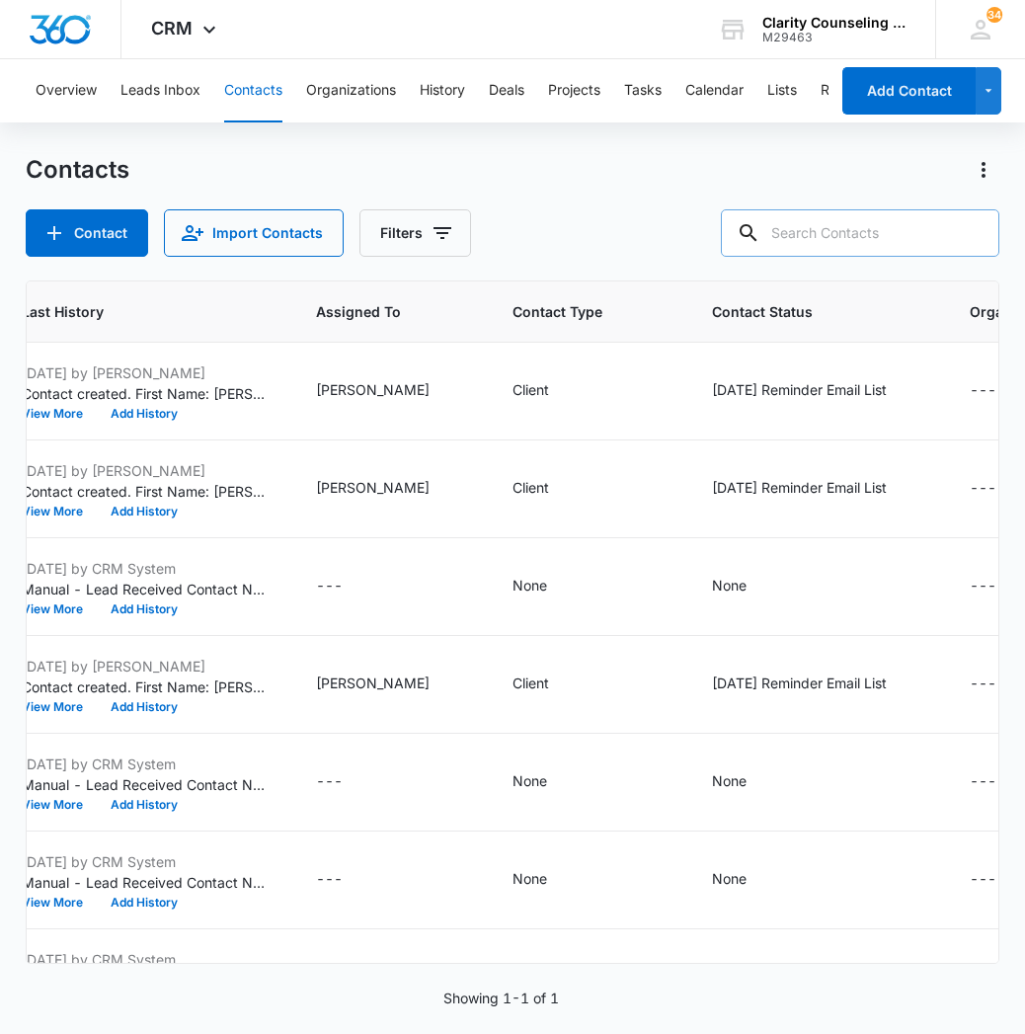
paste input "[EMAIL_ADDRESS][DOMAIN_NAME]"
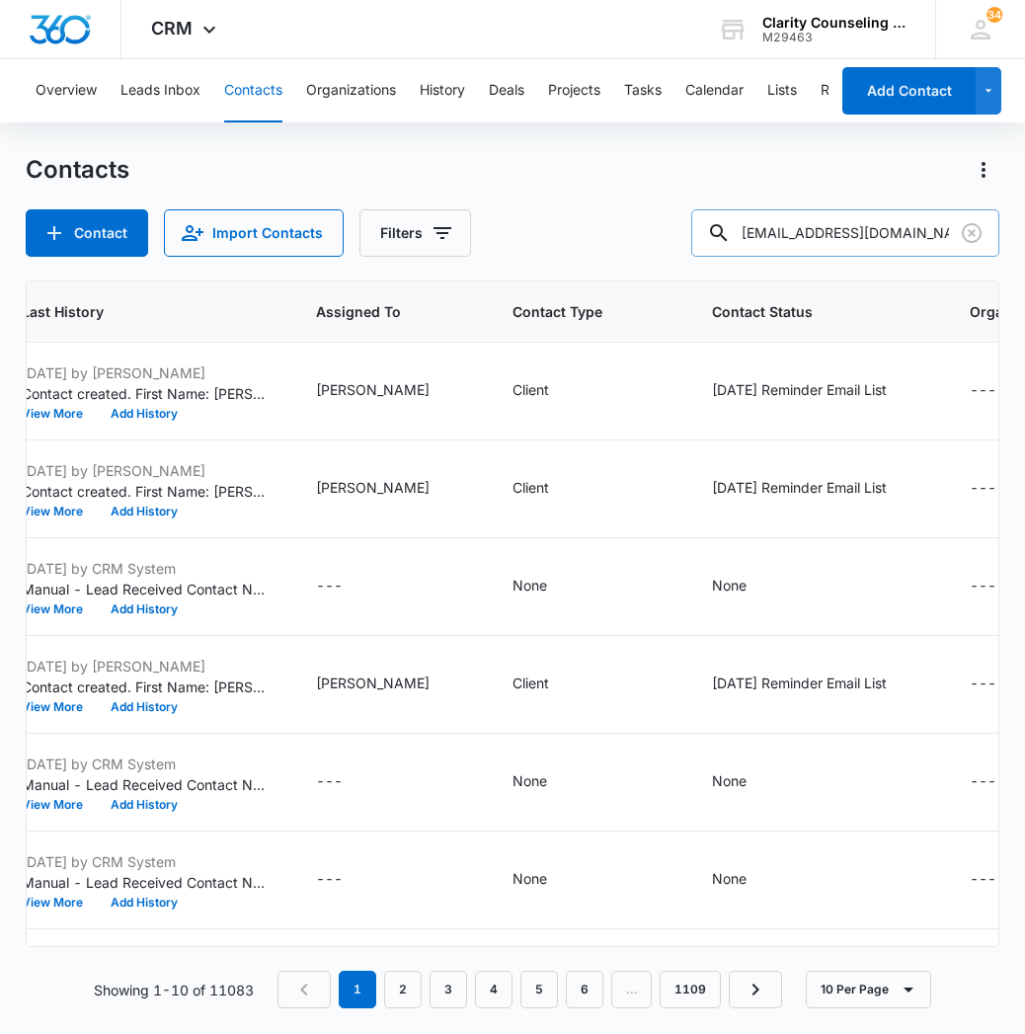
type input "[EMAIL_ADDRESS][DOMAIN_NAME]"
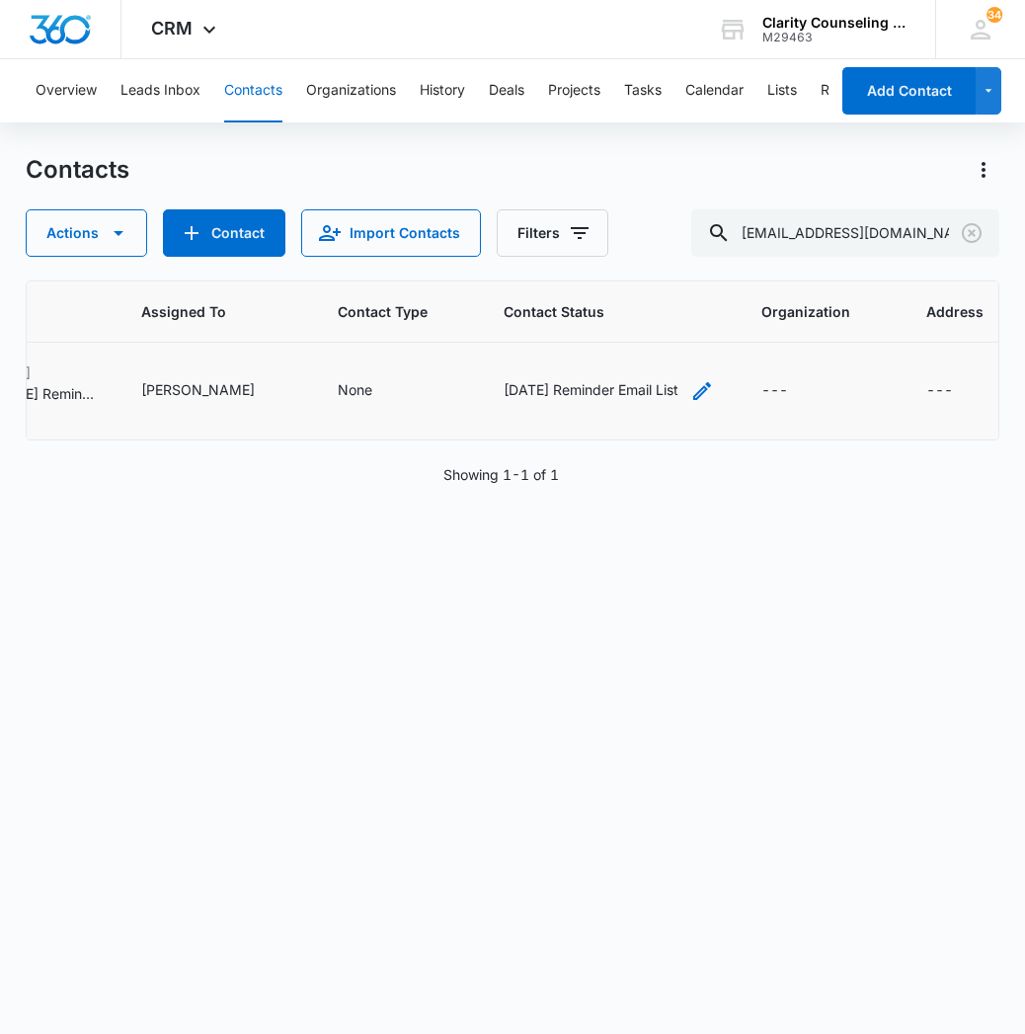
click at [698, 390] on icon "Contact Status - Saturday Reminder Email List - Select to Edit Field" at bounding box center [702, 391] width 24 height 24
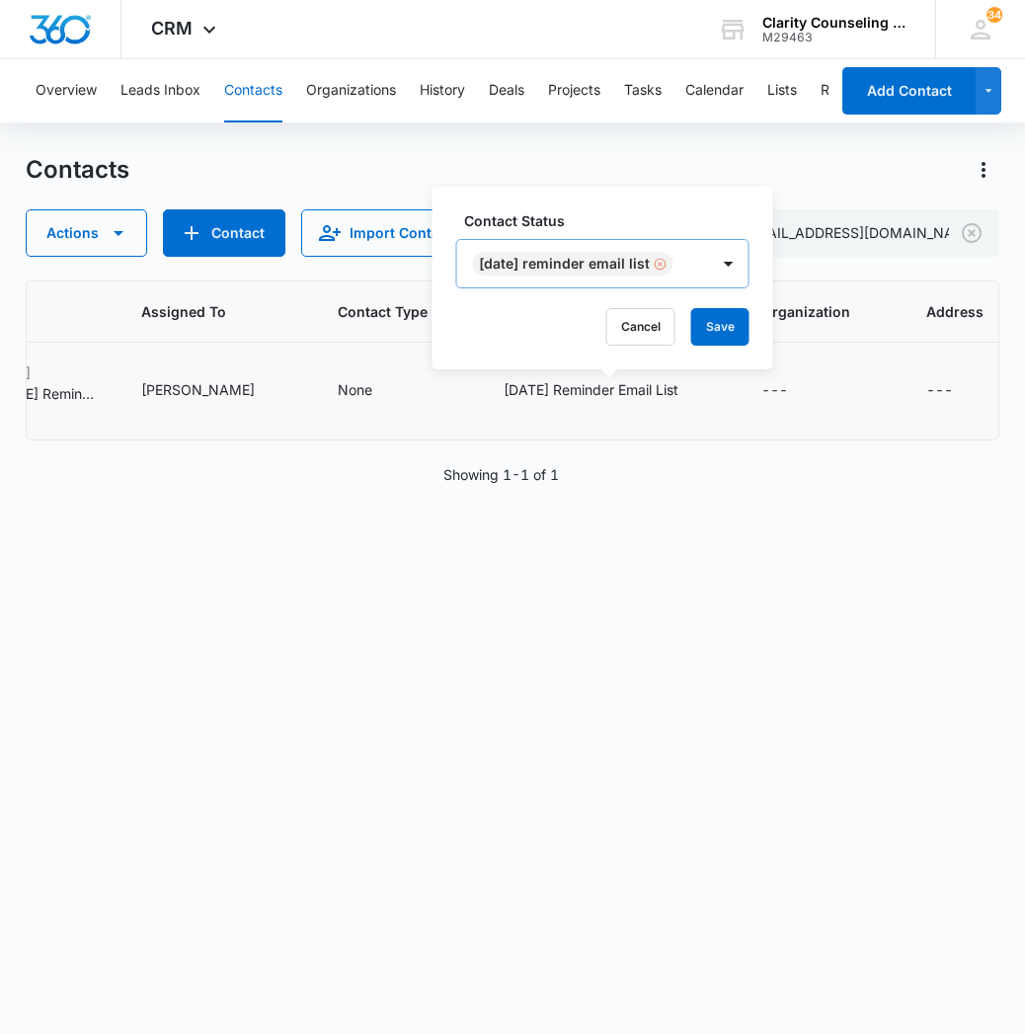
click at [666, 265] on div "Remove Saturday Reminder Email List" at bounding box center [659, 264] width 18 height 14
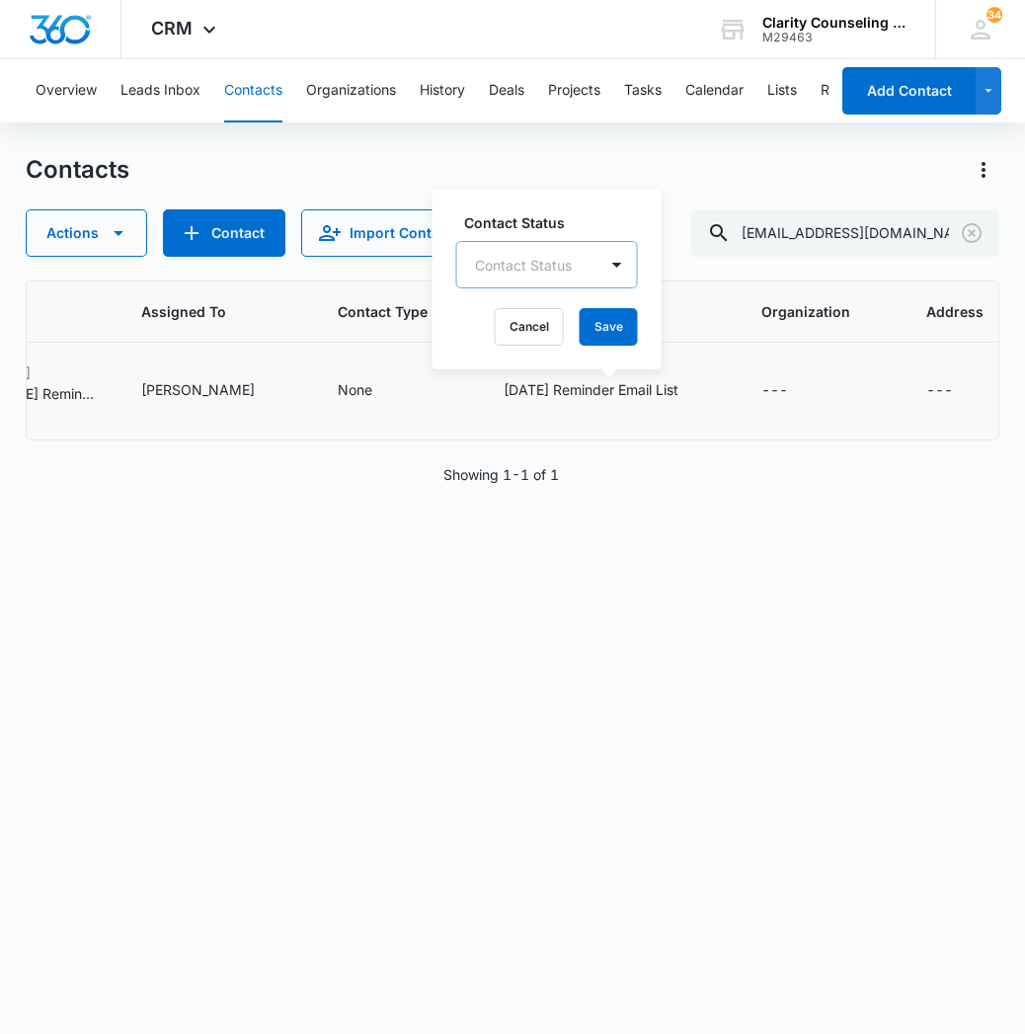
drag, startPoint x: 614, startPoint y: 331, endPoint x: 496, endPoint y: 401, distance: 137.7
click at [614, 331] on button "Save" at bounding box center [609, 327] width 58 height 38
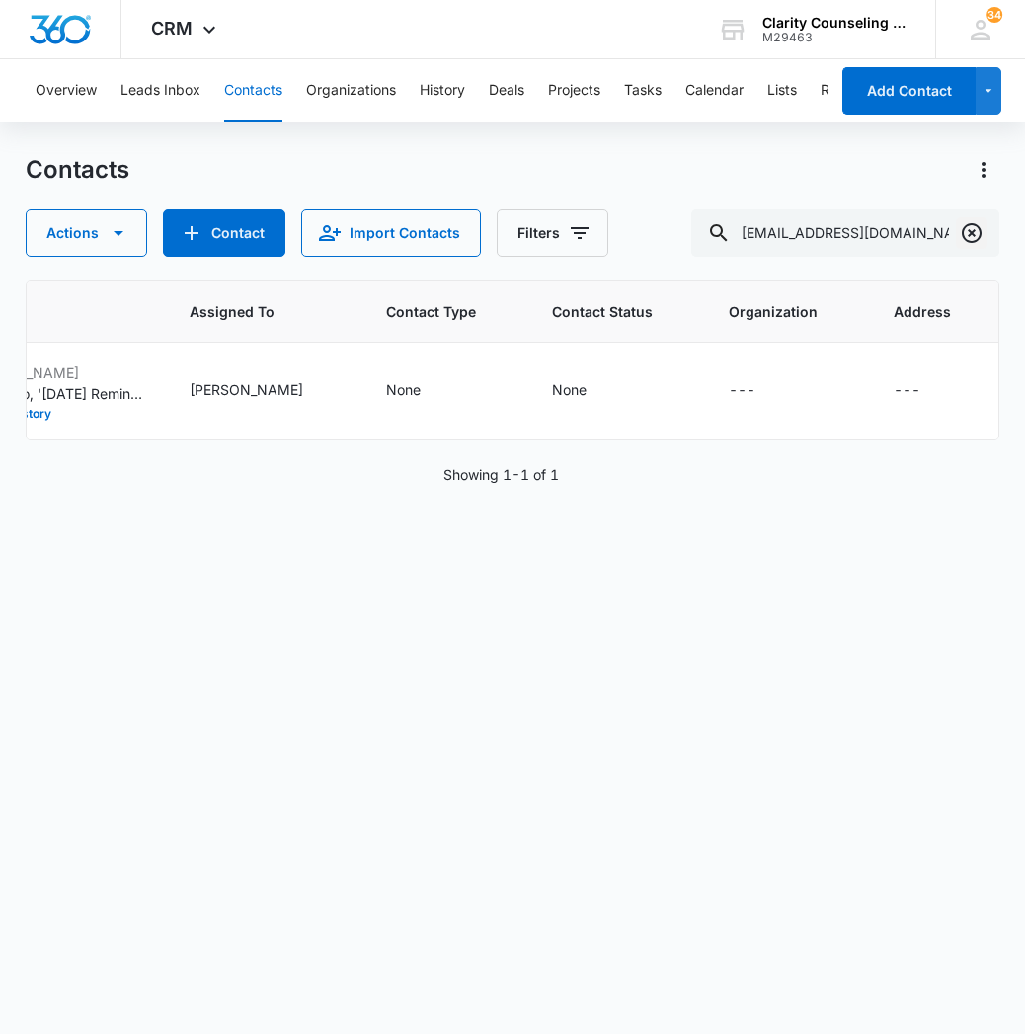
click at [977, 231] on icon "Clear" at bounding box center [972, 233] width 24 height 24
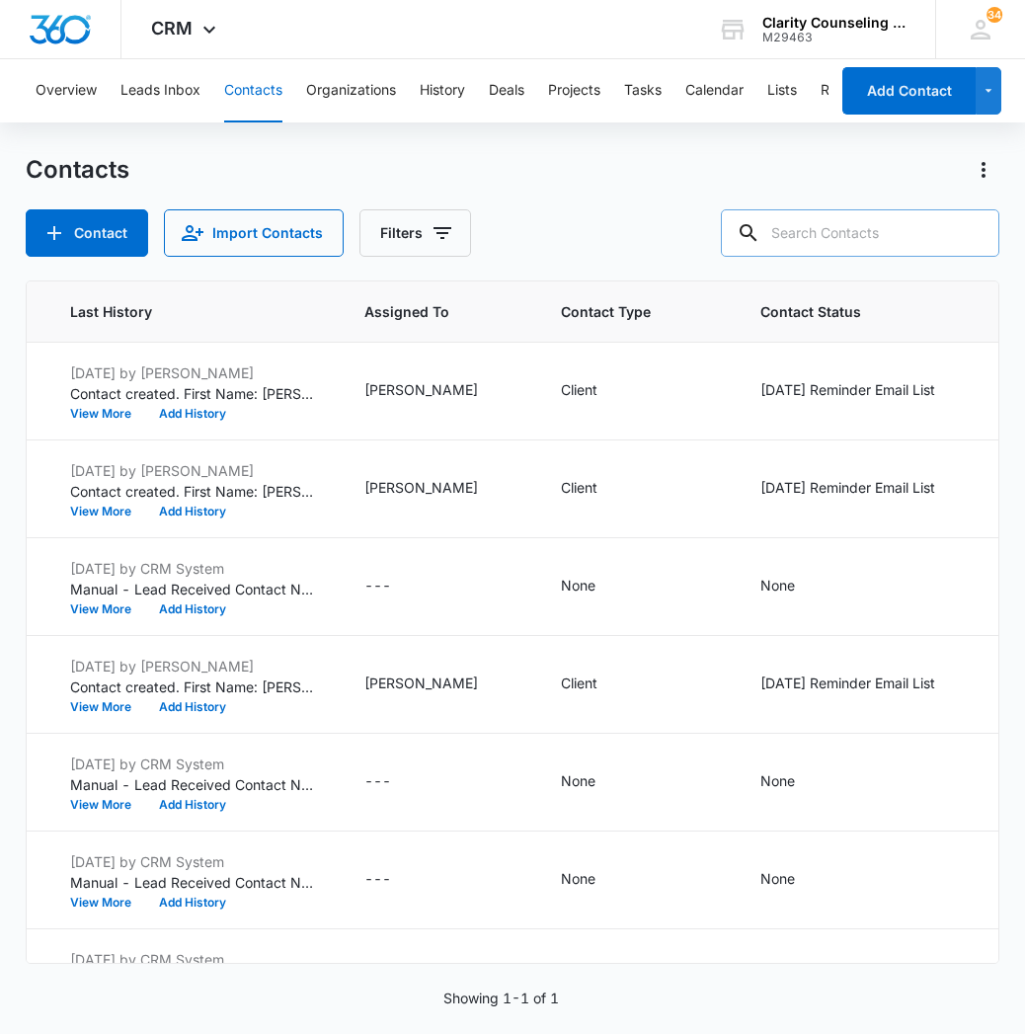
paste input "[EMAIL_ADDRESS][DOMAIN_NAME]"
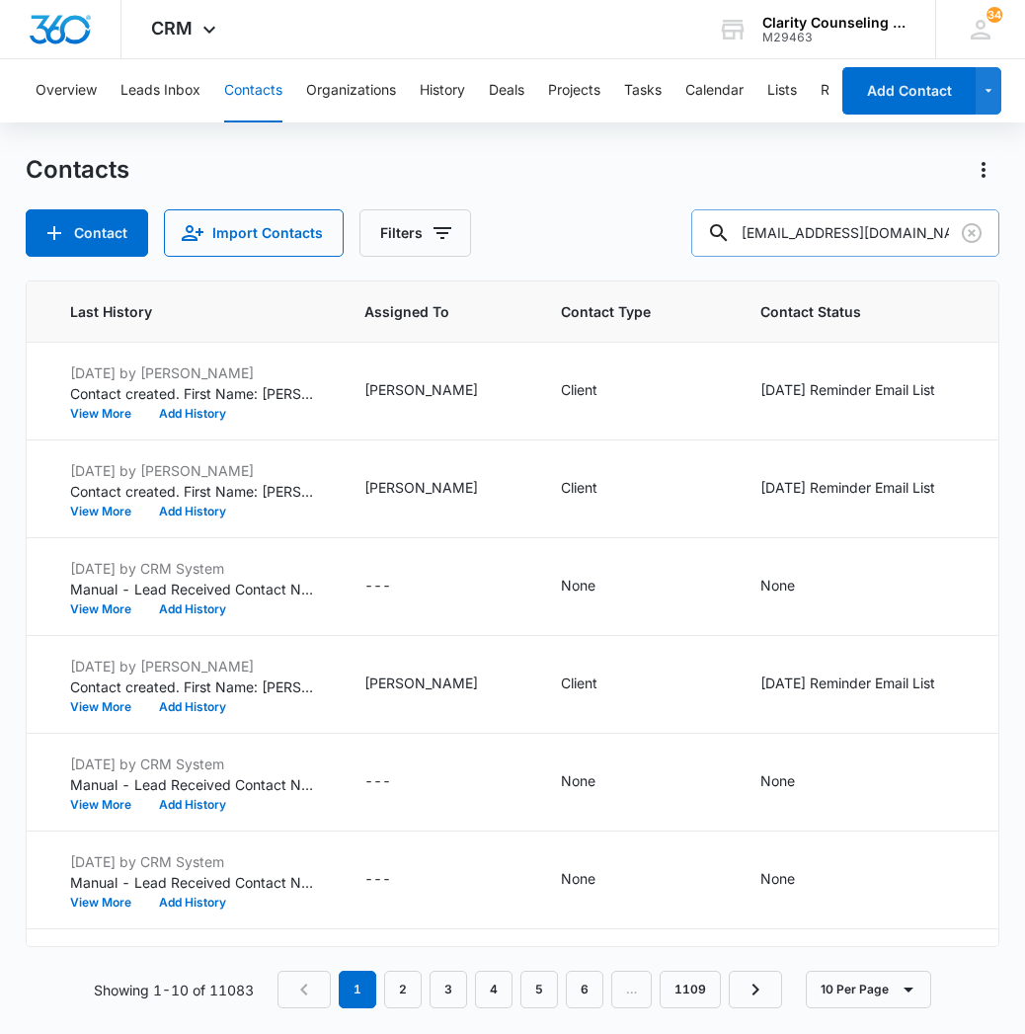
type input "[EMAIL_ADDRESS][DOMAIN_NAME]"
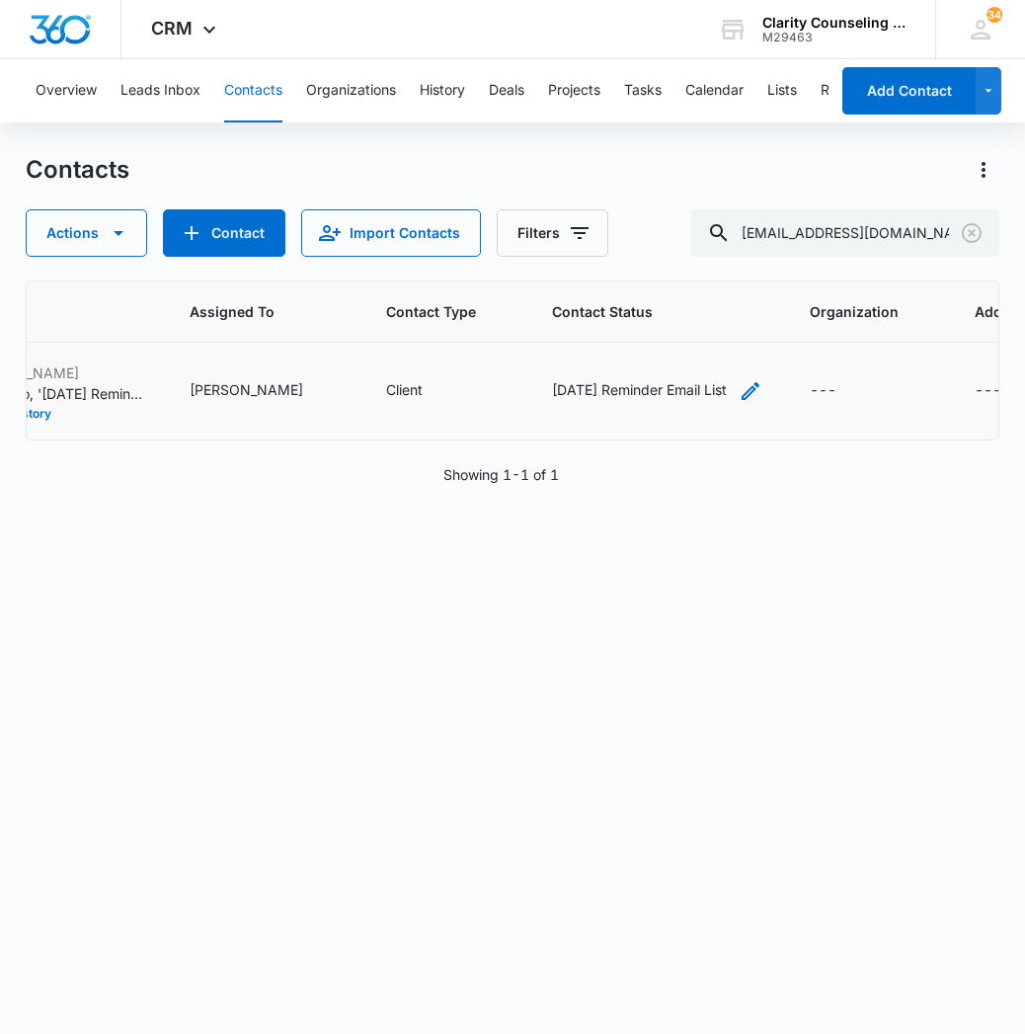
click at [681, 398] on div "[DATE] Reminder Email List" at bounding box center [657, 391] width 210 height 24
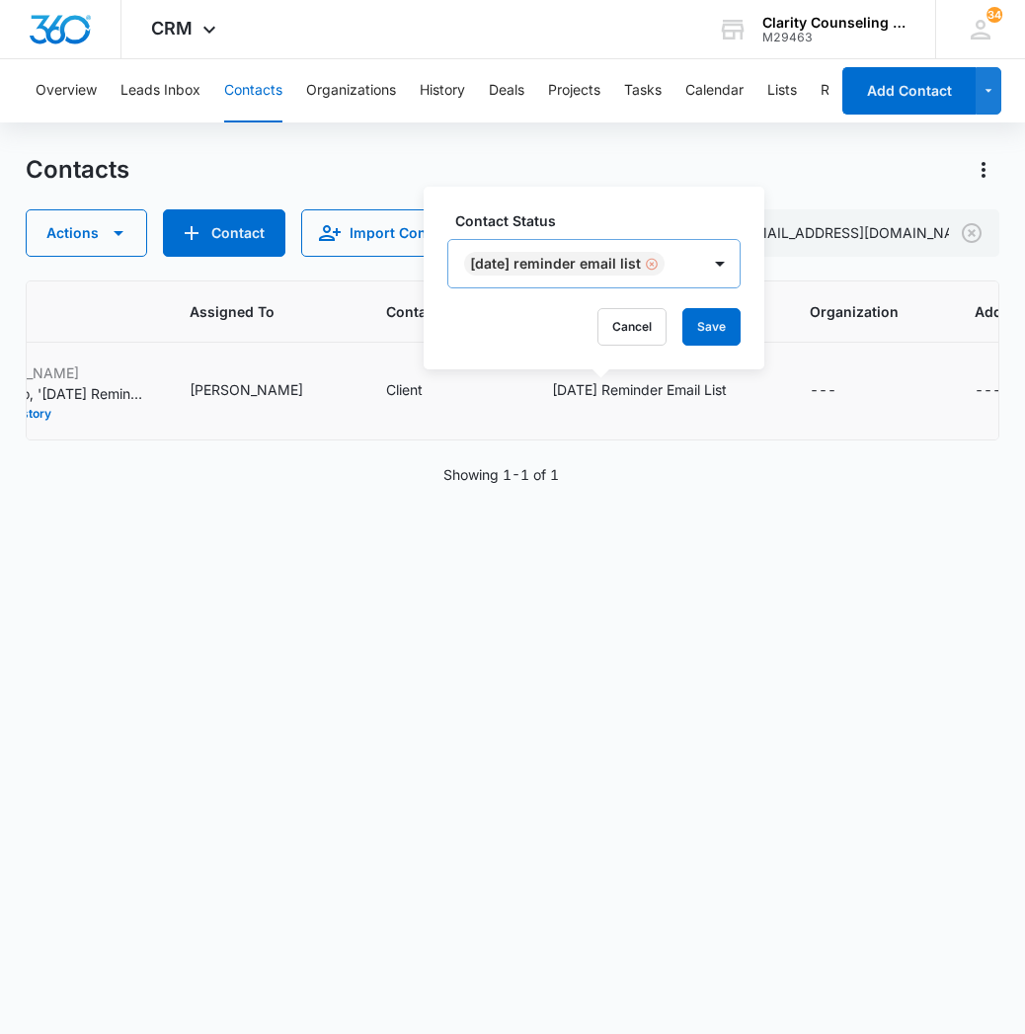
click at [657, 270] on div "Remove Saturday Reminder Email List" at bounding box center [650, 264] width 18 height 14
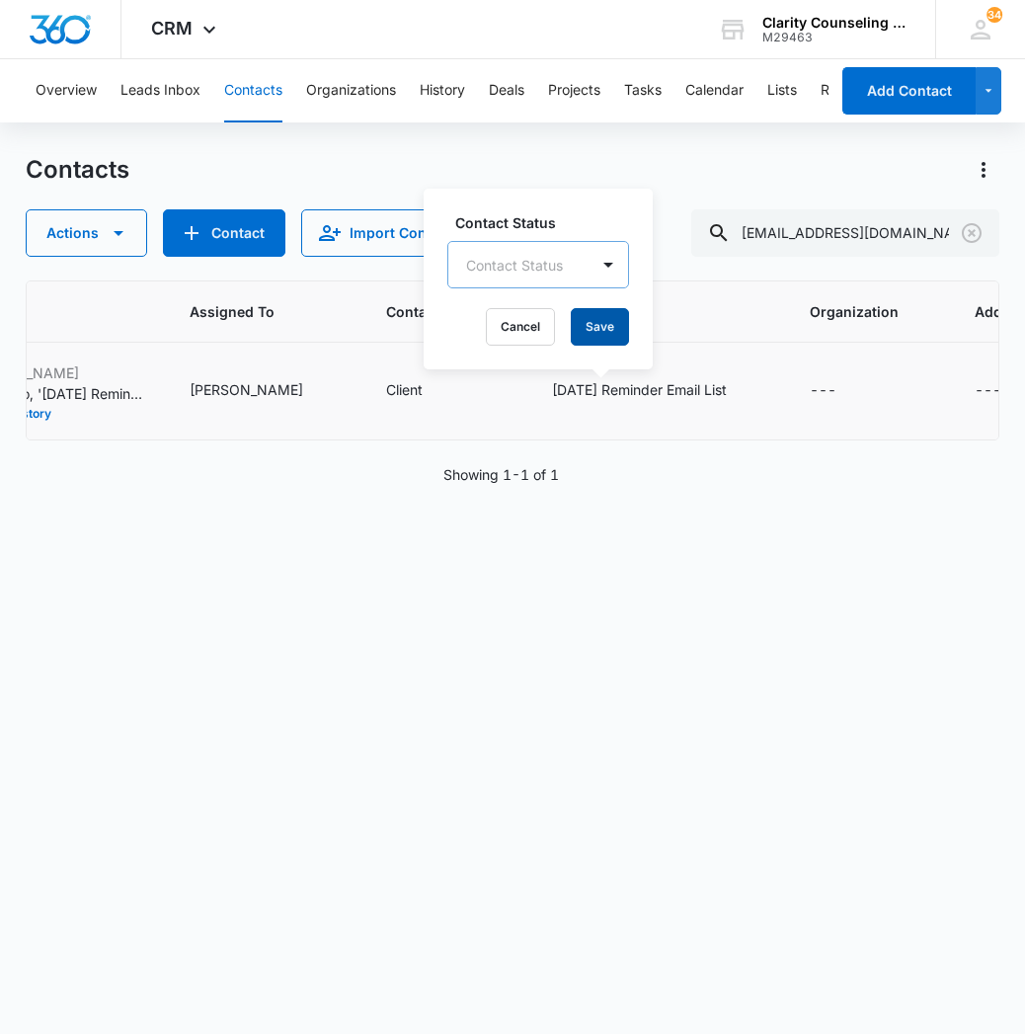
click at [599, 333] on button "Save" at bounding box center [600, 327] width 58 height 38
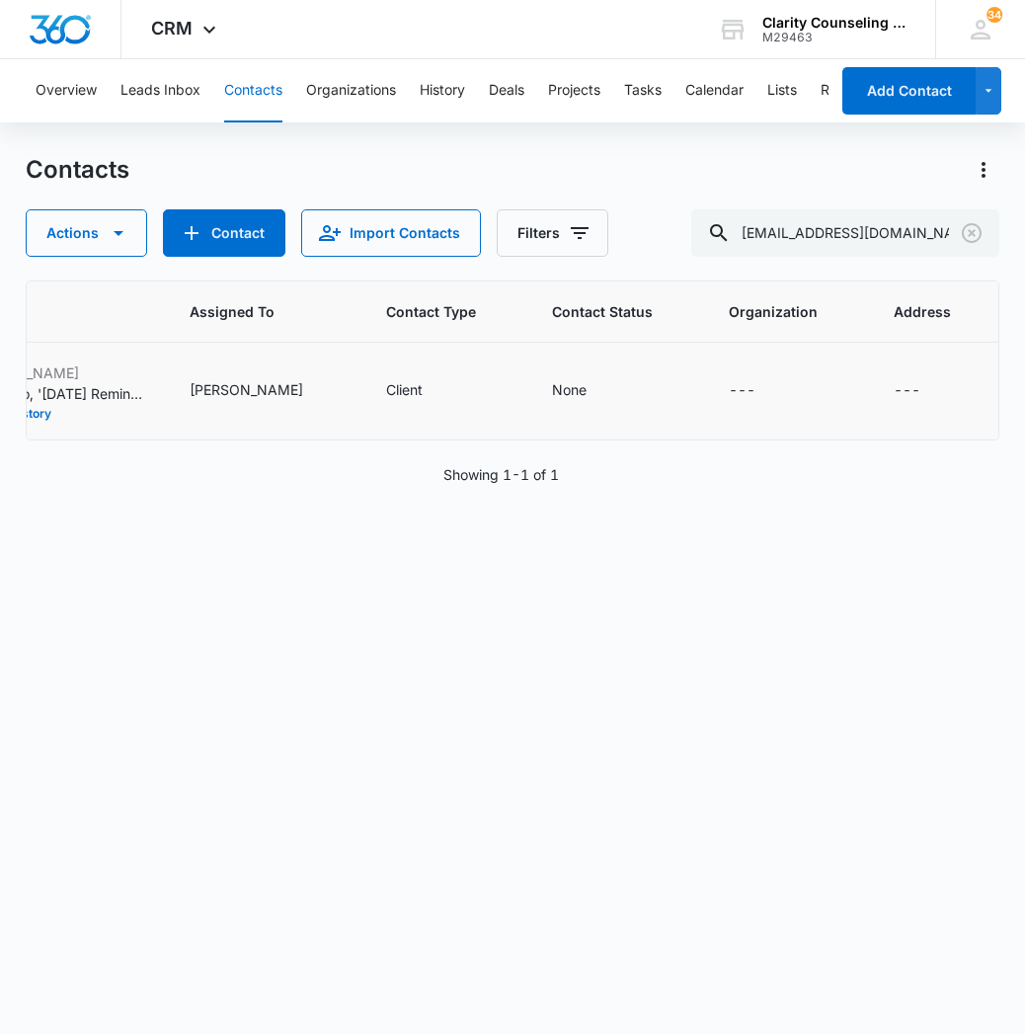
scroll to position [0, 1166]
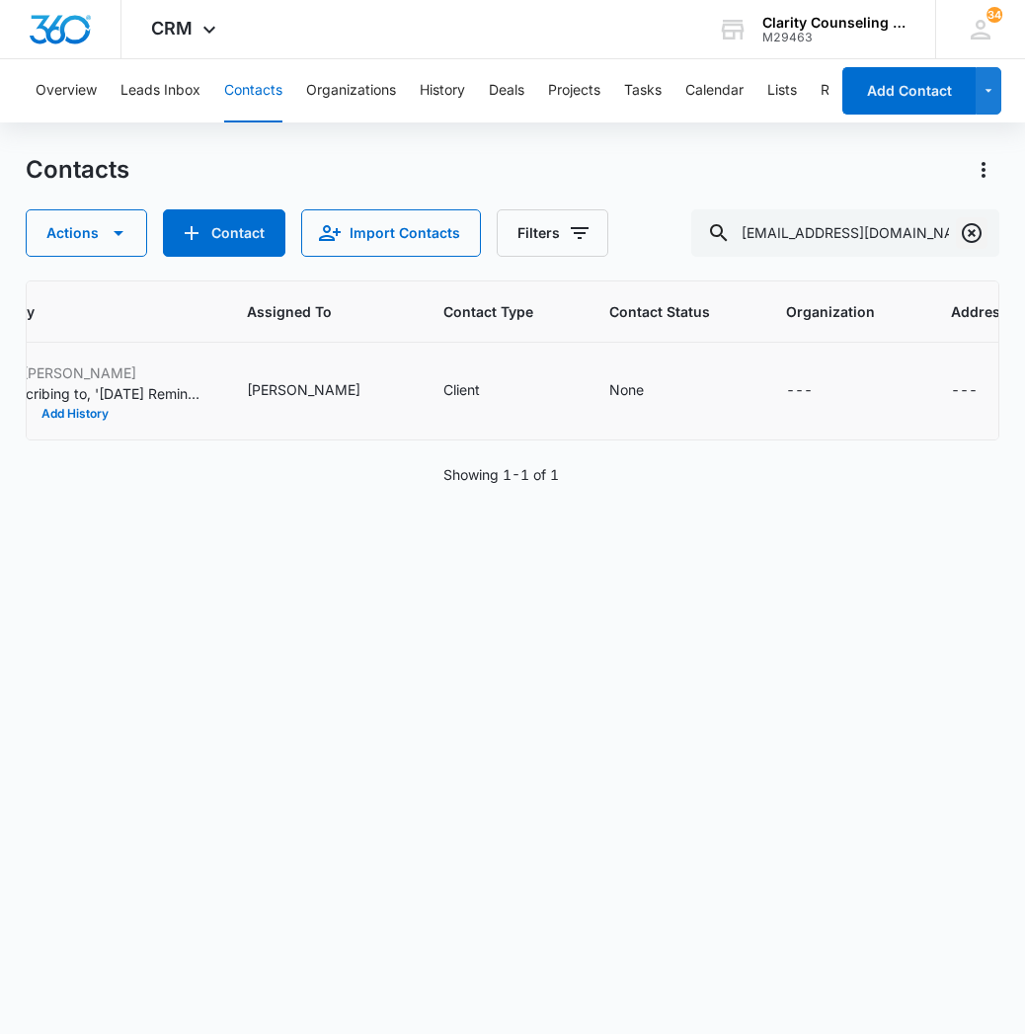
click at [970, 234] on icon "Clear" at bounding box center [972, 233] width 20 height 20
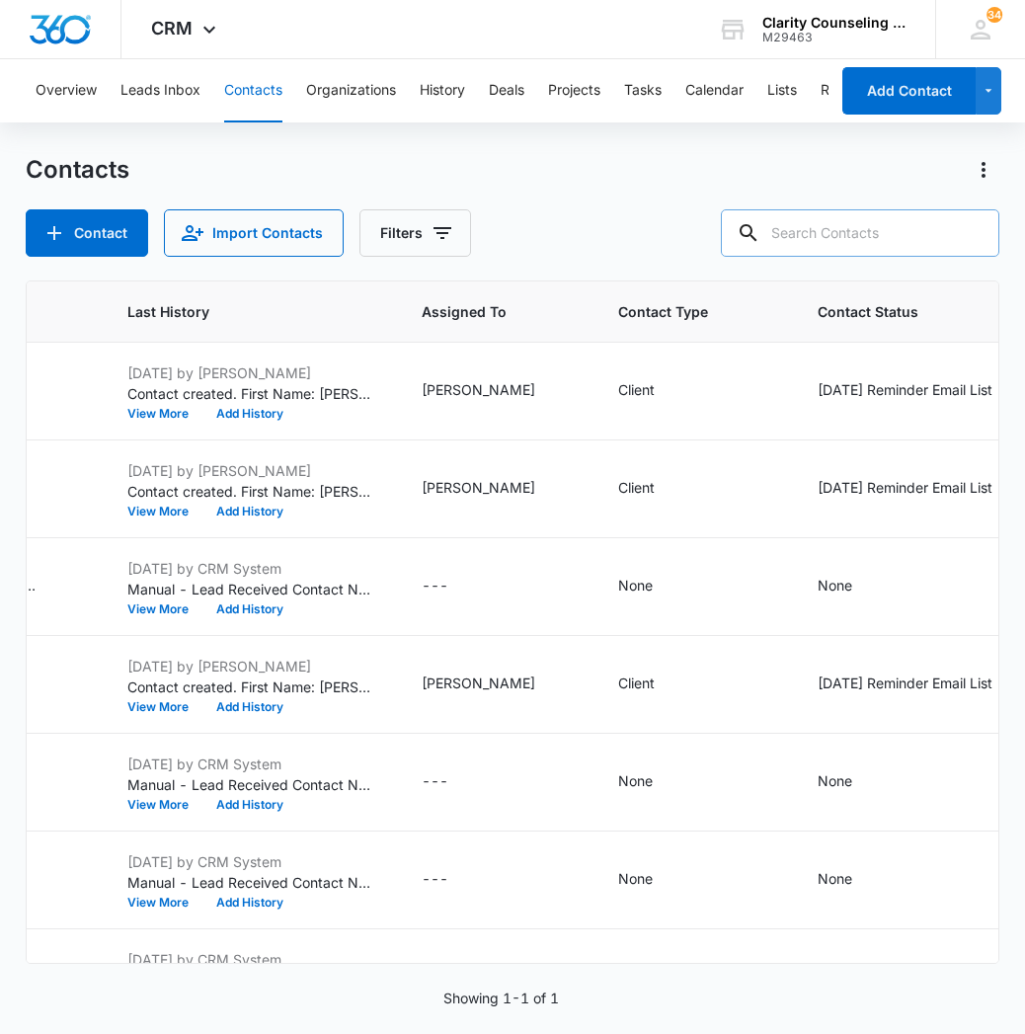
paste input "[EMAIL_ADDRESS][DOMAIN_NAME]"
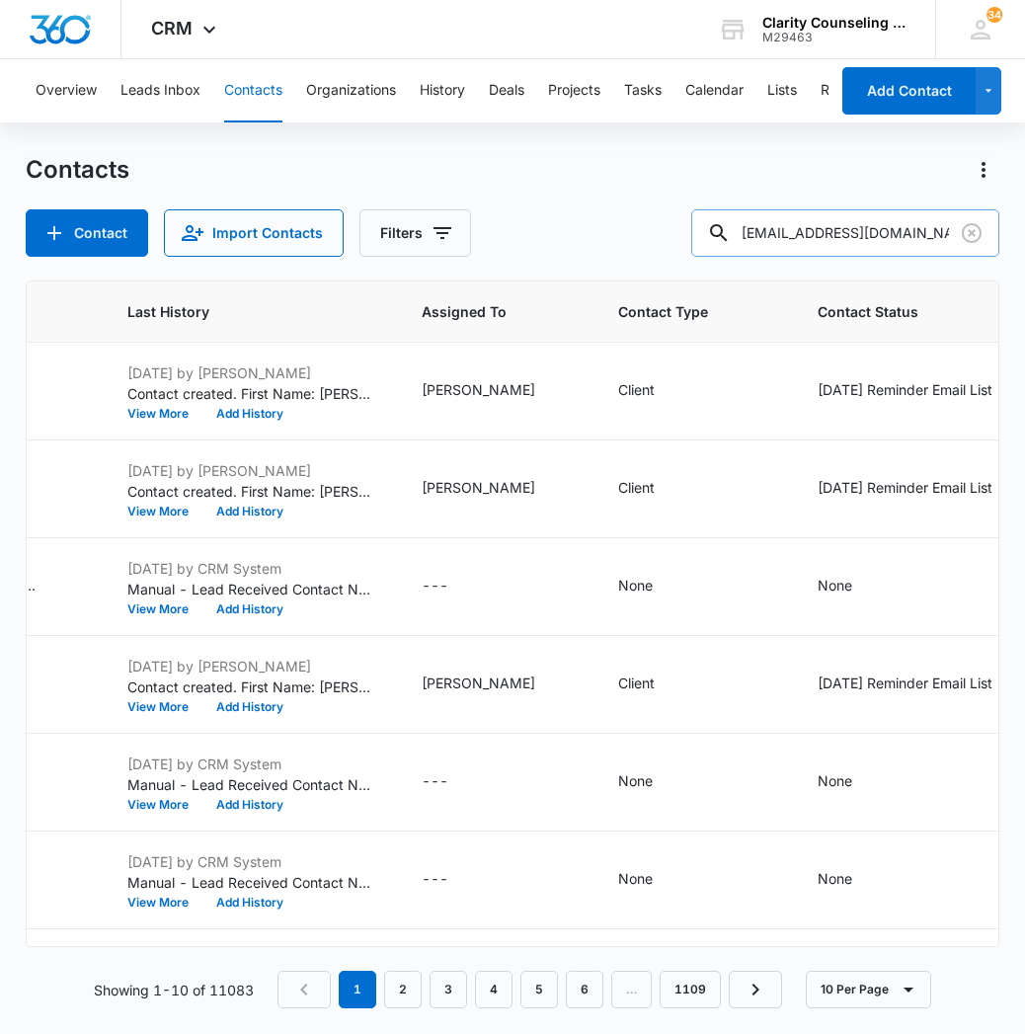
type input "[EMAIL_ADDRESS][DOMAIN_NAME]"
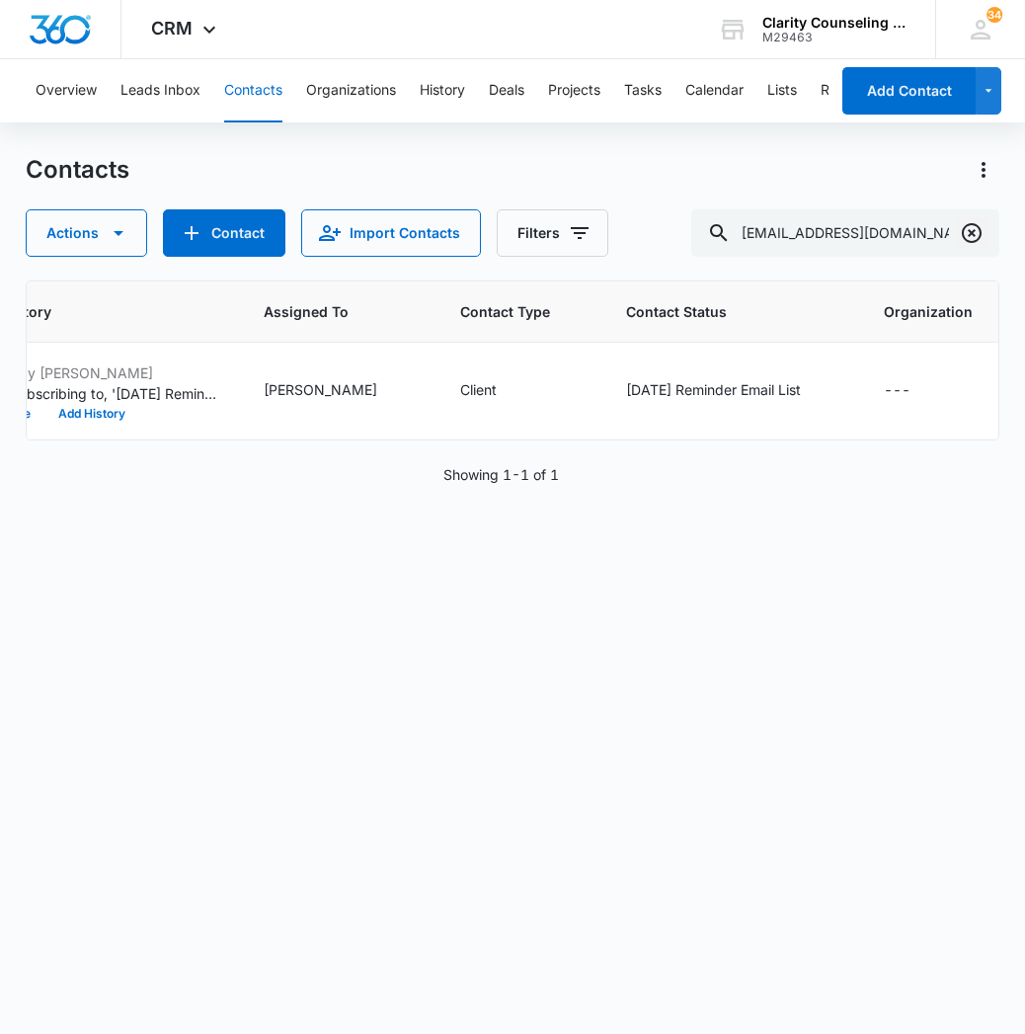
click at [976, 227] on icon "Clear" at bounding box center [972, 233] width 24 height 24
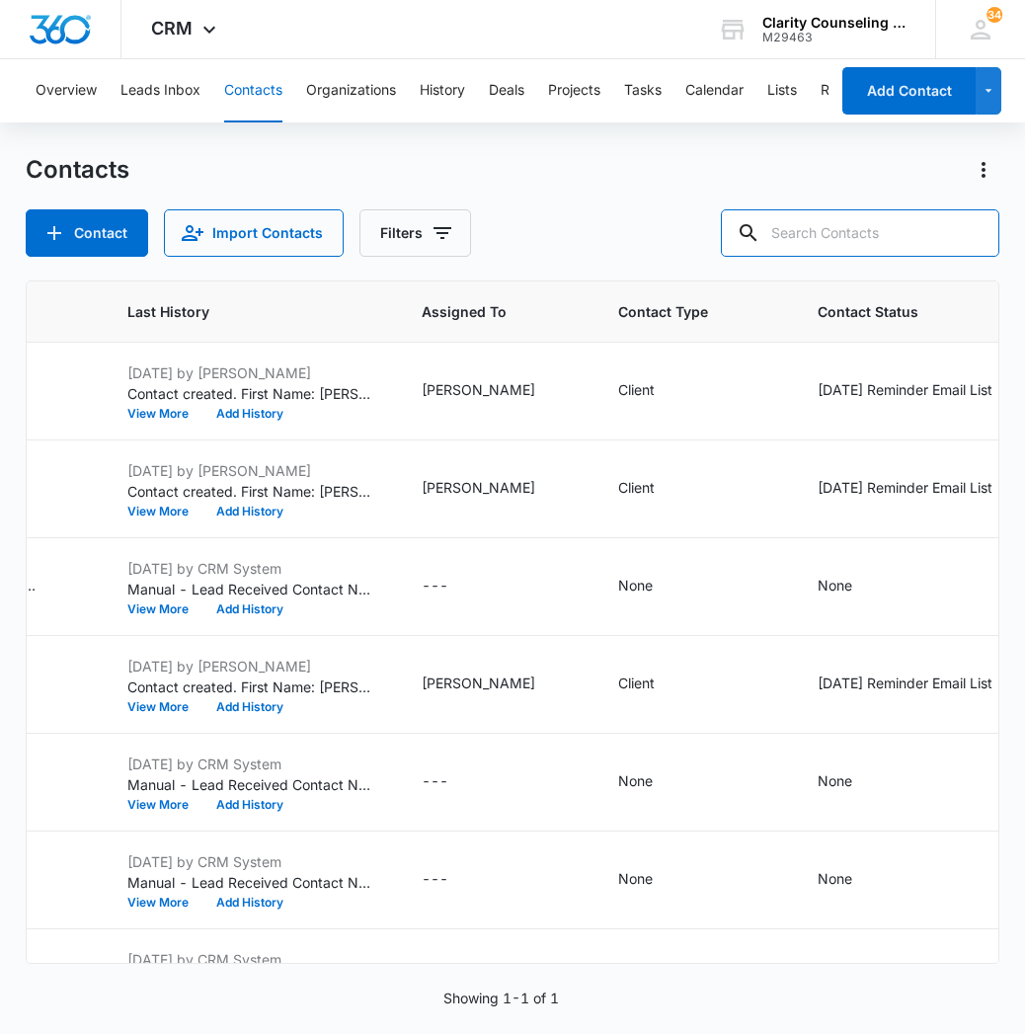
paste input "[EMAIL_ADDRESS][PERSON_NAME][DOMAIN_NAME]"
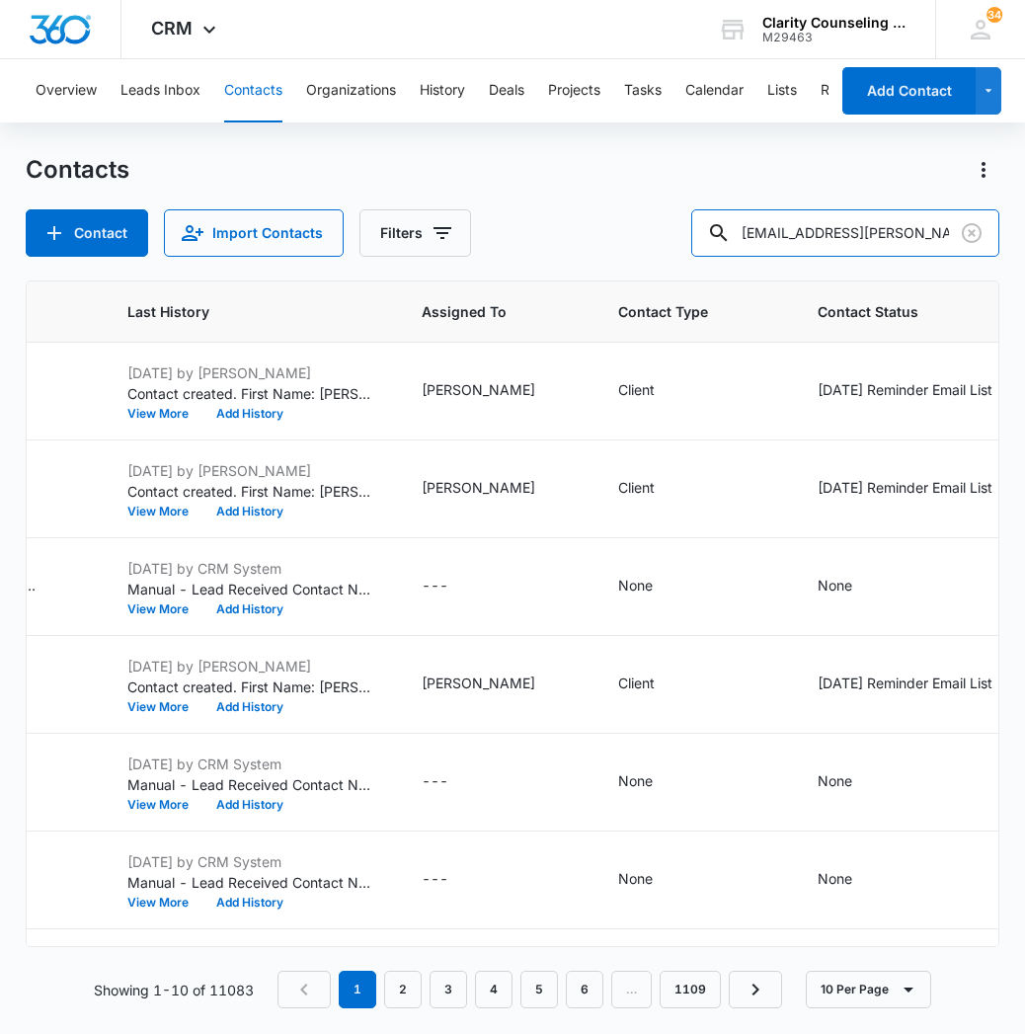
type input "[EMAIL_ADDRESS][PERSON_NAME][DOMAIN_NAME]"
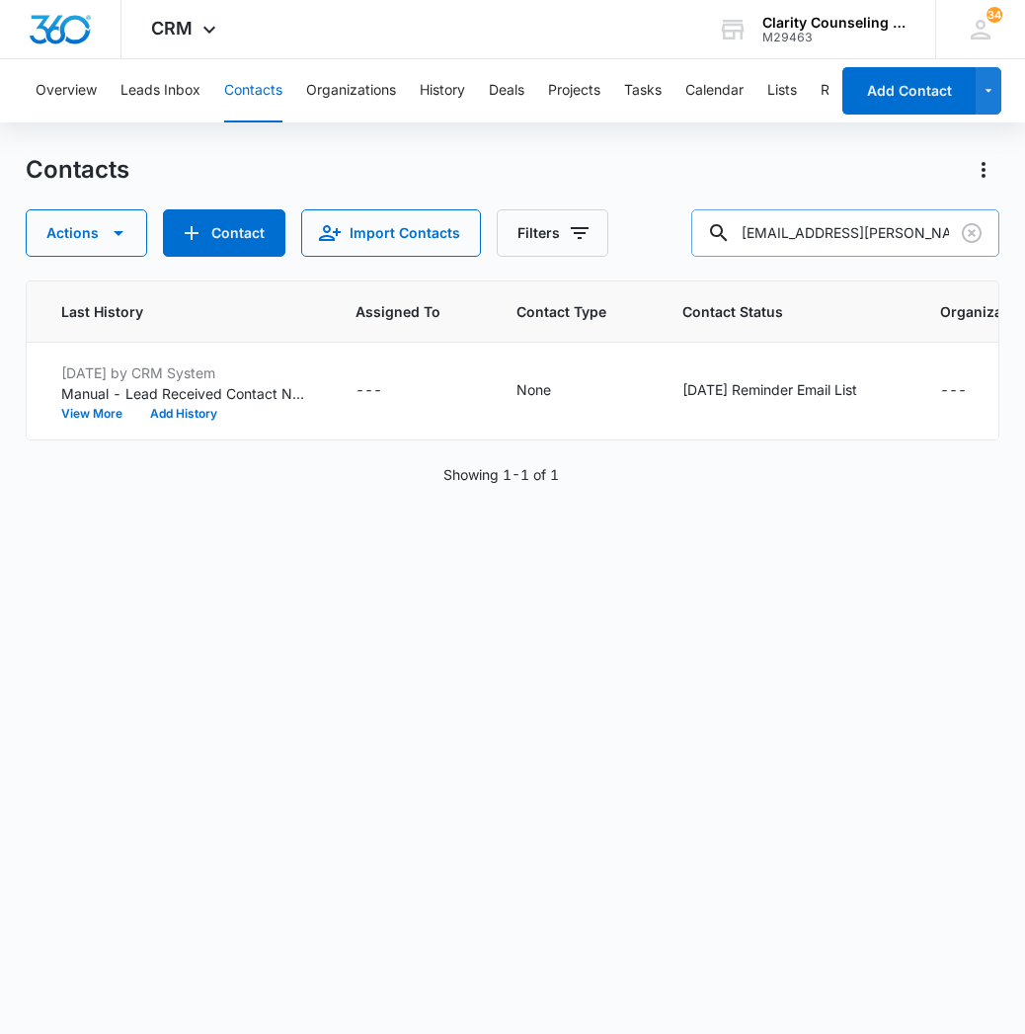
drag, startPoint x: 983, startPoint y: 244, endPoint x: 890, endPoint y: 230, distance: 94.8
click at [983, 244] on icon "Clear" at bounding box center [972, 233] width 24 height 24
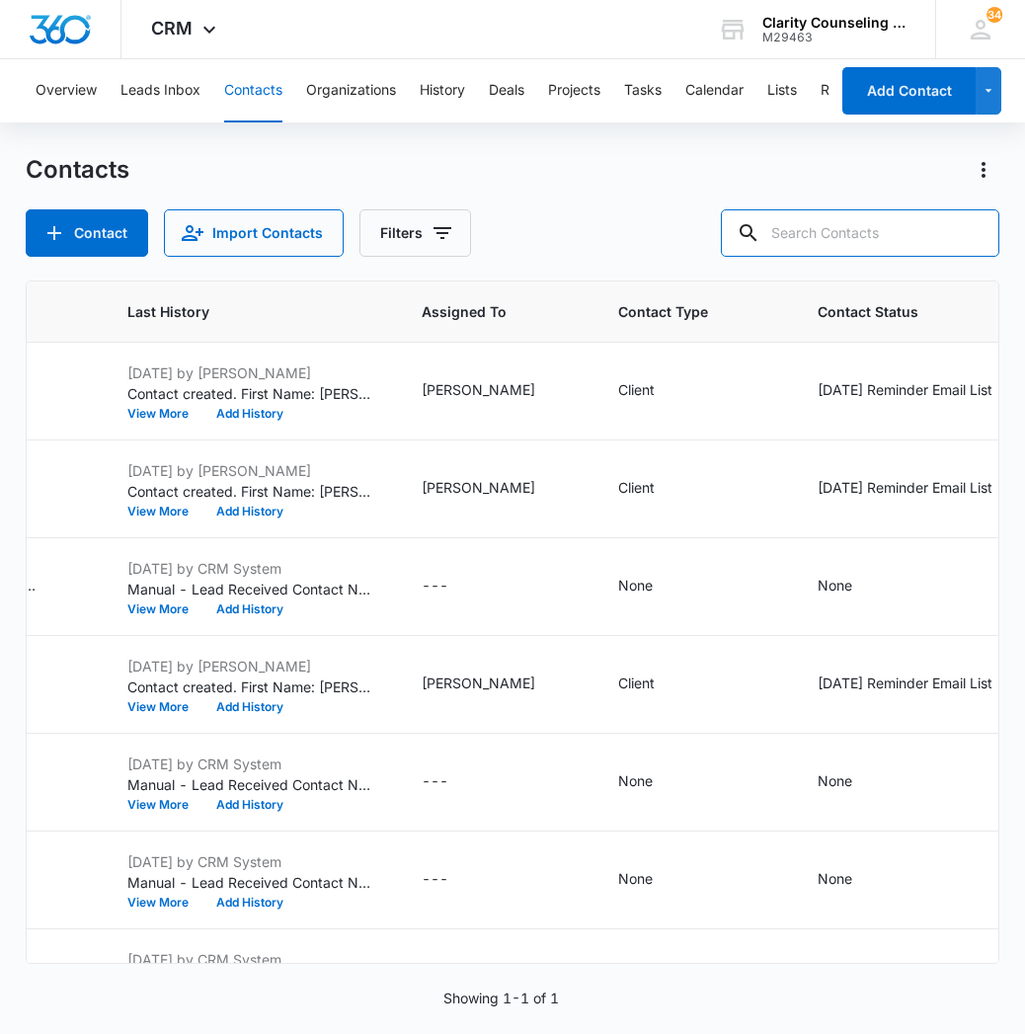
paste input "[EMAIL_ADDRESS][DOMAIN_NAME]"
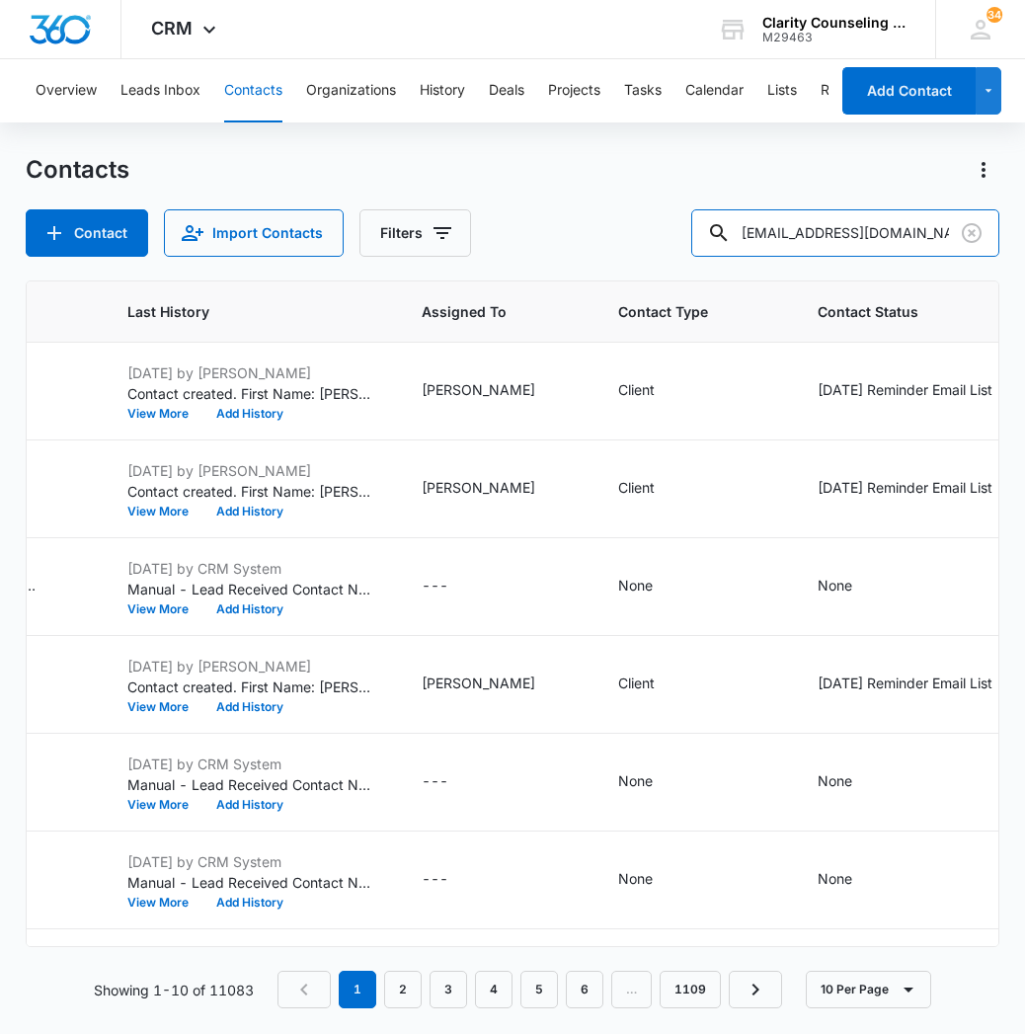
type input "[EMAIL_ADDRESS][DOMAIN_NAME]"
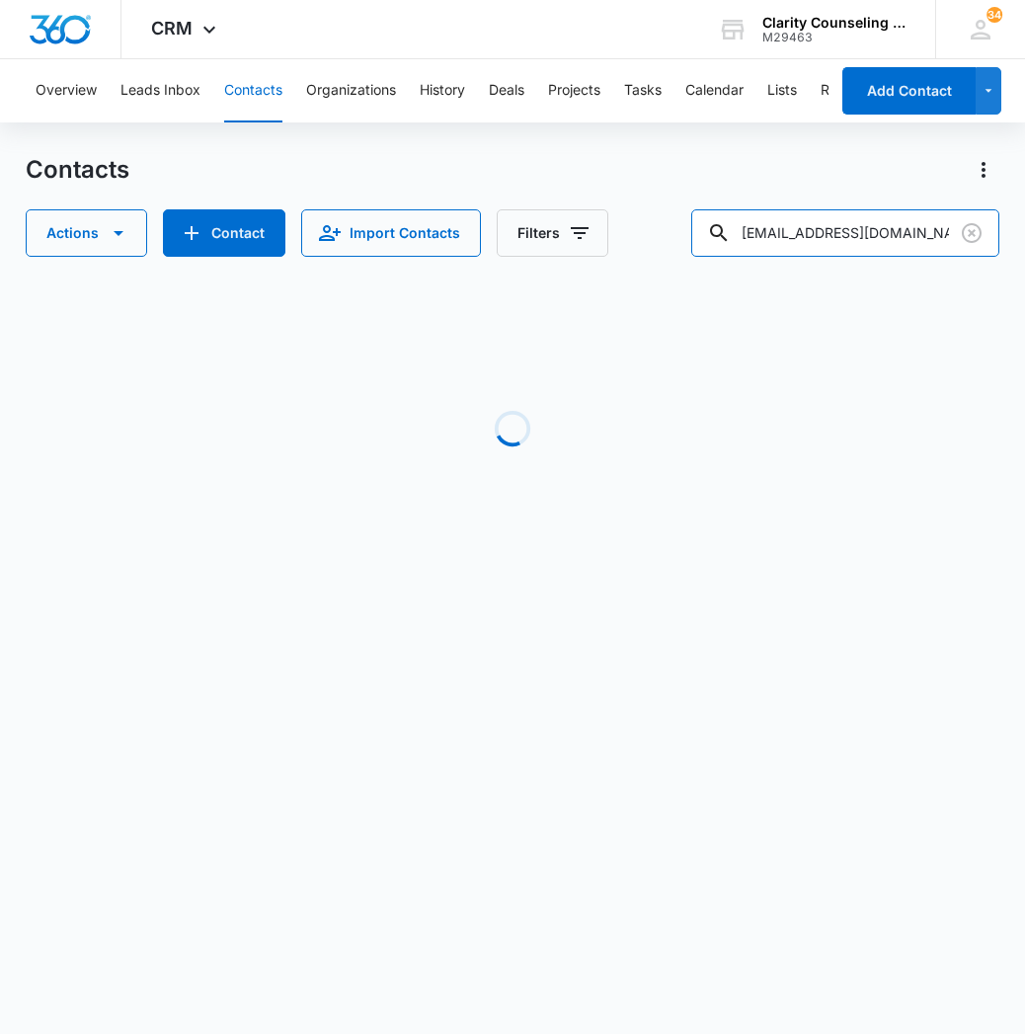
scroll to position [0, 1114]
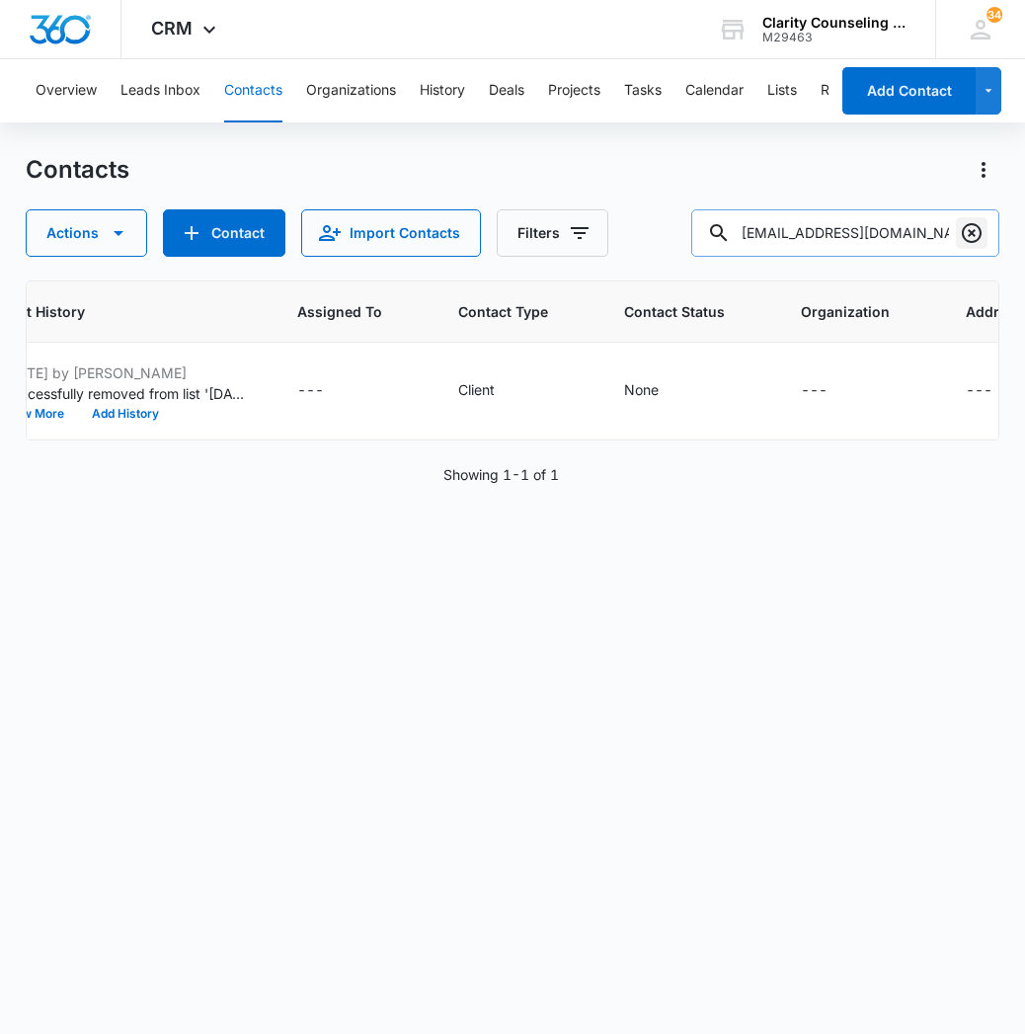
click at [978, 237] on icon "Clear" at bounding box center [972, 233] width 20 height 20
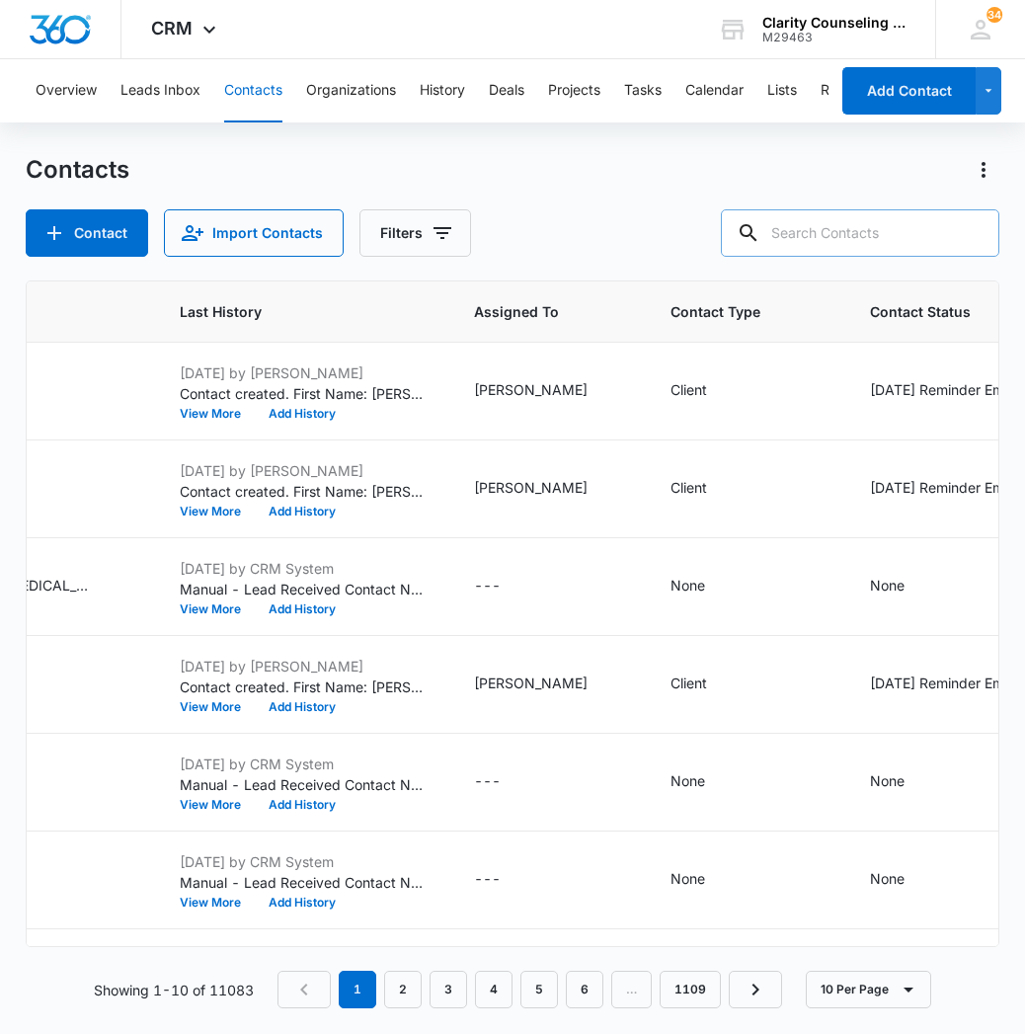
paste input "[PERSON_NAME][EMAIL_ADDRESS][PERSON_NAME][DOMAIN_NAME]"
type input "[PERSON_NAME][EMAIL_ADDRESS][PERSON_NAME][DOMAIN_NAME]"
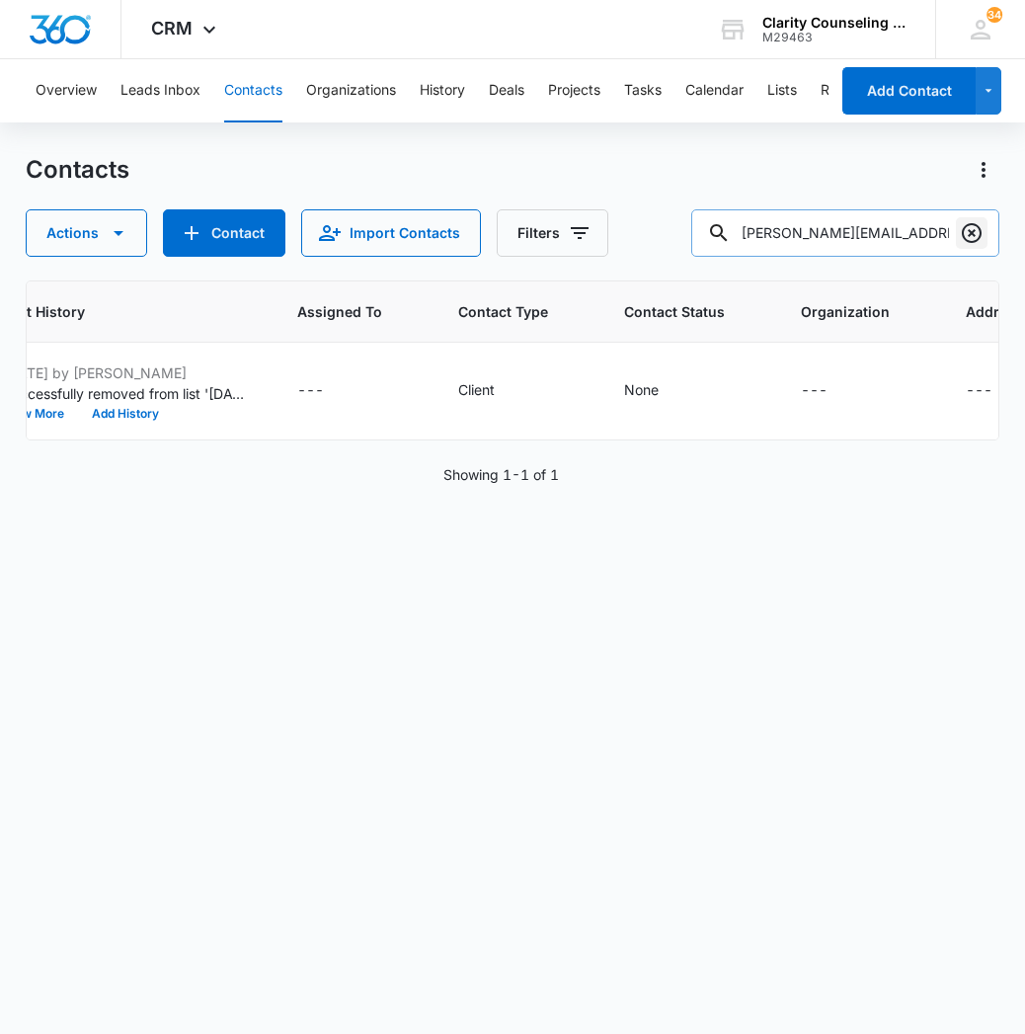
click at [974, 235] on icon "Clear" at bounding box center [972, 233] width 20 height 20
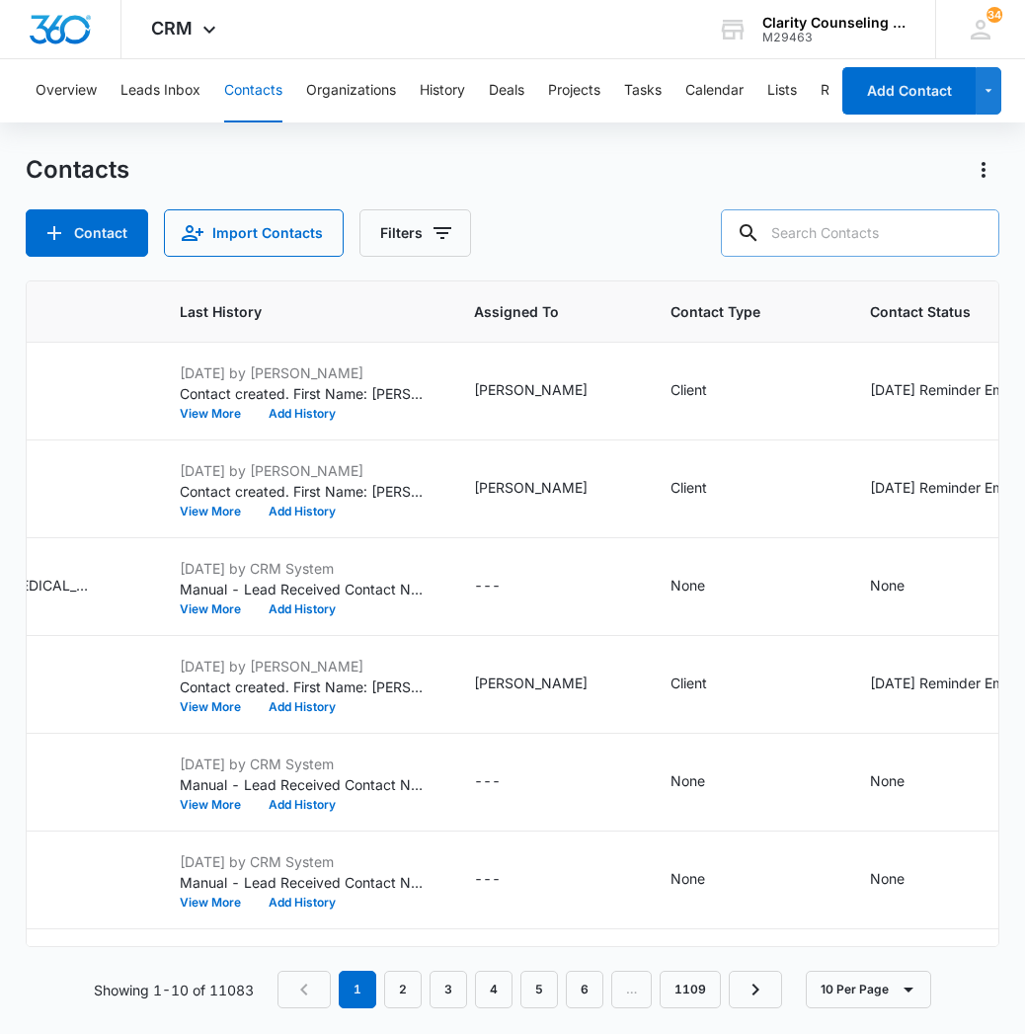
paste input "[PERSON_NAME][EMAIL_ADDRESS][DOMAIN_NAME]"
type input "[PERSON_NAME][EMAIL_ADDRESS][DOMAIN_NAME]"
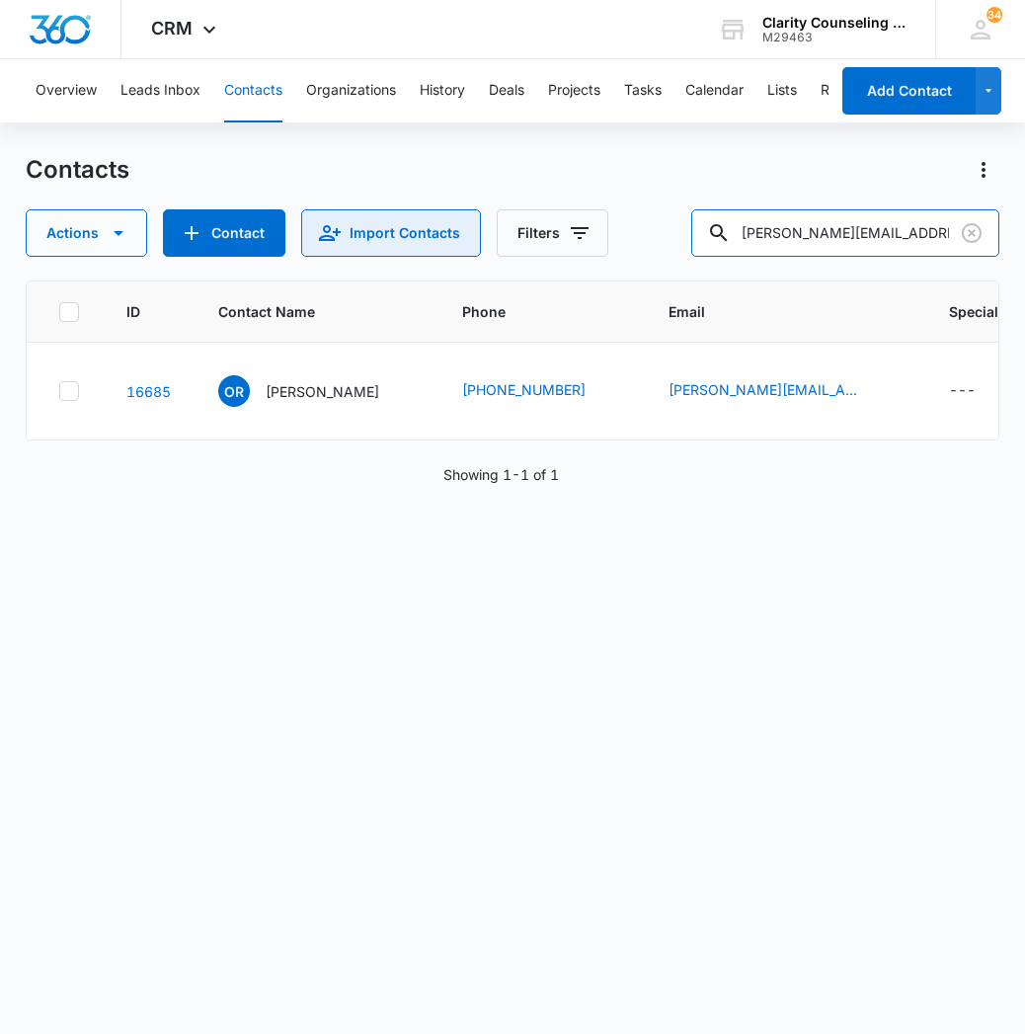
scroll to position [0, 0]
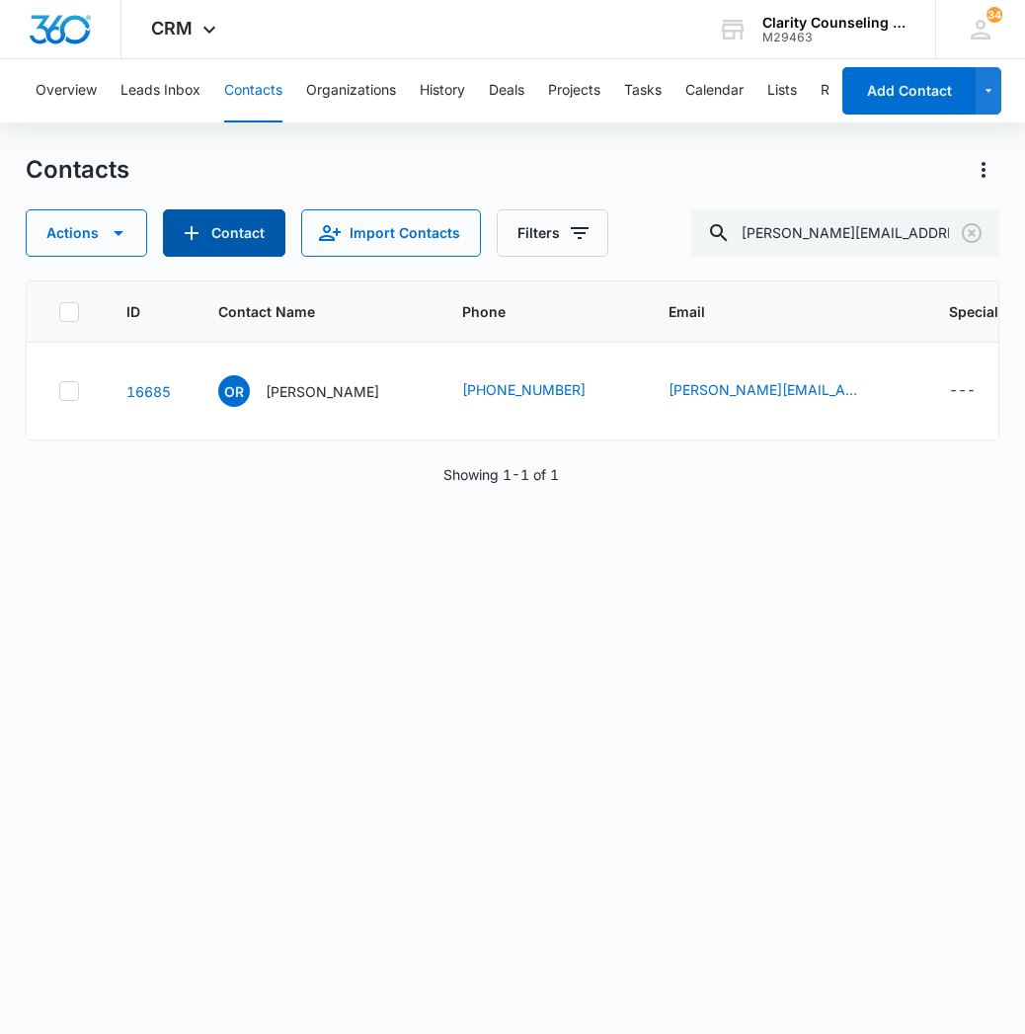
click at [243, 231] on button "Contact" at bounding box center [224, 232] width 122 height 47
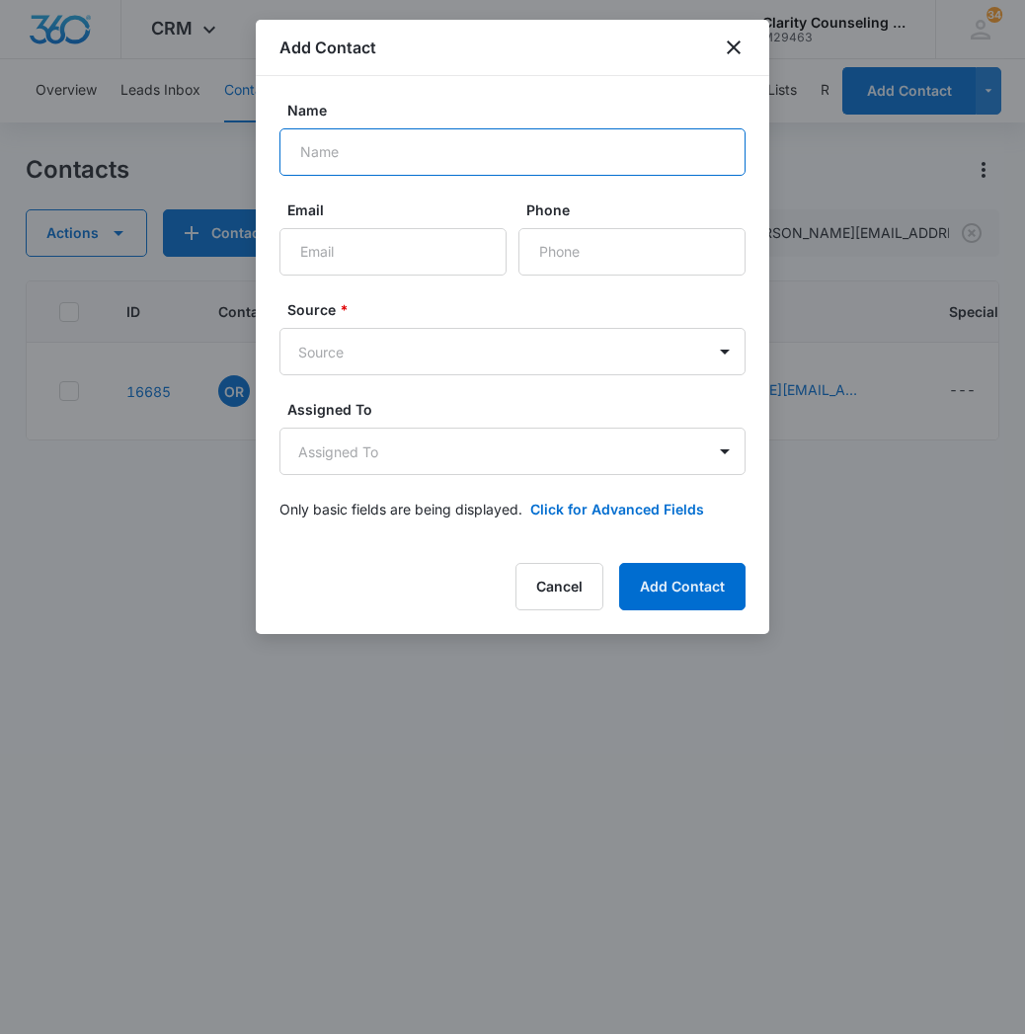
type input "D"
type input "[PERSON_NAME]"
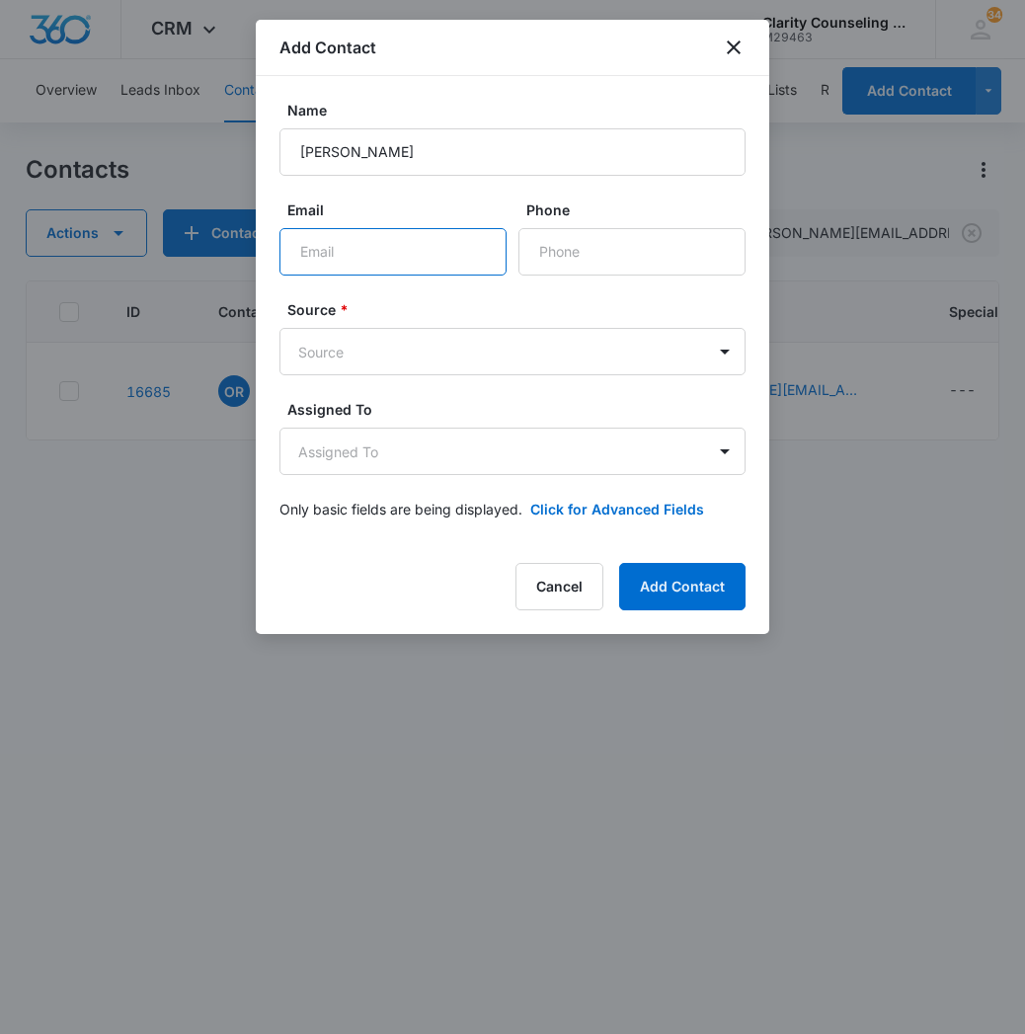
paste input "[PERSON_NAME][EMAIL_ADDRESS][DOMAIN_NAME]"
type input "[PERSON_NAME][EMAIL_ADDRESS][DOMAIN_NAME]"
paste input "[PHONE_NUMBER]"
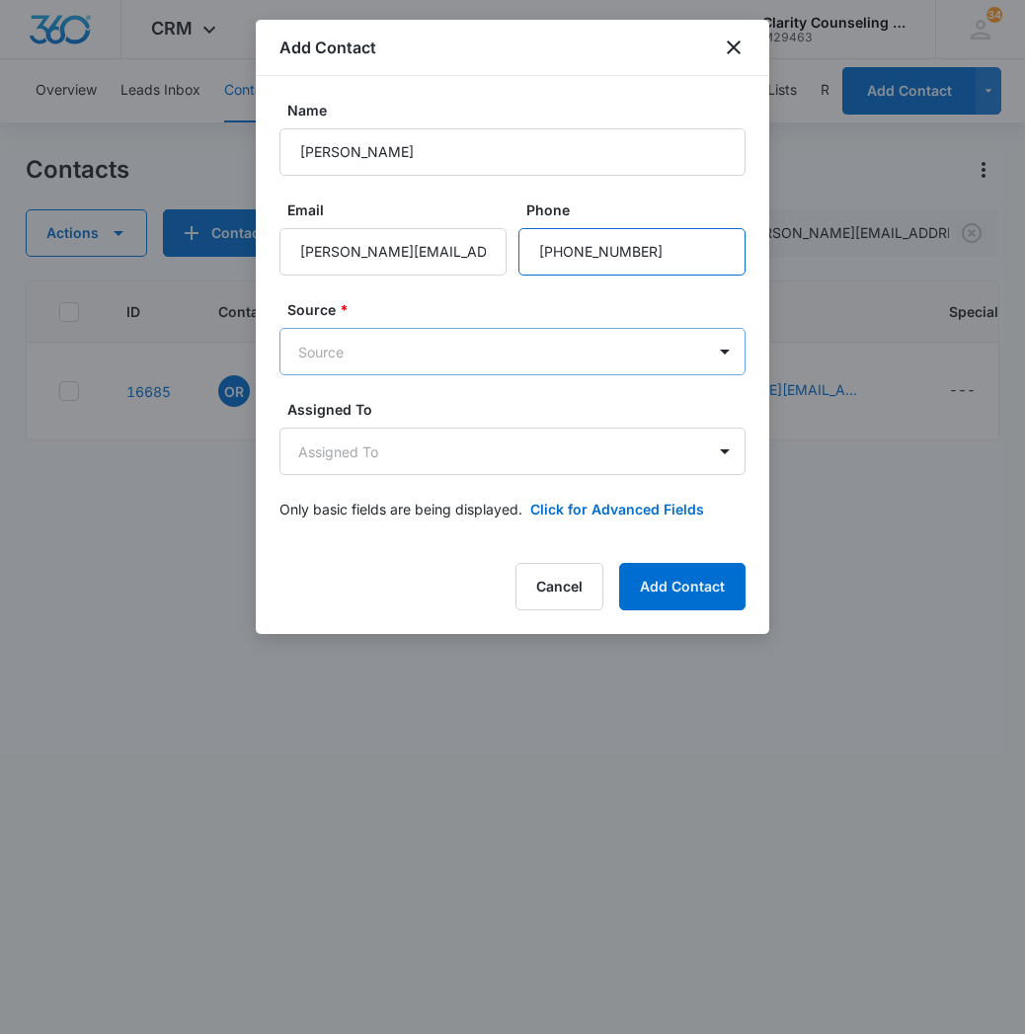
type input "[PHONE_NUMBER]"
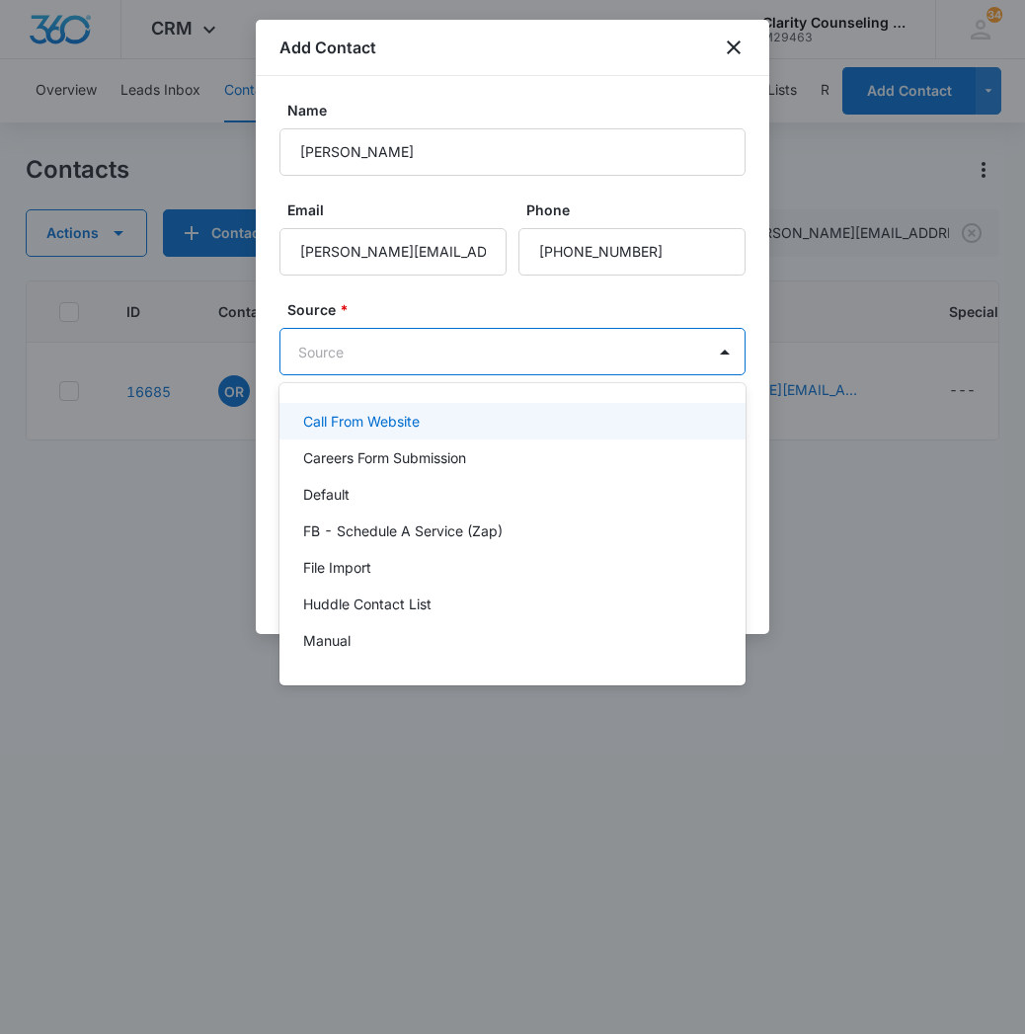
drag, startPoint x: 530, startPoint y: 342, endPoint x: 510, endPoint y: 439, distance: 99.7
click at [530, 342] on body "CRM Apps Reputation Websites Forms CRM Email Social Content Ads Intelligence Fi…" at bounding box center [512, 517] width 1025 height 1034
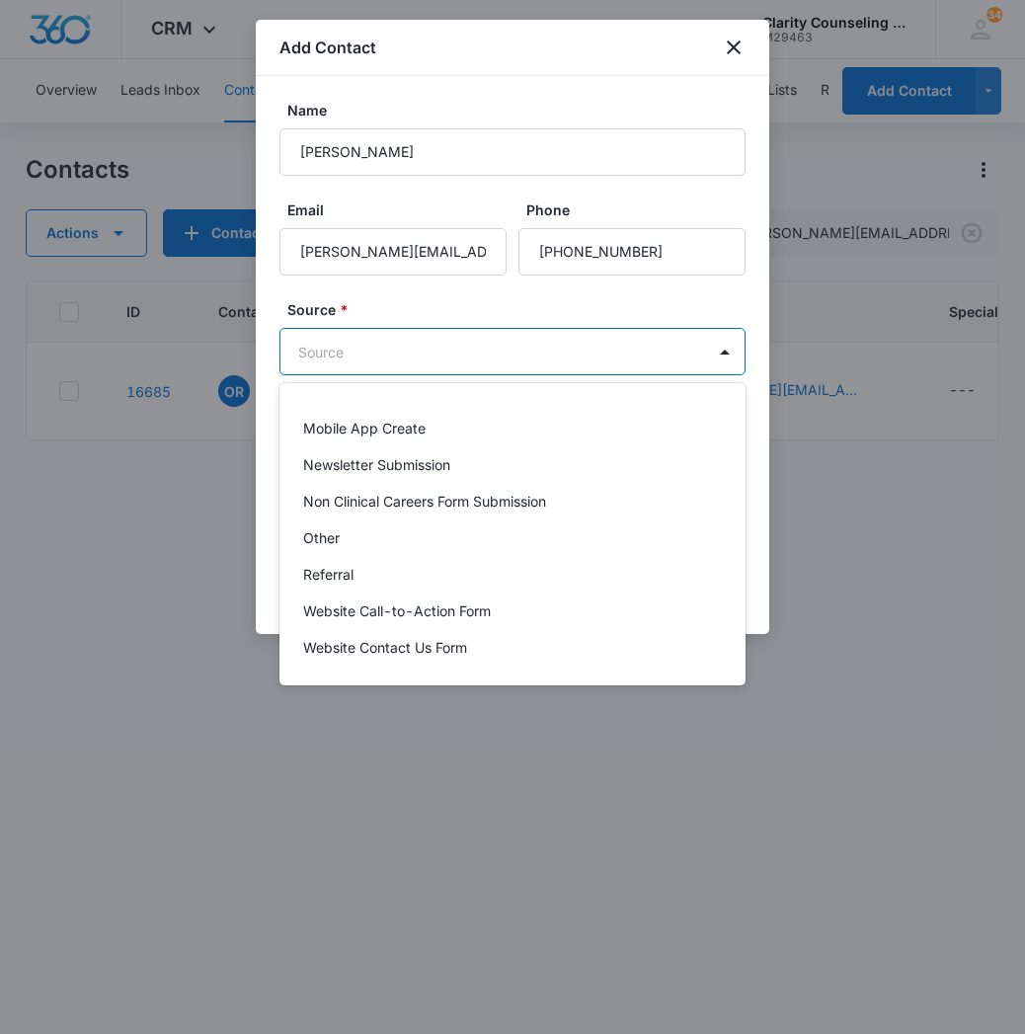
scroll to position [249, 0]
click at [361, 545] on div "Other" at bounding box center [510, 537] width 415 height 21
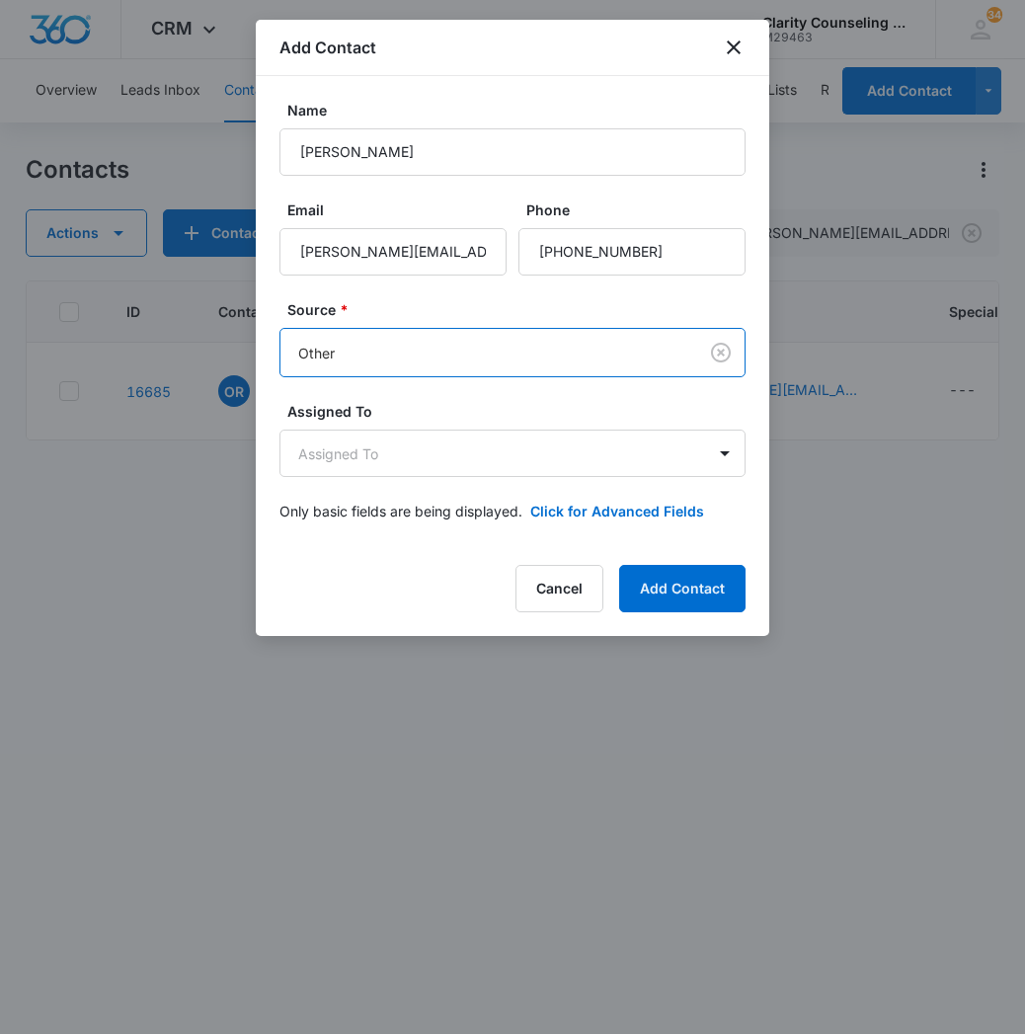
click at [490, 486] on form "Name [PERSON_NAME] Email [PERSON_NAME][EMAIL_ADDRESS][DOMAIN_NAME] Phone Source…" at bounding box center [512, 322] width 466 height 445
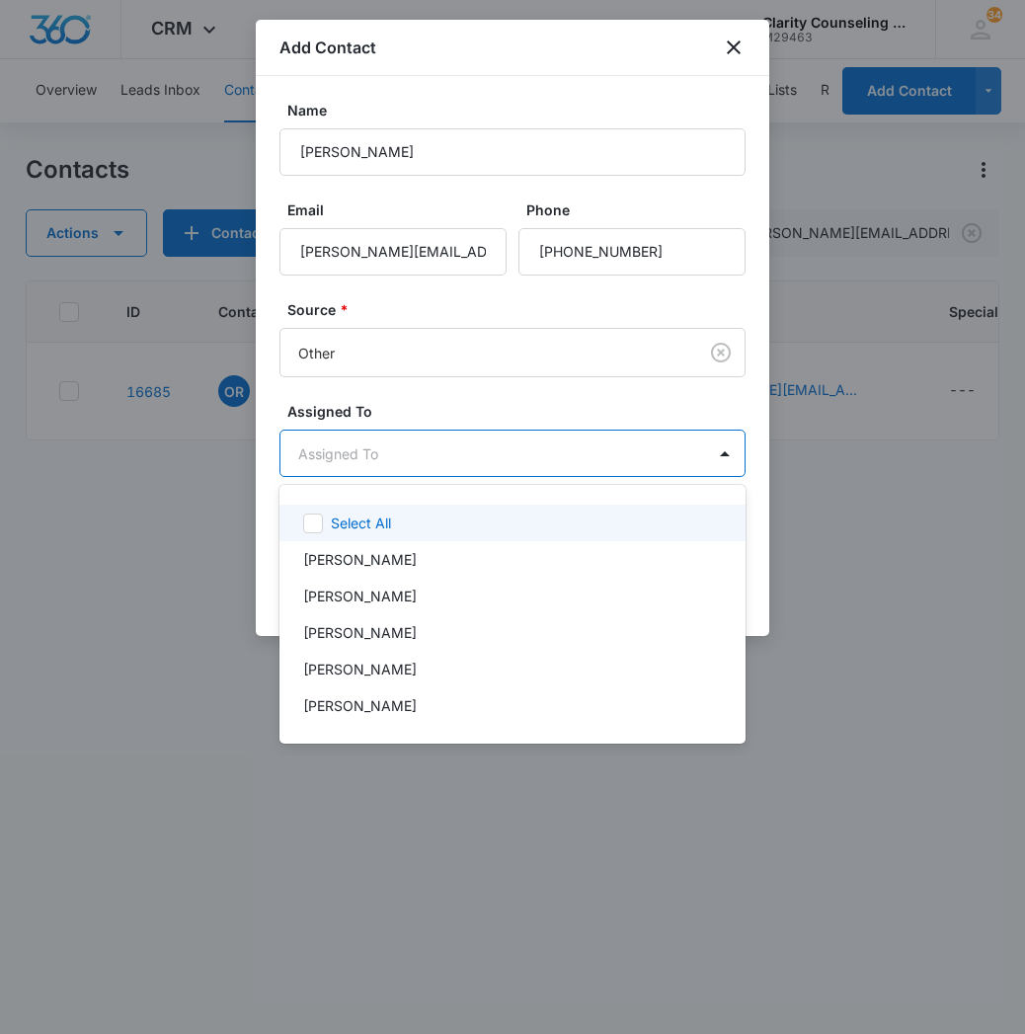
click at [485, 469] on body "CRM Apps Reputation Websites Forms CRM Email Social Content Ads Intelligence Fi…" at bounding box center [512, 517] width 1025 height 1034
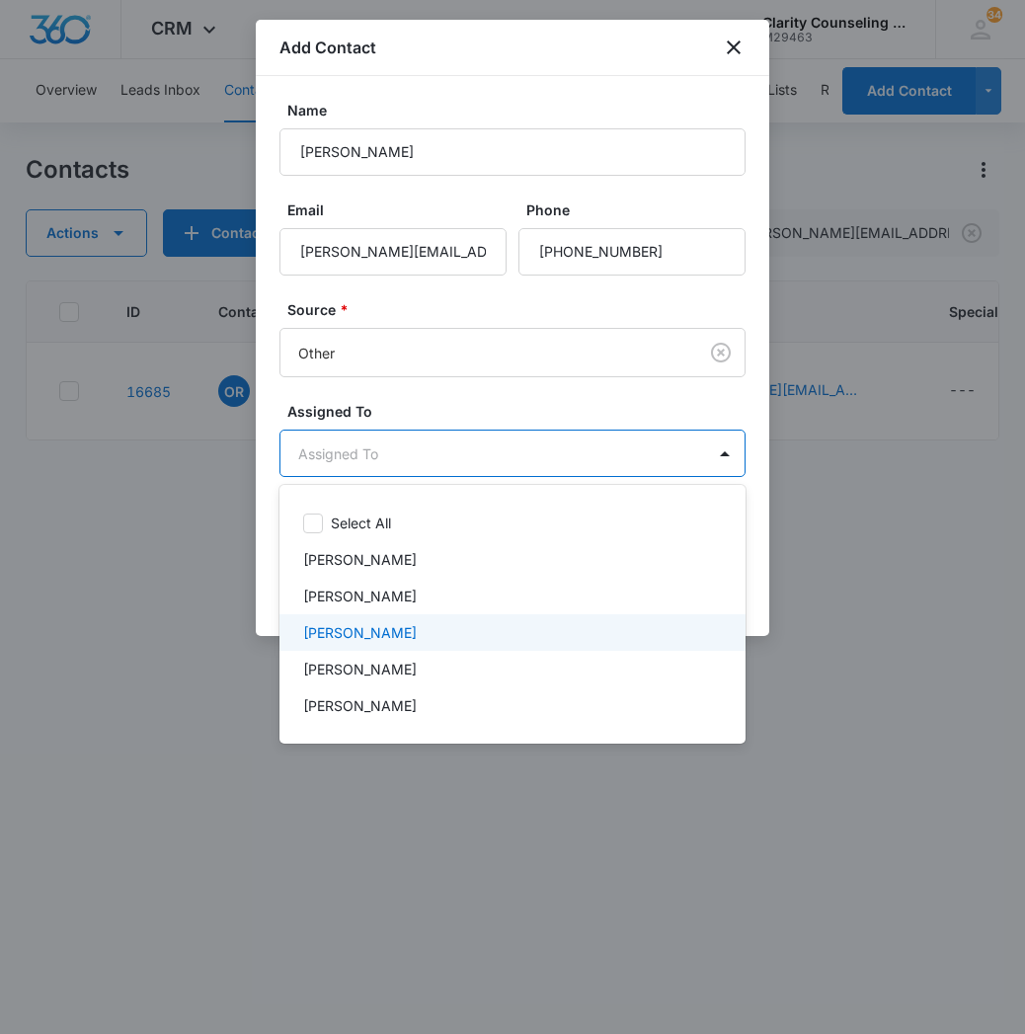
click at [457, 640] on div "[PERSON_NAME]" at bounding box center [510, 632] width 415 height 21
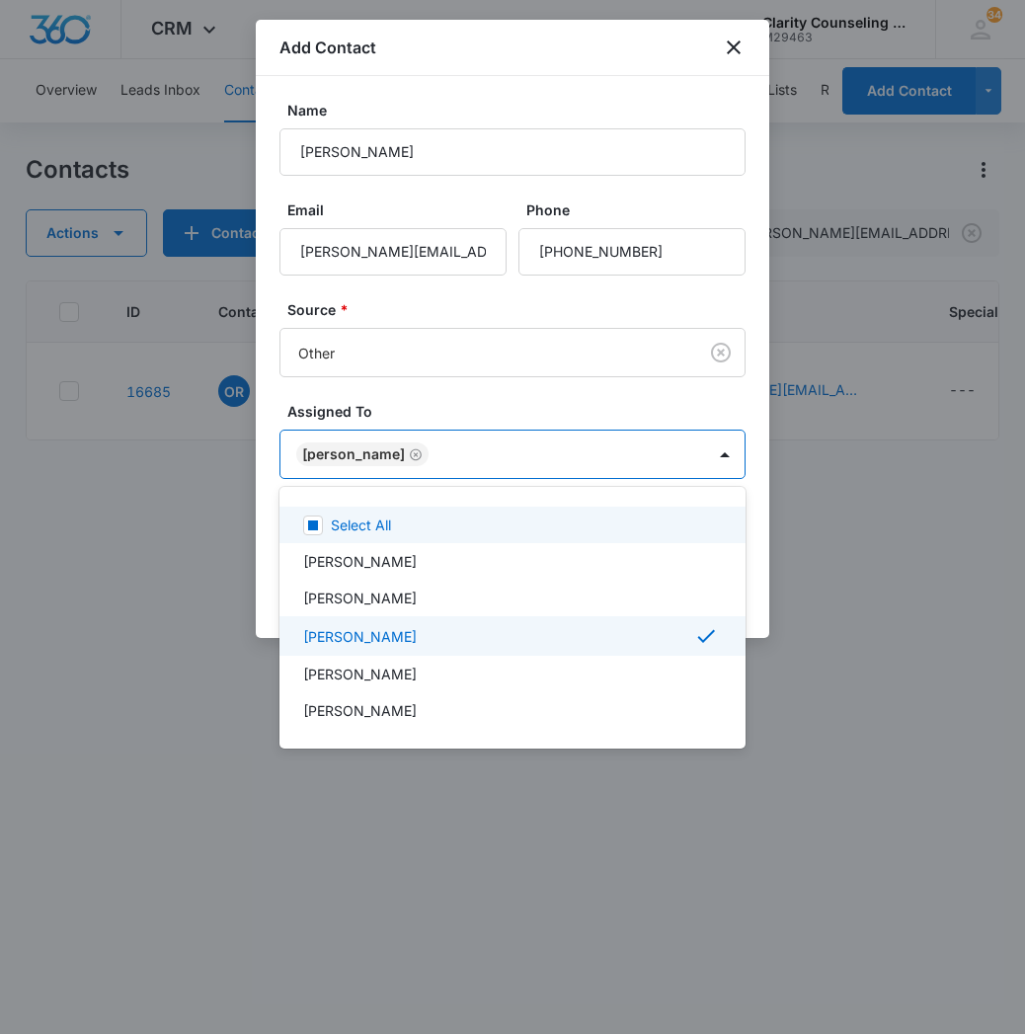
click at [605, 435] on div at bounding box center [512, 517] width 1025 height 1034
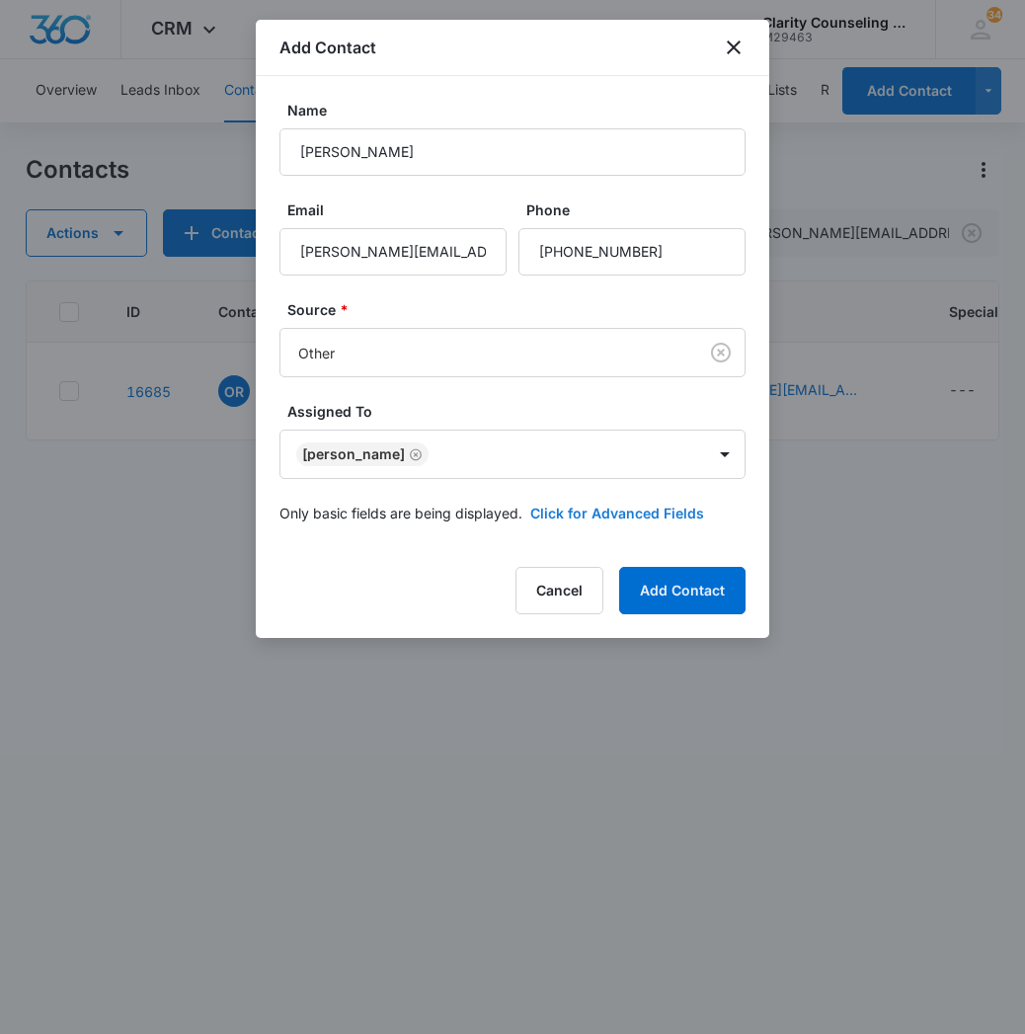
click at [593, 522] on button "Click for Advanced Fields" at bounding box center [617, 513] width 174 height 21
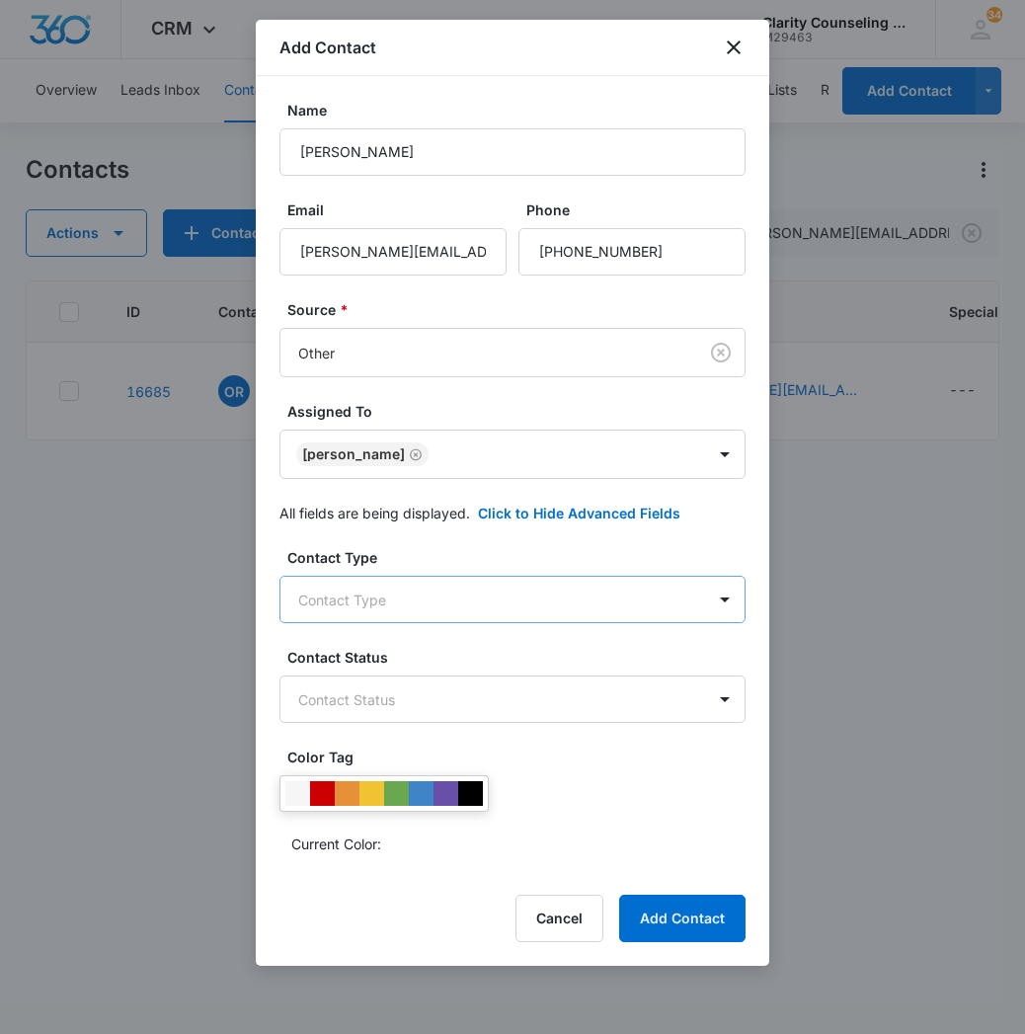
click at [481, 588] on body "CRM Apps Reputation Websites Forms CRM Email Social Content Ads Intelligence Fi…" at bounding box center [512, 517] width 1025 height 1034
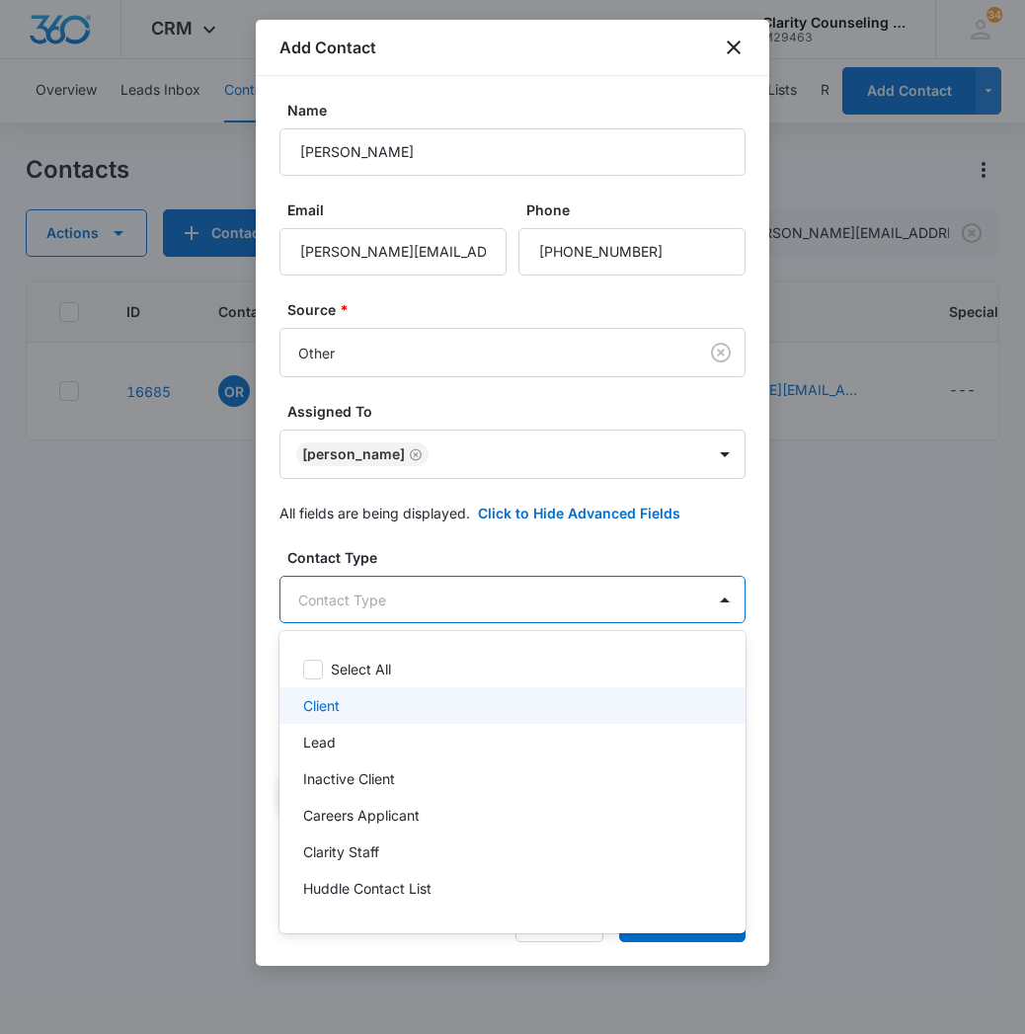
click at [364, 703] on div "Client" at bounding box center [510, 705] width 415 height 21
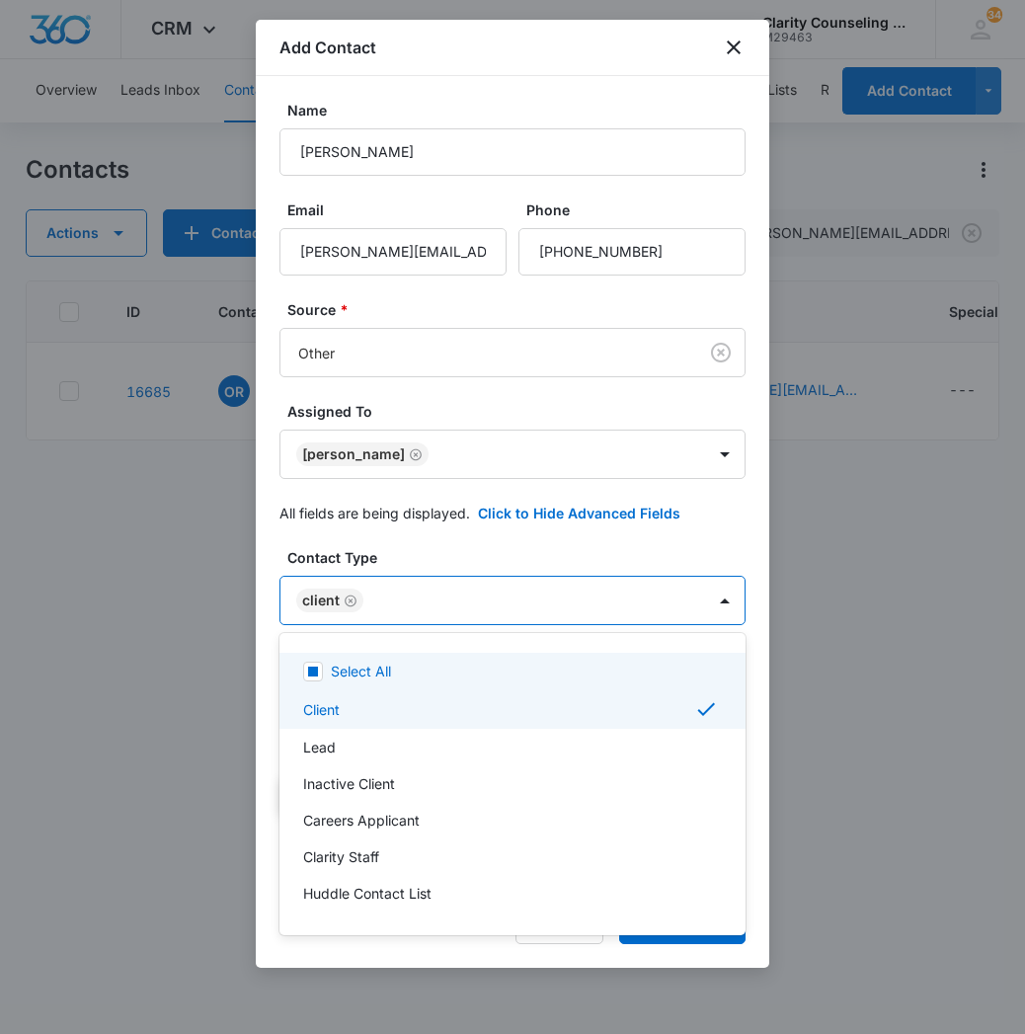
click at [488, 599] on div at bounding box center [512, 517] width 1025 height 1034
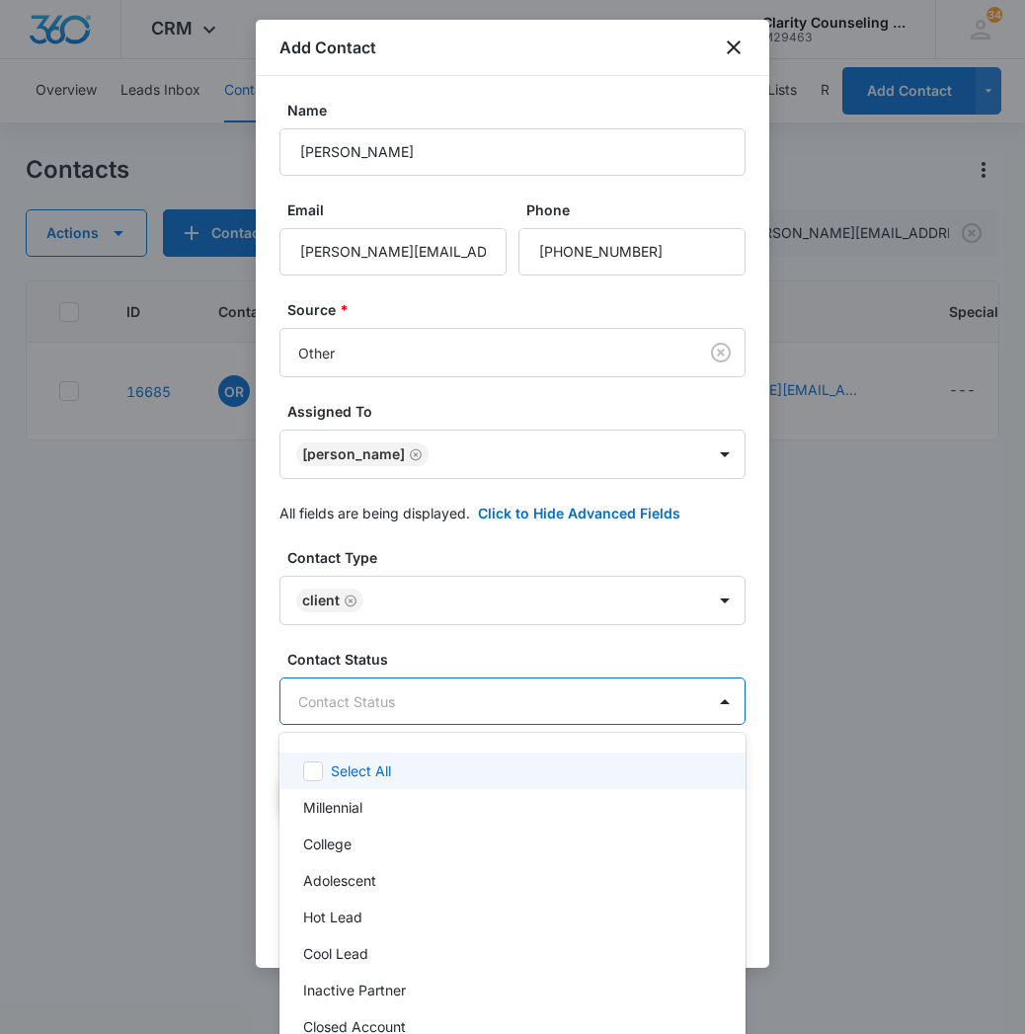
drag, startPoint x: 461, startPoint y: 693, endPoint x: 457, endPoint y: 892, distance: 198.5
click at [469, 697] on body "CRM Apps Reputation Websites Forms CRM Email Social Content Ads Intelligence Fi…" at bounding box center [512, 517] width 1025 height 1034
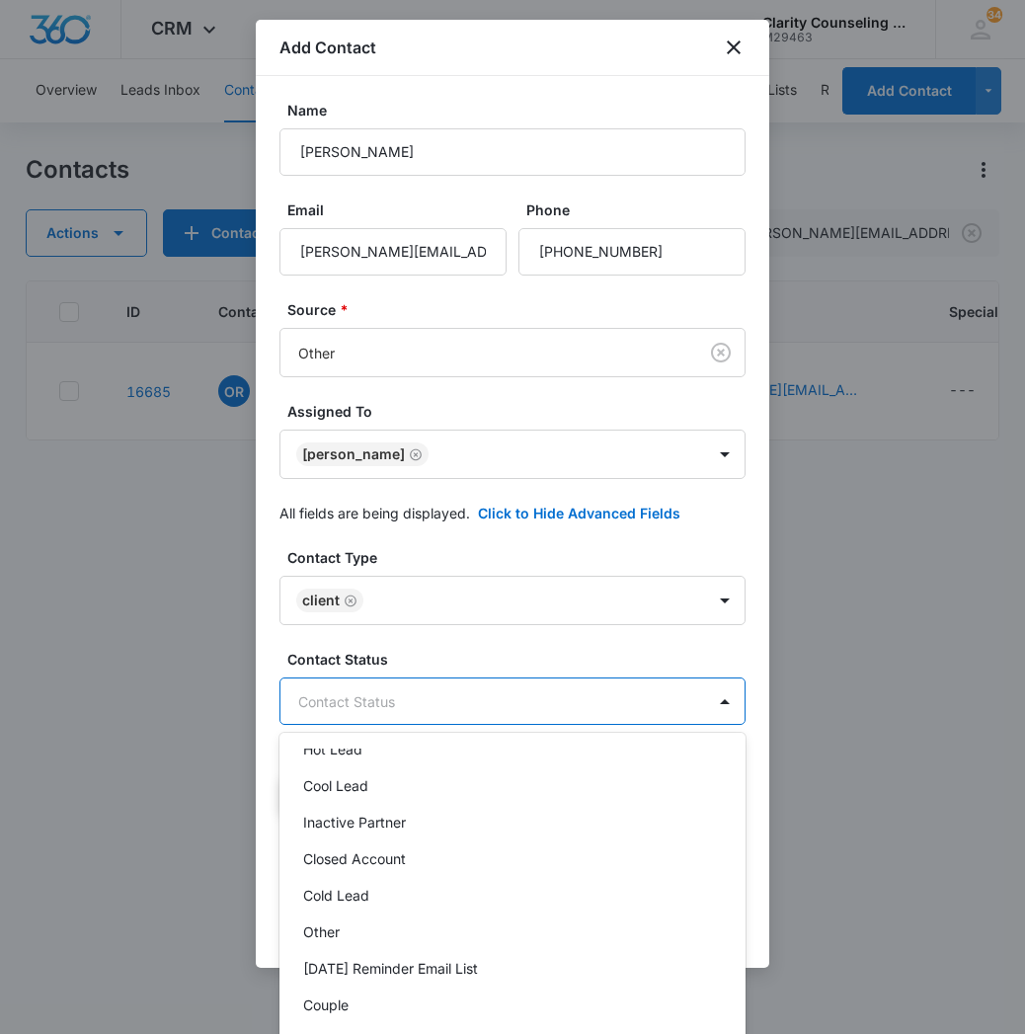
scroll to position [263, 0]
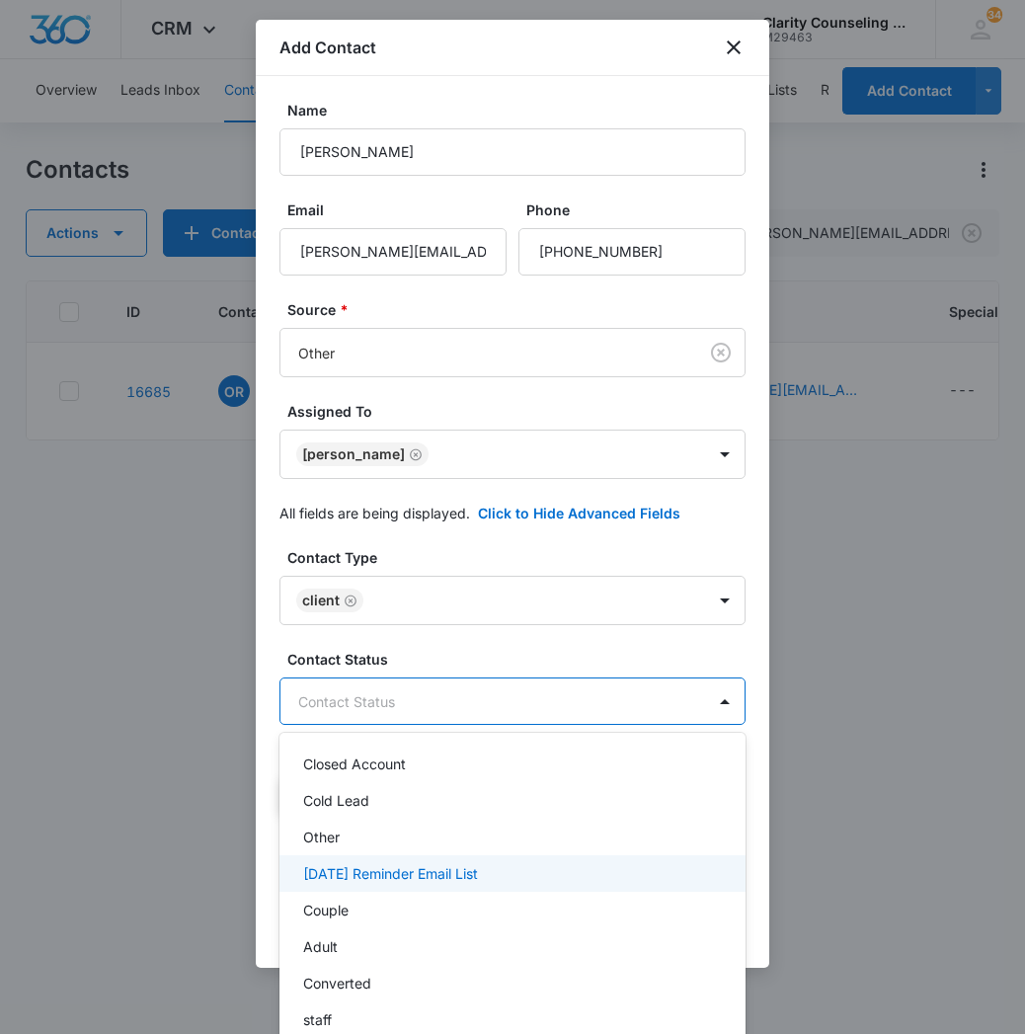
click at [458, 866] on p "[DATE] Reminder Email List" at bounding box center [390, 873] width 175 height 21
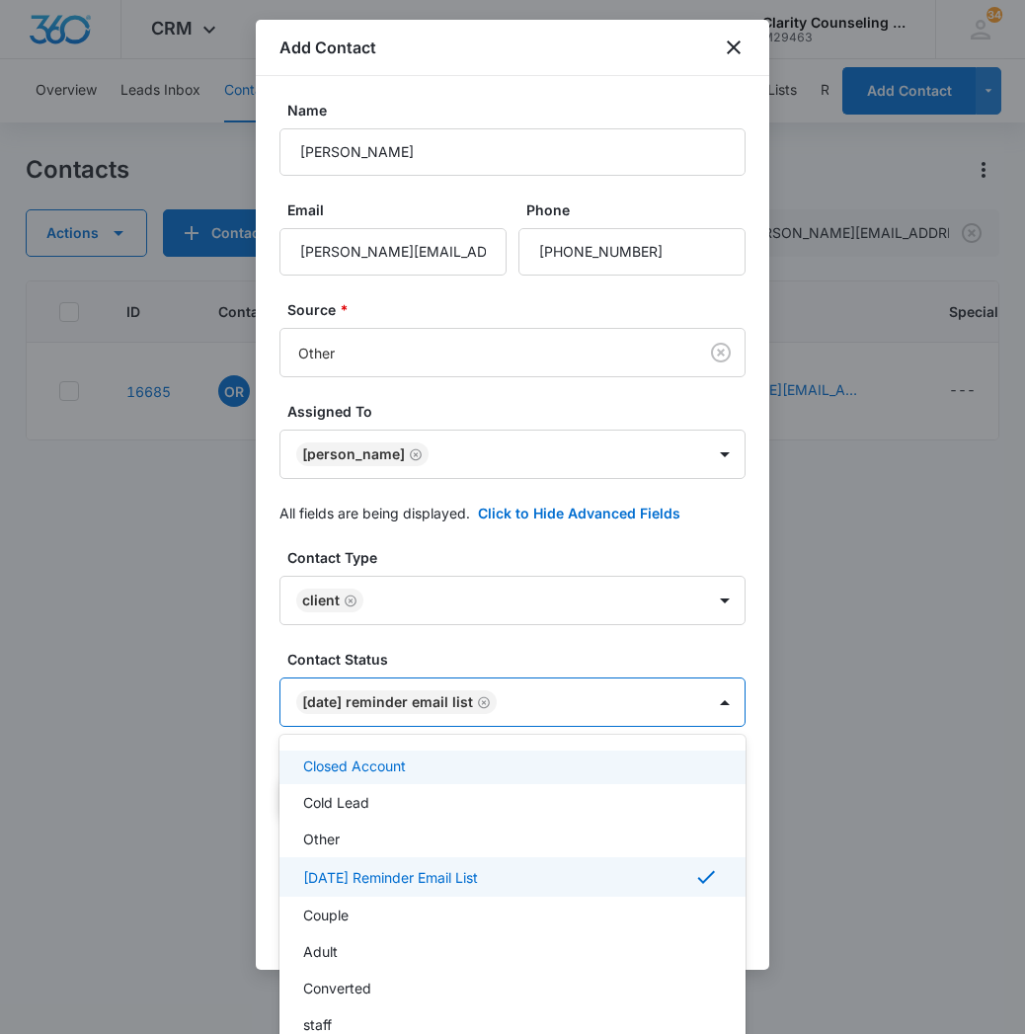
drag, startPoint x: 645, startPoint y: 711, endPoint x: 636, endPoint y: 757, distance: 47.2
click at [644, 711] on div at bounding box center [512, 517] width 1025 height 1034
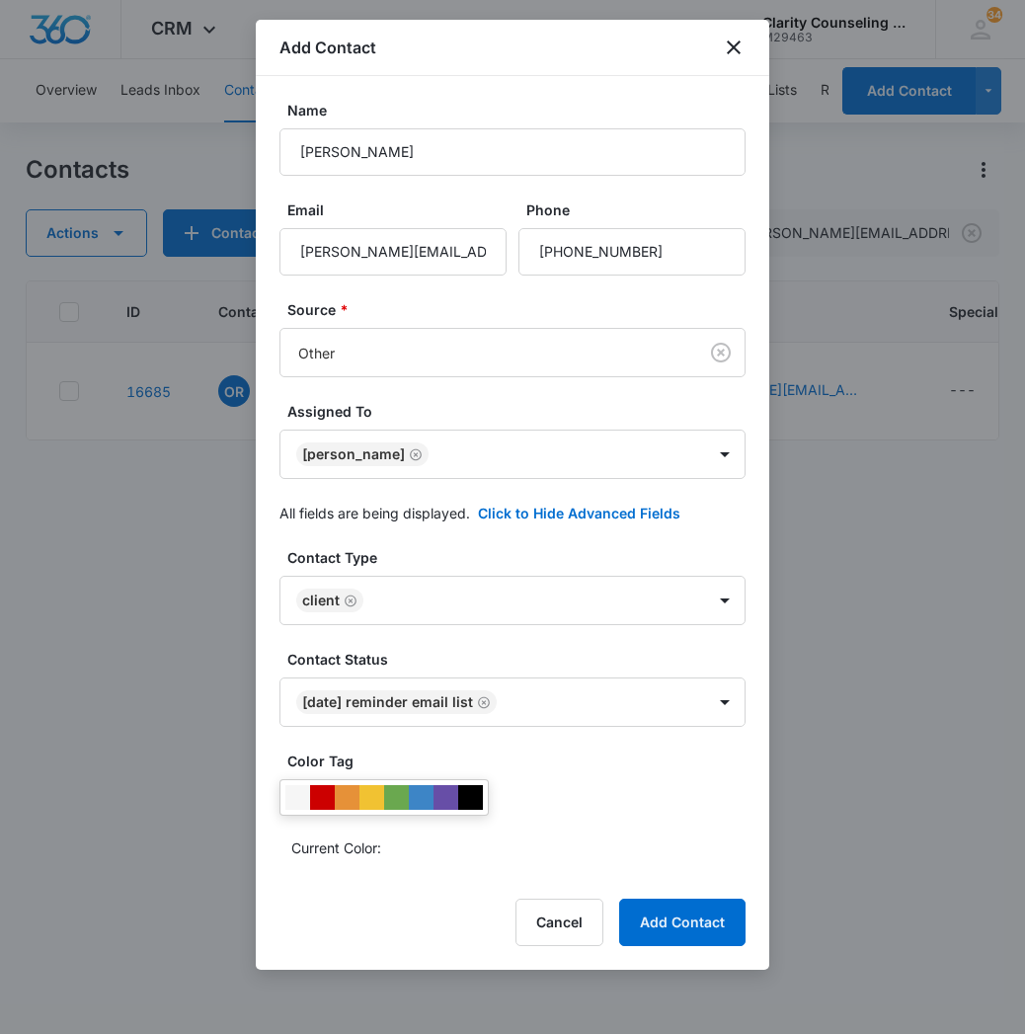
drag, startPoint x: 667, startPoint y: 912, endPoint x: 611, endPoint y: 908, distance: 56.4
click at [667, 912] on button "Add Contact" at bounding box center [682, 921] width 126 height 47
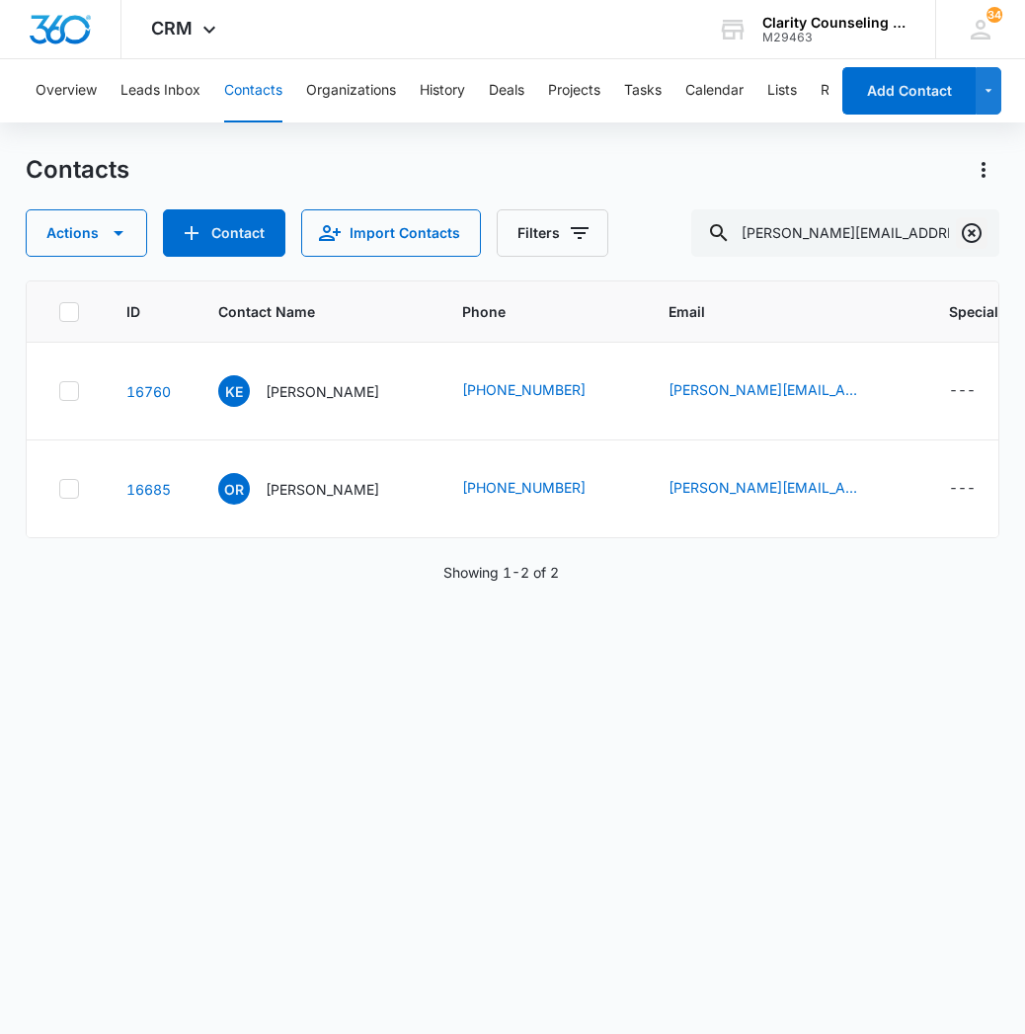
click at [980, 236] on icon "Clear" at bounding box center [972, 233] width 20 height 20
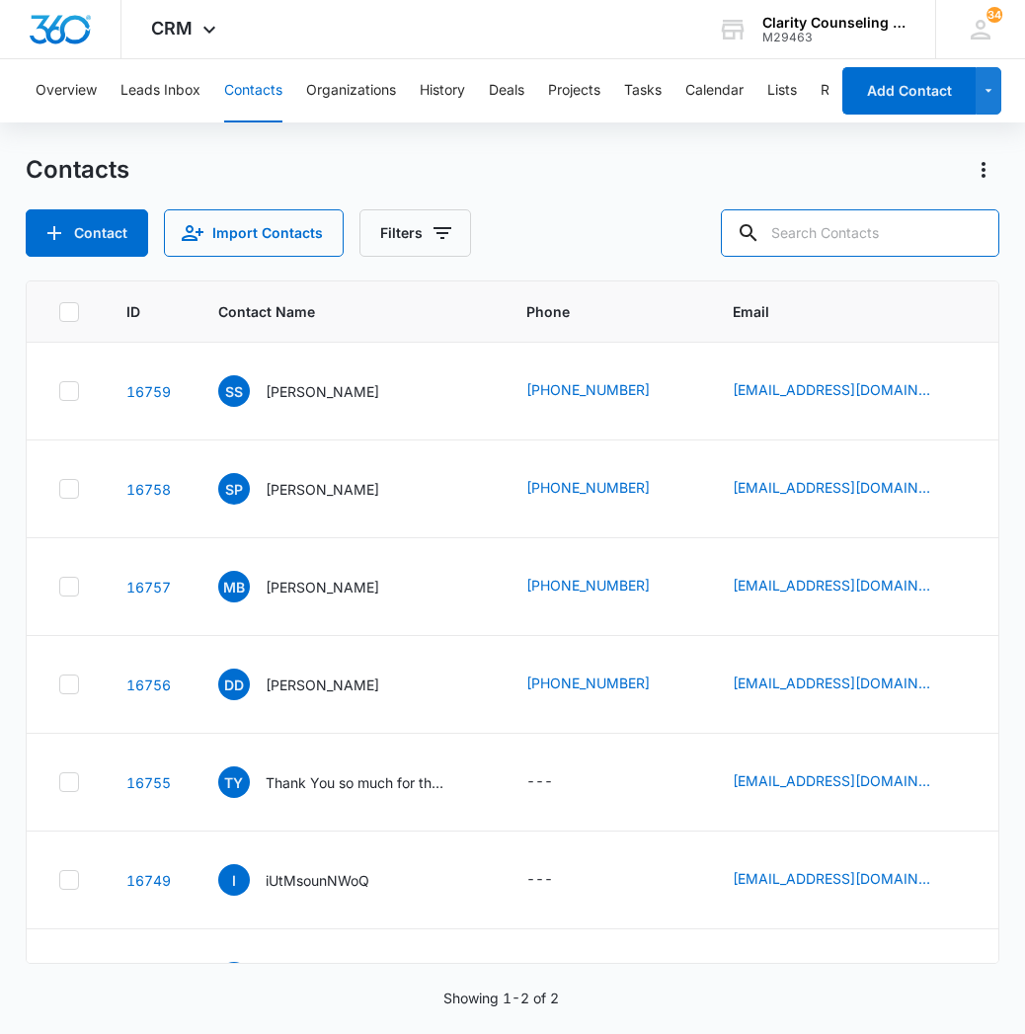
paste input "[EMAIL_ADDRESS][DOMAIN_NAME]"
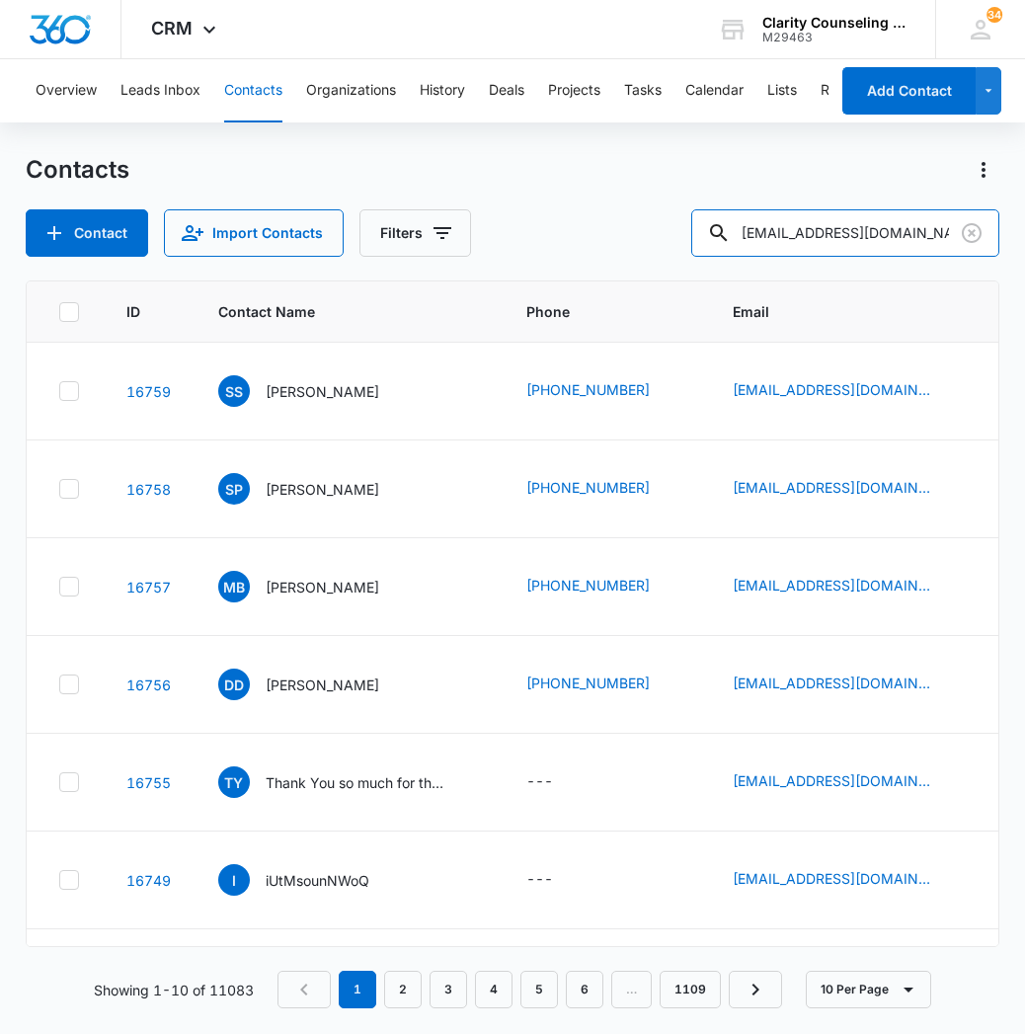
type input "[EMAIL_ADDRESS][DOMAIN_NAME]"
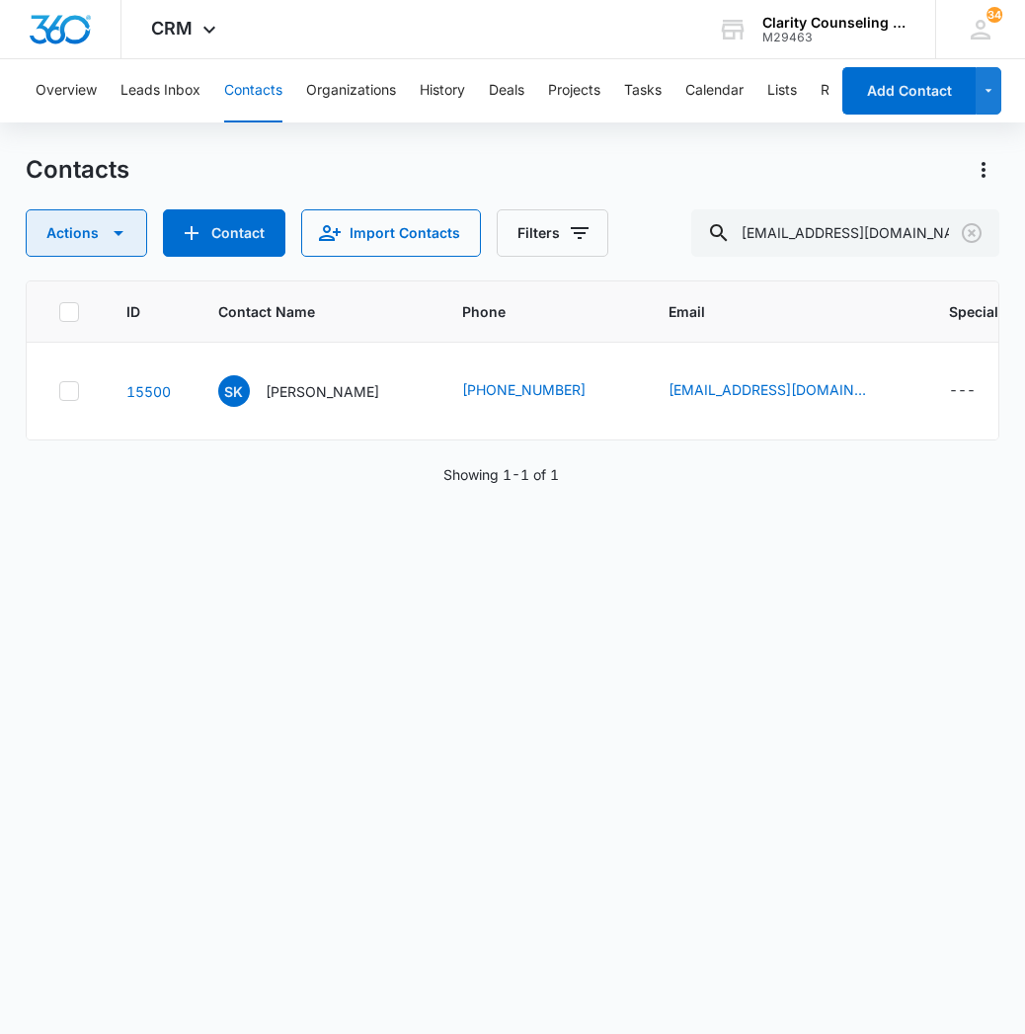
scroll to position [0, 0]
